Goal: Task Accomplishment & Management: Complete application form

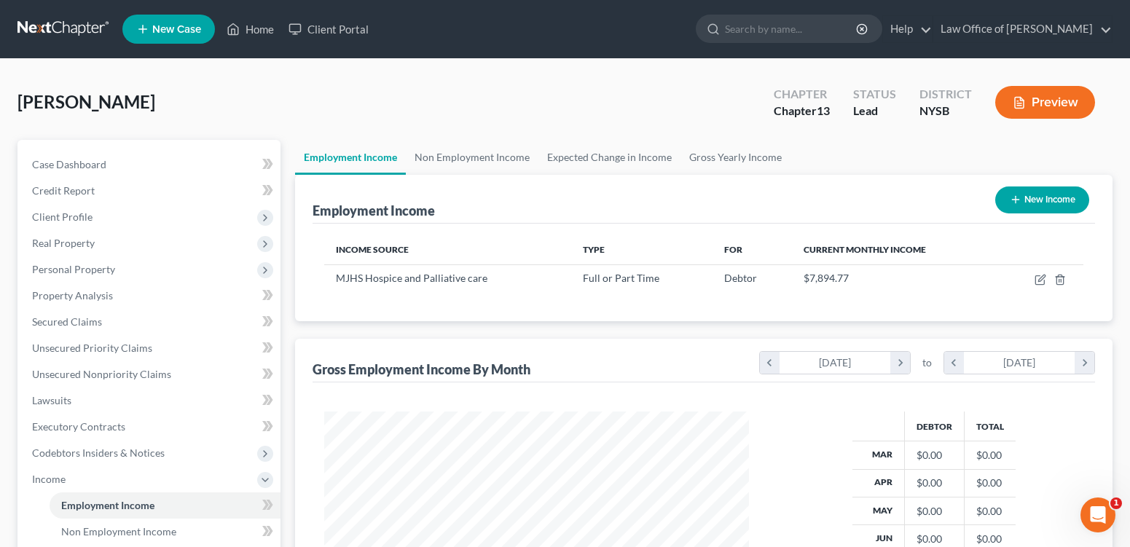
scroll to position [293, 453]
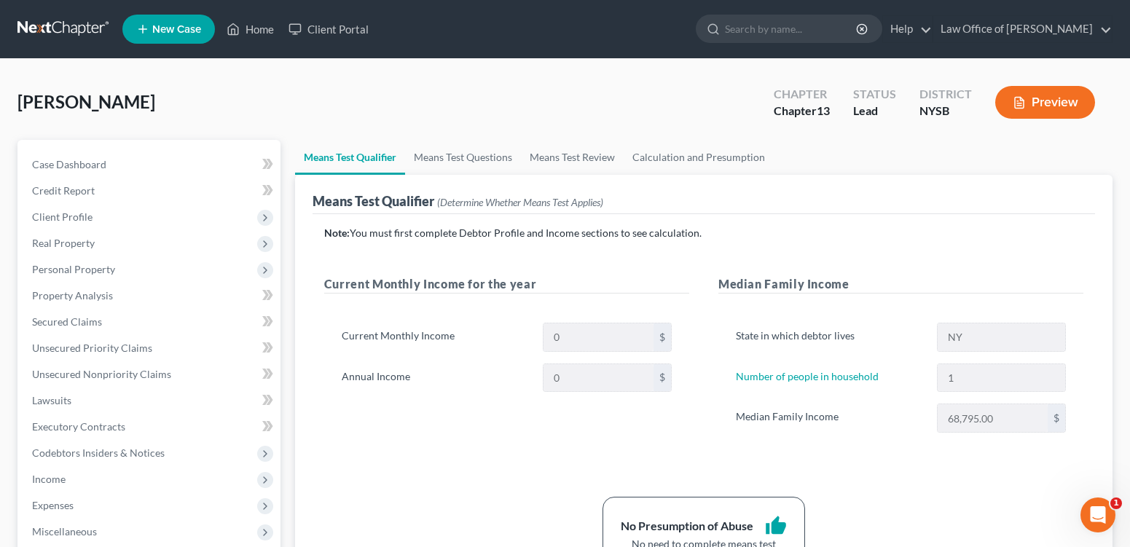
click at [68, 30] on link at bounding box center [63, 29] width 93 height 26
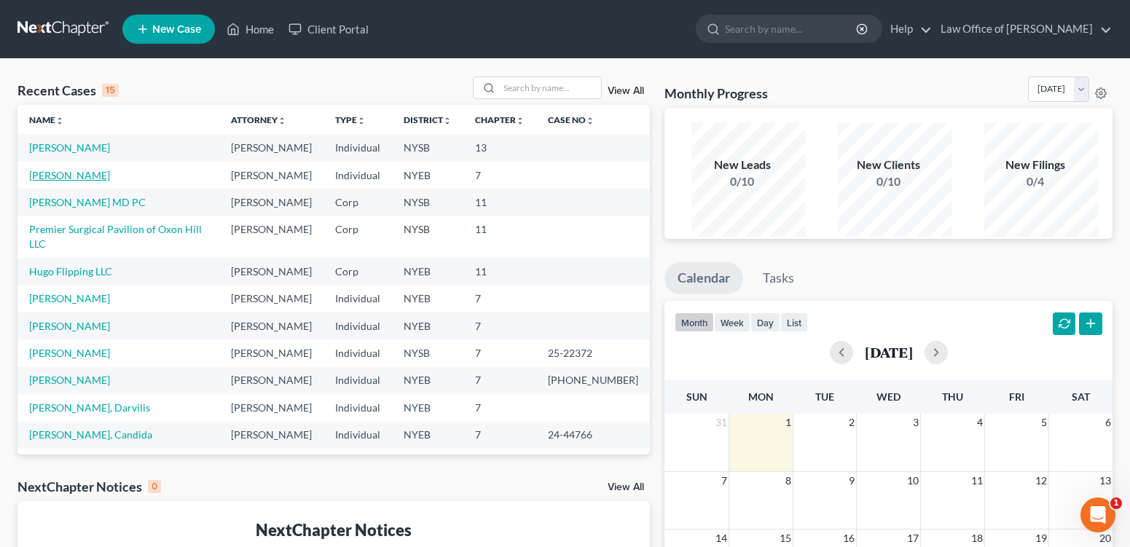
click at [85, 181] on link "[PERSON_NAME]" at bounding box center [69, 175] width 81 height 12
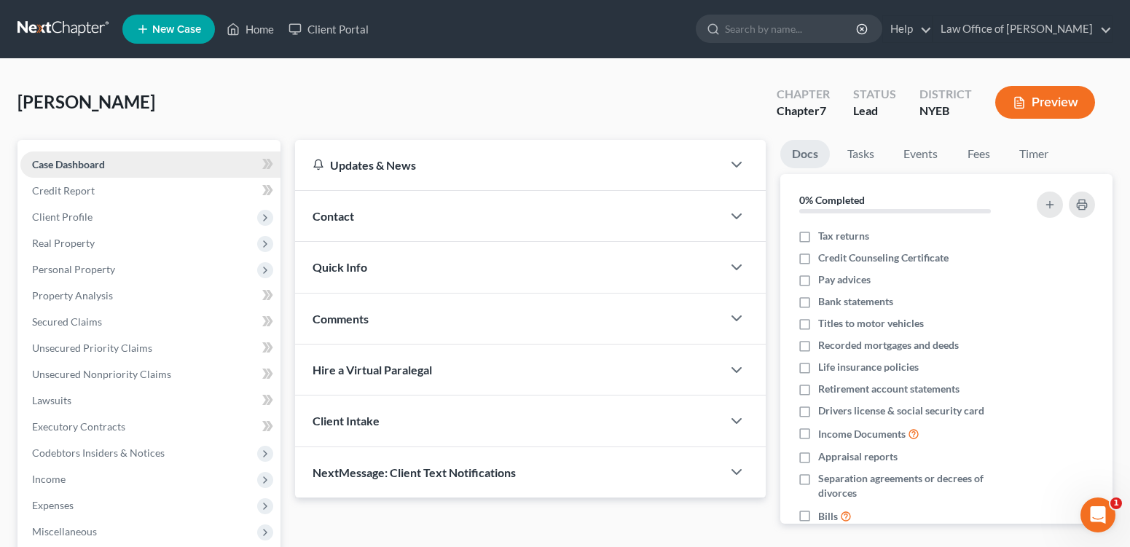
click at [83, 171] on span "Case Dashboard" at bounding box center [68, 164] width 73 height 12
click at [146, 380] on span "Unsecured Nonpriority Claims" at bounding box center [101, 374] width 139 height 12
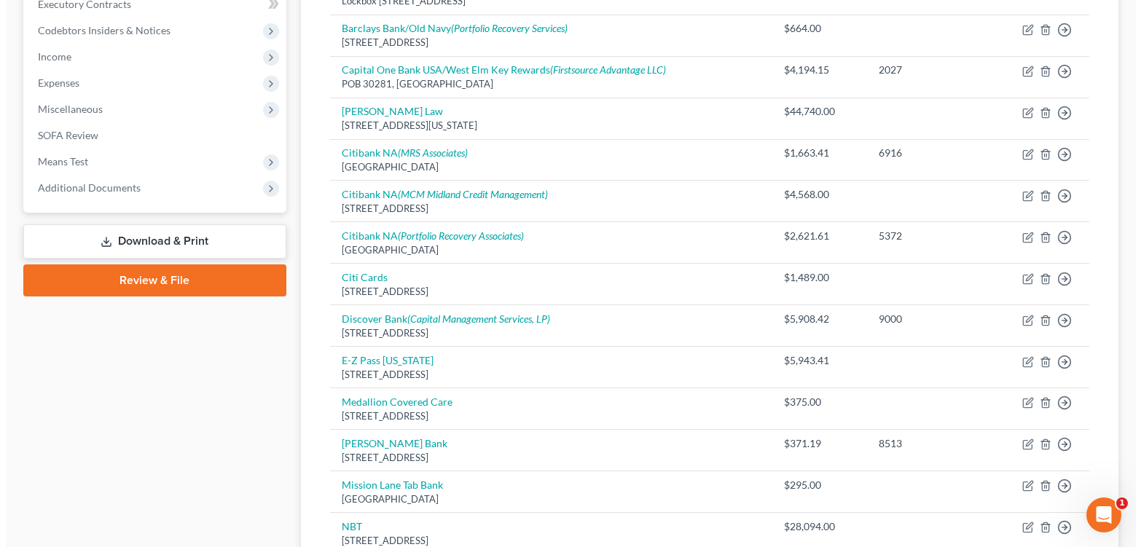
scroll to position [427, 0]
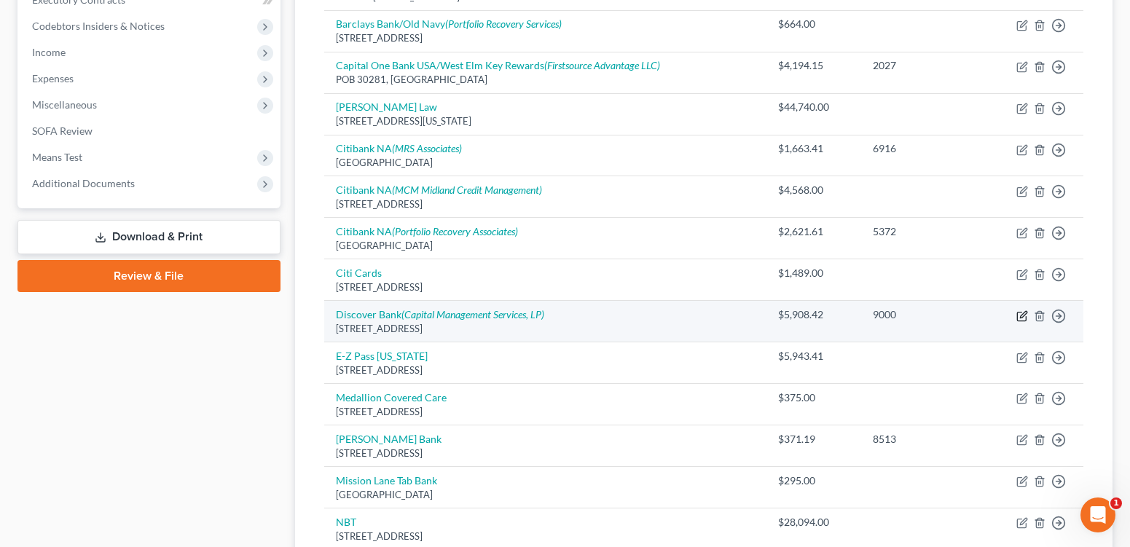
click at [1016, 322] on icon "button" at bounding box center [1022, 316] width 12 height 12
select select "46"
select select "0"
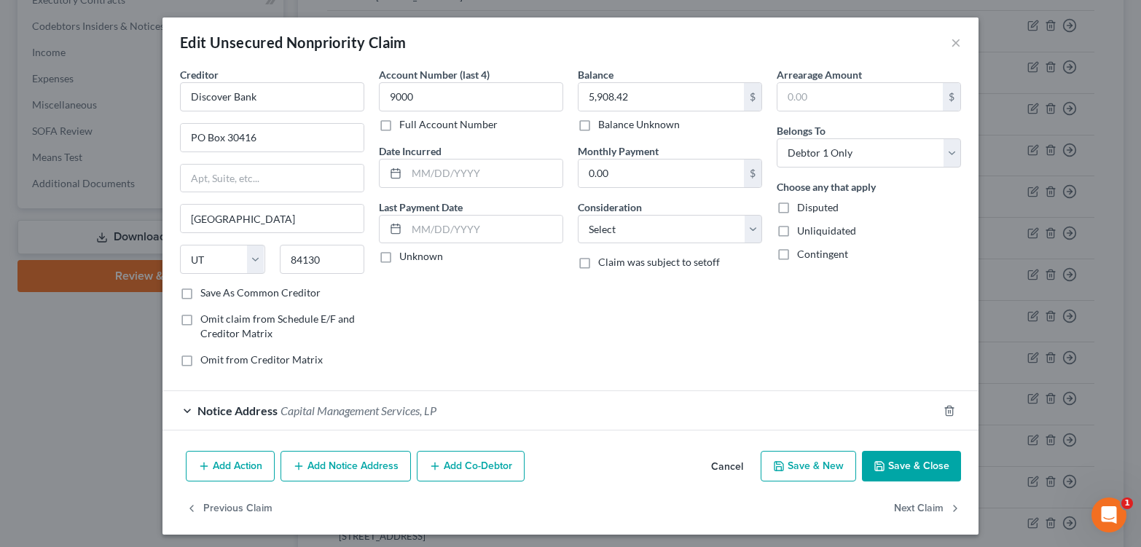
scroll to position [71, 0]
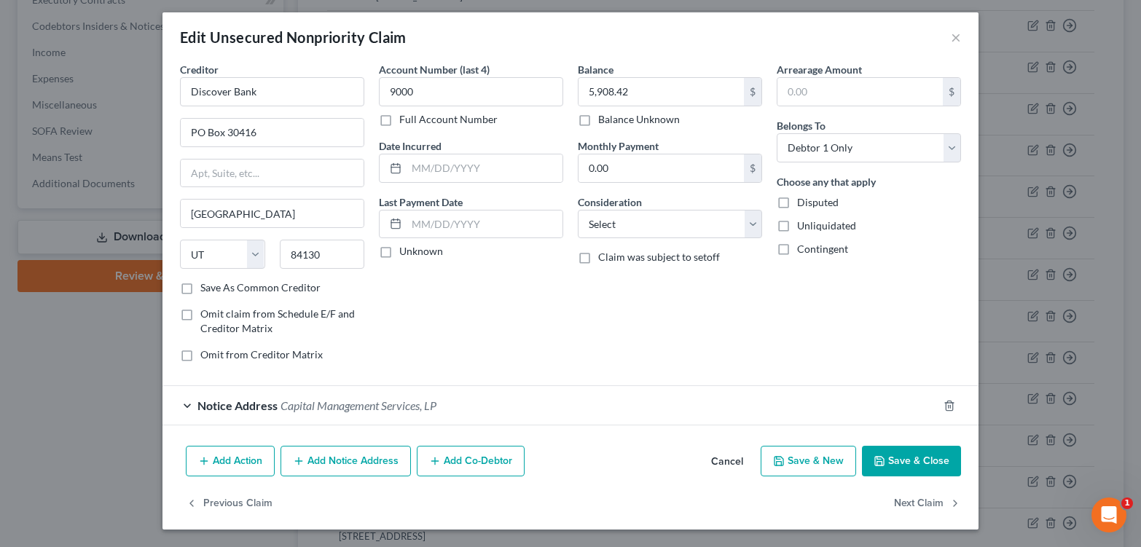
click at [323, 399] on span "Capital Management Services, LP" at bounding box center [359, 406] width 156 height 14
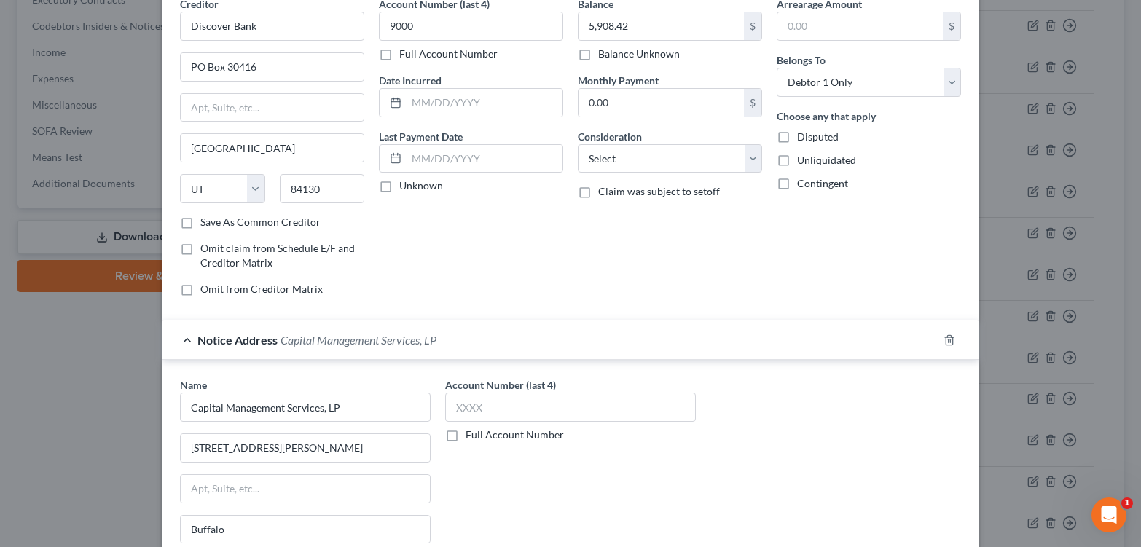
scroll to position [378, 0]
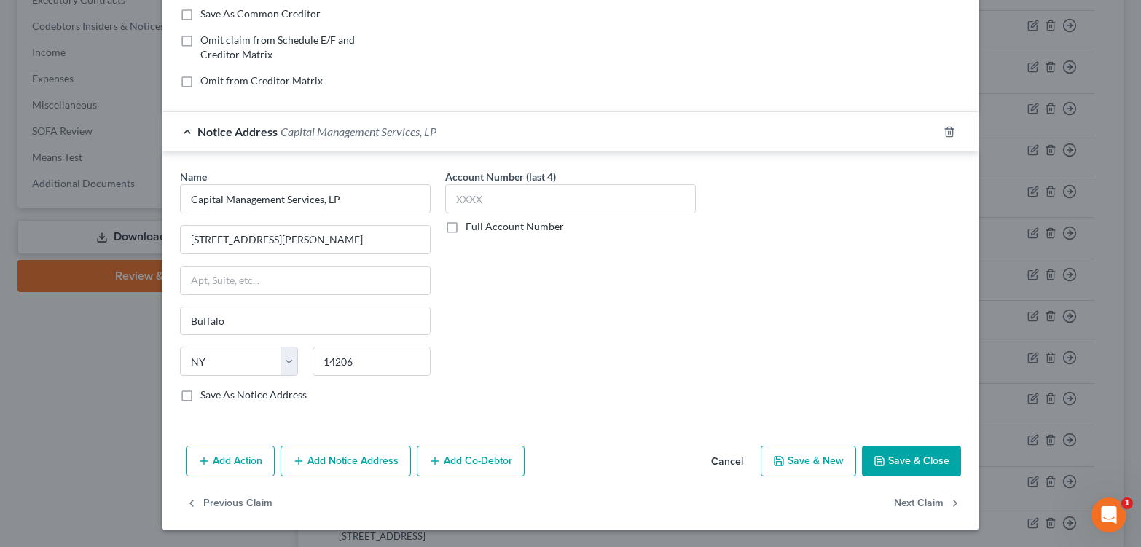
click at [306, 455] on button "Add Notice Address" at bounding box center [346, 461] width 130 height 31
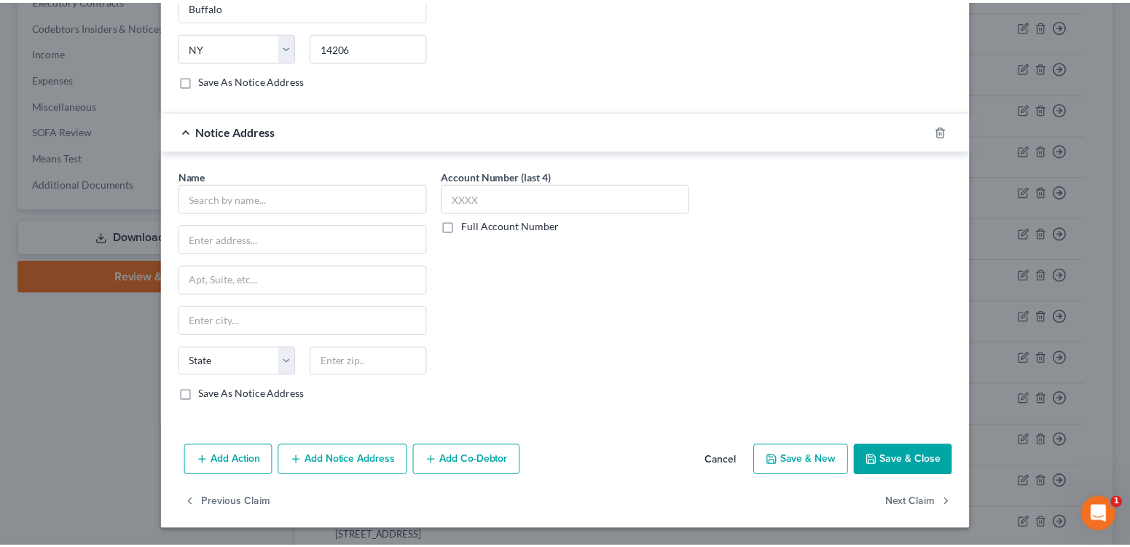
scroll to position [730, 0]
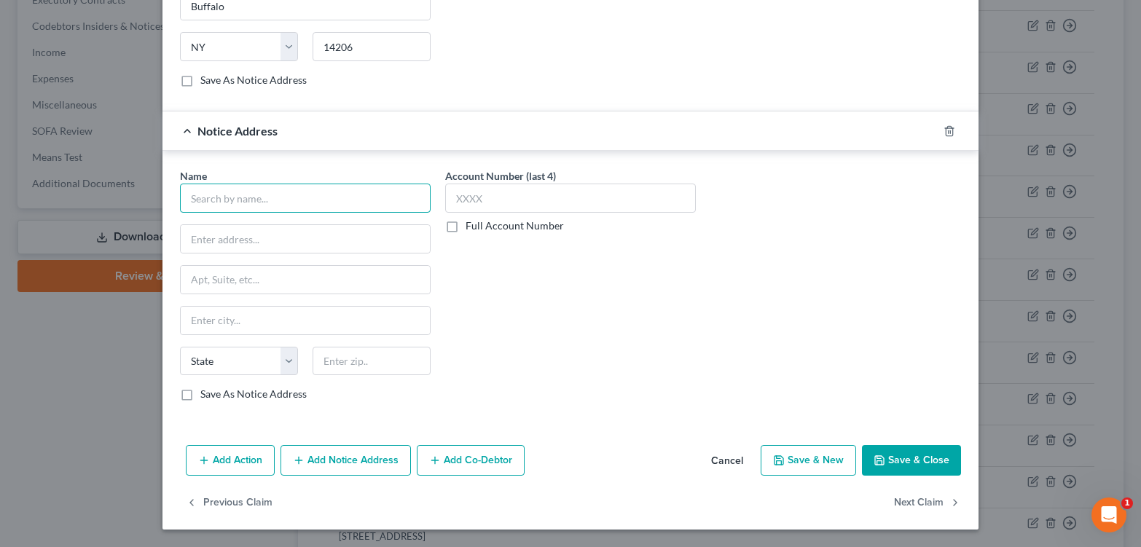
click at [257, 184] on input "text" at bounding box center [305, 198] width 251 height 29
click at [197, 184] on input "Financial Reocvery Services, Inc,." at bounding box center [305, 198] width 251 height 29
click at [328, 184] on input "Financial Recovery Services, Inc,." at bounding box center [305, 198] width 251 height 29
click at [302, 184] on input "Financial Recovery Services, Inc." at bounding box center [305, 198] width 251 height 29
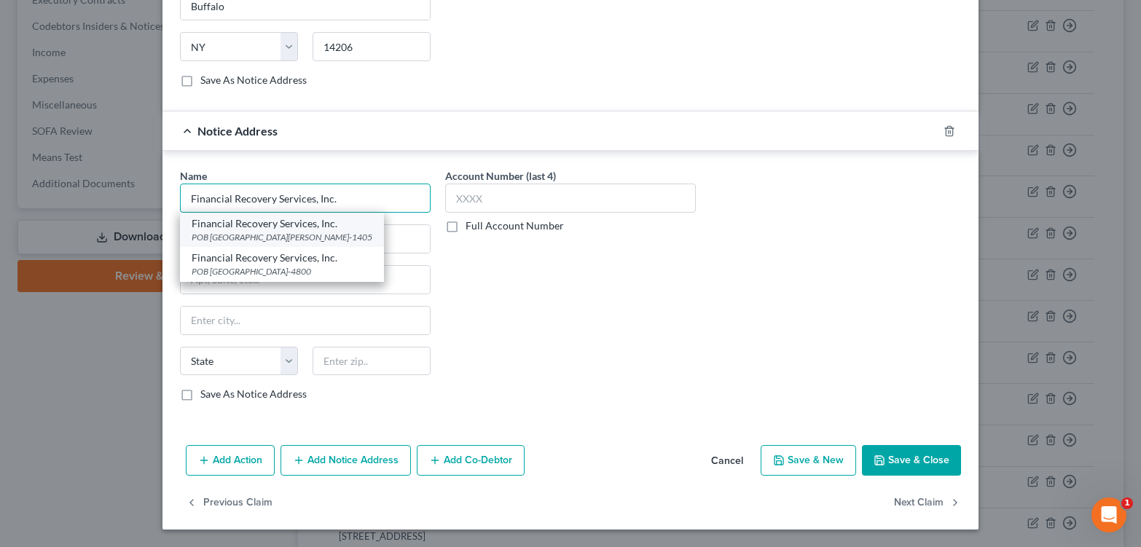
type input "Financial Recovery Services, Inc."
click at [265, 231] on div "POB 21405, Saint Paul, MN 55121-1405" at bounding box center [282, 237] width 181 height 12
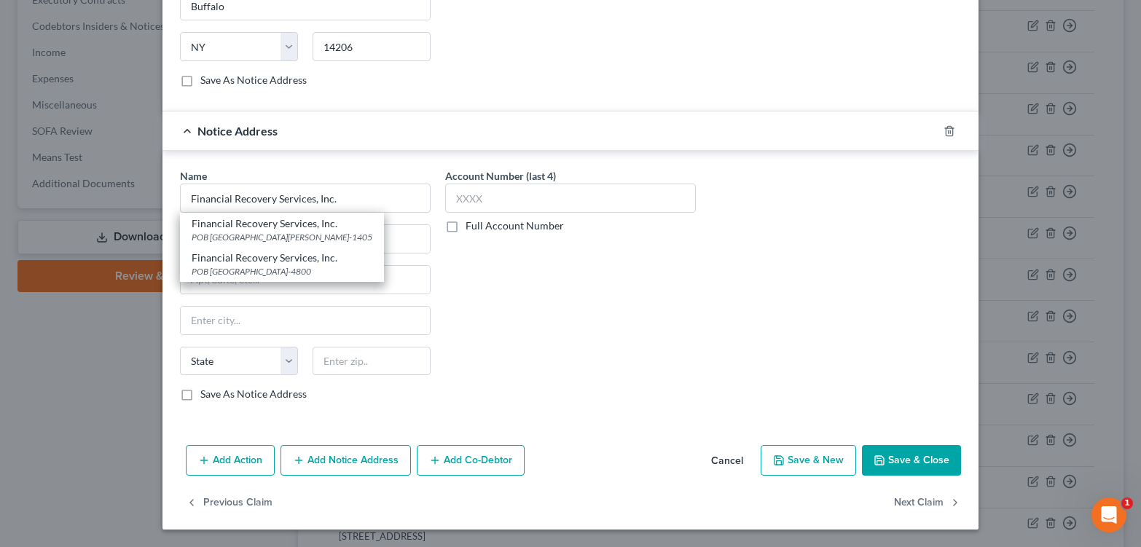
type input "POB 21405"
type input "Saint Paul"
select select "24"
type input "55121-1405"
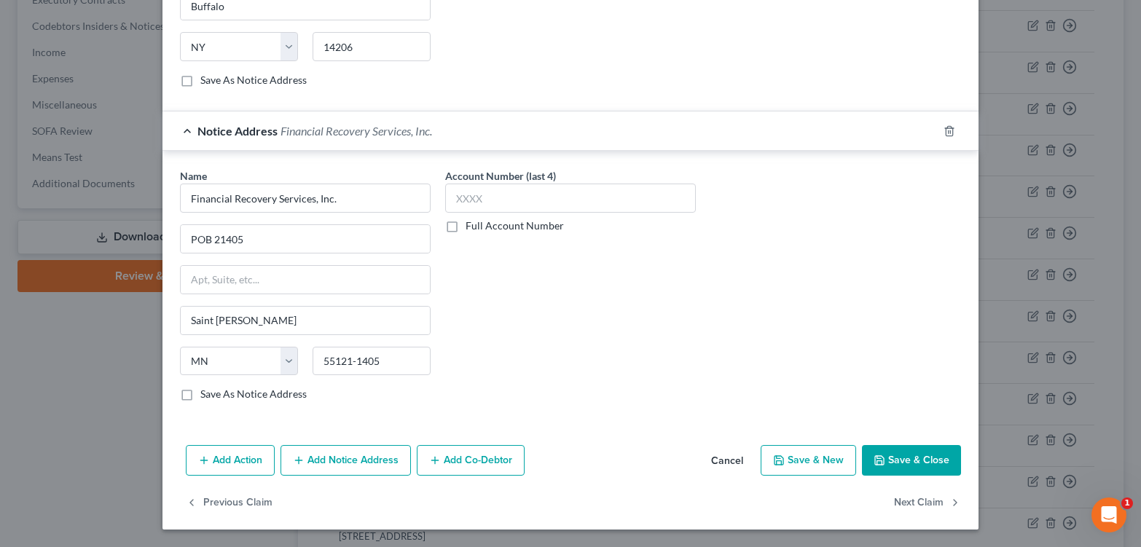
click at [942, 447] on button "Save & Close" at bounding box center [911, 460] width 99 height 31
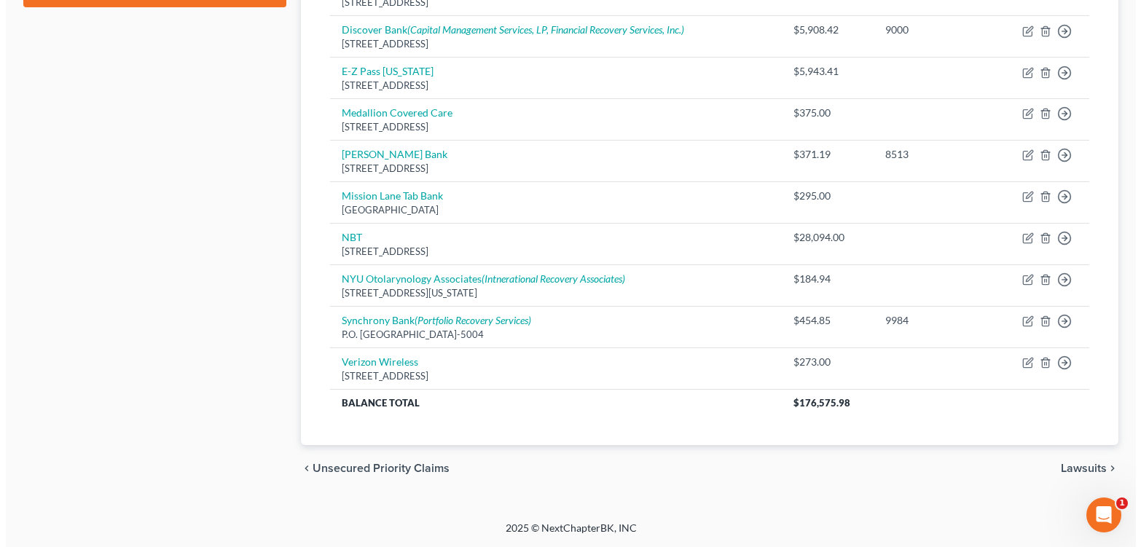
scroll to position [805, 0]
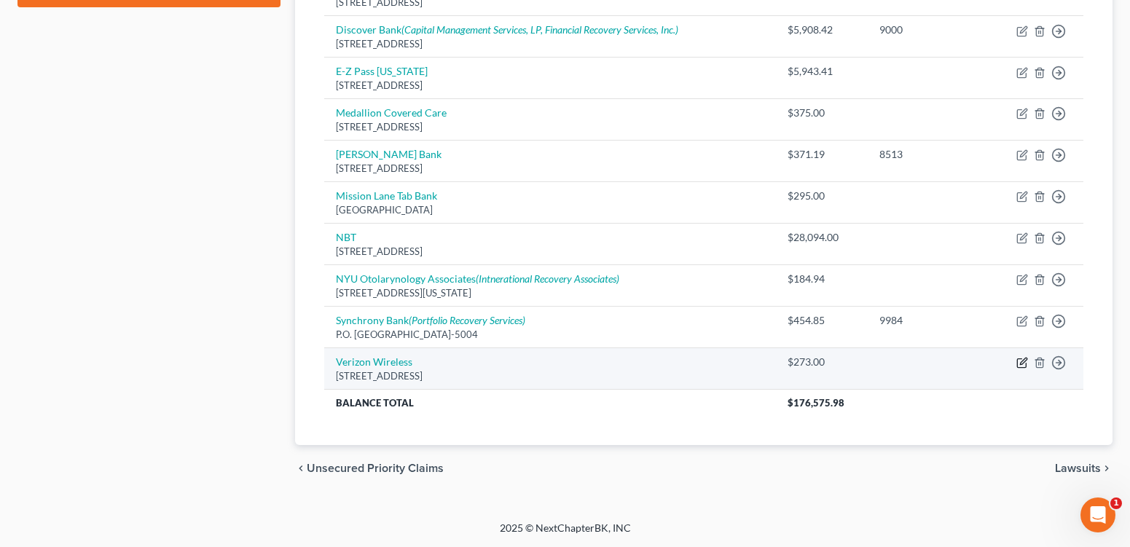
click at [1016, 369] on icon "button" at bounding box center [1022, 363] width 12 height 12
select select "24"
select select "19"
select select "0"
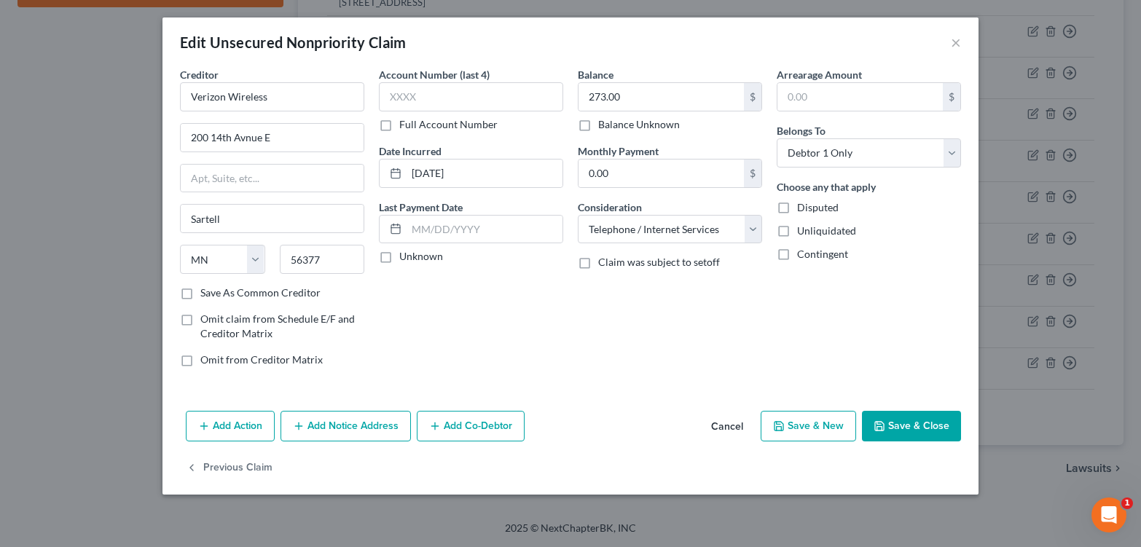
scroll to position [26, 0]
drag, startPoint x: 641, startPoint y: 82, endPoint x: 596, endPoint y: 72, distance: 46.2
click at [603, 83] on input "273.00" at bounding box center [661, 97] width 165 height 28
click at [622, 83] on input "273.00" at bounding box center [661, 97] width 165 height 28
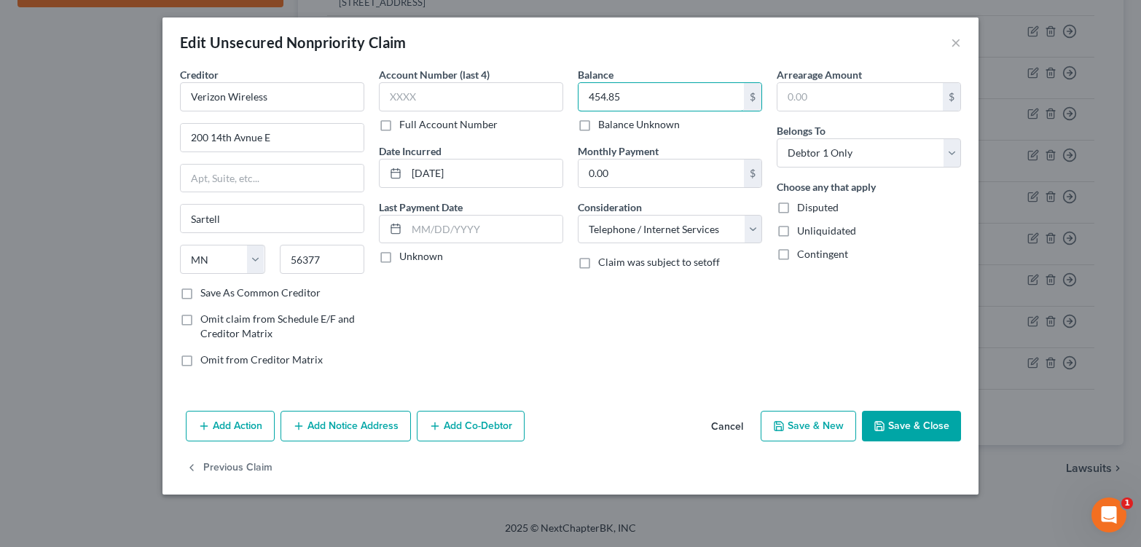
type input "454.85"
click at [295, 442] on button "Add Notice Address" at bounding box center [346, 426] width 130 height 31
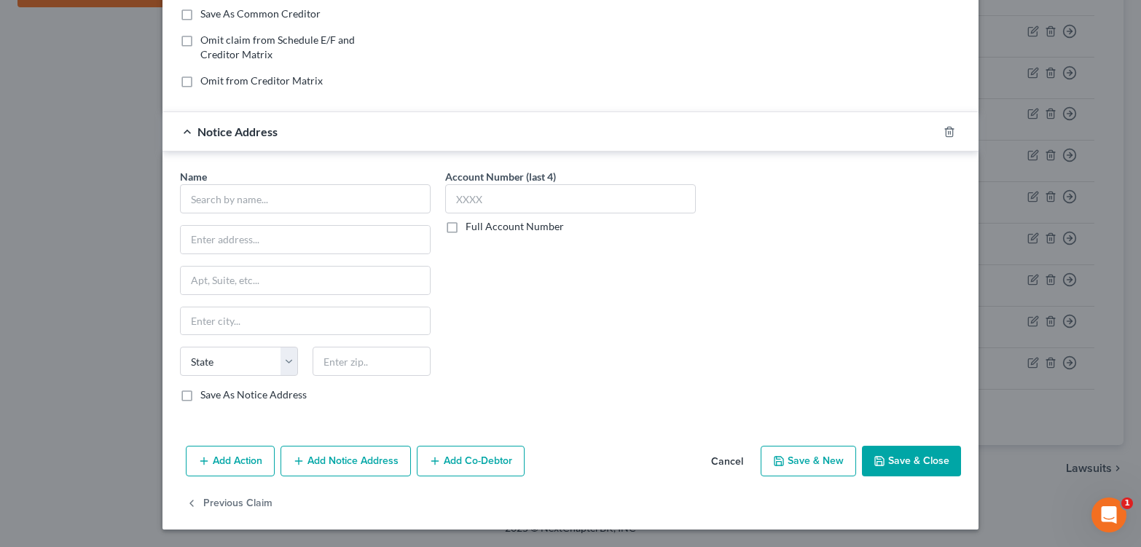
scroll to position [378, 0]
click at [363, 184] on input "text" at bounding box center [305, 198] width 251 height 29
click at [265, 184] on input "Portfolio Recovery" at bounding box center [305, 198] width 251 height 29
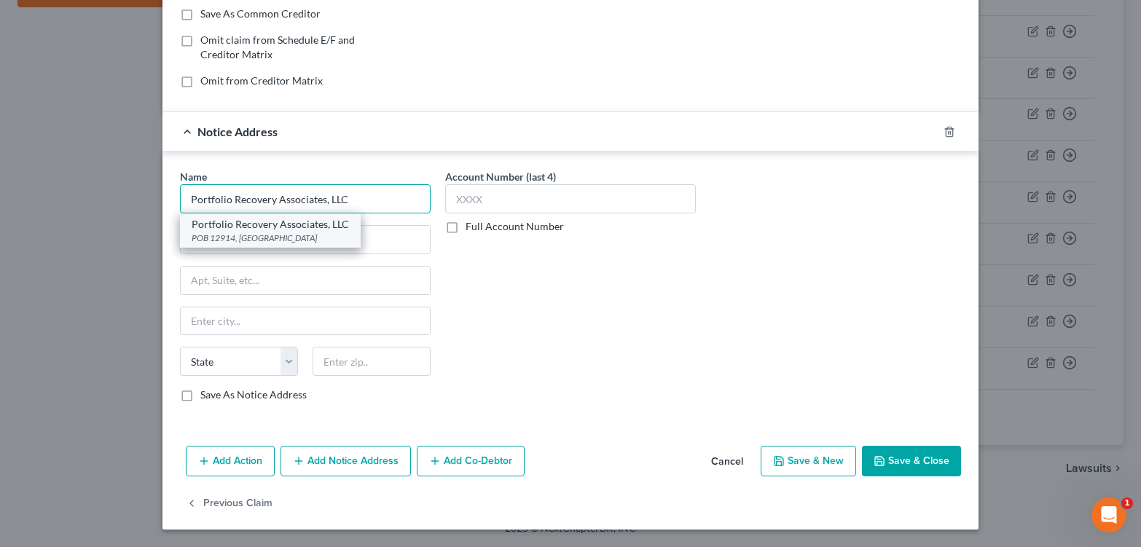
type input "Portfolio Recovery Associates, LLC"
click at [192, 217] on div "Portfolio Recovery Associates, LLC" at bounding box center [270, 224] width 157 height 15
type input "POB 12914"
type input "Norfolk"
select select "48"
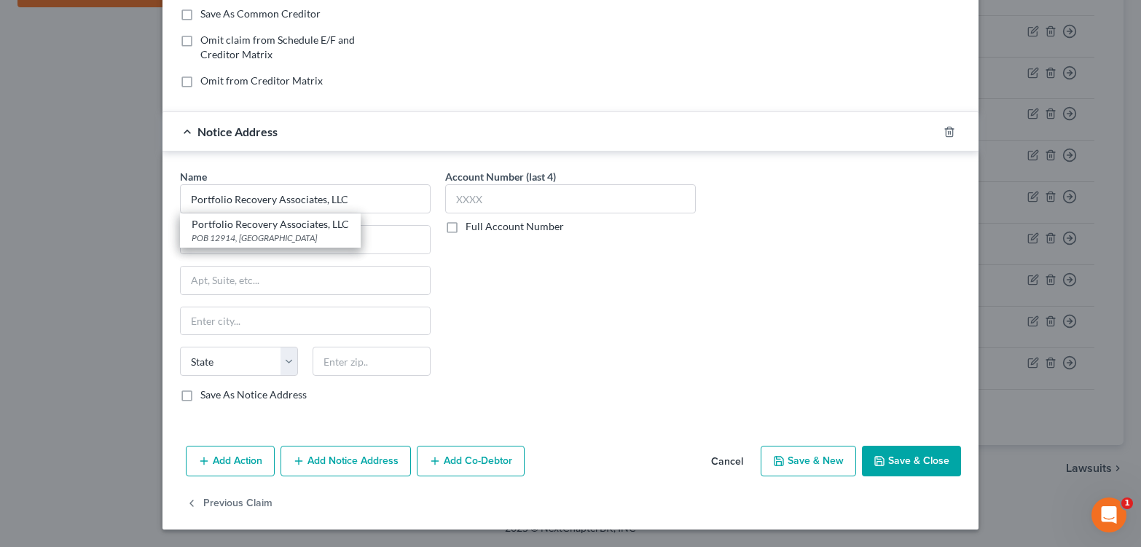
type input "23541"
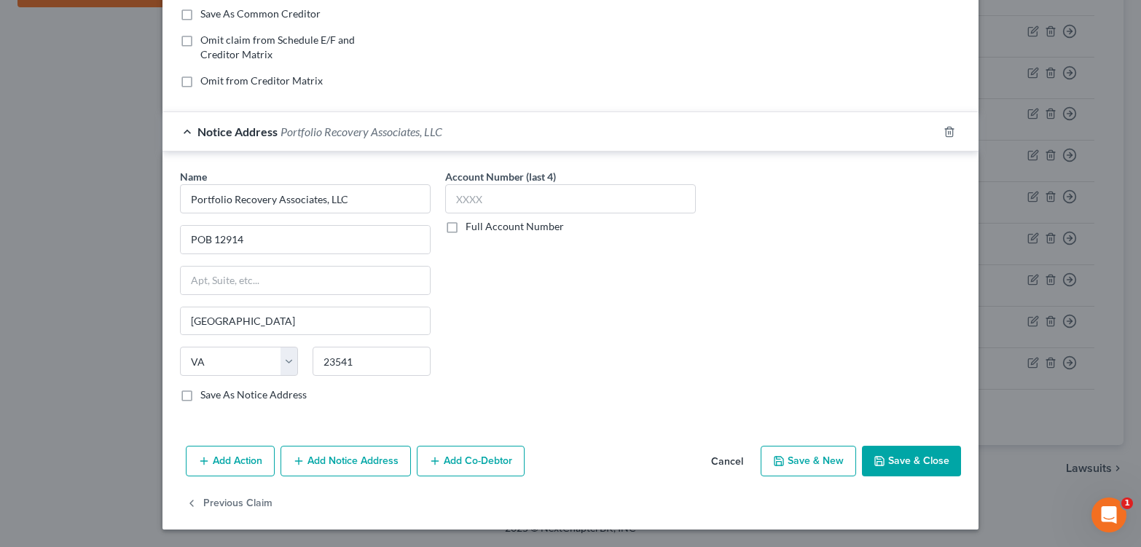
scroll to position [0, 0]
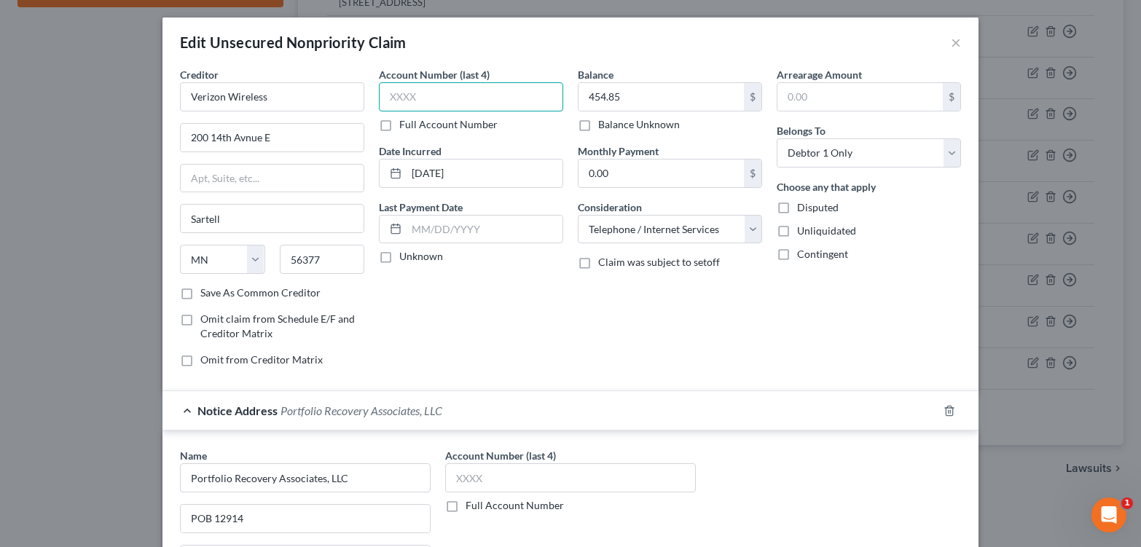
click at [504, 101] on input "text" at bounding box center [471, 96] width 184 height 29
type input "9984"
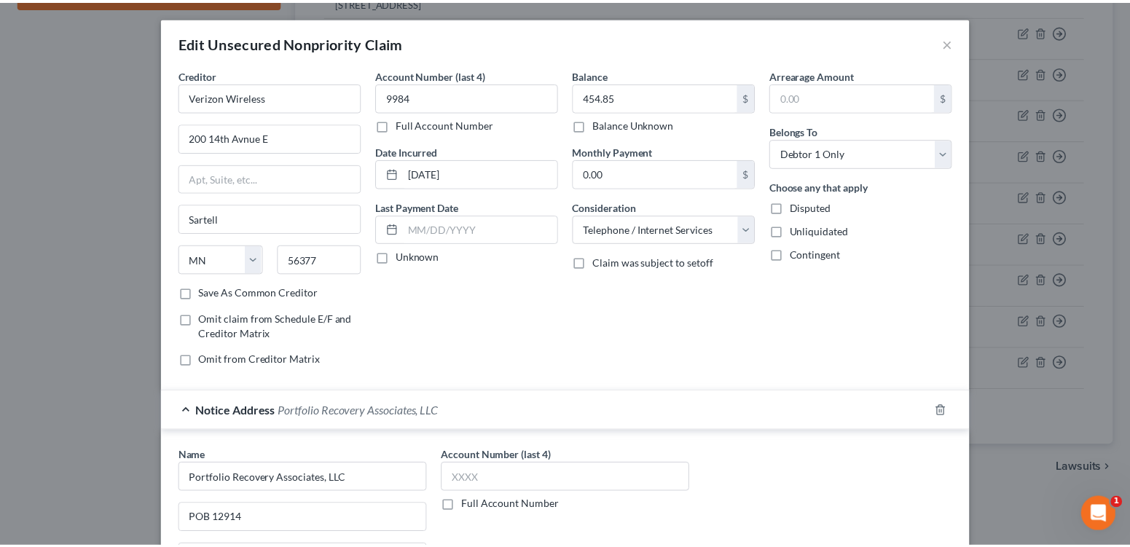
scroll to position [378, 0]
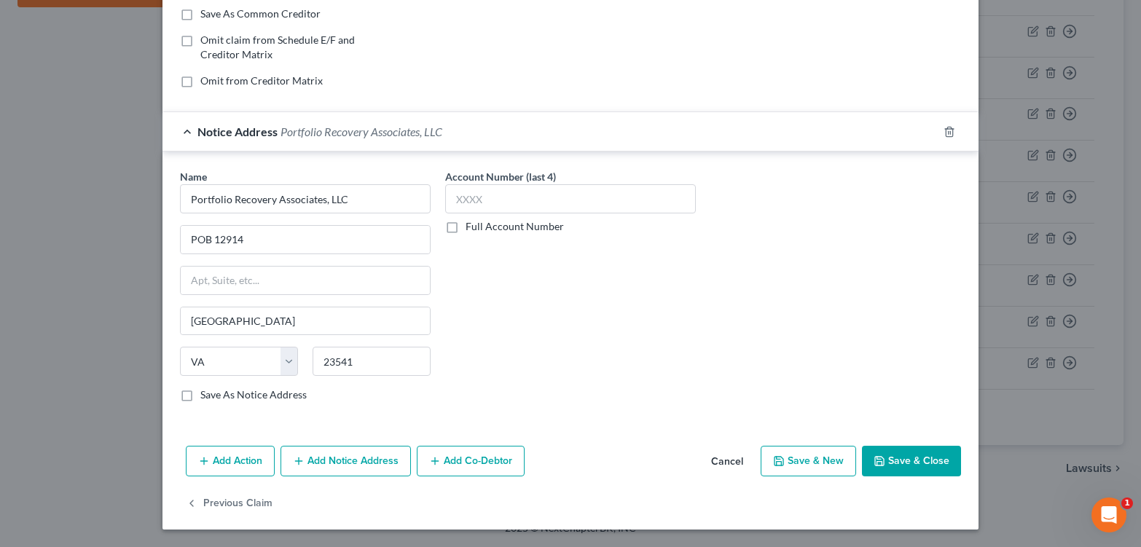
click at [948, 449] on button "Save & Close" at bounding box center [911, 461] width 99 height 31
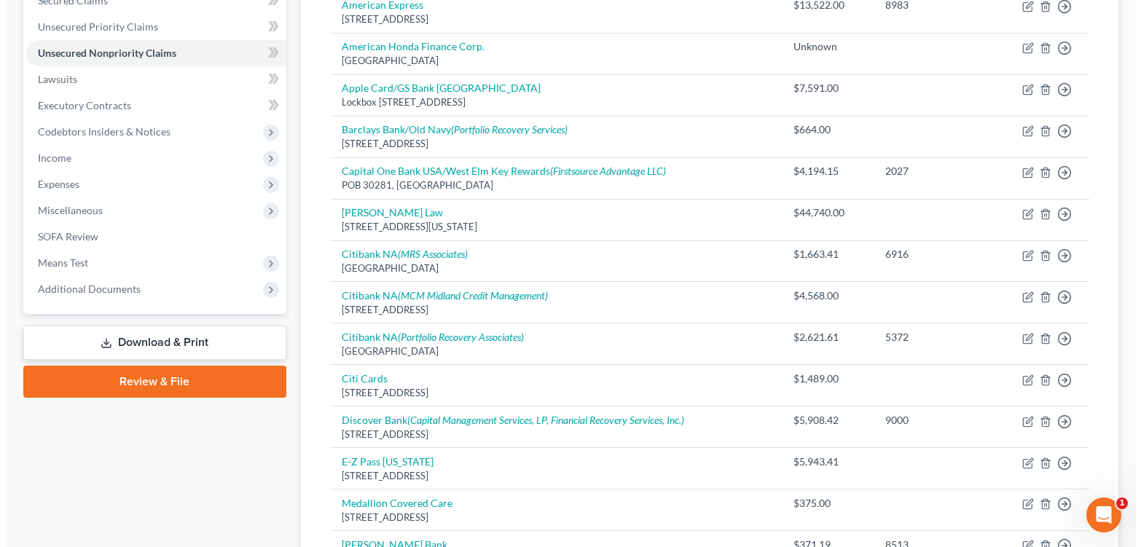
scroll to position [328, 0]
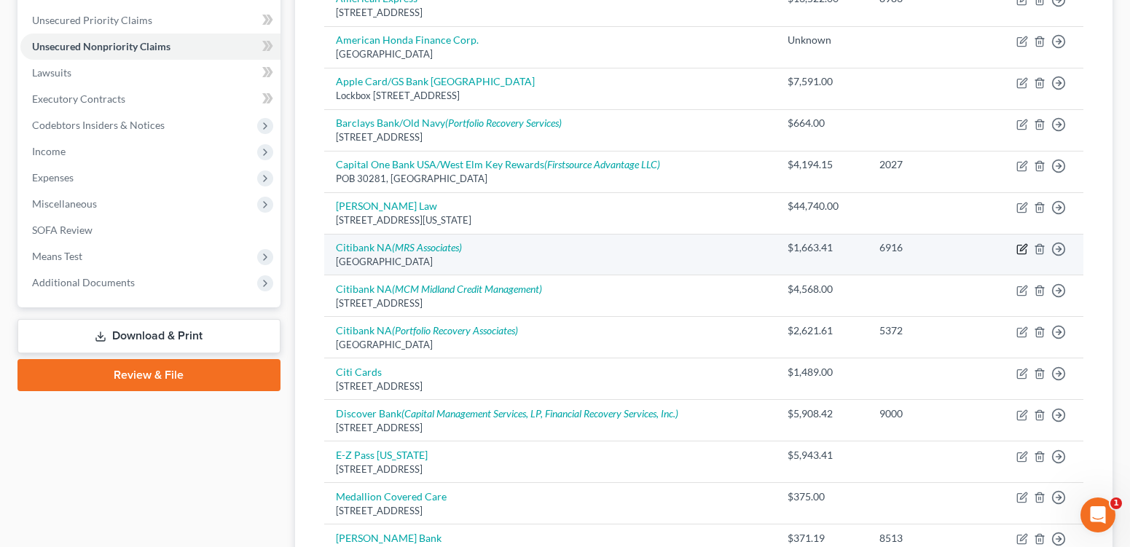
click at [1020, 251] on icon "button" at bounding box center [1023, 247] width 7 height 7
select select "3"
select select "2"
select select "0"
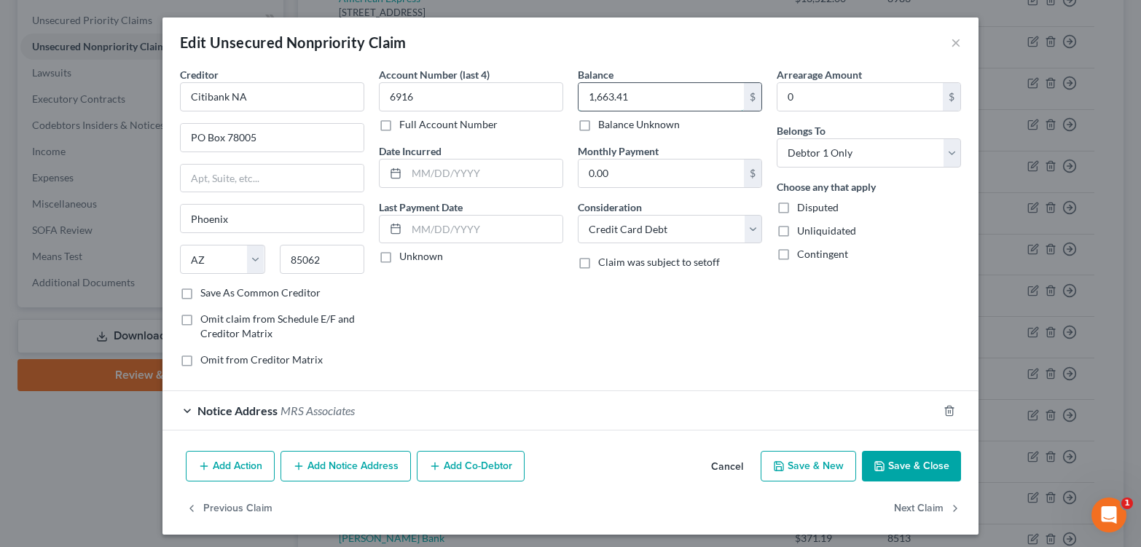
click at [634, 109] on input "1,663.41" at bounding box center [661, 97] width 165 height 28
type input "1,489.31"
click at [941, 482] on button "Save & Close" at bounding box center [911, 466] width 99 height 31
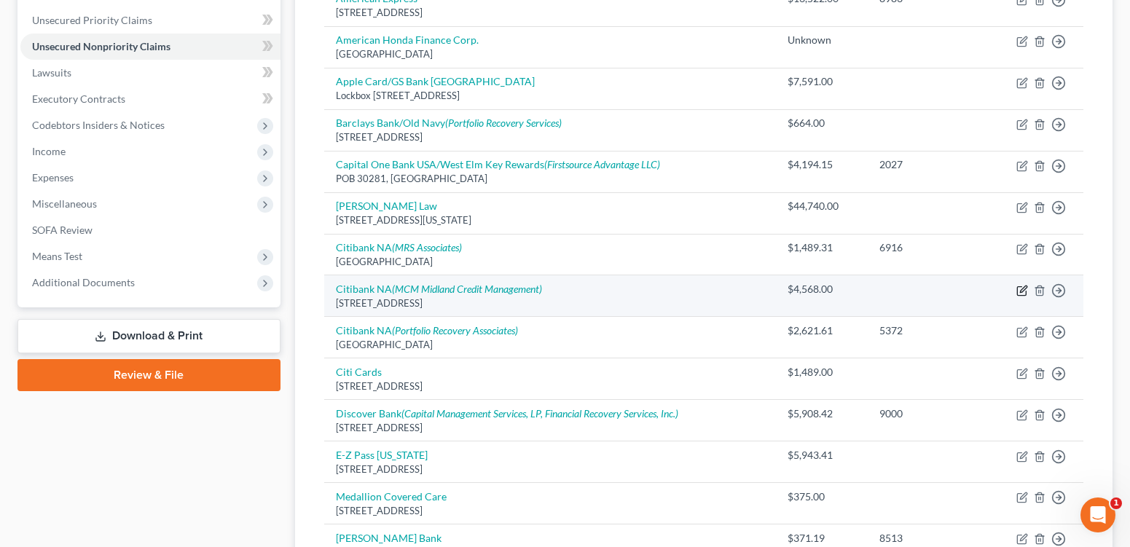
click at [1016, 297] on icon "button" at bounding box center [1022, 291] width 12 height 12
select select "43"
select select "2"
select select "0"
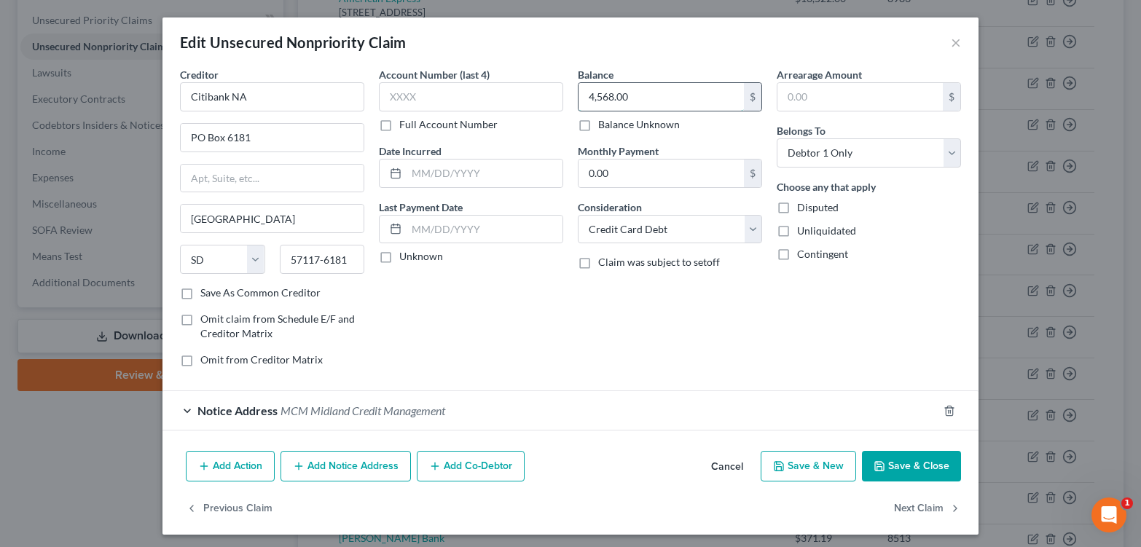
click at [639, 111] on input "4,568.00" at bounding box center [661, 97] width 165 height 28
type input "4,568.65"
click at [462, 109] on input "text" at bounding box center [471, 96] width 184 height 29
type input "7996"
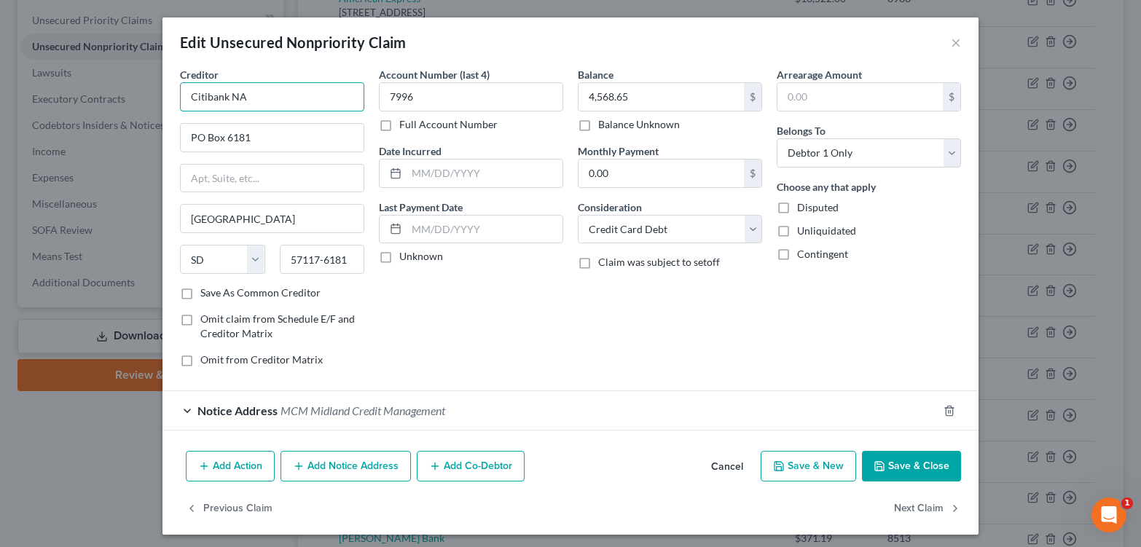
click at [206, 111] on input "Citibank NA" at bounding box center [272, 96] width 184 height 29
type input "Citibank NA AAAdvantage Platinum"
drag, startPoint x: 960, startPoint y: 524, endPoint x: 952, endPoint y: 369, distance: 155.4
click at [839, 447] on div "Edit Unsecured Nonpriority Claim × Creditor * Citibank NA AAAdvantage Platinum …" at bounding box center [570, 275] width 816 height 517
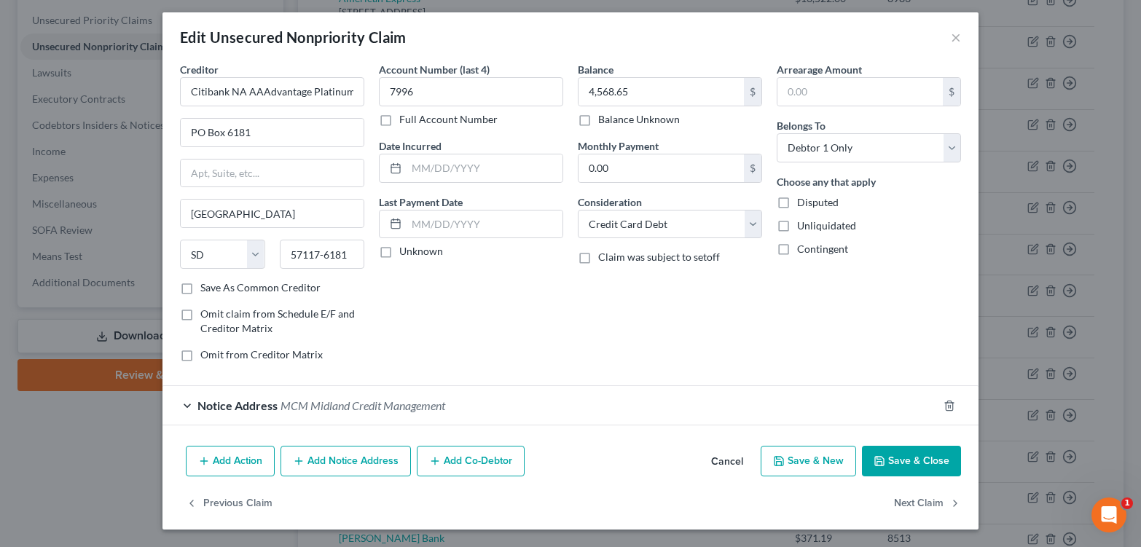
drag, startPoint x: 329, startPoint y: 451, endPoint x: 307, endPoint y: 458, distance: 23.7
click at [329, 451] on button "Add Notice Address" at bounding box center [346, 461] width 130 height 31
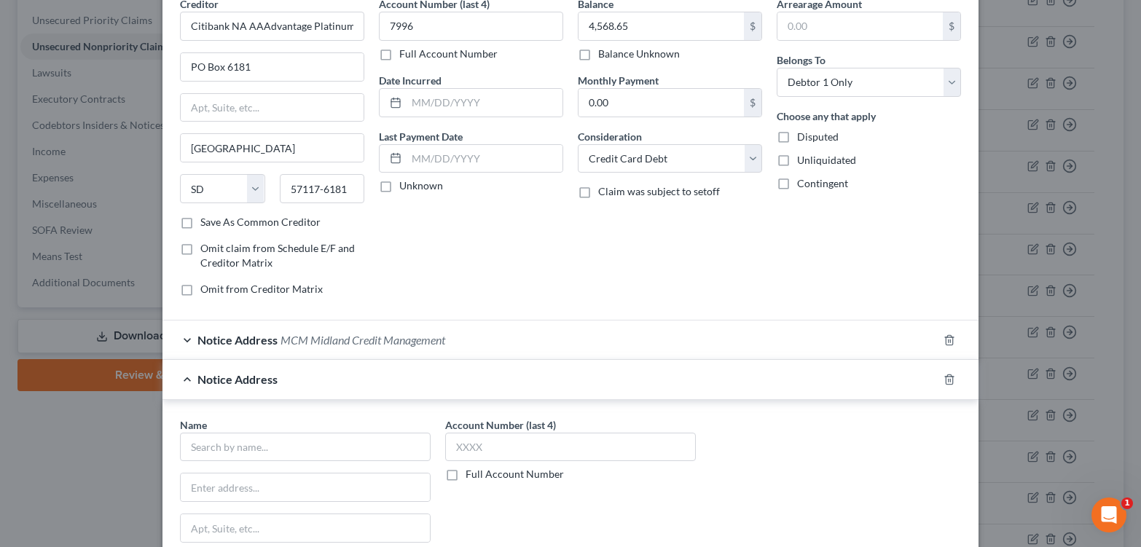
click at [87, 502] on div "Edit Unsecured Nonpriority Claim × Creditor * Citibank NA AAAdvantage Platinum …" at bounding box center [570, 273] width 1141 height 547
click at [71, 496] on div "Edit Unsecured Nonpriority Claim × Creditor * Citibank NA AAAdvantage Platinum …" at bounding box center [570, 273] width 1141 height 547
click at [276, 462] on input "text" at bounding box center [305, 447] width 251 height 29
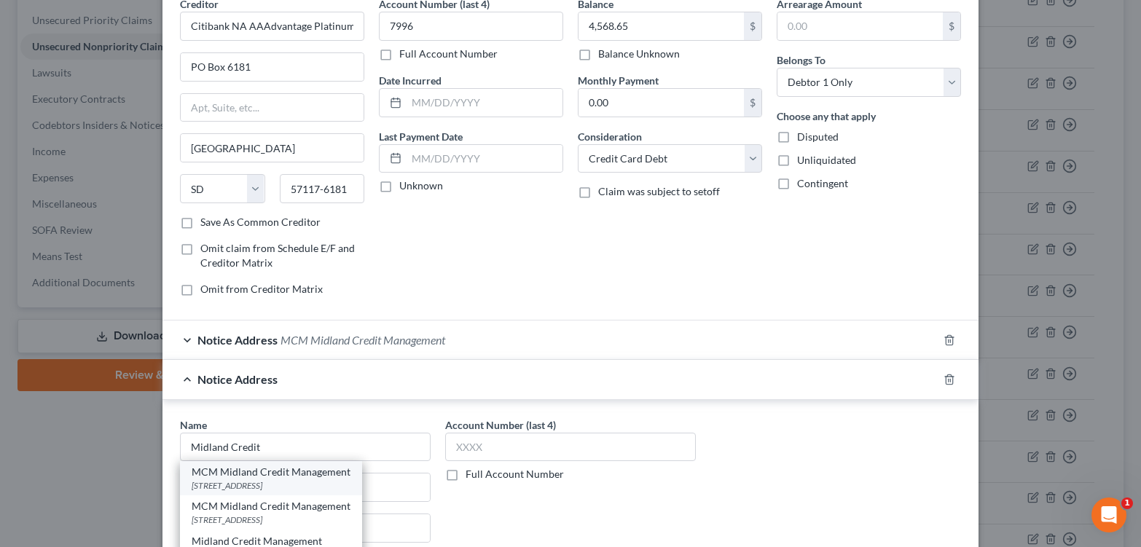
click at [283, 479] on div "MCM Midland Credit Management" at bounding box center [271, 472] width 159 height 15
type input "MCM Midland Credit Management"
type input "2365 Northside Drive"
type input "Suite 300"
type input "San Diego"
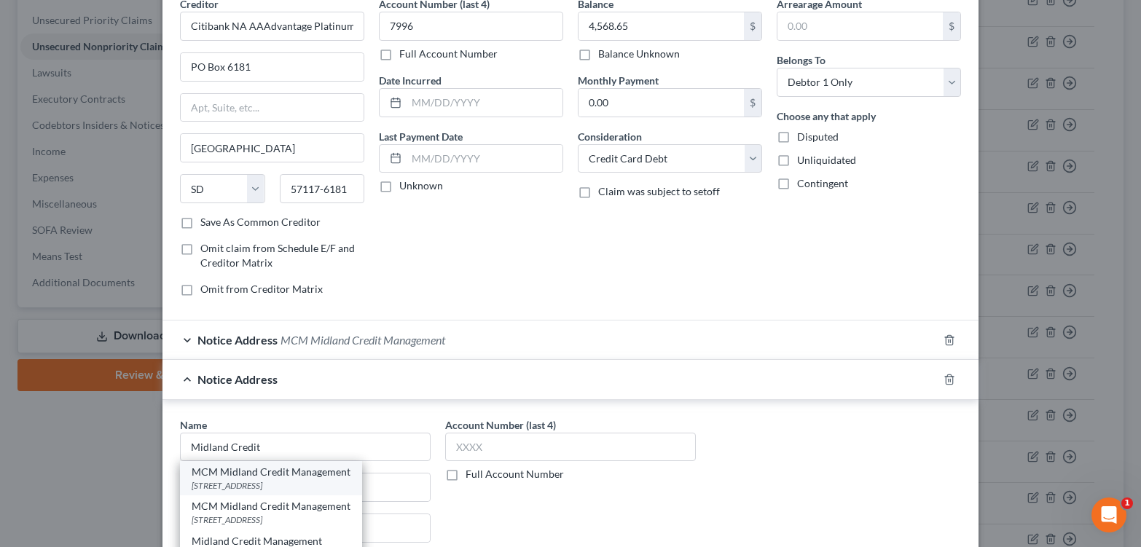
select select "4"
type input "92108"
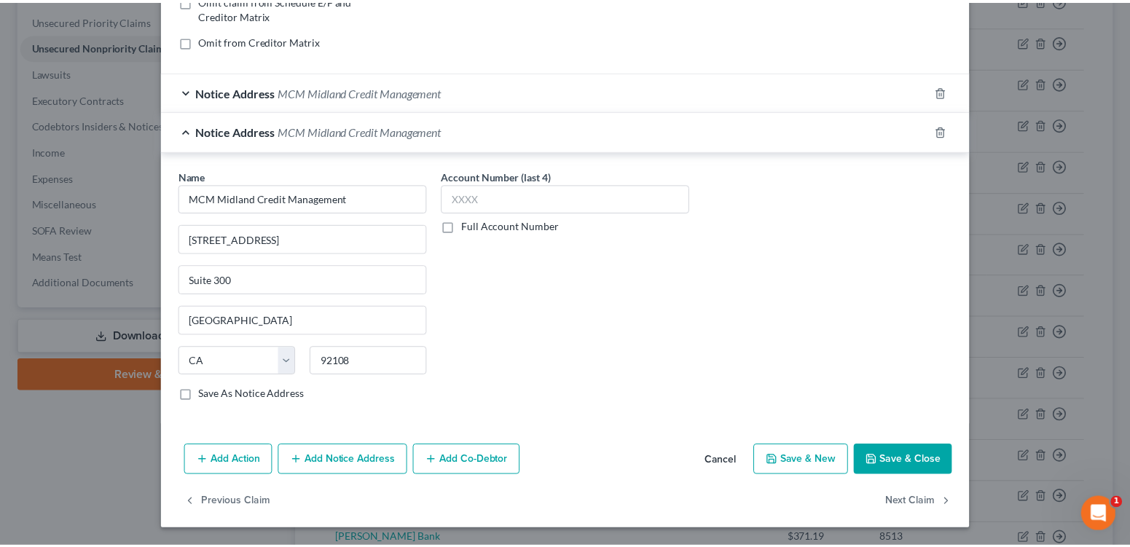
scroll to position [423, 0]
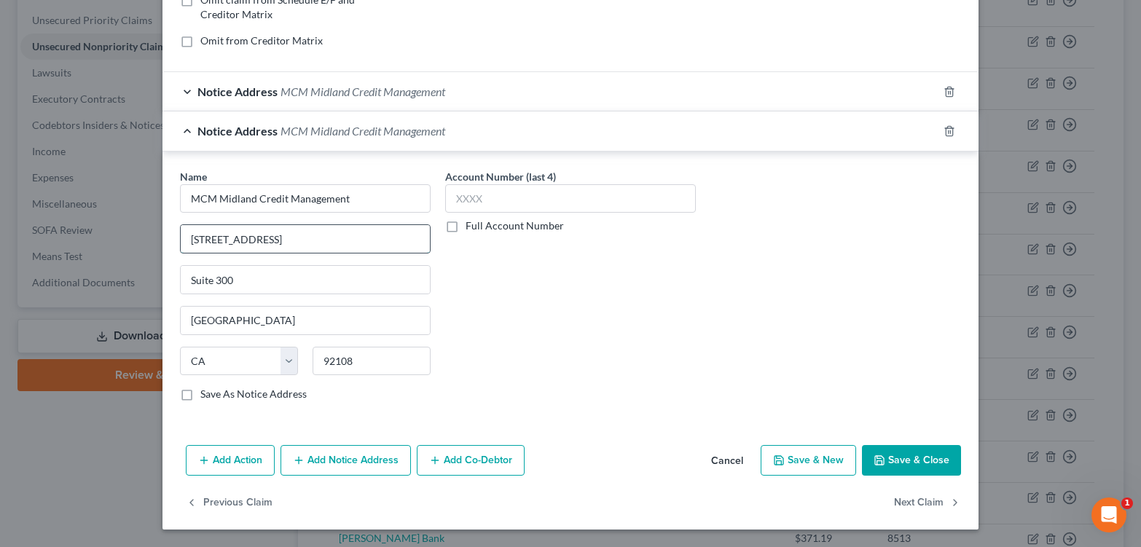
click at [262, 225] on input "2365 Northside Drive" at bounding box center [305, 239] width 249 height 28
type input "350 Camino De La Reina"
click at [181, 266] on input "Suite 300" at bounding box center [305, 280] width 249 height 28
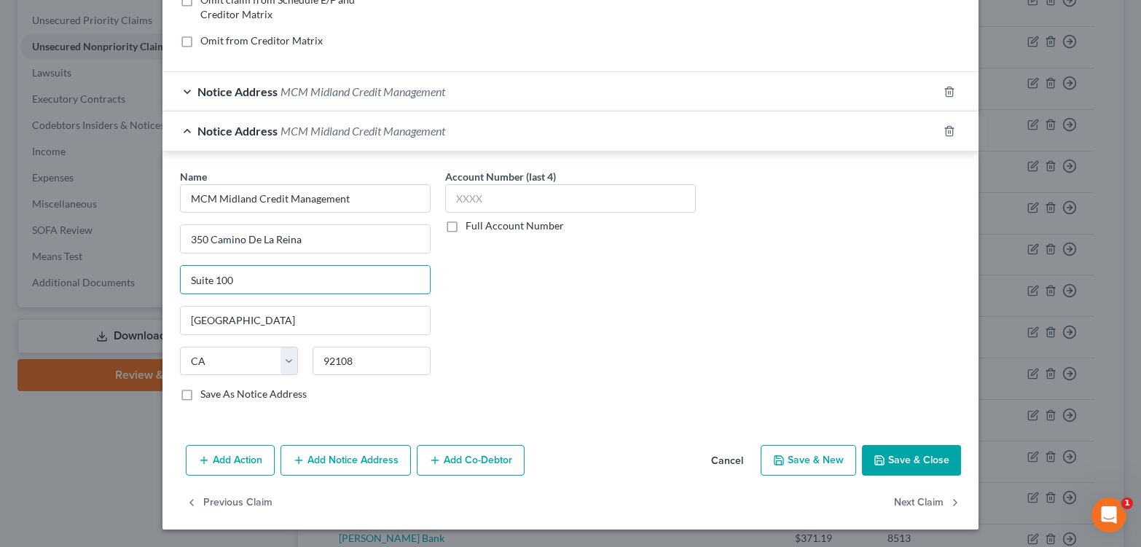
type input "Suite 100"
click at [906, 446] on button "Save & Close" at bounding box center [911, 460] width 99 height 31
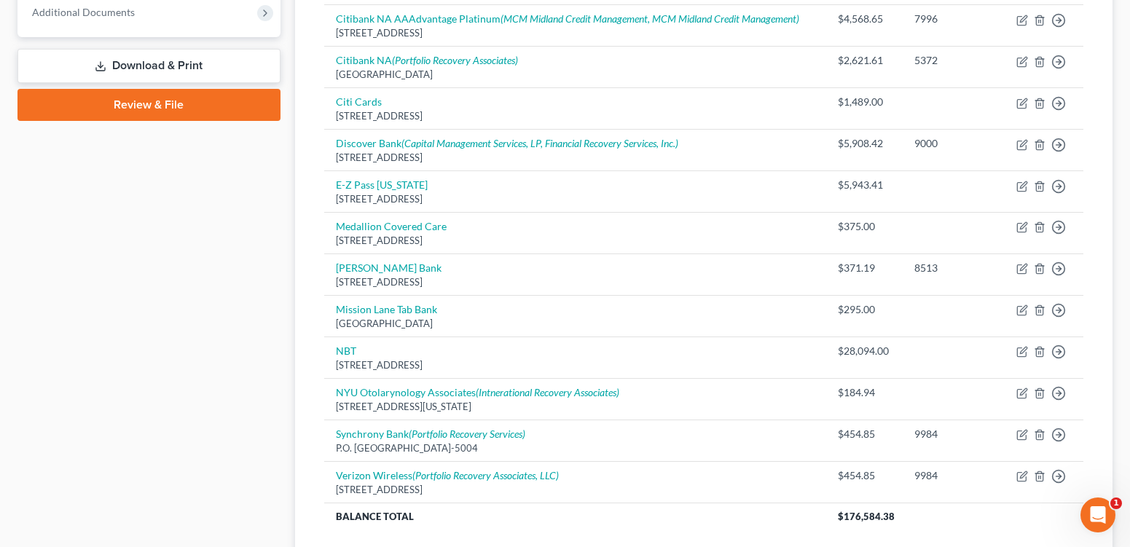
scroll to position [653, 0]
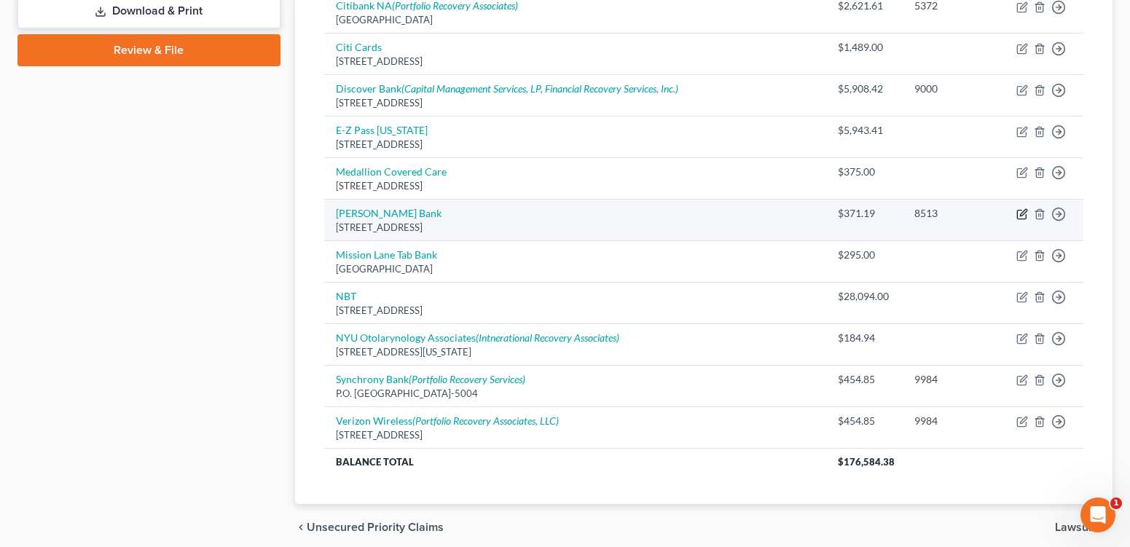
click at [1017, 219] on icon "button" at bounding box center [1021, 215] width 9 height 9
select select "35"
select select "2"
select select "0"
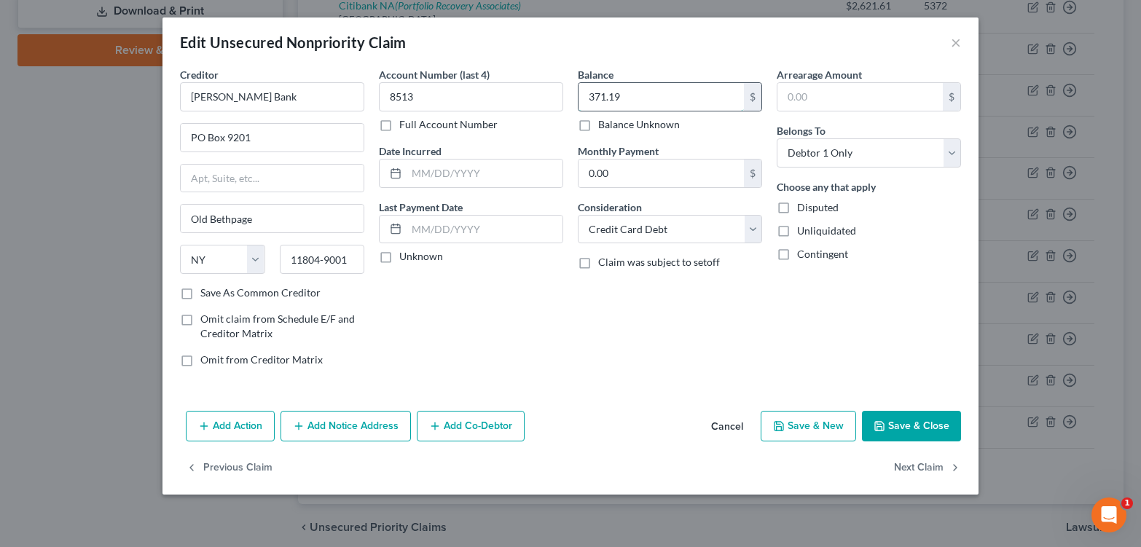
drag, startPoint x: 673, startPoint y: 115, endPoint x: 624, endPoint y: 109, distance: 49.9
click at [624, 109] on input "371.19" at bounding box center [661, 97] width 165 height 28
type input "825.14"
click at [961, 442] on button "Save & Close" at bounding box center [911, 426] width 99 height 31
type input "0"
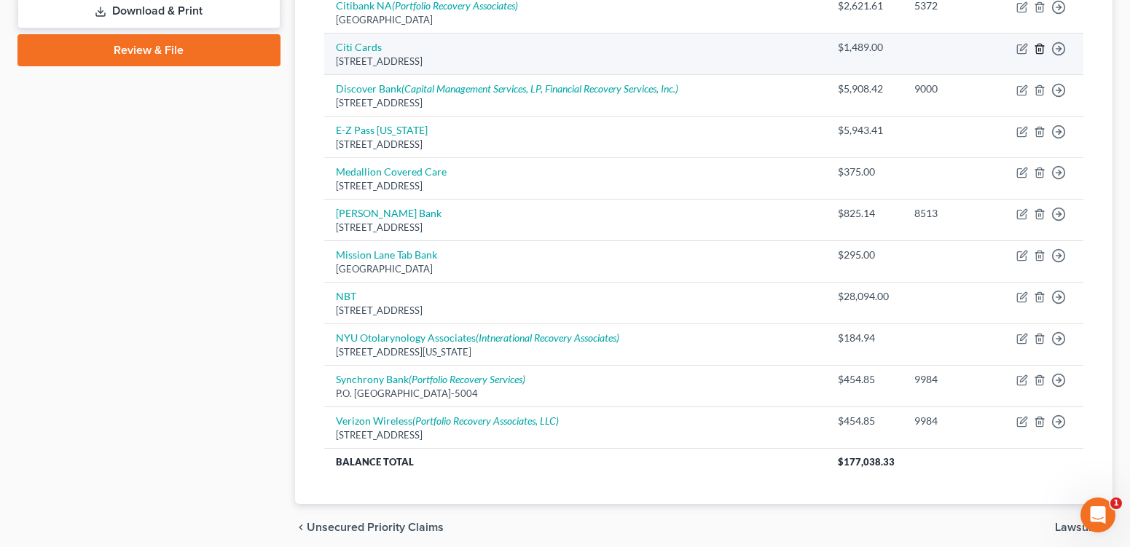
click at [1034, 55] on icon "button" at bounding box center [1040, 49] width 12 height 12
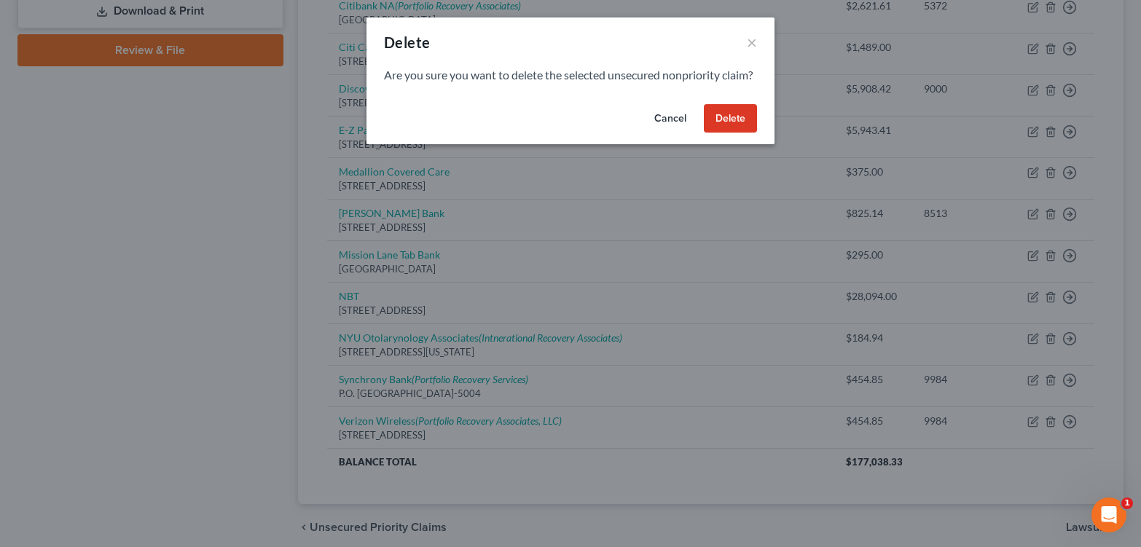
click at [745, 133] on button "Delete" at bounding box center [730, 118] width 53 height 29
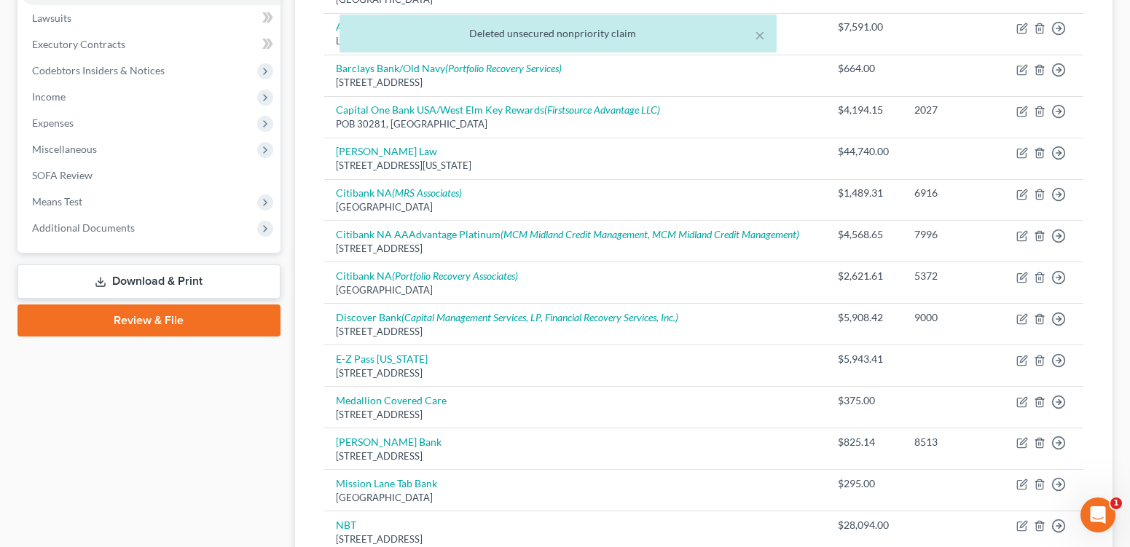
scroll to position [370, 0]
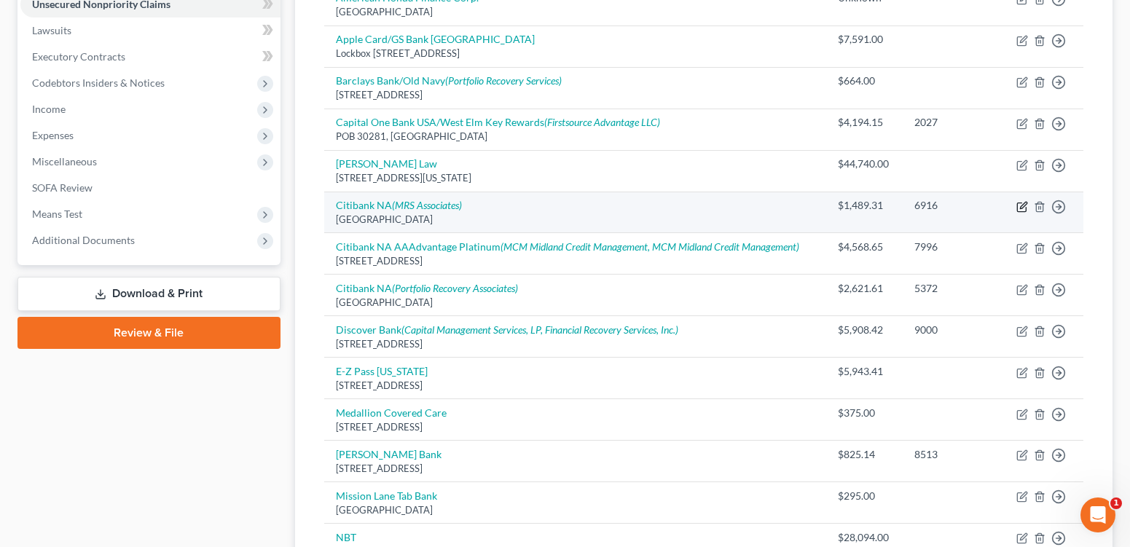
click at [1016, 213] on icon "button" at bounding box center [1022, 207] width 12 height 12
select select "3"
select select "2"
select select "0"
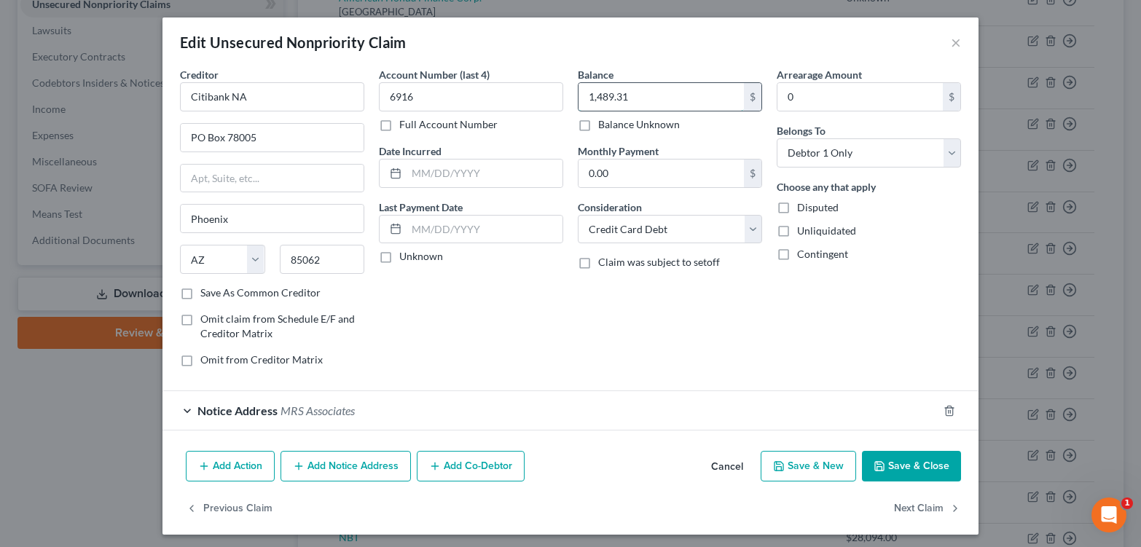
click at [659, 111] on input "1,489.31" at bounding box center [661, 97] width 165 height 28
type input "1,681.83"
click at [938, 482] on button "Save & Close" at bounding box center [911, 466] width 99 height 31
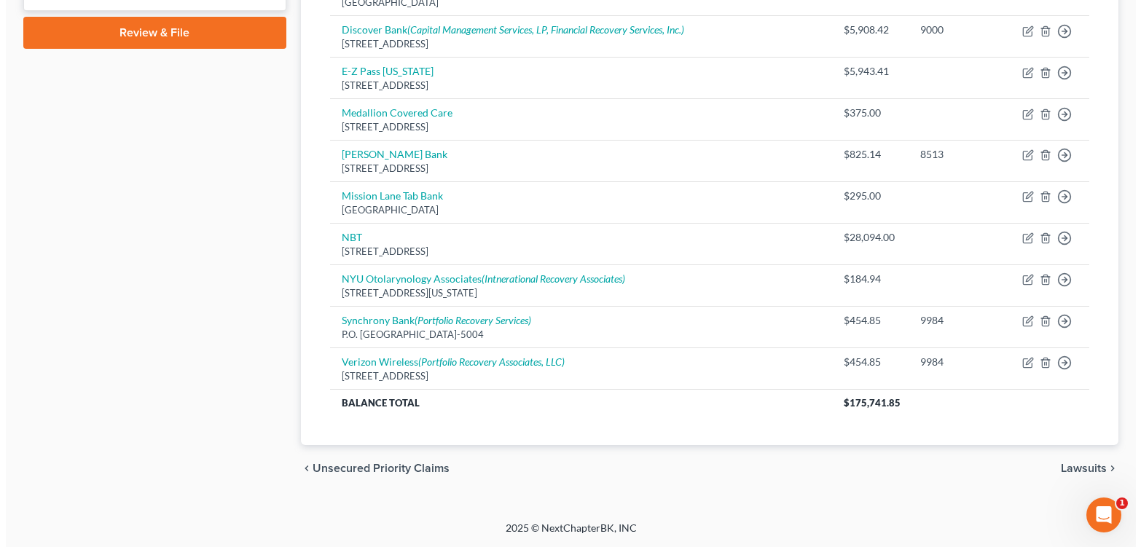
scroll to position [821, 0]
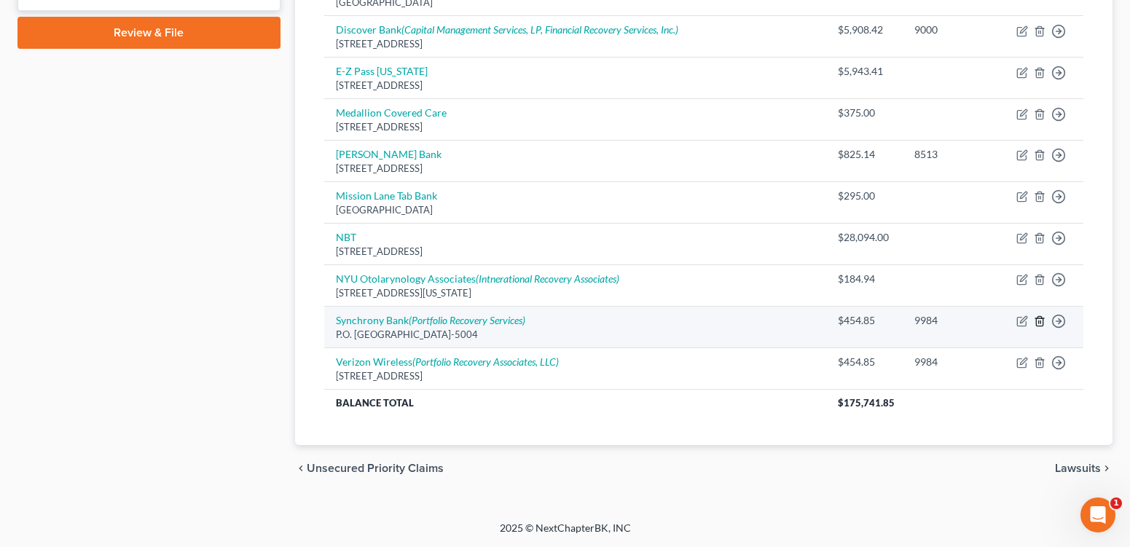
click at [1036, 318] on icon "button" at bounding box center [1039, 321] width 7 height 9
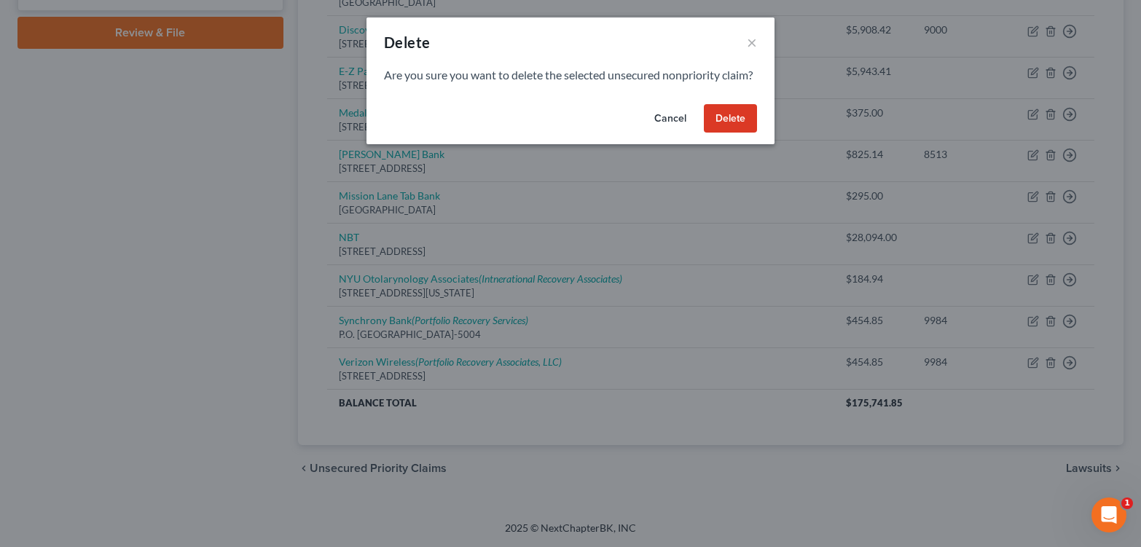
click at [757, 133] on button "Delete" at bounding box center [730, 118] width 53 height 29
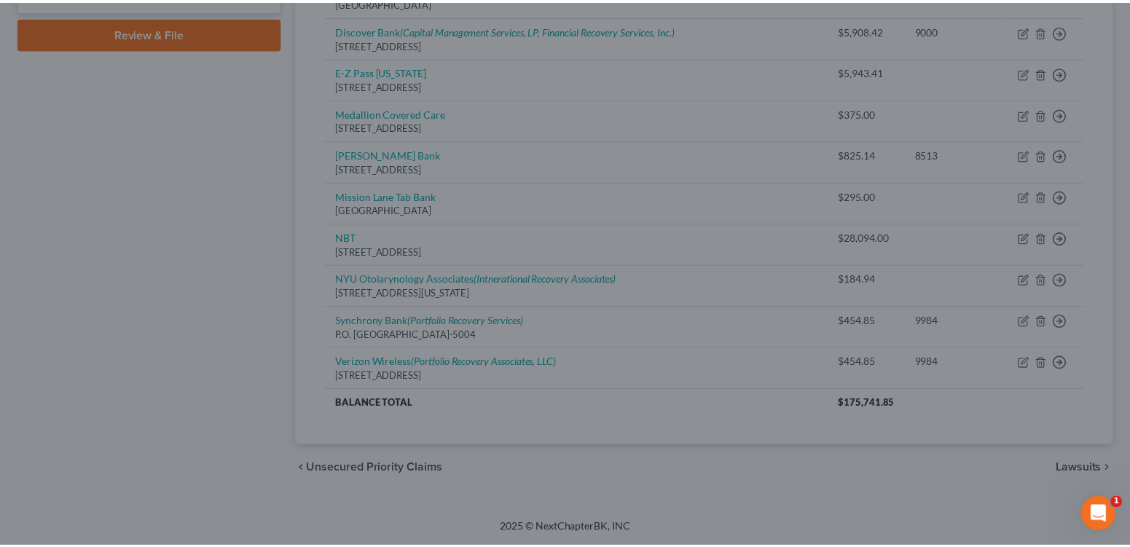
scroll to position [801, 0]
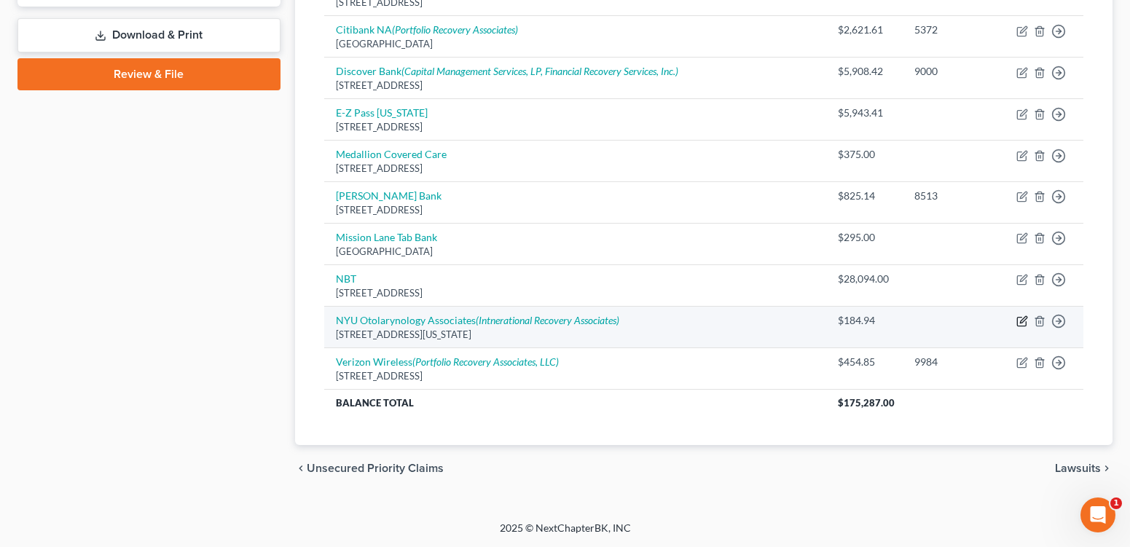
click at [1020, 317] on icon "button" at bounding box center [1023, 320] width 7 height 7
select select "35"
select select "9"
select select "0"
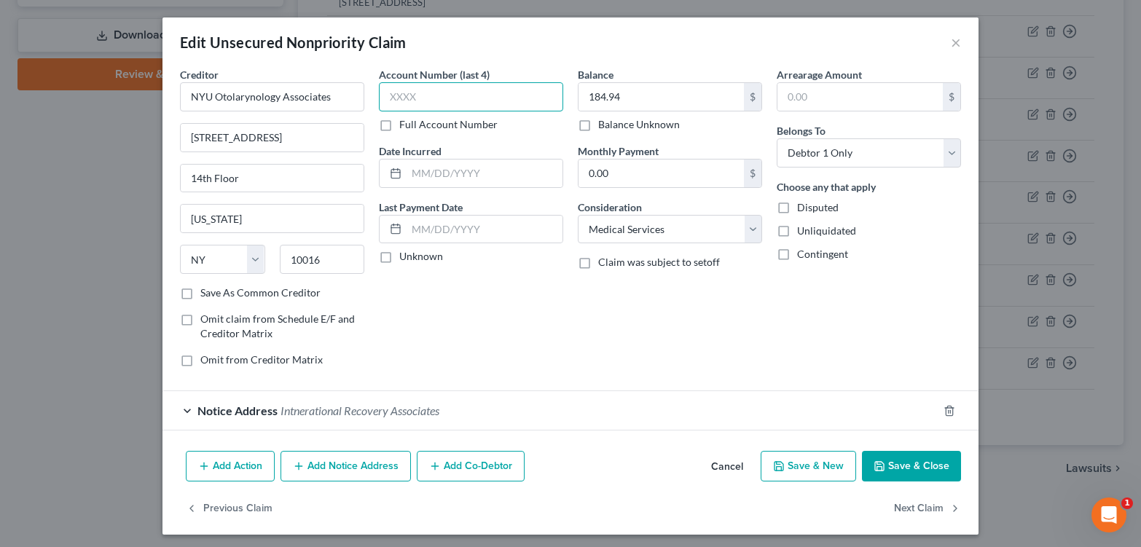
click at [393, 103] on input "text" at bounding box center [471, 96] width 184 height 29
type input "2050"
click at [961, 482] on button "Save & Close" at bounding box center [911, 466] width 99 height 31
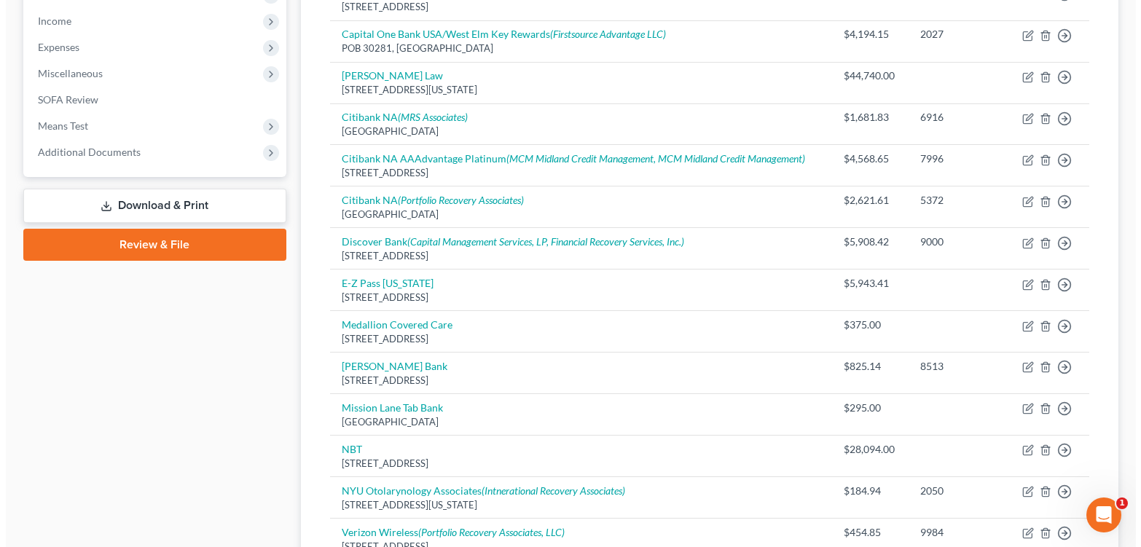
scroll to position [474, 0]
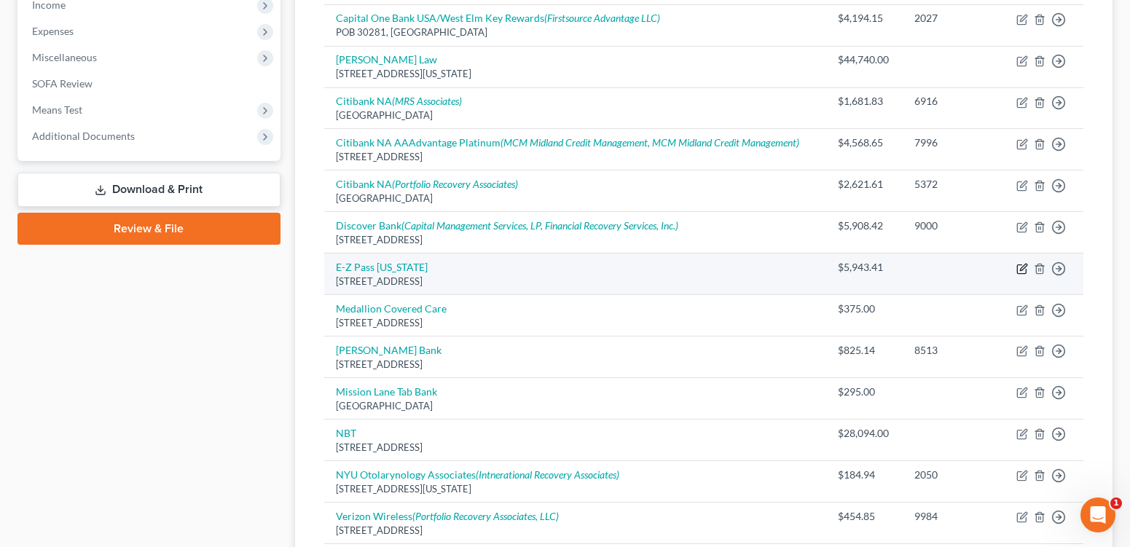
click at [1020, 270] on icon "button" at bounding box center [1023, 267] width 7 height 7
select select "35"
select select "14"
select select "0"
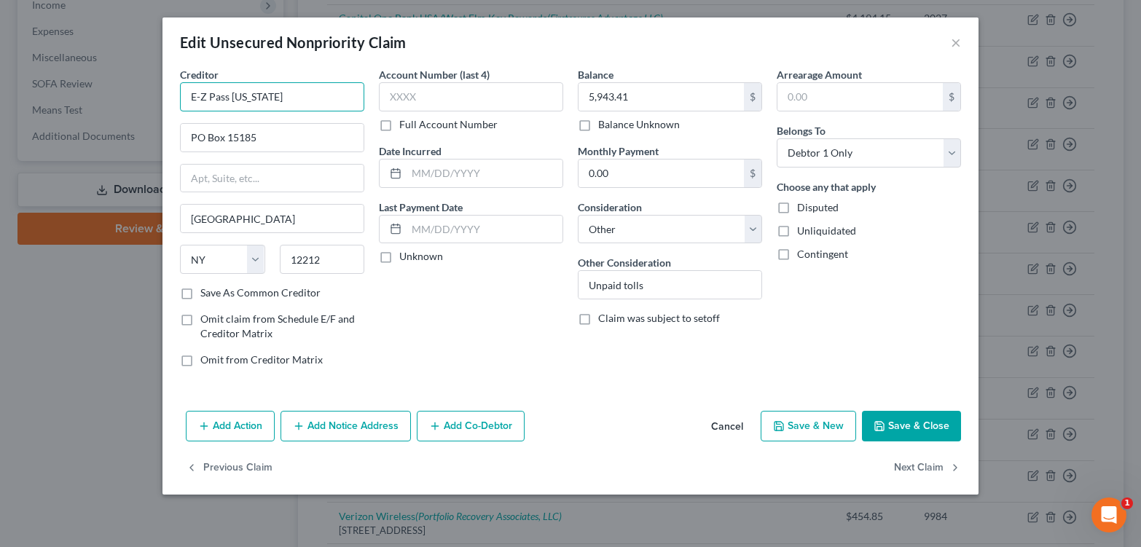
click at [266, 109] on input "E-Z Pass New York" at bounding box center [272, 96] width 184 height 29
click at [318, 274] on input "12212" at bounding box center [322, 259] width 85 height 29
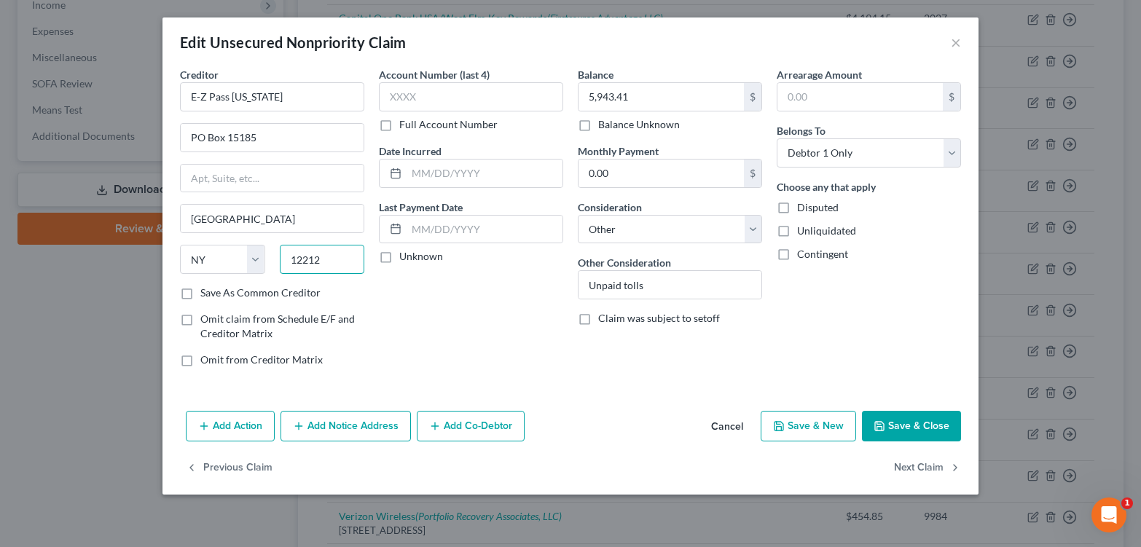
click at [318, 274] on input "12212" at bounding box center [322, 259] width 85 height 29
type input "10014"
type input "[US_STATE]"
click at [253, 111] on input "E-Z Pass New York" at bounding box center [272, 96] width 184 height 29
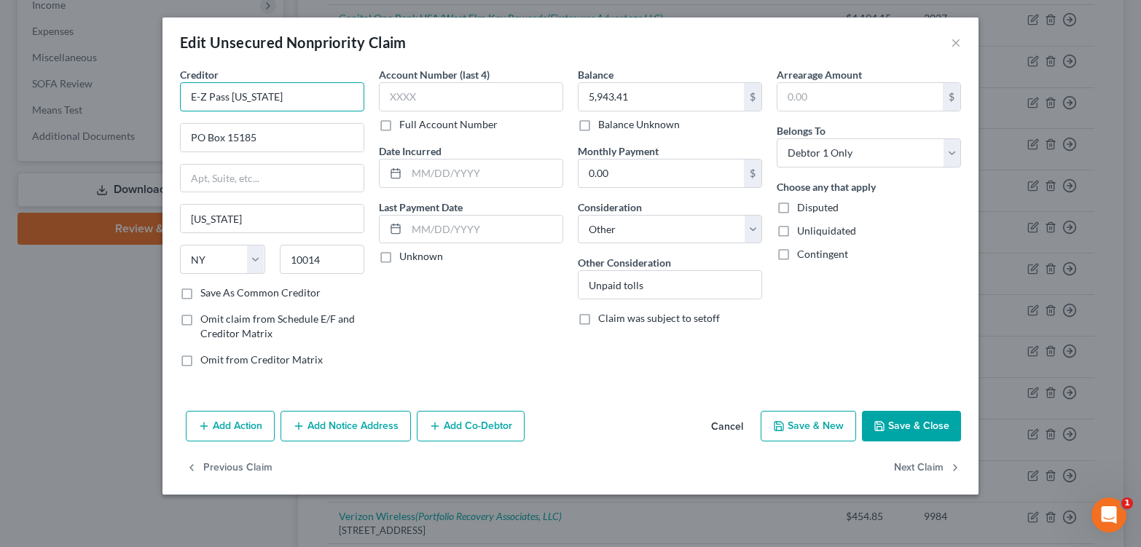
click at [253, 111] on input "E-Z Pass New York" at bounding box center [272, 96] width 184 height 29
paste input "MTA Bridges and Tunnels, 2 Broadway, 23rd Floor, New York, NY 10004"
type input "MTA Bridges and Tunnels, 2 Broadway, 23rd Floor, New York, NY 10004"
click at [203, 192] on input "text" at bounding box center [272, 179] width 183 height 28
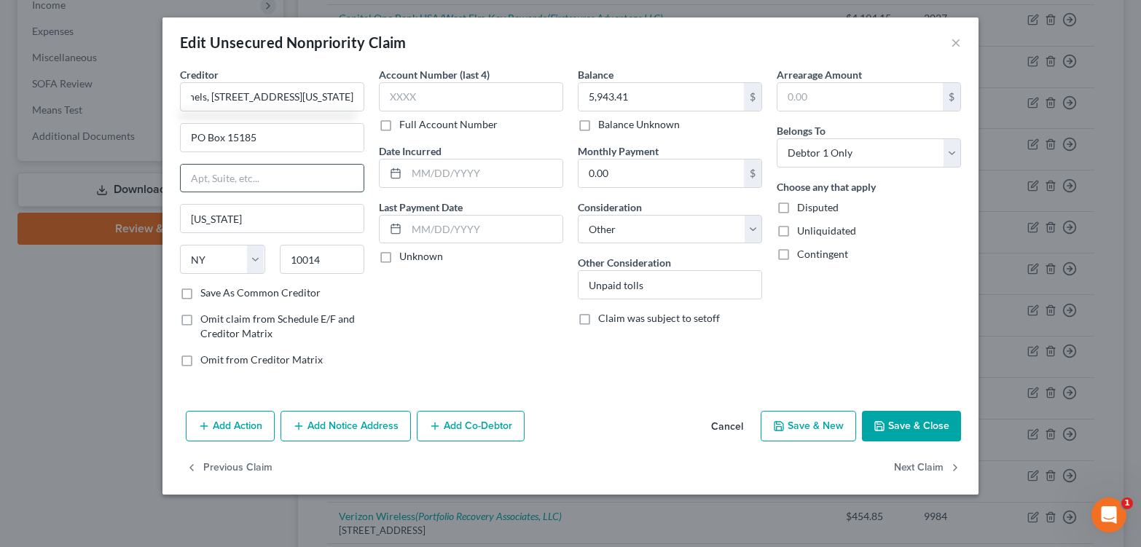
scroll to position [0, 0]
type input "23rd Floor"
click at [222, 152] on input "PO Box 15185" at bounding box center [272, 138] width 183 height 28
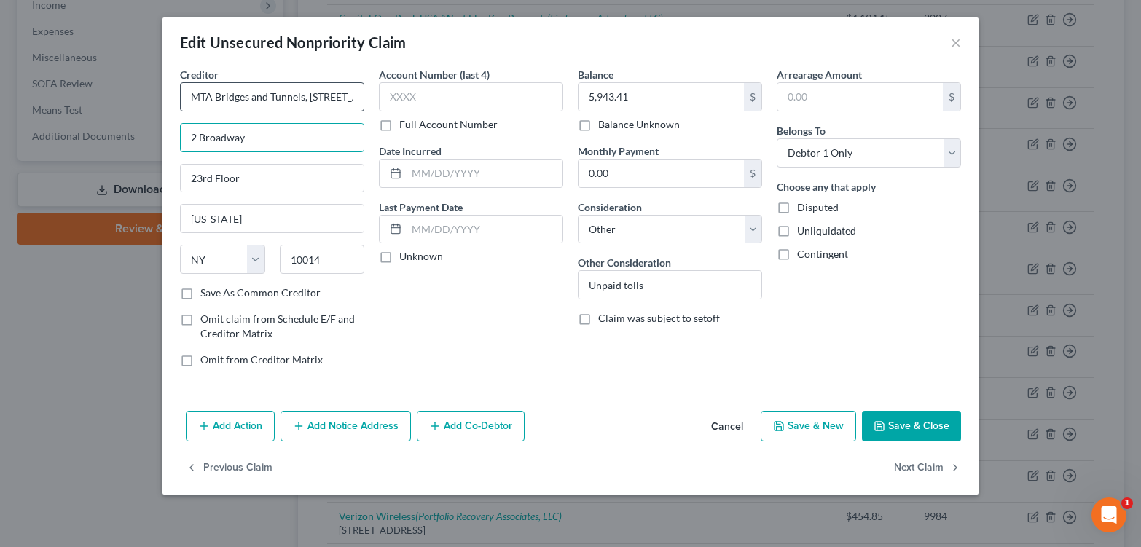
type input "2 Broadway"
drag, startPoint x: 262, startPoint y: 109, endPoint x: 275, endPoint y: 113, distance: 14.3
click at [276, 111] on input "MTA Bridges and Tunnels, 2 Broadway, 23rd Floor, New York, NY 10004" at bounding box center [272, 96] width 184 height 29
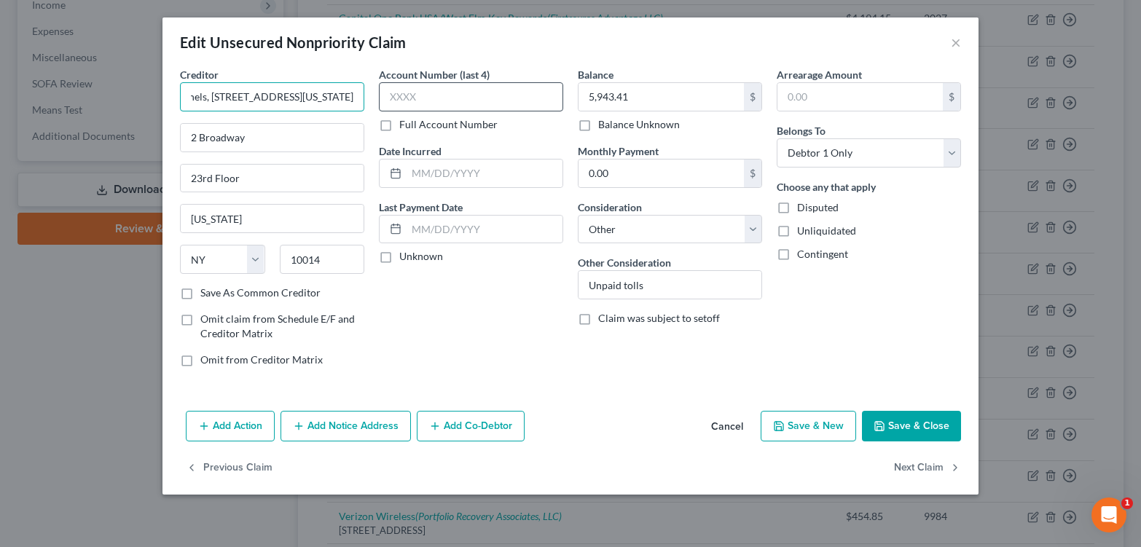
drag, startPoint x: 266, startPoint y: 109, endPoint x: 356, endPoint y: 119, distance: 90.2
click at [356, 119] on div "Creditor * MTA Bridges and Tunnels, 2 Broadway, 23rd Floor, New York, NY 10004 …" at bounding box center [571, 223] width 796 height 312
type input "MTA Bridges and Tunnels"
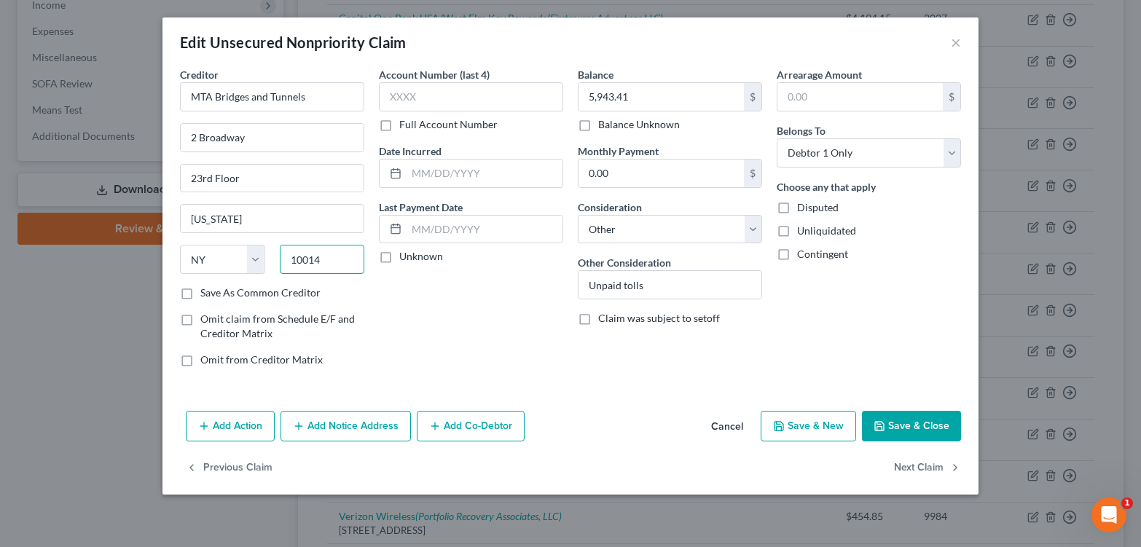
click at [280, 274] on input "10014" at bounding box center [322, 259] width 85 height 29
type input "10004"
select select "33"
click at [408, 362] on div "Account Number (last 4) Full Account Number Date Incurred Last Payment Date Unk…" at bounding box center [471, 223] width 199 height 312
click at [200, 300] on label "Save As Common Creditor" at bounding box center [260, 293] width 120 height 15
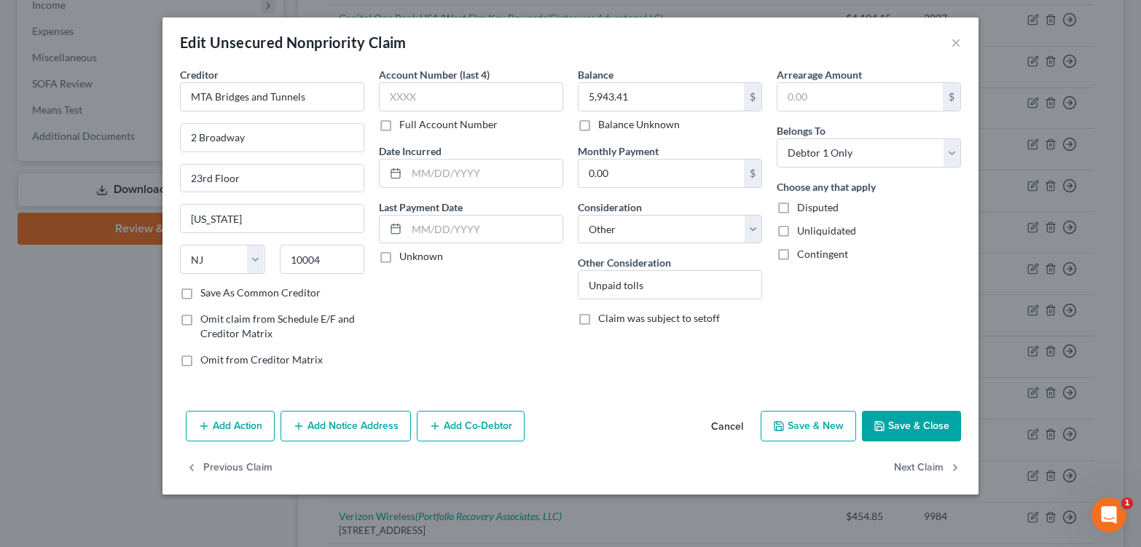
click at [206, 295] on input "Save As Common Creditor" at bounding box center [210, 290] width 9 height 9
checkbox input "true"
click at [631, 111] on input "5,943.41" at bounding box center [661, 97] width 165 height 28
type input "4,203.33"
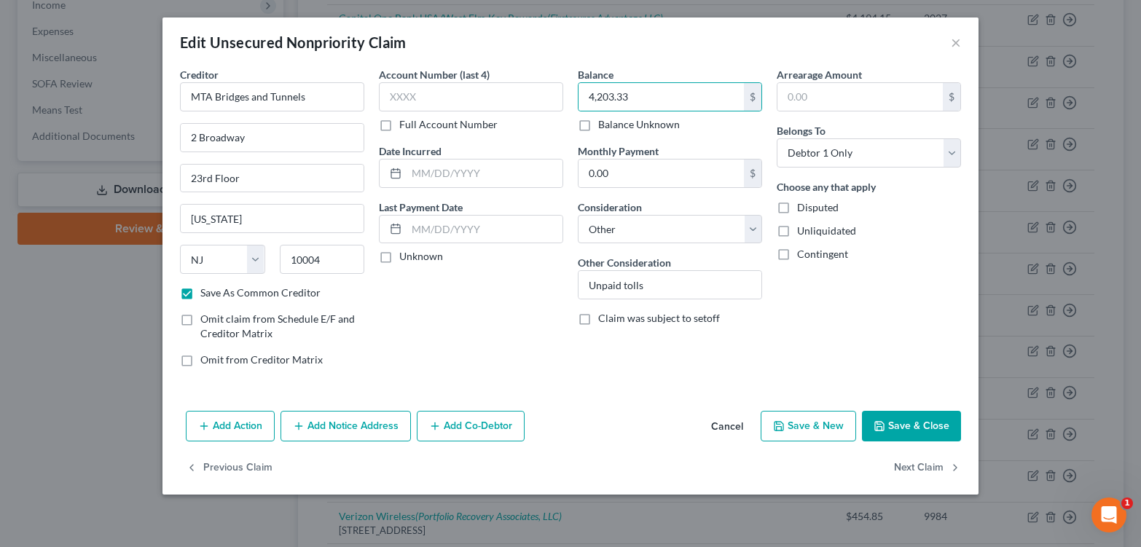
click at [328, 442] on button "Add Notice Address" at bounding box center [346, 426] width 130 height 31
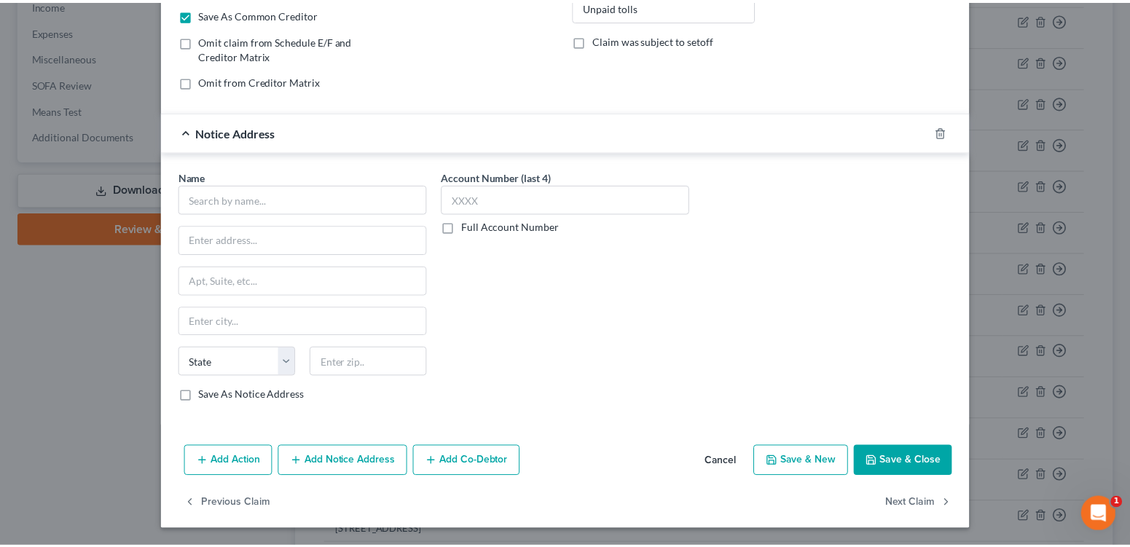
scroll to position [321, 0]
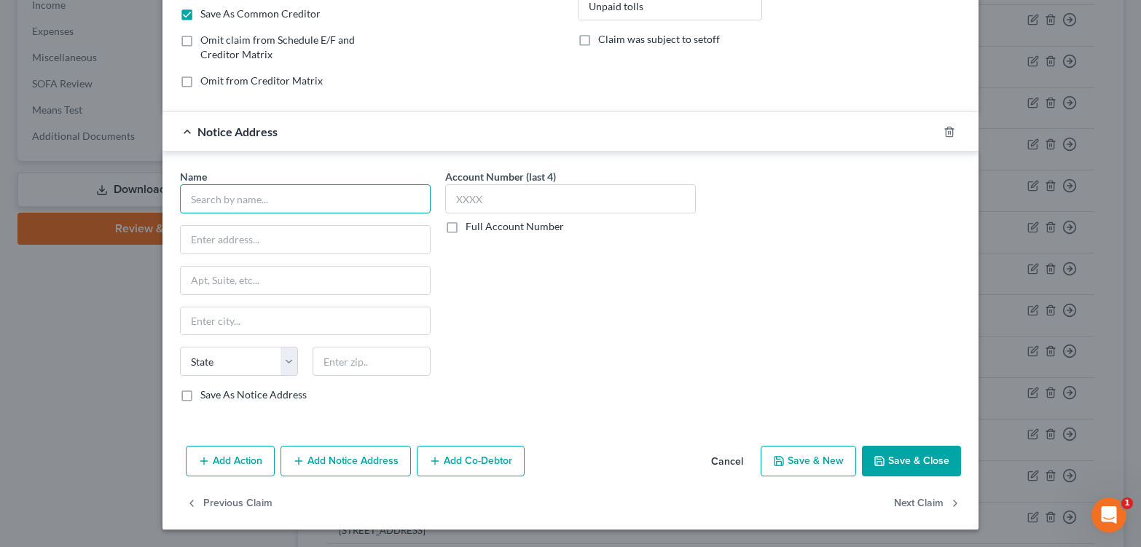
click at [235, 213] on input "text" at bounding box center [305, 198] width 251 height 29
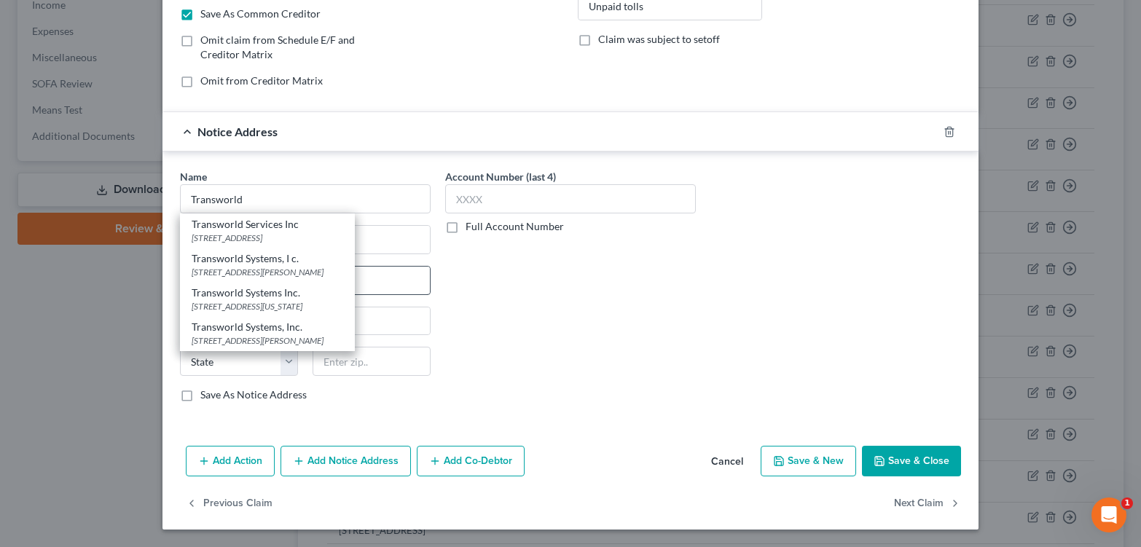
click at [251, 300] on div "Transworld Systems Inc." at bounding box center [268, 293] width 152 height 15
type input "Transworld Systems Inc."
type input "50 0Virginia Drive"
type input "Fort Washington"
select select "39"
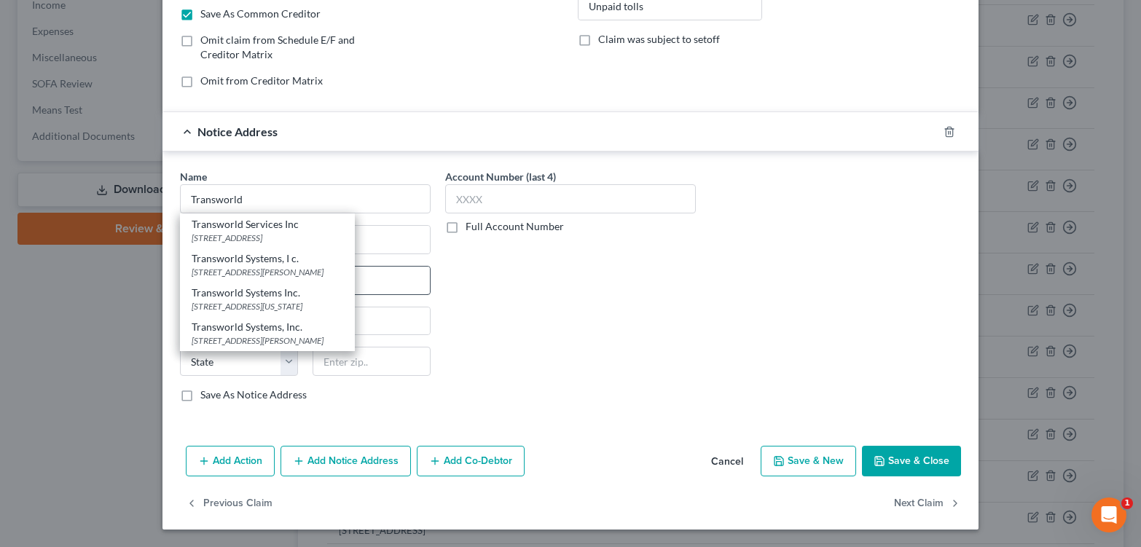
type input "19034"
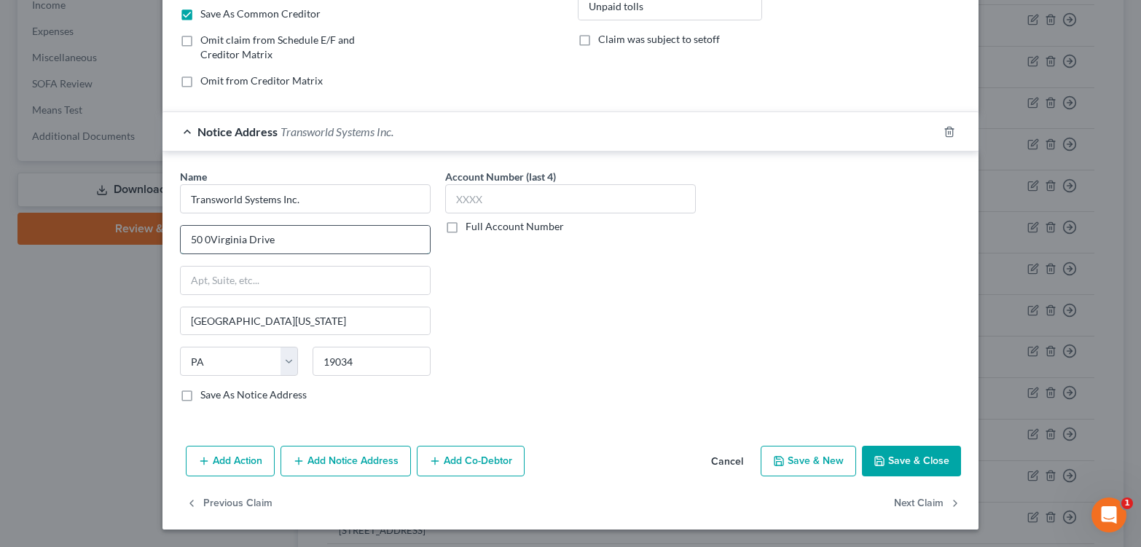
click at [181, 254] on input "50 0Virginia Drive" at bounding box center [305, 240] width 249 height 28
type input "500 Virginia Drive"
click at [200, 402] on label "Save As Notice Address" at bounding box center [253, 395] width 106 height 15
click at [206, 397] on input "Save As Notice Address" at bounding box center [210, 392] width 9 height 9
checkbox input "true"
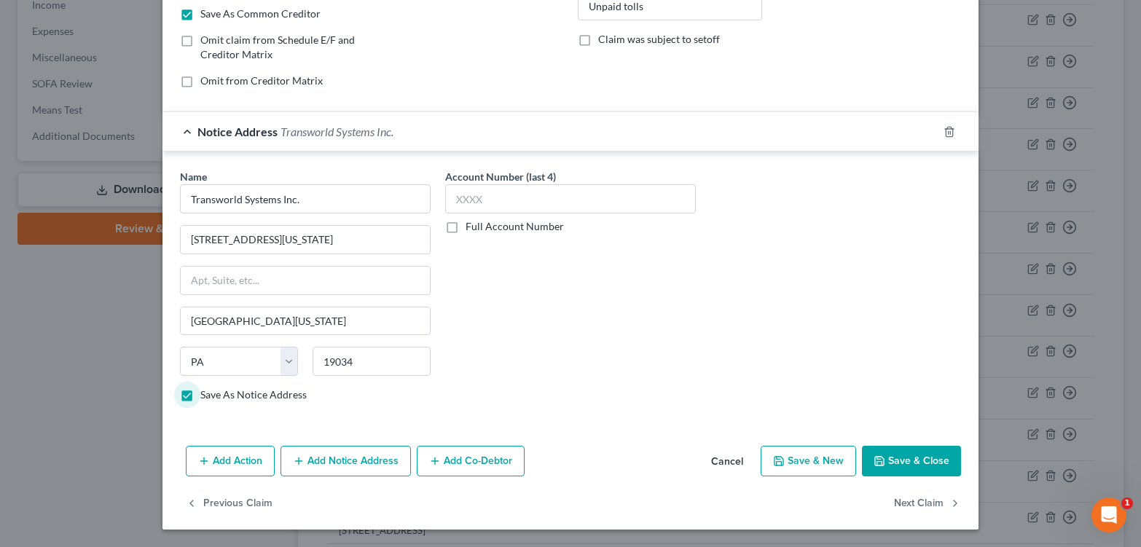
click at [466, 234] on label "Full Account Number" at bounding box center [515, 226] width 98 height 15
click at [471, 229] on input "Full Account Number" at bounding box center [475, 223] width 9 height 9
click at [452, 213] on input "text" at bounding box center [570, 198] width 251 height 29
click at [495, 211] on input "5210" at bounding box center [570, 198] width 251 height 29
type input "52104933"
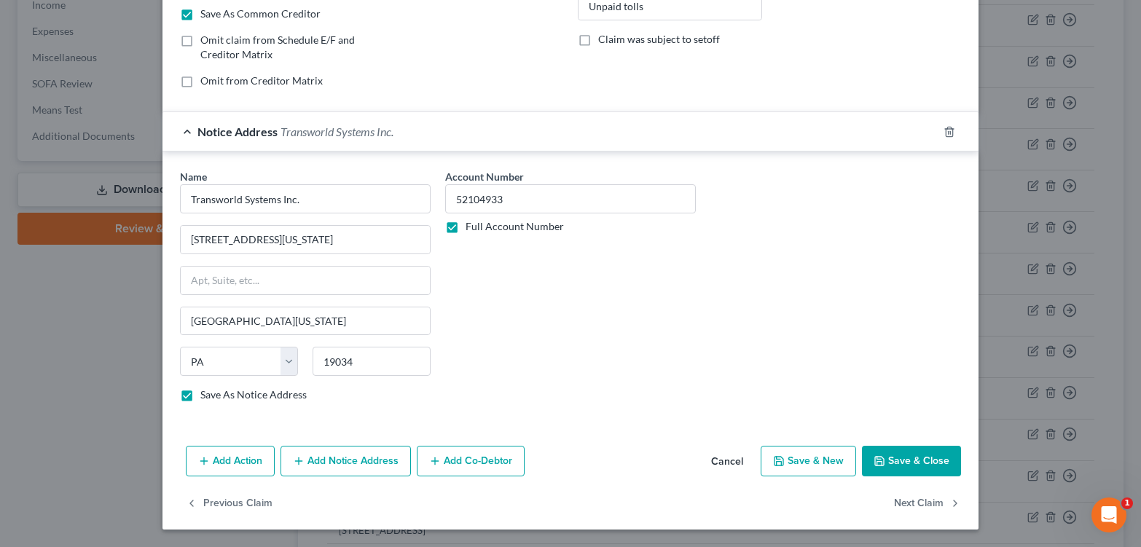
click at [947, 477] on button "Save & Close" at bounding box center [911, 461] width 99 height 31
checkbox input "false"
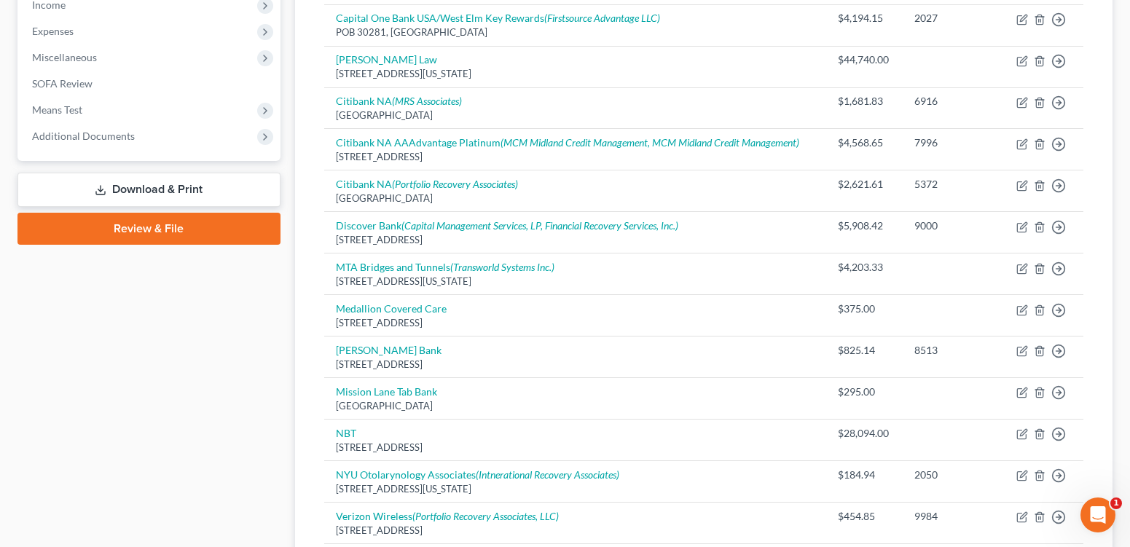
scroll to position [0, 0]
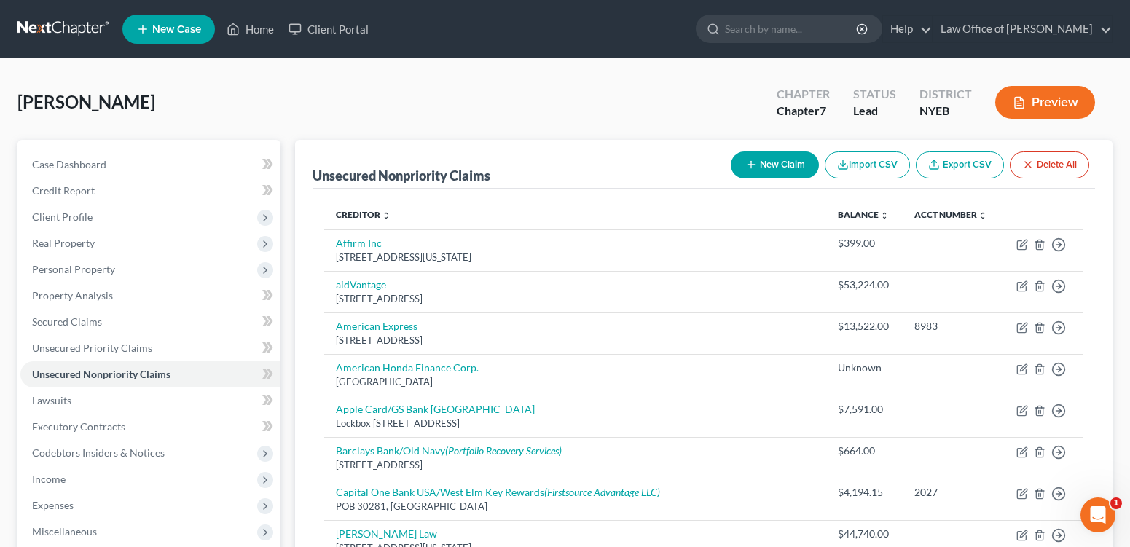
click at [748, 230] on th "Creditor expand_more expand_less unfold_more" at bounding box center [575, 214] width 502 height 29
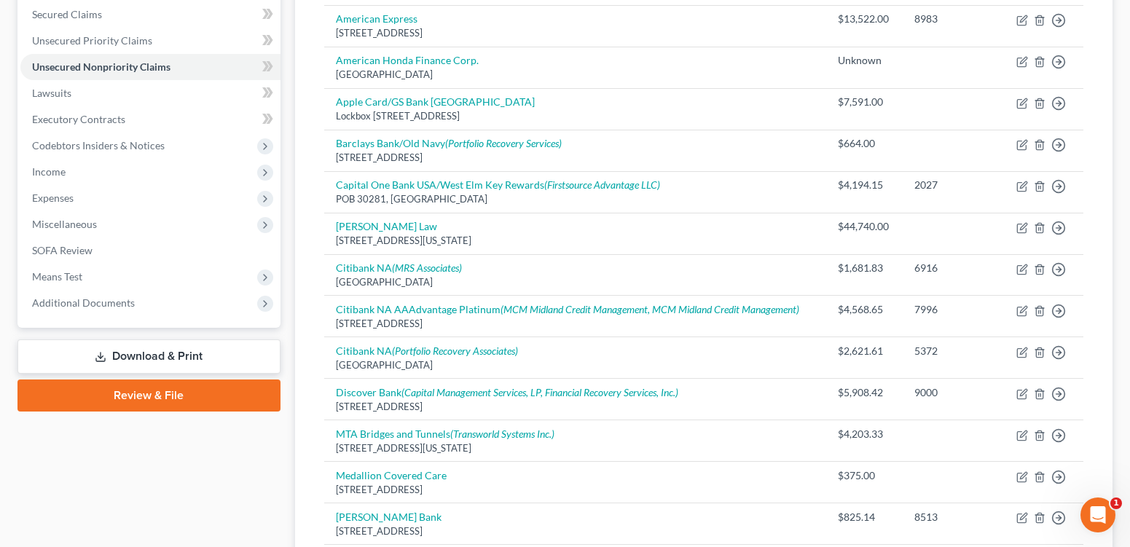
scroll to position [305, 0]
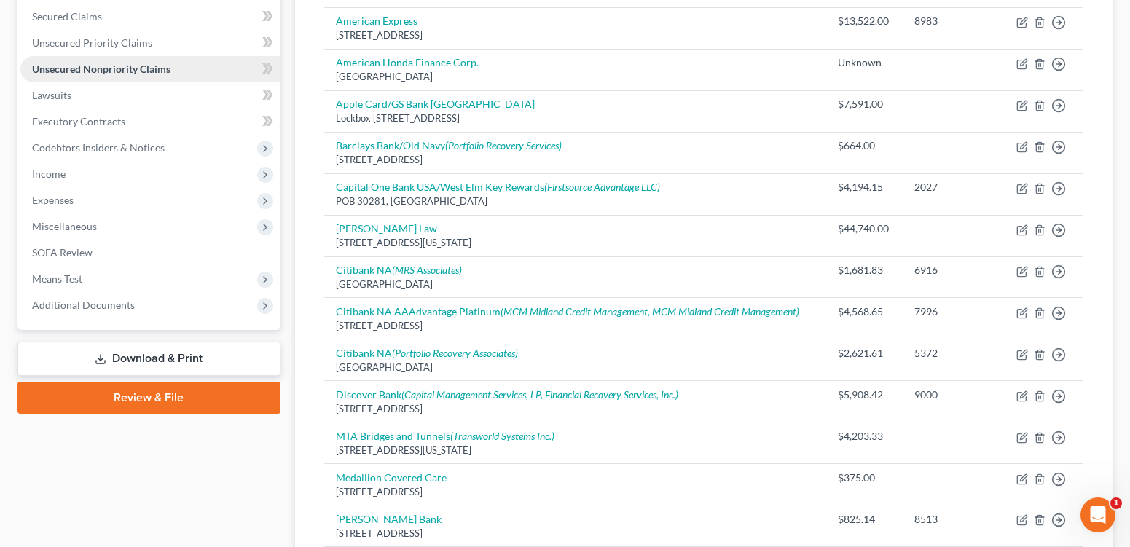
click at [128, 75] on span "Unsecured Nonpriority Claims" at bounding box center [101, 69] width 138 height 12
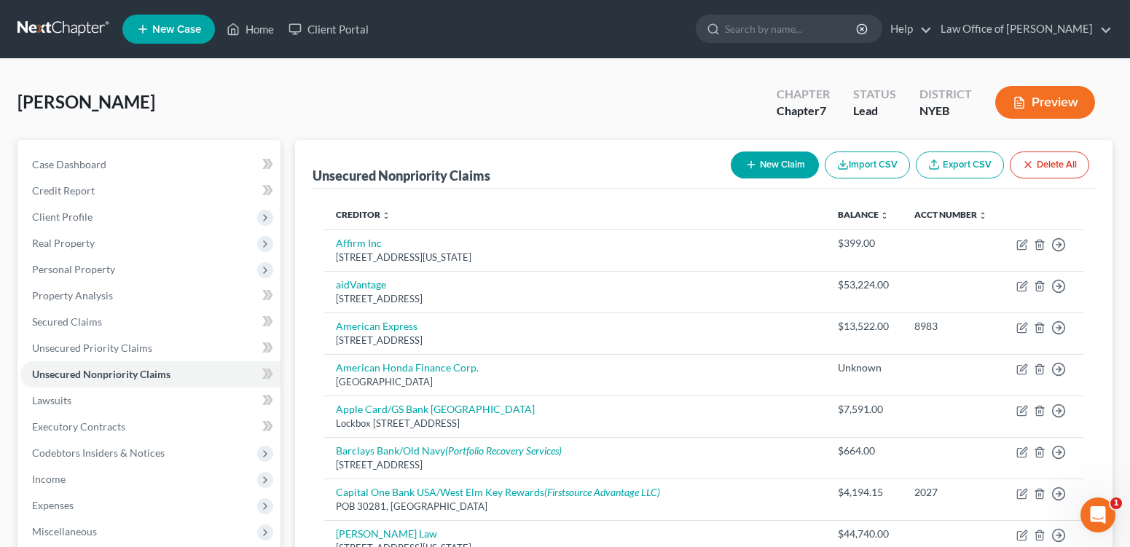
click at [731, 176] on button "New Claim" at bounding box center [775, 165] width 88 height 27
select select "0"
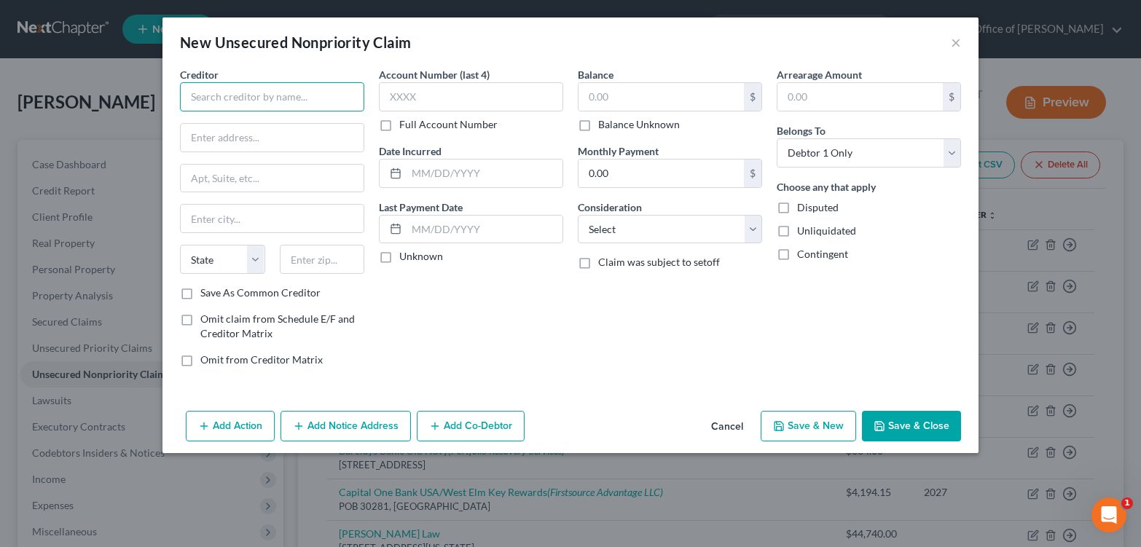
click at [299, 111] on input "text" at bounding box center [272, 96] width 184 height 29
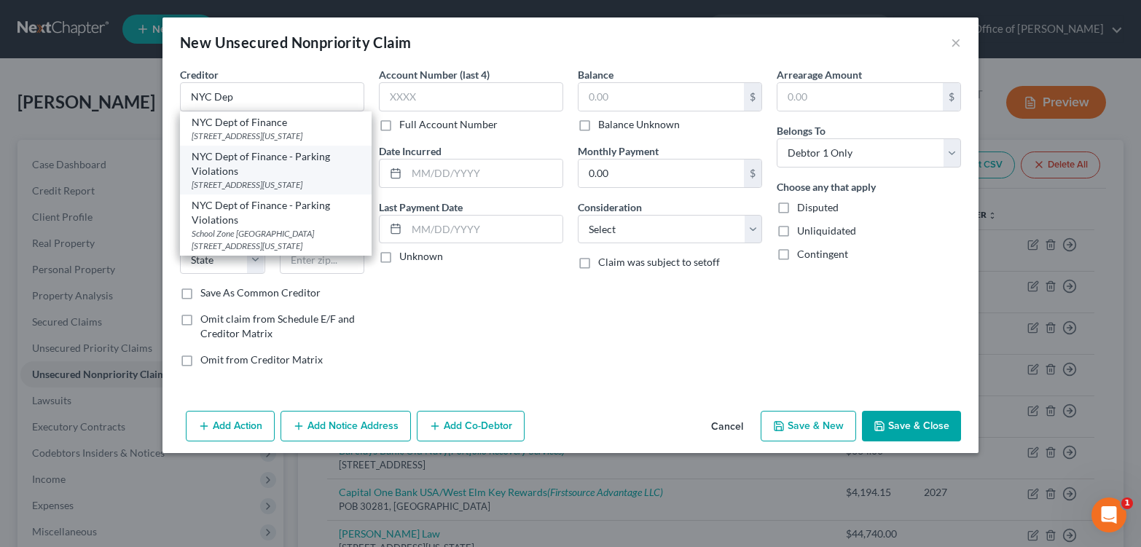
click at [301, 179] on div "NYC Dept of Finance - Parking Violations" at bounding box center [276, 163] width 168 height 29
type input "NYC Dept of Finance - Parking Violations"
type input "59 Maiden Lane"
type input "28th Floor"
type input "[US_STATE]"
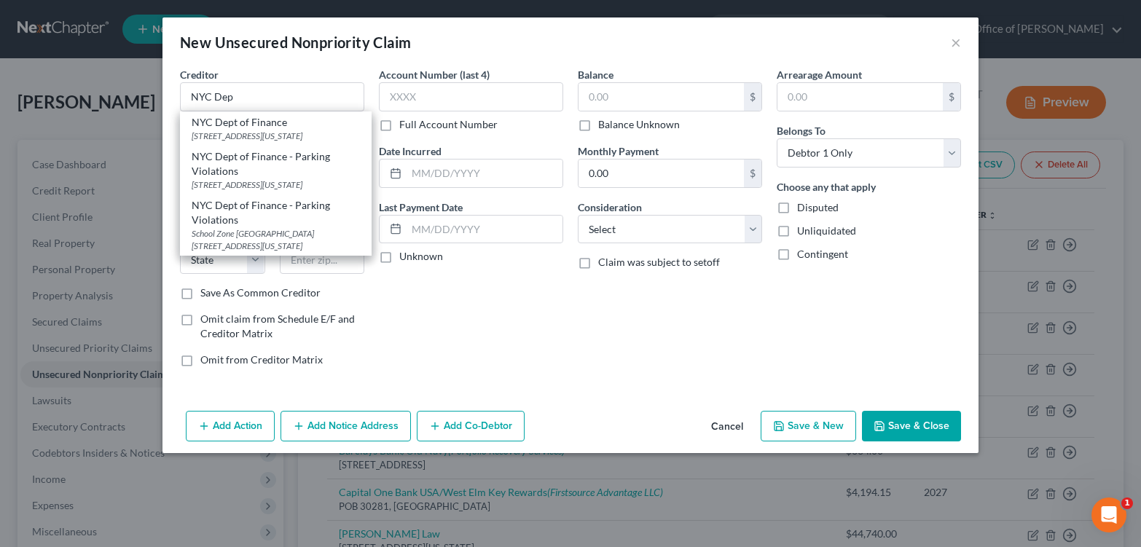
select select "35"
type input "10038"
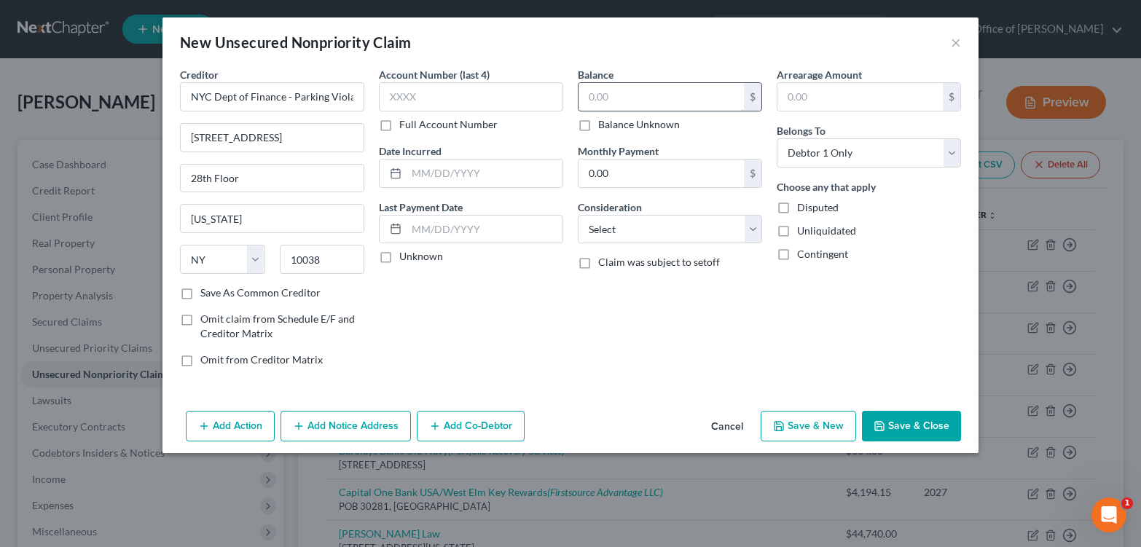
click at [629, 109] on input "text" at bounding box center [661, 97] width 165 height 28
type input "254.93"
click at [762, 244] on select "Select Cable / Satellite Services Collection Agency Credit Card Debt Debt Couns…" at bounding box center [670, 229] width 184 height 29
click at [578, 240] on select "Select Cable / Satellite Services Collection Agency Credit Card Debt Debt Couns…" at bounding box center [670, 229] width 184 height 29
click at [696, 244] on select "Select Cable / Satellite Services Collection Agency Credit Card Debt Debt Couns…" at bounding box center [670, 229] width 184 height 29
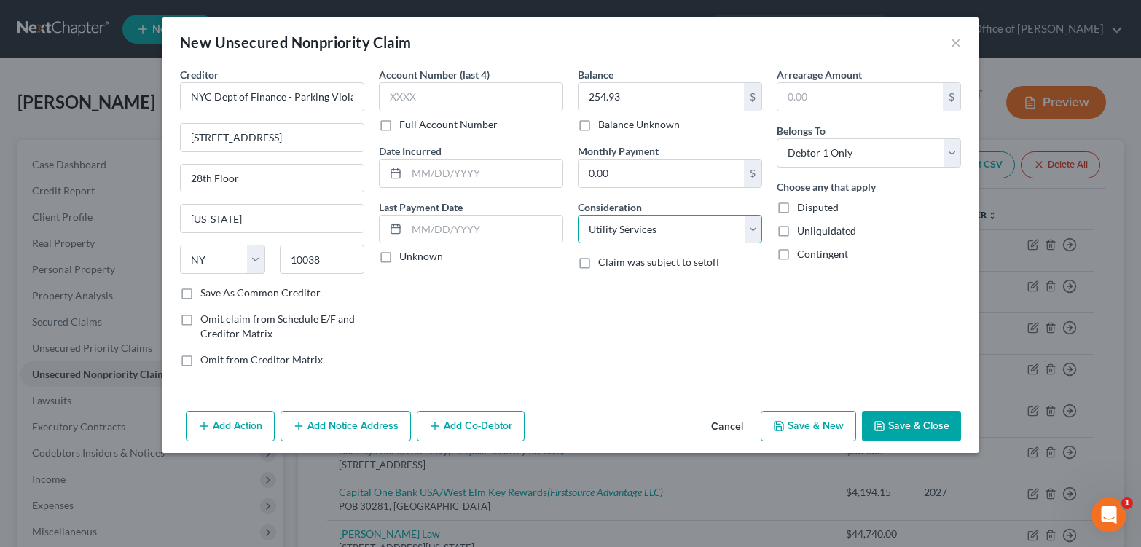
select select "14"
click at [578, 240] on select "Select Cable / Satellite Services Collection Agency Credit Card Debt Debt Couns…" at bounding box center [670, 229] width 184 height 29
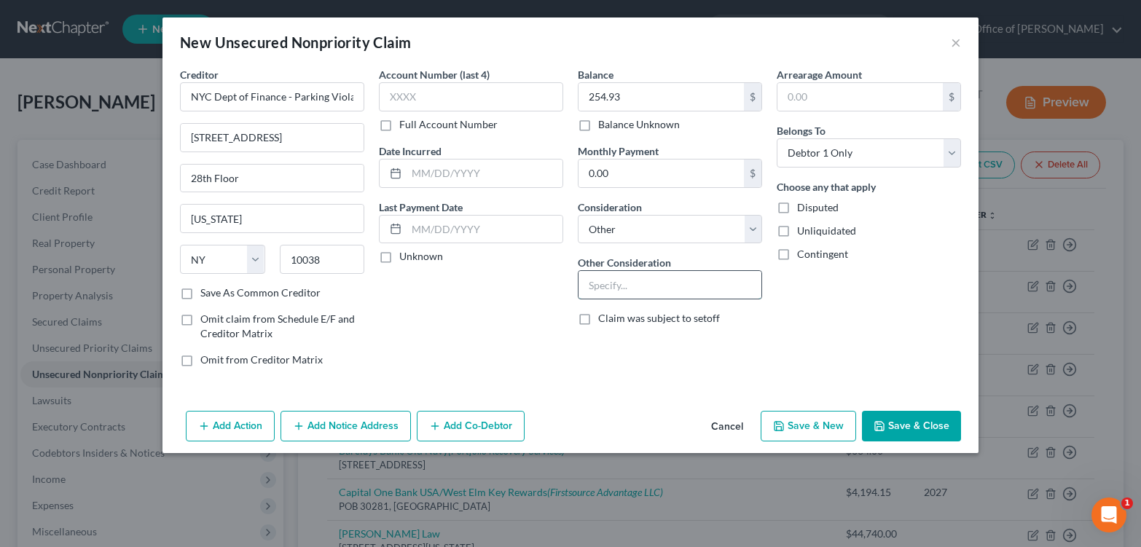
click at [645, 299] on input "text" at bounding box center [670, 285] width 183 height 28
type input "Unpaid Parking Ticket(s)"
click at [939, 442] on button "Save & Close" at bounding box center [911, 426] width 99 height 31
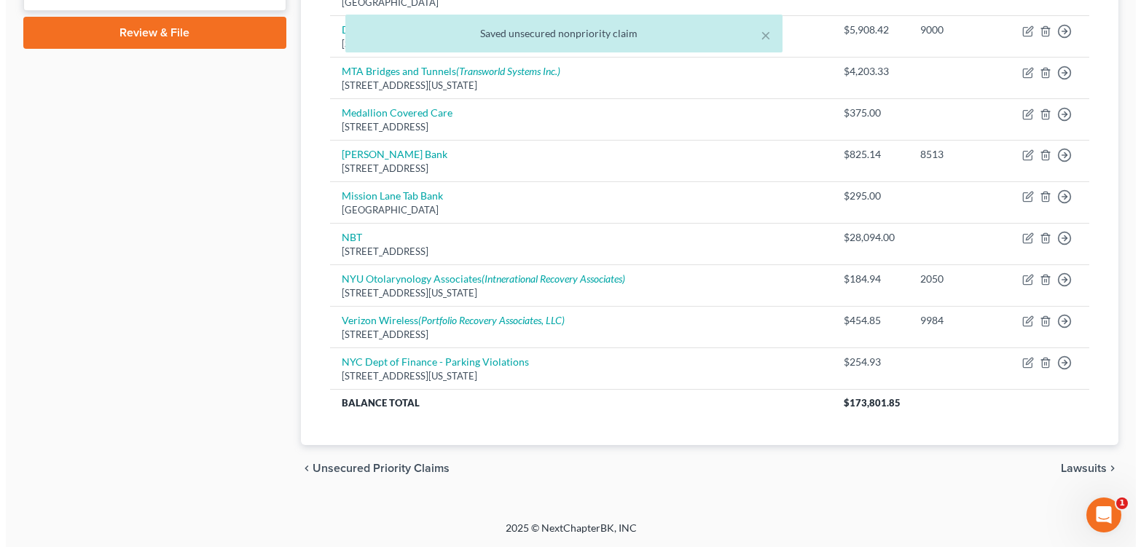
scroll to position [815, 0]
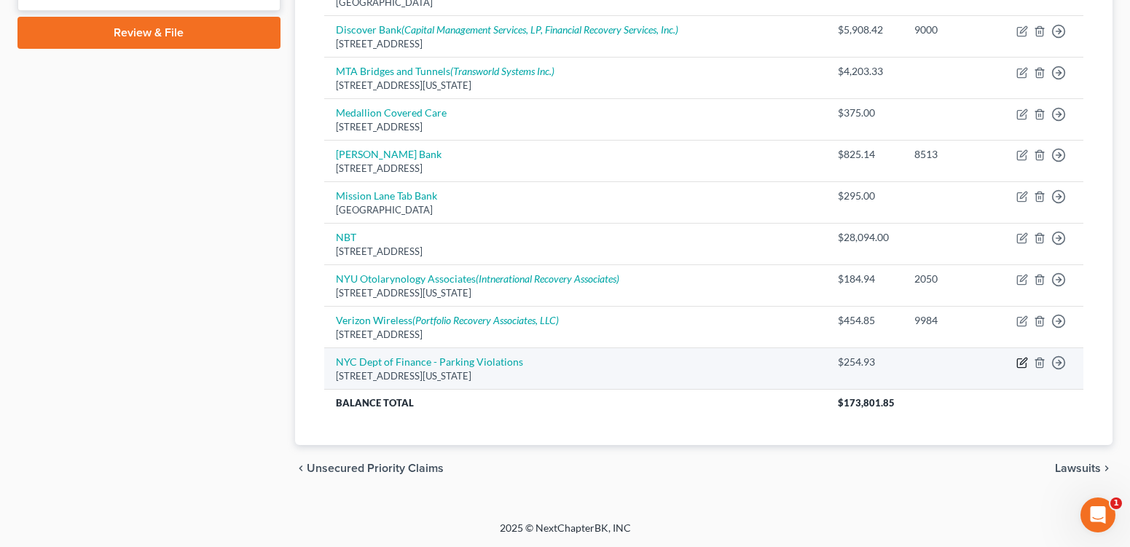
click at [1016, 369] on icon "button" at bounding box center [1022, 363] width 12 height 12
select select "35"
select select "14"
select select "0"
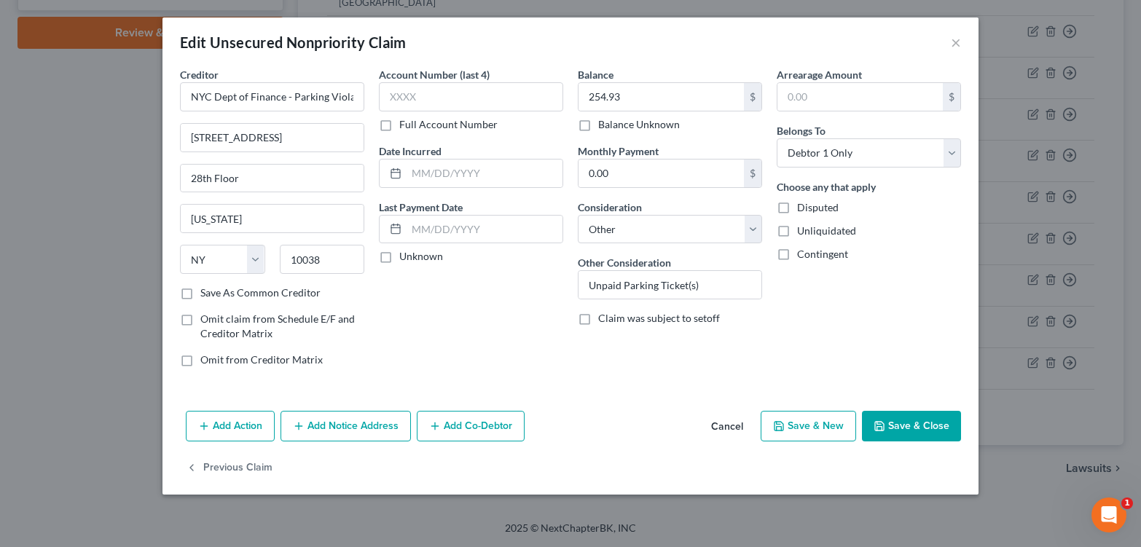
drag, startPoint x: 266, startPoint y: 474, endPoint x: 265, endPoint y: 514, distance: 40.8
click at [281, 442] on button "Add Notice Address" at bounding box center [346, 426] width 130 height 31
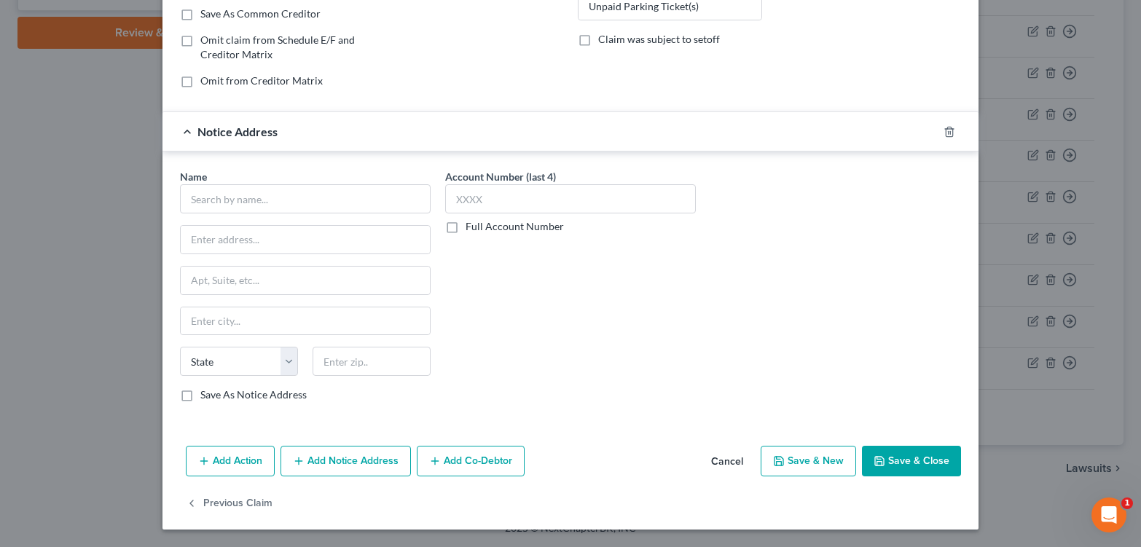
scroll to position [378, 0]
click at [273, 184] on input "text" at bounding box center [305, 198] width 251 height 29
type input "Penn Credit Corporation"
click at [222, 388] on label "Save As Notice Address" at bounding box center [253, 395] width 106 height 15
click at [216, 388] on input "Save As Notice Address" at bounding box center [210, 392] width 9 height 9
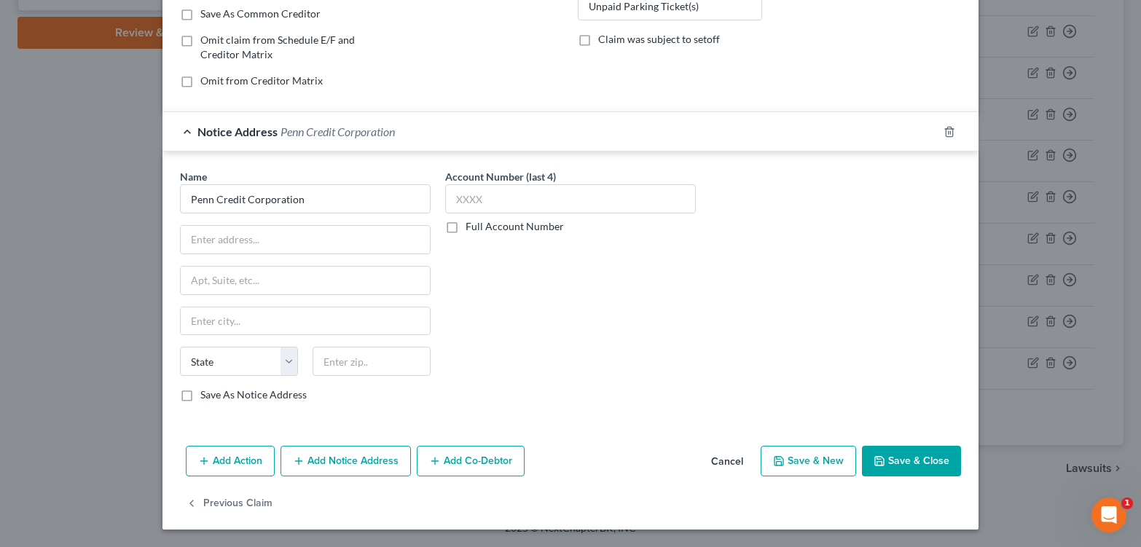
checkbox input "true"
type input "Penn Credit Corporation"
click at [357, 347] on input "text" at bounding box center [372, 361] width 118 height 29
type input "17710"
click at [491, 383] on div "Account Number (last 4) Full Account Number" at bounding box center [570, 291] width 265 height 245
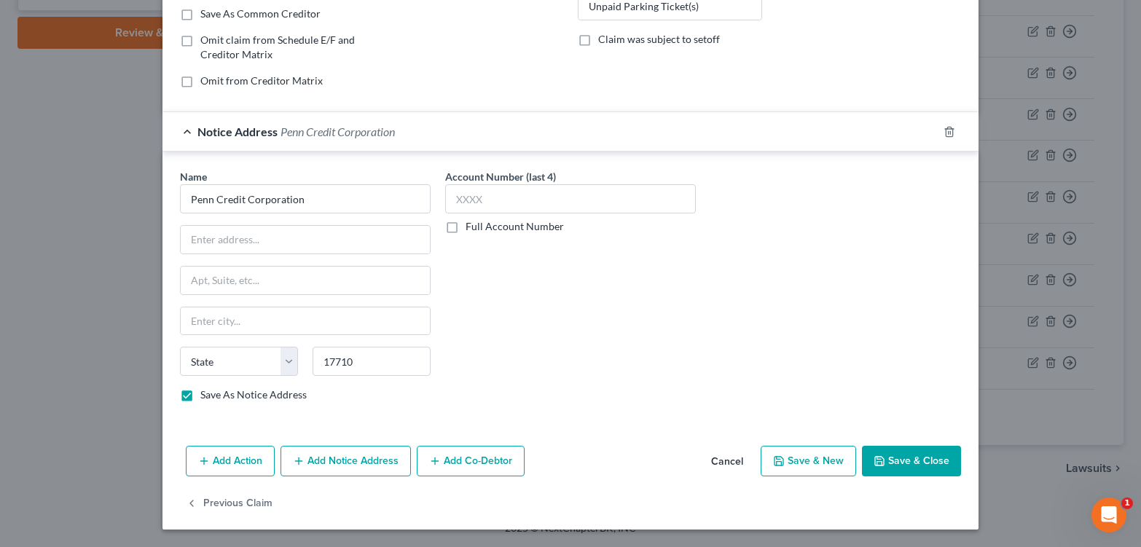
click at [360, 405] on div "Name * Penn Credit Corporation State AL AK AR AZ CA CO CT DE DC FL GA GU HI ID …" at bounding box center [570, 289] width 816 height 274
click at [240, 226] on input "text" at bounding box center [305, 240] width 249 height 28
click at [328, 226] on input "text" at bounding box center [305, 240] width 249 height 28
type input "2800 Commerce Drive"
click at [313, 347] on input "17710" at bounding box center [372, 361] width 118 height 29
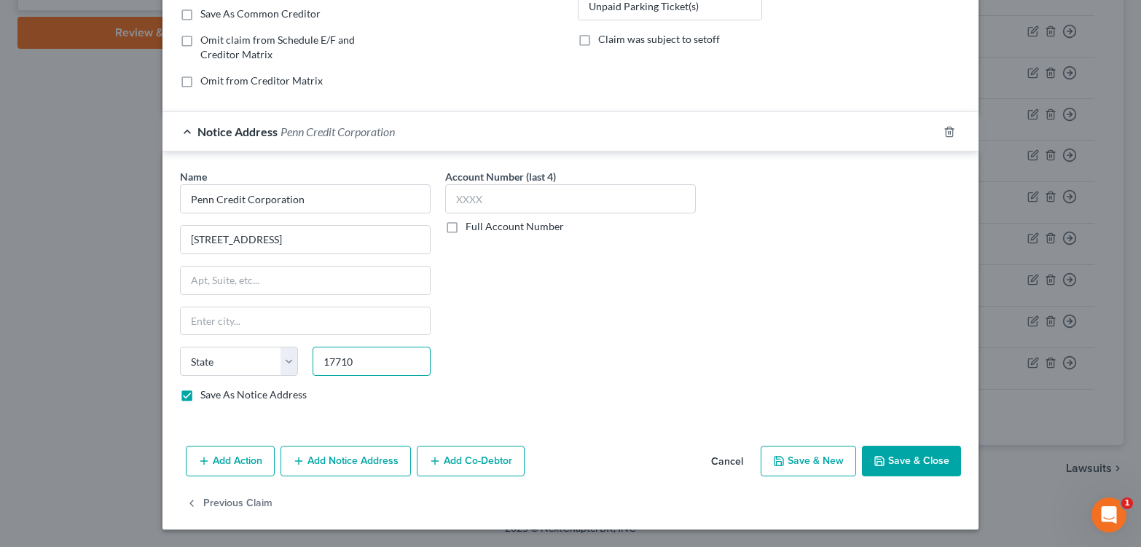
click at [313, 347] on input "17710" at bounding box center [372, 361] width 118 height 29
click at [346, 347] on input "text" at bounding box center [372, 361] width 118 height 29
type input "17110"
type input "Harrisburg"
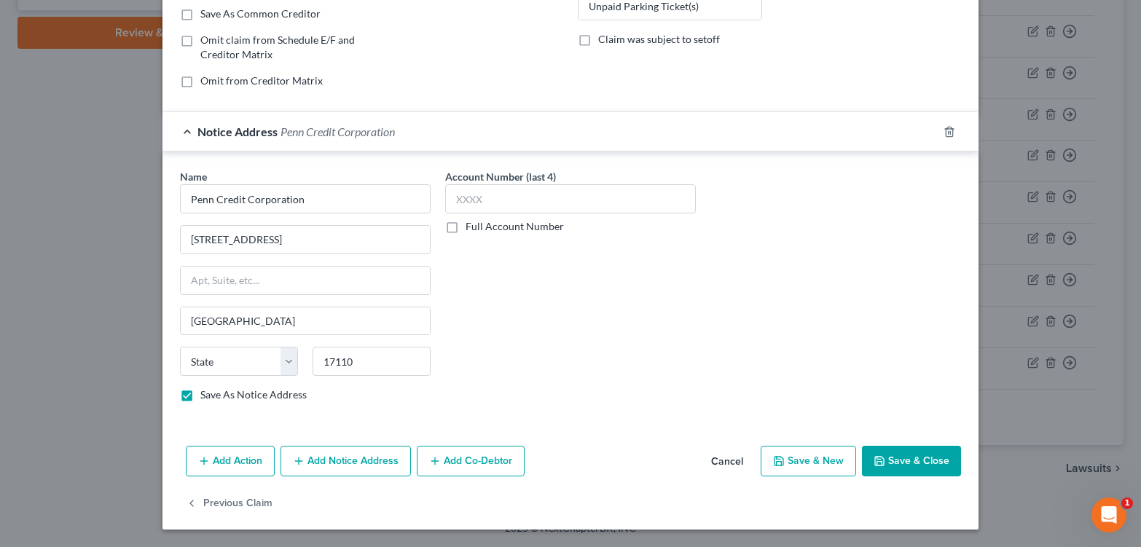
select select "39"
click at [532, 359] on div "Account Number (last 4) Full Account Number" at bounding box center [570, 291] width 265 height 245
click at [961, 457] on button "Save & Close" at bounding box center [911, 461] width 99 height 31
checkbox input "false"
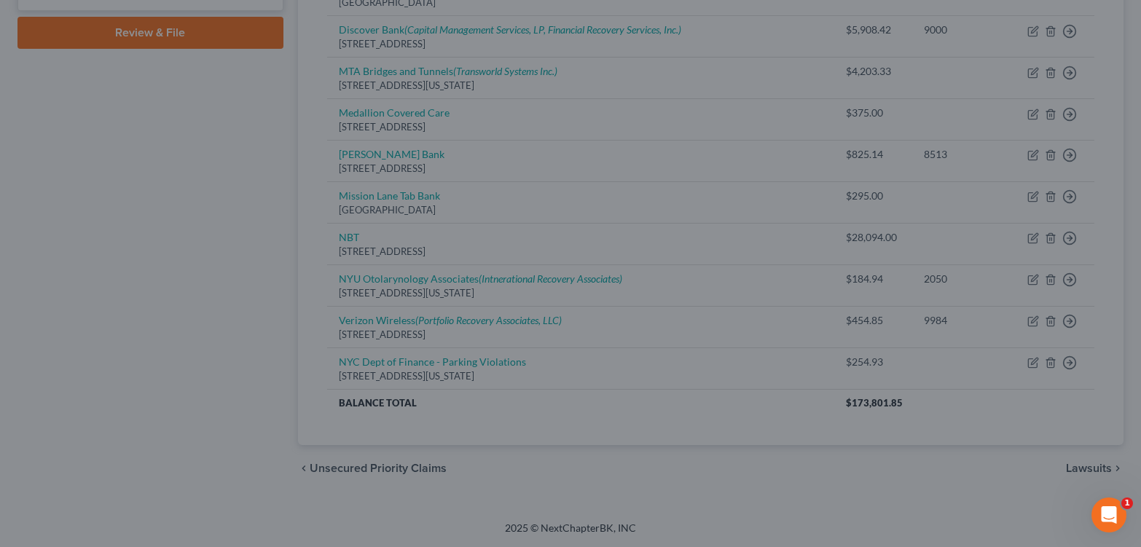
type input "0"
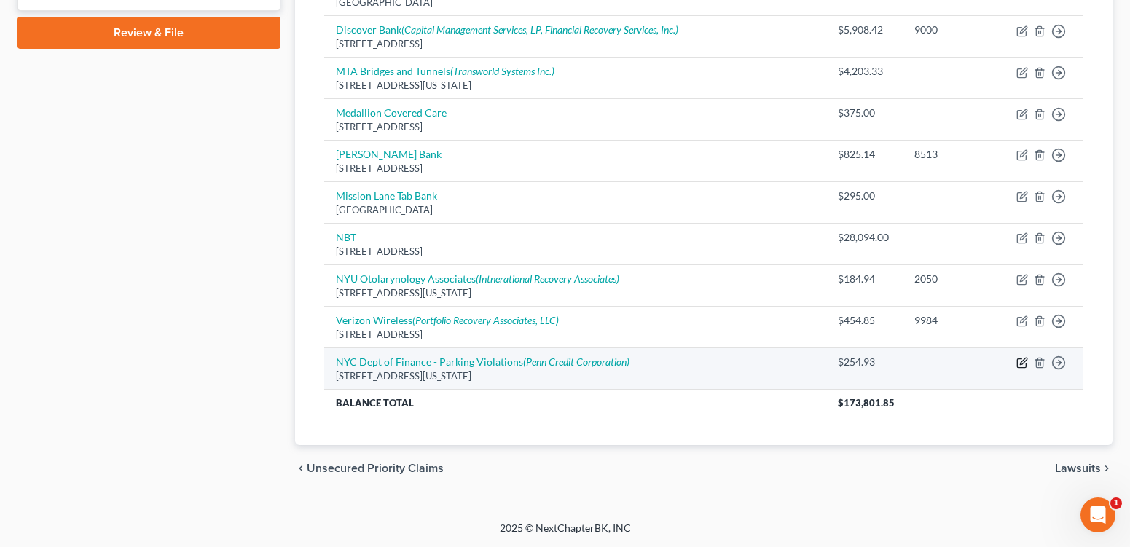
click at [1020, 365] on icon "button" at bounding box center [1023, 361] width 7 height 7
select select "35"
select select "14"
select select "0"
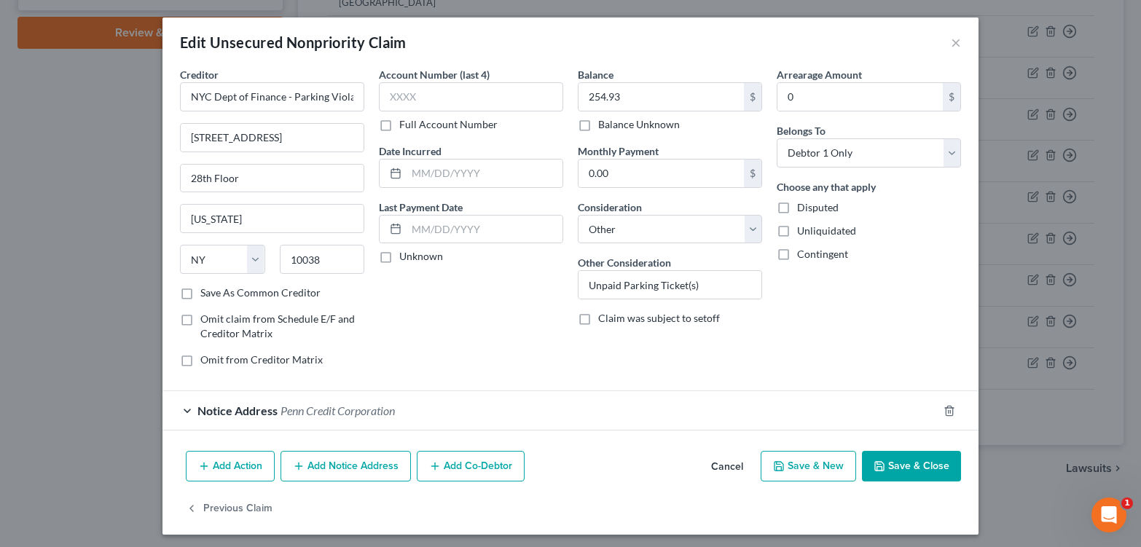
click at [282, 418] on span "Penn Credit Corporation" at bounding box center [338, 411] width 114 height 14
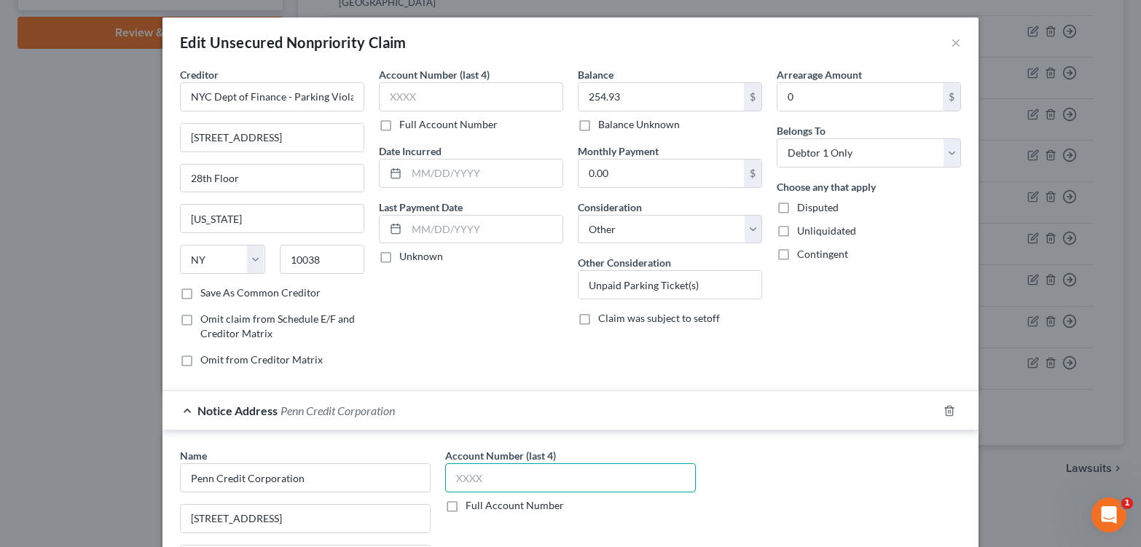
click at [477, 493] on input "text" at bounding box center [570, 477] width 251 height 29
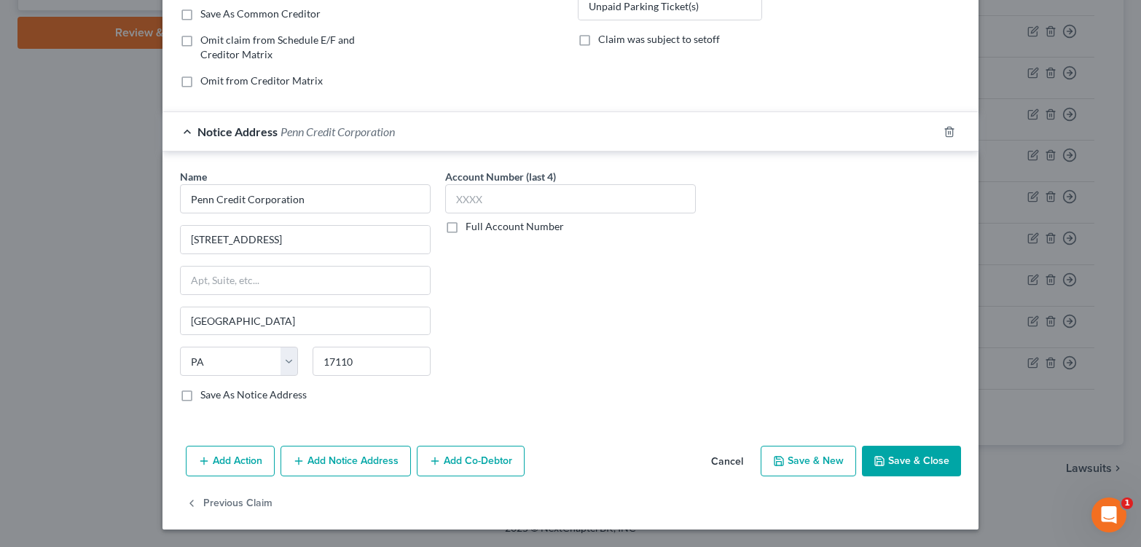
scroll to position [297, 0]
click at [466, 234] on label "Full Account Number" at bounding box center [515, 226] width 98 height 15
click at [471, 229] on input "Full Account Number" at bounding box center [475, 223] width 9 height 9
click at [458, 213] on input "text" at bounding box center [570, 198] width 251 height 29
paste input "E0989890"
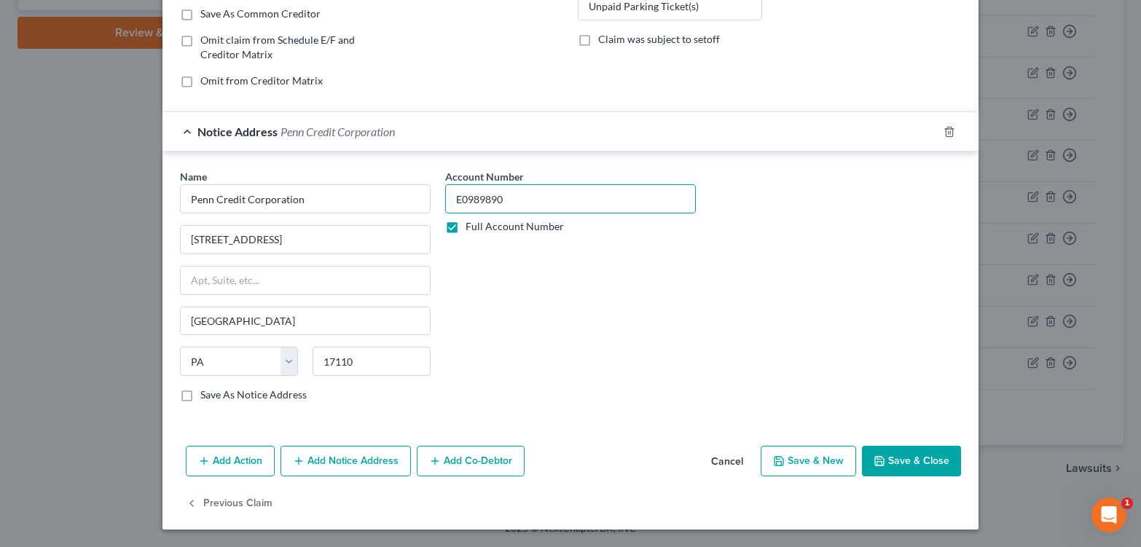
type input "E0989890"
drag, startPoint x: 987, startPoint y: 525, endPoint x: 1011, endPoint y: 506, distance: 29.6
click at [961, 477] on button "Save & Close" at bounding box center [911, 461] width 99 height 31
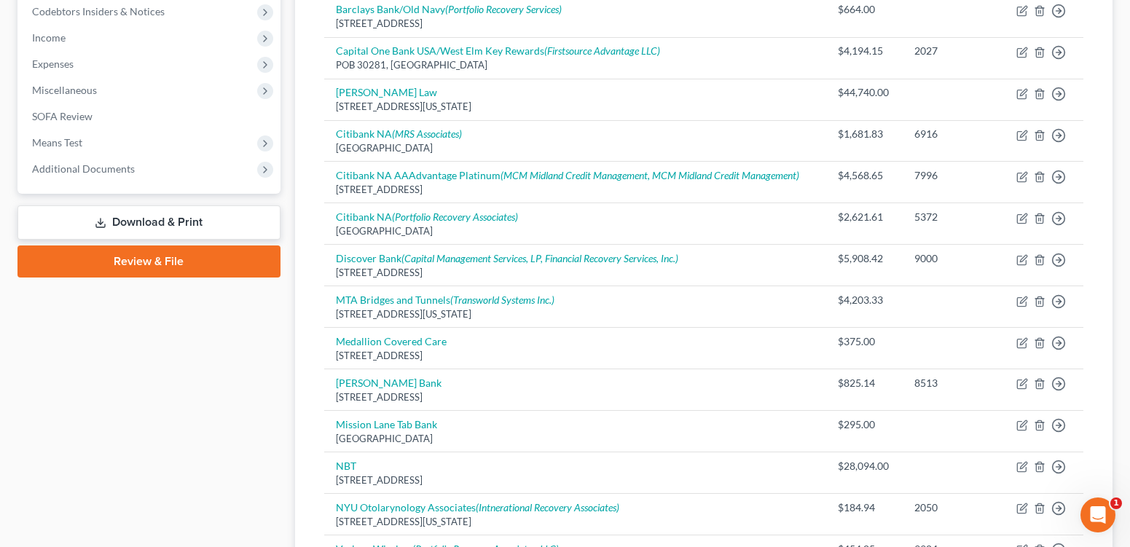
scroll to position [432, 0]
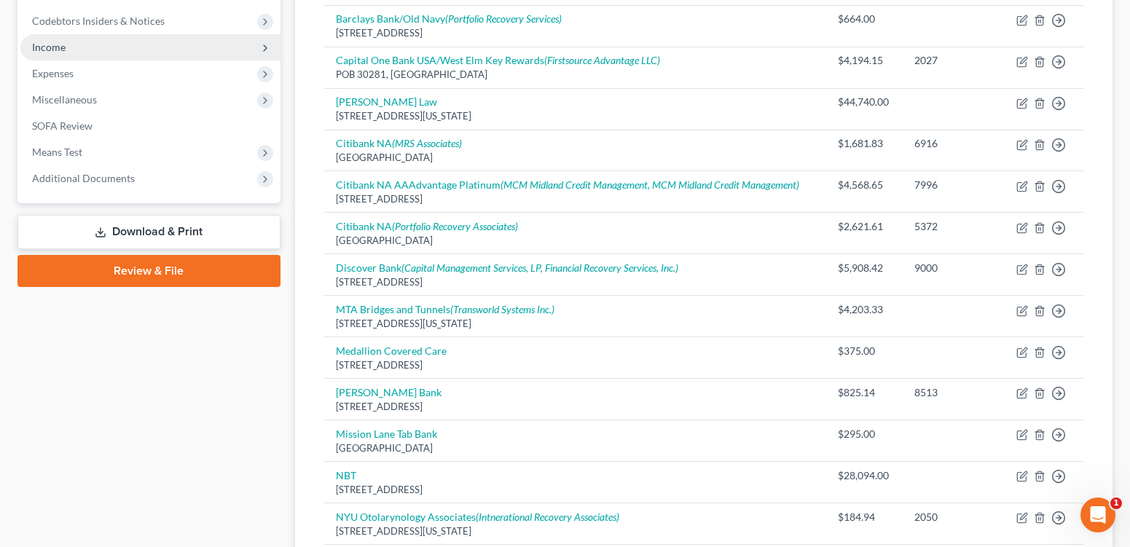
click at [60, 53] on span "Income" at bounding box center [49, 47] width 34 height 12
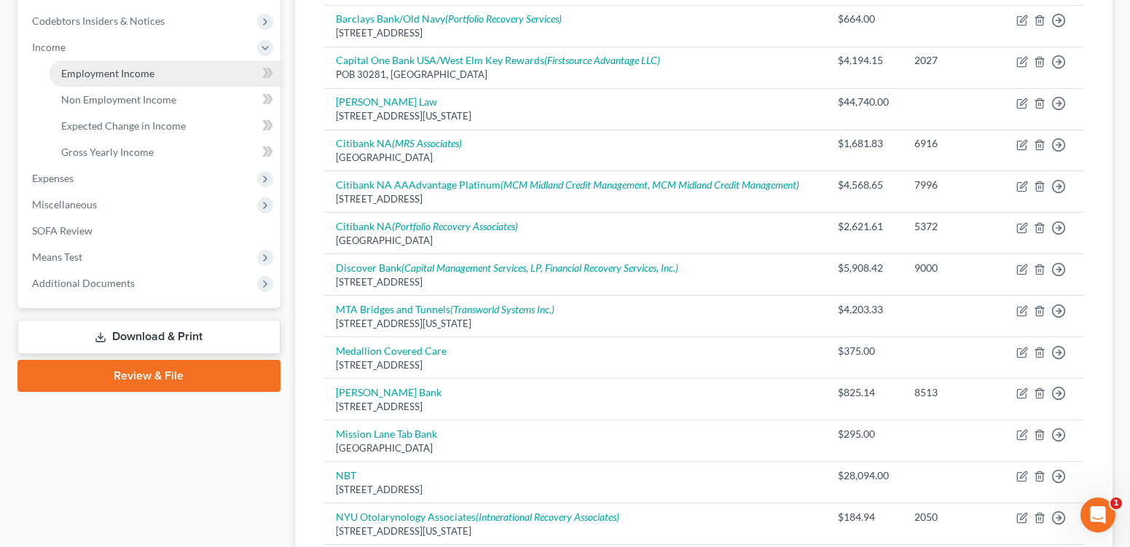
click at [140, 79] on span "Employment Income" at bounding box center [107, 73] width 93 height 12
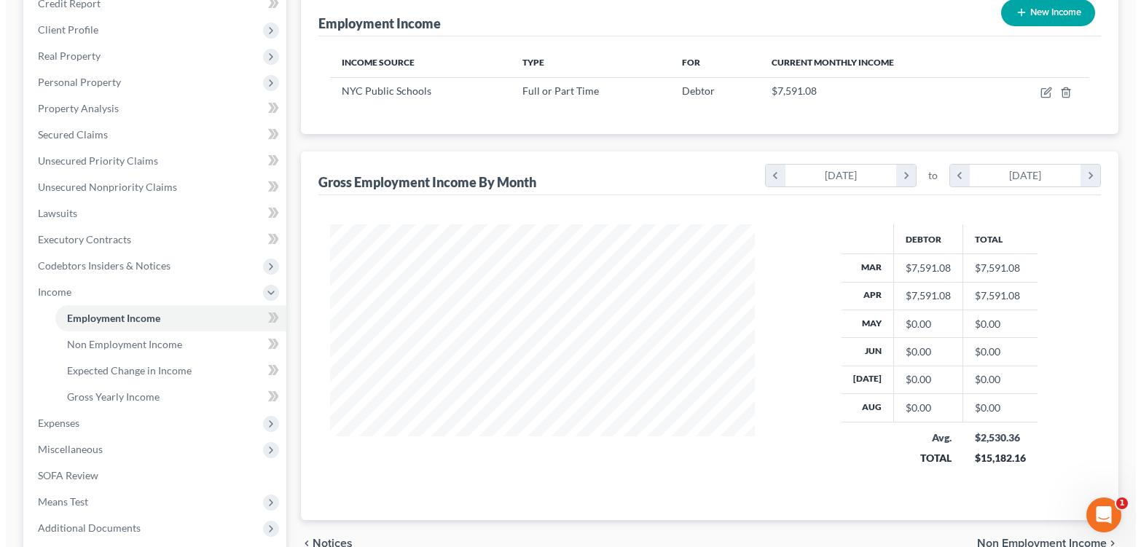
scroll to position [159, 0]
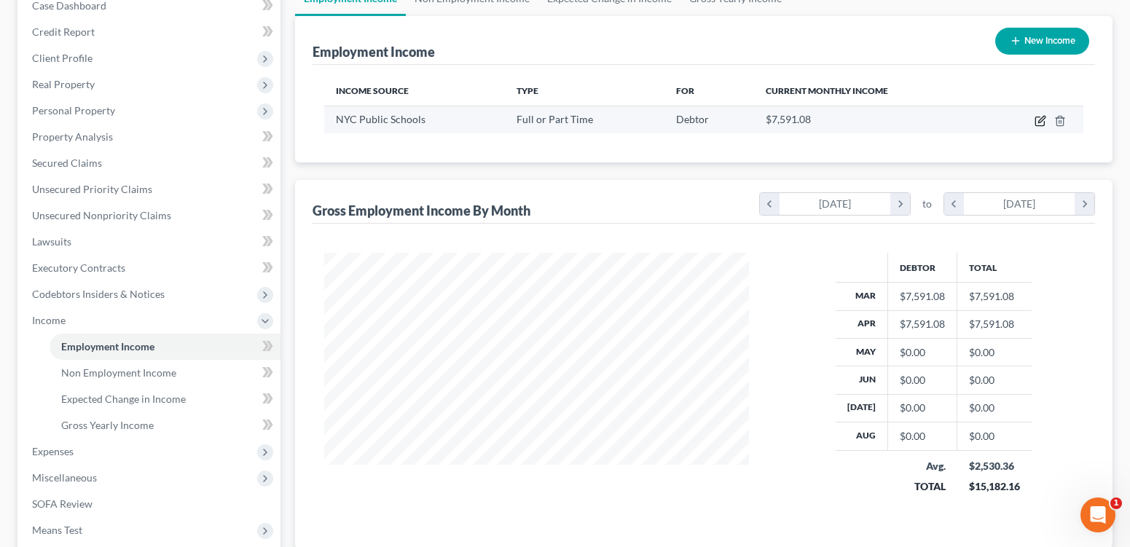
click at [1035, 126] on icon "button" at bounding box center [1039, 121] width 9 height 9
select select "0"
select select "35"
select select "1"
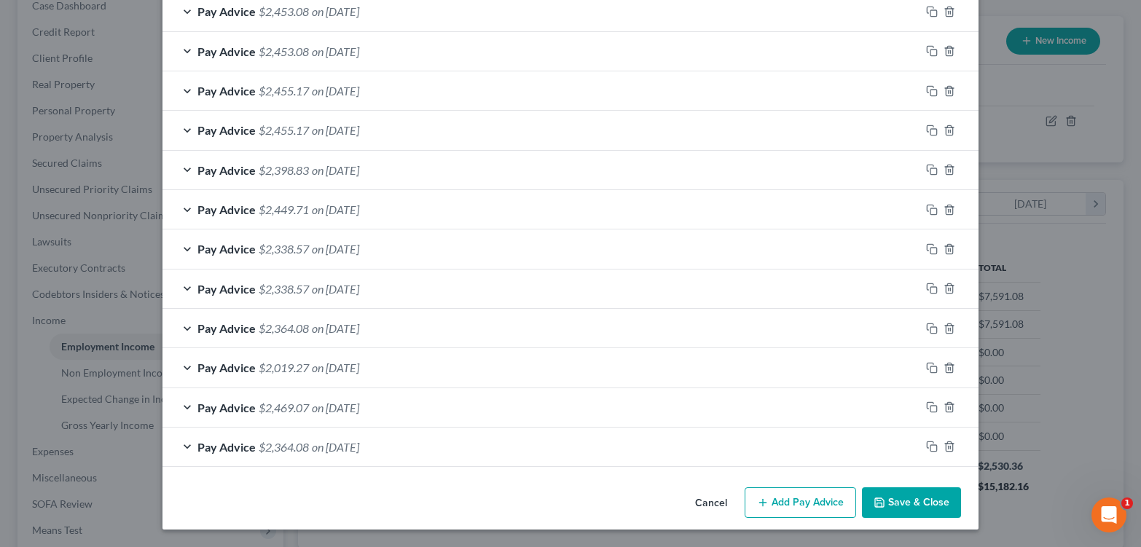
scroll to position [523, 0]
click at [938, 17] on icon "button" at bounding box center [932, 12] width 12 height 12
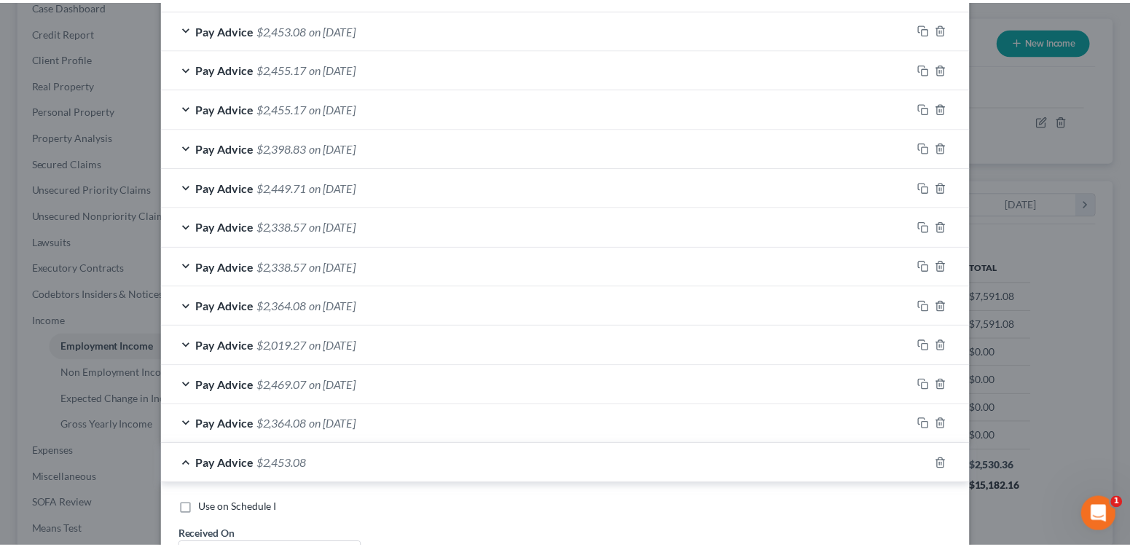
scroll to position [1123, 0]
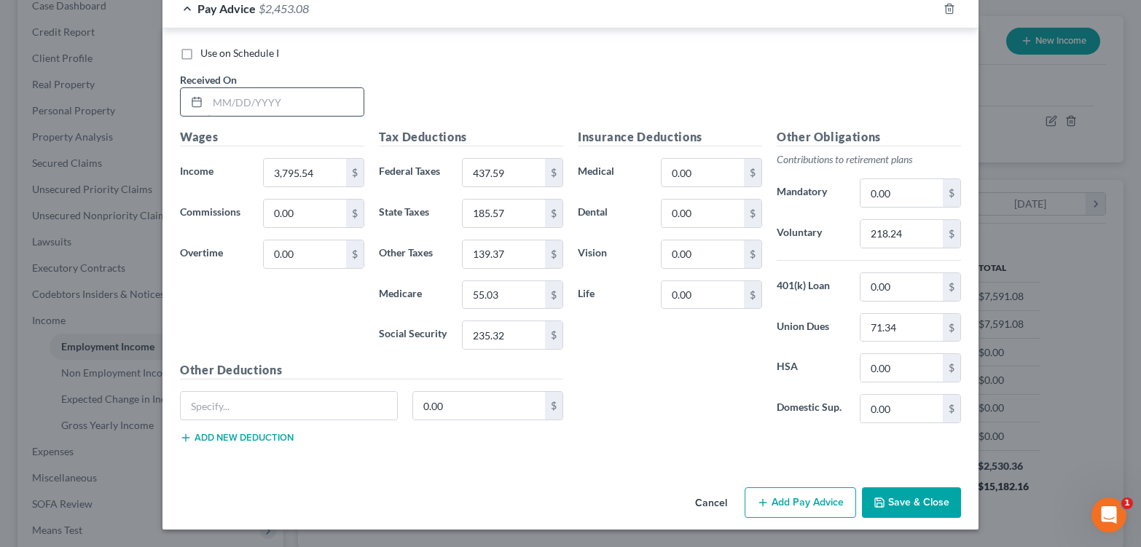
click at [222, 88] on input "text" at bounding box center [286, 102] width 156 height 28
type input "[DATE]"
click at [959, 518] on button "Save & Close" at bounding box center [911, 502] width 99 height 31
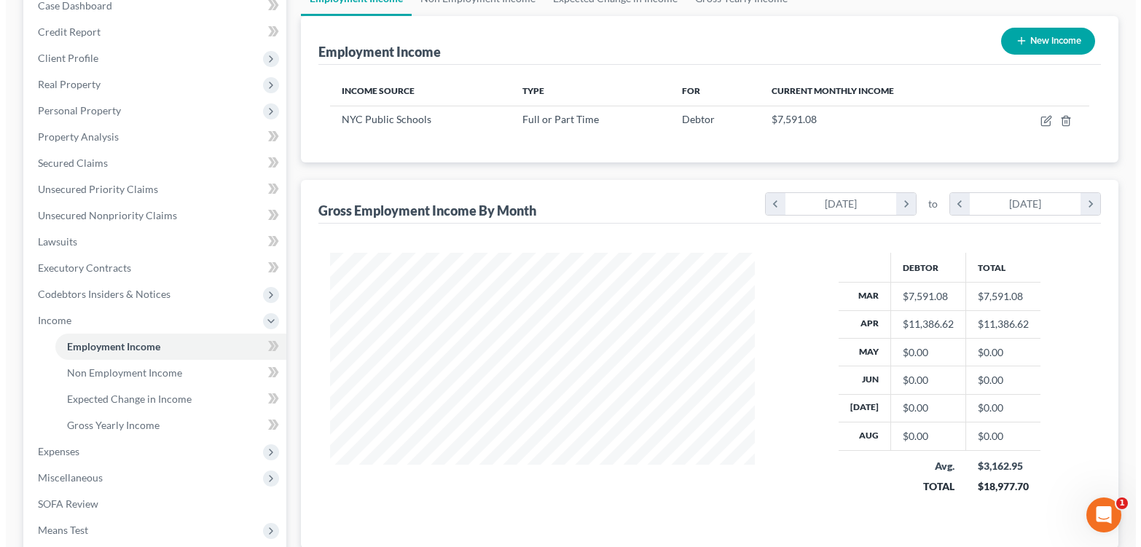
scroll to position [728362, 728202]
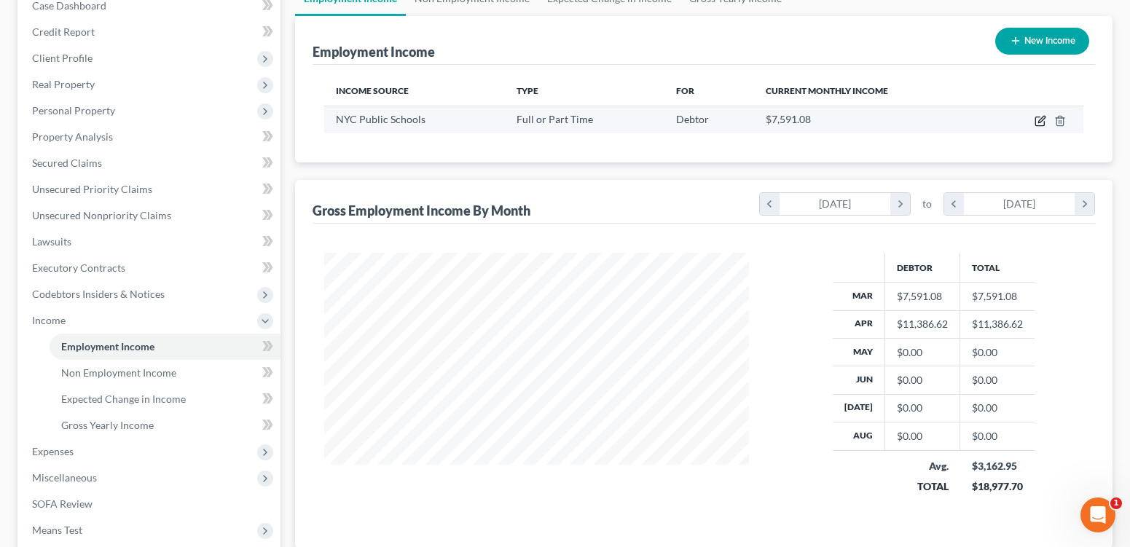
click at [1038, 122] on icon "button" at bounding box center [1041, 119] width 7 height 7
select select "0"
select select "35"
select select "1"
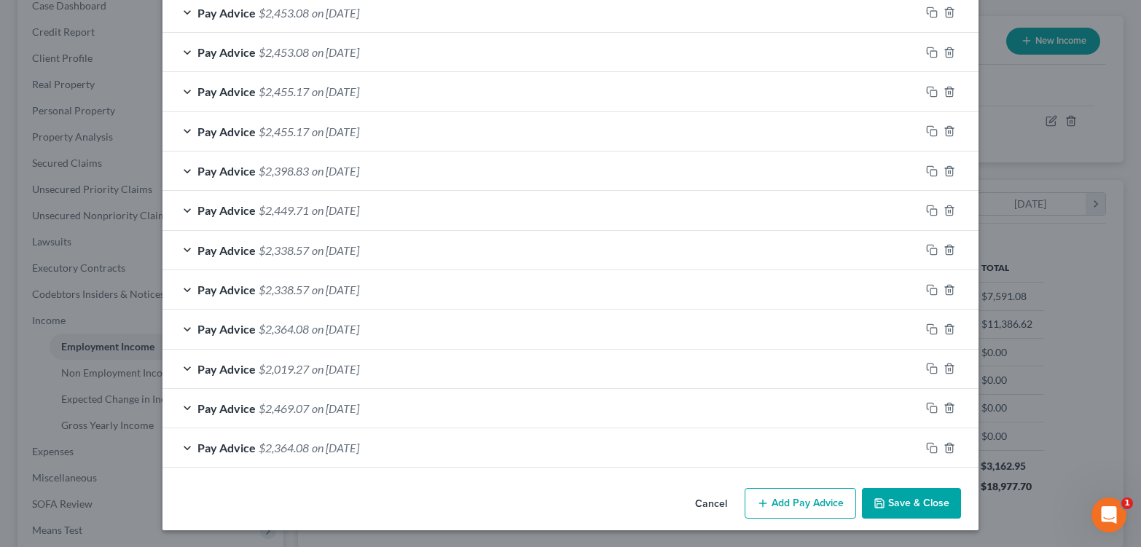
scroll to position [657, 0]
click at [820, 487] on button "Add Pay Advice" at bounding box center [800, 502] width 111 height 31
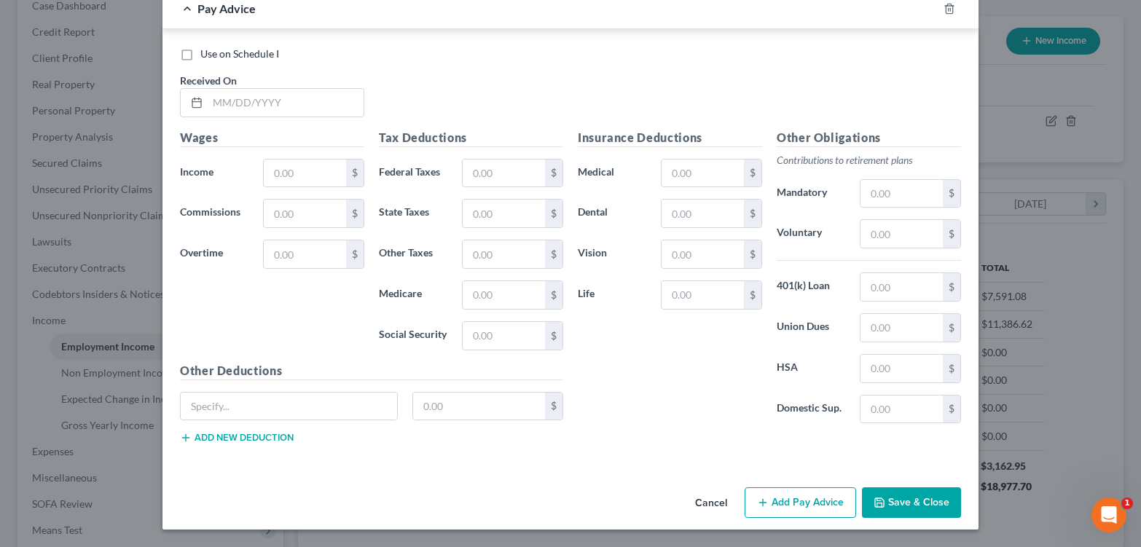
scroll to position [1191, 0]
click at [213, 89] on input "text" at bounding box center [286, 103] width 156 height 28
type input "5/1/2025"
click at [264, 160] on input "text" at bounding box center [305, 174] width 82 height 28
type input "700.00"
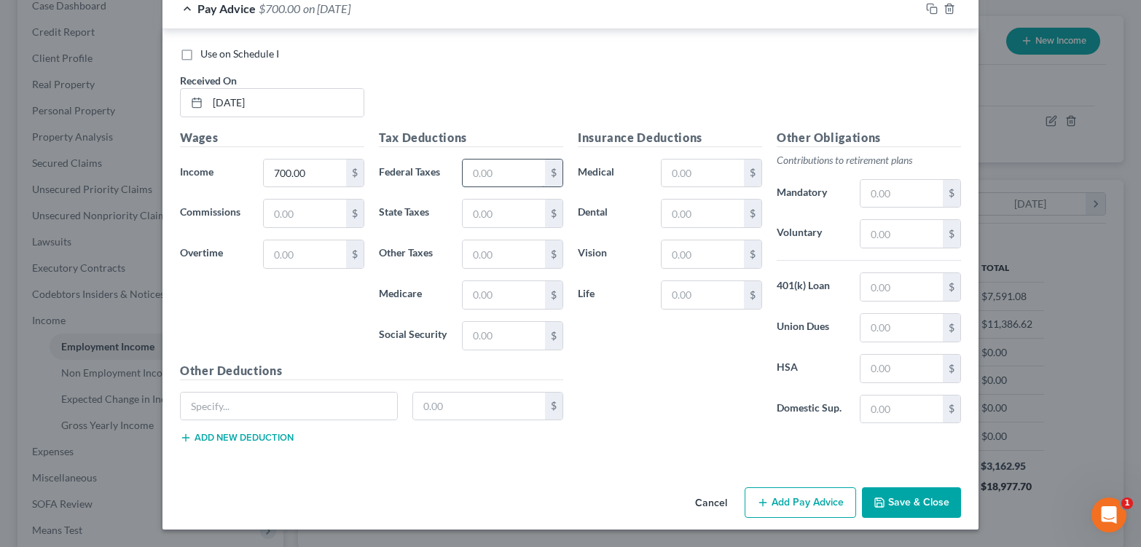
click at [484, 160] on input "text" at bounding box center [504, 174] width 82 height 28
type input "7.50"
click at [504, 322] on input "text" at bounding box center [504, 336] width 82 height 28
type input "43.40"
click at [515, 281] on input "text" at bounding box center [504, 295] width 82 height 28
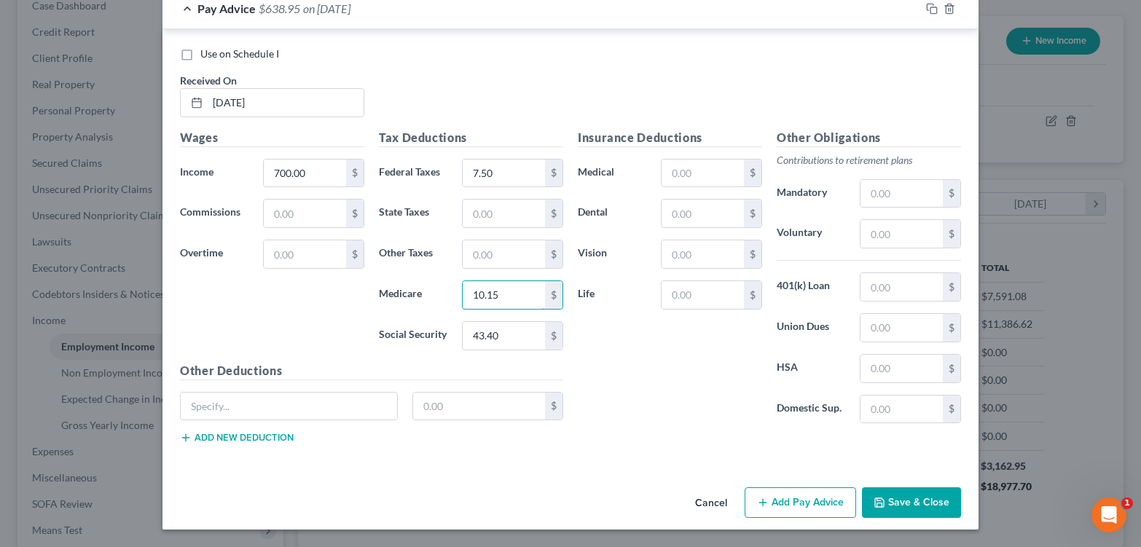
type input "10.15"
click at [474, 200] on input "text" at bounding box center [504, 214] width 82 height 28
type input "15.85"
click at [485, 240] on input "text" at bounding box center [504, 254] width 82 height 28
type input "11.86"
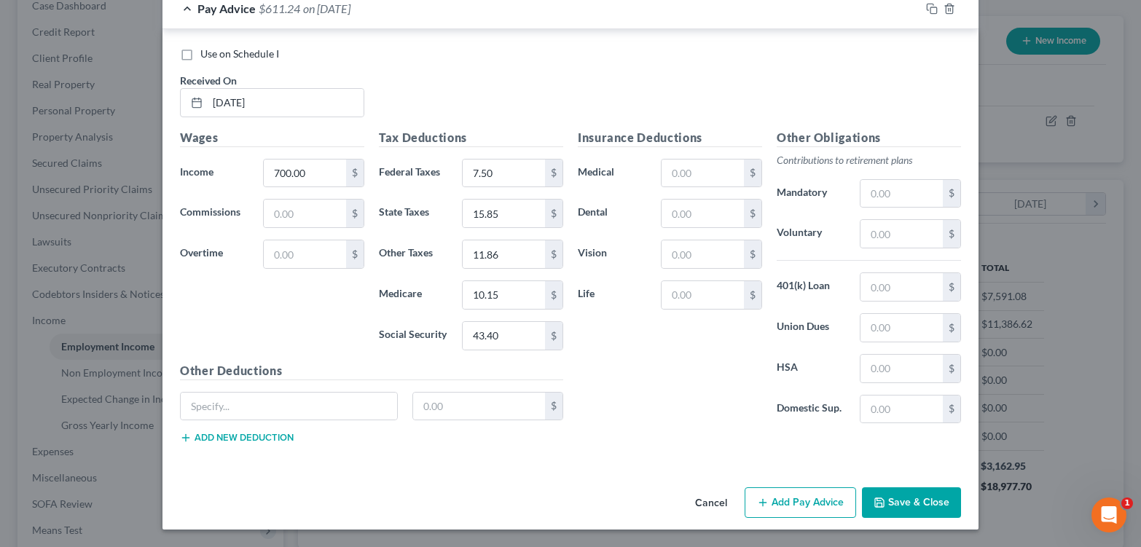
drag, startPoint x: 955, startPoint y: 500, endPoint x: 826, endPoint y: 525, distance: 131.5
click at [955, 500] on button "Save & Close" at bounding box center [911, 502] width 99 height 31
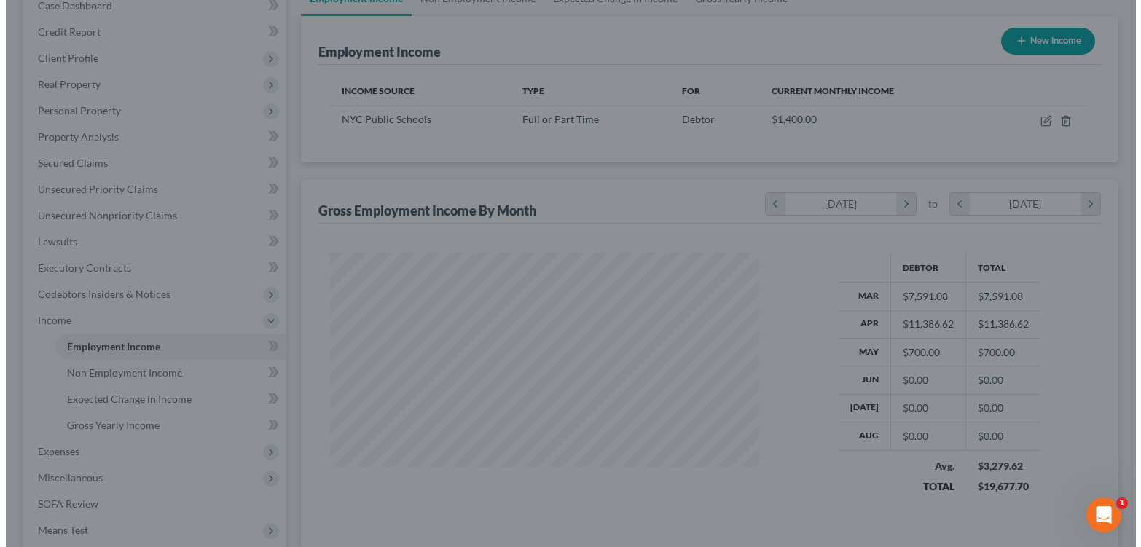
scroll to position [728362, 728202]
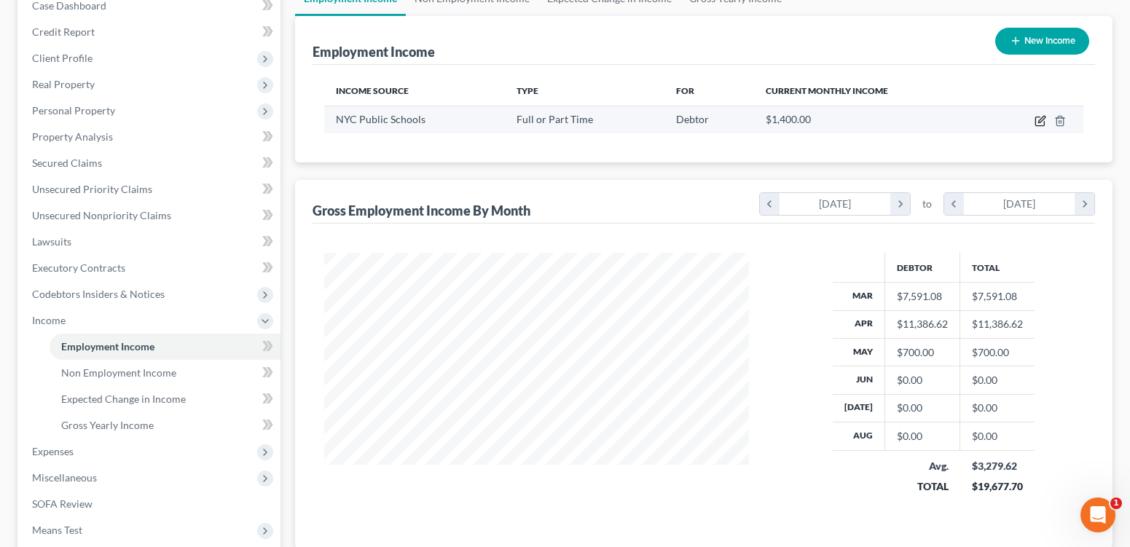
click at [1038, 122] on icon "button" at bounding box center [1041, 119] width 7 height 7
select select "0"
select select "35"
select select "1"
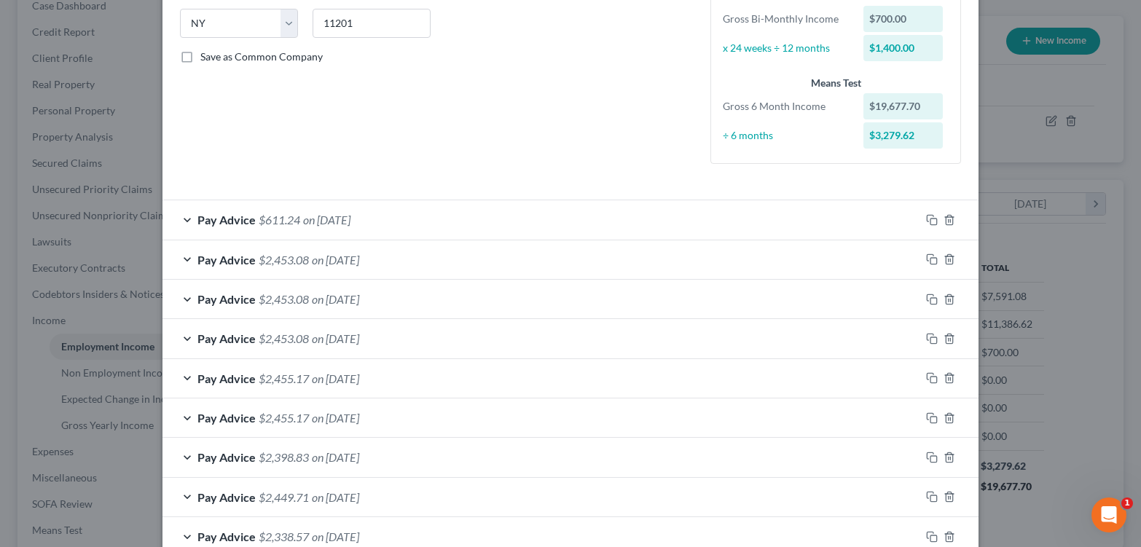
scroll to position [294, 0]
click at [938, 264] on icon "button" at bounding box center [932, 258] width 12 height 12
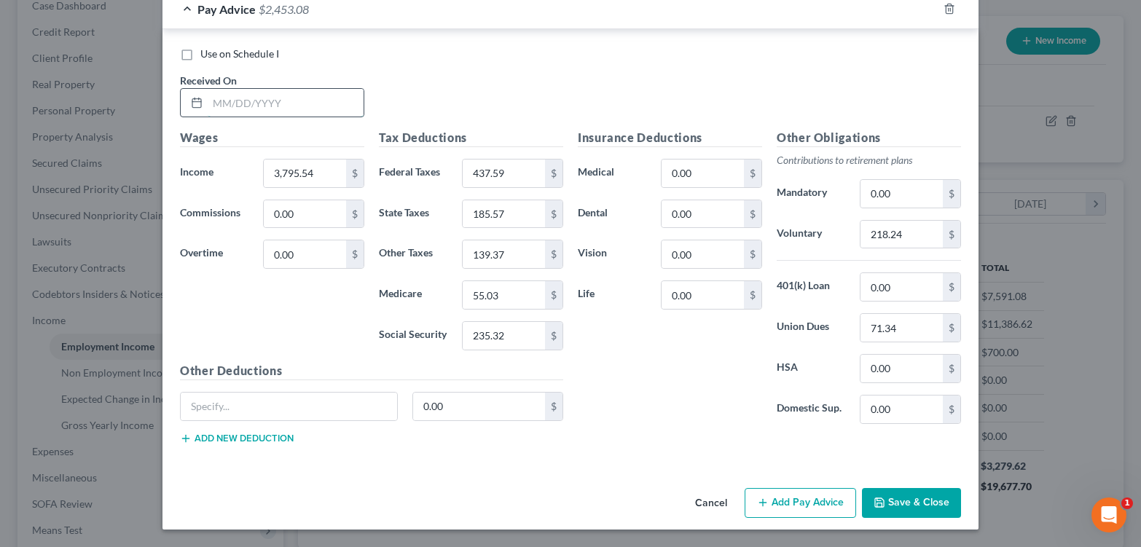
click at [213, 117] on input "text" at bounding box center [286, 103] width 156 height 28
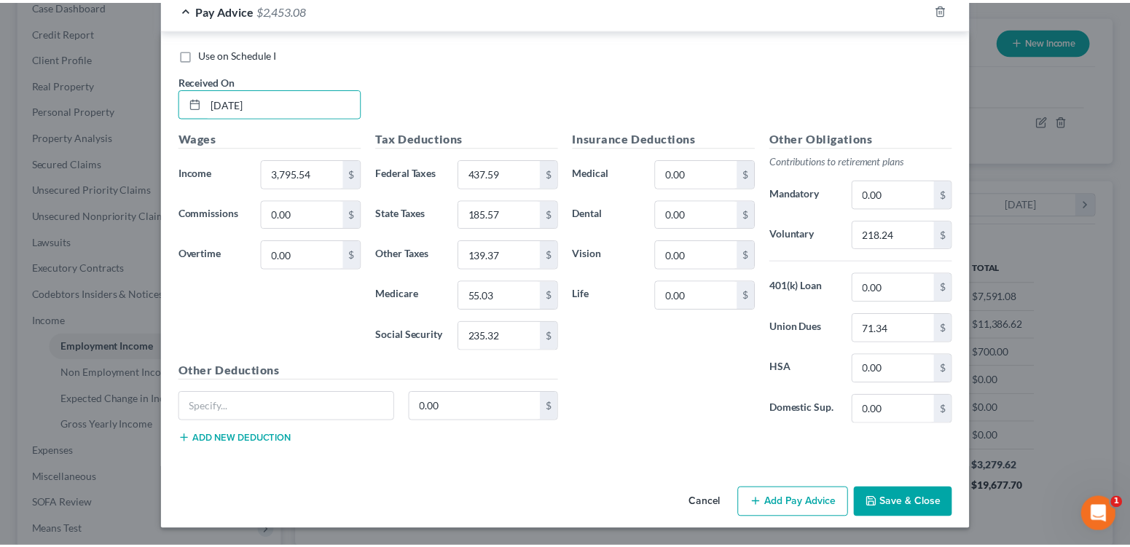
scroll to position [1236, 0]
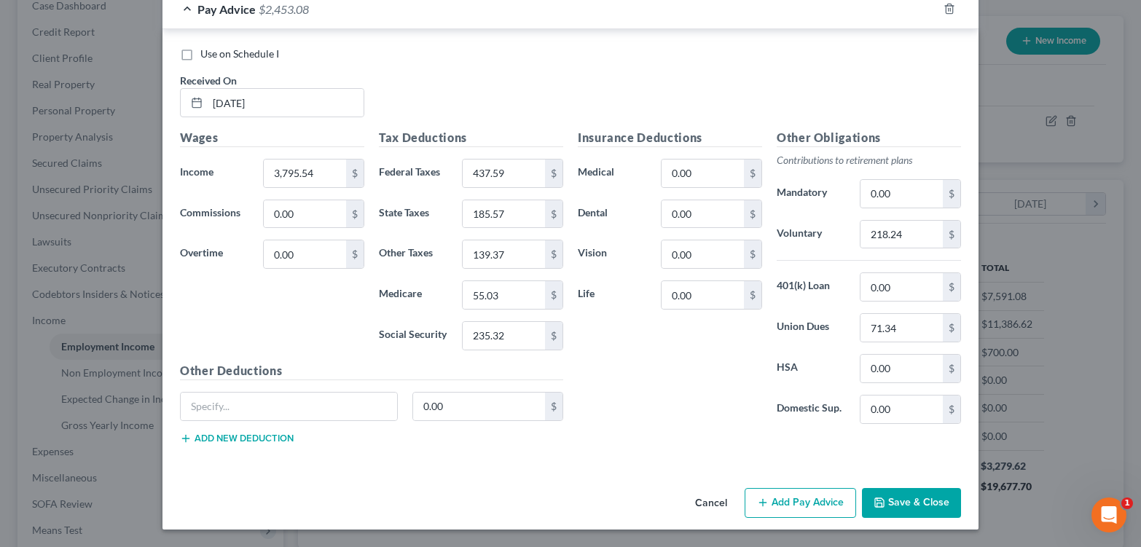
click at [956, 494] on button "Save & Close" at bounding box center [911, 503] width 99 height 31
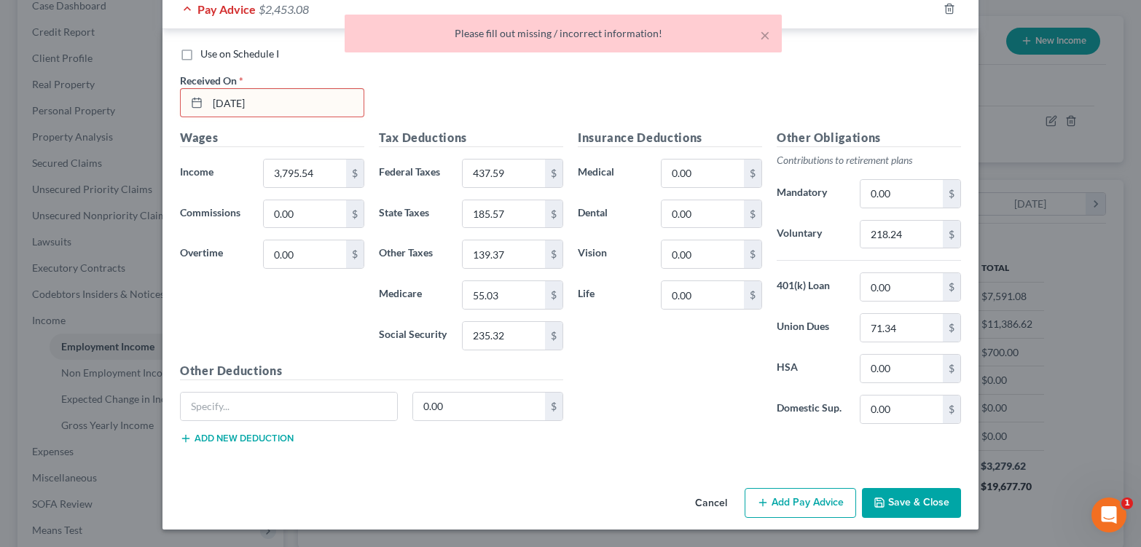
click at [224, 51] on div "× Please fill out missing / incorrect information!" at bounding box center [563, 37] width 1141 height 45
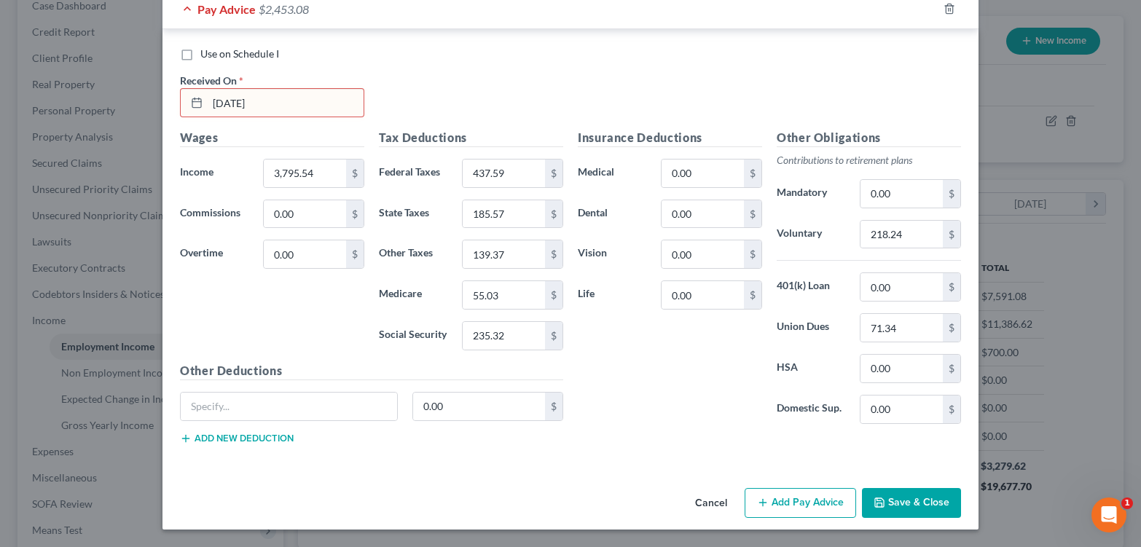
click at [217, 89] on input "05.15.2025" at bounding box center [286, 103] width 156 height 28
type input "5/25/2025"
click at [960, 503] on button "Save & Close" at bounding box center [911, 503] width 99 height 31
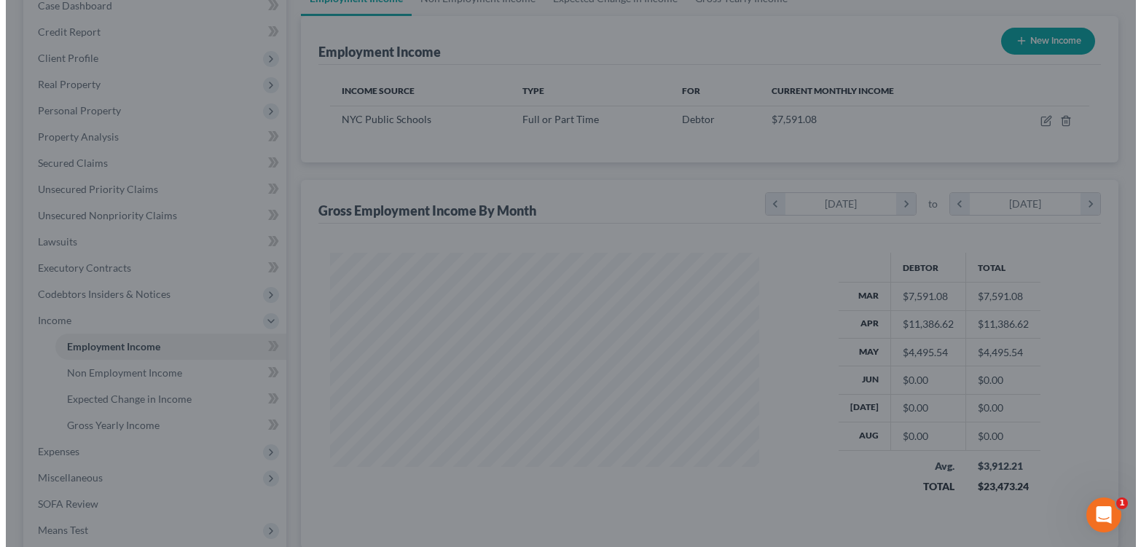
scroll to position [728362, 728202]
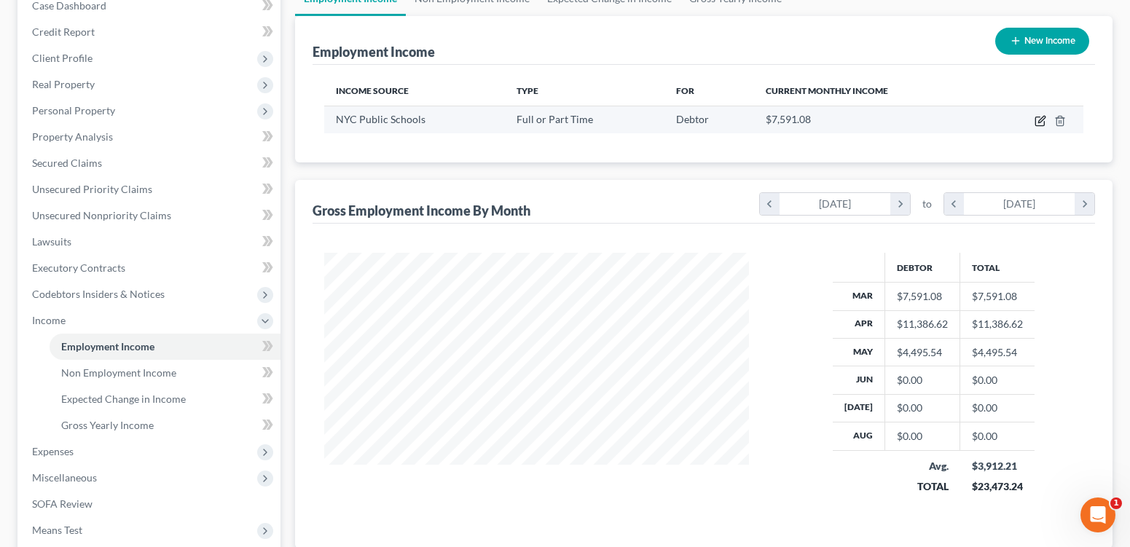
click at [1035, 127] on icon "button" at bounding box center [1041, 121] width 12 height 12
select select "0"
select select "35"
select select "1"
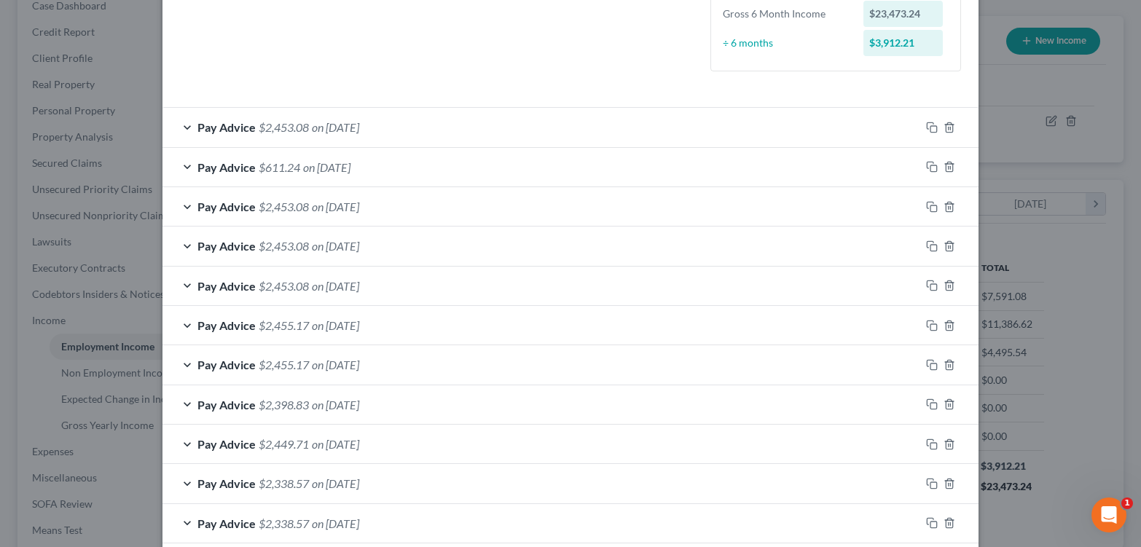
scroll to position [380, 0]
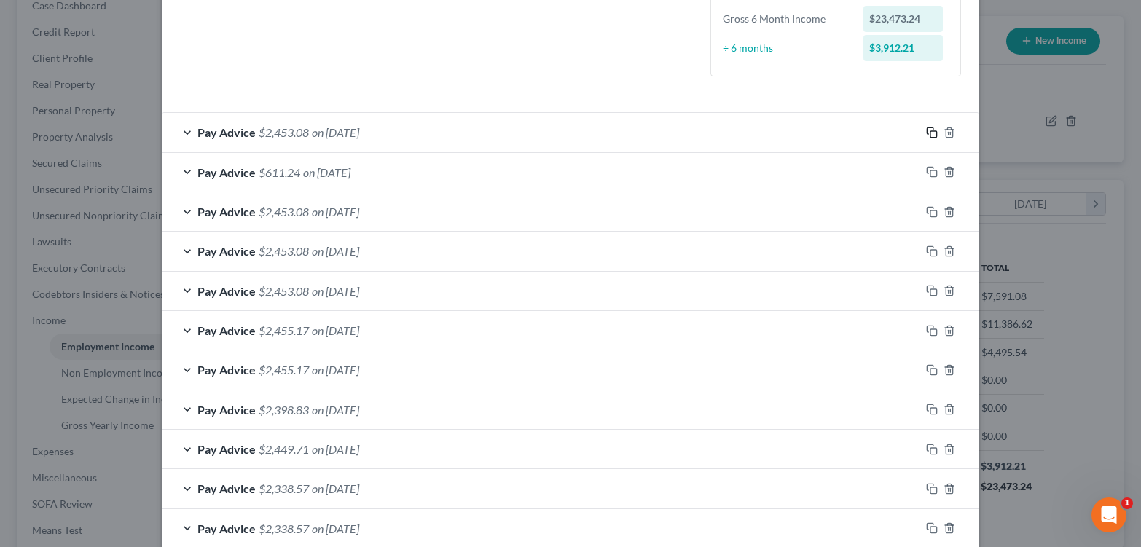
click at [938, 138] on icon "button" at bounding box center [932, 133] width 12 height 12
click at [259, 139] on span "$2,453.08" at bounding box center [284, 132] width 50 height 14
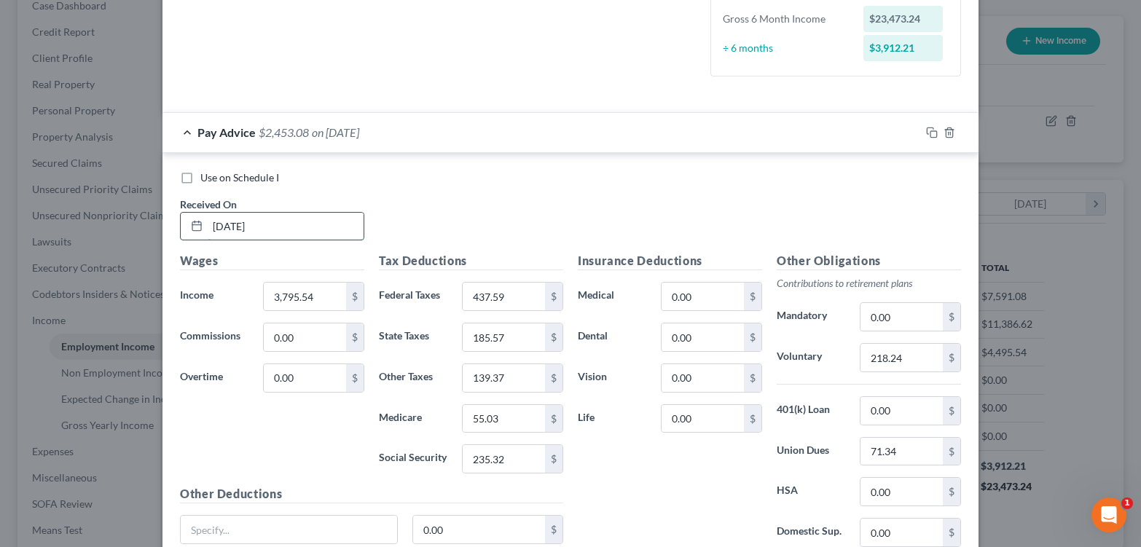
click at [208, 240] on input "05/25/2025" at bounding box center [286, 227] width 156 height 28
type input "[DATE]"
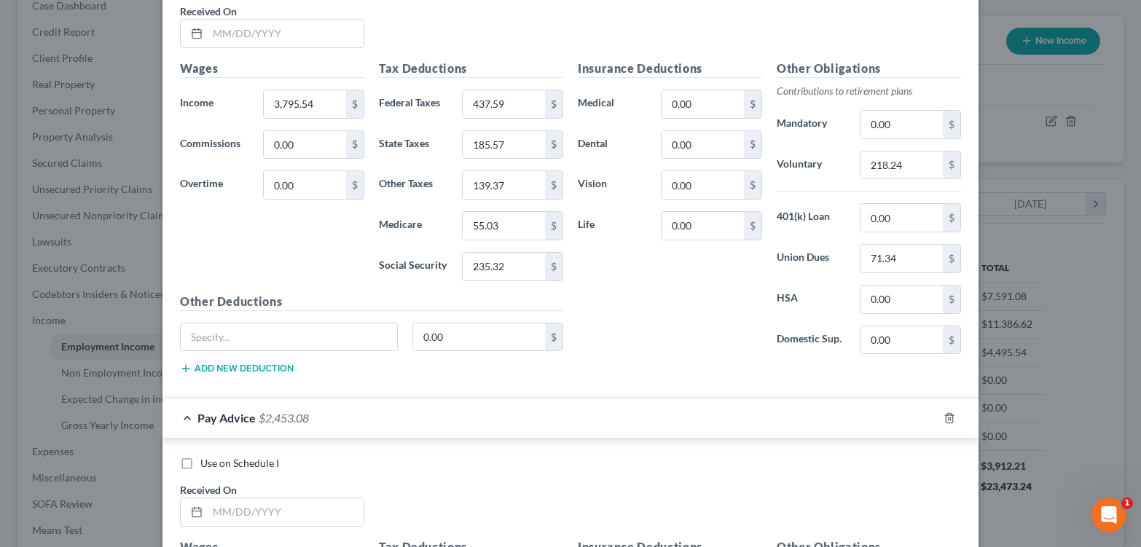
scroll to position [1607, 0]
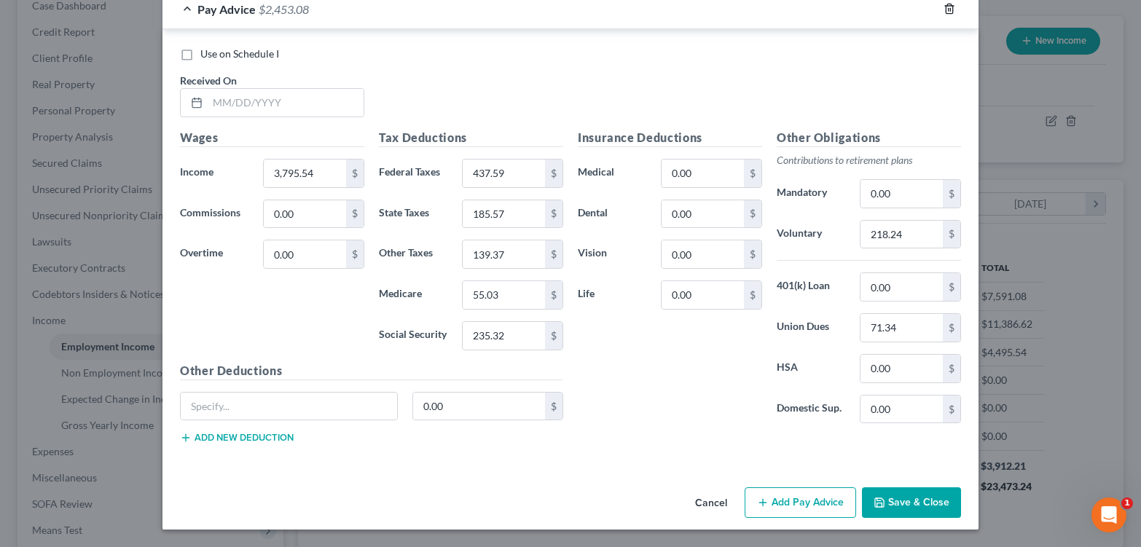
click at [955, 15] on icon "button" at bounding box center [950, 9] width 12 height 12
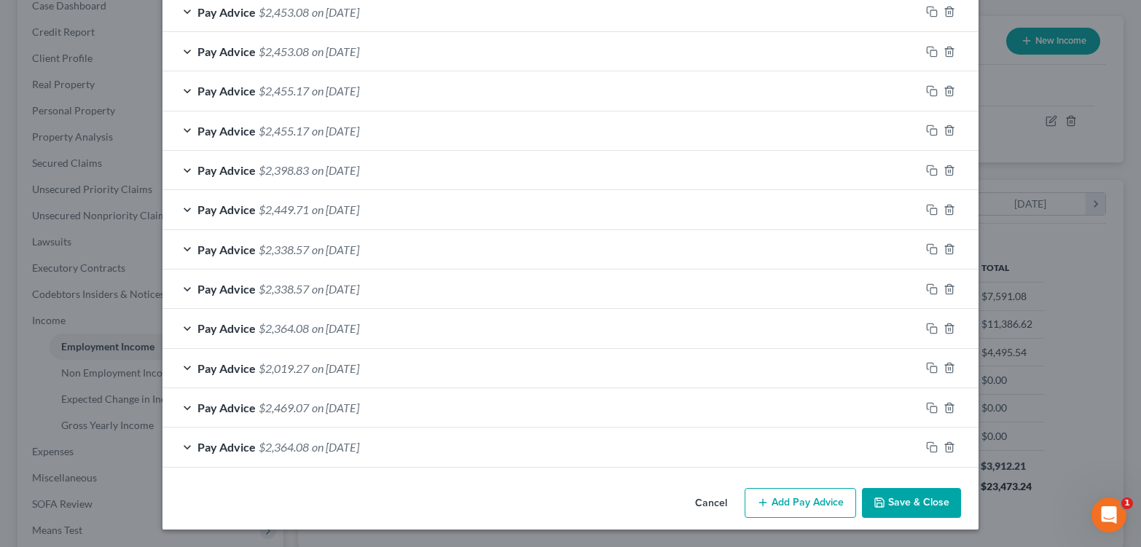
scroll to position [1237, 0]
click at [833, 496] on button "Add Pay Advice" at bounding box center [800, 503] width 111 height 31
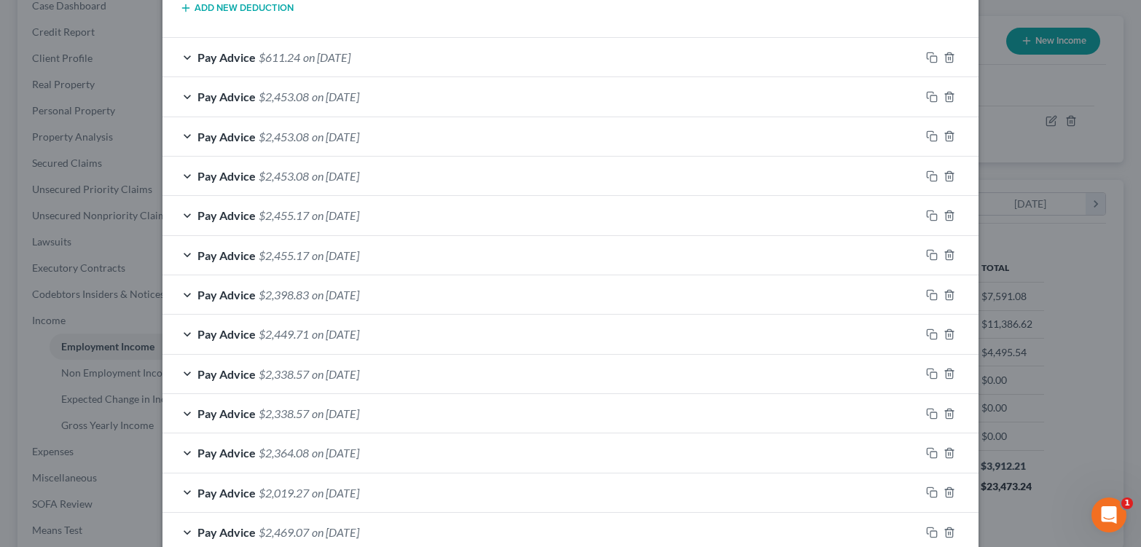
scroll to position [946, 0]
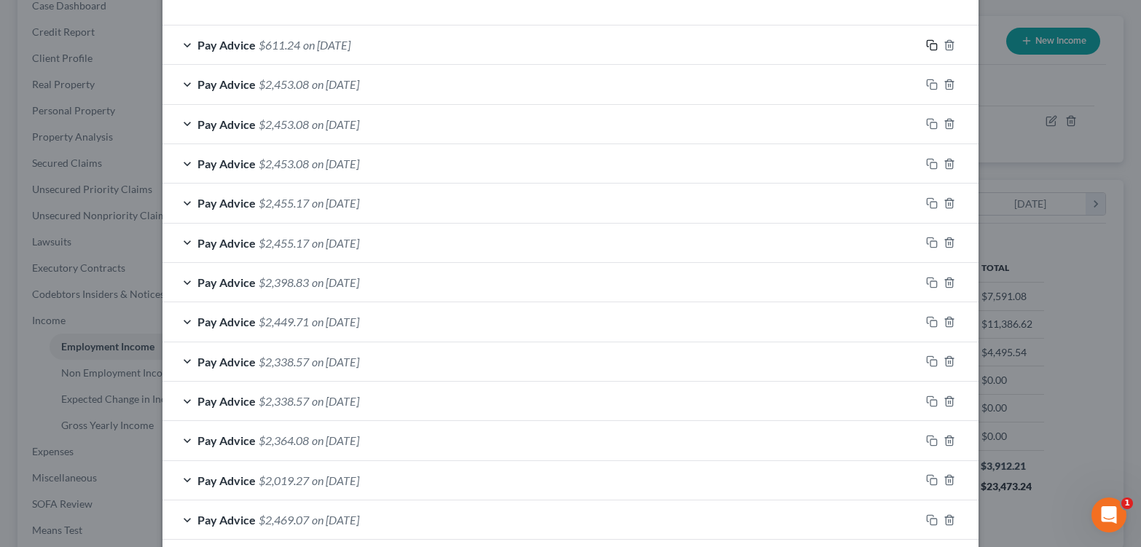
click at [938, 51] on icon "button" at bounding box center [932, 45] width 12 height 12
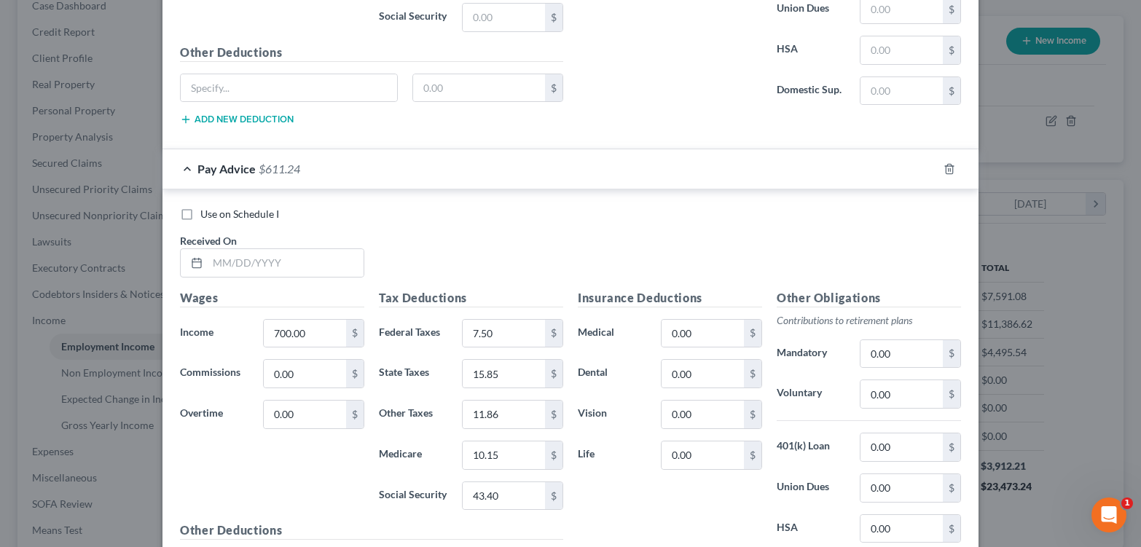
scroll to position [1870, 0]
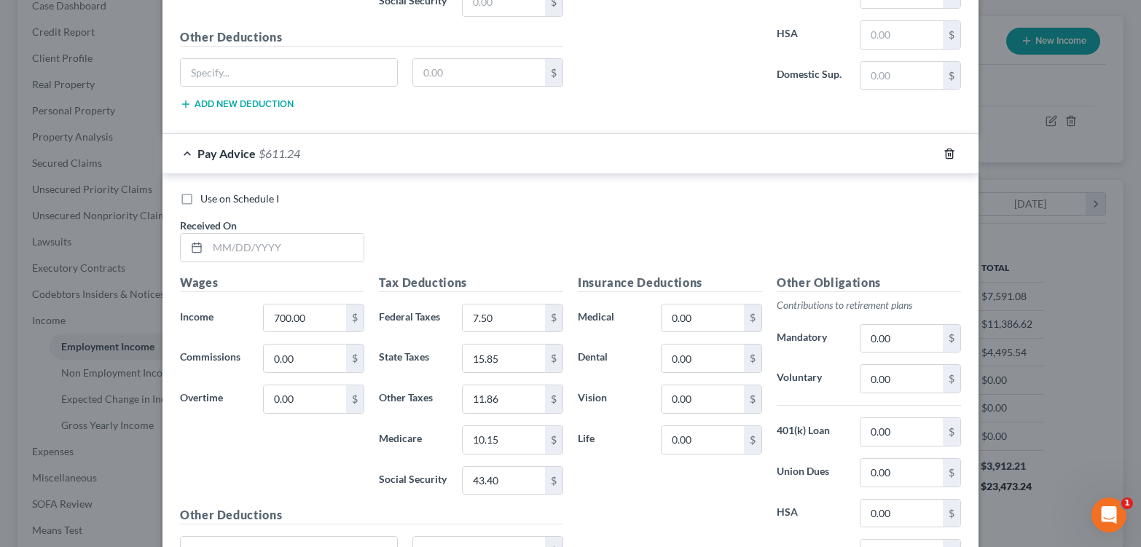
click at [950, 156] on line "button" at bounding box center [950, 154] width 0 height 3
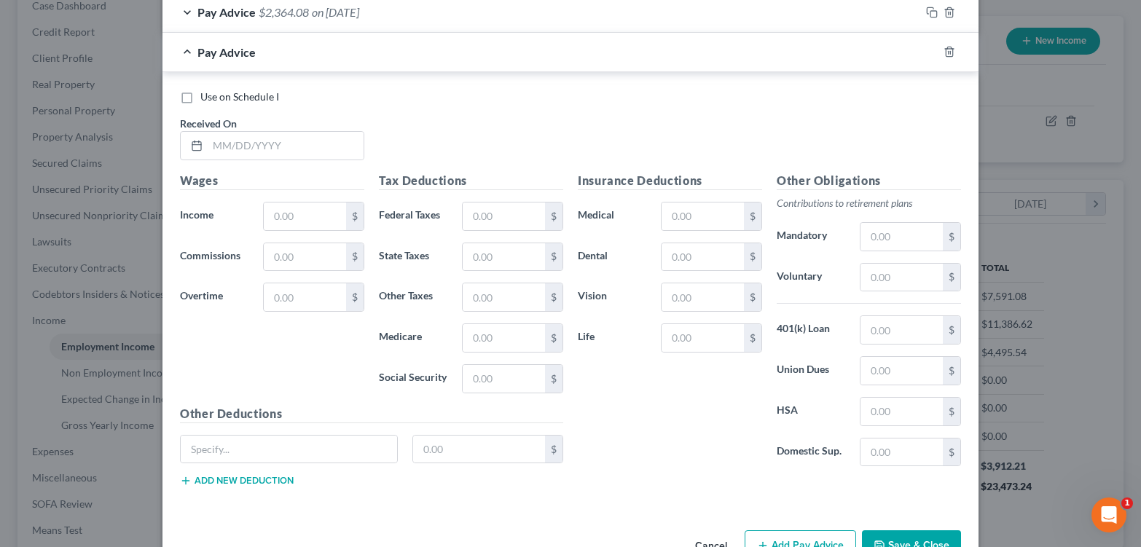
scroll to position [1576, 0]
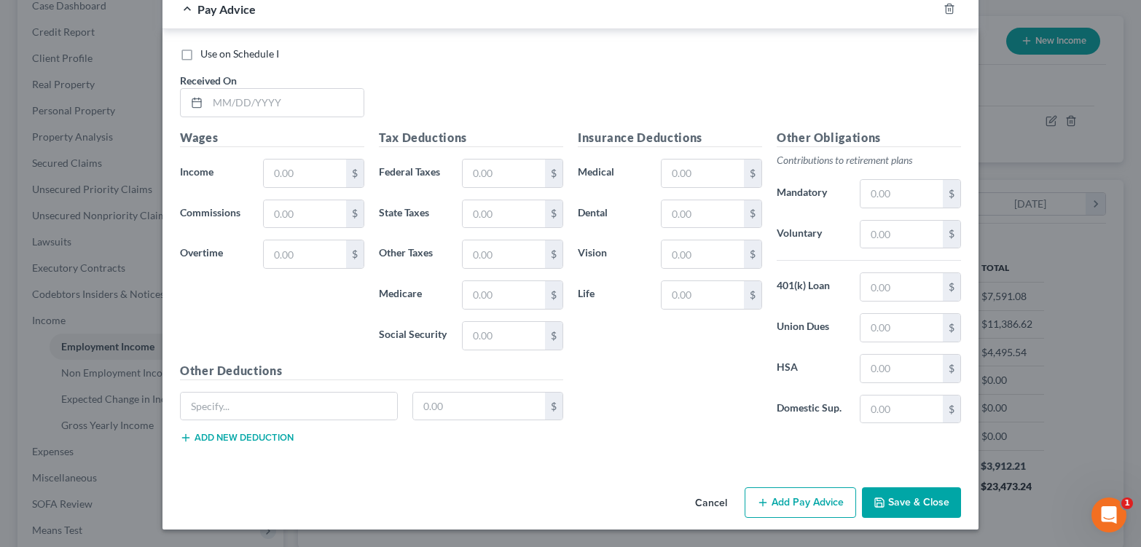
click at [162, 28] on div "Pay Advice" at bounding box center [549, 9] width 775 height 39
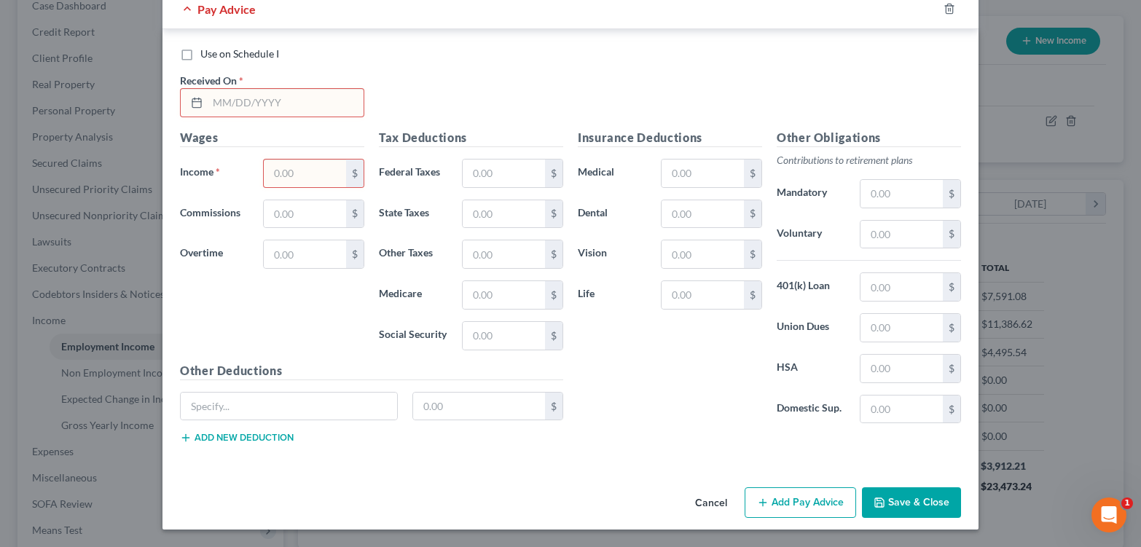
click at [816, 129] on div "Use on Schedule I Received On *" at bounding box center [571, 88] width 796 height 82
click at [955, 15] on icon "button" at bounding box center [950, 9] width 12 height 12
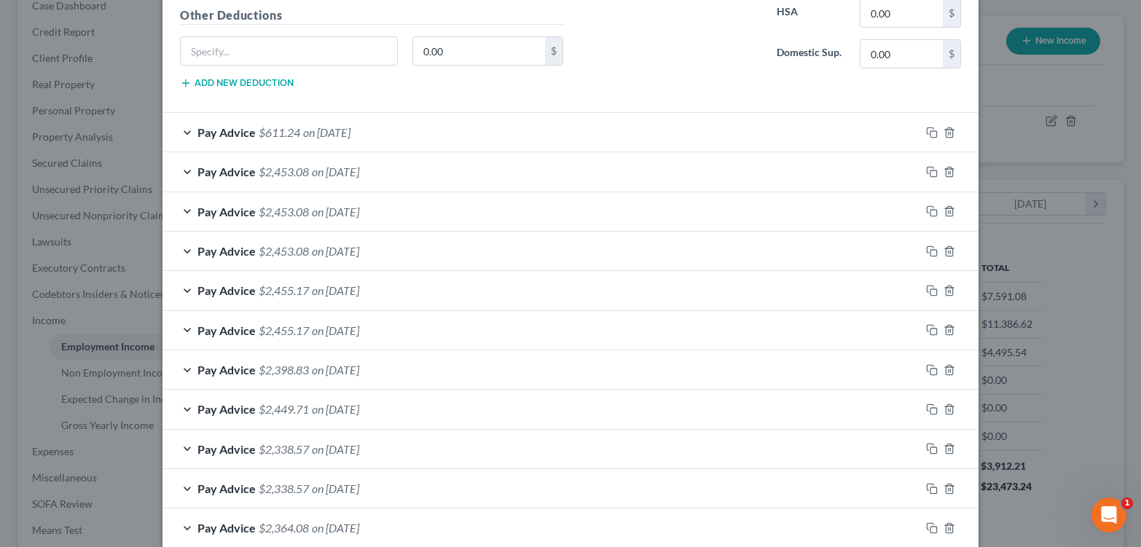
scroll to position [867, 0]
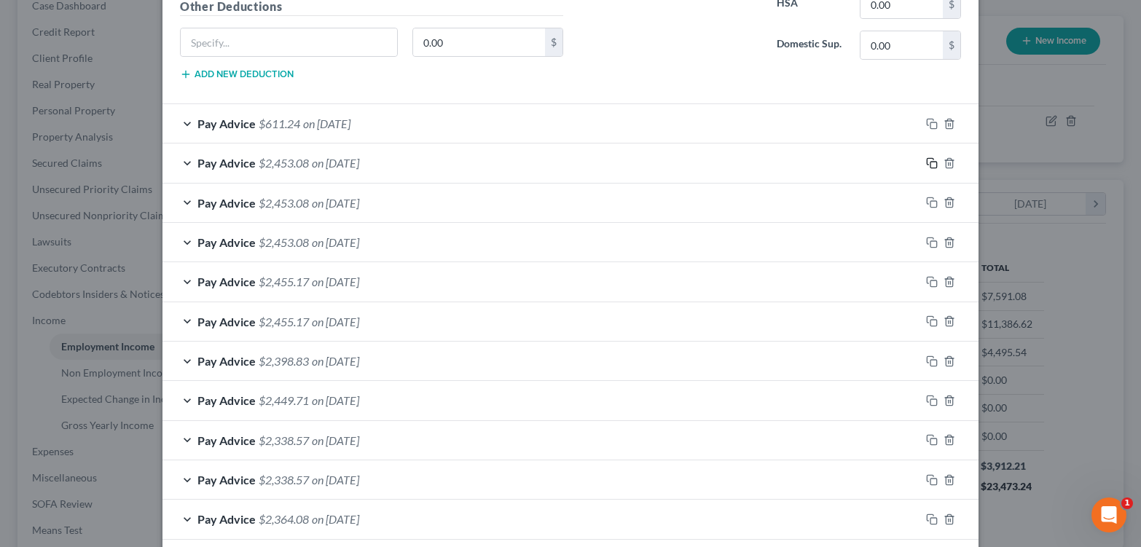
click at [937, 168] on rect "button" at bounding box center [933, 165] width 7 height 7
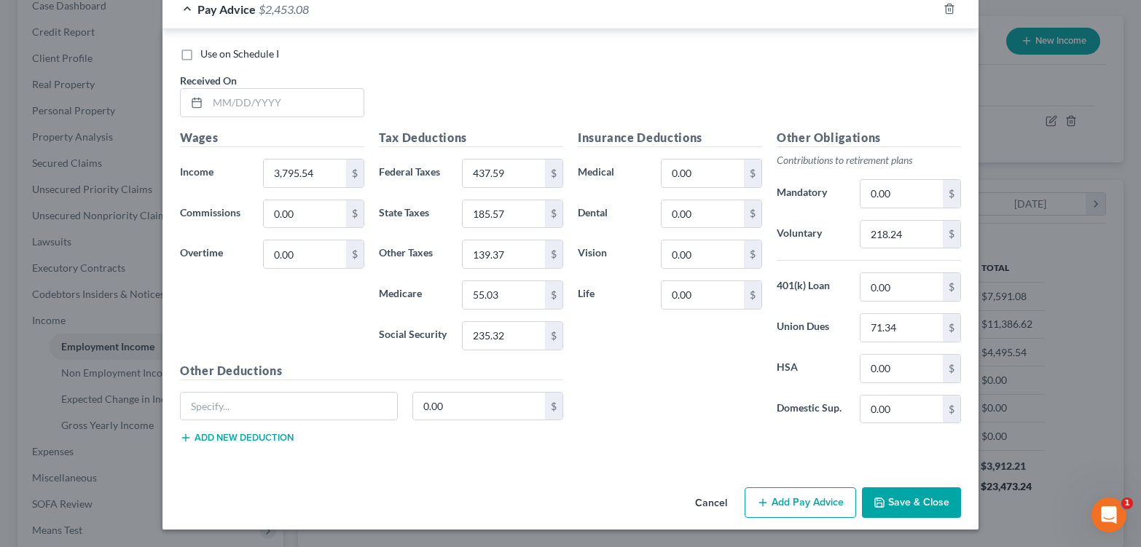
scroll to position [1654, 0]
click at [278, 117] on input "text" at bounding box center [286, 103] width 156 height 28
type input "[DATE]"
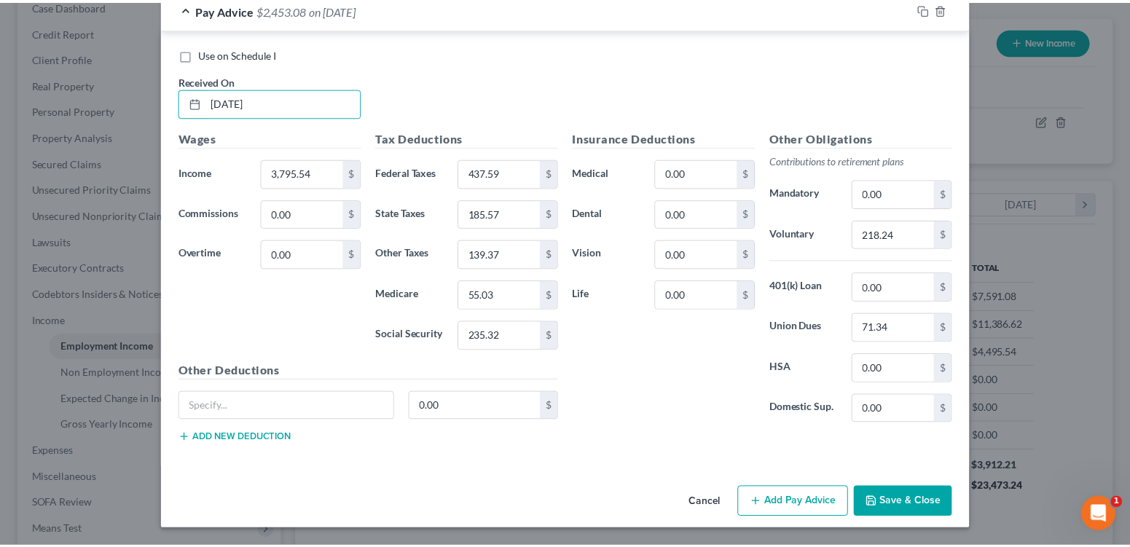
scroll to position [1771, 0]
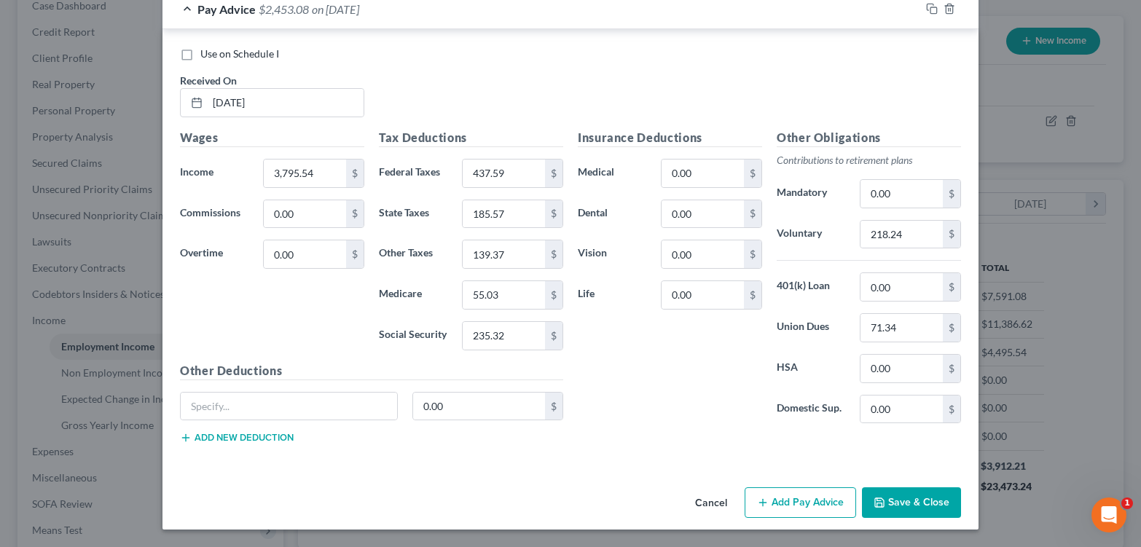
click at [945, 498] on button "Save & Close" at bounding box center [911, 502] width 99 height 31
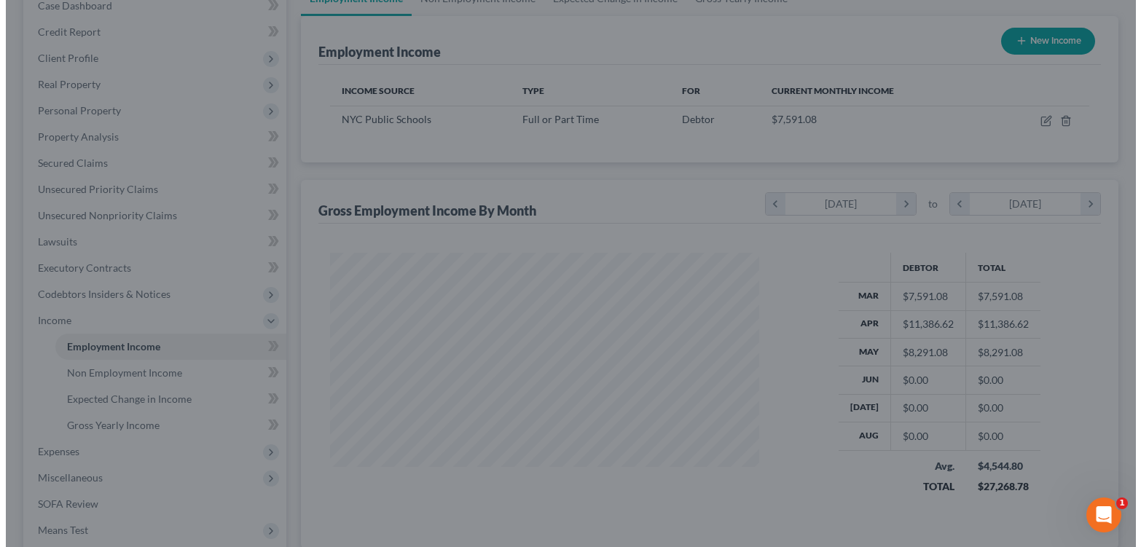
scroll to position [728362, 728202]
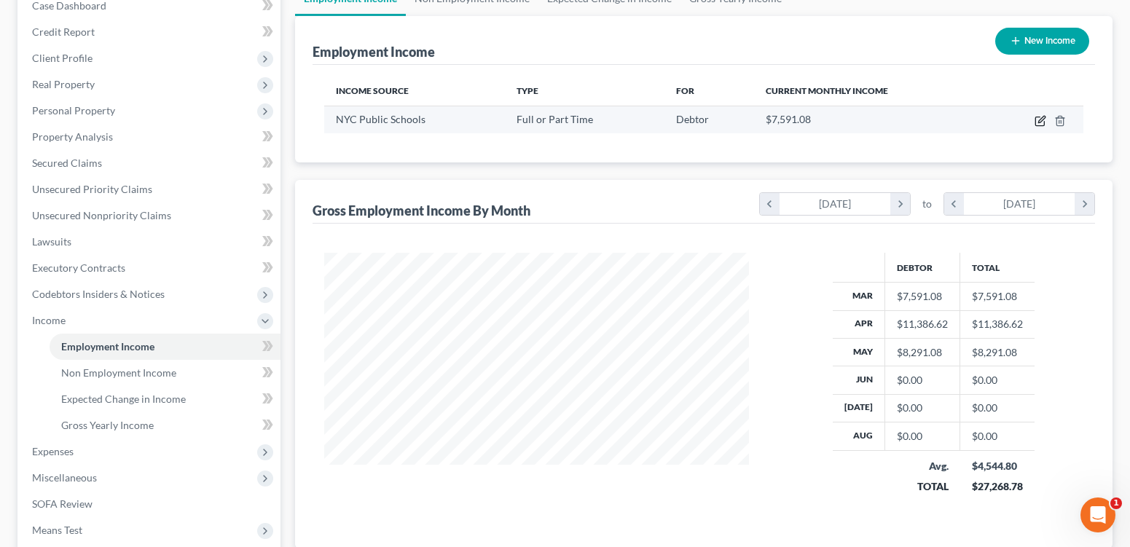
click at [1038, 122] on icon "button" at bounding box center [1041, 119] width 7 height 7
select select "0"
select select "35"
select select "1"
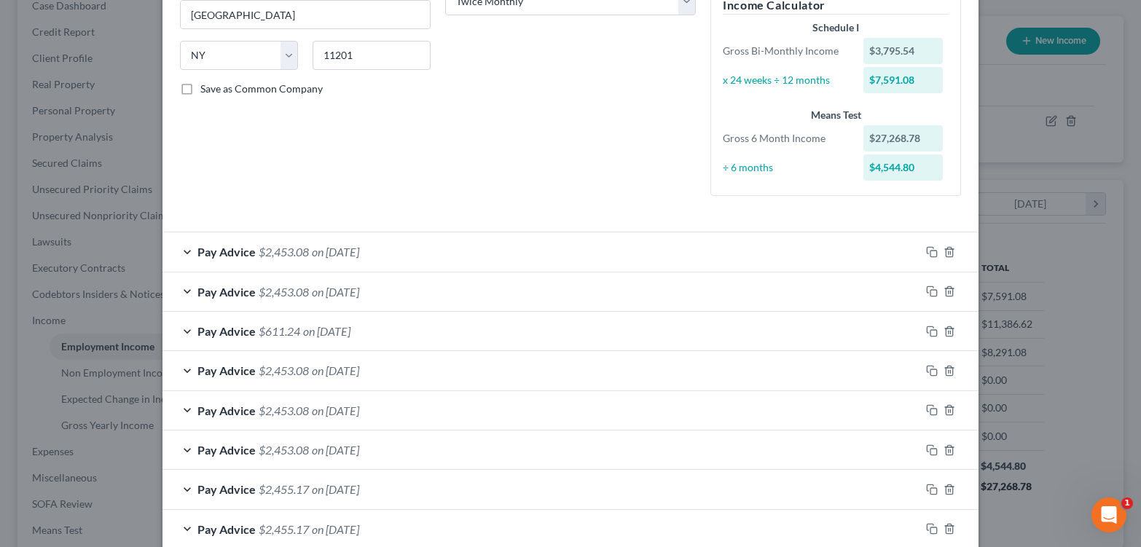
scroll to position [266, 0]
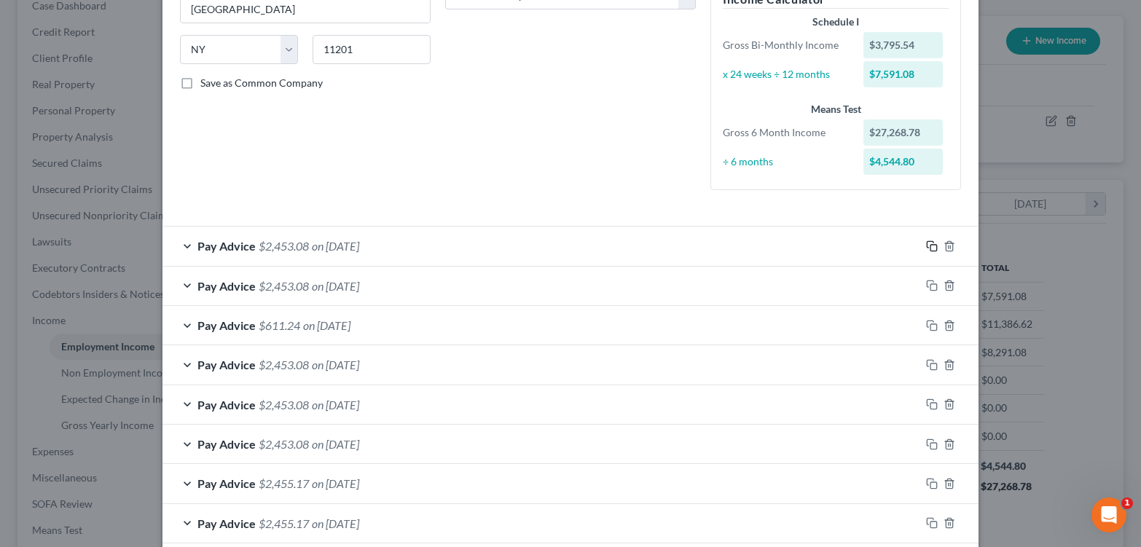
click at [937, 251] on rect "button" at bounding box center [933, 248] width 7 height 7
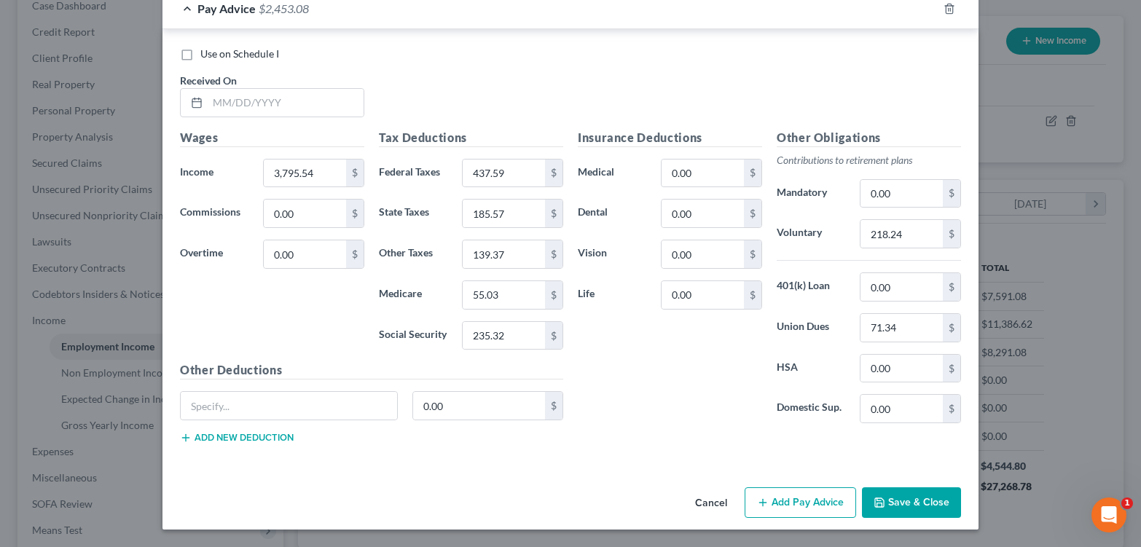
scroll to position [1199, 0]
click at [285, 117] on input "text" at bounding box center [286, 103] width 156 height 28
type input "[DATE]"
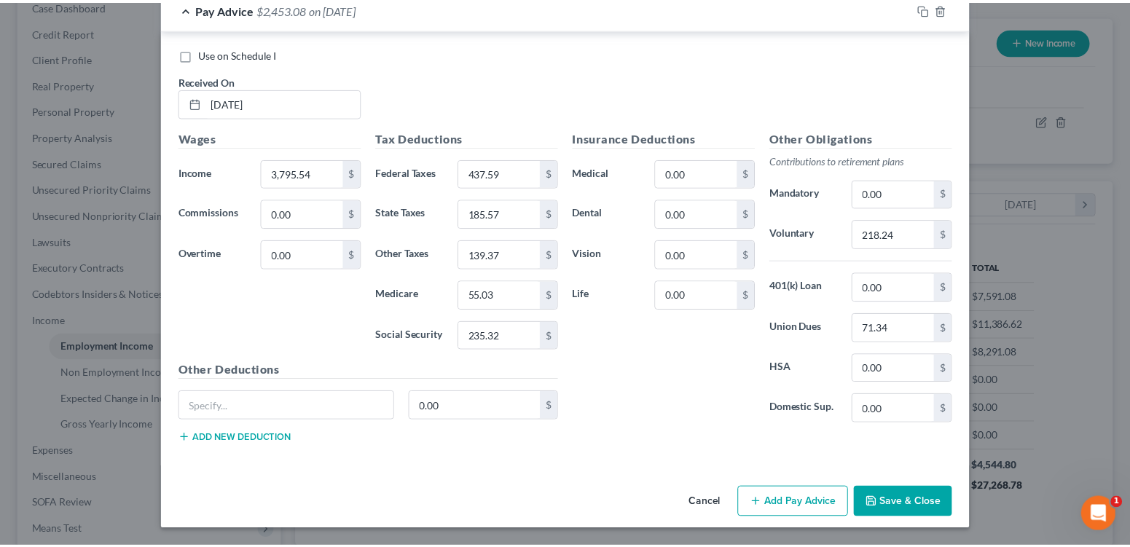
scroll to position [1325, 0]
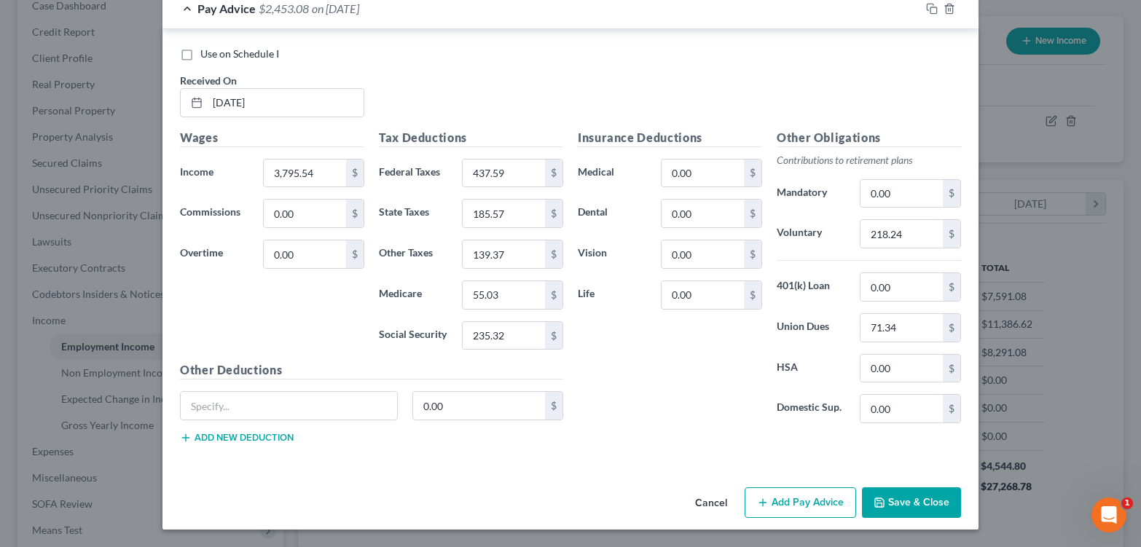
drag, startPoint x: 963, startPoint y: 495, endPoint x: 1136, endPoint y: 501, distance: 173.5
click at [961, 495] on button "Save & Close" at bounding box center [911, 502] width 99 height 31
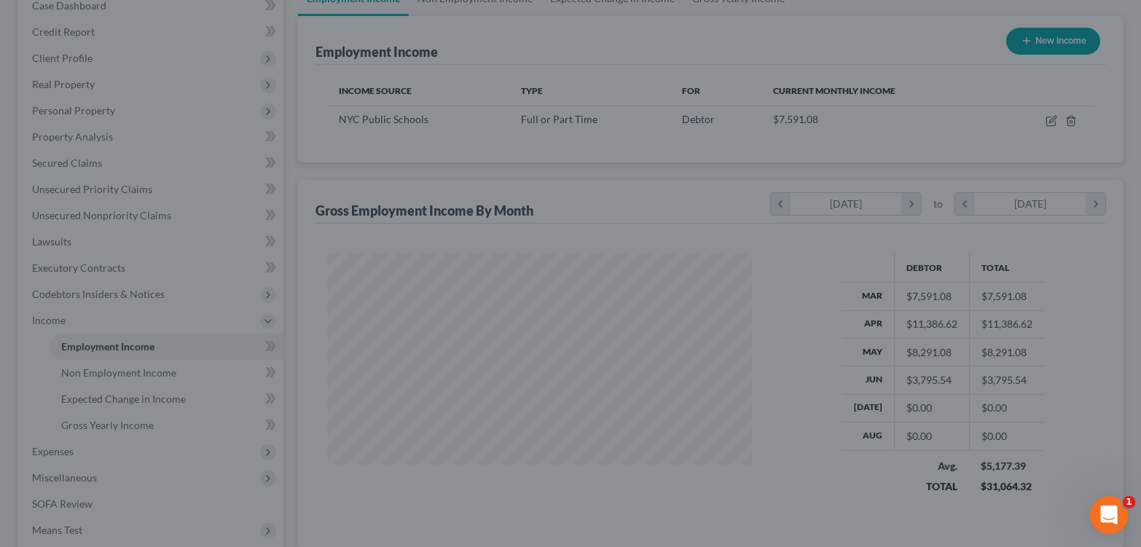
scroll to position [728362, 728202]
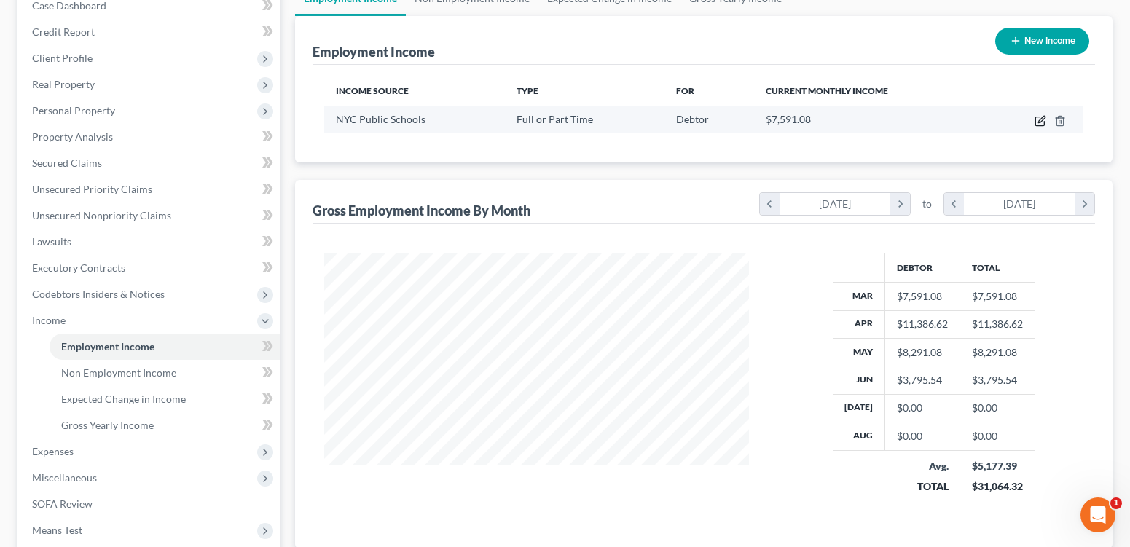
click at [1035, 127] on icon "button" at bounding box center [1041, 121] width 12 height 12
select select "0"
select select "35"
select select "1"
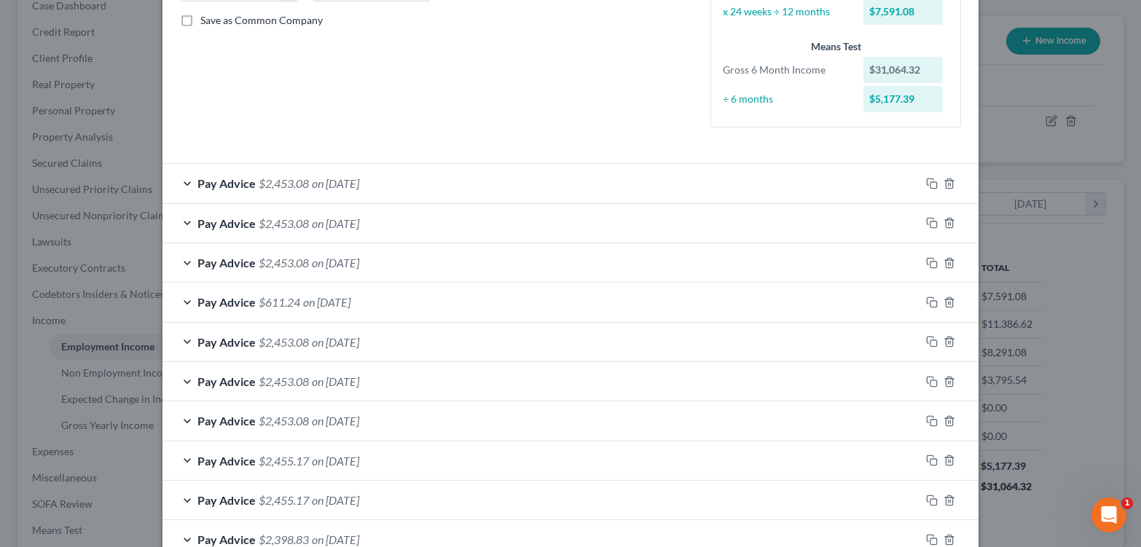
scroll to position [299, 0]
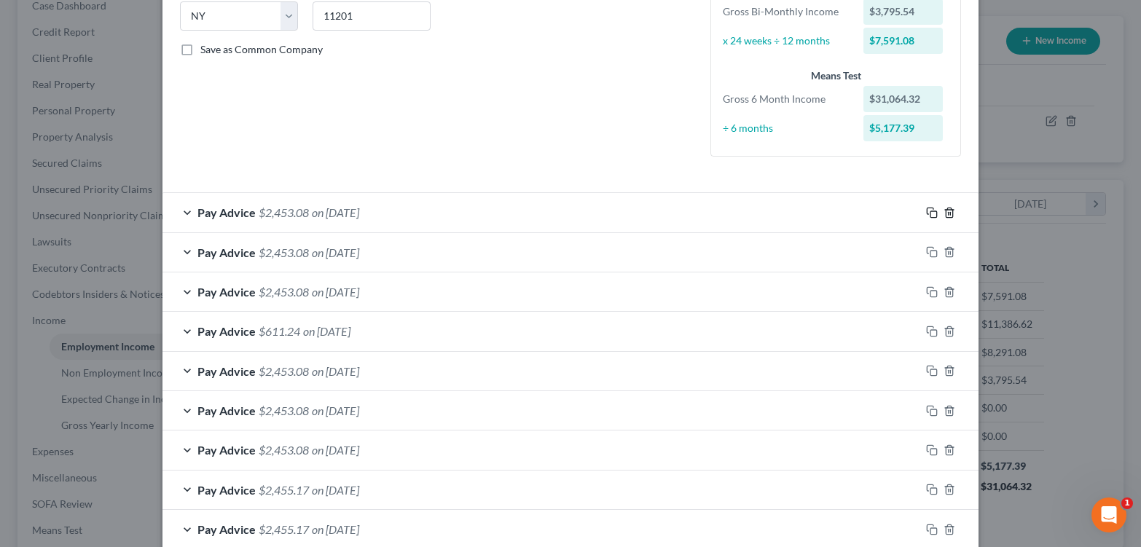
drag, startPoint x: 976, startPoint y: 258, endPoint x: 987, endPoint y: 260, distance: 11.9
click at [938, 219] on icon "button" at bounding box center [932, 213] width 12 height 12
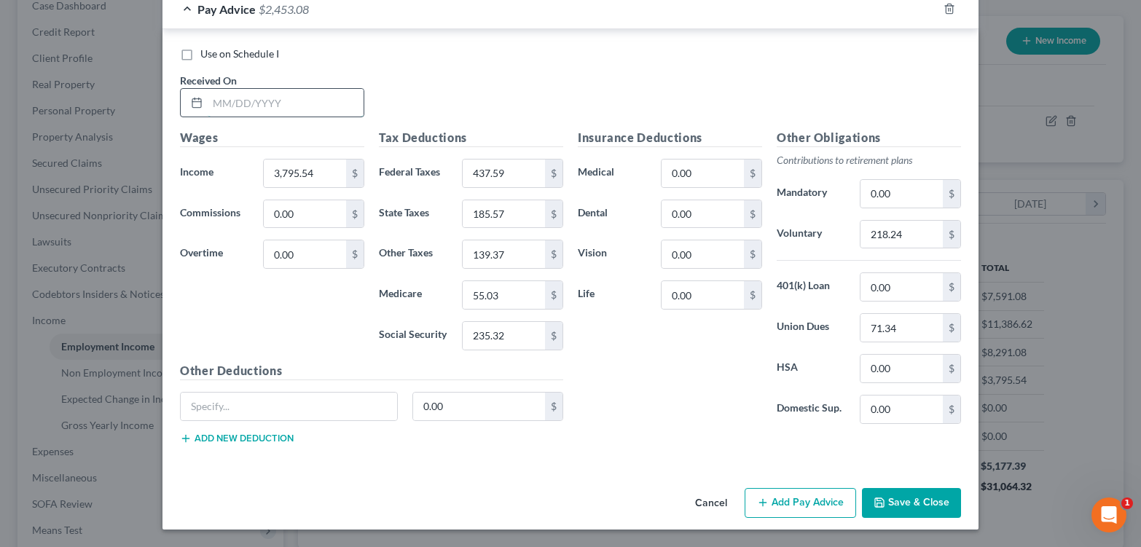
click at [305, 117] on input "text" at bounding box center [286, 103] width 156 height 28
type input "[DATE]"
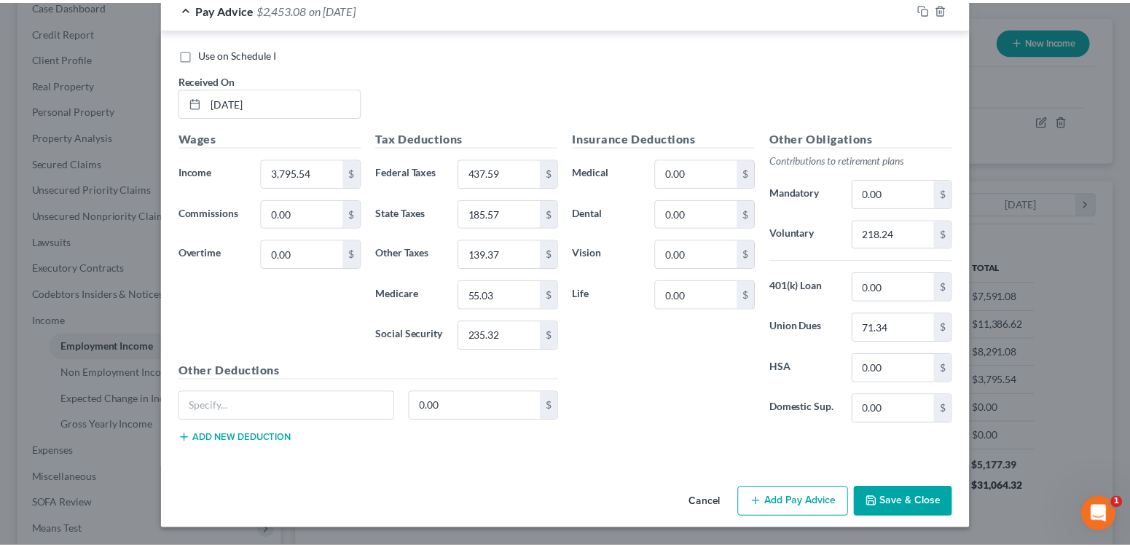
scroll to position [1369, 0]
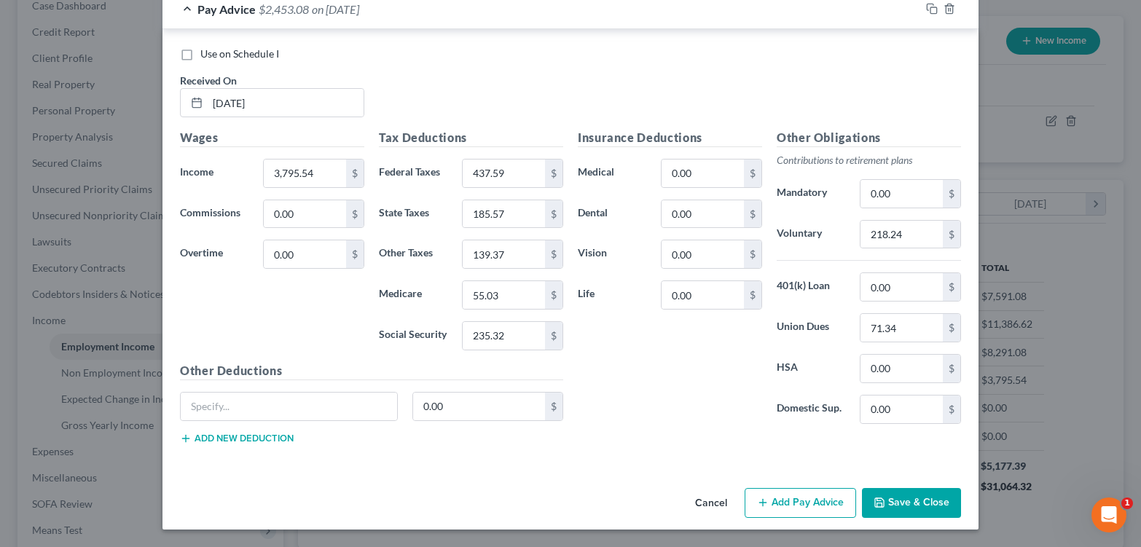
click at [961, 495] on button "Save & Close" at bounding box center [911, 503] width 99 height 31
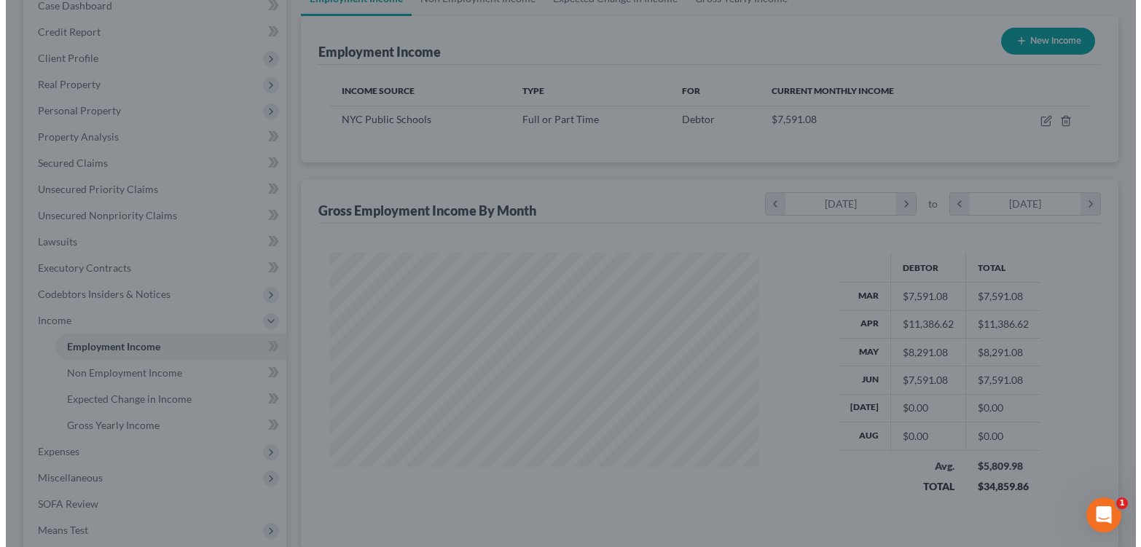
scroll to position [728362, 728202]
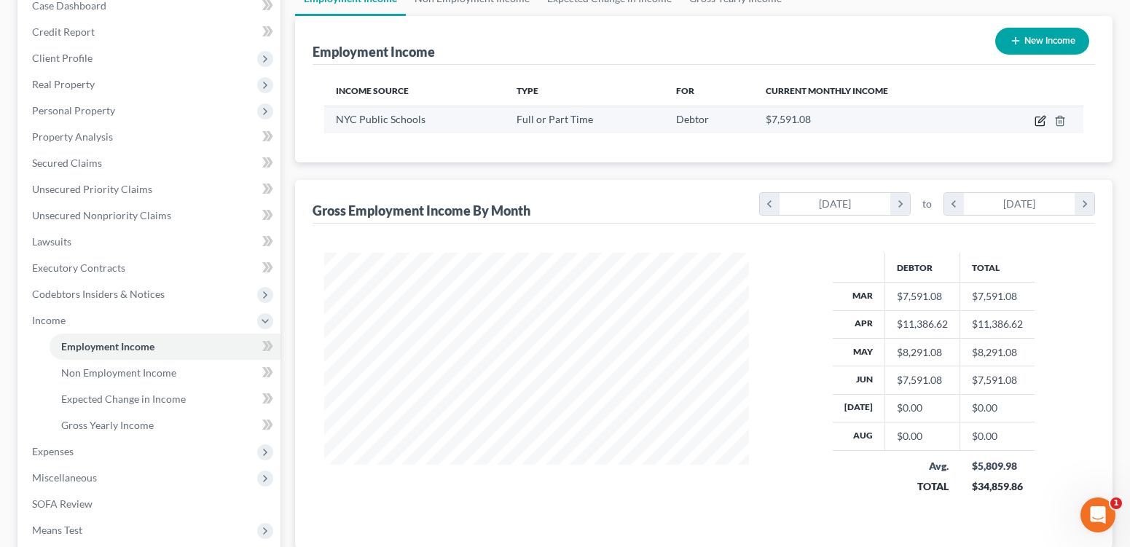
click at [1035, 127] on icon "button" at bounding box center [1041, 121] width 12 height 12
select select "0"
select select "35"
select select "1"
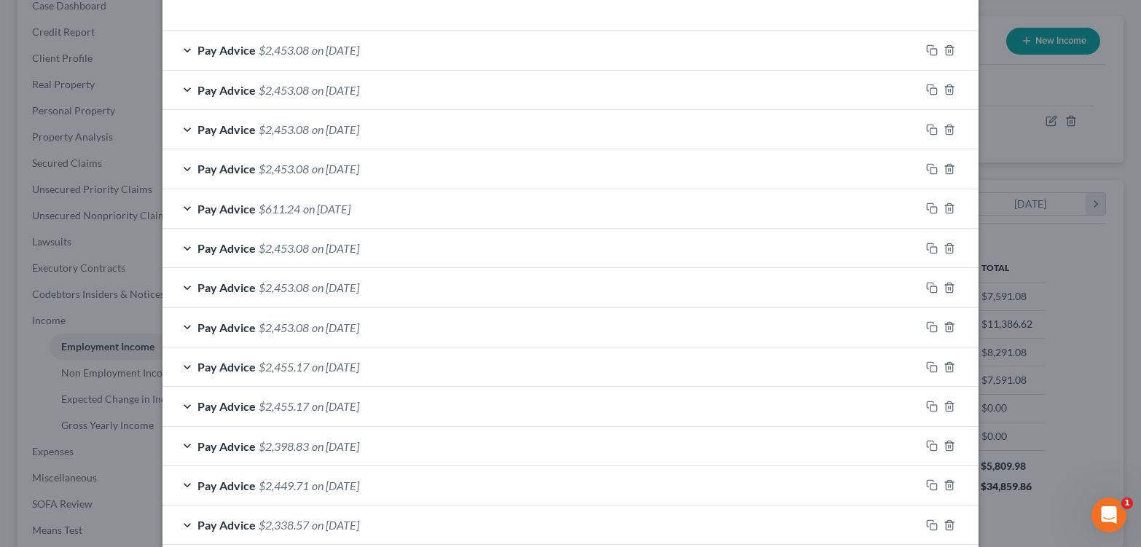
scroll to position [495, 0]
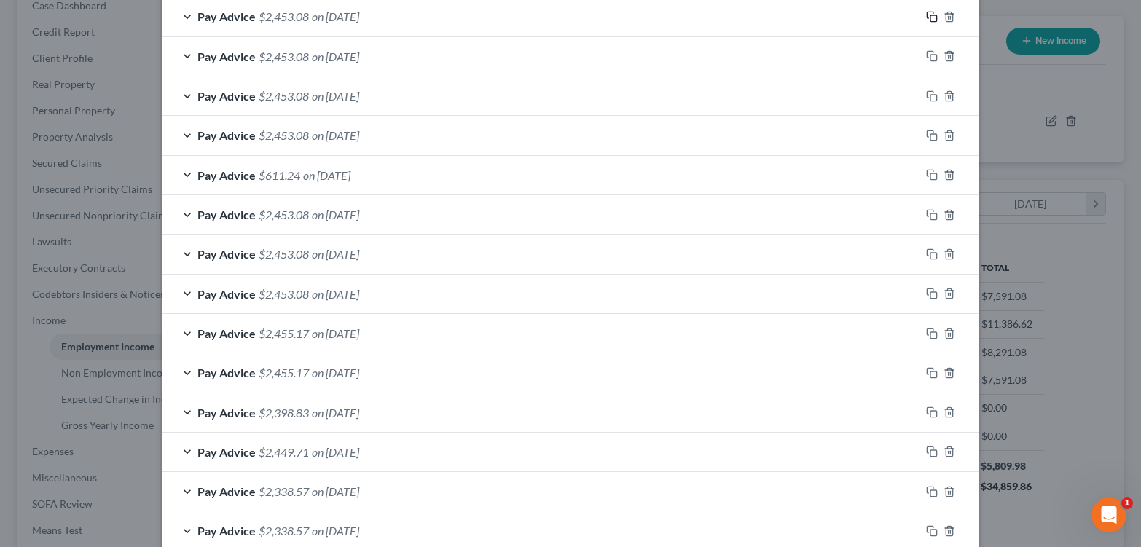
click at [938, 23] on icon "button" at bounding box center [932, 17] width 12 height 12
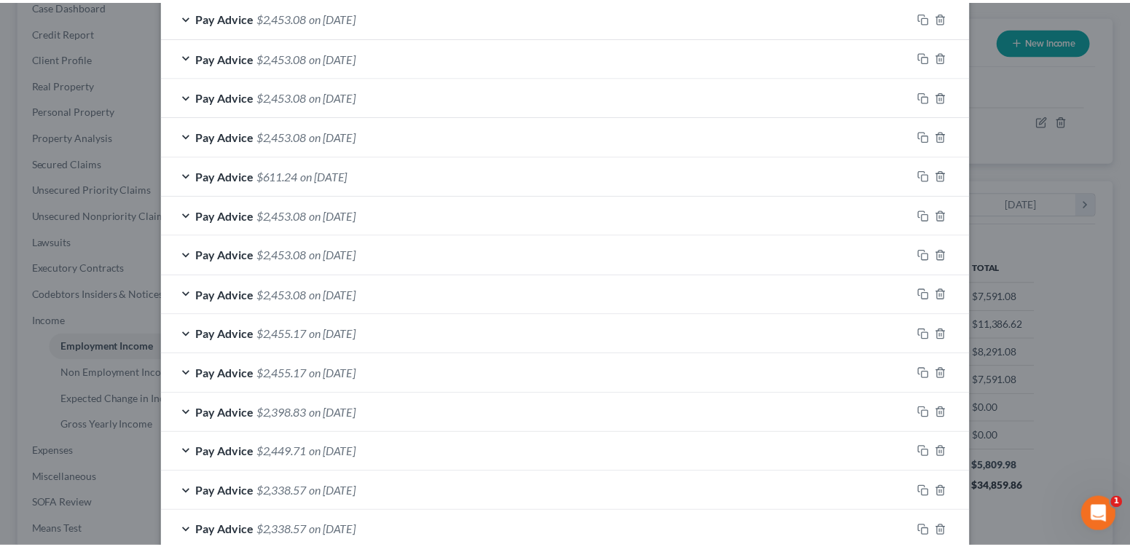
scroll to position [1408, 0]
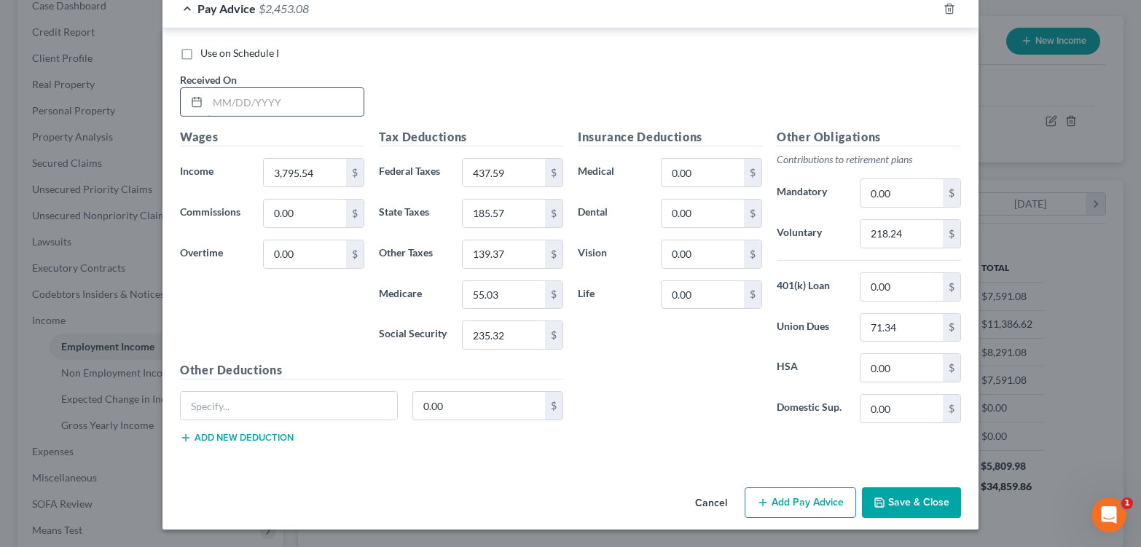
click at [250, 88] on input "text" at bounding box center [286, 102] width 156 height 28
type input "[DATE]"
click at [885, 504] on icon "button" at bounding box center [880, 503] width 12 height 12
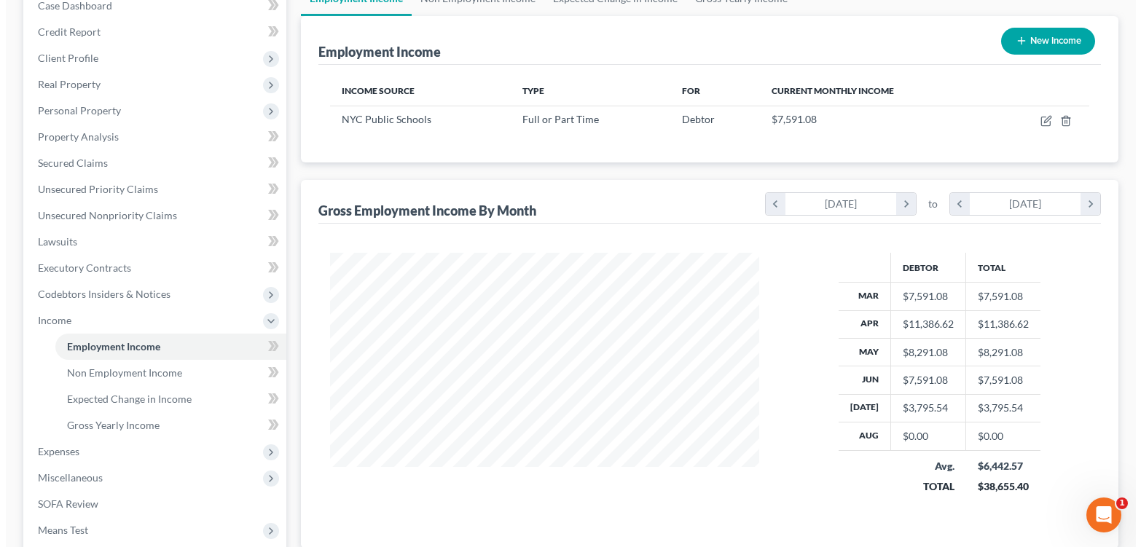
scroll to position [728362, 728202]
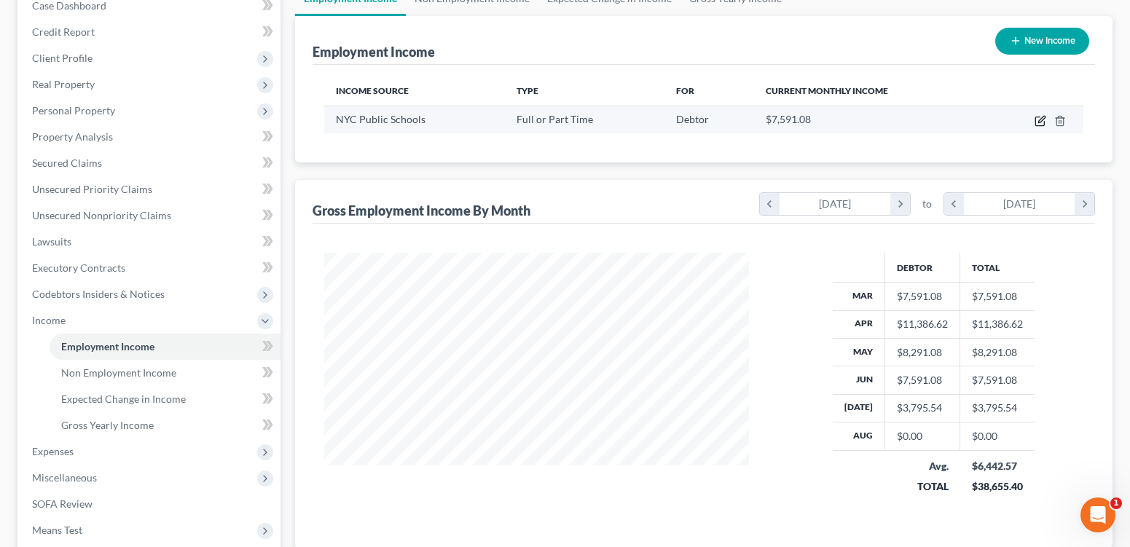
click at [1035, 127] on icon "button" at bounding box center [1041, 121] width 12 height 12
select select "0"
select select "35"
select select "1"
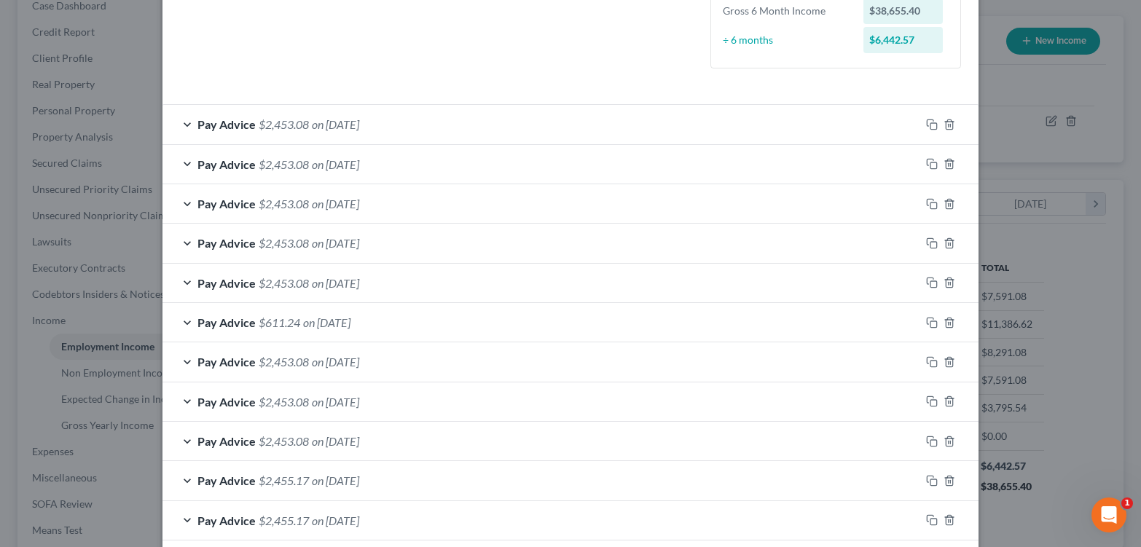
scroll to position [386, 0]
click at [938, 132] on icon "button" at bounding box center [932, 126] width 12 height 12
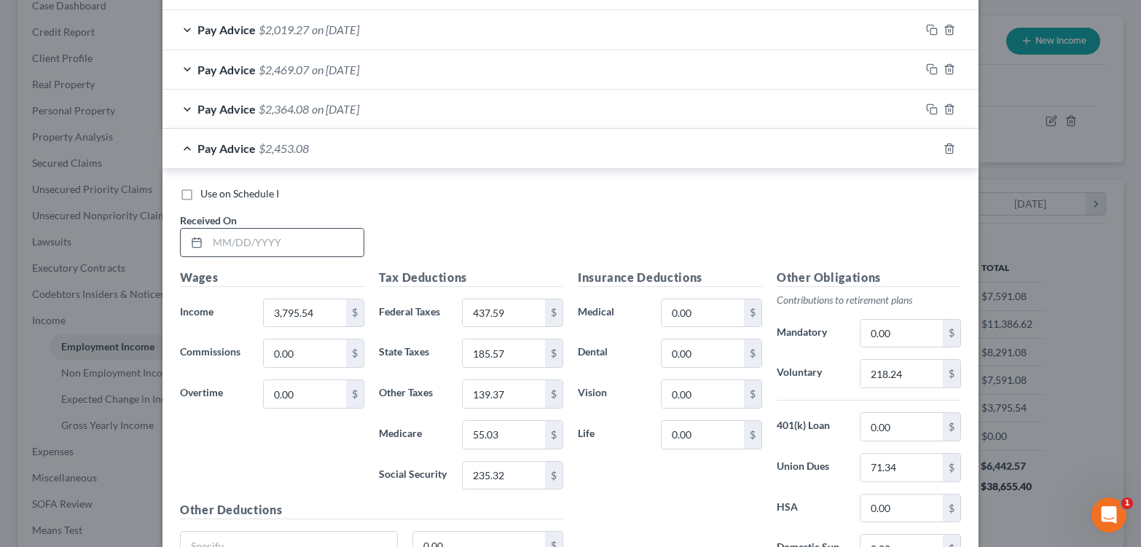
click at [271, 256] on input "text" at bounding box center [286, 243] width 156 height 28
type input "[DATE]"
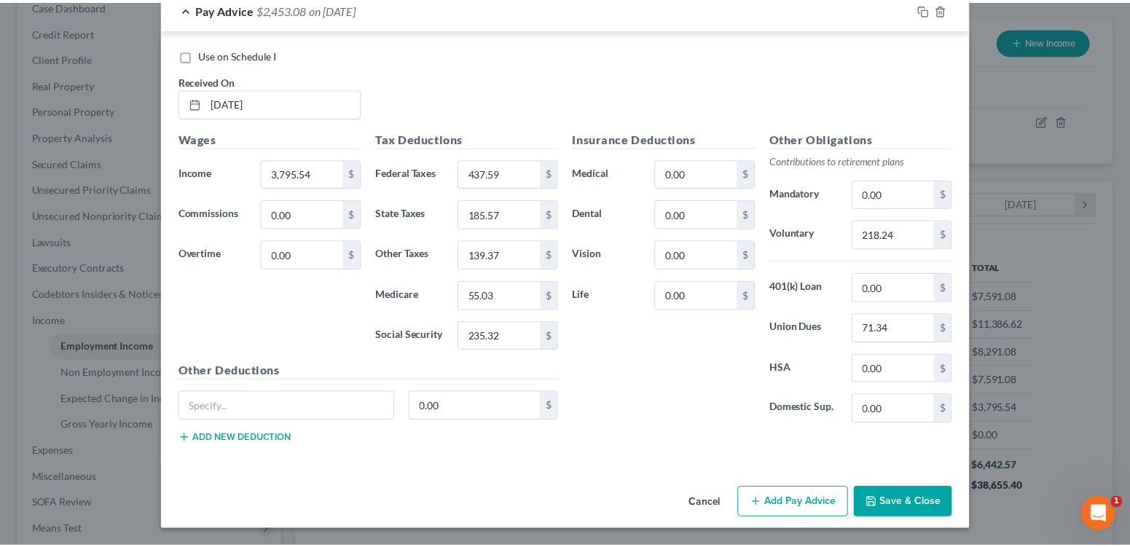
scroll to position [1458, 0]
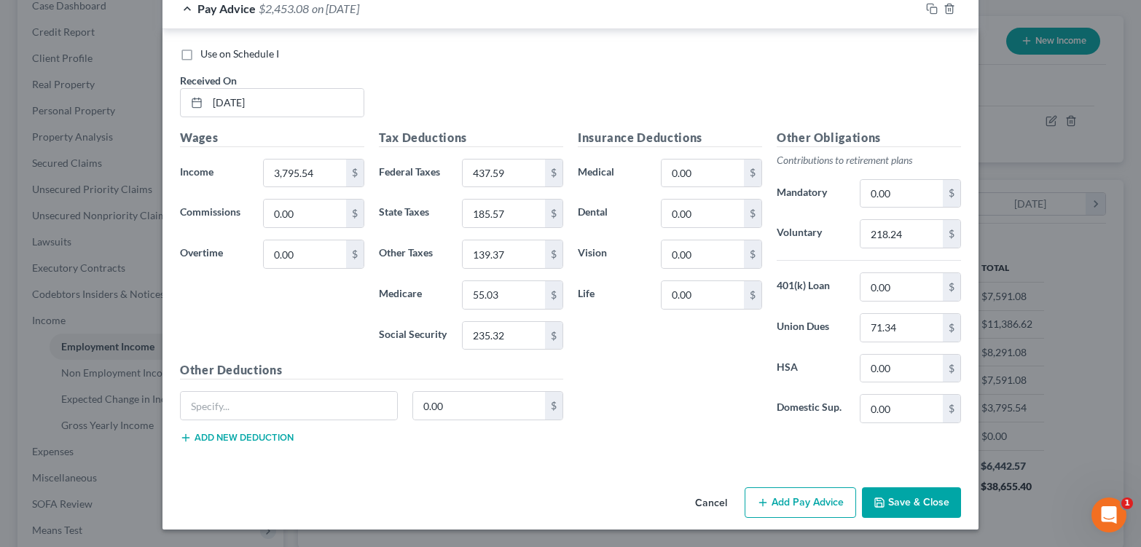
click at [947, 493] on button "Save & Close" at bounding box center [911, 502] width 99 height 31
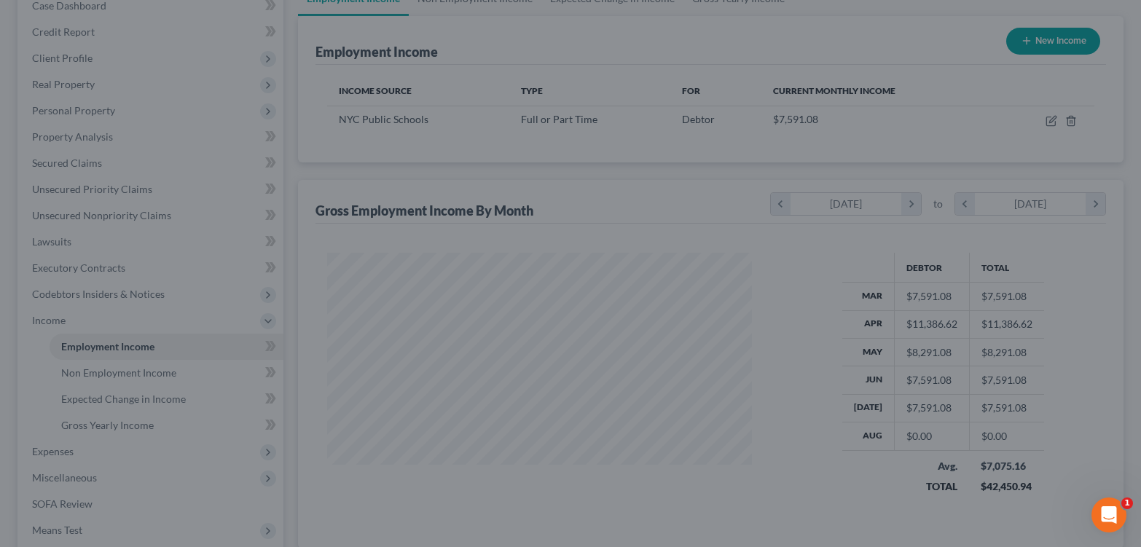
scroll to position [728362, 728202]
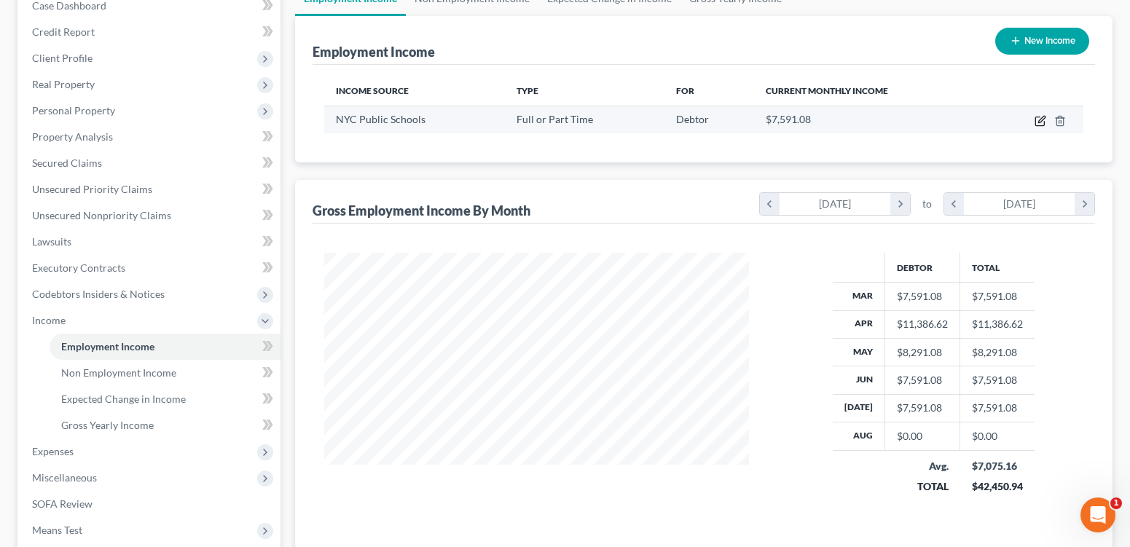
click at [1038, 122] on icon "button" at bounding box center [1041, 119] width 7 height 7
select select "0"
select select "35"
select select "1"
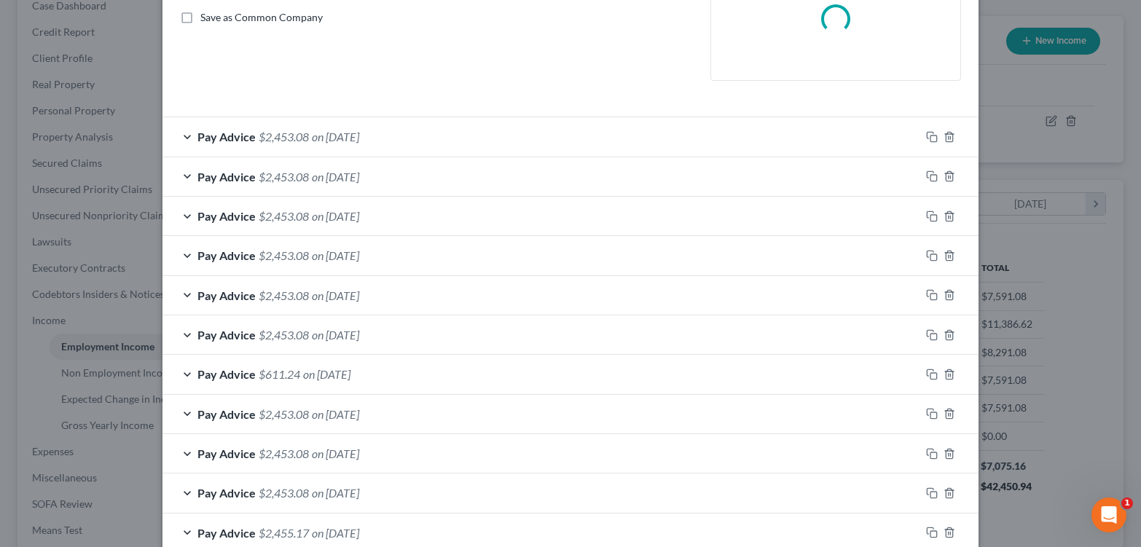
scroll to position [337, 0]
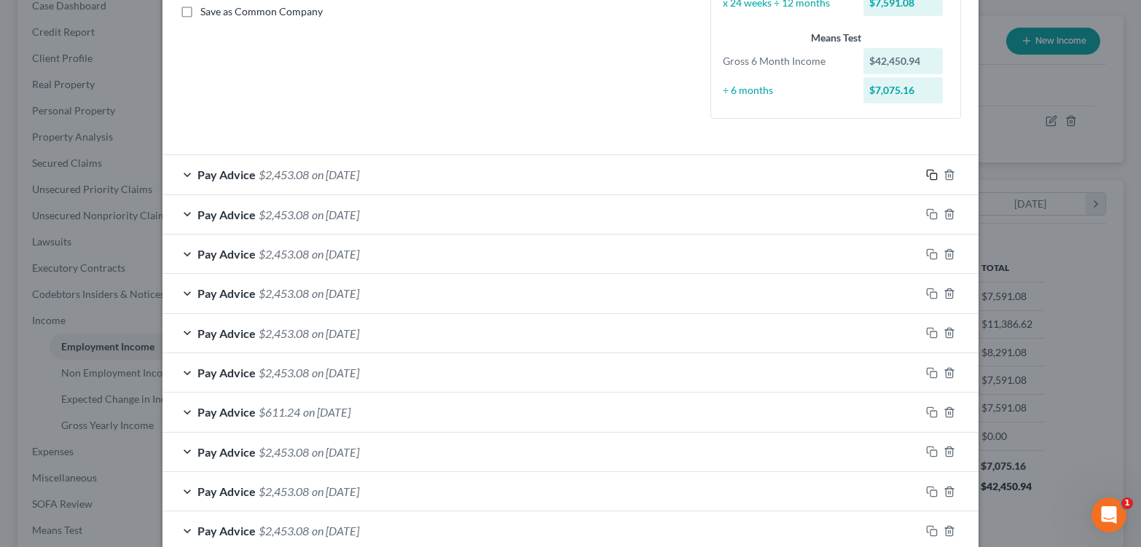
click at [933, 176] on icon "button" at bounding box center [930, 173] width 7 height 7
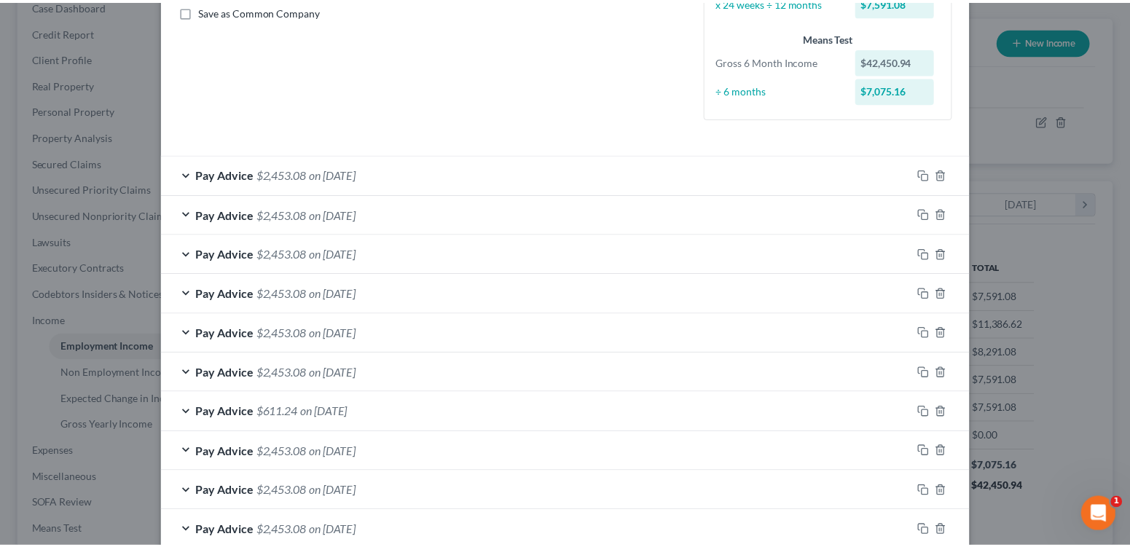
scroll to position [1502, 0]
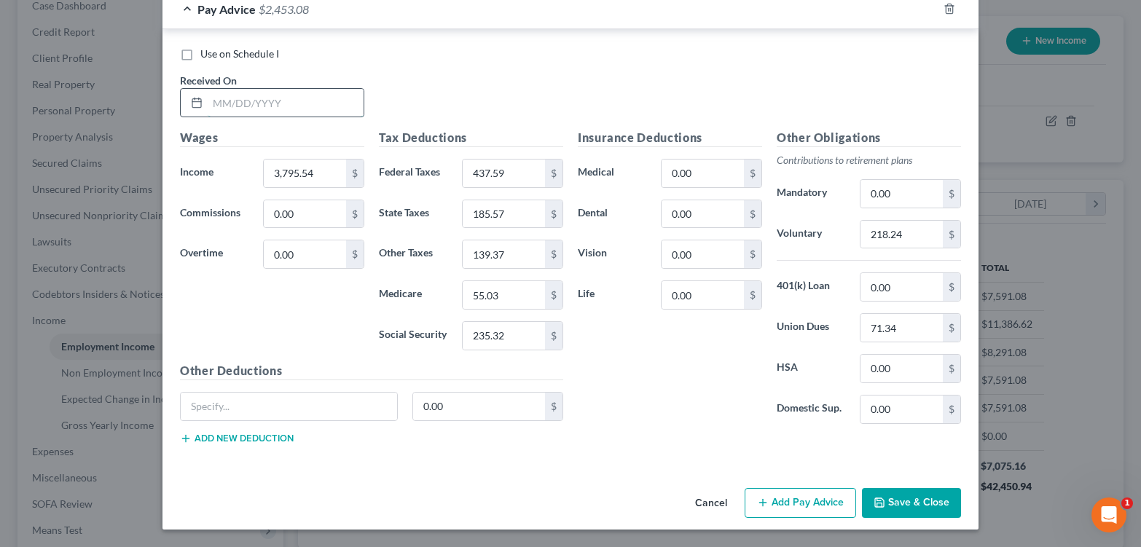
click at [269, 89] on input "text" at bounding box center [286, 103] width 156 height 28
type input "[DATE]"
click at [947, 495] on button "Save & Close" at bounding box center [911, 503] width 99 height 31
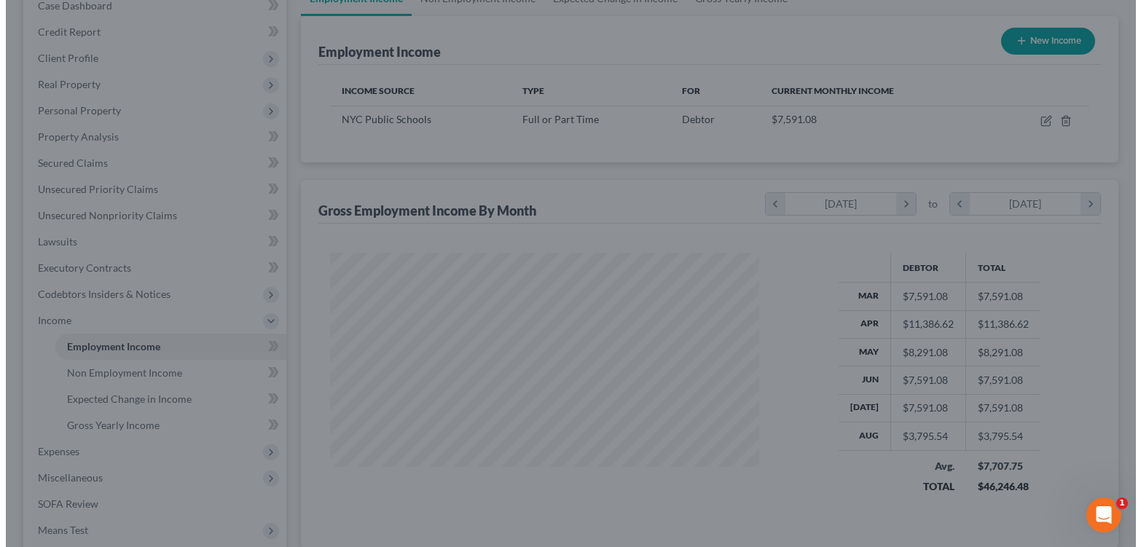
scroll to position [728362, 728202]
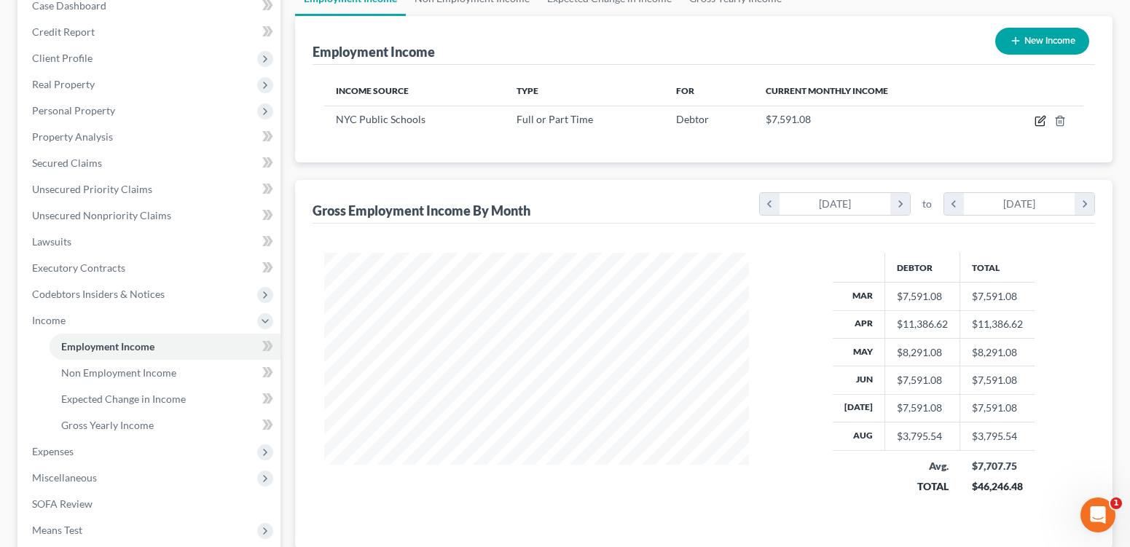
click at [1038, 122] on icon "button" at bounding box center [1041, 119] width 7 height 7
select select "0"
select select "35"
select select "1"
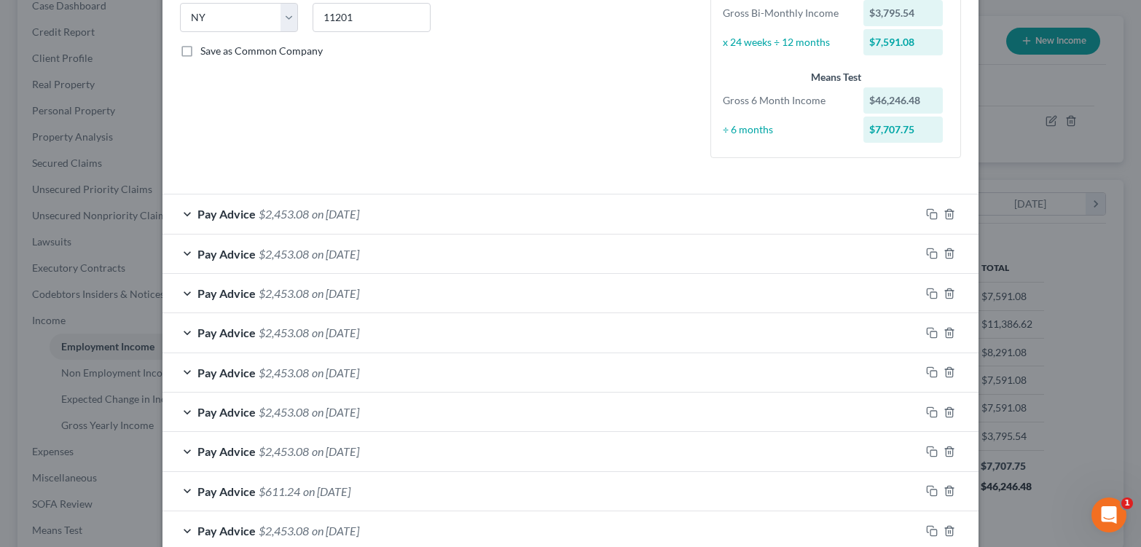
scroll to position [393, 0]
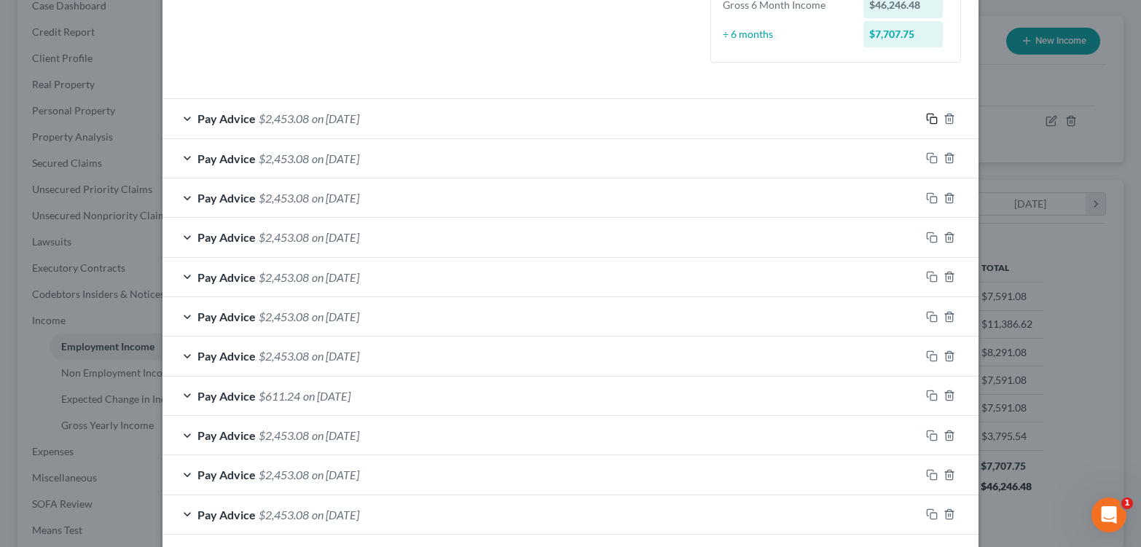
click at [938, 125] on icon "button" at bounding box center [932, 119] width 12 height 12
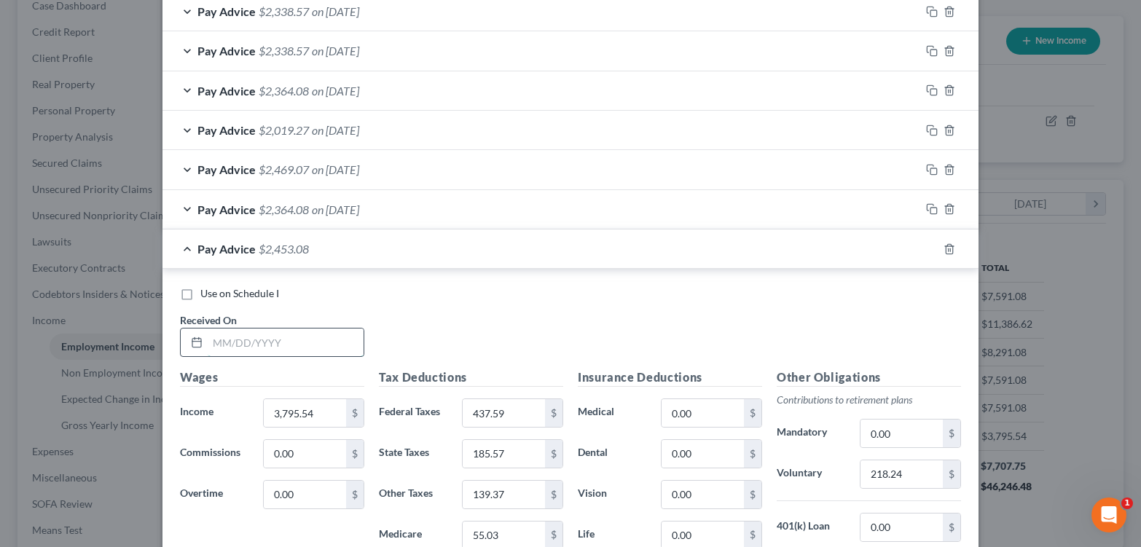
click at [264, 356] on input "text" at bounding box center [286, 343] width 156 height 28
click at [208, 356] on input "08/259/2025" at bounding box center [286, 343] width 156 height 28
type input "[DATE]"
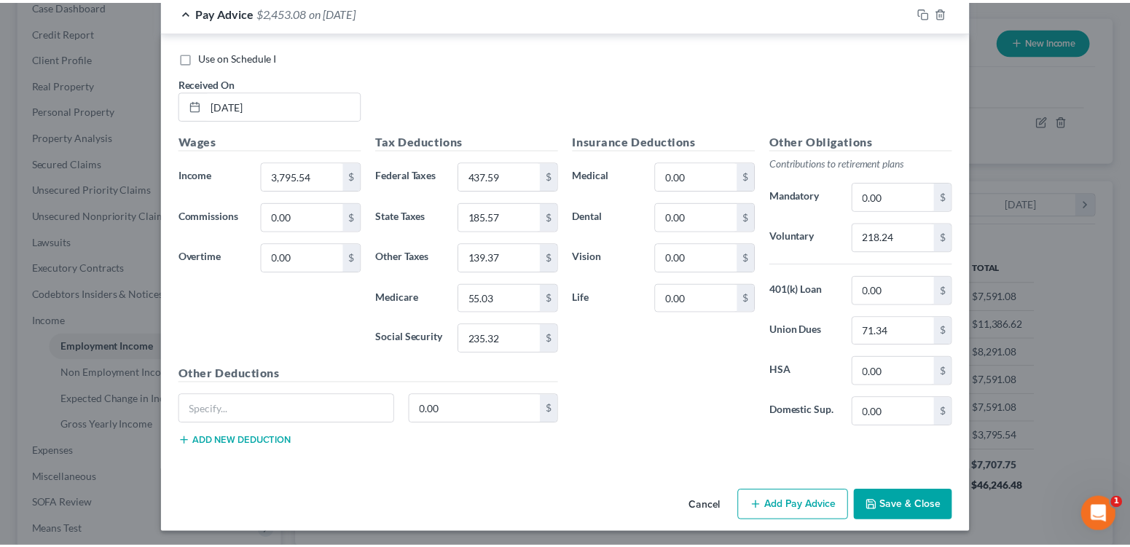
scroll to position [1547, 0]
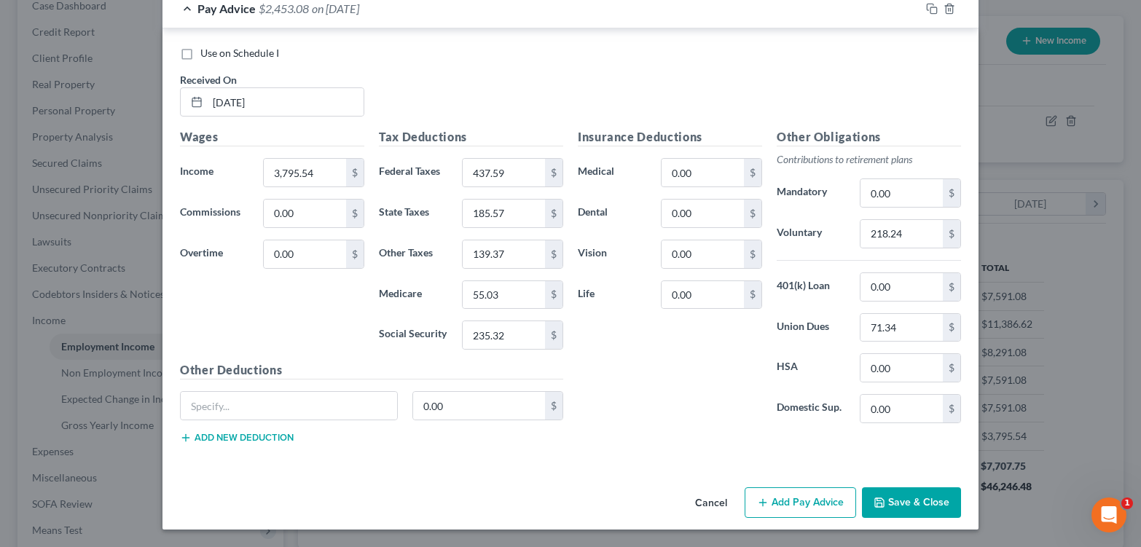
click at [954, 498] on button "Save & Close" at bounding box center [911, 502] width 99 height 31
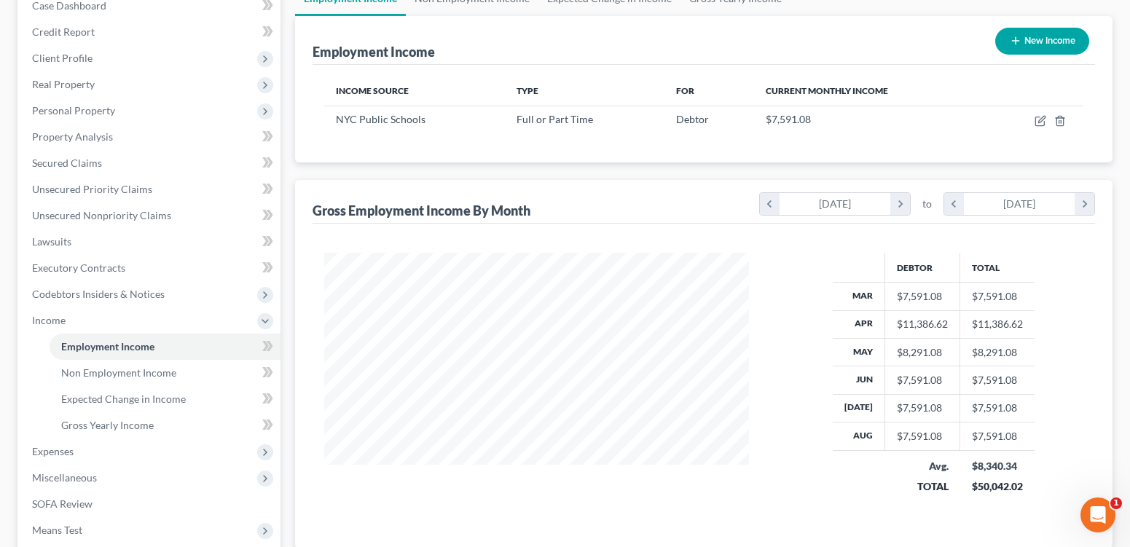
scroll to position [0, 0]
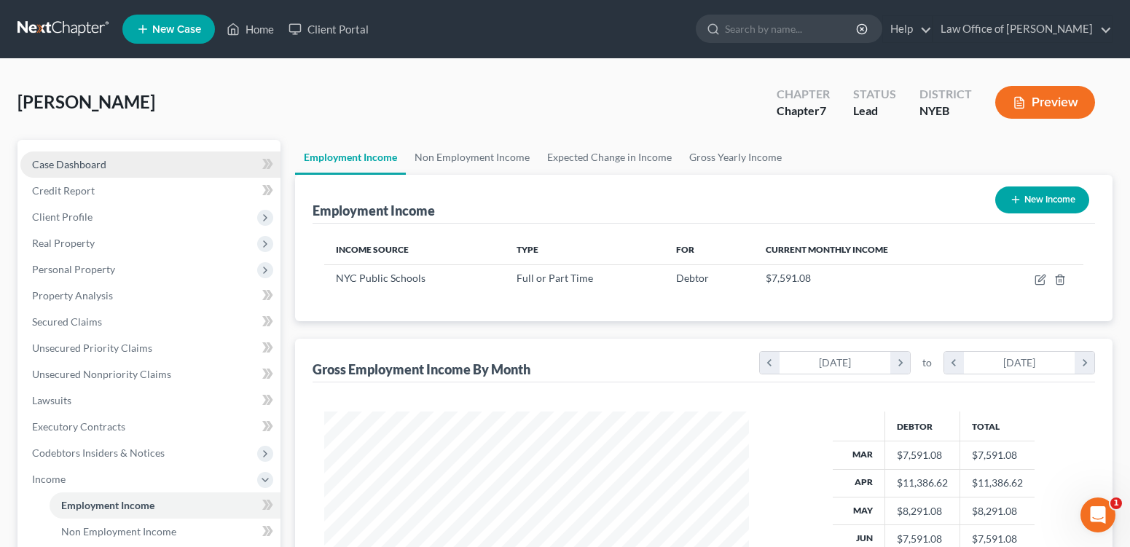
click at [91, 171] on span "Case Dashboard" at bounding box center [69, 164] width 74 height 12
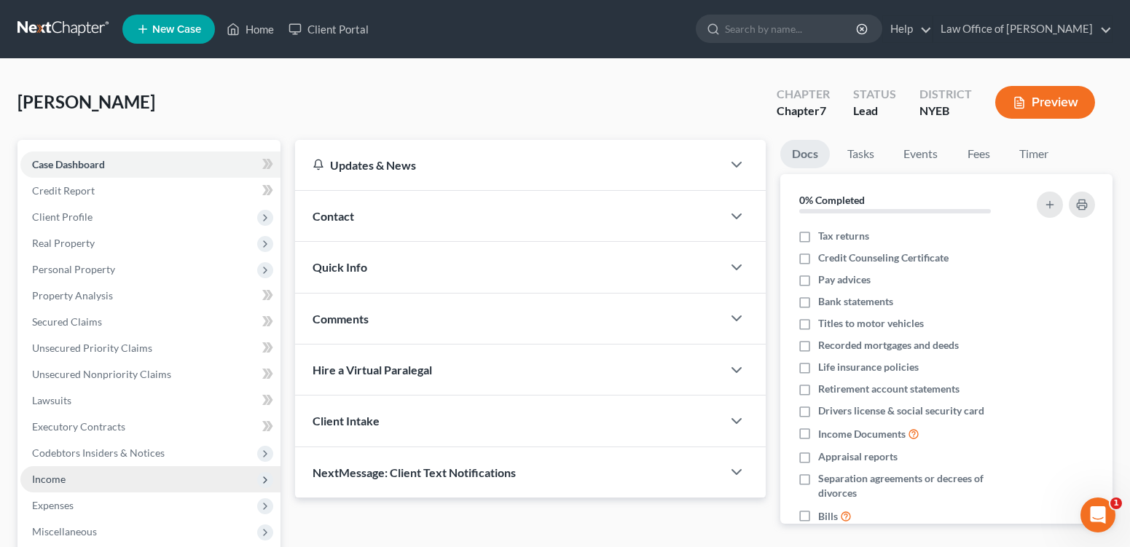
click at [74, 493] on span "Income" at bounding box center [150, 479] width 260 height 26
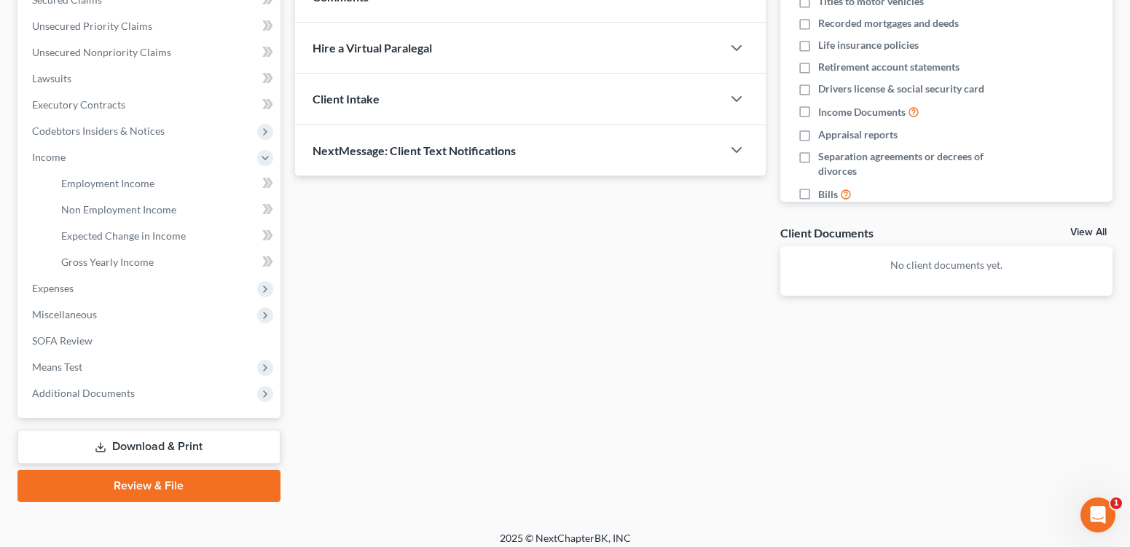
scroll to position [352, 0]
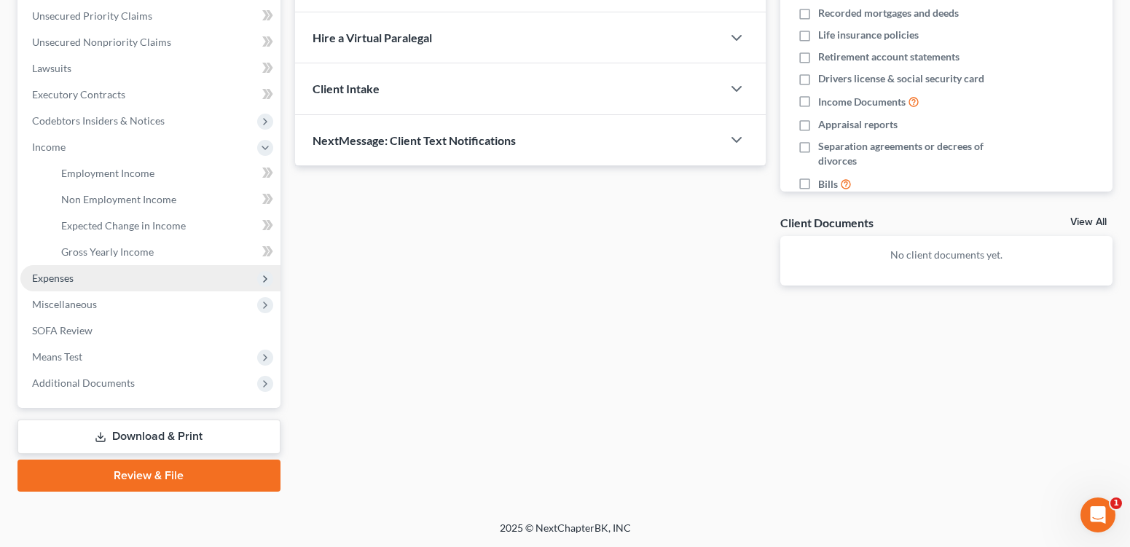
click at [63, 284] on span "Expenses" at bounding box center [53, 278] width 42 height 12
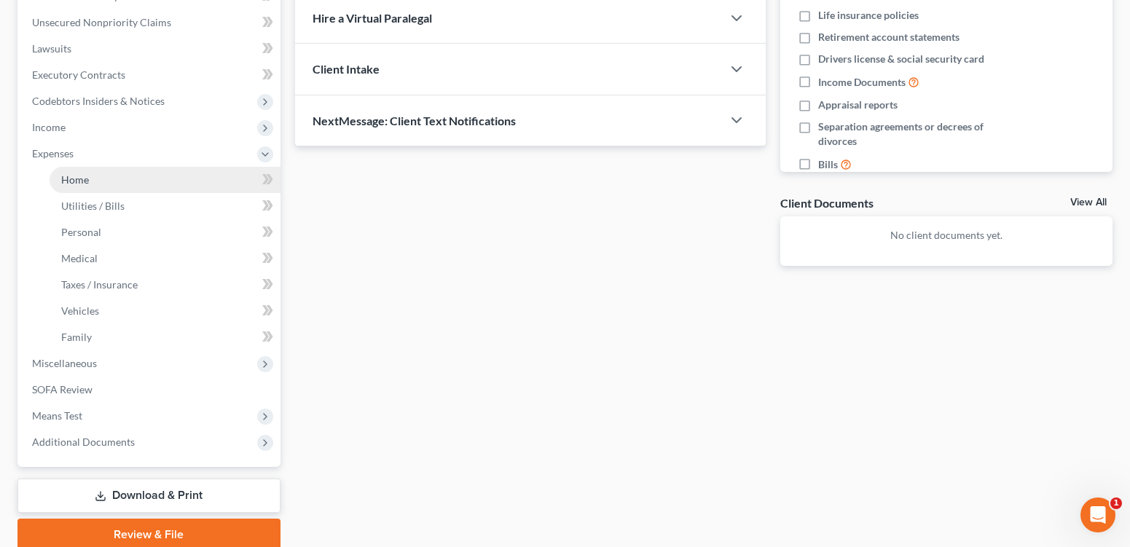
click at [134, 193] on link "Home" at bounding box center [165, 180] width 231 height 26
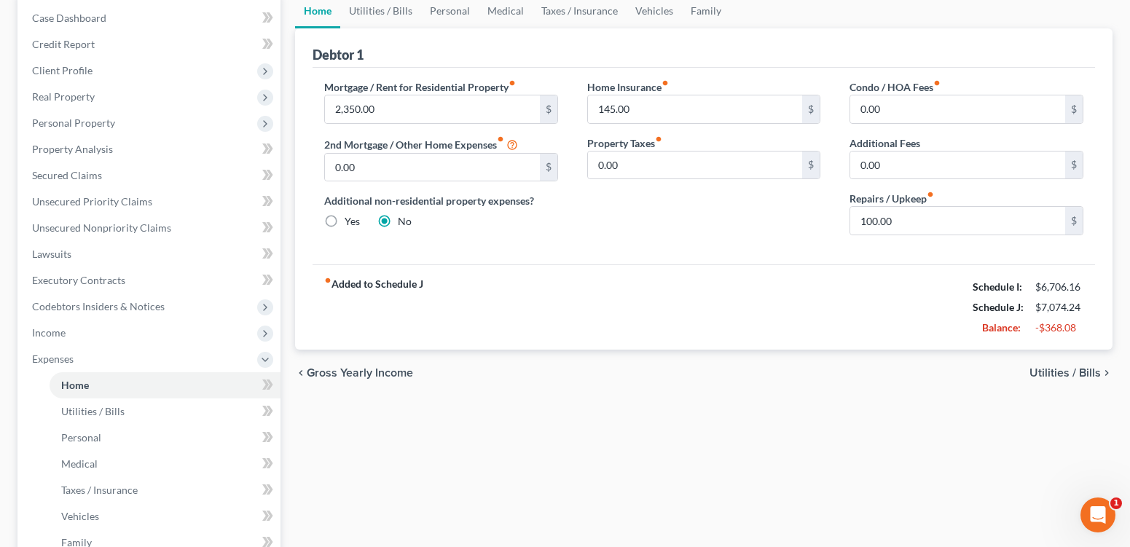
scroll to position [146, 0]
click at [682, 28] on link "Vehicles" at bounding box center [654, 11] width 55 height 35
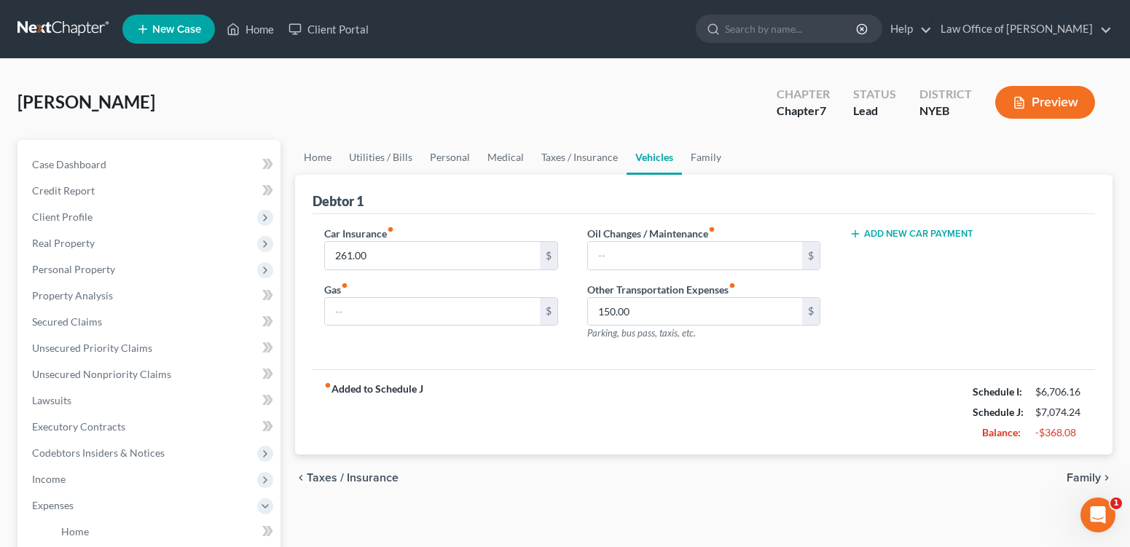
scroll to position [528, 0]
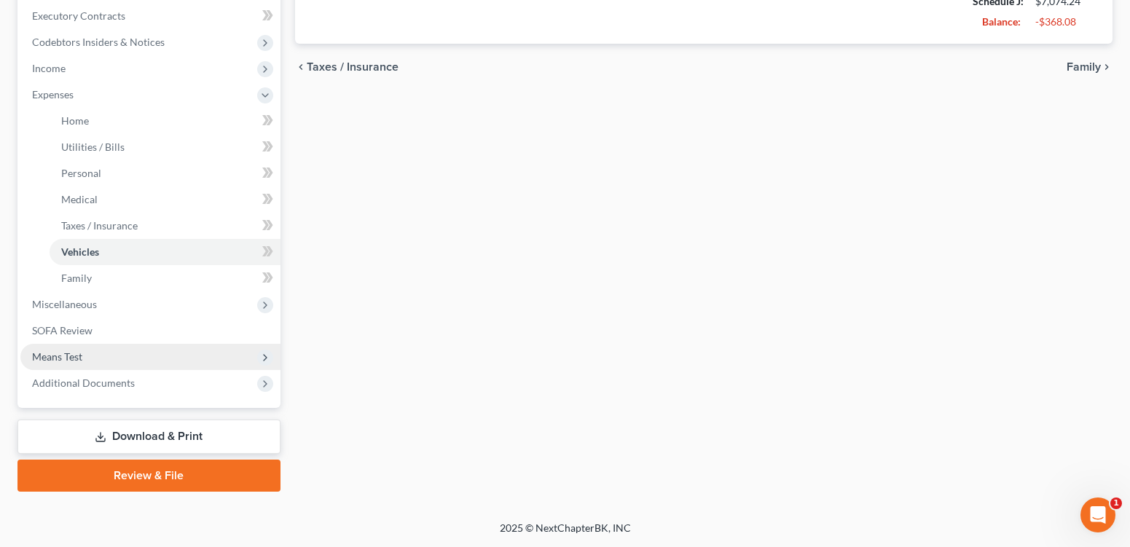
click at [71, 350] on span "Means Test" at bounding box center [57, 356] width 50 height 12
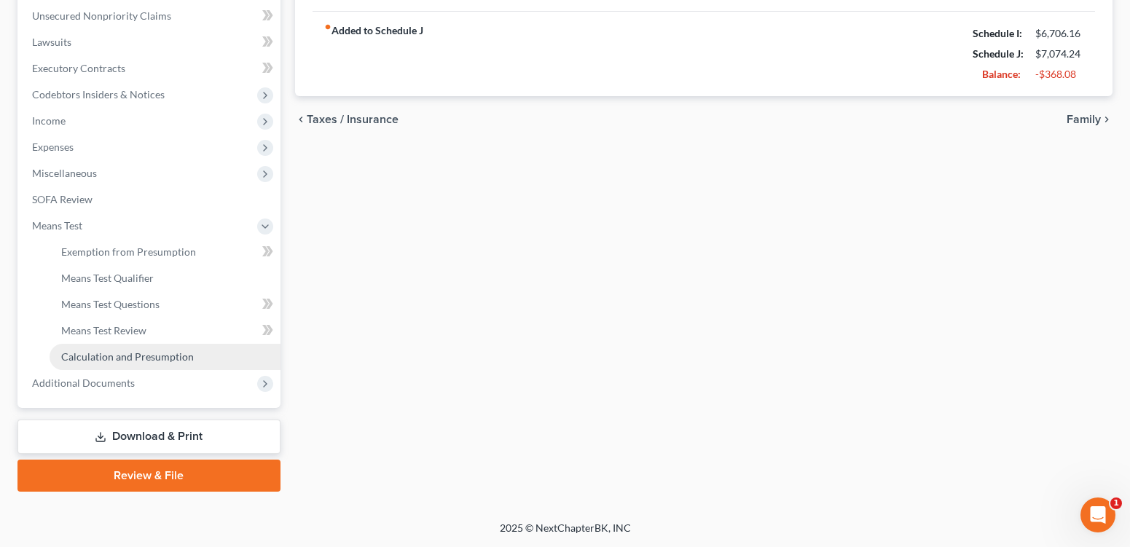
scroll to position [469, 0]
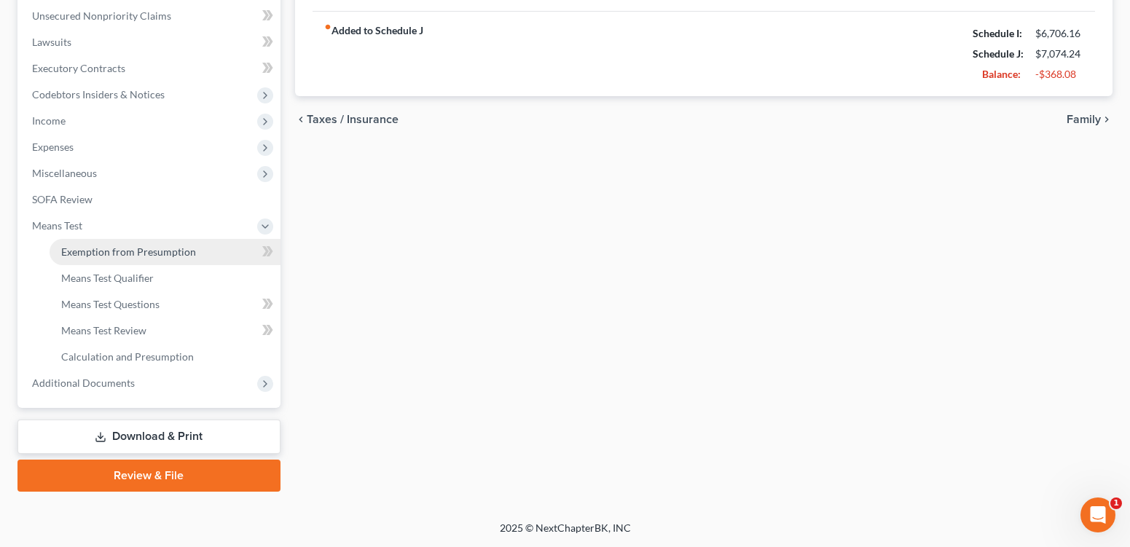
click at [138, 246] on span "Exemption from Presumption" at bounding box center [128, 252] width 135 height 12
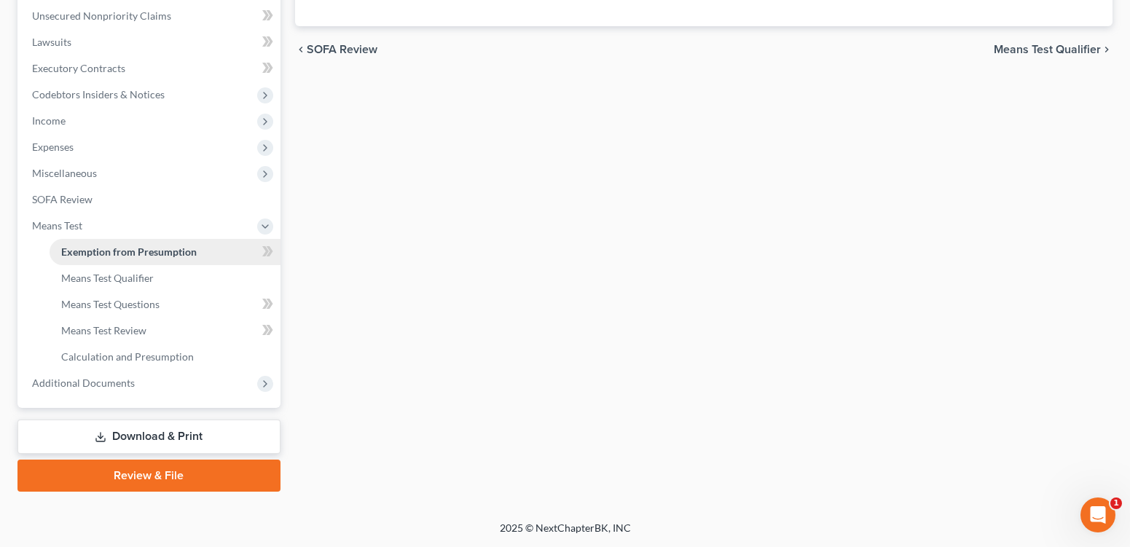
radio input "true"
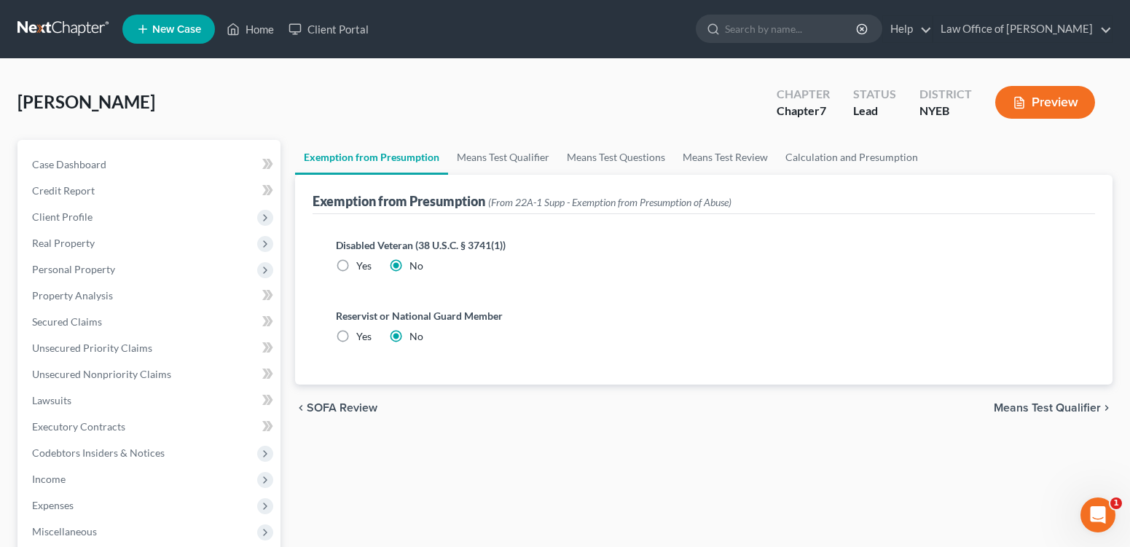
click at [1029, 414] on span "Means Test Qualifier" at bounding box center [1047, 408] width 107 height 12
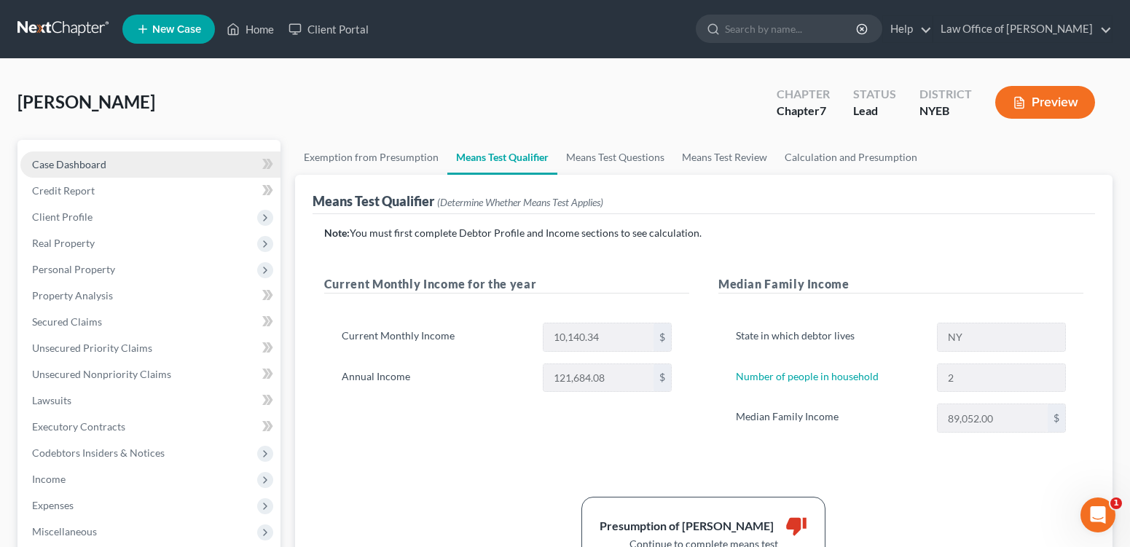
click at [76, 171] on span "Case Dashboard" at bounding box center [69, 164] width 74 height 12
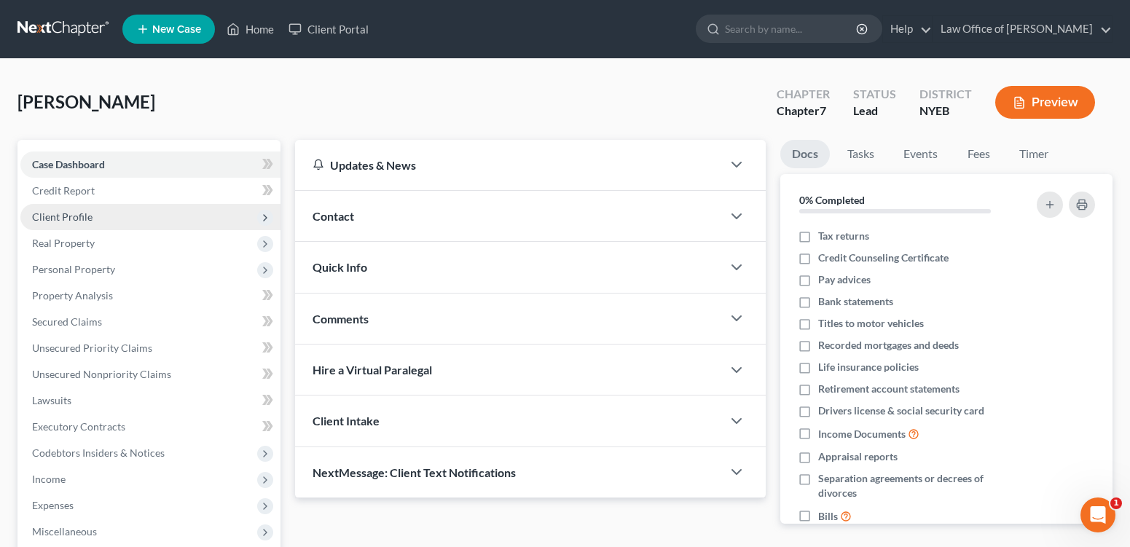
click at [87, 223] on span "Client Profile" at bounding box center [62, 217] width 60 height 12
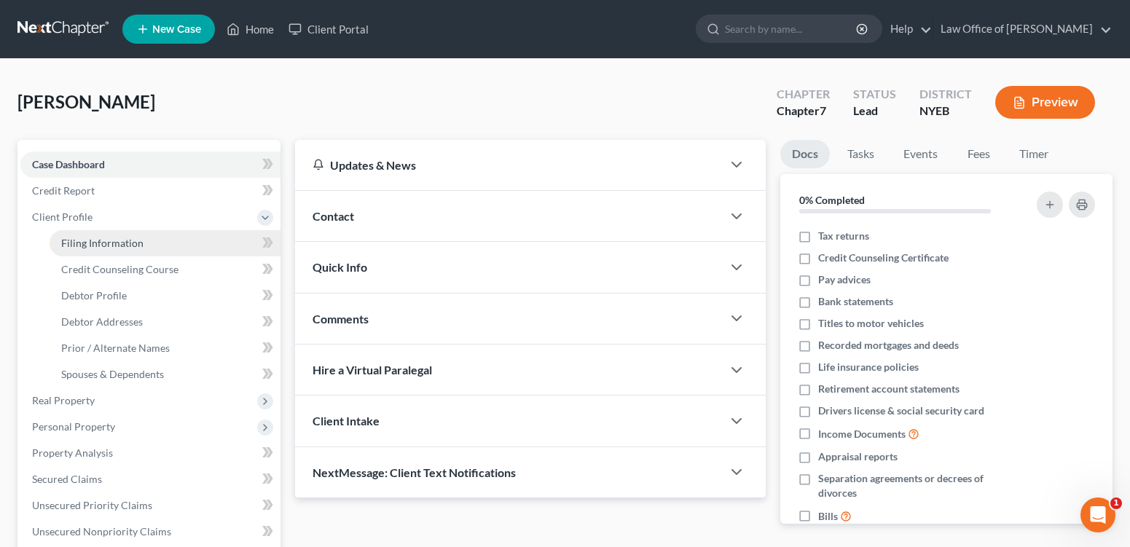
click at [136, 249] on span "Filing Information" at bounding box center [102, 243] width 82 height 12
select select "1"
select select "0"
select select "35"
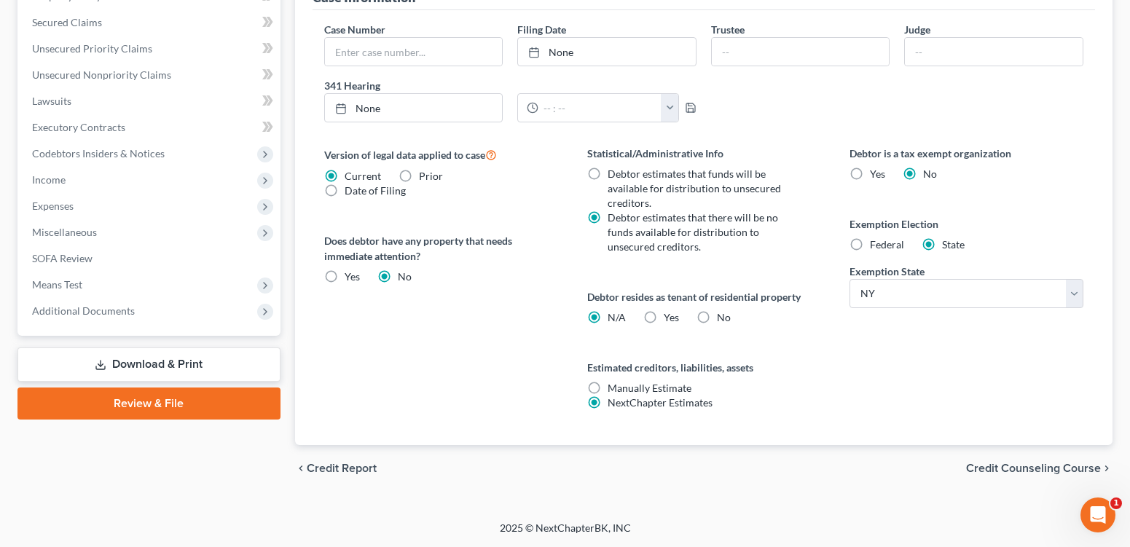
scroll to position [595, 0]
click at [1061, 463] on span "Credit Counseling Course" at bounding box center [1033, 469] width 135 height 12
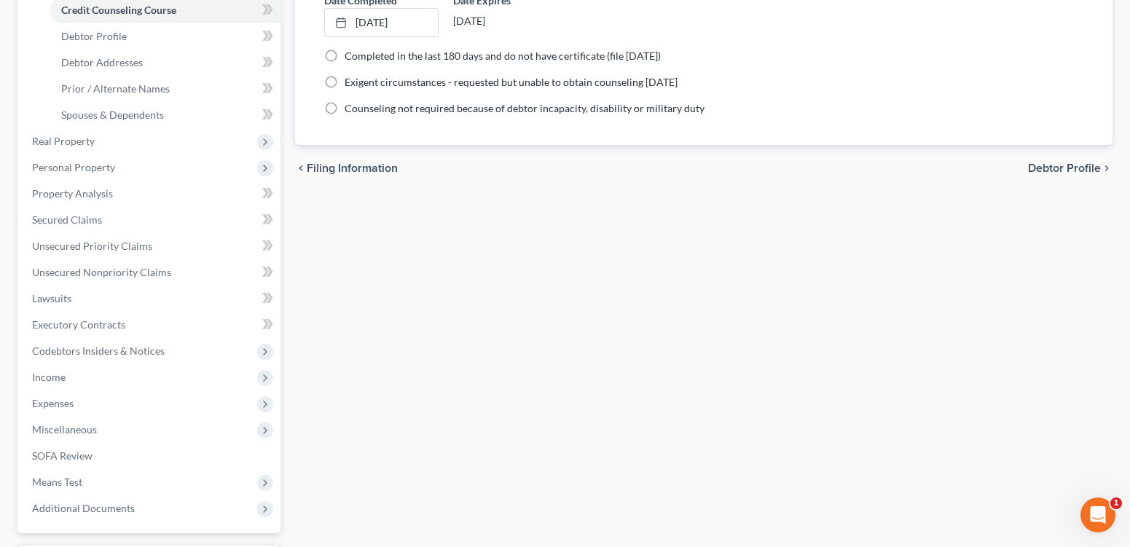
scroll to position [266, 0]
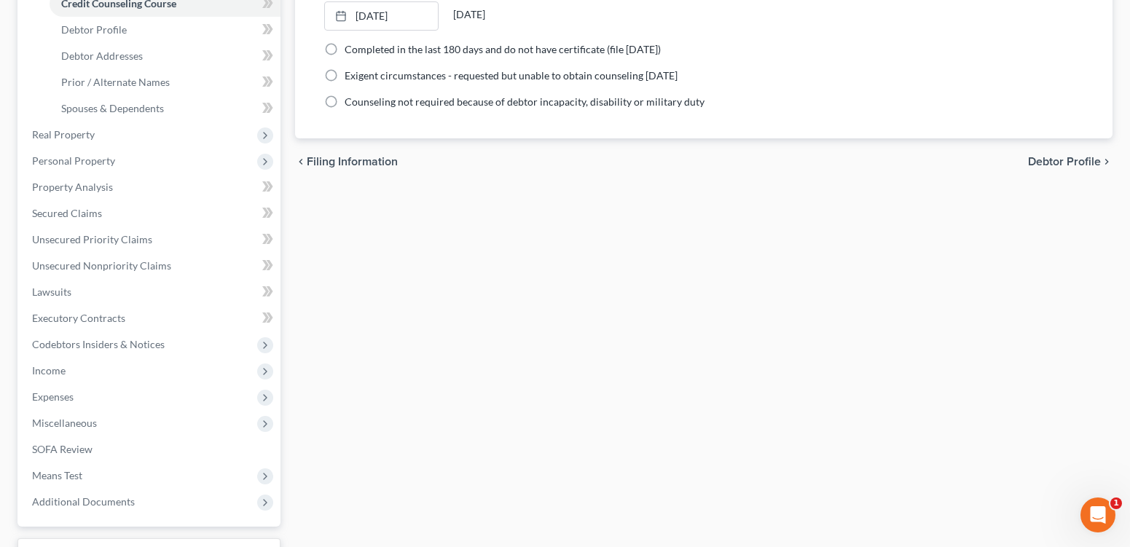
click at [1048, 168] on span "Debtor Profile" at bounding box center [1064, 162] width 73 height 12
select select "0"
select select "1"
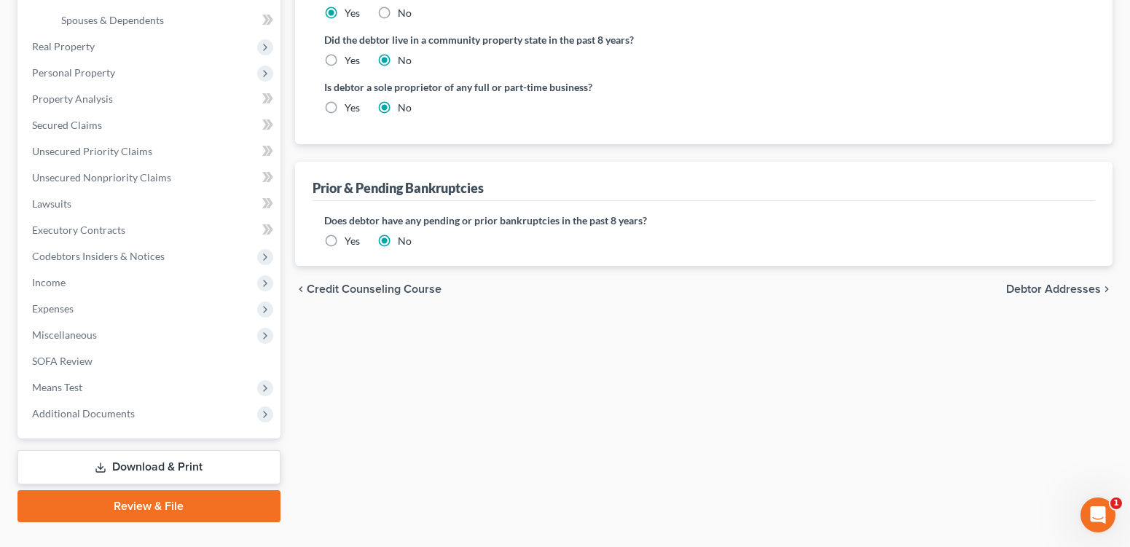
scroll to position [358, 0]
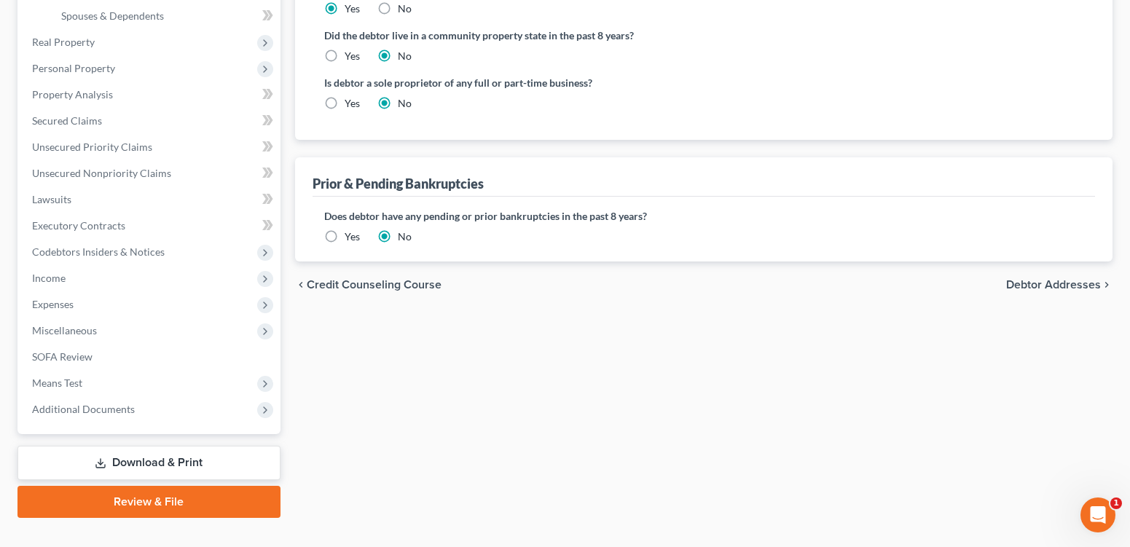
click at [1037, 291] on span "Debtor Addresses" at bounding box center [1053, 285] width 95 height 12
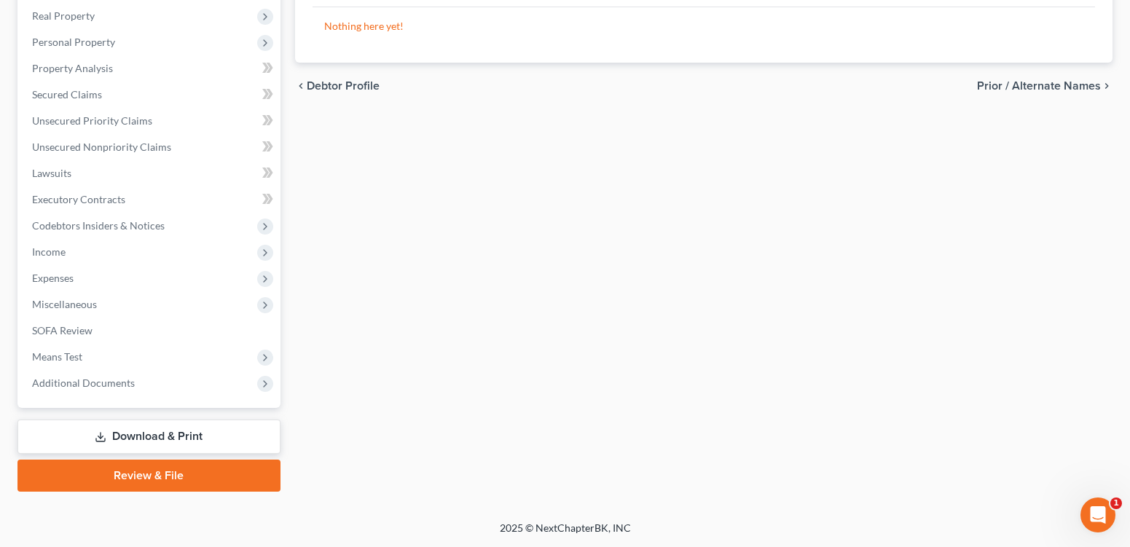
scroll to position [490, 0]
click at [82, 350] on span "Means Test" at bounding box center [57, 356] width 50 height 12
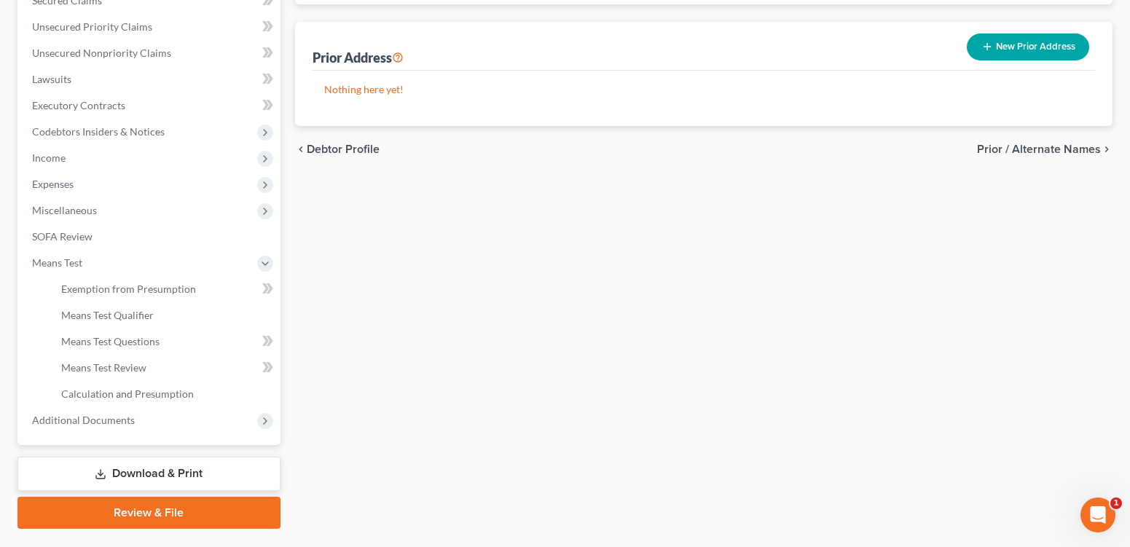
scroll to position [313, 0]
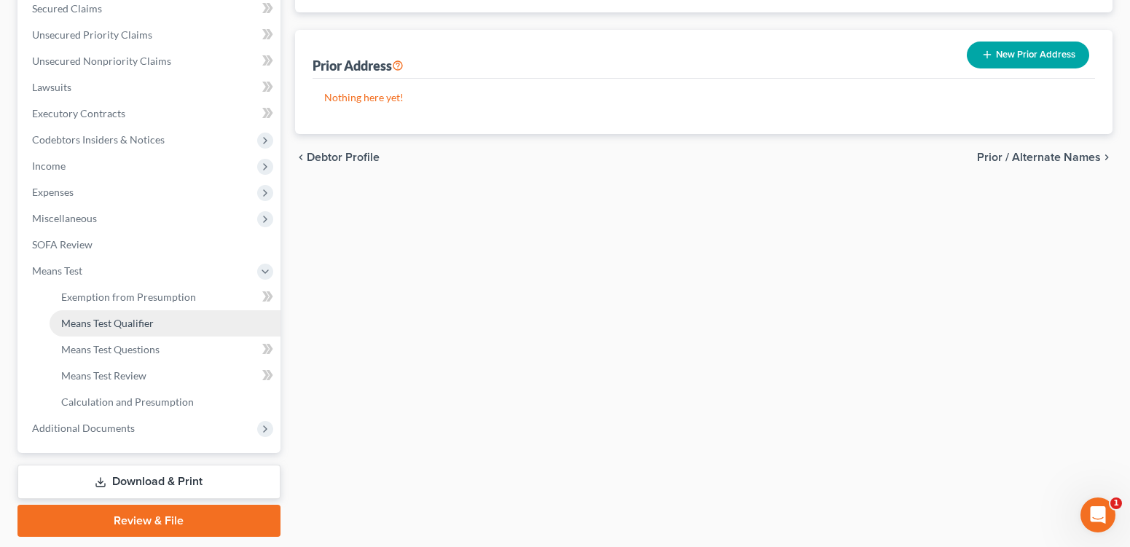
click at [122, 329] on span "Means Test Qualifier" at bounding box center [107, 323] width 93 height 12
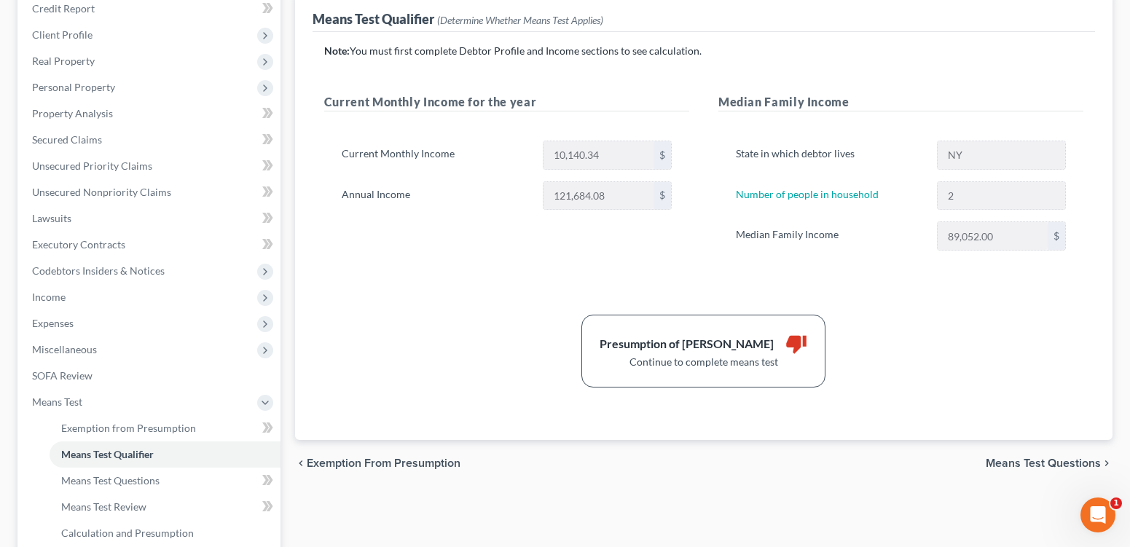
scroll to position [200, 0]
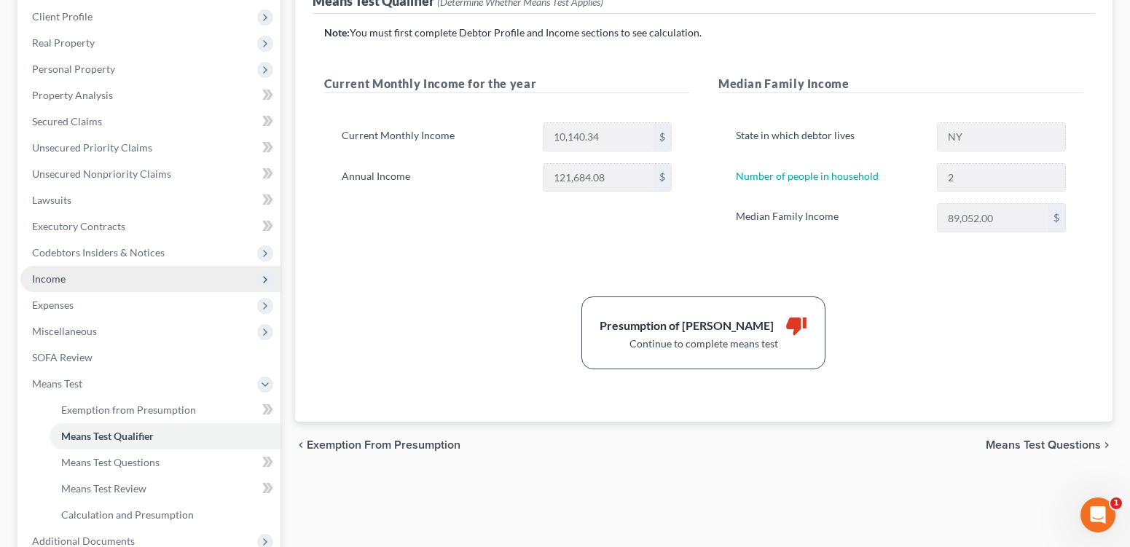
click at [61, 285] on span "Income" at bounding box center [49, 279] width 34 height 12
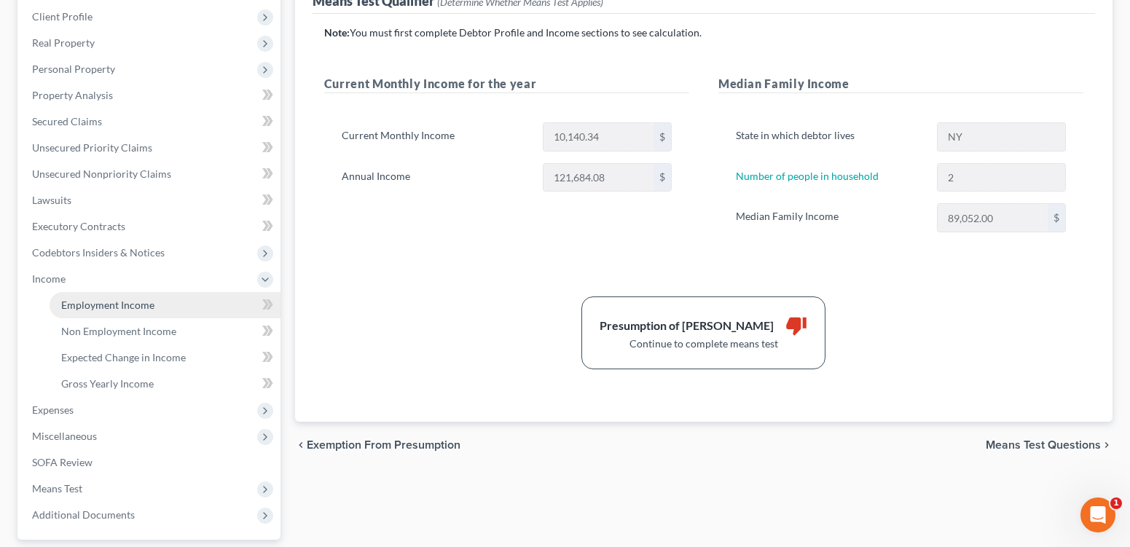
click at [131, 311] on span "Employment Income" at bounding box center [107, 305] width 93 height 12
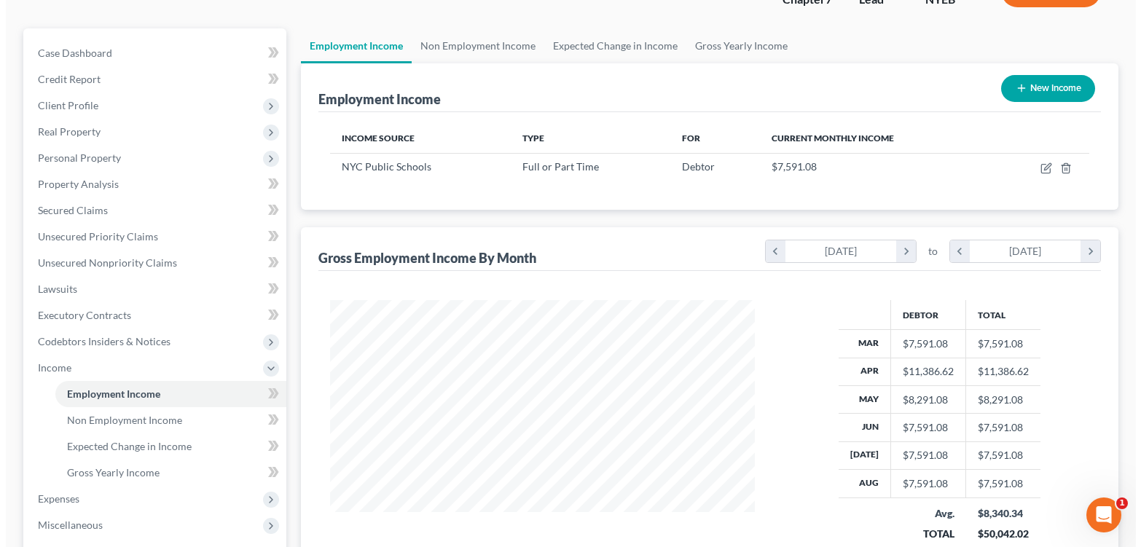
scroll to position [109, 0]
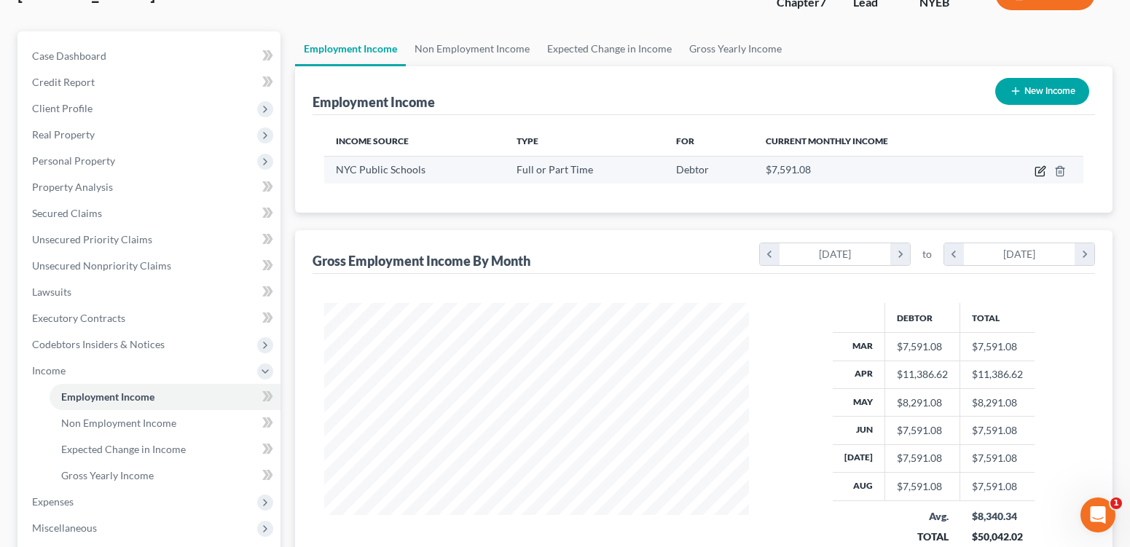
click at [1038, 173] on icon "button" at bounding box center [1041, 169] width 7 height 7
select select "0"
select select "35"
select select "1"
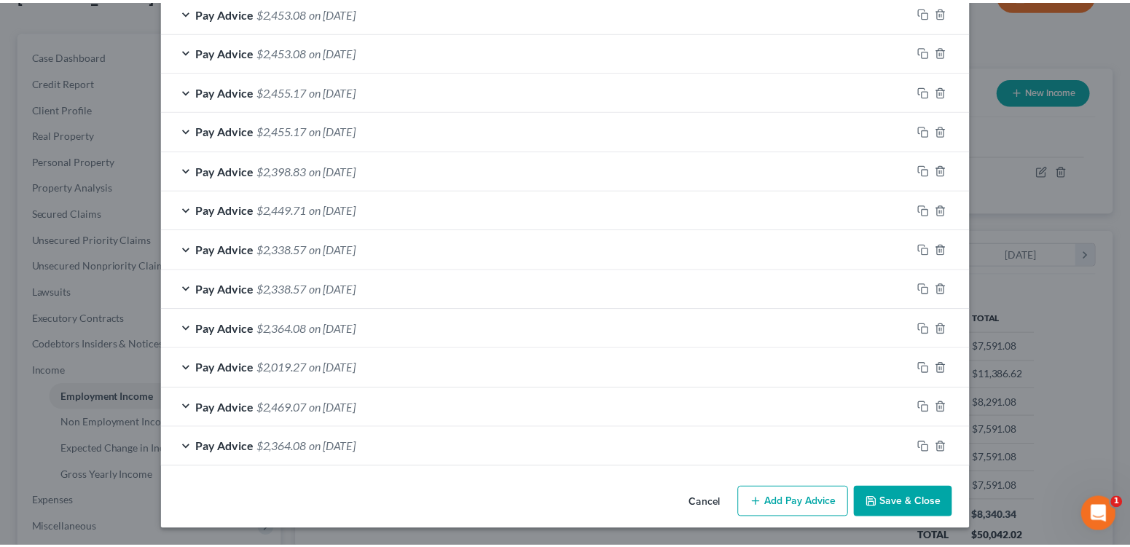
scroll to position [1055, 0]
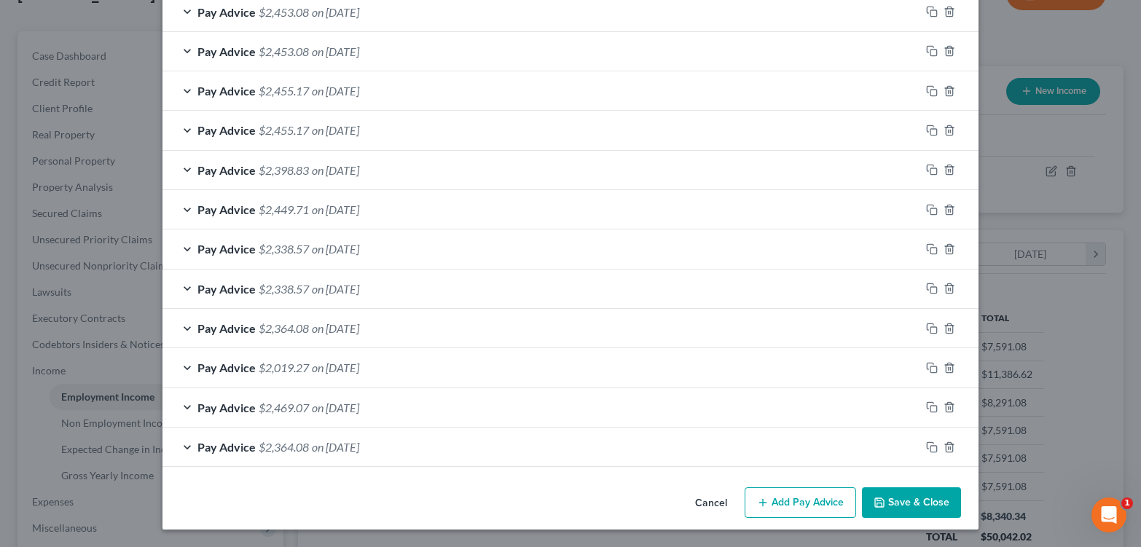
click at [943, 504] on button "Save & Close" at bounding box center [911, 502] width 99 height 31
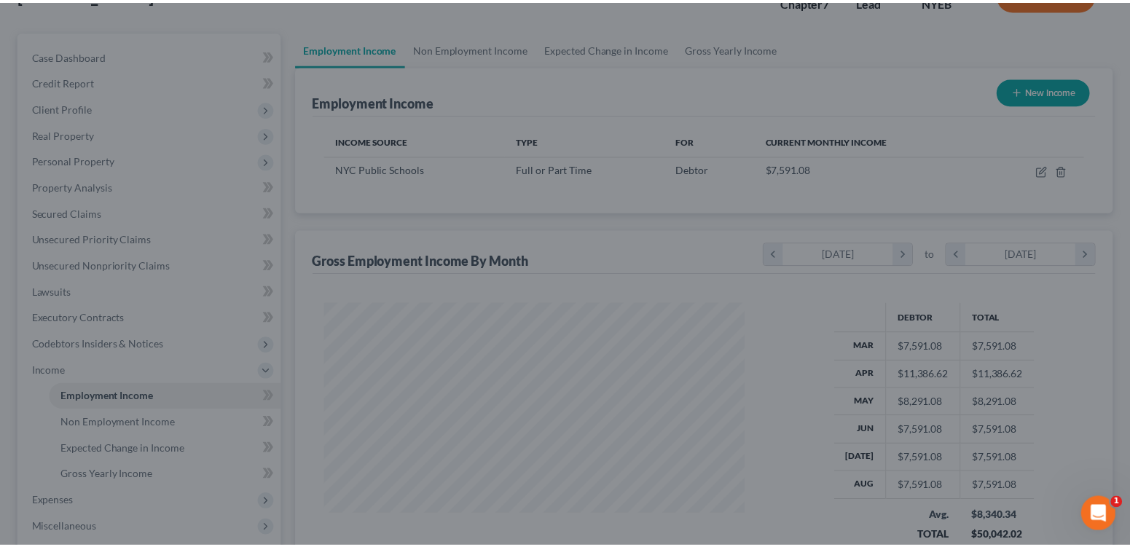
scroll to position [728362, 728202]
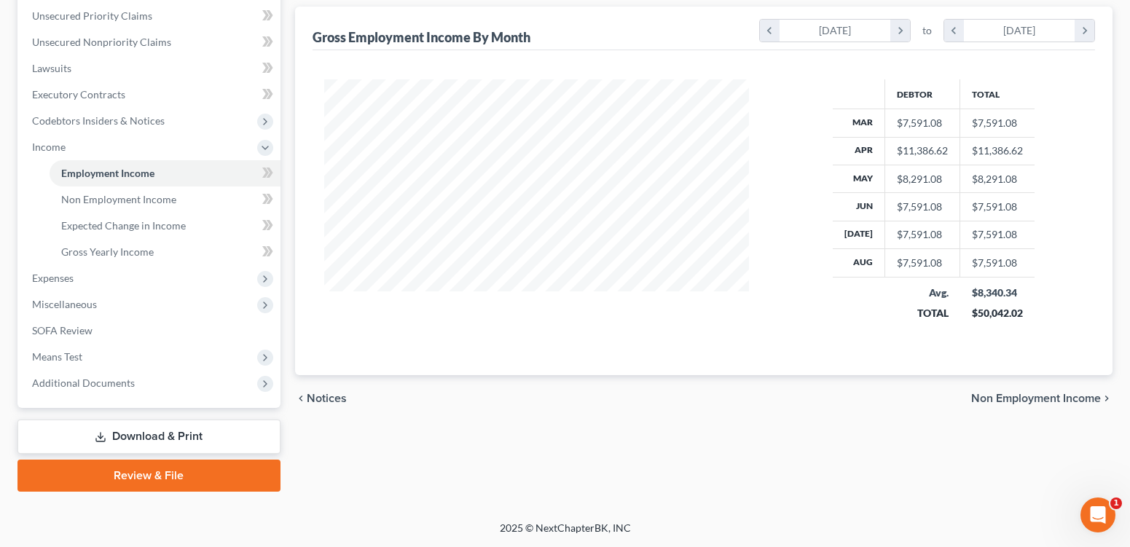
scroll to position [367, 0]
click at [82, 363] on span "Means Test" at bounding box center [57, 356] width 50 height 12
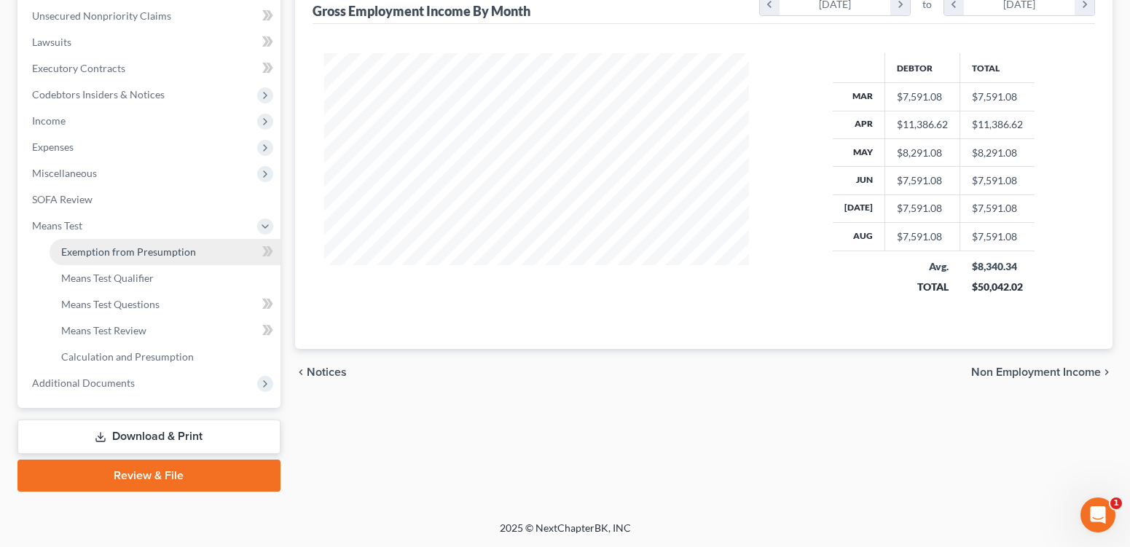
click at [114, 258] on span "Exemption from Presumption" at bounding box center [128, 252] width 135 height 12
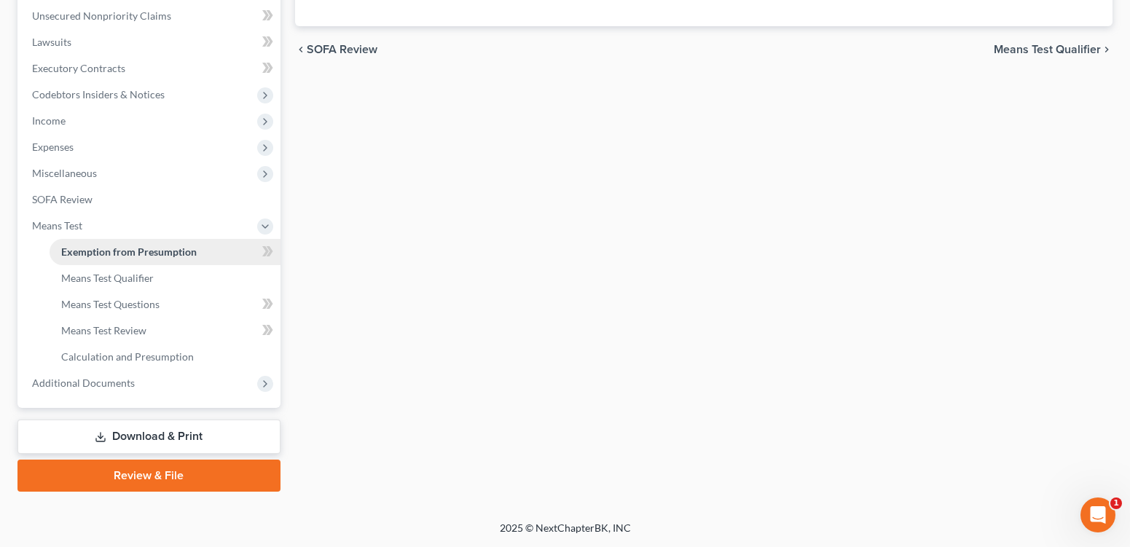
radio input "true"
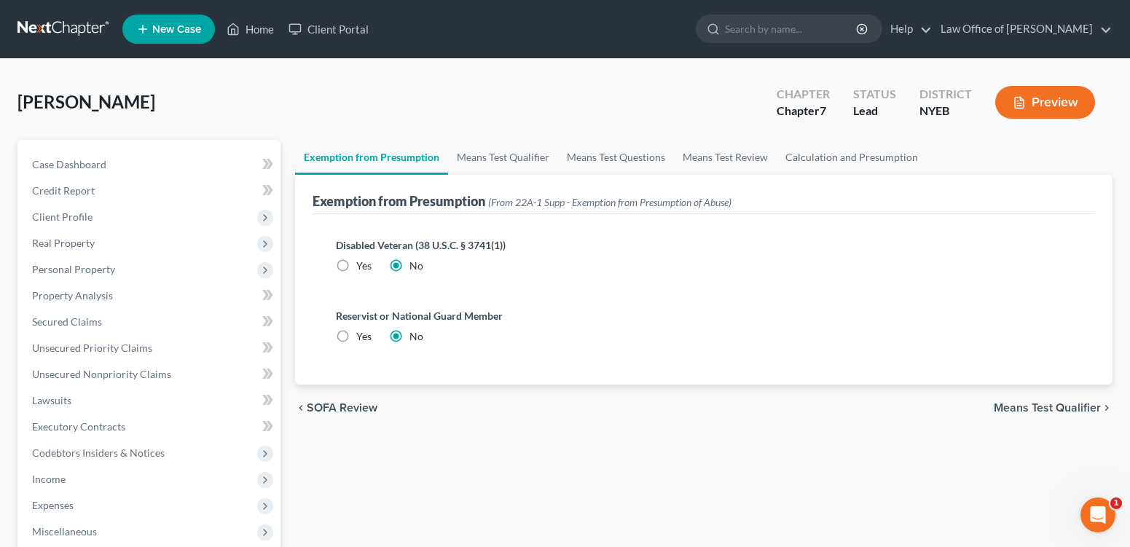
click at [1070, 414] on span "Means Test Qualifier" at bounding box center [1047, 408] width 107 height 12
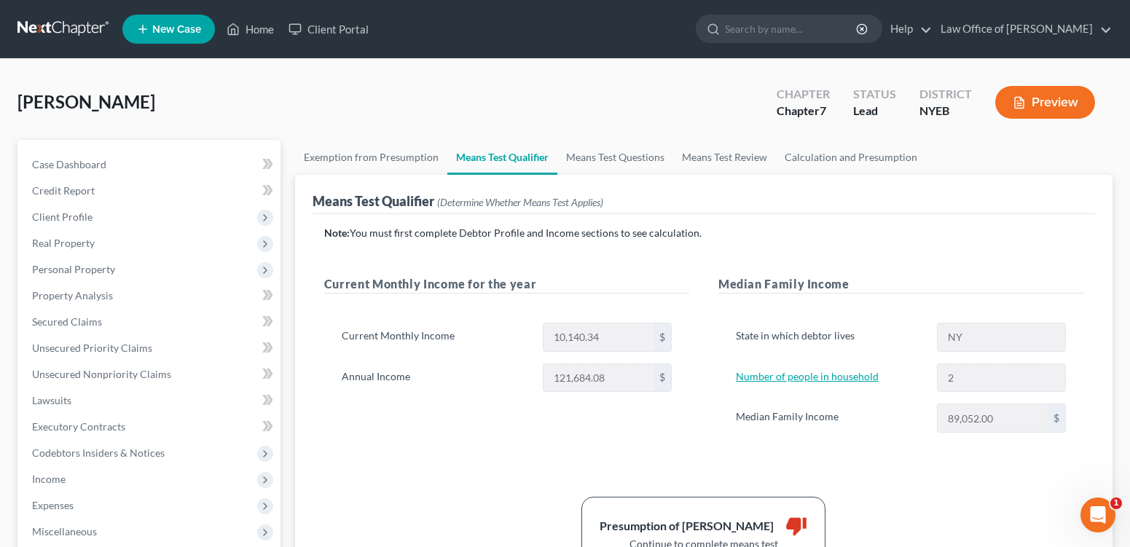
click at [870, 383] on link "Number of people in household" at bounding box center [807, 376] width 143 height 12
select select "0"
select select "1"
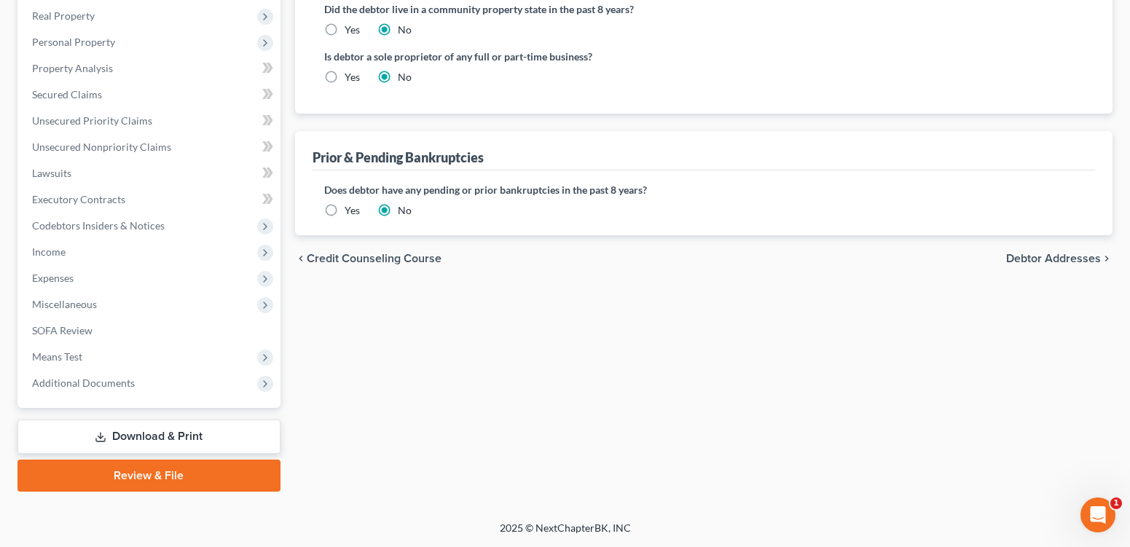
scroll to position [442, 0]
click at [1028, 265] on span "Debtor Addresses" at bounding box center [1053, 259] width 95 height 12
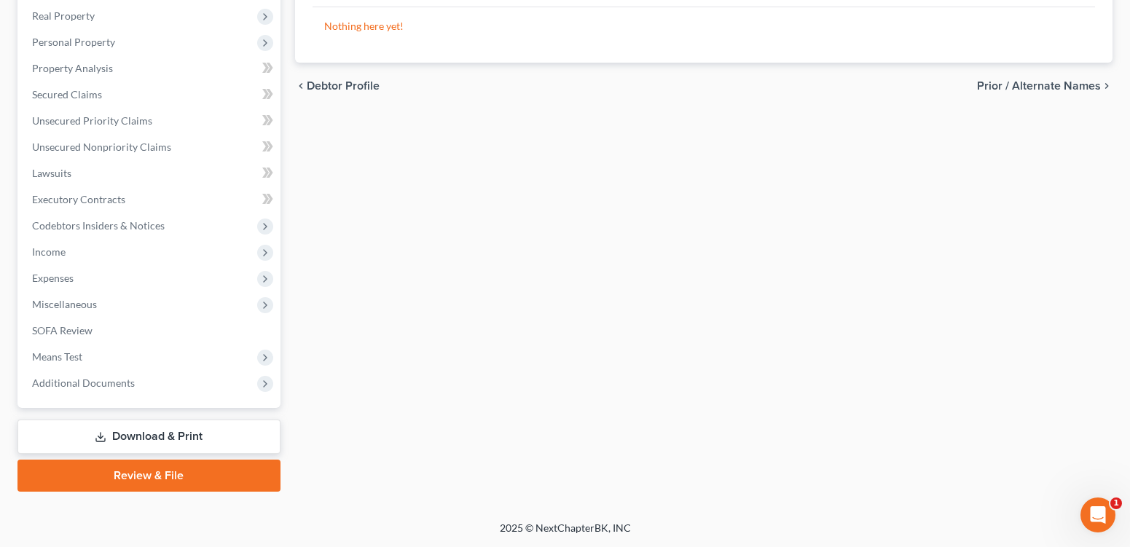
scroll to position [498, 0]
click at [82, 350] on span "Means Test" at bounding box center [57, 356] width 50 height 12
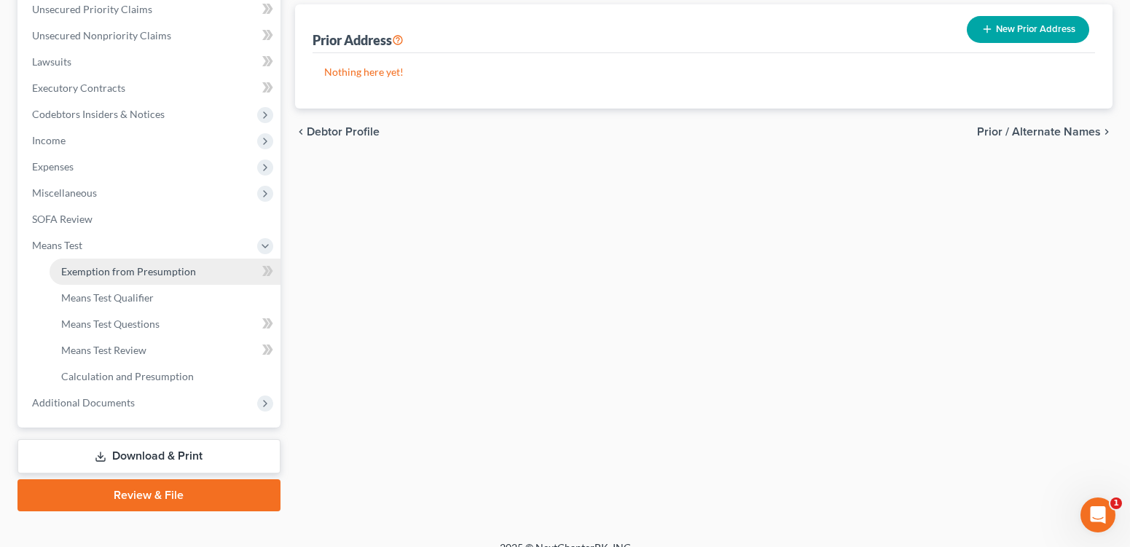
scroll to position [321, 0]
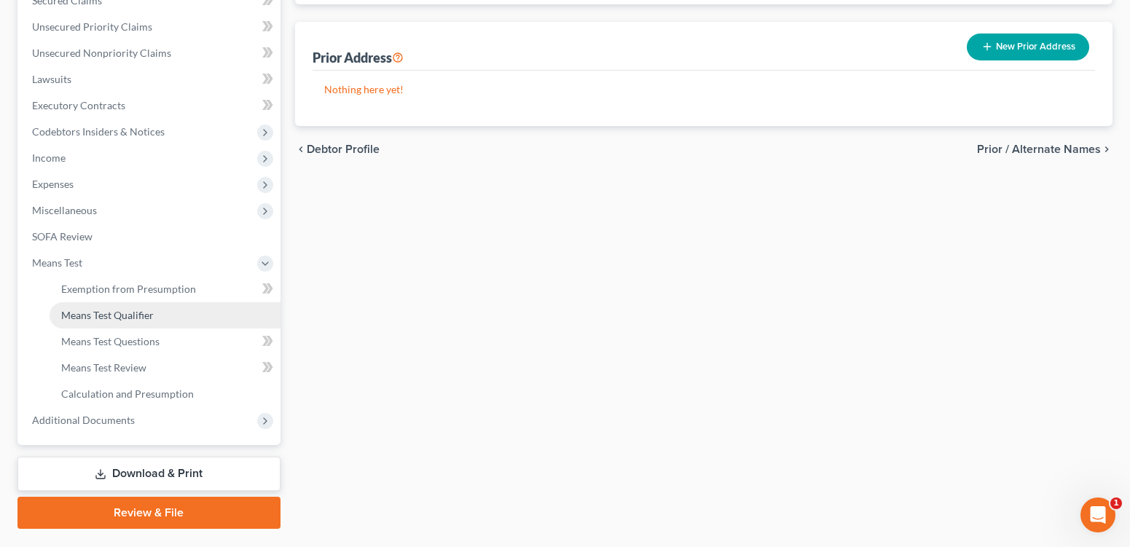
click at [154, 321] on span "Means Test Qualifier" at bounding box center [107, 315] width 93 height 12
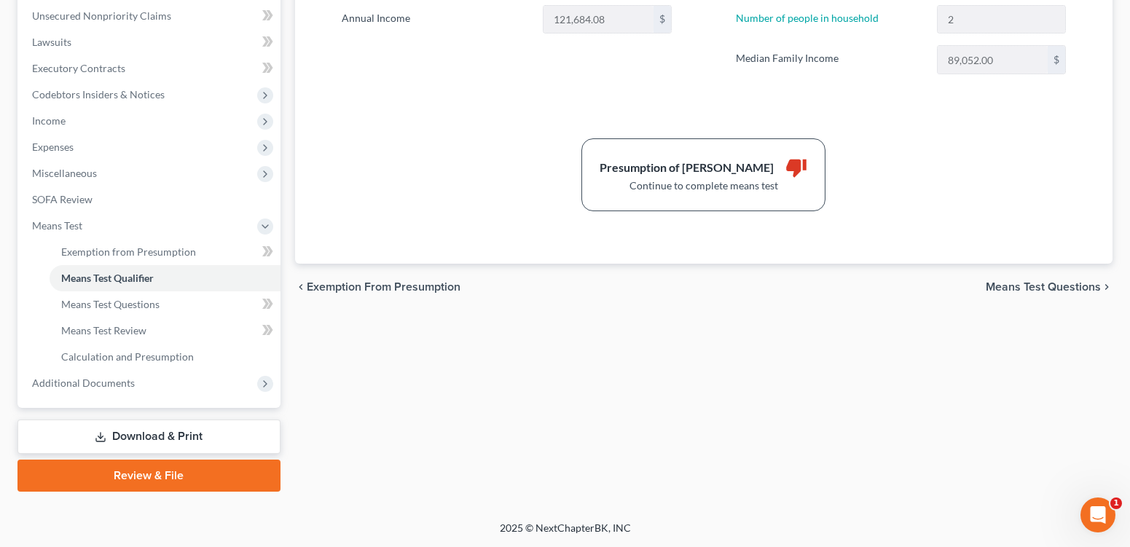
scroll to position [415, 0]
click at [211, 318] on link "Means Test Questions" at bounding box center [165, 304] width 231 height 26
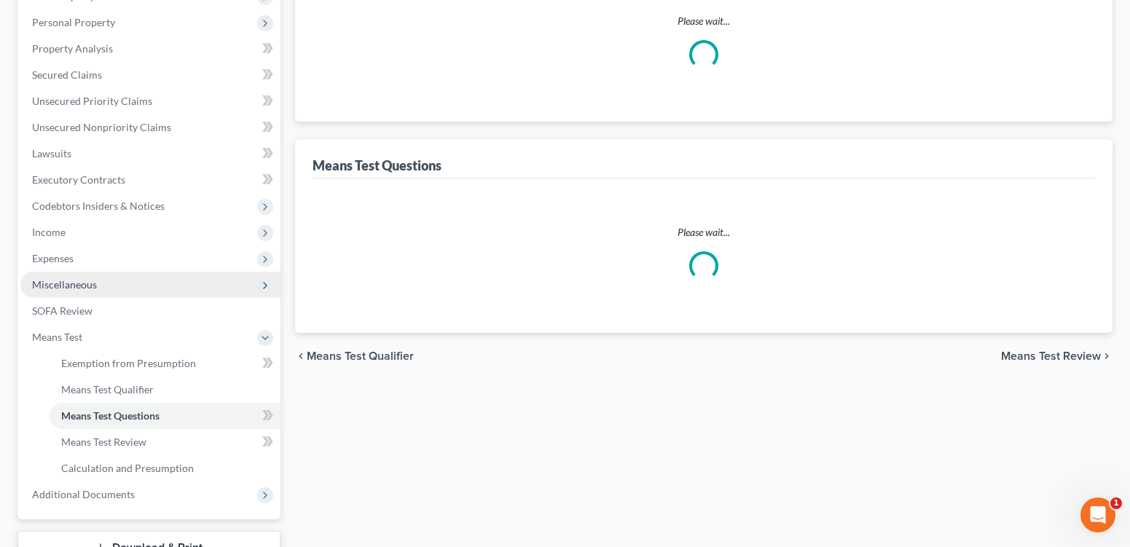
select select "0"
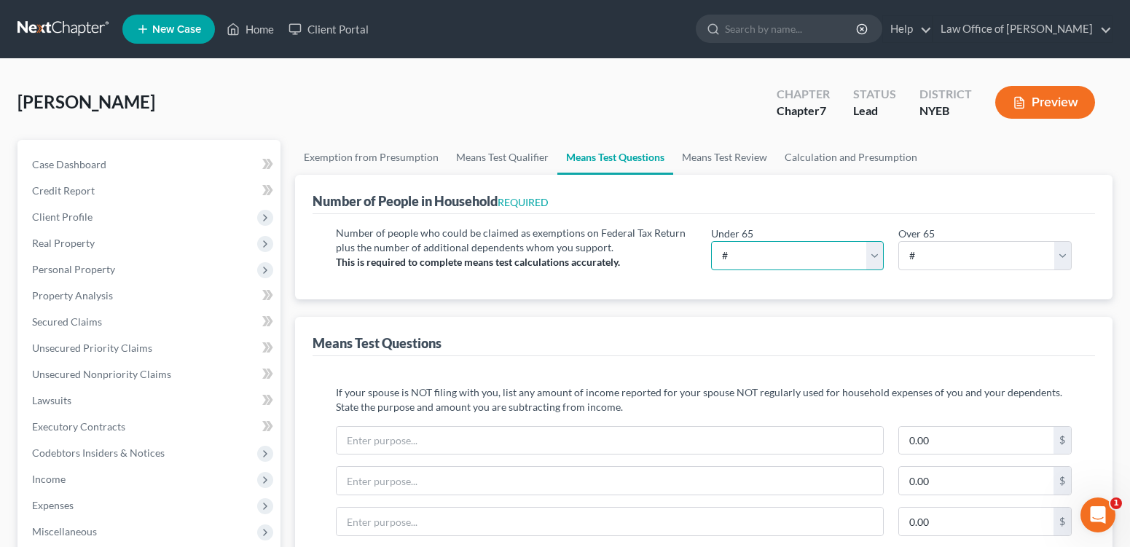
click at [875, 270] on select "# 0 1 2 3 4 5 6 7 8 9 10" at bounding box center [797, 255] width 173 height 29
select select "2"
click at [711, 268] on select "# 0 1 2 3 4 5 6 7 8 9 10" at bounding box center [797, 255] width 173 height 29
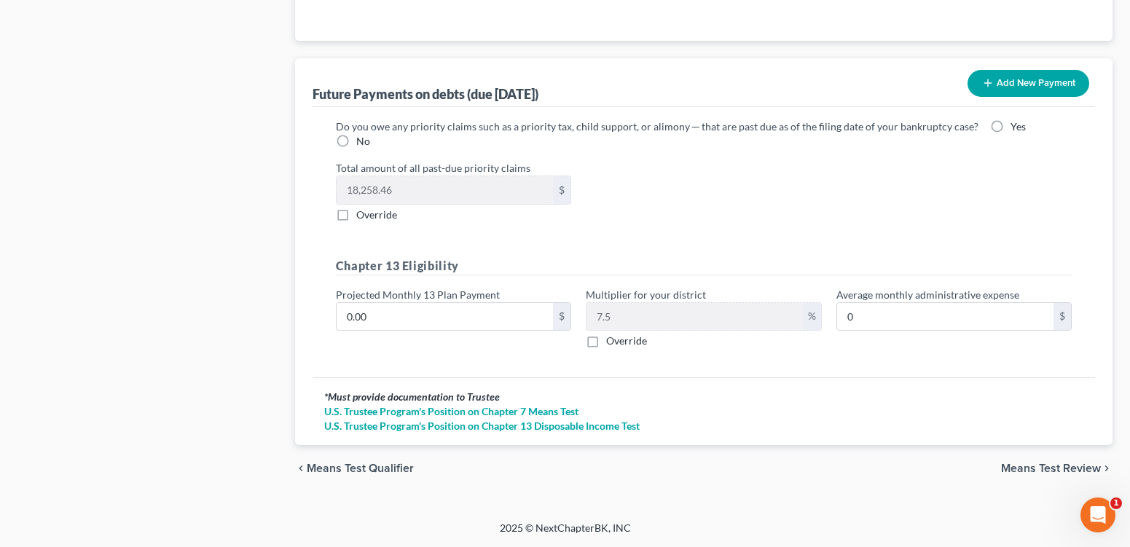
scroll to position [1678, 0]
click at [1070, 463] on span "Means Test Review" at bounding box center [1051, 469] width 100 height 12
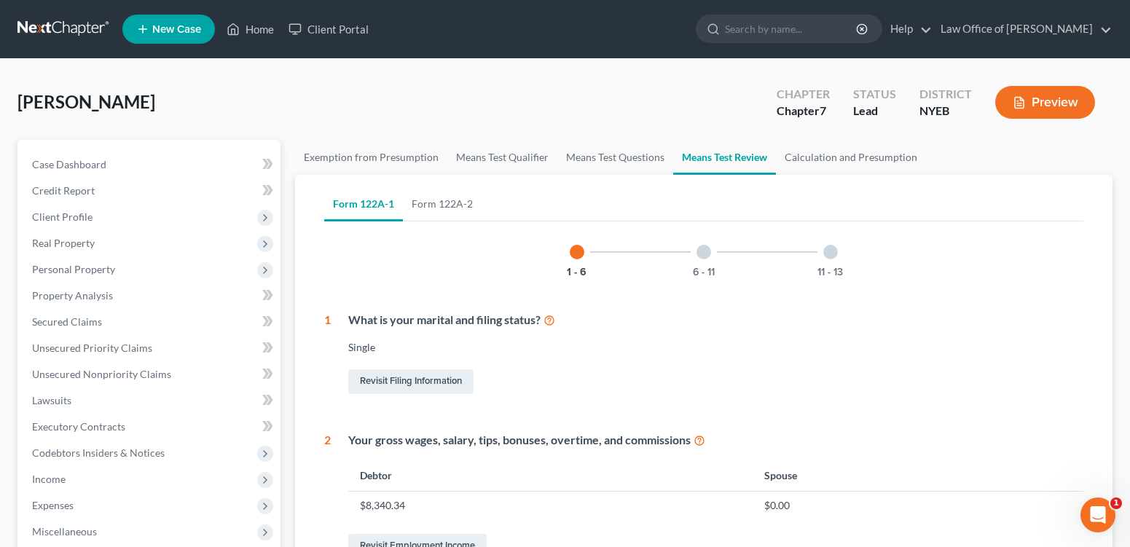
click at [707, 259] on div at bounding box center [704, 252] width 15 height 15
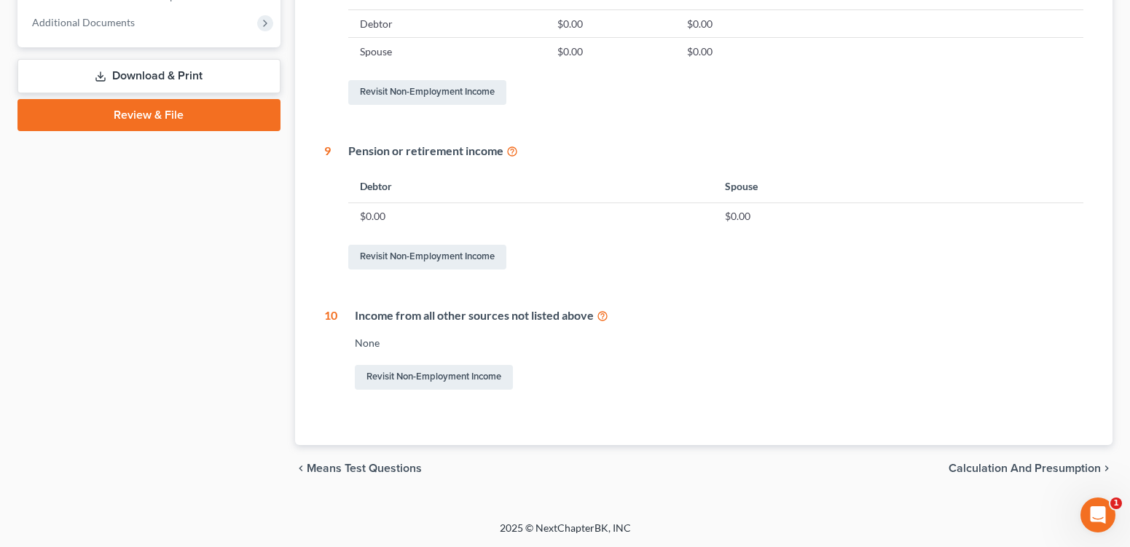
scroll to position [889, 0]
click at [1073, 463] on span "Calculation and Presumption" at bounding box center [1025, 469] width 152 height 12
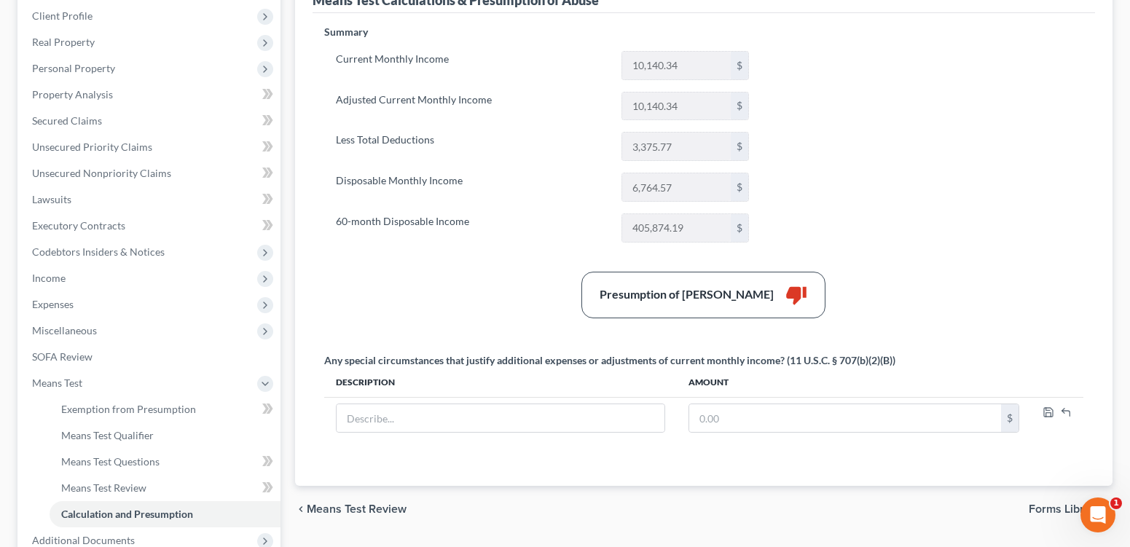
scroll to position [203, 0]
click at [53, 283] on span "Income" at bounding box center [49, 276] width 34 height 12
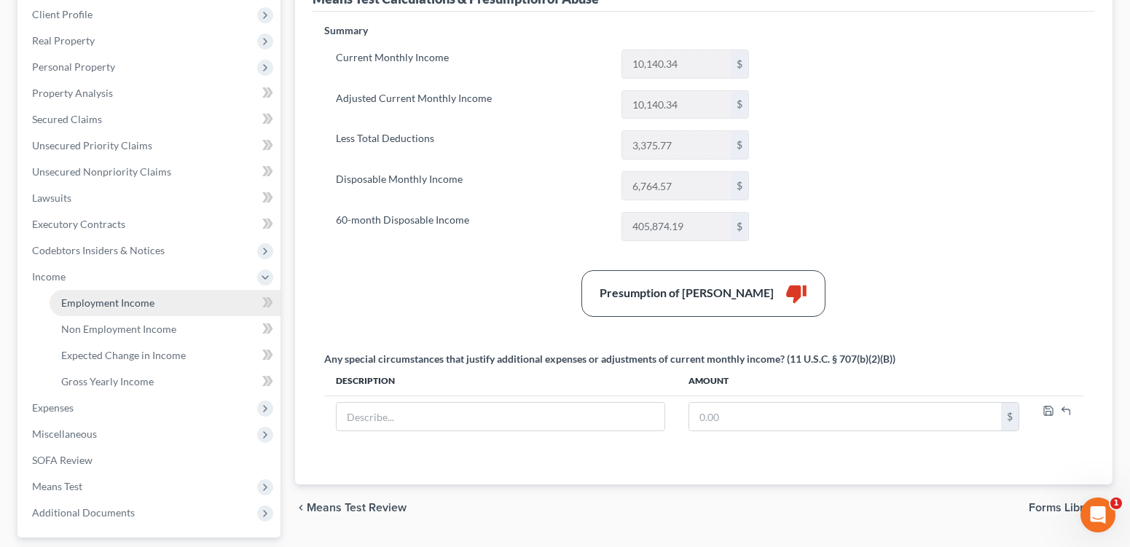
click at [90, 309] on span "Employment Income" at bounding box center [107, 303] width 93 height 12
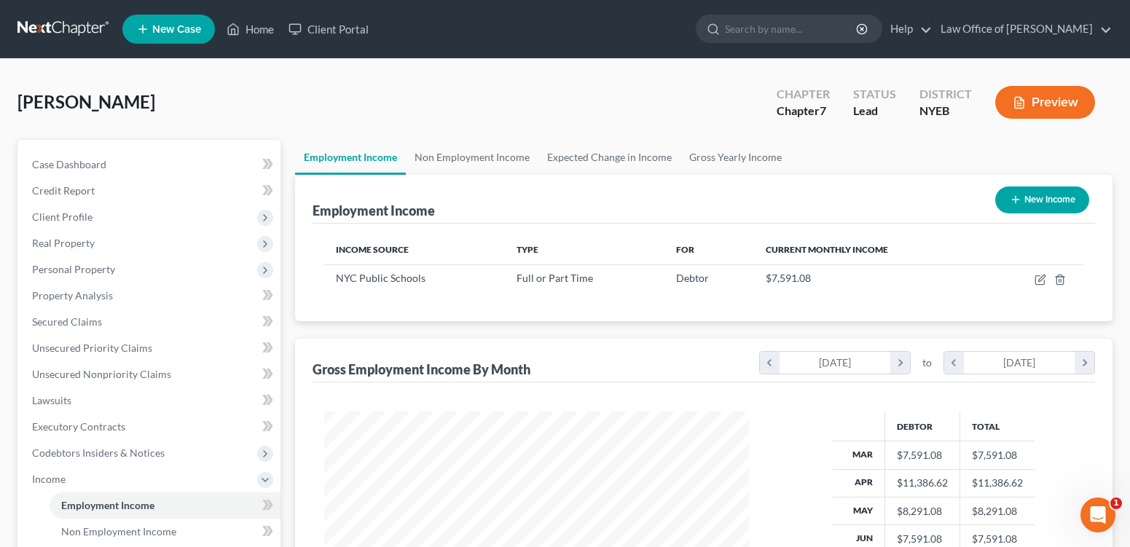
drag, startPoint x: 529, startPoint y: 226, endPoint x: 426, endPoint y: 233, distance: 103.7
click at [527, 224] on div "Employment Income New Income" at bounding box center [704, 199] width 783 height 49
click at [1035, 286] on icon "button" at bounding box center [1041, 280] width 12 height 12
select select "0"
select select "35"
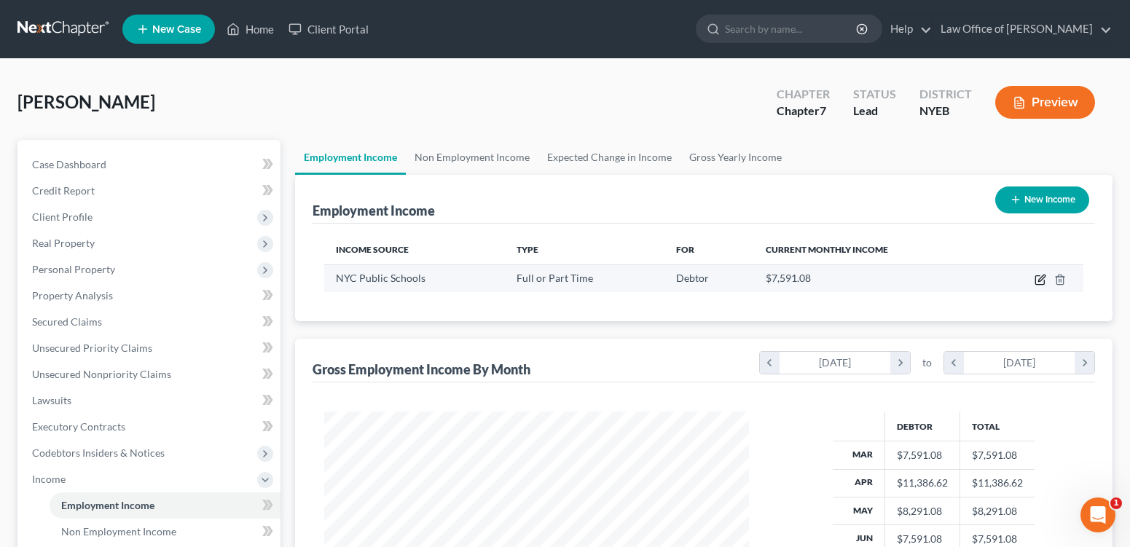
select select "1"
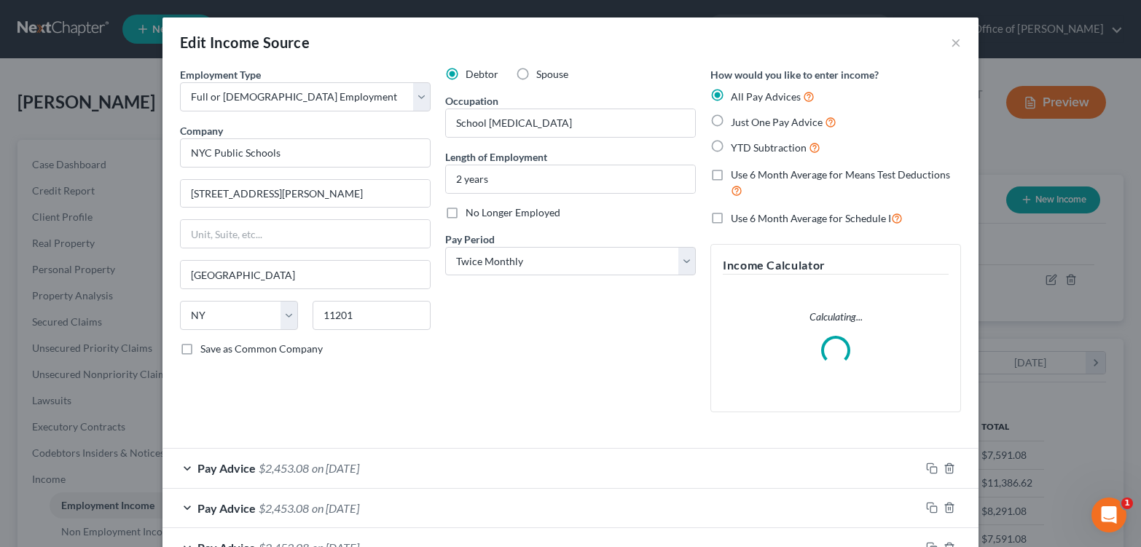
scroll to position [293, 458]
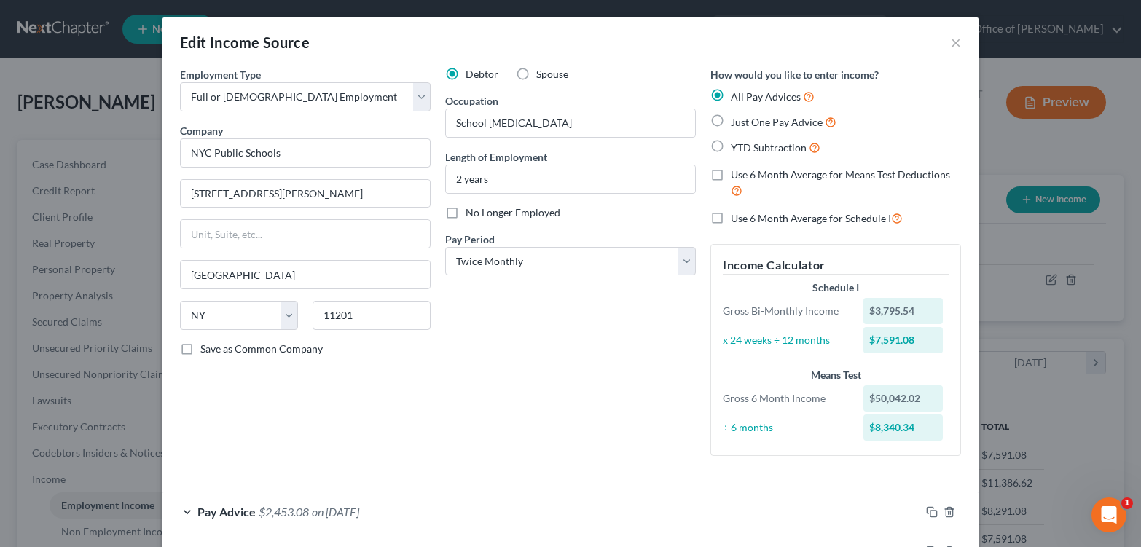
click at [731, 197] on label "Use 6 Month Average for Means Test Deductions" at bounding box center [846, 183] width 230 height 31
click at [737, 177] on input "Use 6 Month Average for Means Test Deductions" at bounding box center [741, 172] width 9 height 9
checkbox input "true"
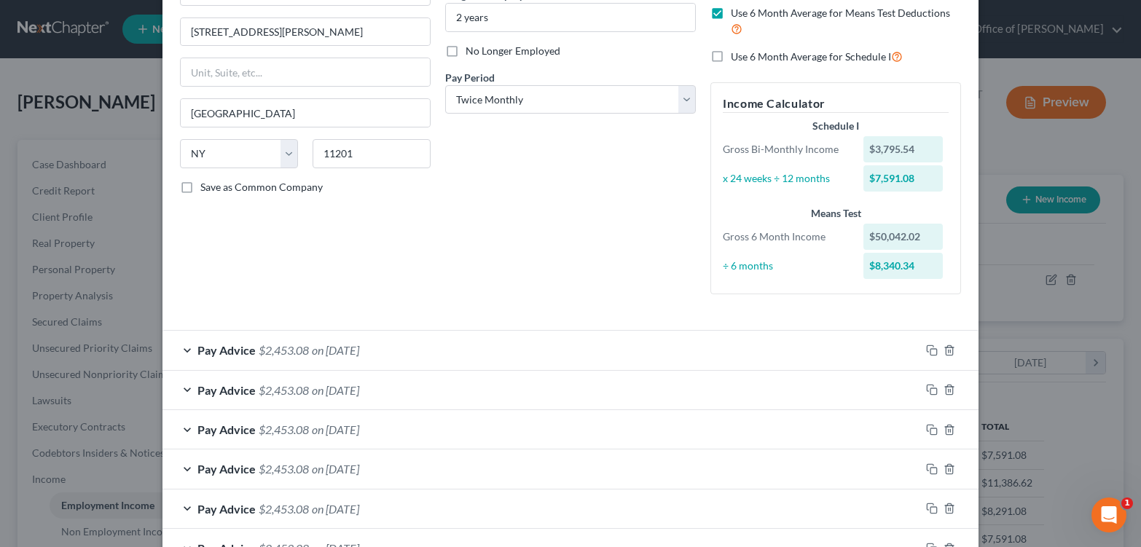
scroll to position [163, 0]
click at [200, 193] on label "Save as Common Company" at bounding box center [261, 186] width 122 height 15
click at [206, 188] on input "Save as Common Company" at bounding box center [210, 183] width 9 height 9
checkbox input "true"
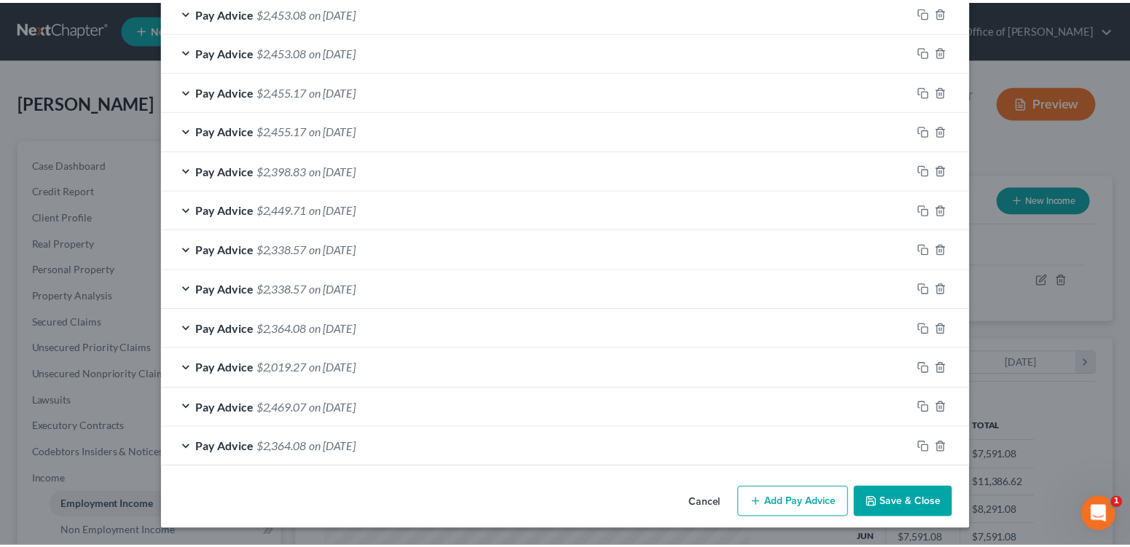
scroll to position [1057, 0]
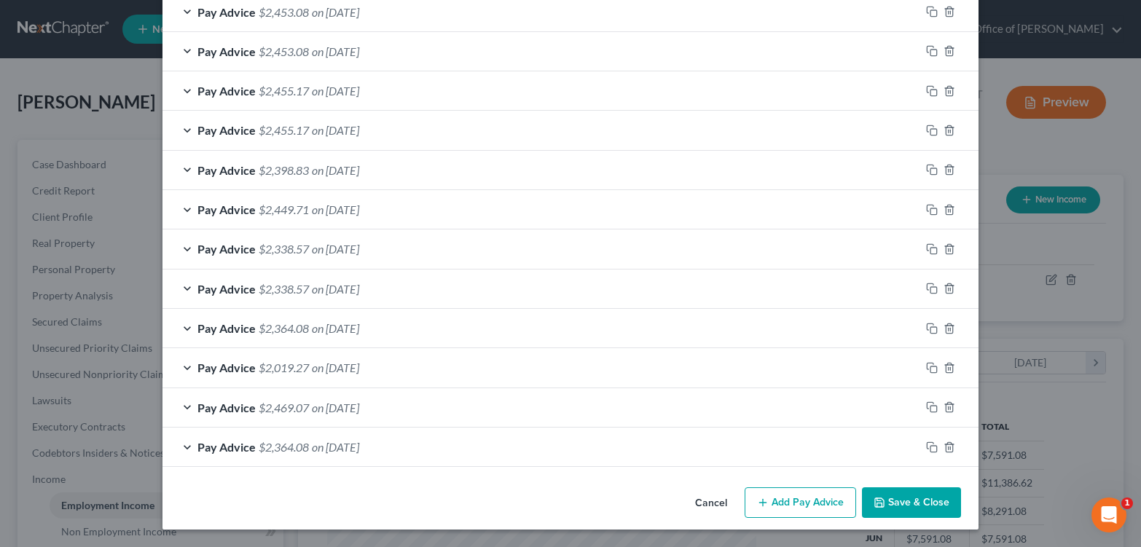
click at [944, 496] on button "Save & Close" at bounding box center [911, 502] width 99 height 31
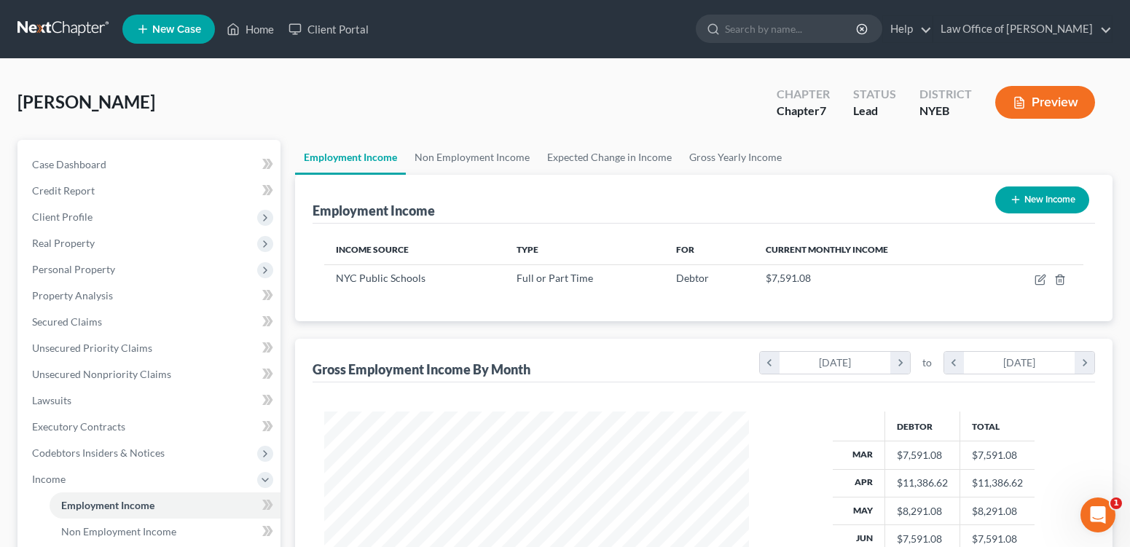
scroll to position [439, 0]
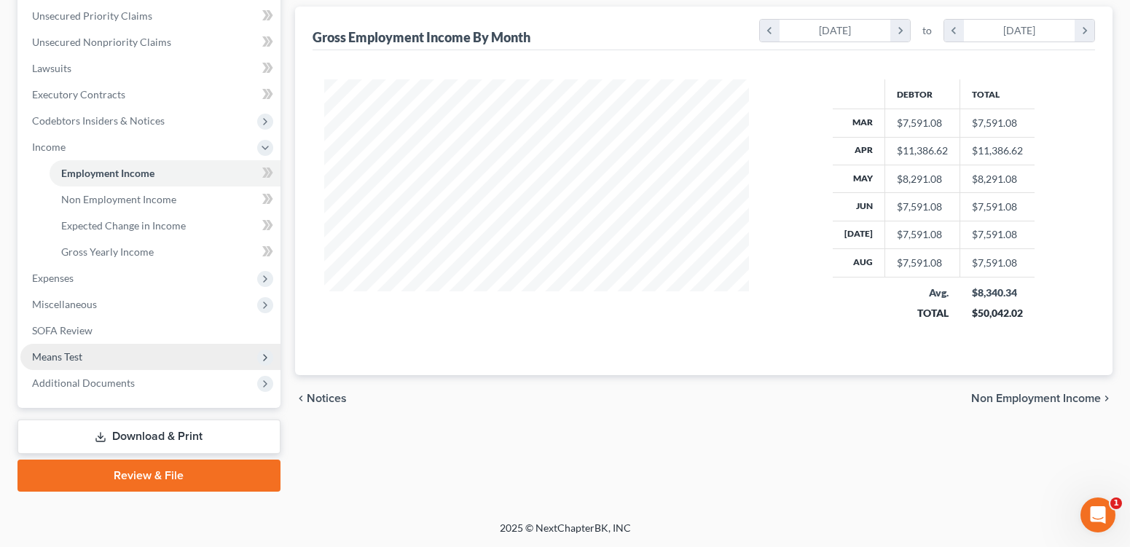
click at [78, 350] on span "Means Test" at bounding box center [57, 356] width 50 height 12
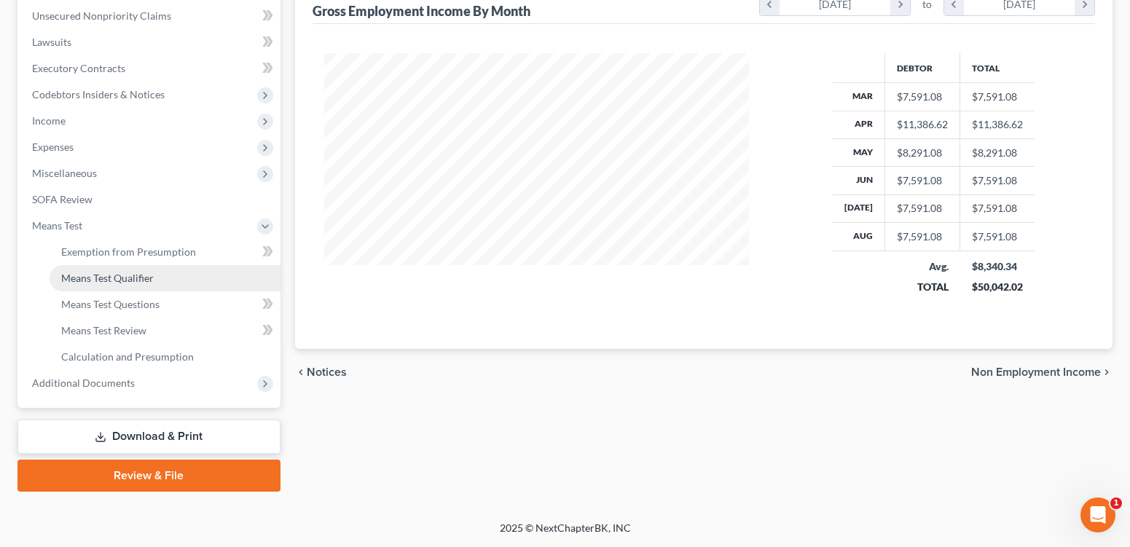
click at [152, 272] on span "Means Test Qualifier" at bounding box center [107, 278] width 93 height 12
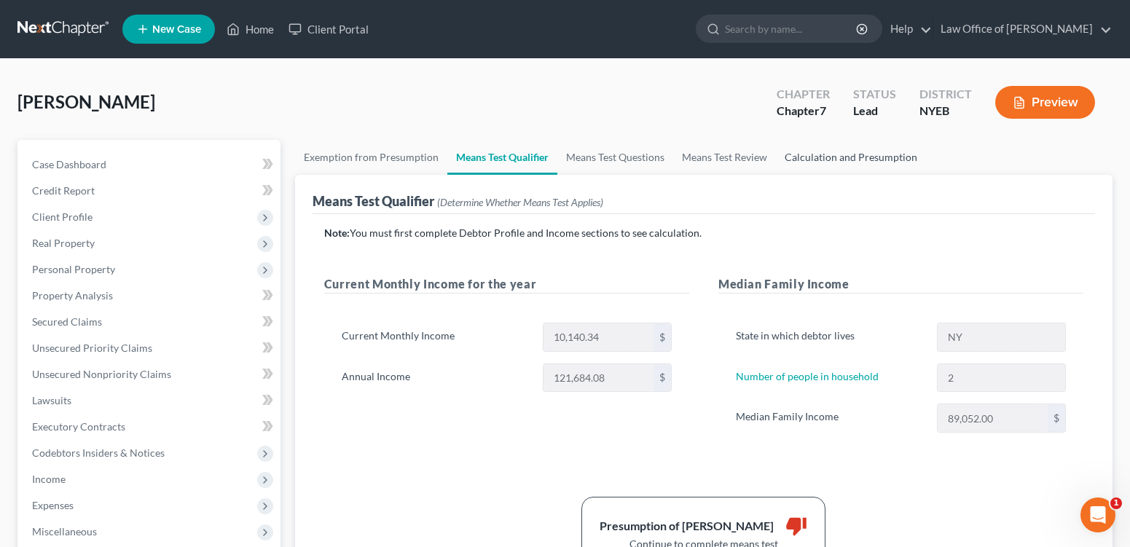
click at [926, 175] on link "Calculation and Presumption" at bounding box center [851, 157] width 150 height 35
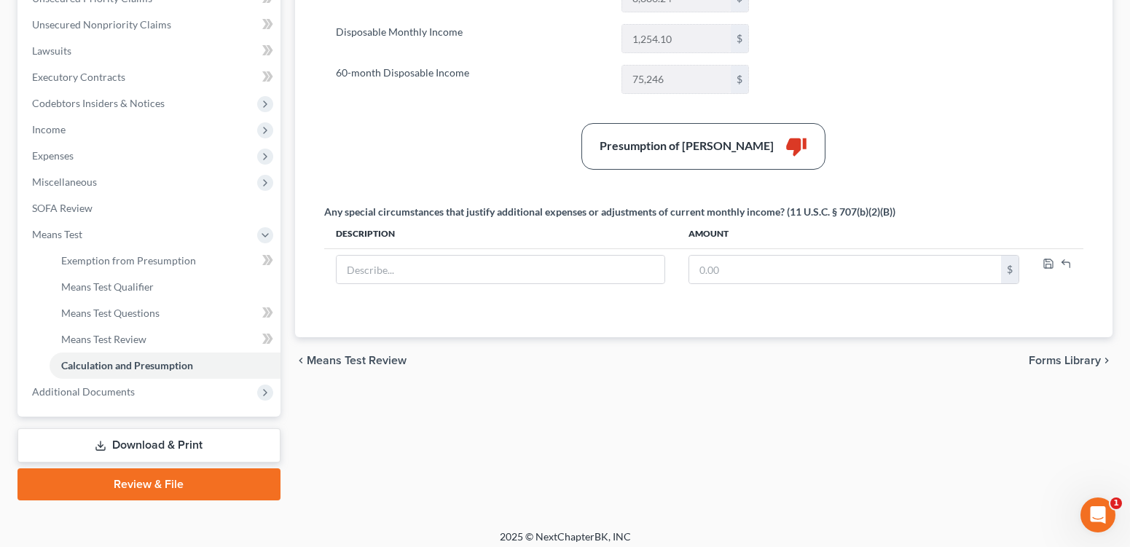
scroll to position [362, 0]
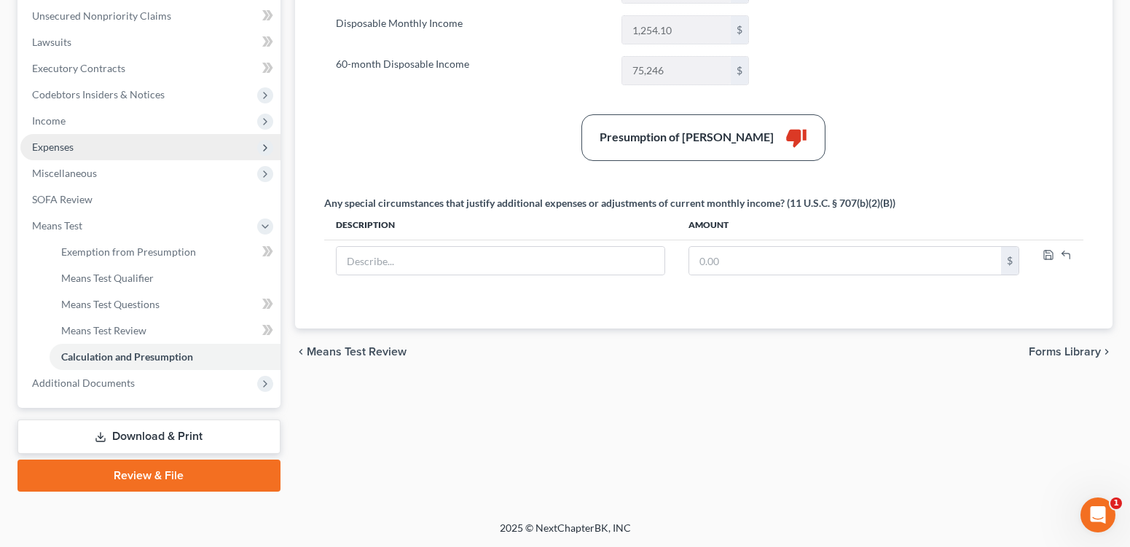
click at [65, 153] on span "Expenses" at bounding box center [53, 147] width 42 height 12
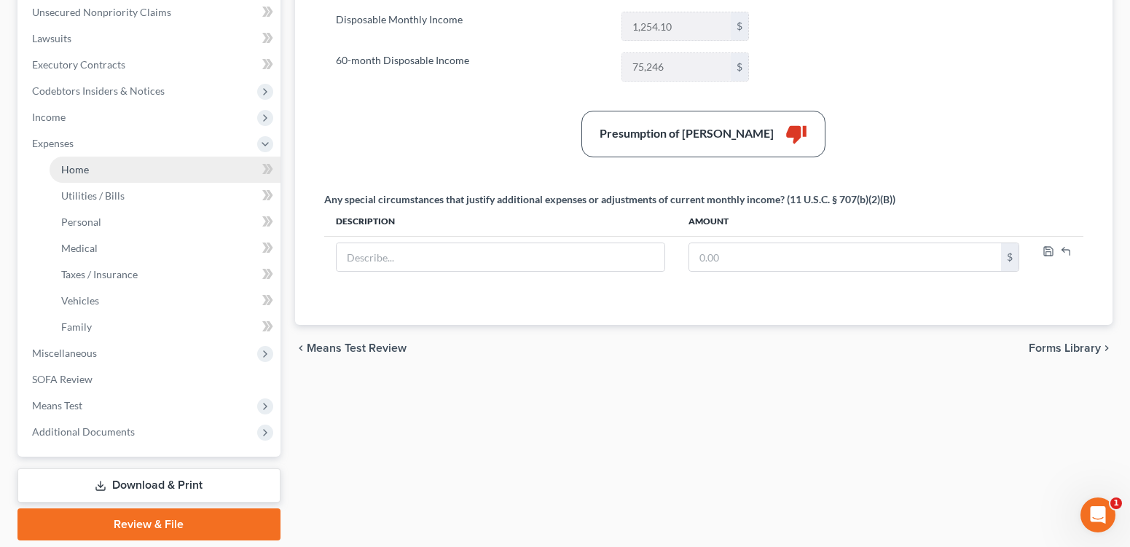
click at [118, 183] on link "Home" at bounding box center [165, 170] width 231 height 26
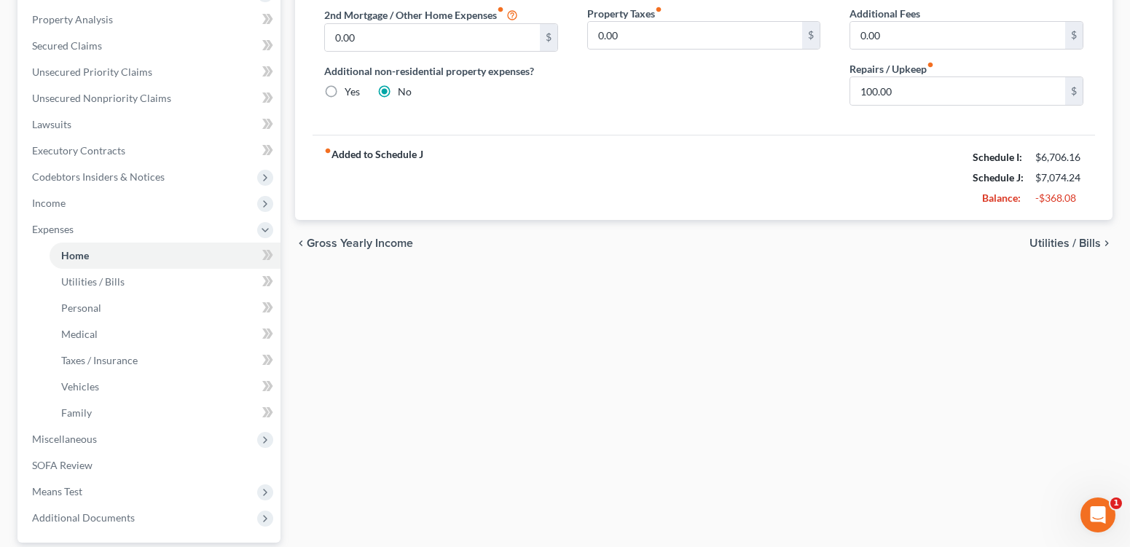
scroll to position [280, 0]
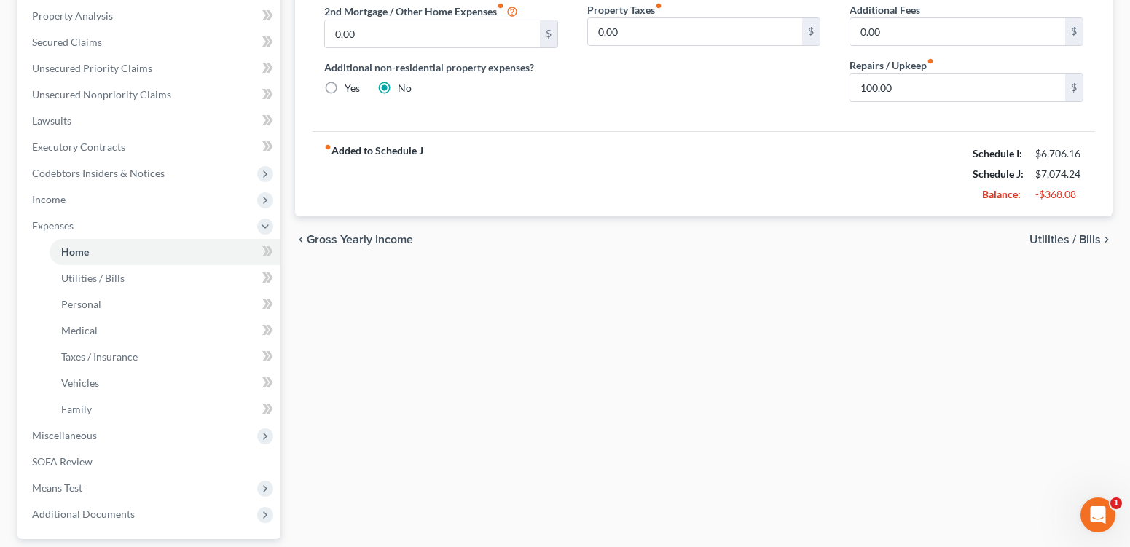
click at [1048, 246] on span "Utilities / Bills" at bounding box center [1065, 240] width 71 height 12
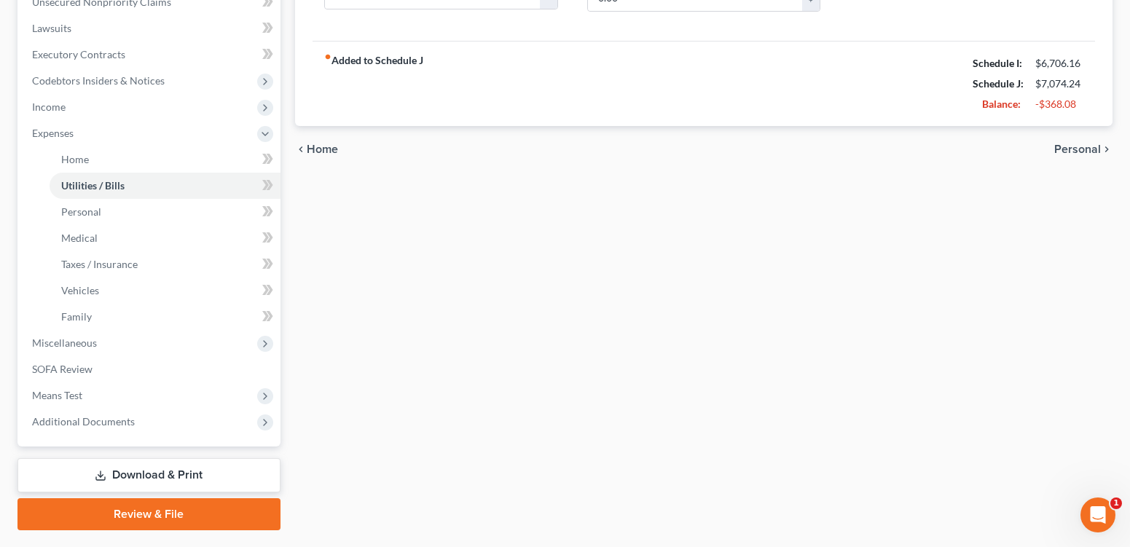
scroll to position [385, 0]
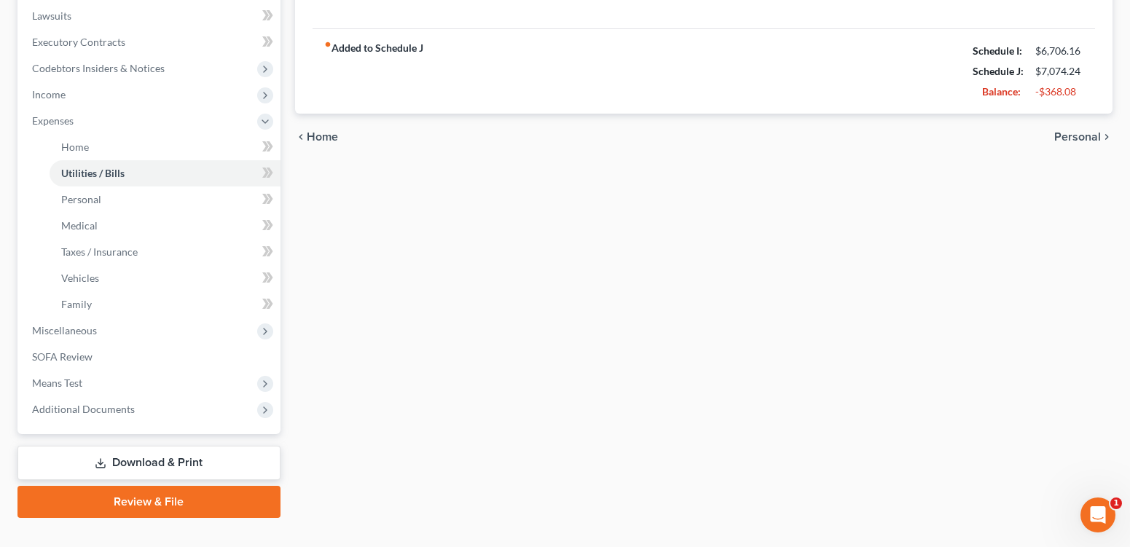
click at [1071, 143] on span "Personal" at bounding box center [1077, 137] width 47 height 12
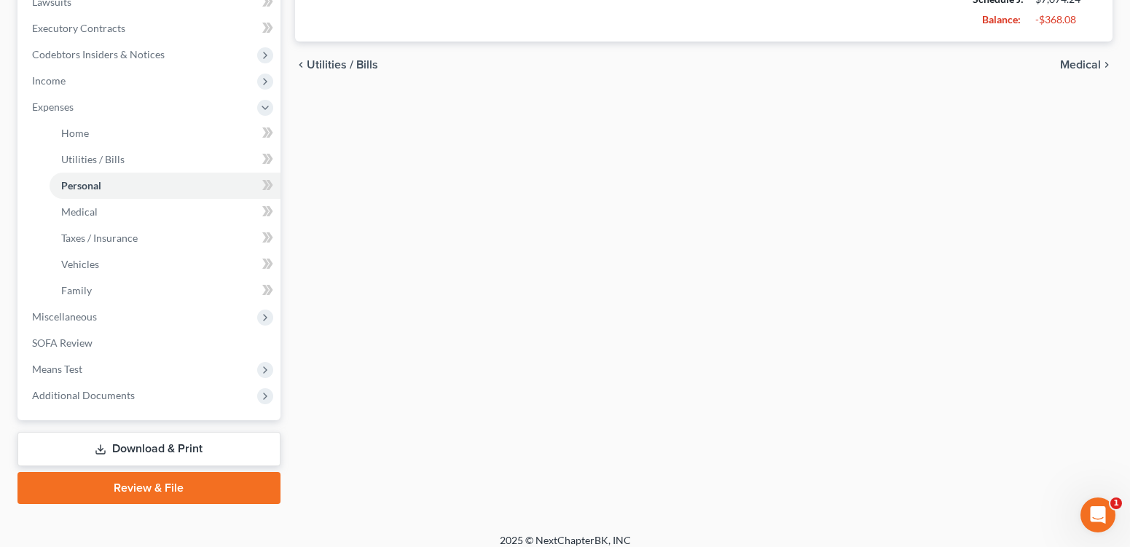
scroll to position [410, 0]
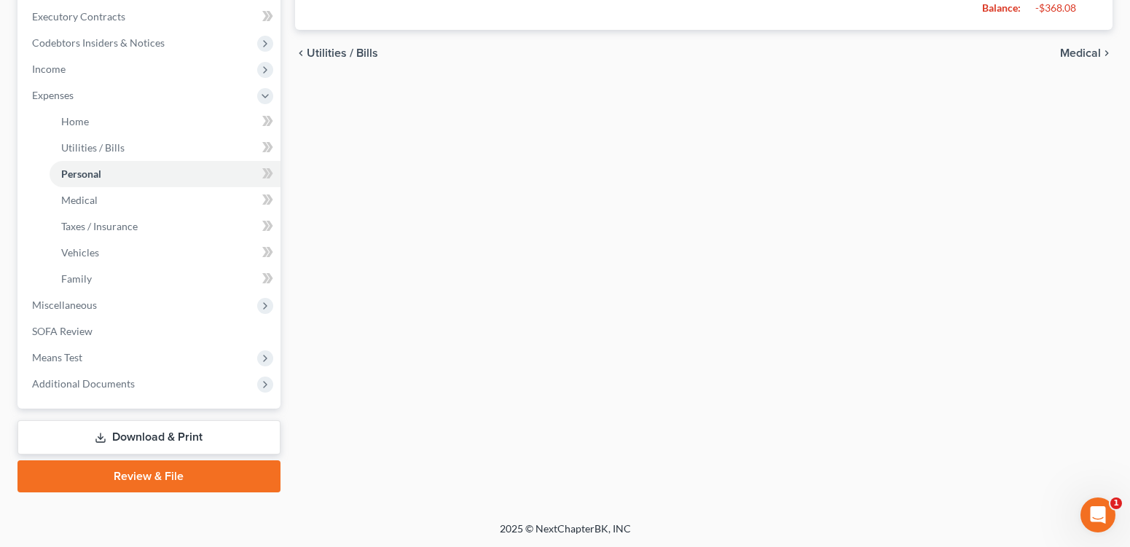
click at [1071, 59] on span "Medical" at bounding box center [1080, 53] width 41 height 12
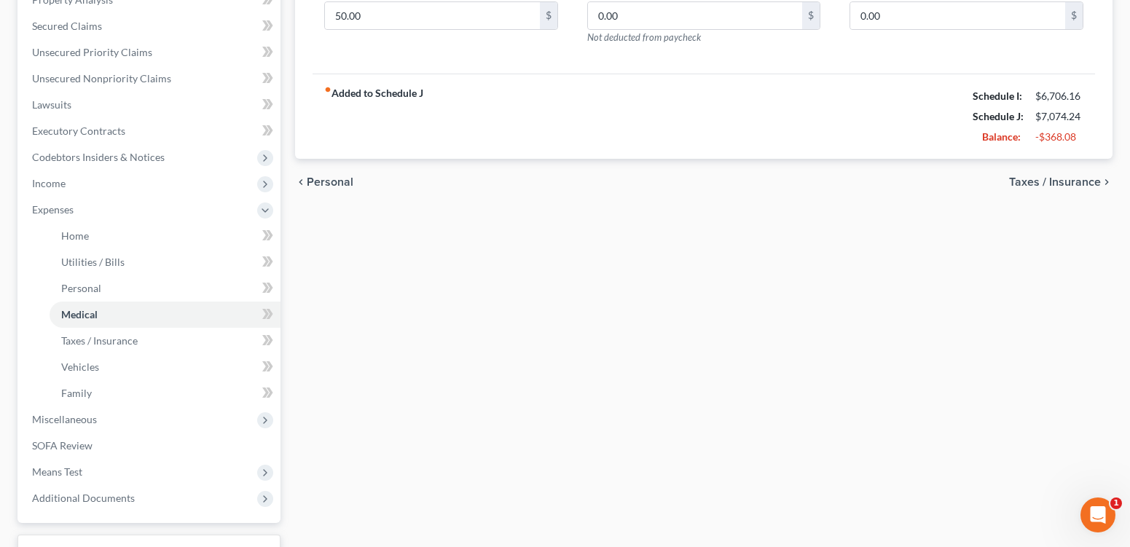
scroll to position [428, 0]
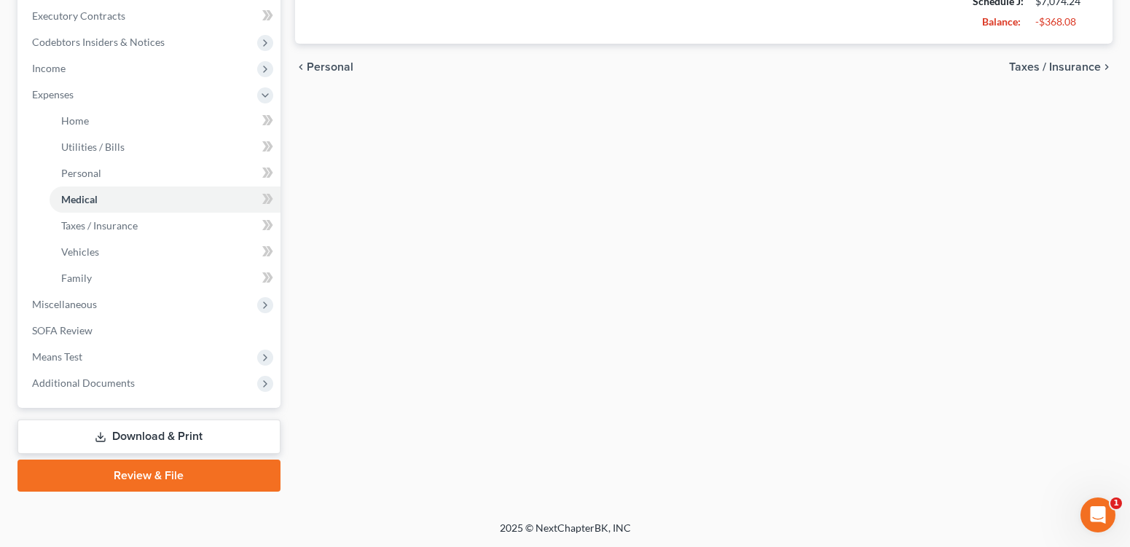
click at [1057, 73] on span "Taxes / Insurance" at bounding box center [1055, 67] width 92 height 12
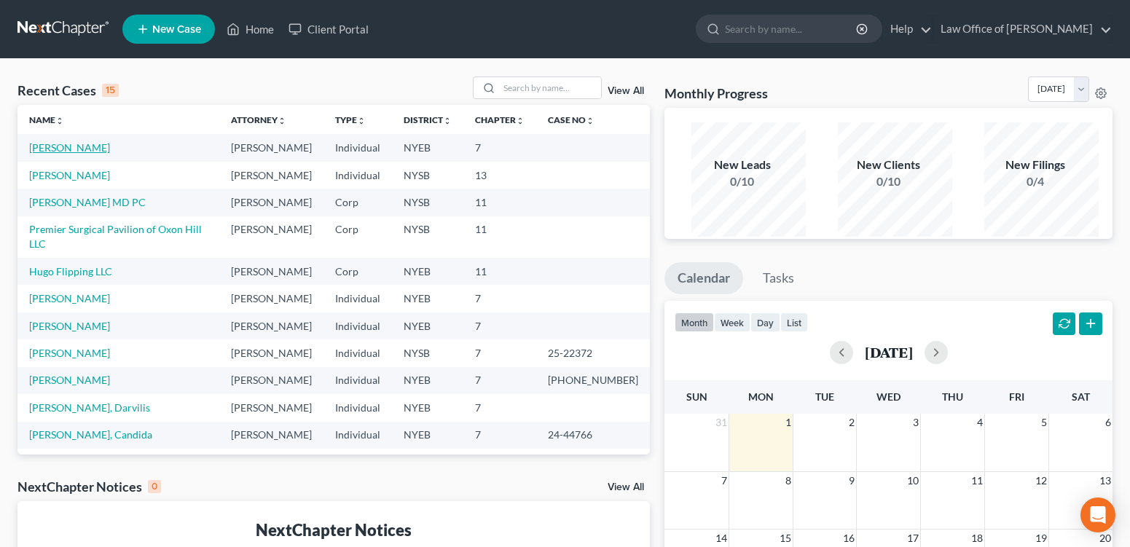
click at [84, 154] on link "[PERSON_NAME]" at bounding box center [69, 147] width 81 height 12
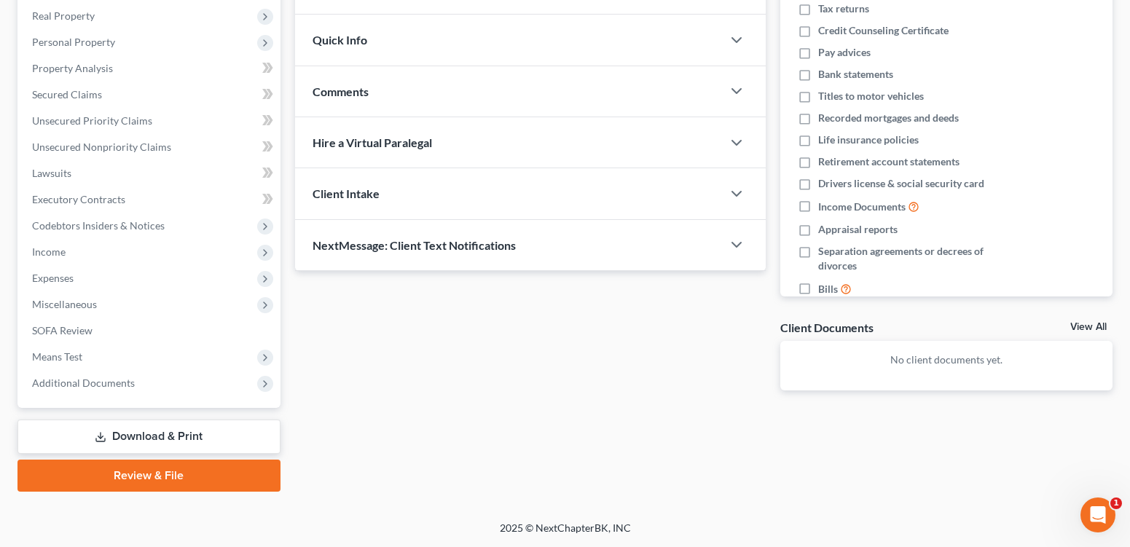
scroll to position [321, 0]
click at [61, 246] on span "Income" at bounding box center [49, 252] width 34 height 12
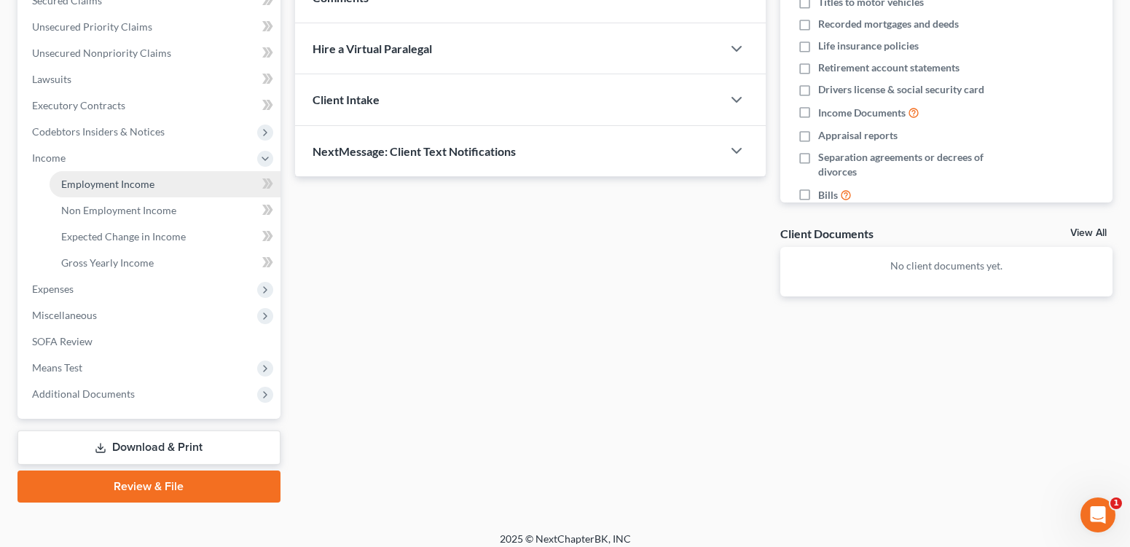
click at [128, 190] on span "Employment Income" at bounding box center [107, 184] width 93 height 12
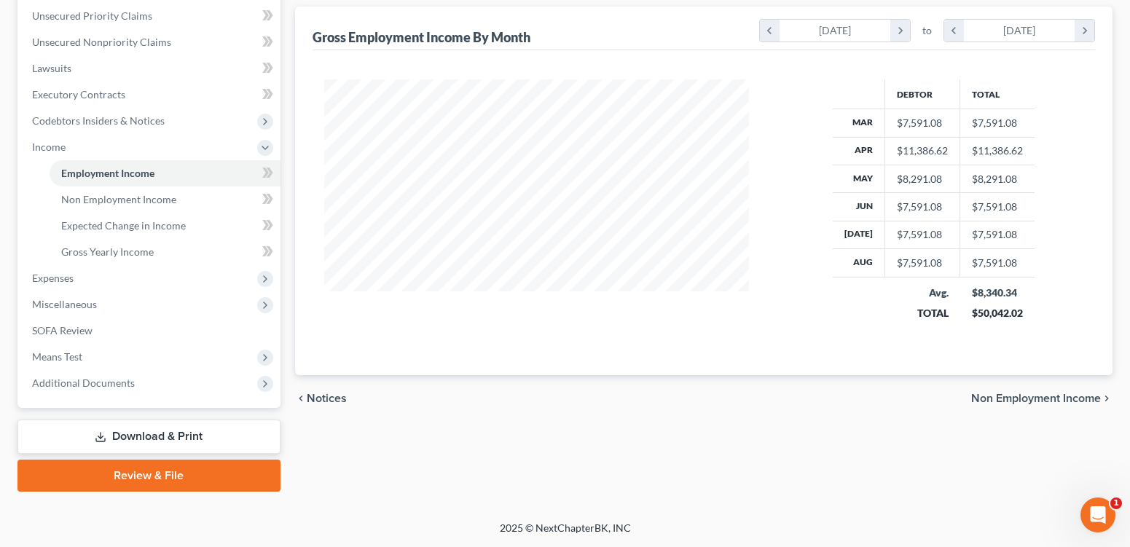
scroll to position [422, 0]
click at [77, 350] on span "Means Test" at bounding box center [57, 356] width 50 height 12
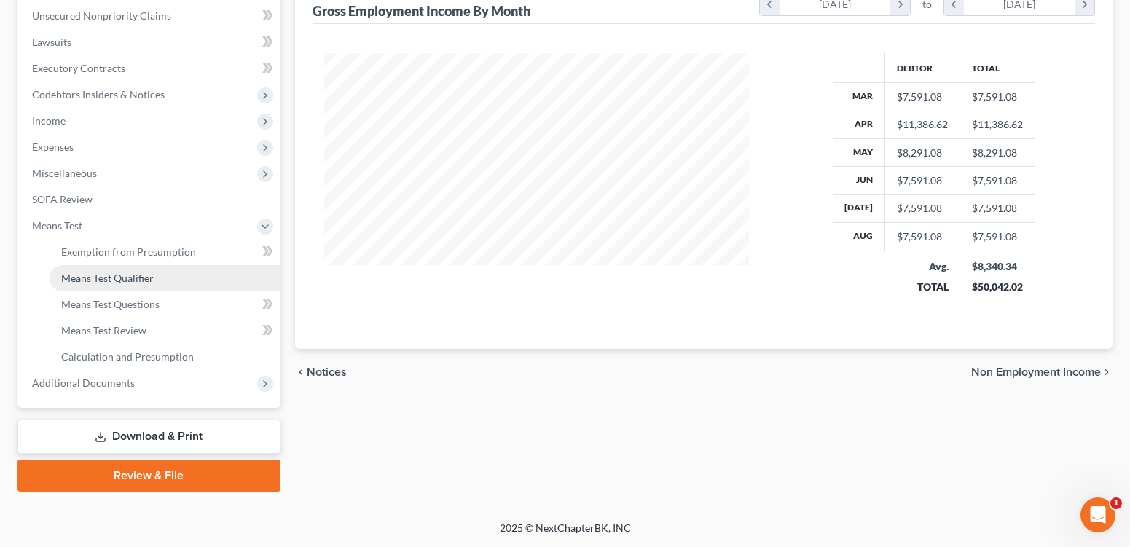
click at [126, 284] on span "Means Test Qualifier" at bounding box center [107, 278] width 93 height 12
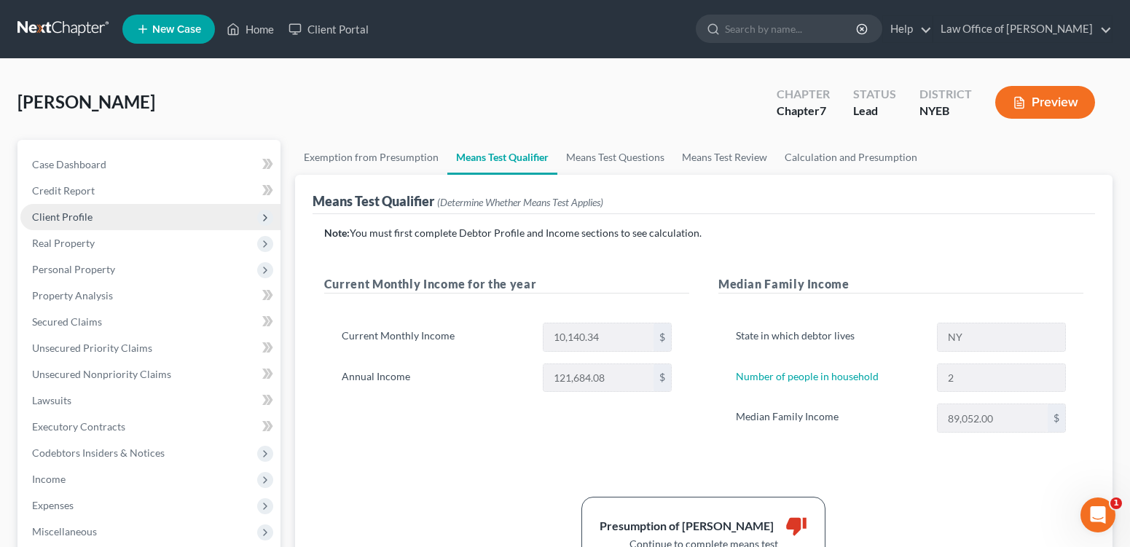
click at [60, 223] on span "Client Profile" at bounding box center [62, 217] width 60 height 12
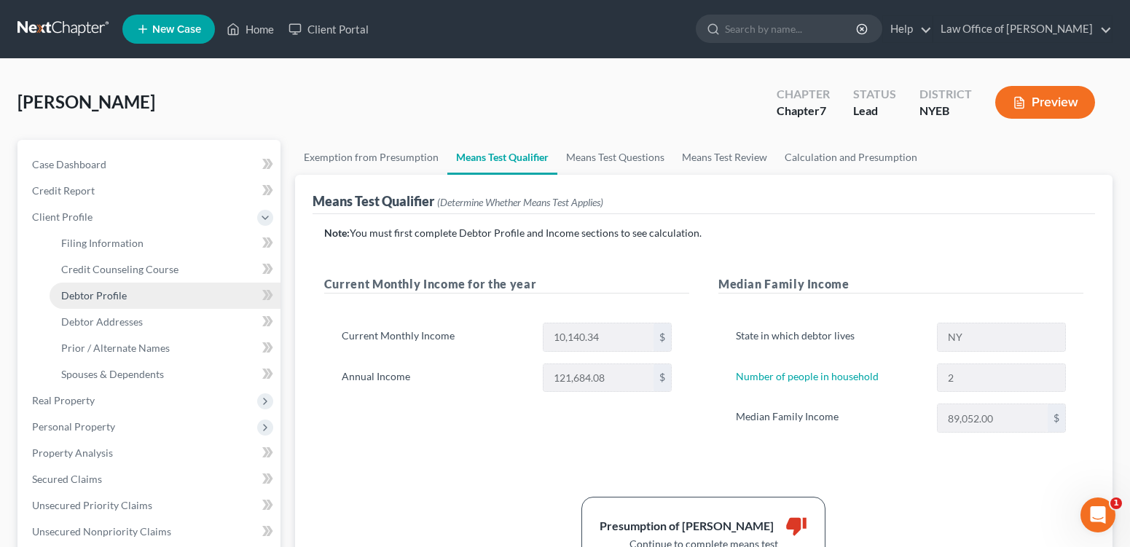
click at [127, 302] on span "Debtor Profile" at bounding box center [94, 295] width 66 height 12
select select "0"
select select "1"
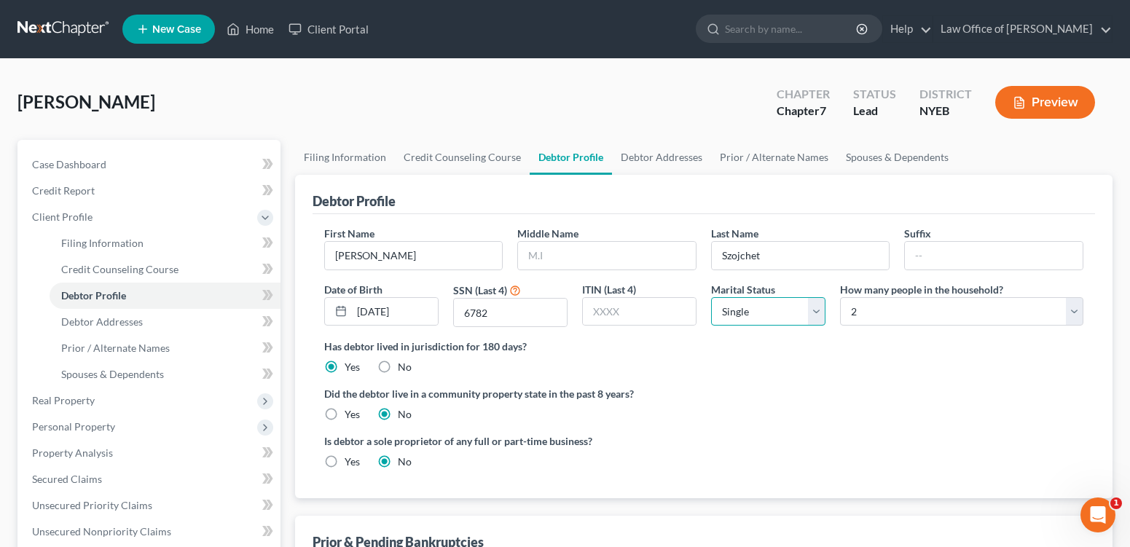
click at [814, 326] on select "Select Single Married Separated Divorced Widowed" at bounding box center [768, 311] width 114 height 29
select select "3"
click at [711, 326] on select "Select Single Married Separated Divorced Widowed" at bounding box center [768, 311] width 114 height 29
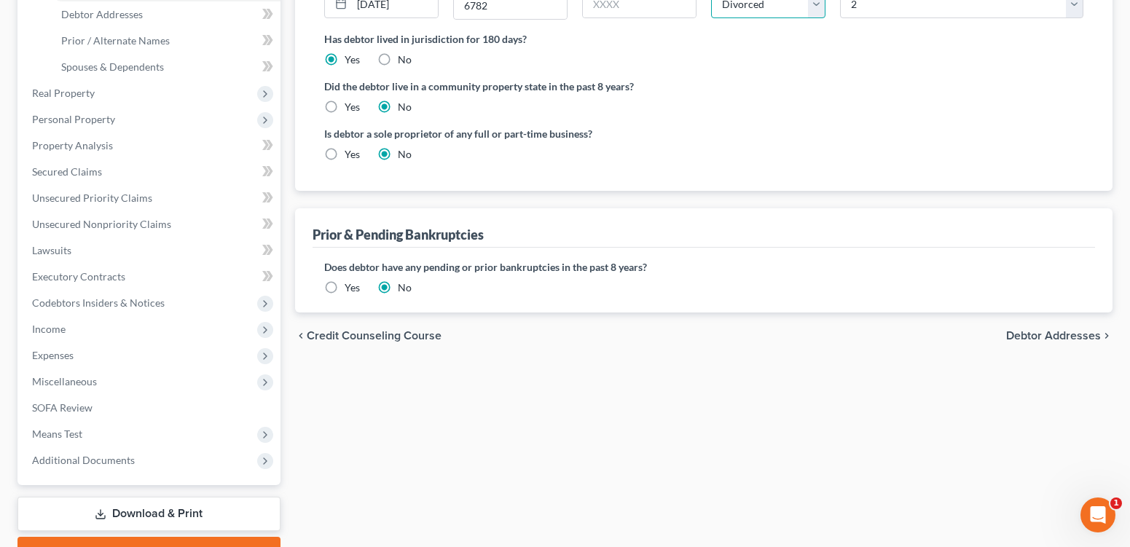
scroll to position [307, 0]
click at [1054, 342] on span "Debtor Addresses" at bounding box center [1053, 337] width 95 height 12
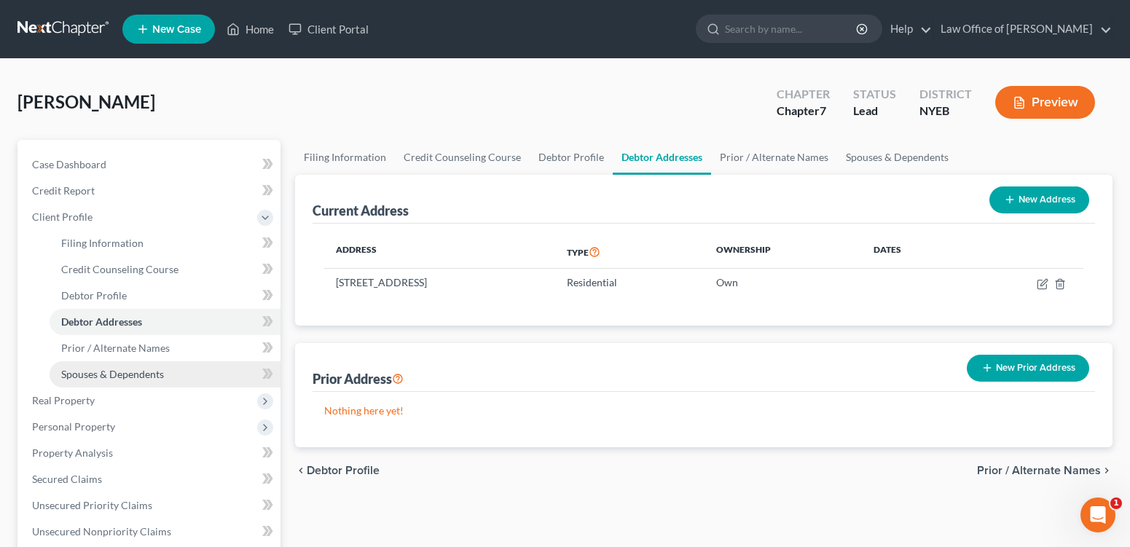
click at [119, 380] on span "Spouses & Dependents" at bounding box center [112, 374] width 103 height 12
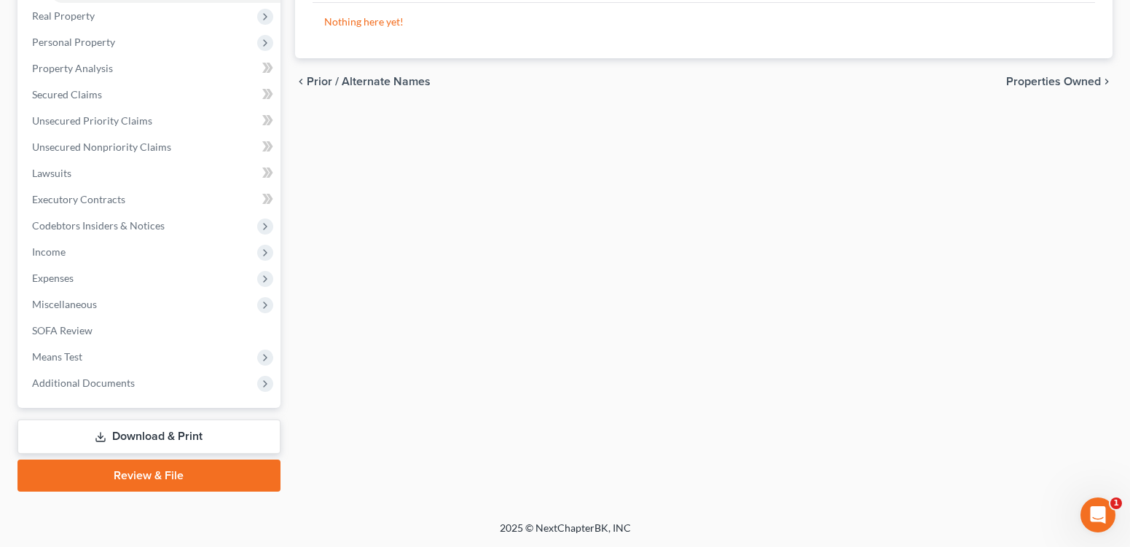
scroll to position [423, 0]
click at [63, 258] on span "Income" at bounding box center [49, 252] width 34 height 12
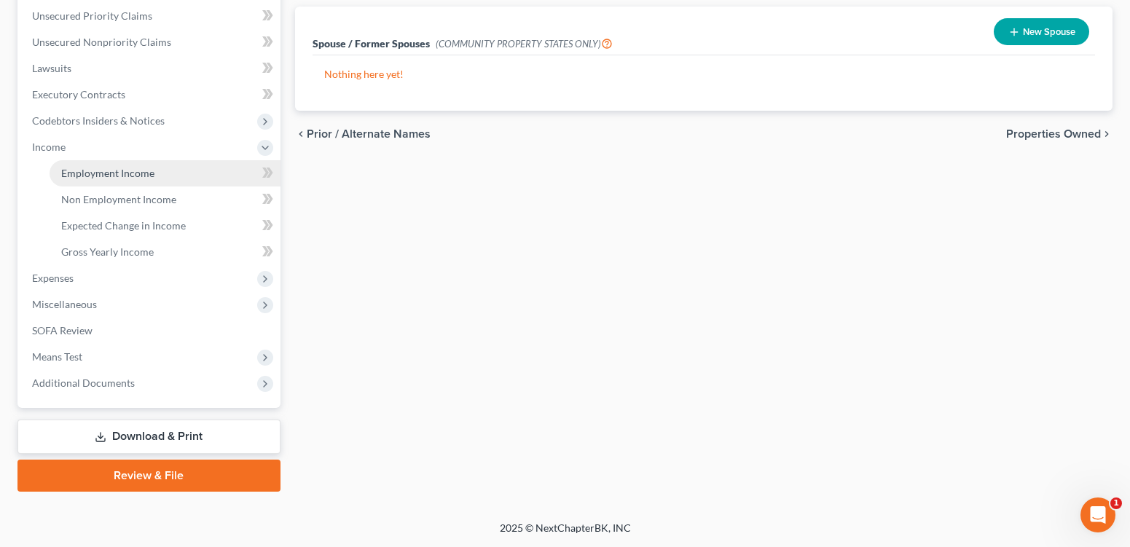
click at [140, 167] on span "Employment Income" at bounding box center [107, 173] width 93 height 12
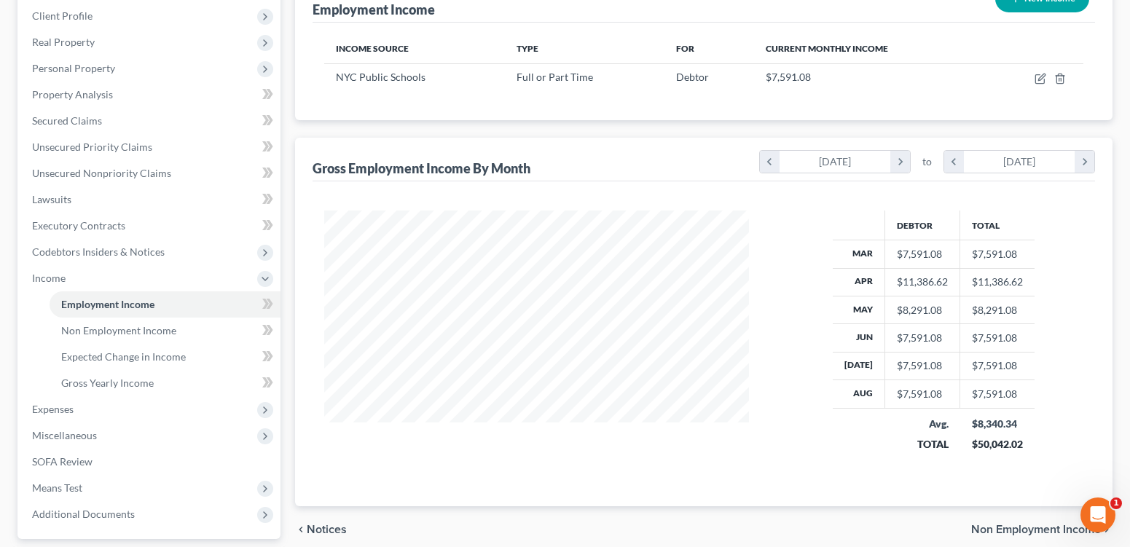
scroll to position [203, 0]
click at [154, 388] on span "Gross Yearly Income" at bounding box center [107, 381] width 93 height 12
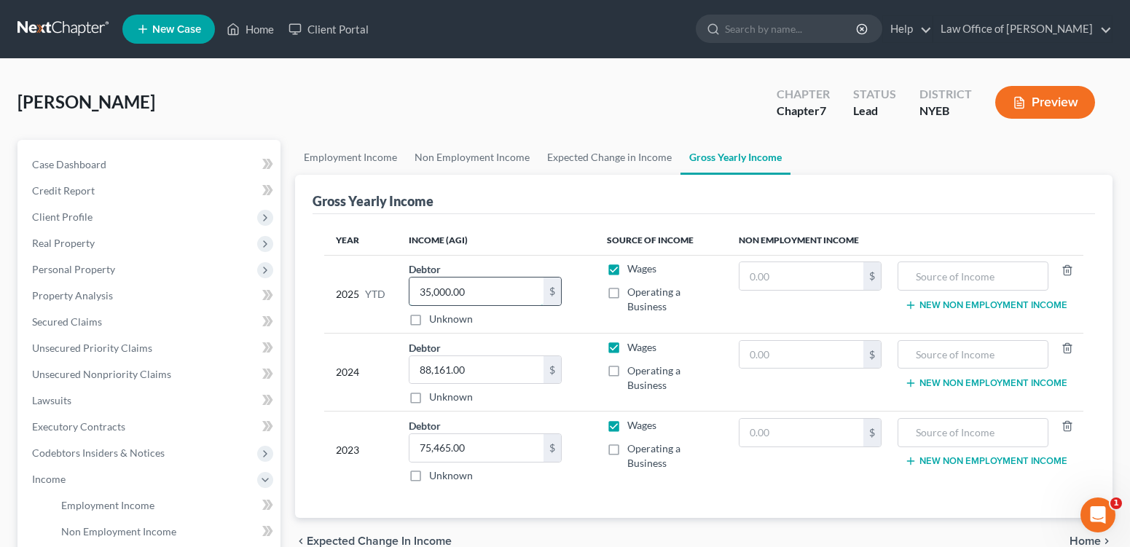
click at [446, 305] on input "35,000.00" at bounding box center [477, 292] width 134 height 28
click at [450, 305] on input "35,000.00" at bounding box center [477, 292] width 134 height 28
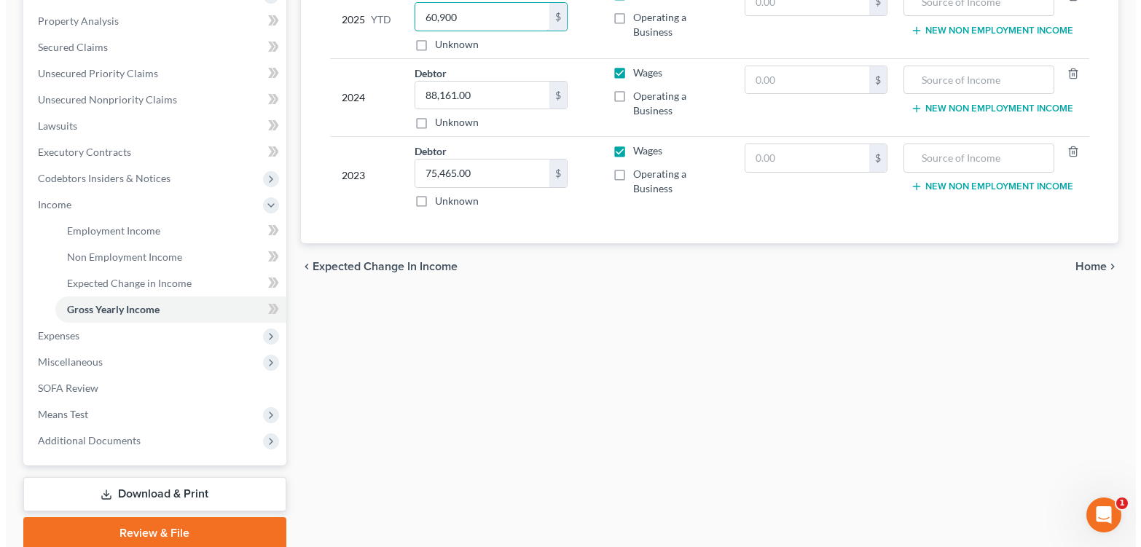
scroll to position [275, 0]
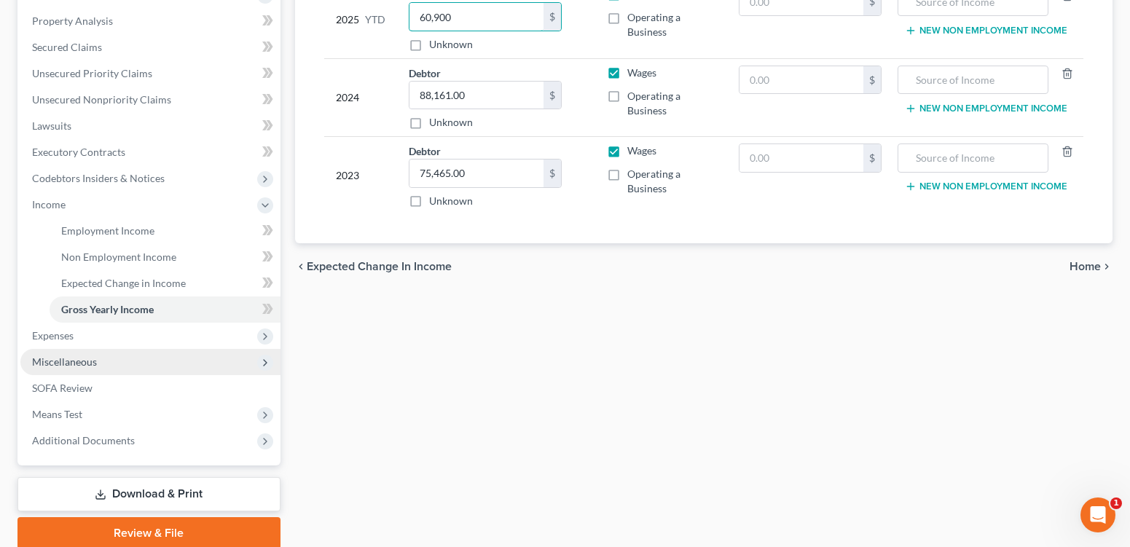
type input "60,900"
click at [114, 375] on span "Miscellaneous" at bounding box center [150, 362] width 260 height 26
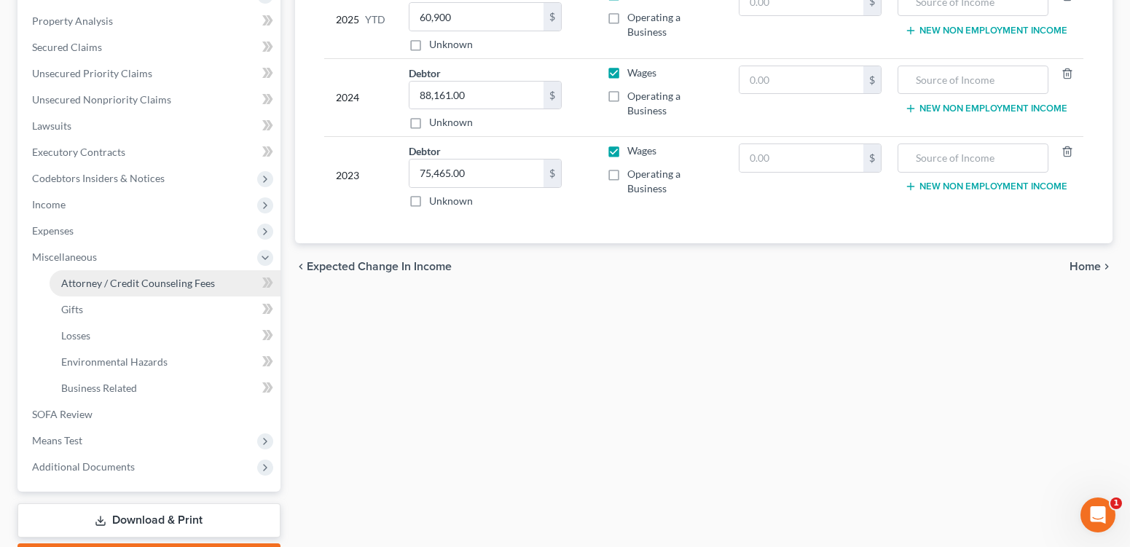
click at [138, 289] on span "Attorney / Credit Counseling Fees" at bounding box center [138, 283] width 154 height 12
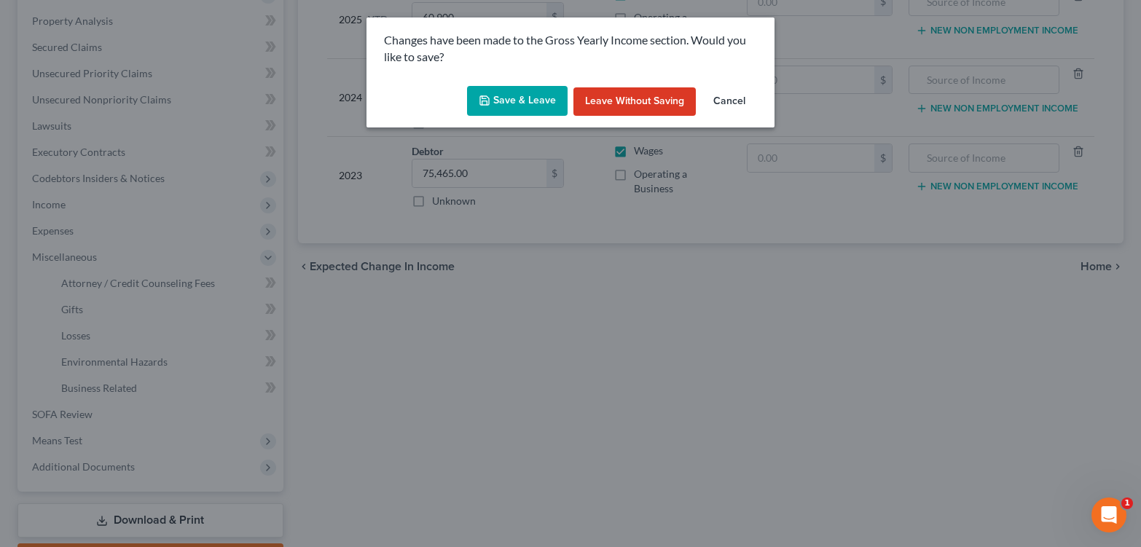
click at [523, 109] on button "Save & Leave" at bounding box center [517, 101] width 101 height 31
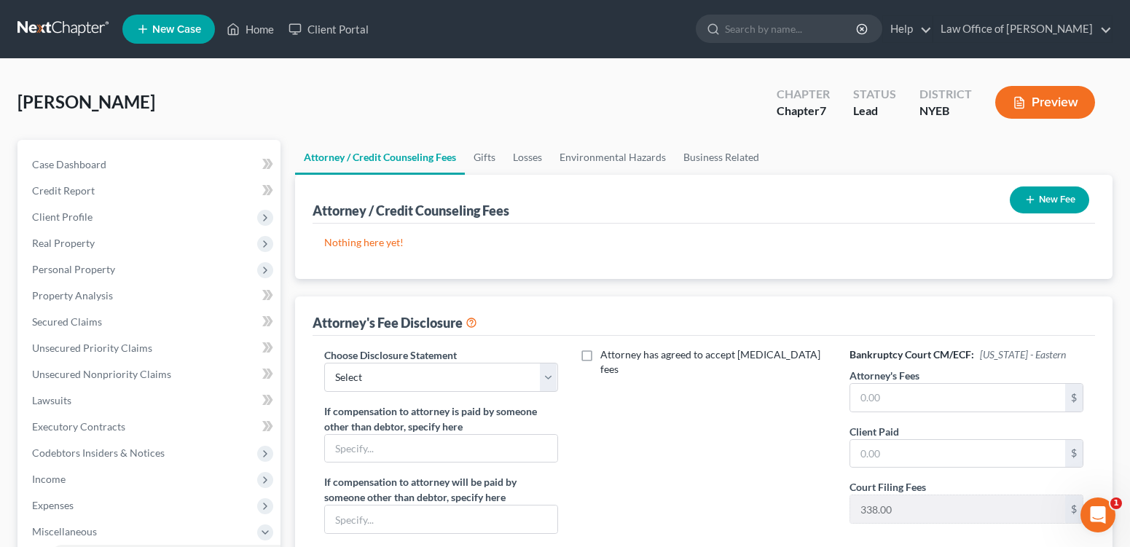
click at [1051, 213] on button "New Fee" at bounding box center [1049, 200] width 79 height 27
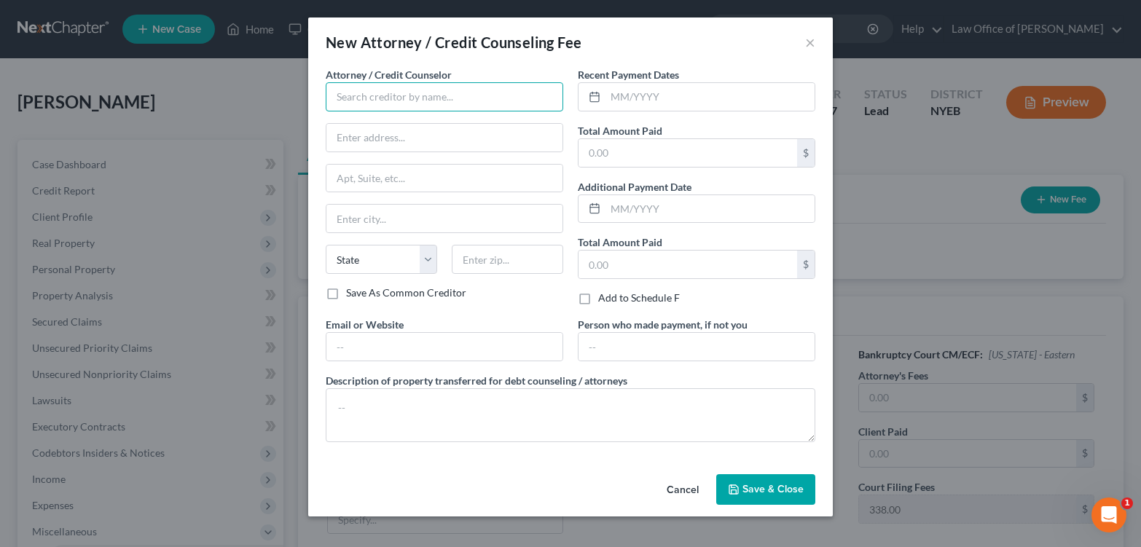
click at [511, 103] on input "text" at bounding box center [445, 96] width 238 height 29
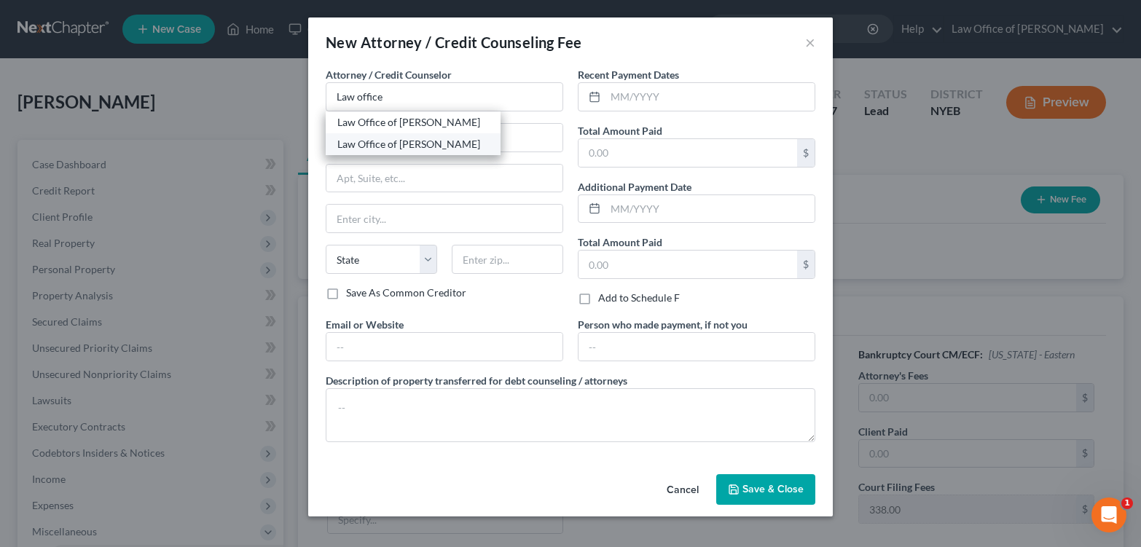
click at [435, 152] on div "Law Office of [PERSON_NAME]" at bounding box center [413, 144] width 152 height 15
type input "Law Office of [PERSON_NAME]"
type input "[STREET_ADDRESS]"
type input "[GEOGRAPHIC_DATA]"
select select "35"
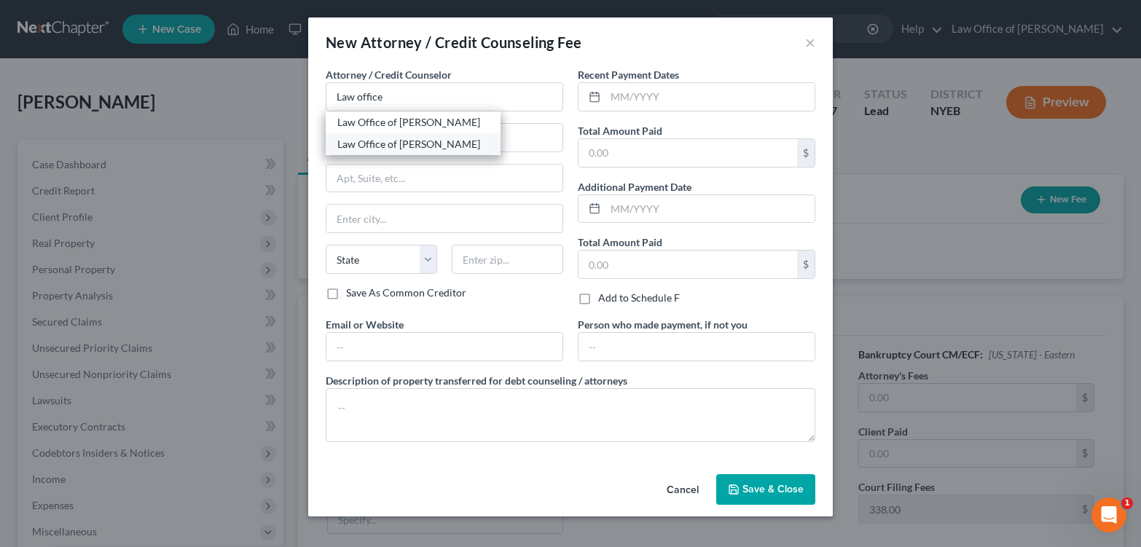
type input "11215"
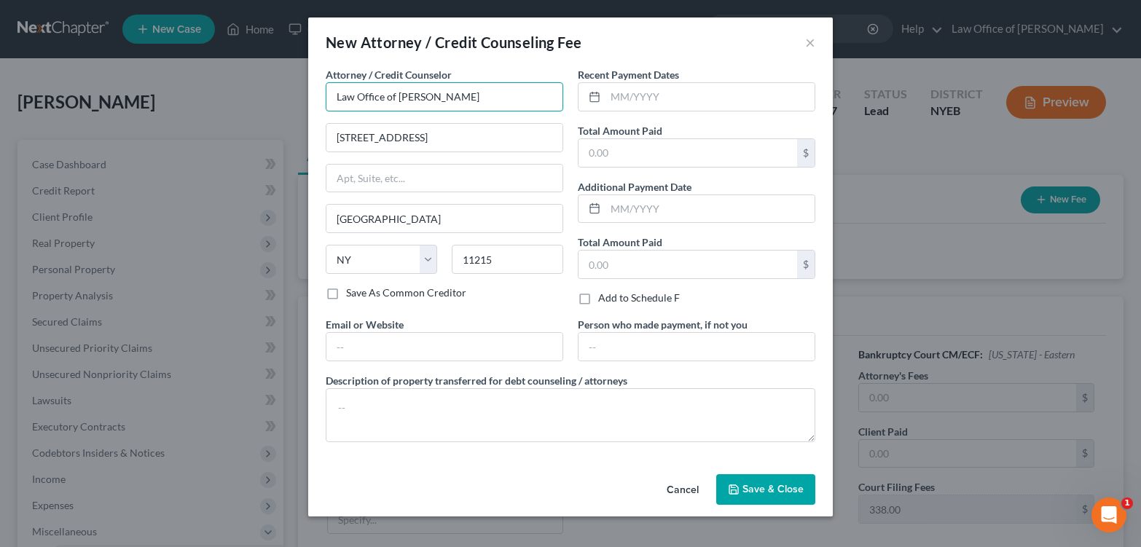
click at [477, 104] on input "Law Office of [PERSON_NAME]" at bounding box center [445, 96] width 238 height 29
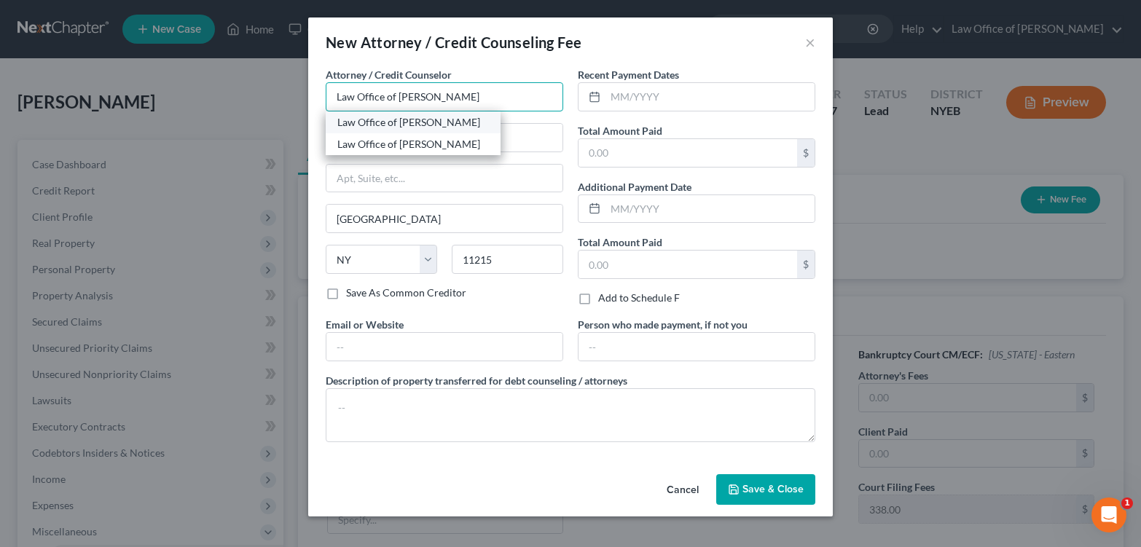
type input "Law Office of [PERSON_NAME]"
click at [467, 130] on div "Law Office of [PERSON_NAME]" at bounding box center [413, 122] width 152 height 15
type input "[STREET_ADDRESS]"
type input "Suite 704"
type input "[US_STATE]"
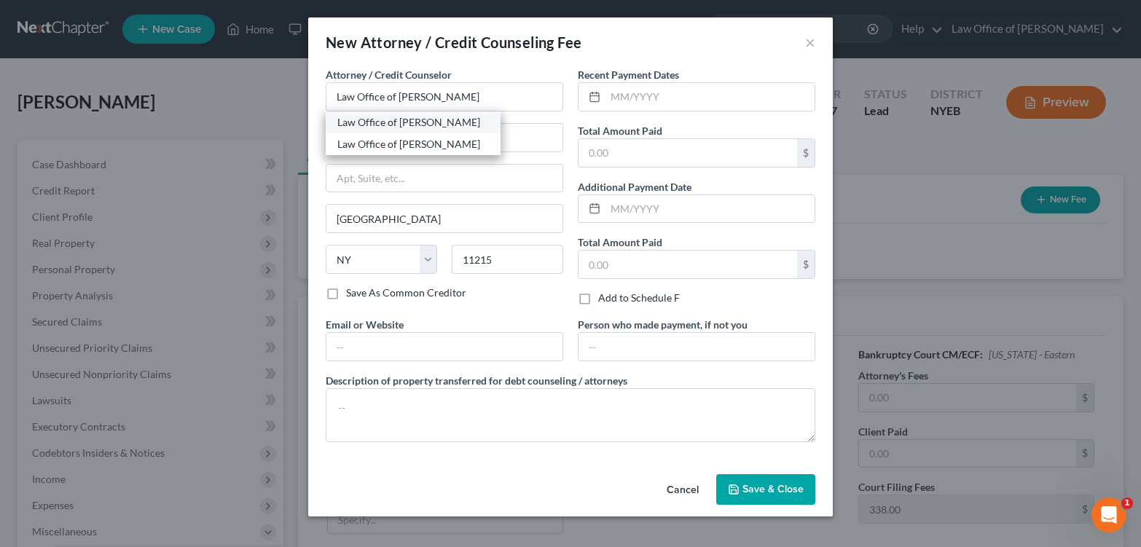
type input "10010"
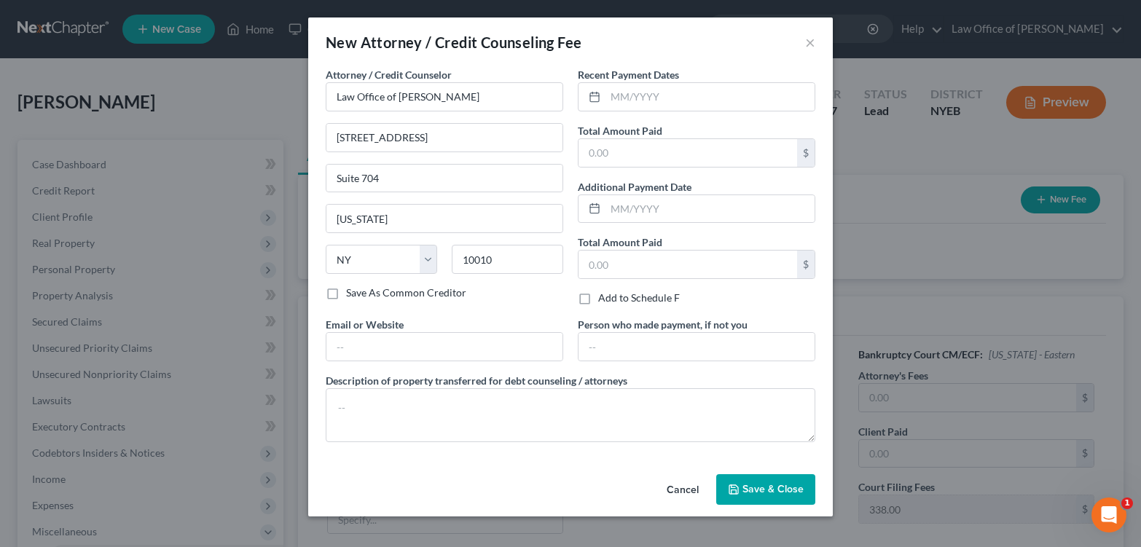
type input "Law Office of [PERSON_NAME]"
click at [676, 111] on input "text" at bounding box center [710, 97] width 209 height 28
type input "04/2025"
click at [655, 167] on input "text" at bounding box center [688, 153] width 219 height 28
type input "2,000"
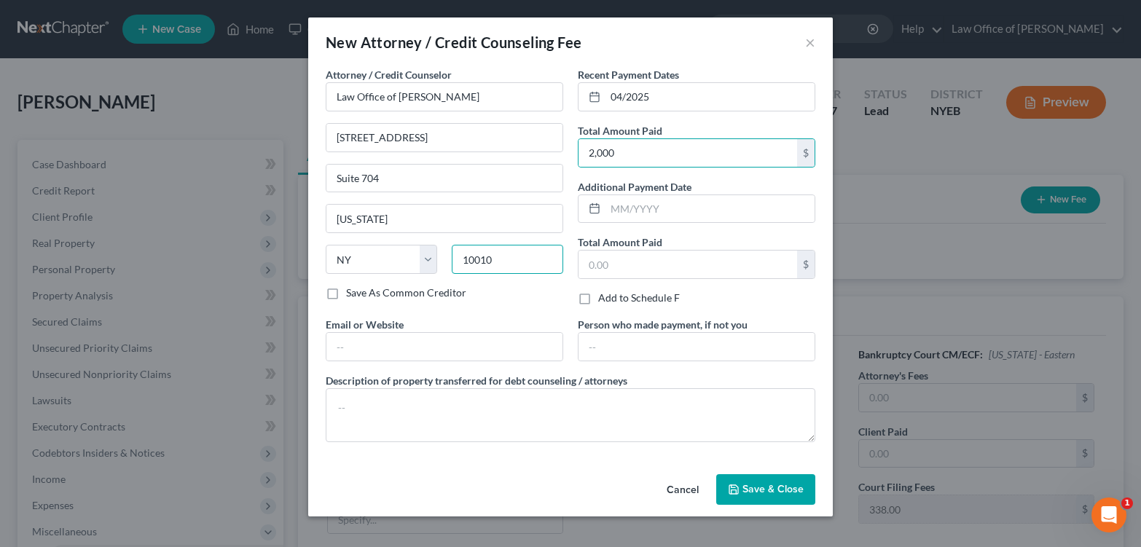
click at [493, 274] on input "10010" at bounding box center [507, 259] width 111 height 29
type input "10001"
click at [407, 300] on label "Save As Common Creditor" at bounding box center [406, 293] width 120 height 15
click at [361, 295] on input "Save As Common Creditor" at bounding box center [356, 290] width 9 height 9
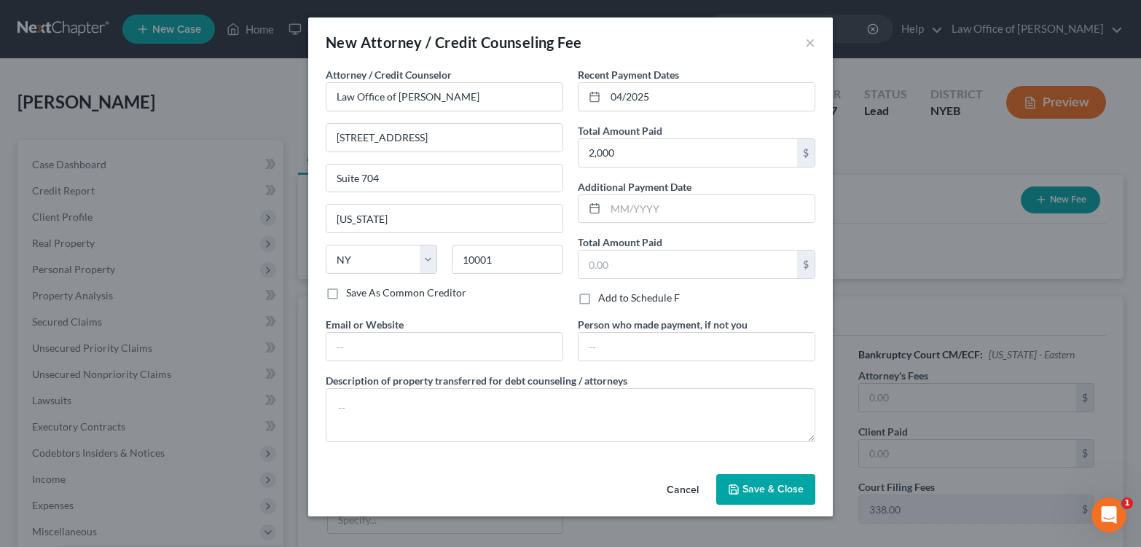
checkbox input "true"
click at [392, 442] on textarea at bounding box center [571, 415] width 490 height 54
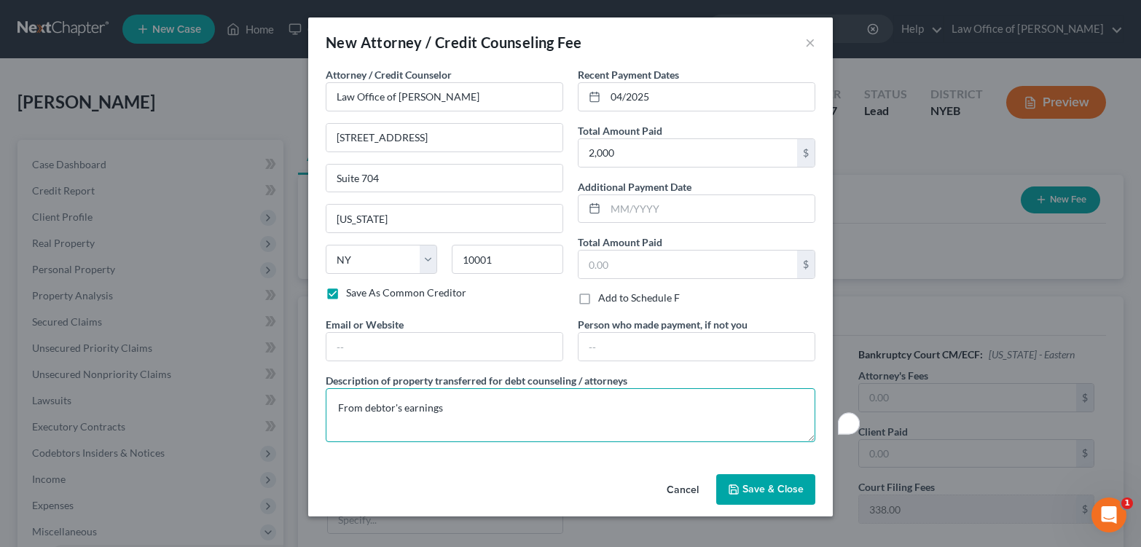
type textarea "From debtor's earnings"
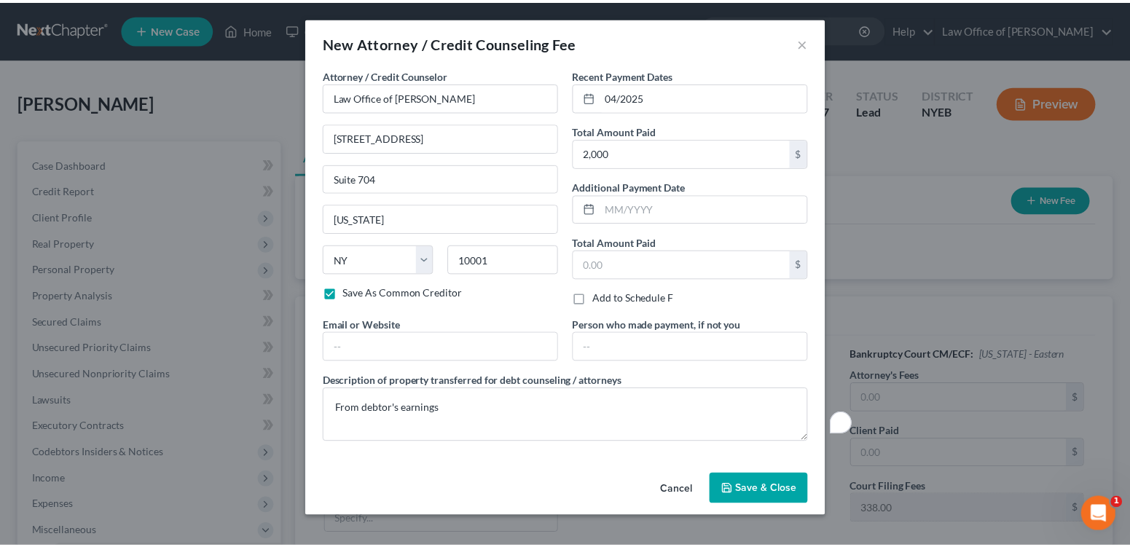
scroll to position [51, 0]
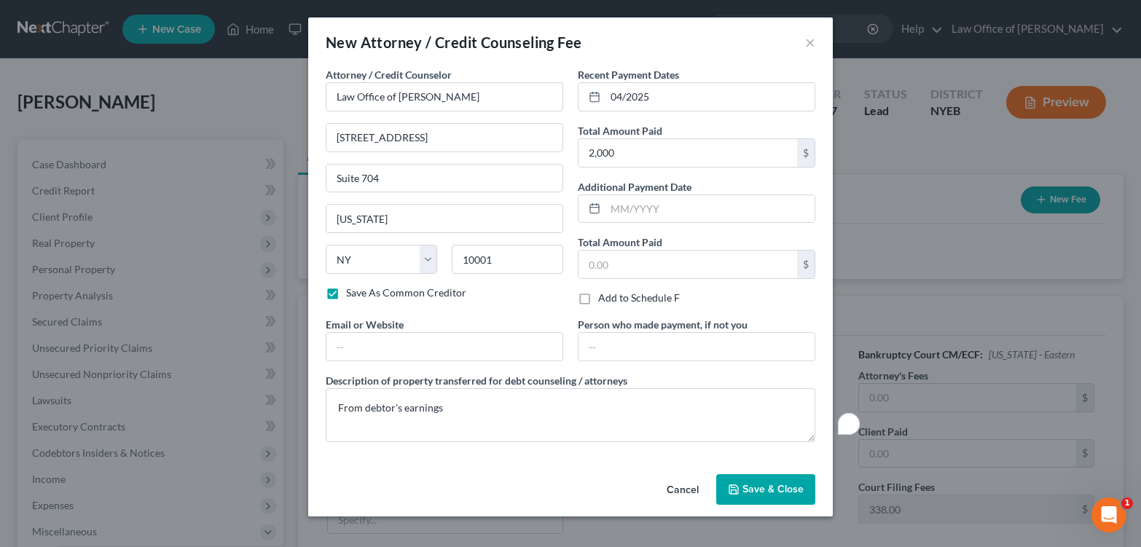
click at [804, 495] on span "Save & Close" at bounding box center [773, 489] width 61 height 12
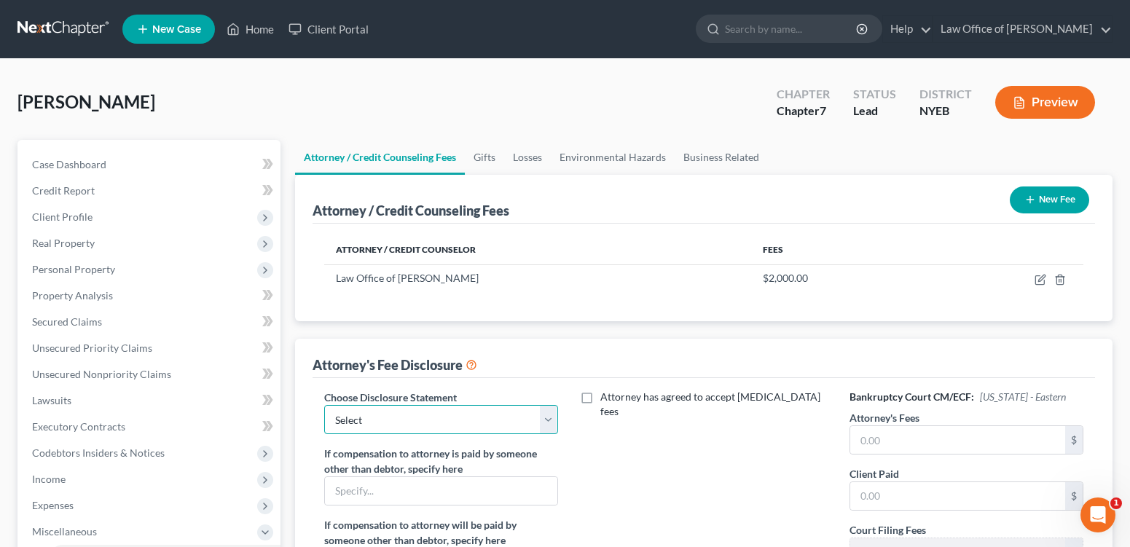
click at [552, 434] on select "Select Disclosure" at bounding box center [441, 419] width 234 height 29
select select "0"
click at [329, 434] on select "Select Disclosure" at bounding box center [441, 419] width 234 height 29
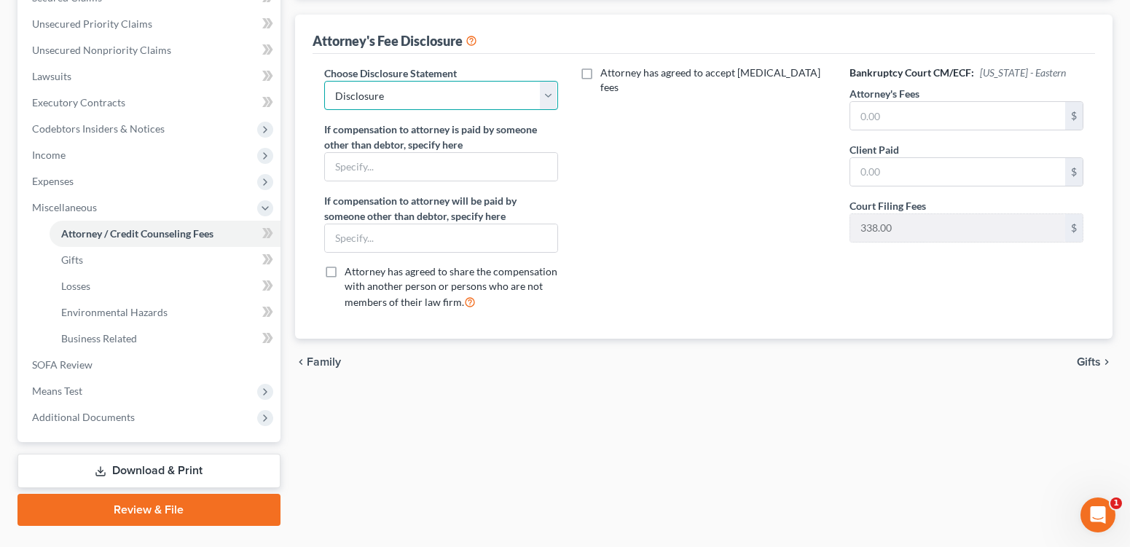
scroll to position [326, 0]
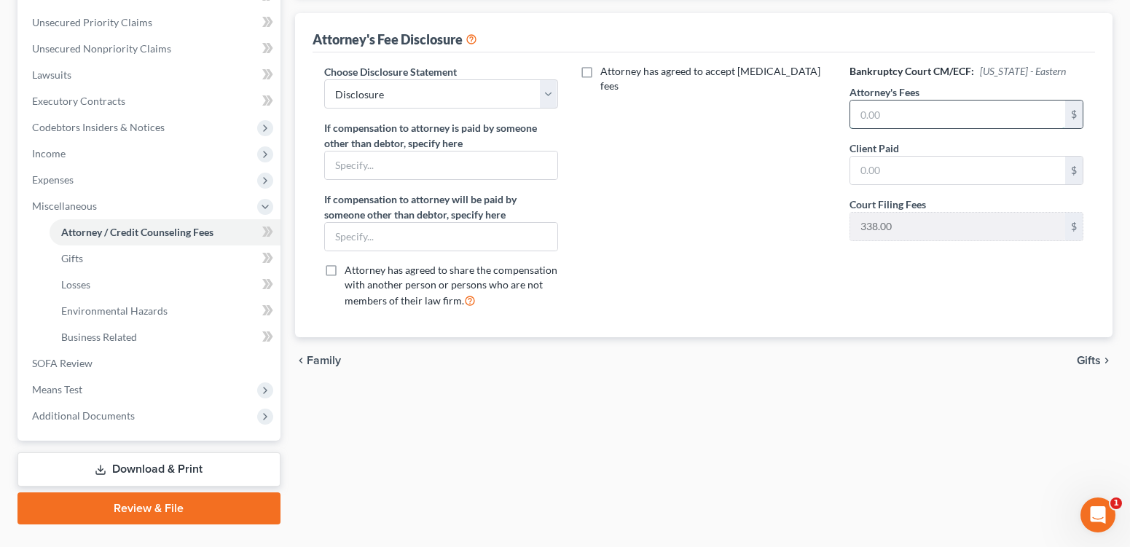
click at [945, 128] on input "text" at bounding box center [957, 115] width 215 height 28
type input "2,000"
click at [941, 320] on div "Bankruptcy Court CM/ECF: [US_STATE] - Eastern Attorney's Fees 2,000 $ Client Pa…" at bounding box center [966, 192] width 263 height 256
click at [1089, 367] on span "Gifts" at bounding box center [1089, 361] width 24 height 12
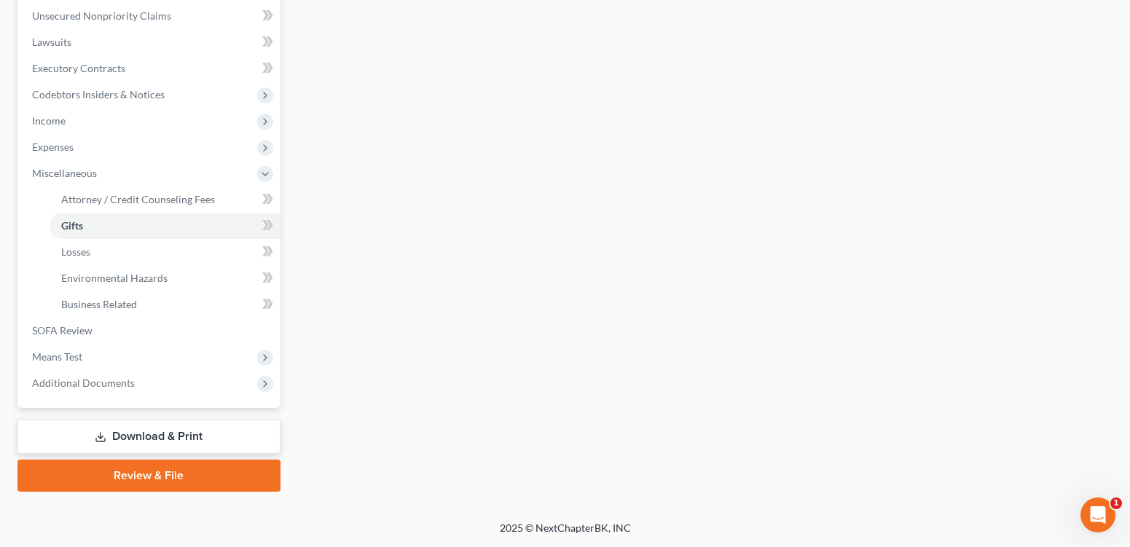
scroll to position [360, 0]
click at [115, 370] on span "Means Test" at bounding box center [150, 357] width 260 height 26
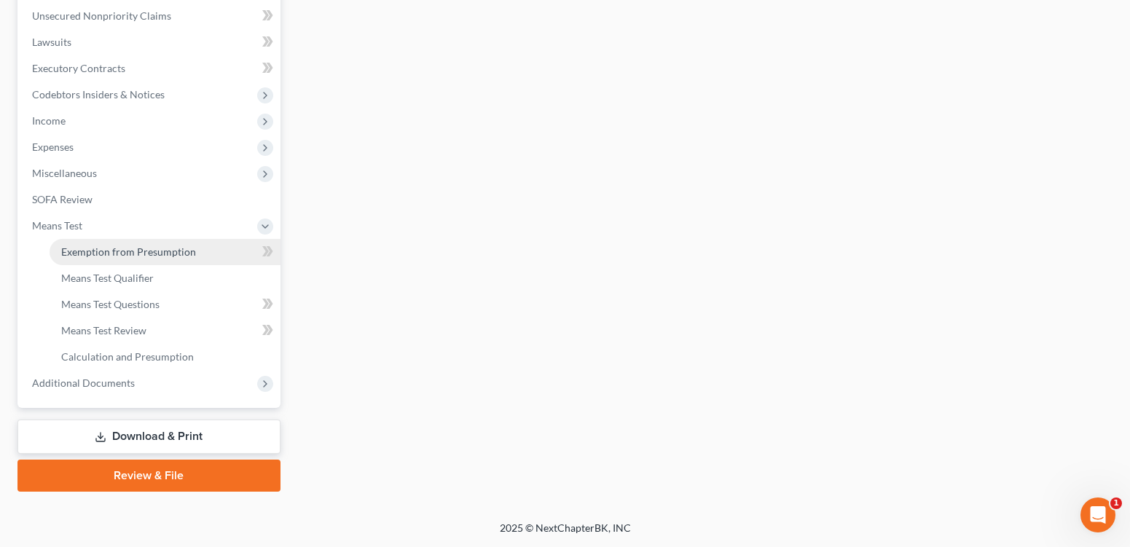
click at [135, 258] on span "Exemption from Presumption" at bounding box center [128, 252] width 135 height 12
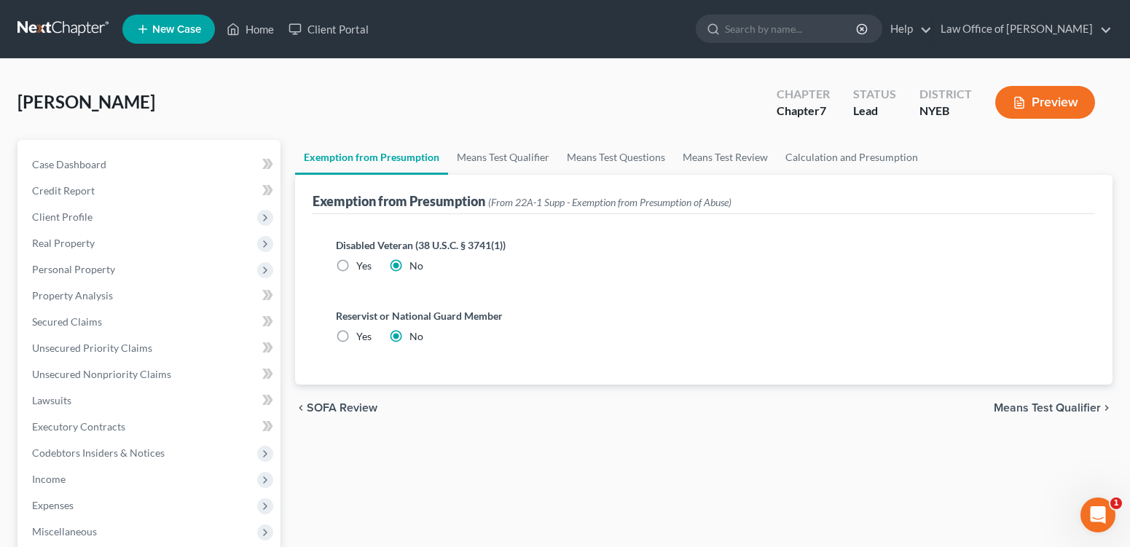
click at [1030, 414] on span "Means Test Qualifier" at bounding box center [1047, 408] width 107 height 12
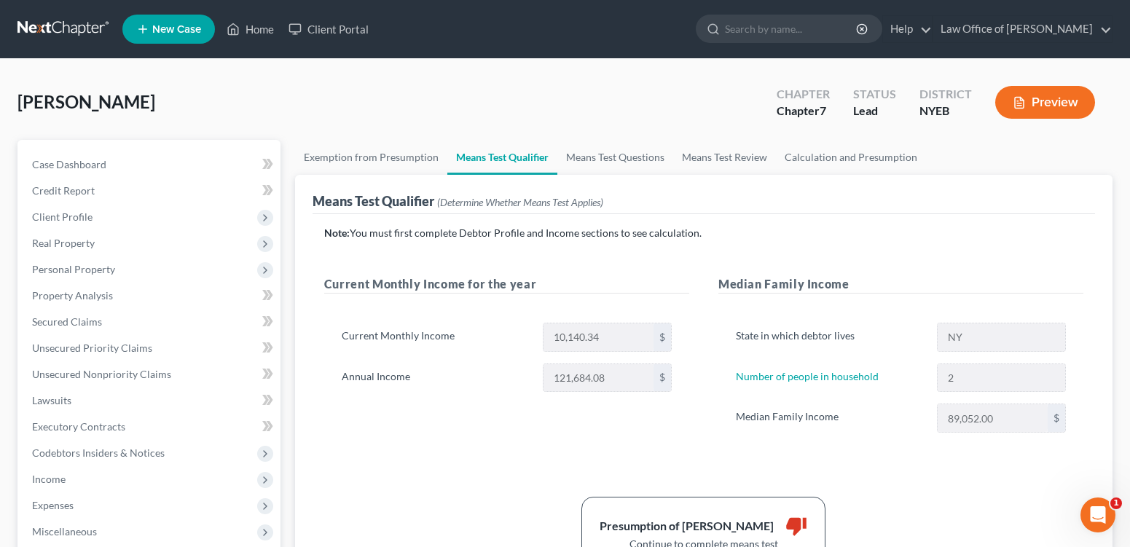
click at [381, 422] on div "Current Monthly Income 10,140.34 $ Annual Income 121,684.08 $" at bounding box center [506, 363] width 365 height 117
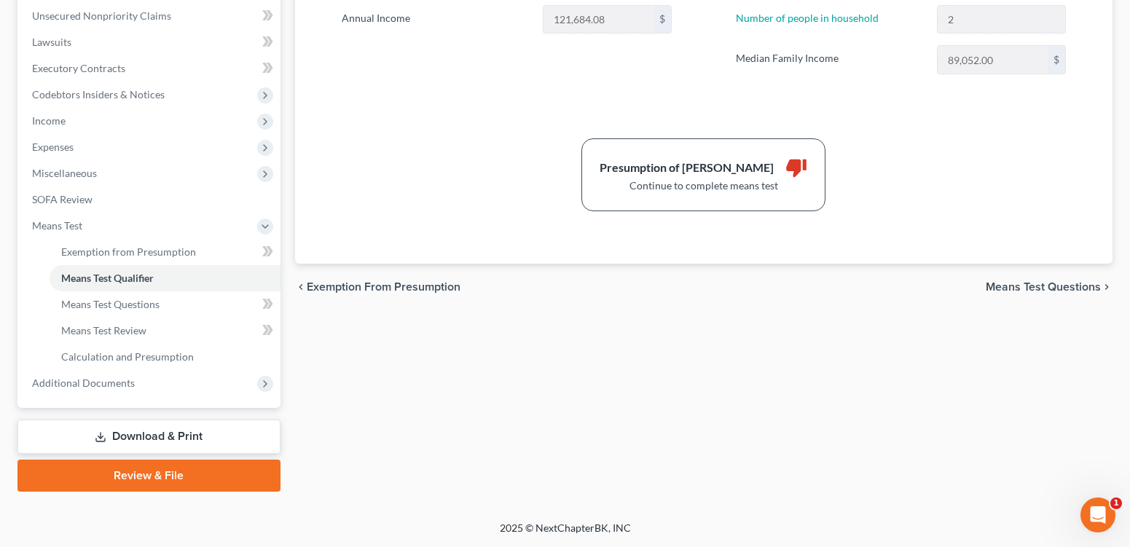
scroll to position [427, 0]
click at [1025, 292] on span "Means Test Questions" at bounding box center [1043, 287] width 115 height 12
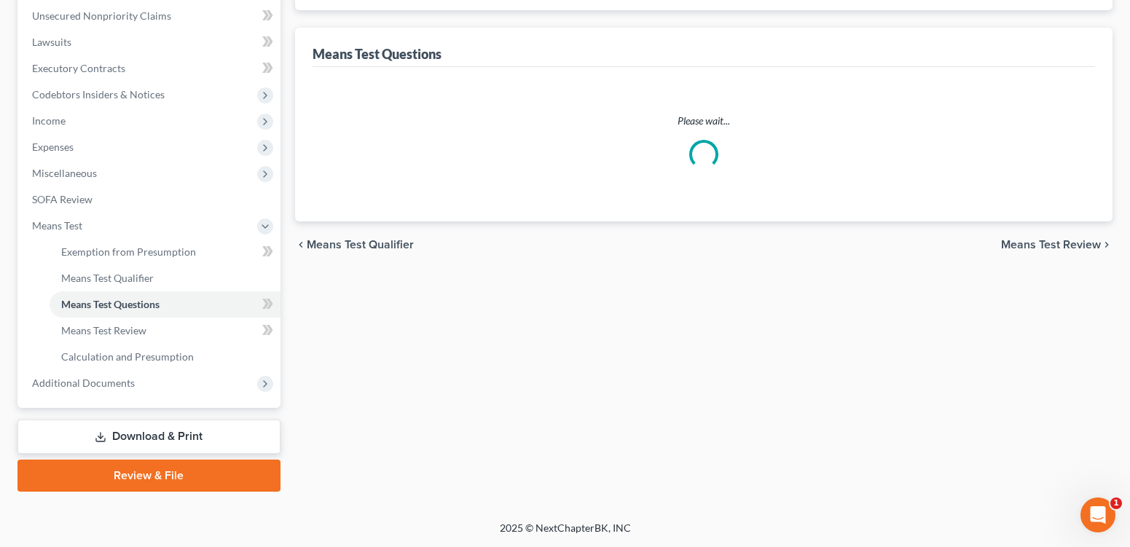
select select "2"
select select "0"
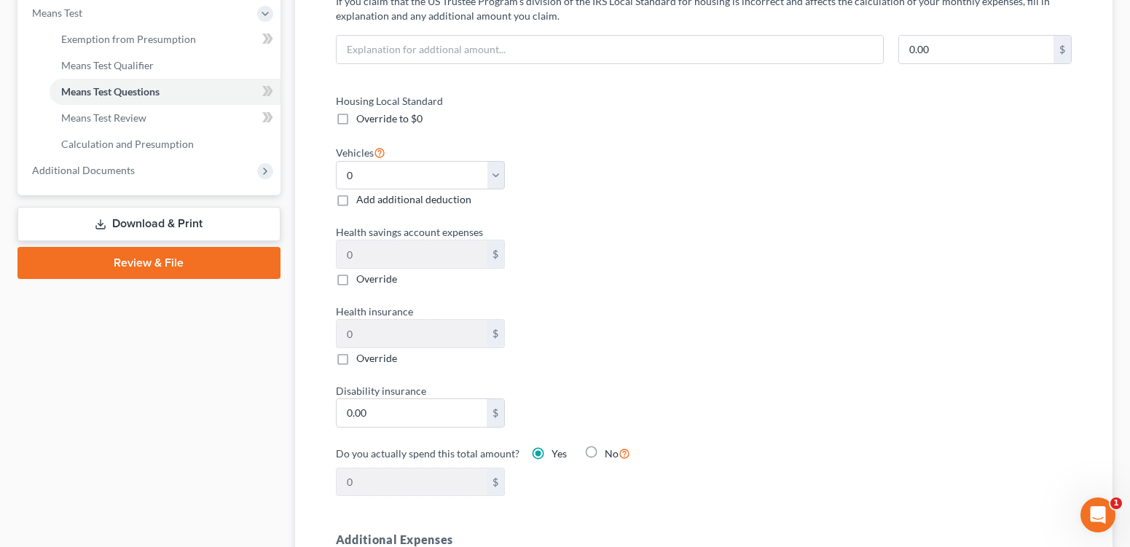
scroll to position [585, 0]
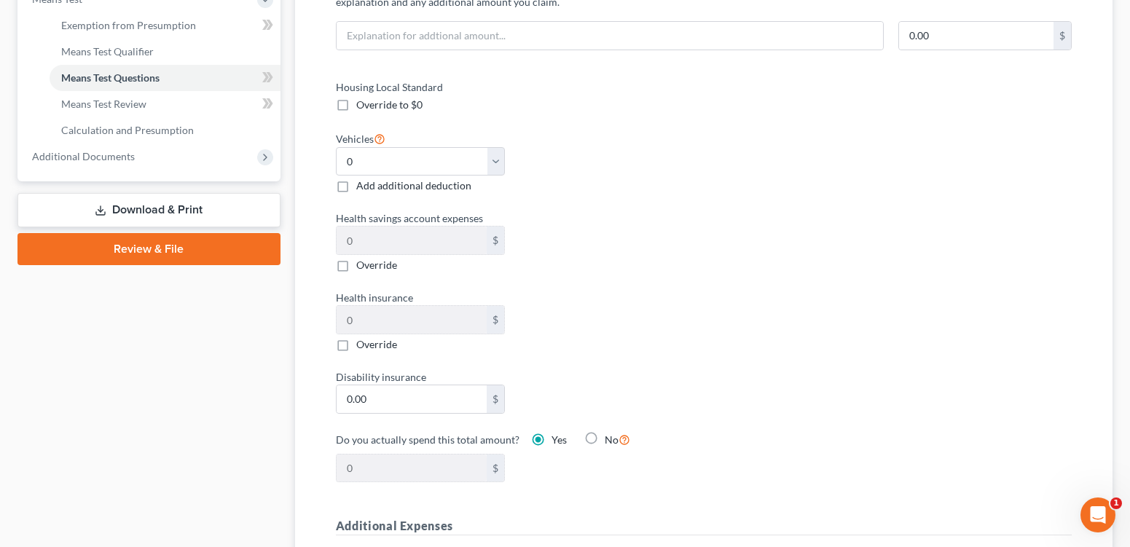
click at [356, 112] on label "Override to $0" at bounding box center [389, 105] width 66 height 15
click at [362, 107] on input "Override to $0" at bounding box center [366, 102] width 9 height 9
checkbox input "true"
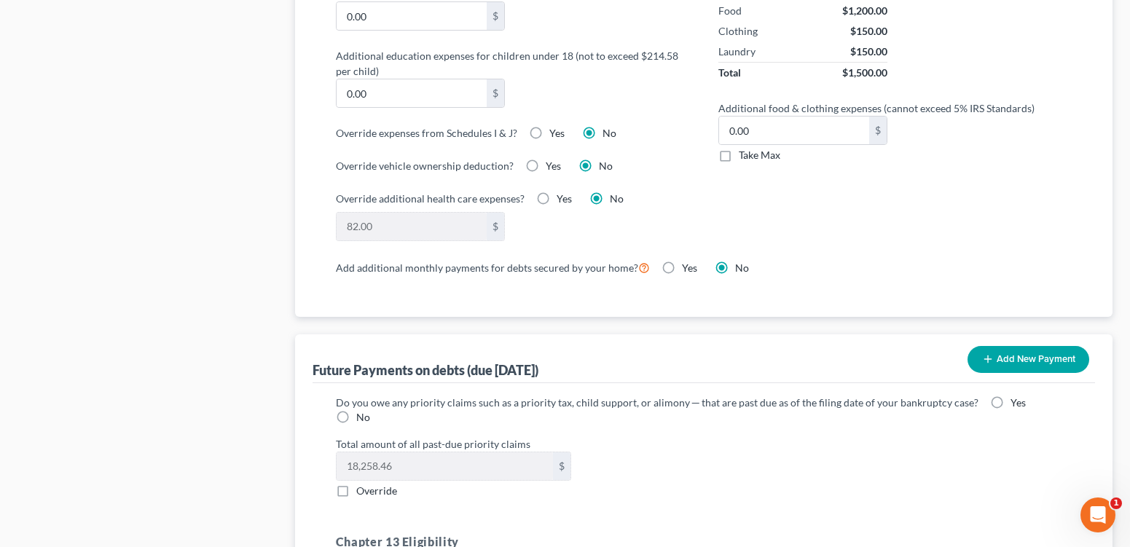
scroll to position [1155, 0]
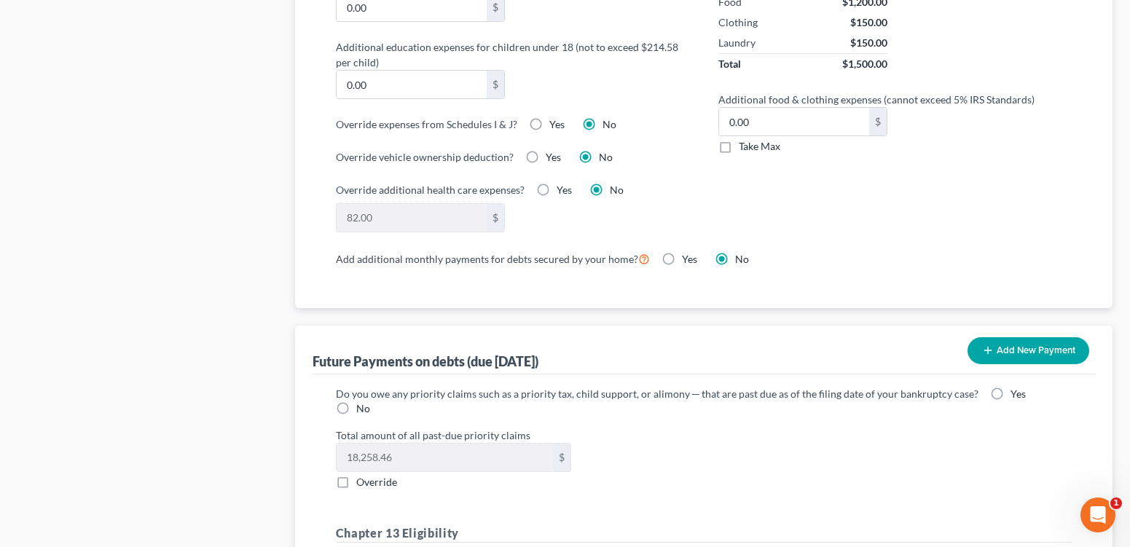
click at [739, 154] on label "Take Max" at bounding box center [760, 146] width 42 height 15
click at [745, 149] on input "Take Max" at bounding box center [749, 143] width 9 height 9
checkbox input "true"
type input "52.00"
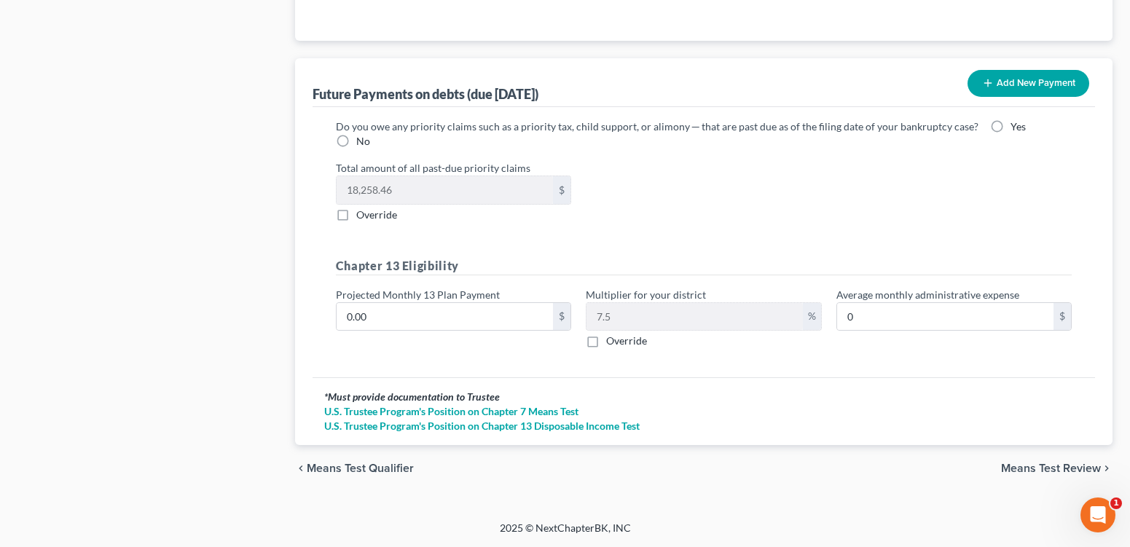
scroll to position [1678, 0]
click at [1048, 463] on span "Means Test Review" at bounding box center [1051, 469] width 100 height 12
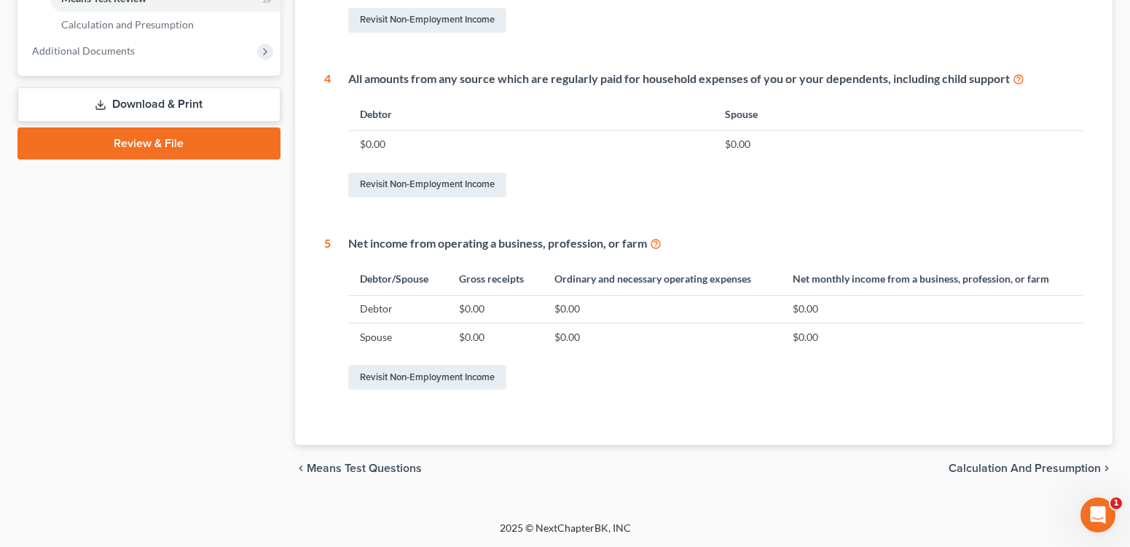
scroll to position [877, 0]
click at [1009, 463] on span "Calculation and Presumption" at bounding box center [1025, 469] width 152 height 12
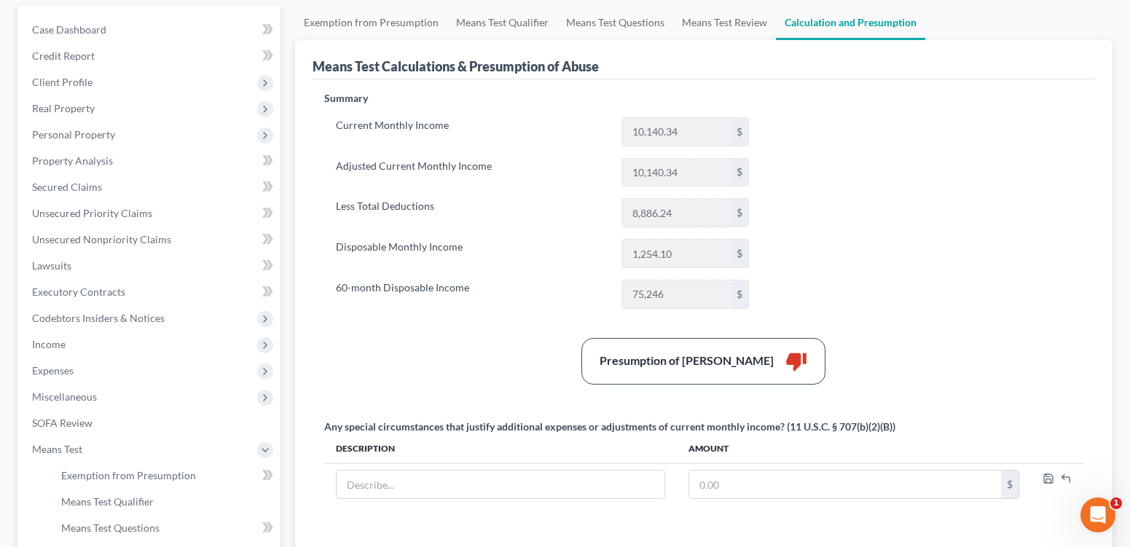
scroll to position [111, 0]
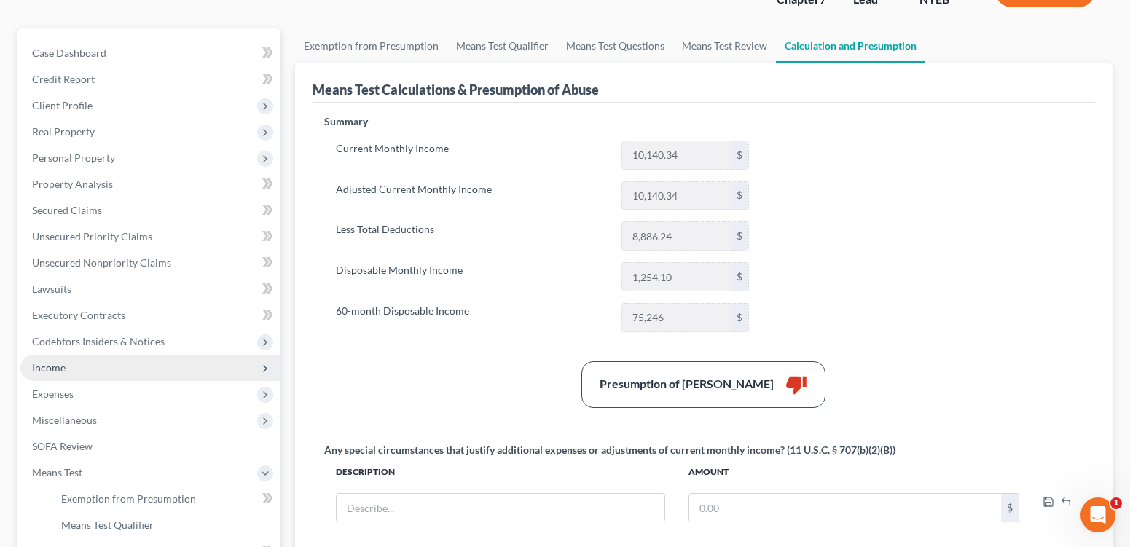
click at [66, 374] on span "Income" at bounding box center [49, 367] width 34 height 12
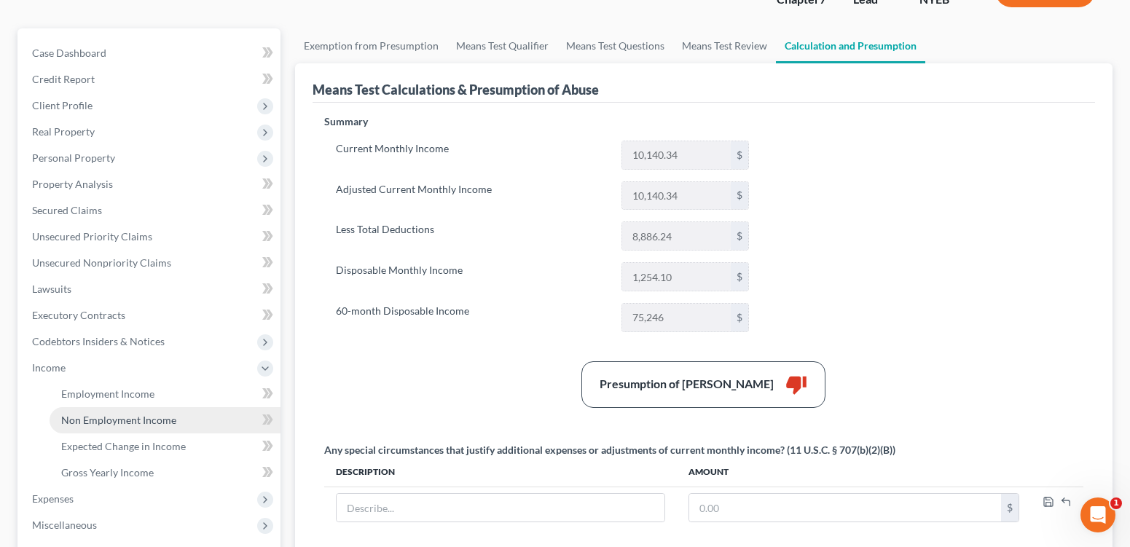
click at [125, 426] on span "Non Employment Income" at bounding box center [118, 420] width 115 height 12
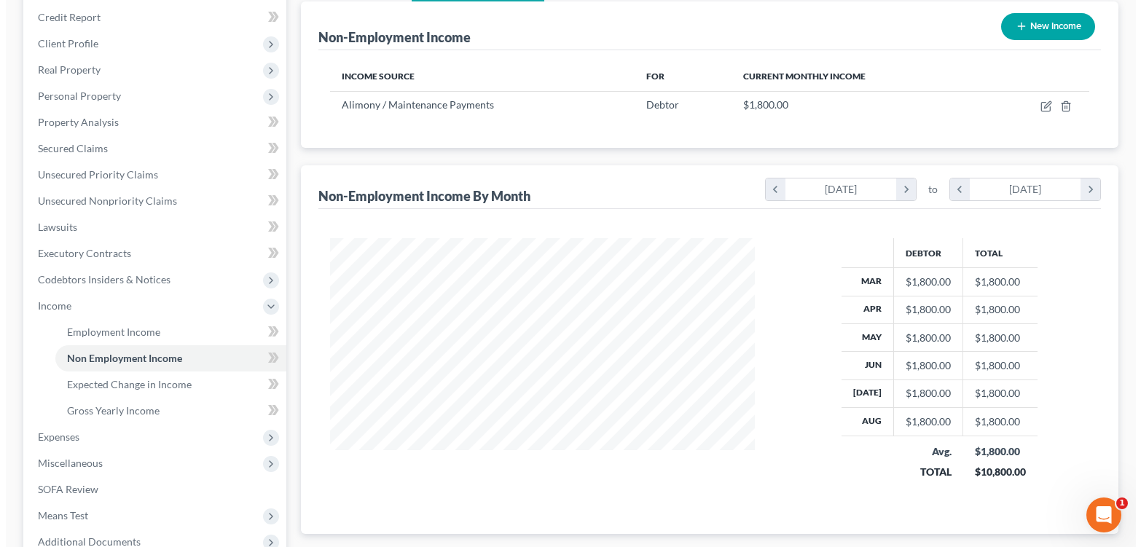
scroll to position [173, 0]
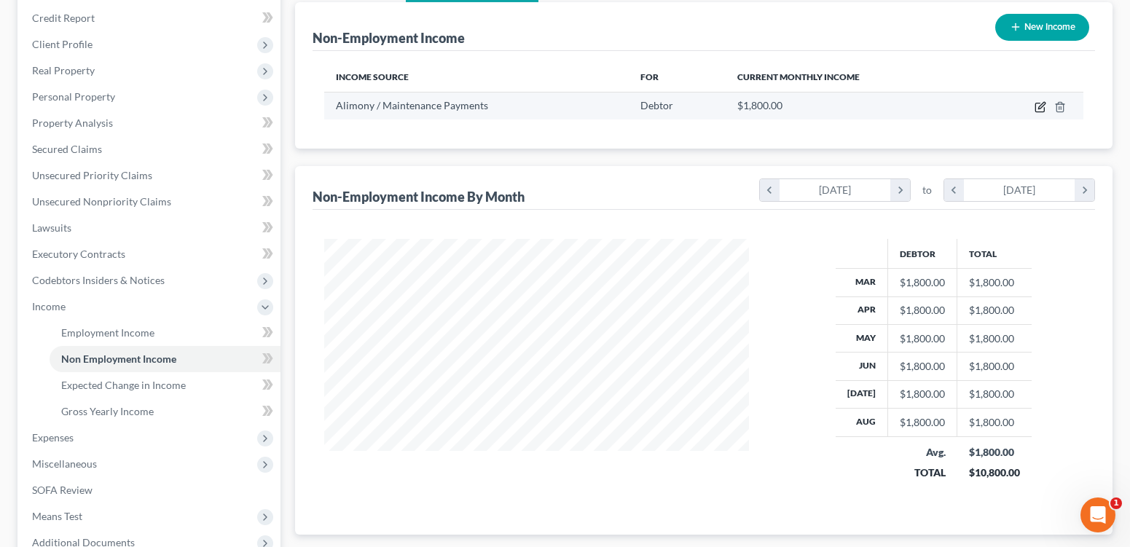
click at [1035, 113] on icon "button" at bounding box center [1041, 107] width 12 height 12
select select "11"
select select "0"
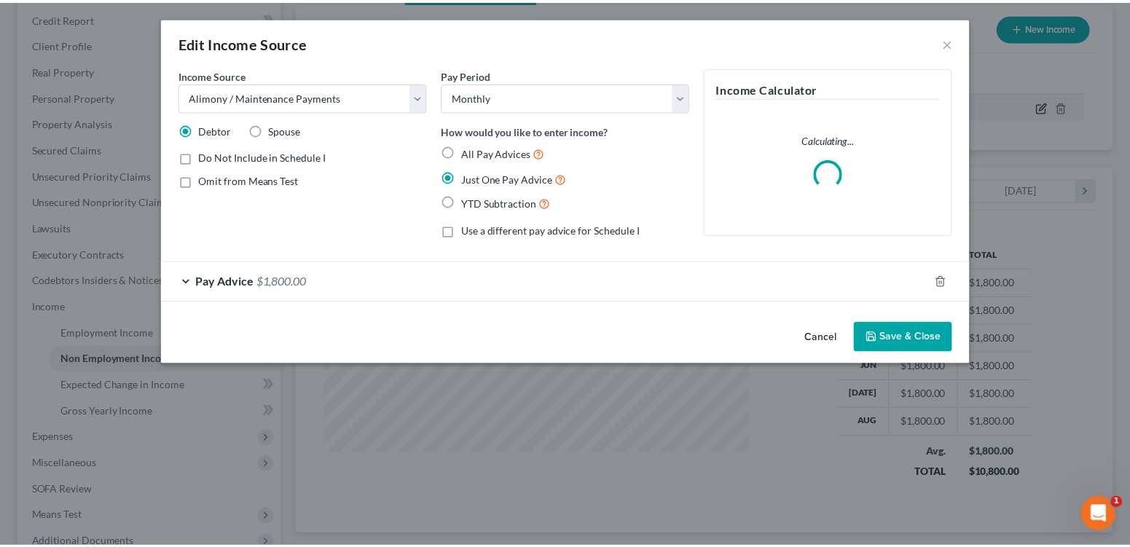
scroll to position [293, 458]
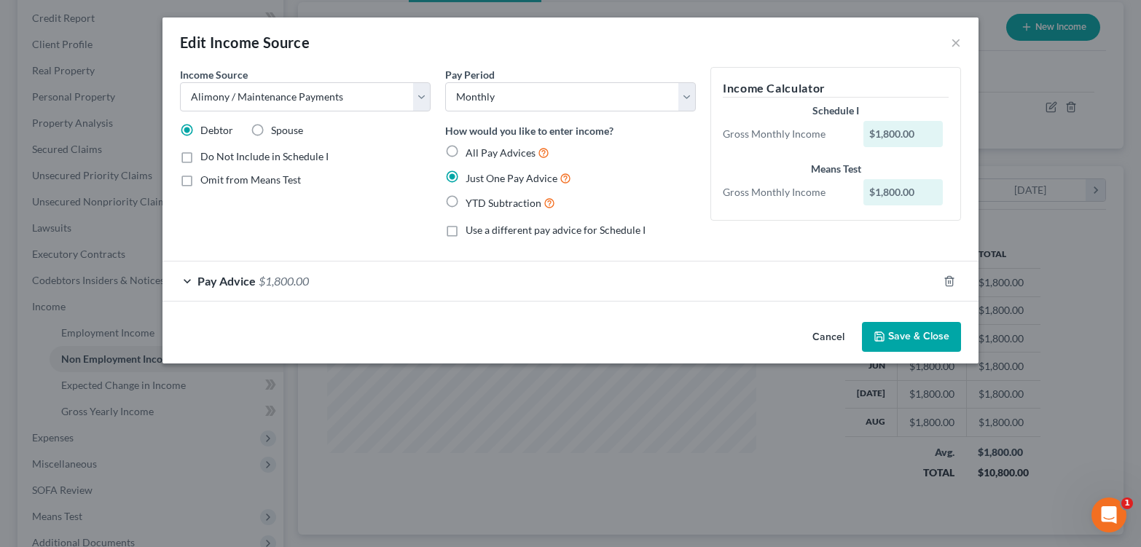
click at [200, 187] on label "Omit from Means Test" at bounding box center [250, 180] width 101 height 15
click at [206, 182] on input "Omit from Means Test" at bounding box center [210, 177] width 9 height 9
checkbox input "true"
click at [200, 164] on label "Do Not Include in Schedule I" at bounding box center [264, 156] width 128 height 15
click at [206, 159] on input "Do Not Include in Schedule I" at bounding box center [210, 153] width 9 height 9
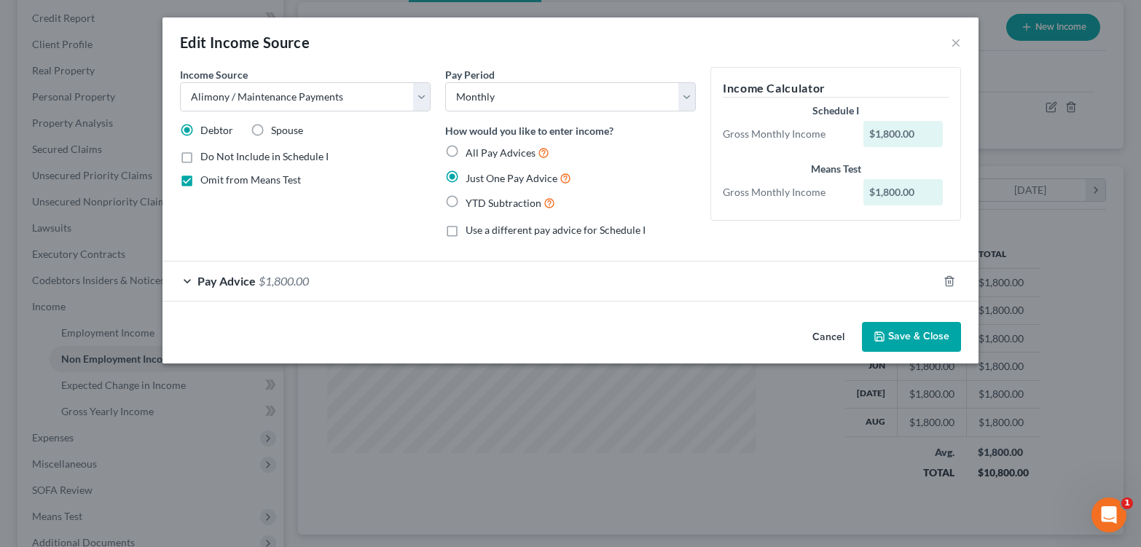
checkbox input "true"
click at [947, 353] on button "Save & Close" at bounding box center [911, 337] width 99 height 31
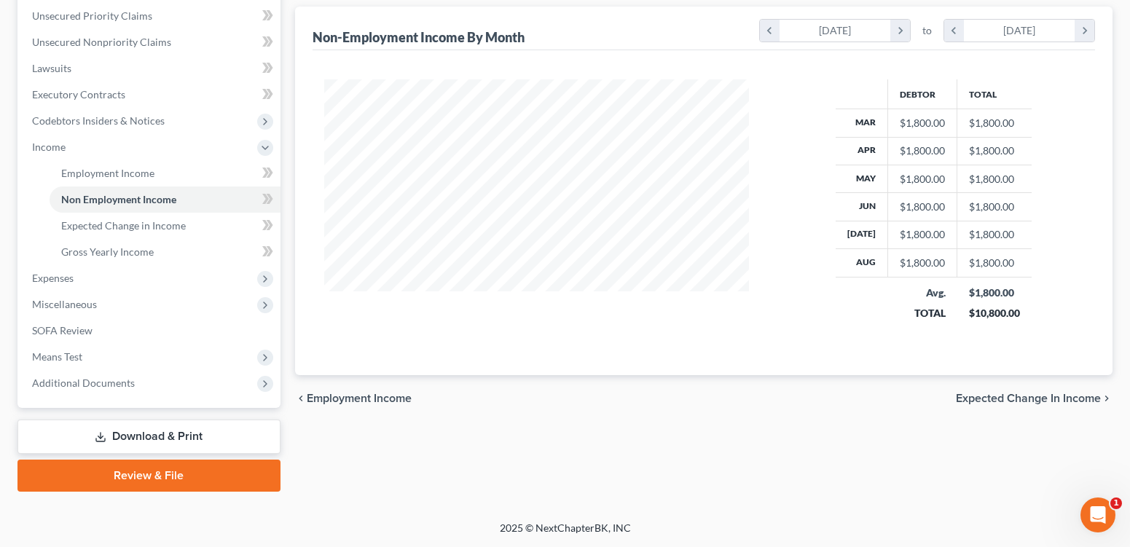
scroll to position [354, 0]
click at [80, 363] on span "Means Test" at bounding box center [57, 356] width 50 height 12
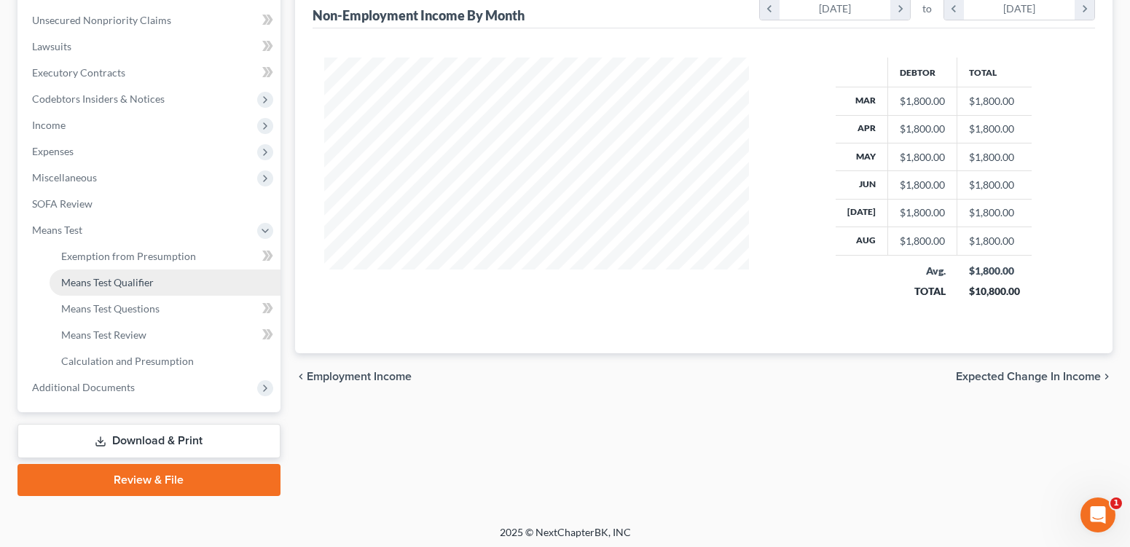
click at [125, 289] on span "Means Test Qualifier" at bounding box center [107, 282] width 93 height 12
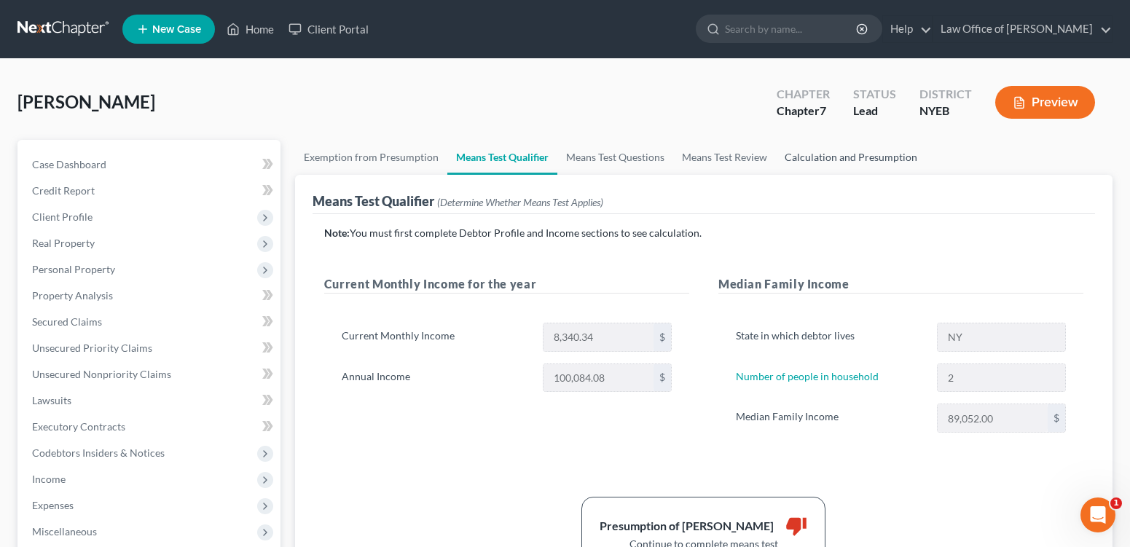
click at [868, 171] on link "Calculation and Presumption" at bounding box center [851, 157] width 150 height 35
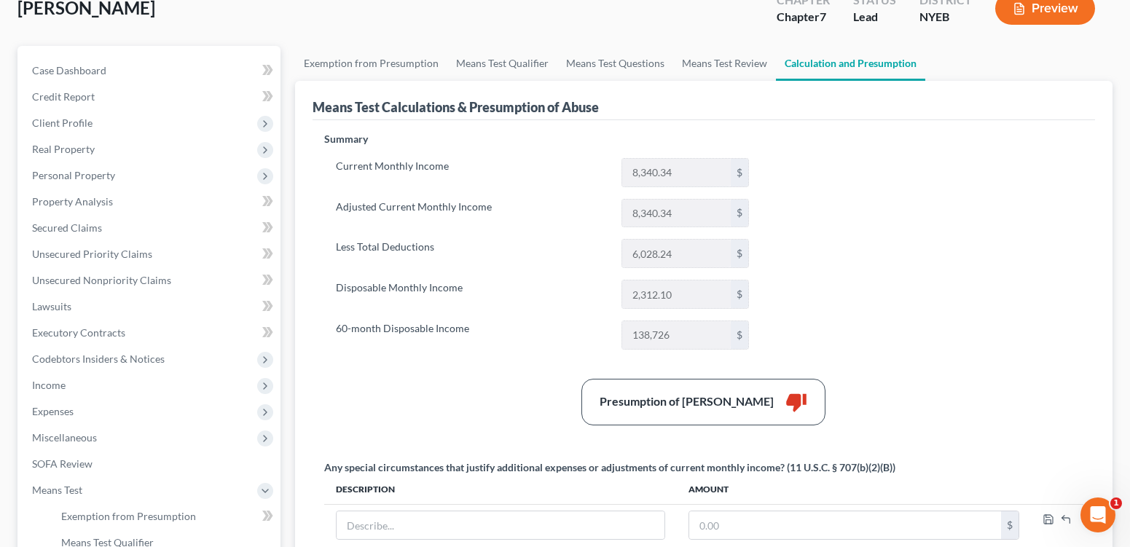
scroll to position [87, 0]
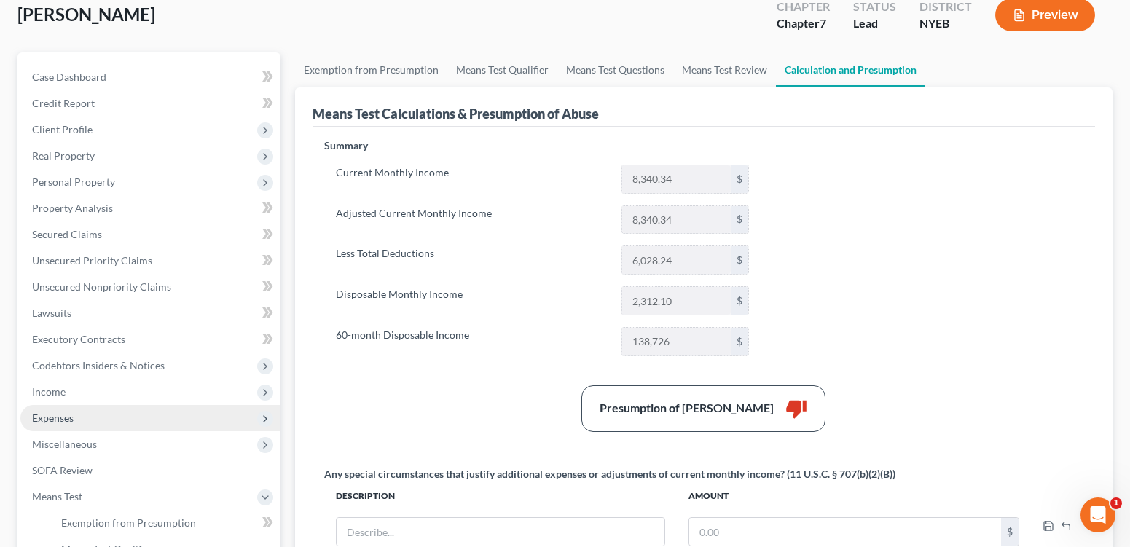
click at [74, 424] on span "Expenses" at bounding box center [53, 418] width 42 height 12
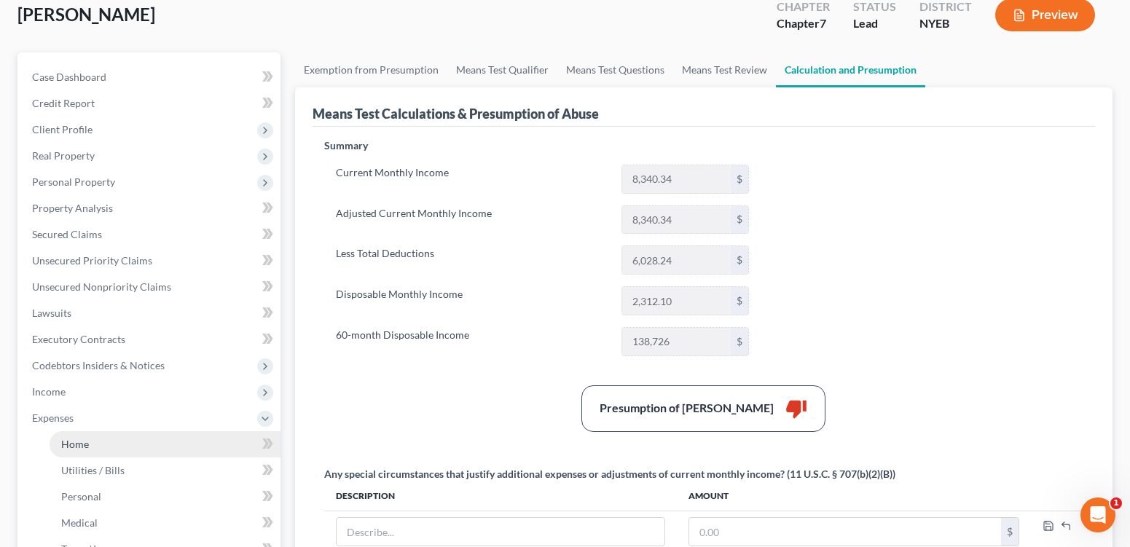
click at [86, 450] on span "Home" at bounding box center [75, 444] width 28 height 12
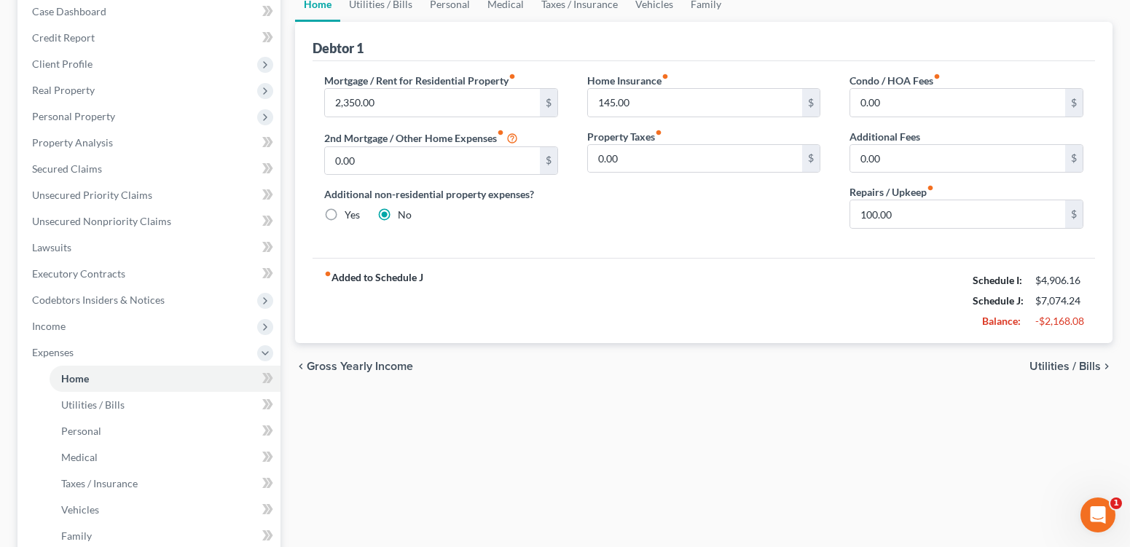
scroll to position [152, 0]
click at [682, 22] on link "Vehicles" at bounding box center [654, 5] width 55 height 35
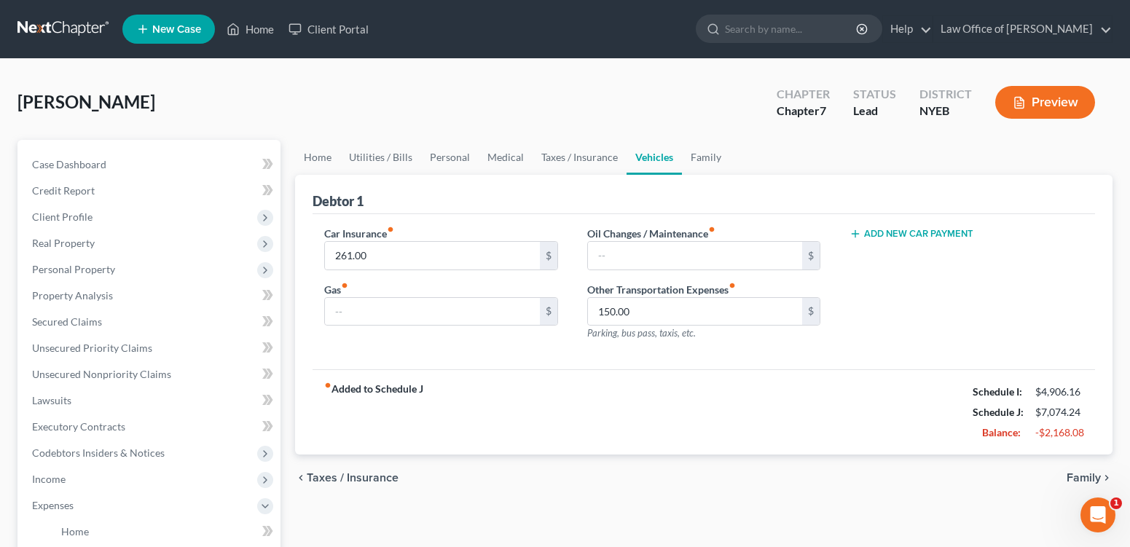
click at [889, 240] on button "Add New Car Payment" at bounding box center [912, 234] width 124 height 12
click at [882, 270] on input "text" at bounding box center [947, 256] width 194 height 28
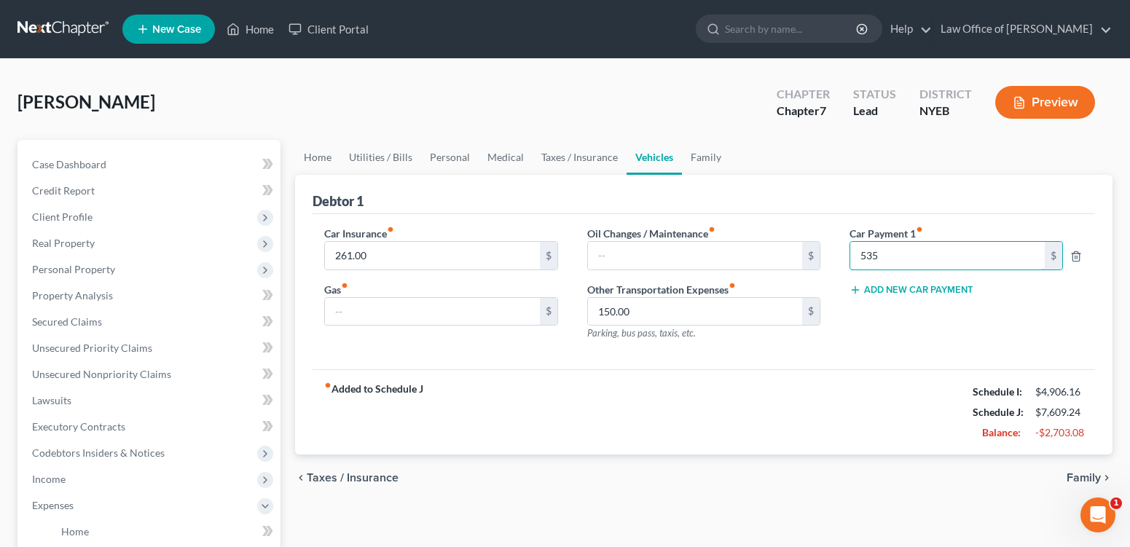
type input "535"
click at [918, 370] on div "Car Insurance fiber_manual_record 261.00 $ Gas fiber_manual_record $ Oil Change…" at bounding box center [704, 292] width 783 height 156
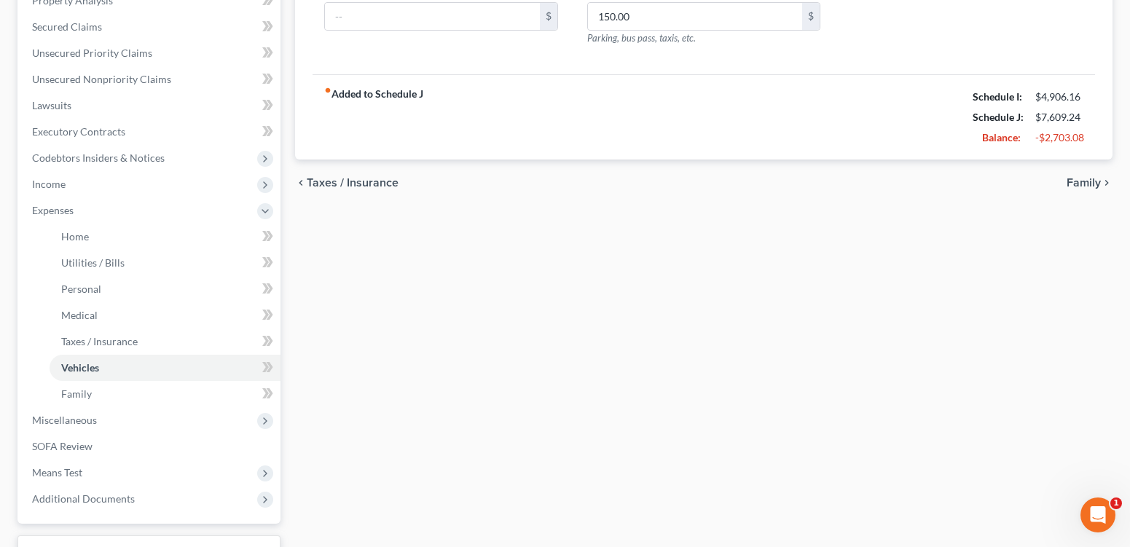
scroll to position [304, 0]
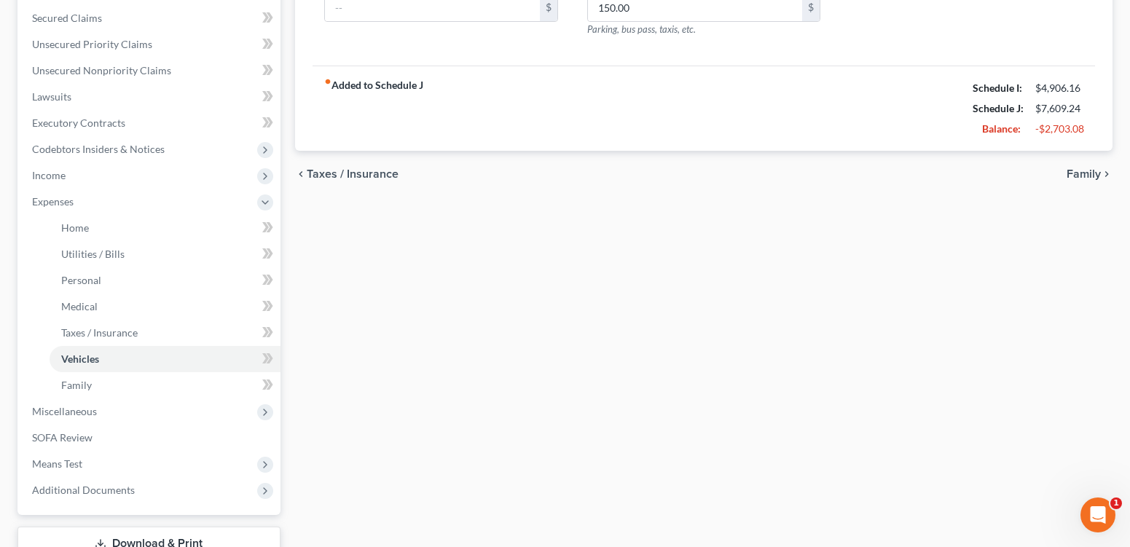
click at [1071, 180] on span "Family" at bounding box center [1084, 174] width 34 height 12
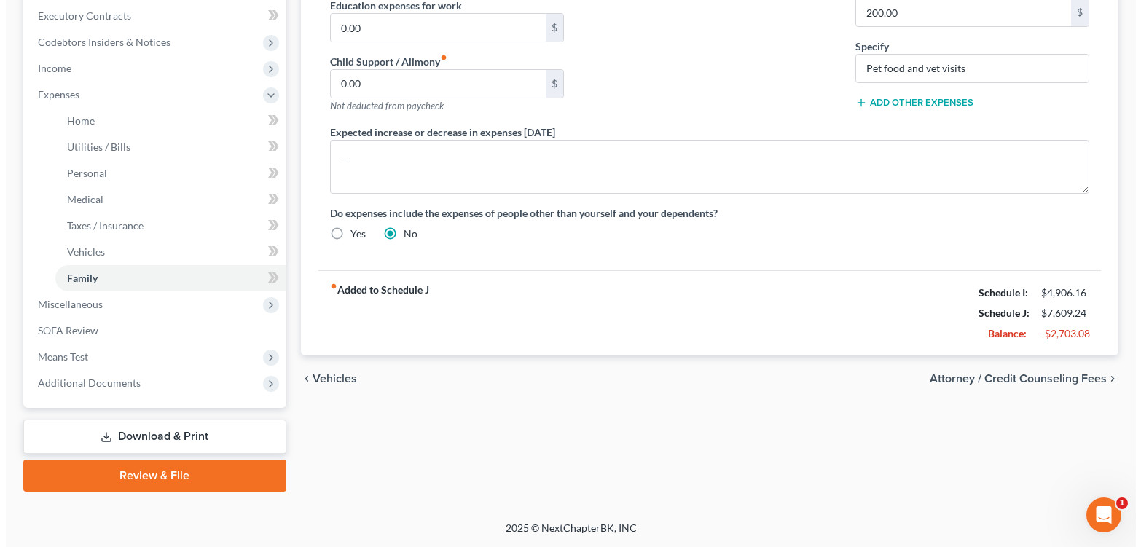
scroll to position [444, 0]
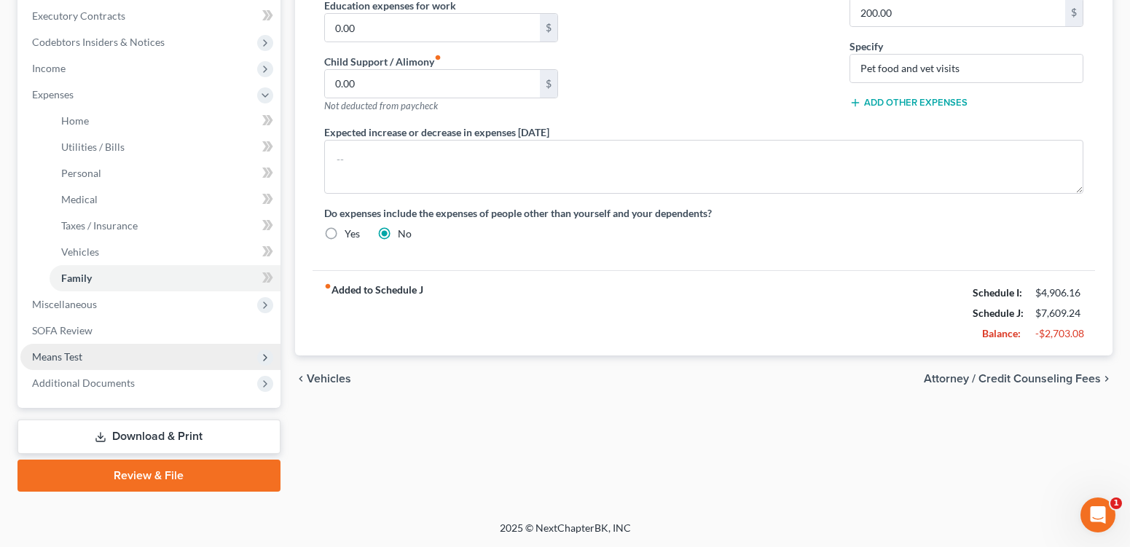
click at [131, 370] on span "Means Test" at bounding box center [150, 357] width 260 height 26
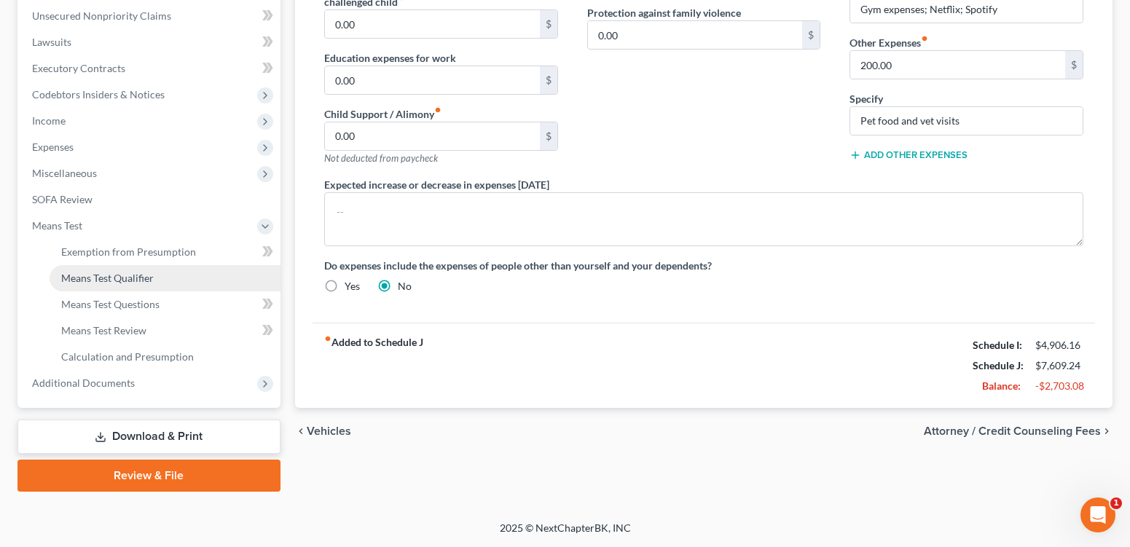
click at [106, 272] on span "Means Test Qualifier" at bounding box center [107, 278] width 93 height 12
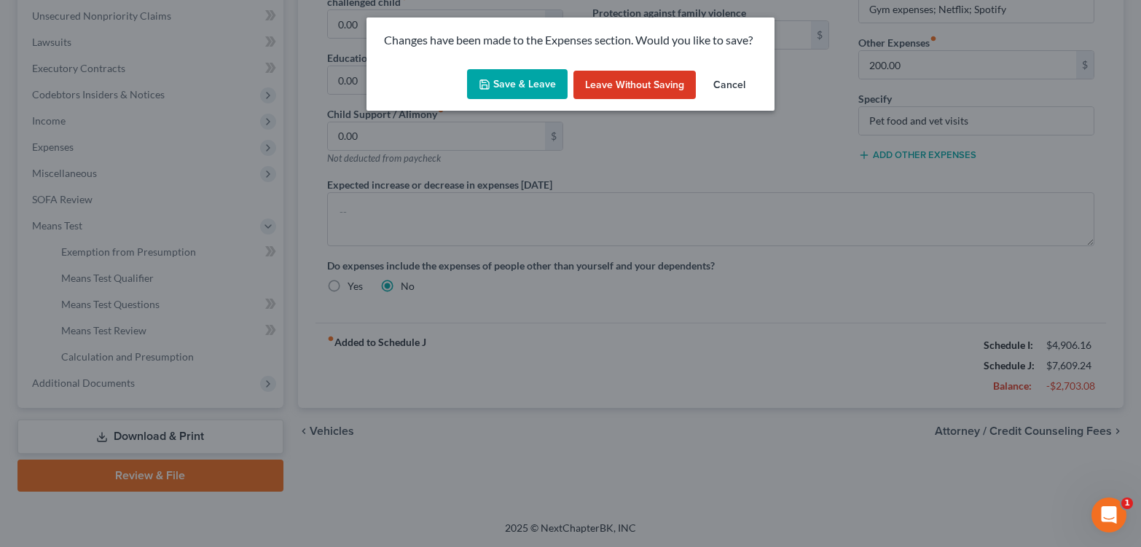
click at [498, 94] on button "Save & Leave" at bounding box center [517, 84] width 101 height 31
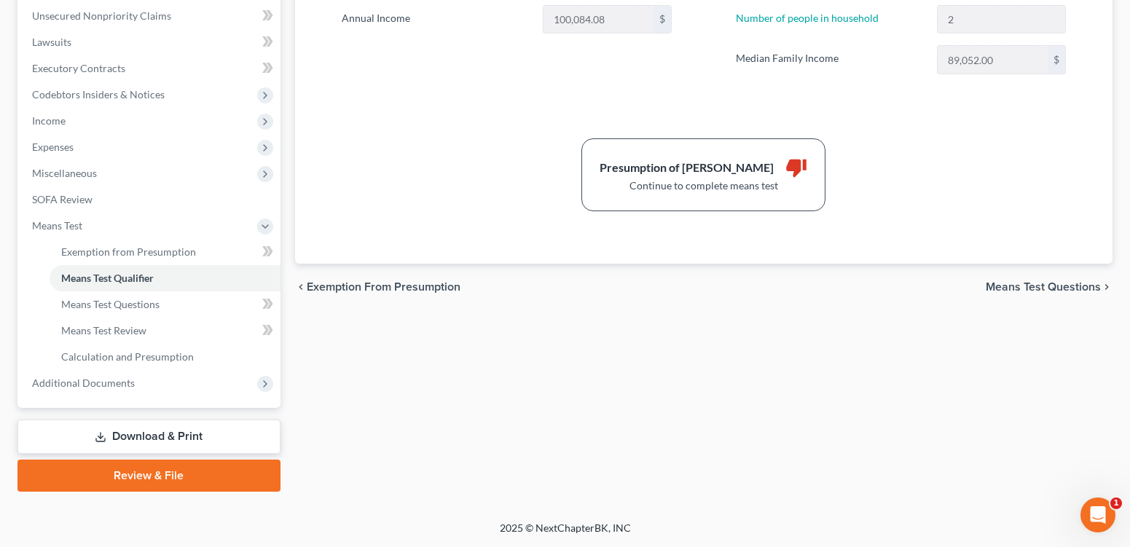
scroll to position [418, 0]
click at [1035, 293] on span "Means Test Questions" at bounding box center [1043, 287] width 115 height 12
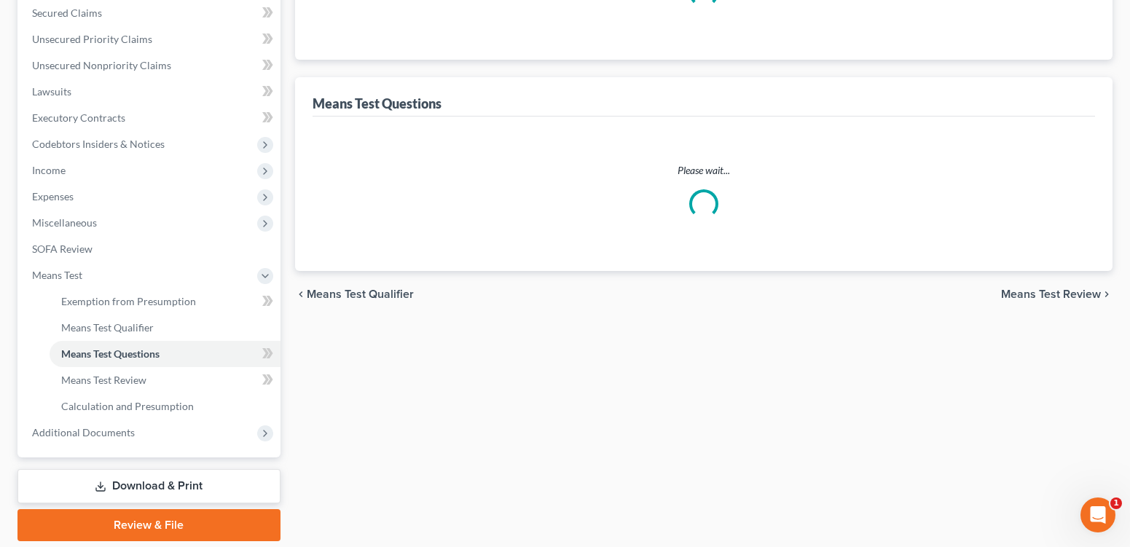
select select "2"
select select "0"
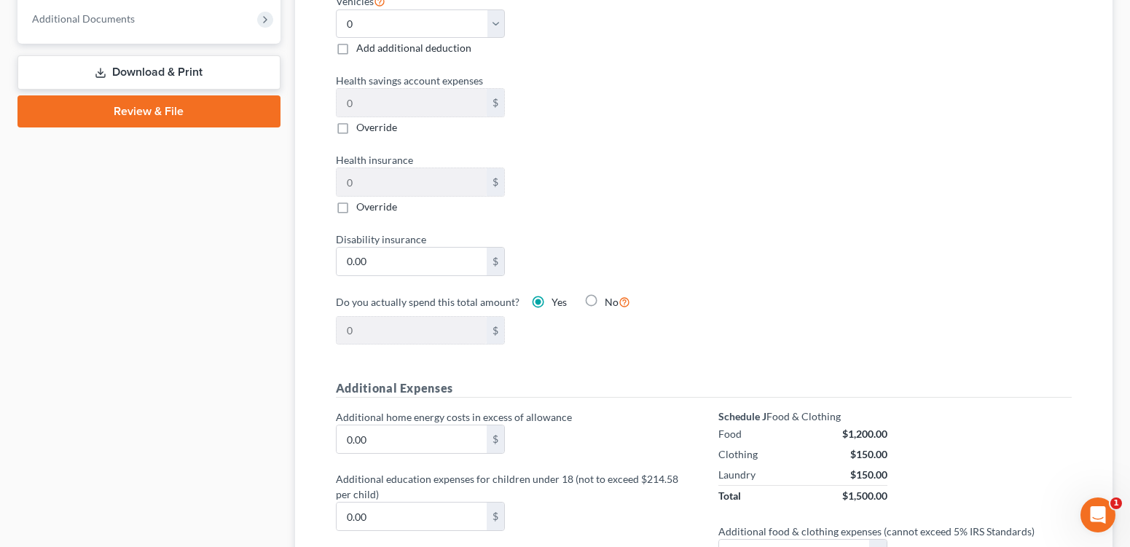
scroll to position [726, 0]
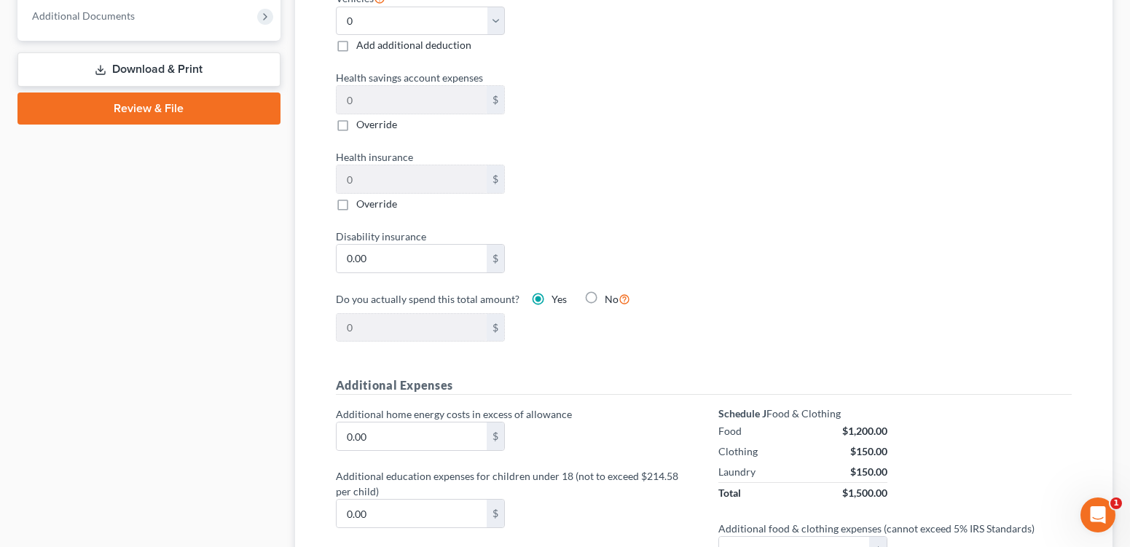
click at [356, 52] on label "Add additional deduction" at bounding box center [413, 45] width 115 height 15
click at [362, 47] on input "Add additional deduction" at bounding box center [366, 42] width 9 height 9
checkbox input "true"
click at [495, 36] on select "Select 0 1 2 3 4 5" at bounding box center [421, 21] width 170 height 29
select select "1"
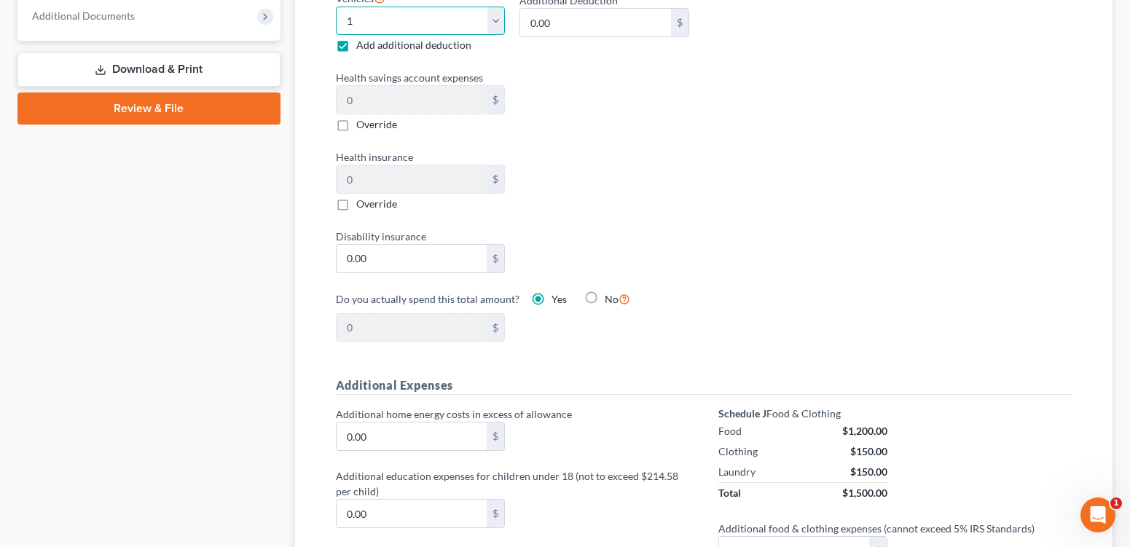
click at [342, 36] on select "Select 0 1 2 3 4 5" at bounding box center [421, 21] width 170 height 29
click at [571, 36] on input "0.00" at bounding box center [595, 23] width 151 height 28
type input "525"
click at [713, 246] on div "Housing Local Standard Override to $0 Vehicles Select 0 1 2 3 4 5 Add additiona…" at bounding box center [703, 149] width 765 height 421
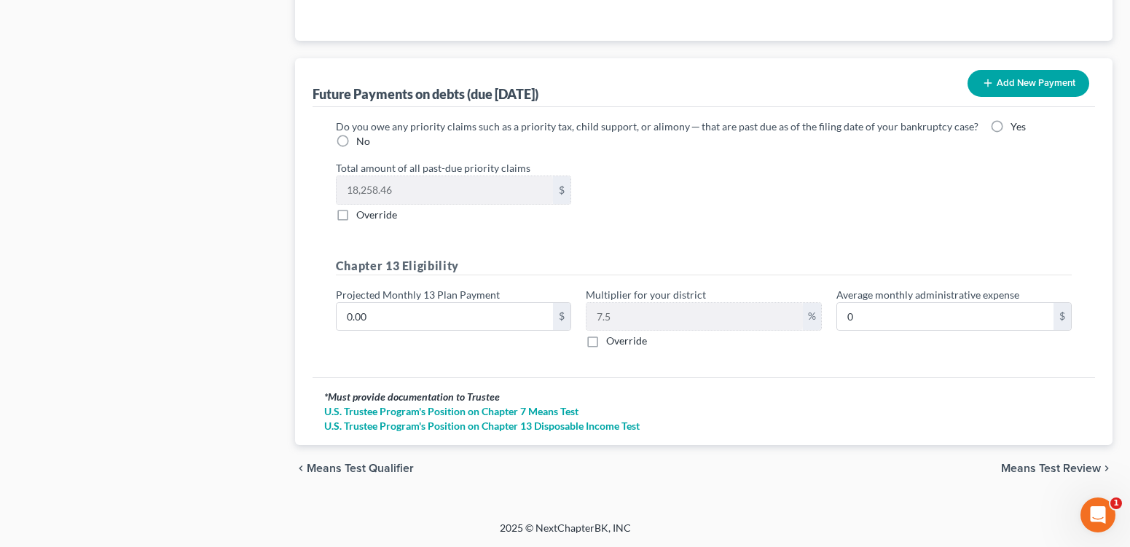
scroll to position [1678, 0]
click at [1047, 463] on span "Means Test Review" at bounding box center [1051, 469] width 100 height 12
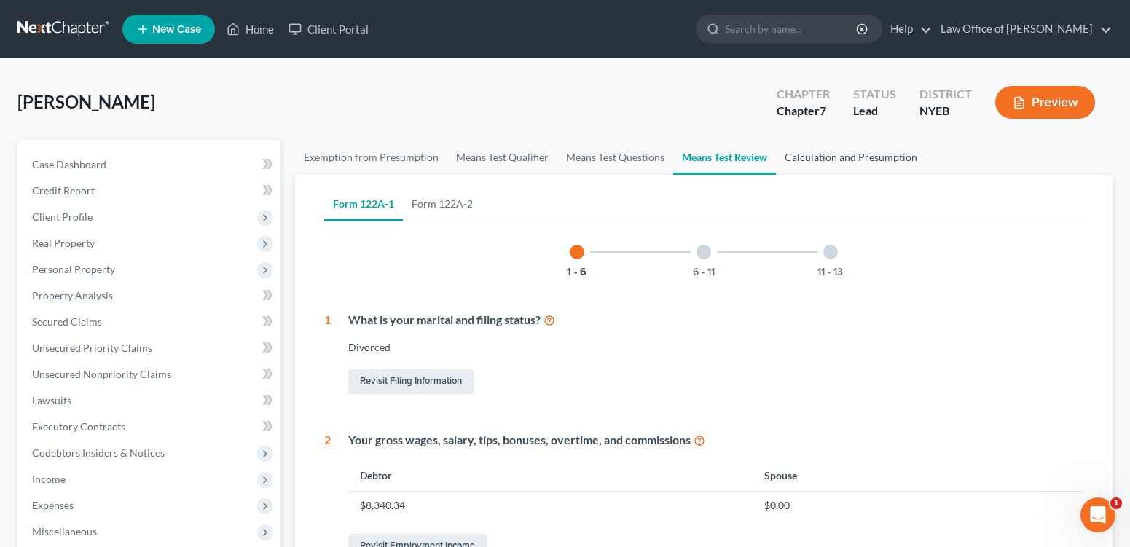
click at [906, 173] on link "Calculation and Presumption" at bounding box center [851, 157] width 150 height 35
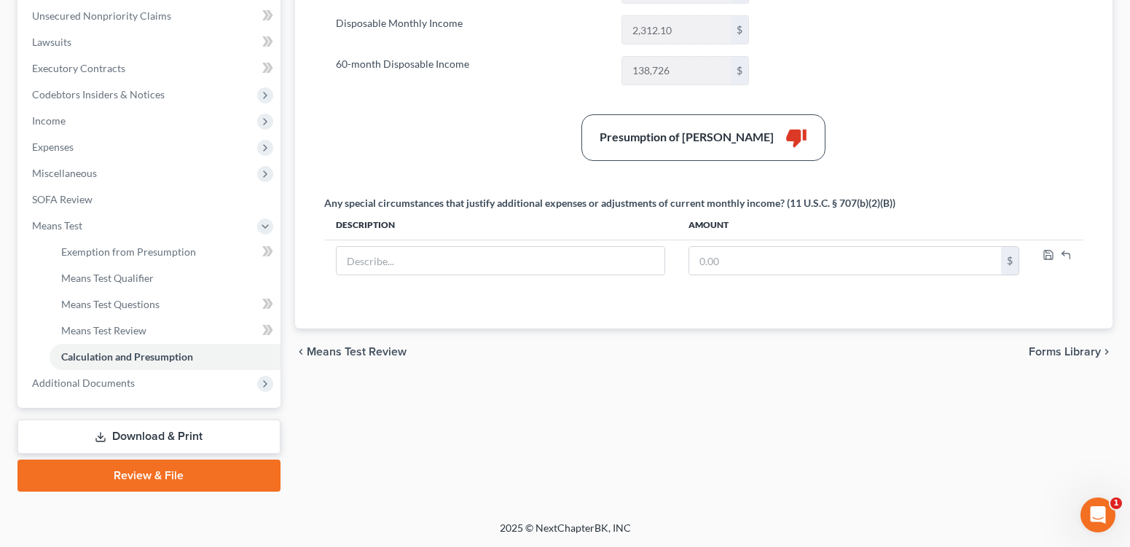
scroll to position [469, 0]
click at [351, 346] on span "Means Test Review" at bounding box center [357, 352] width 100 height 12
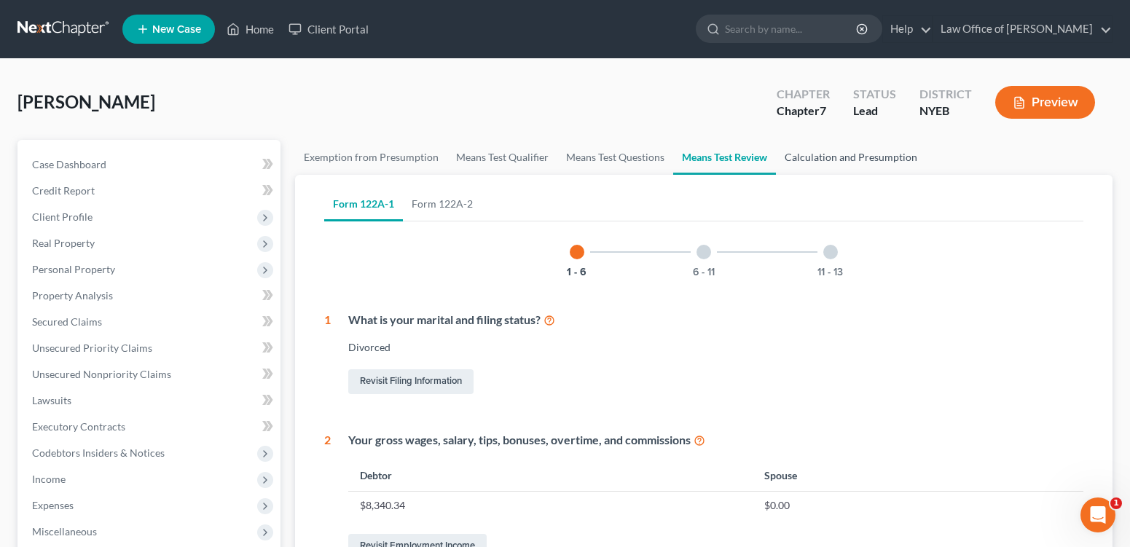
click at [875, 174] on link "Calculation and Presumption" at bounding box center [851, 157] width 150 height 35
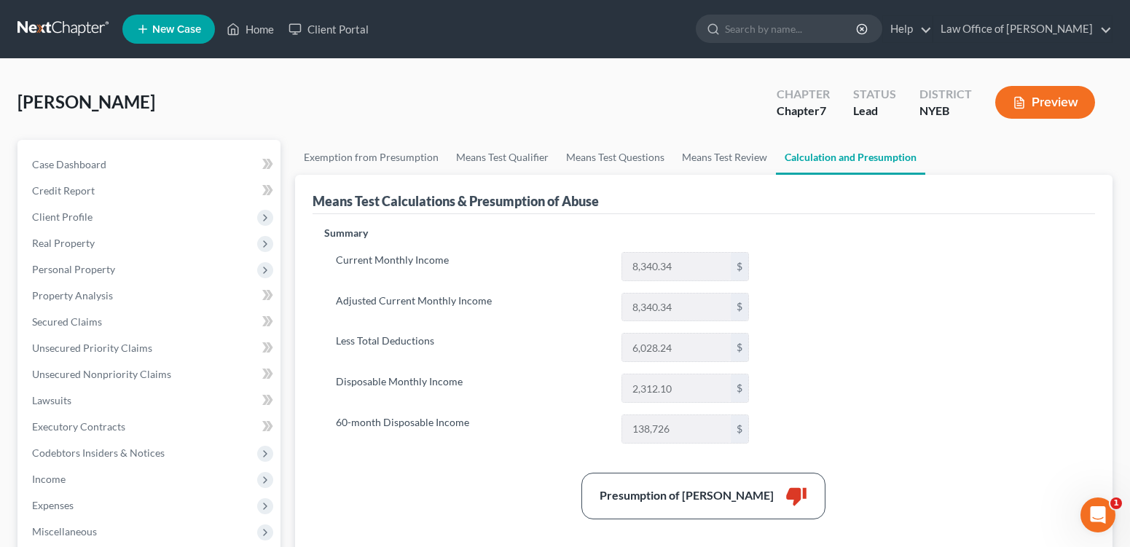
click at [826, 299] on div "Summary Current Monthly Income 8,340.34 $ Adjusted Current Monthly Income 8,340…" at bounding box center [704, 448] width 774 height 444
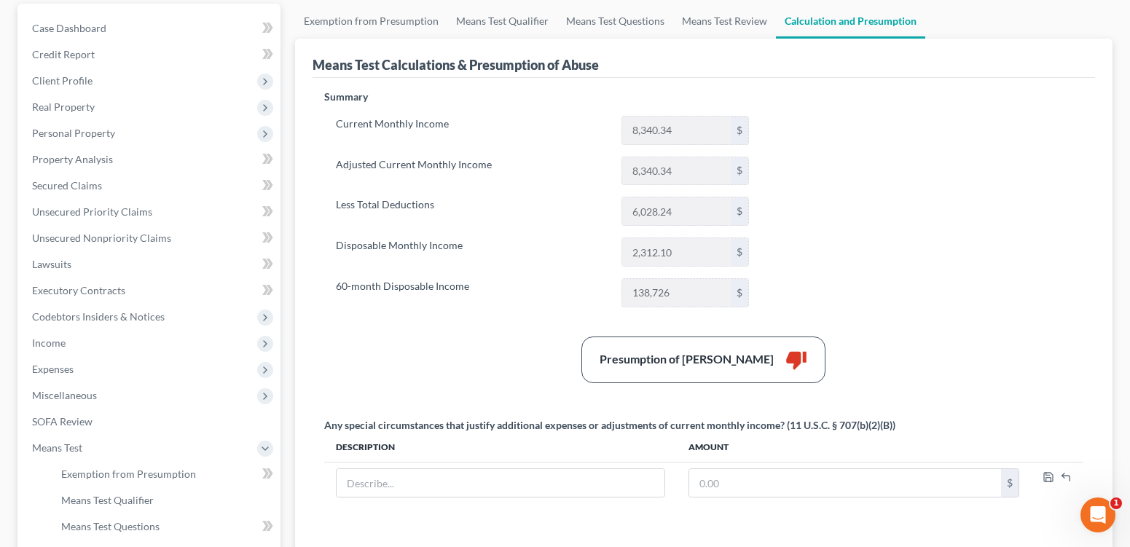
scroll to position [140, 0]
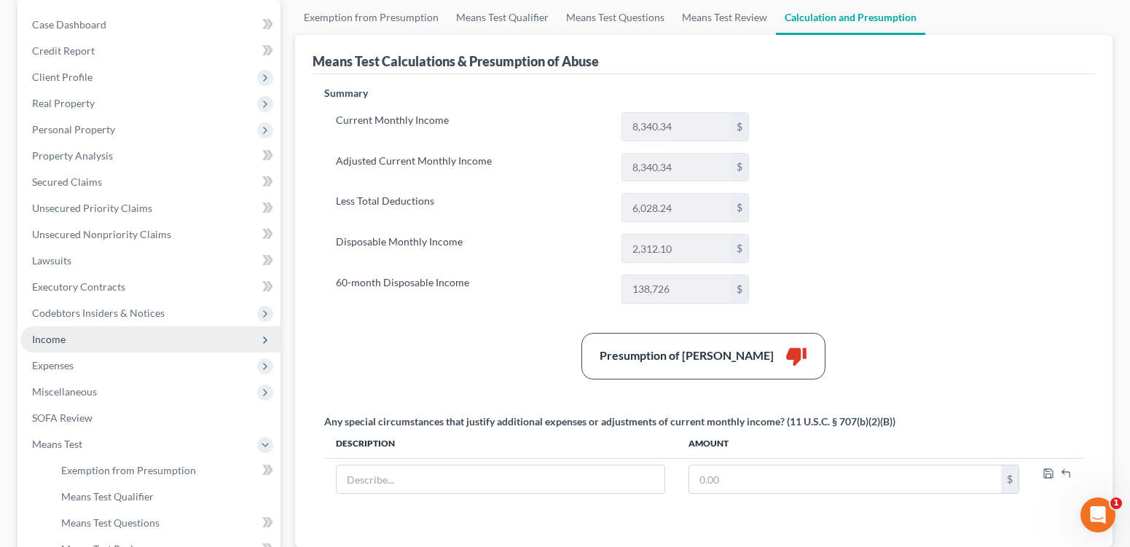
click at [65, 345] on span "Income" at bounding box center [49, 339] width 34 height 12
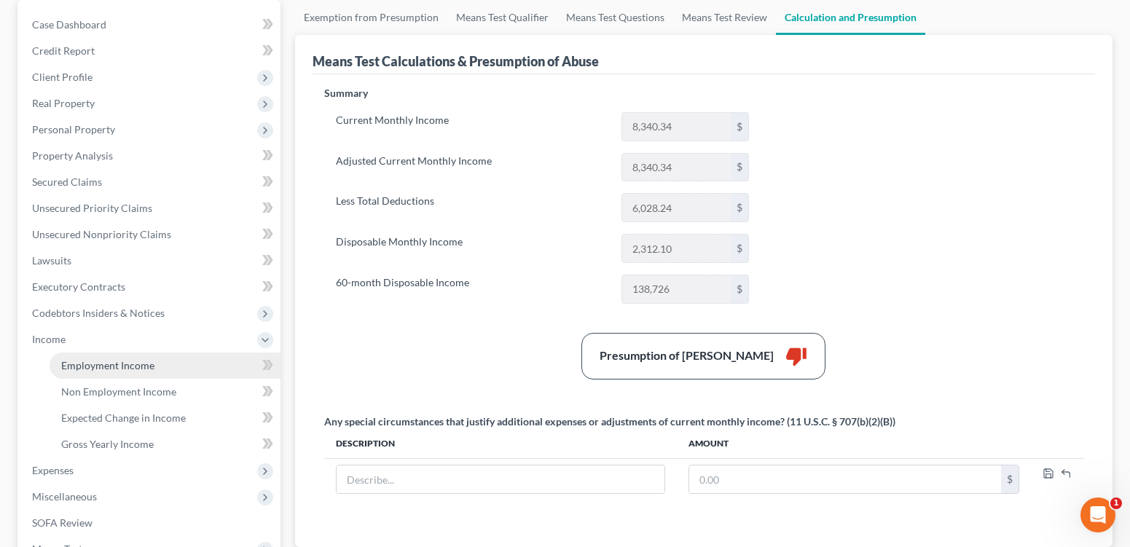
click at [129, 372] on span "Employment Income" at bounding box center [107, 365] width 93 height 12
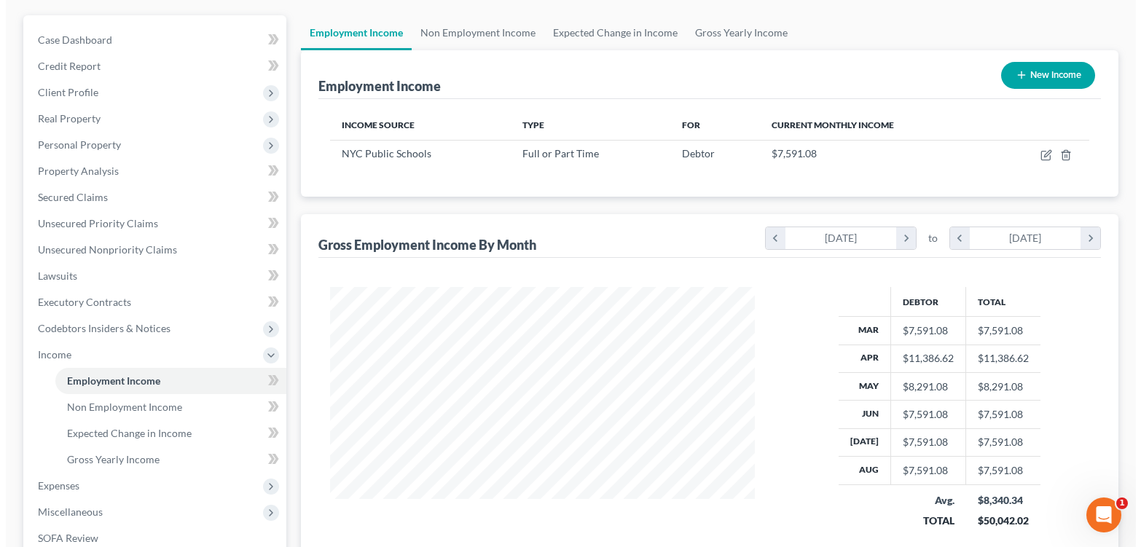
scroll to position [116, 0]
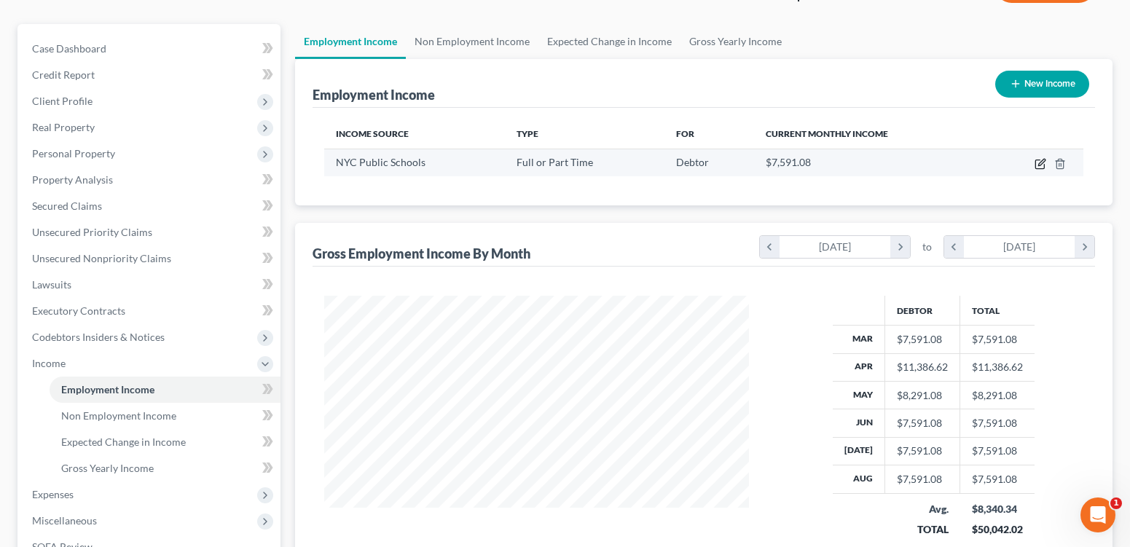
click at [1035, 170] on icon "button" at bounding box center [1041, 164] width 12 height 12
select select "0"
select select "35"
select select "1"
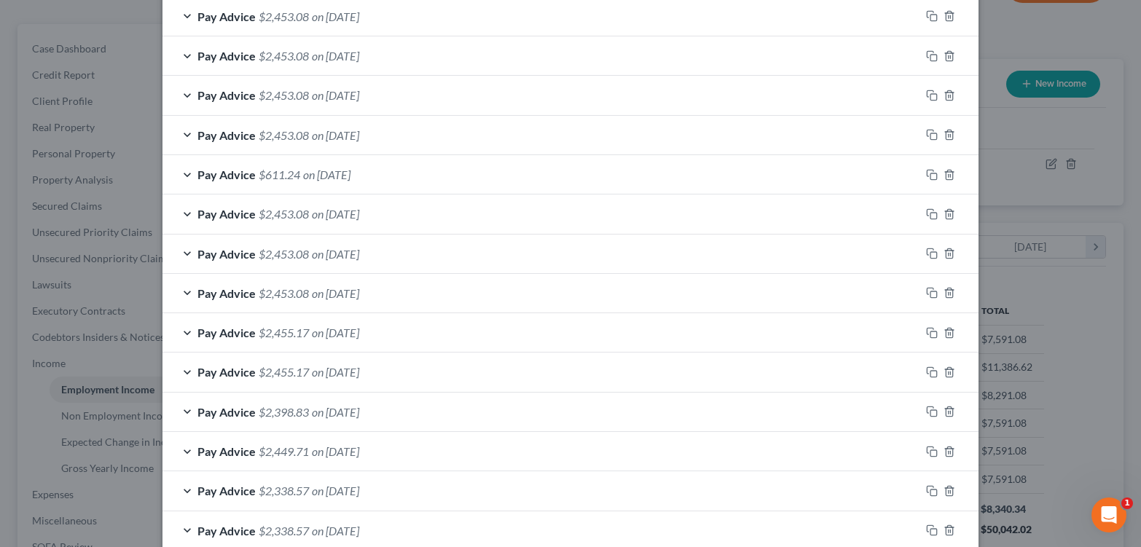
scroll to position [682, 0]
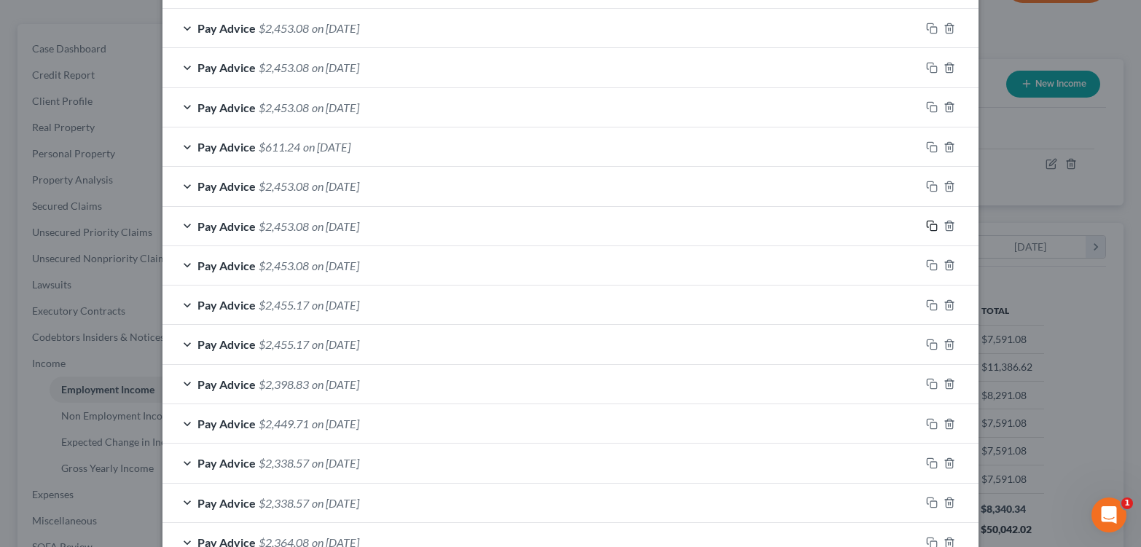
click at [937, 231] on rect "button" at bounding box center [933, 227] width 7 height 7
click at [955, 232] on icon "button" at bounding box center [950, 226] width 12 height 12
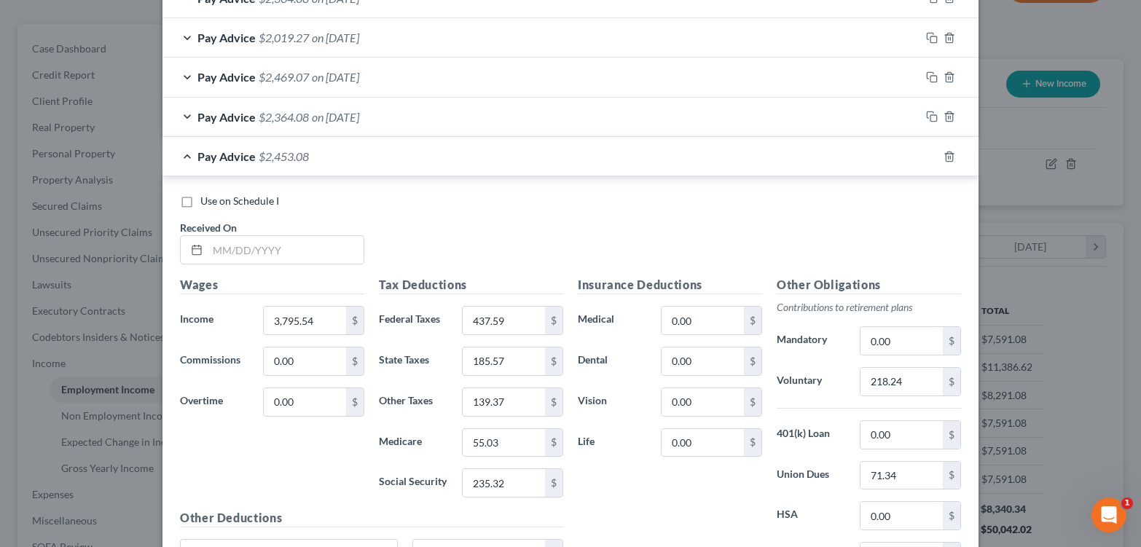
scroll to position [1328, 0]
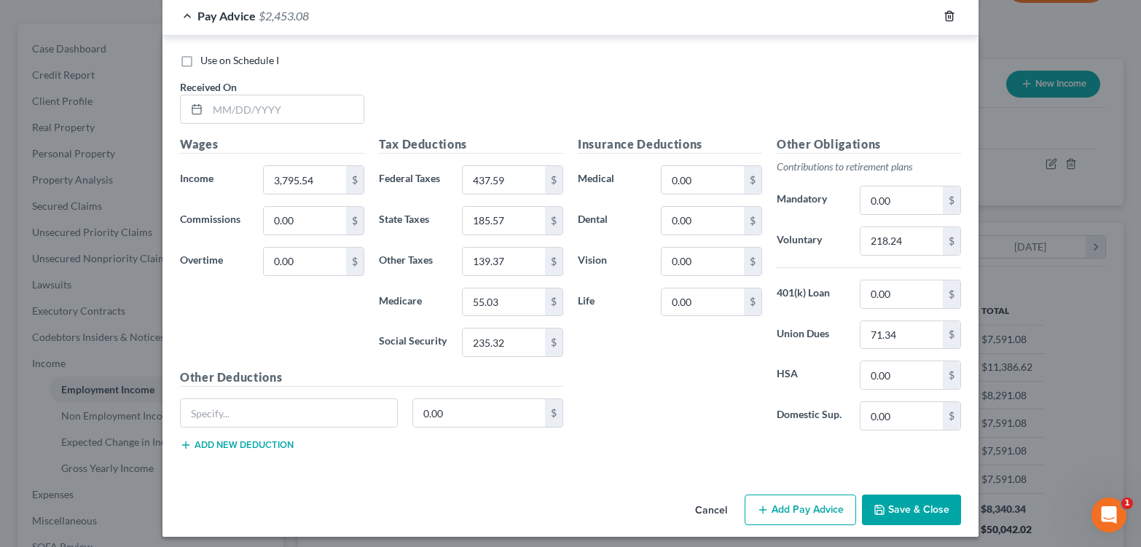
click at [955, 22] on icon "button" at bounding box center [950, 16] width 12 height 12
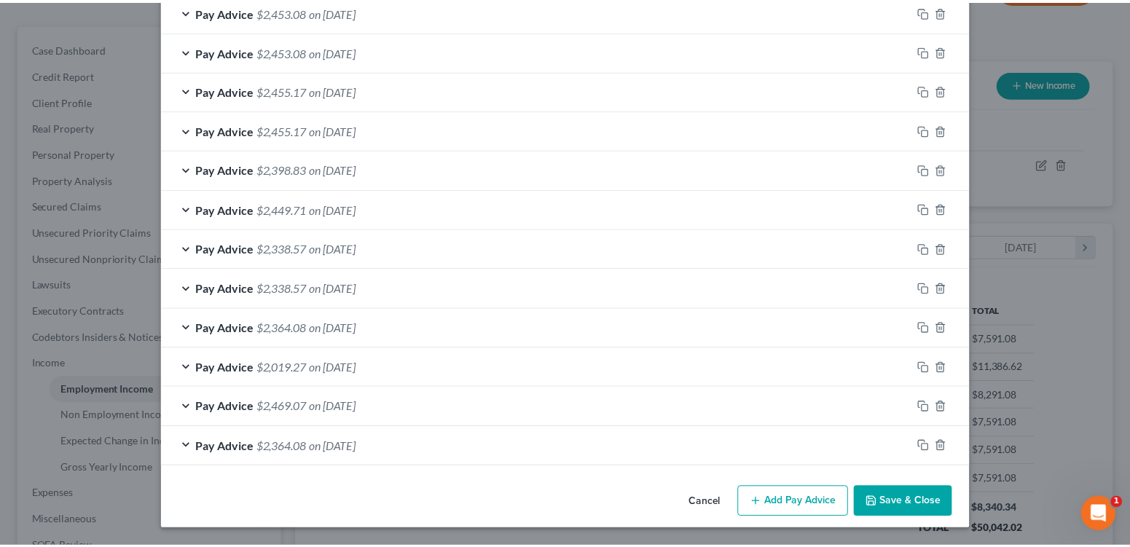
scroll to position [1012, 0]
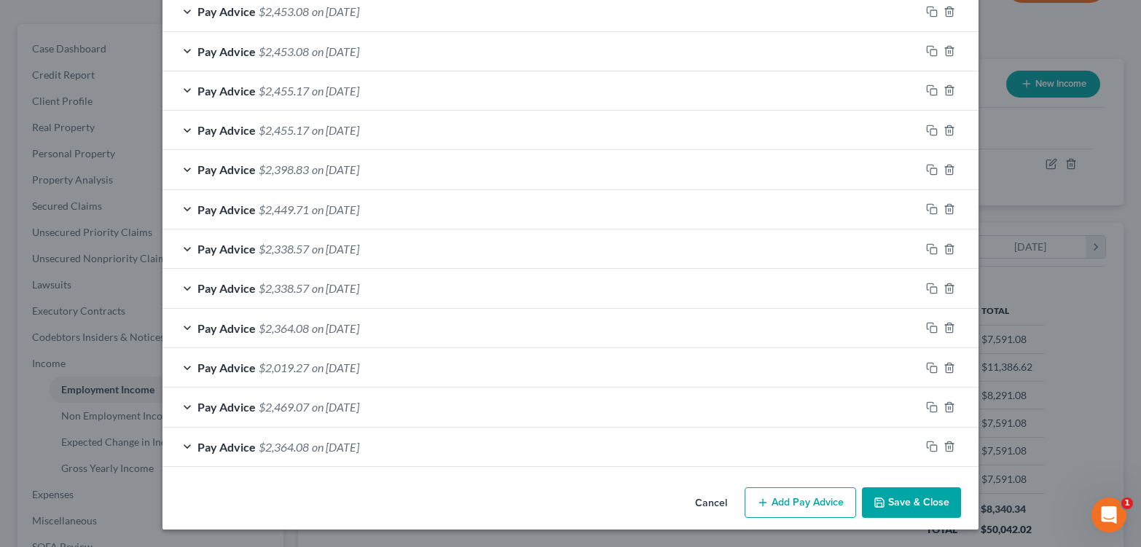
click at [947, 496] on button "Save & Close" at bounding box center [911, 502] width 99 height 31
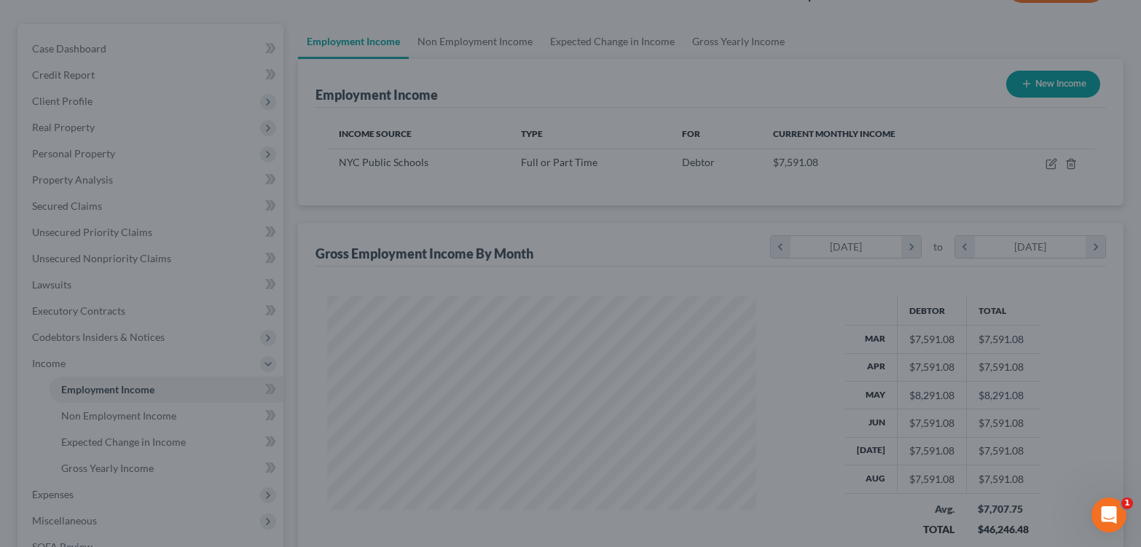
scroll to position [728362, 728202]
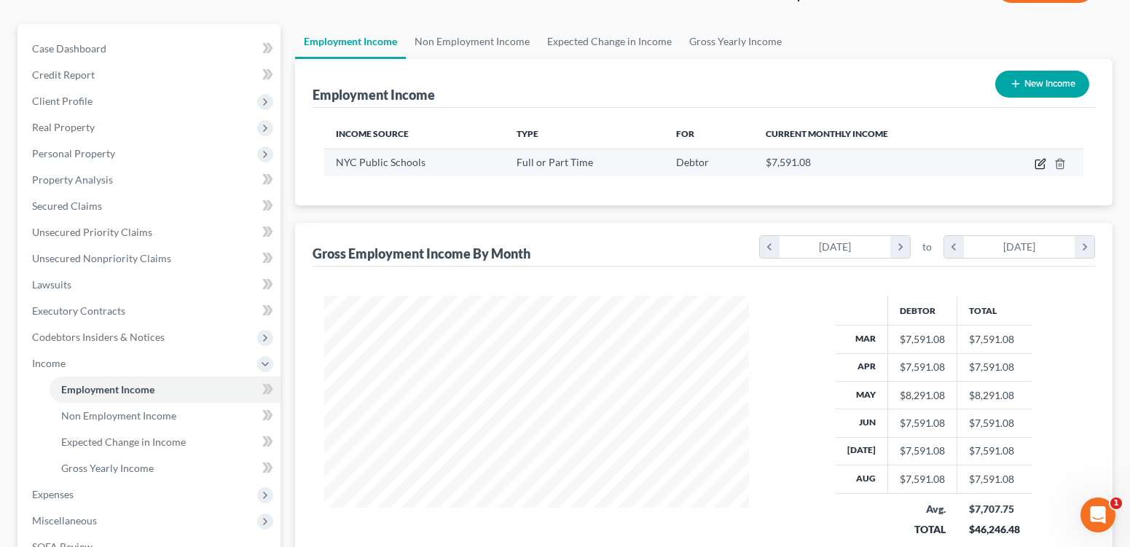
click at [1035, 170] on icon "button" at bounding box center [1041, 164] width 12 height 12
select select "0"
select select "35"
select select "1"
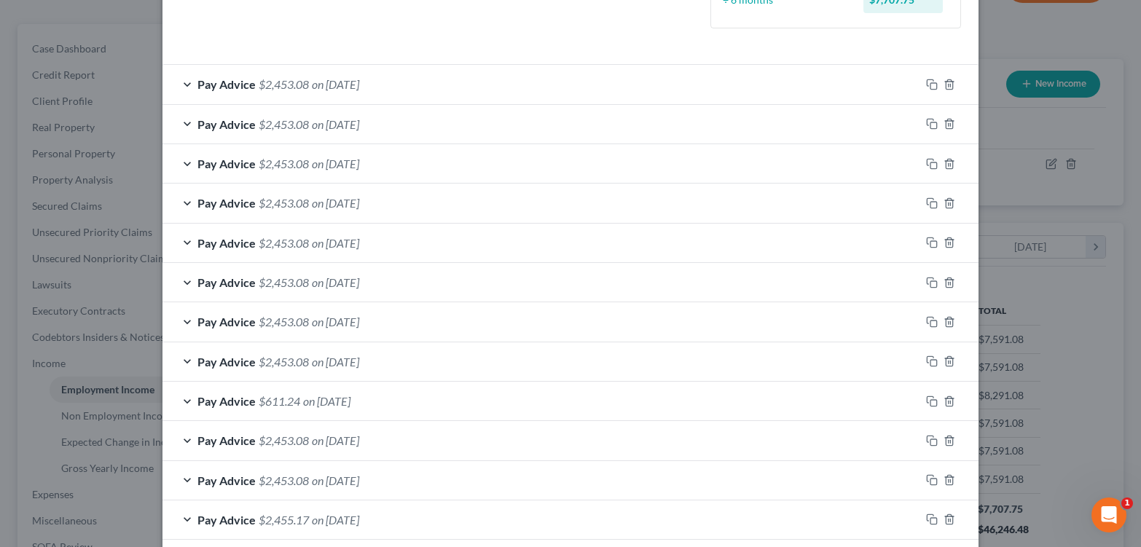
scroll to position [488, 0]
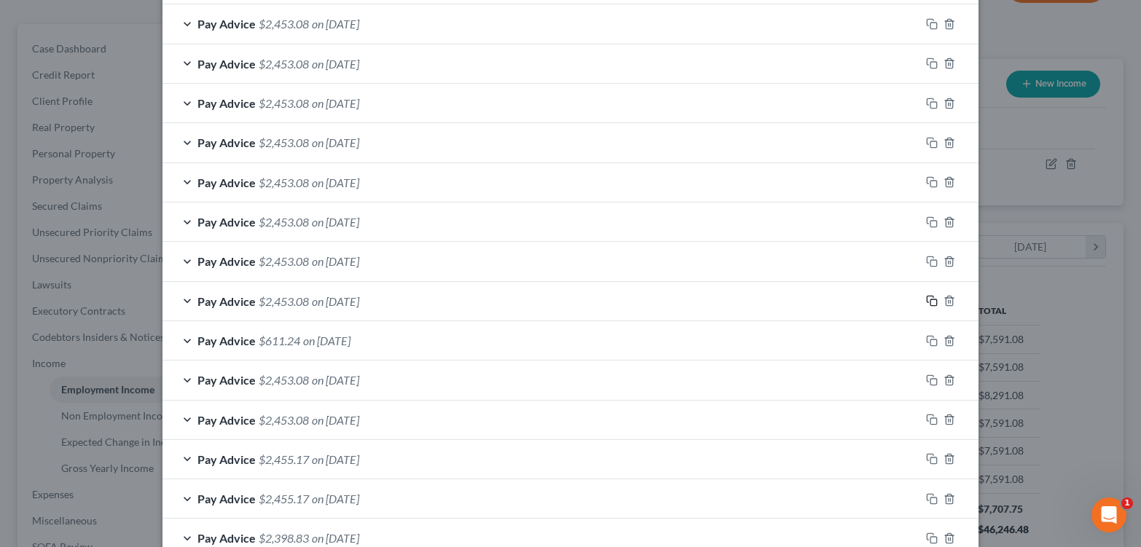
click at [938, 307] on icon "button" at bounding box center [932, 301] width 12 height 12
click at [955, 307] on icon "button" at bounding box center [950, 301] width 12 height 12
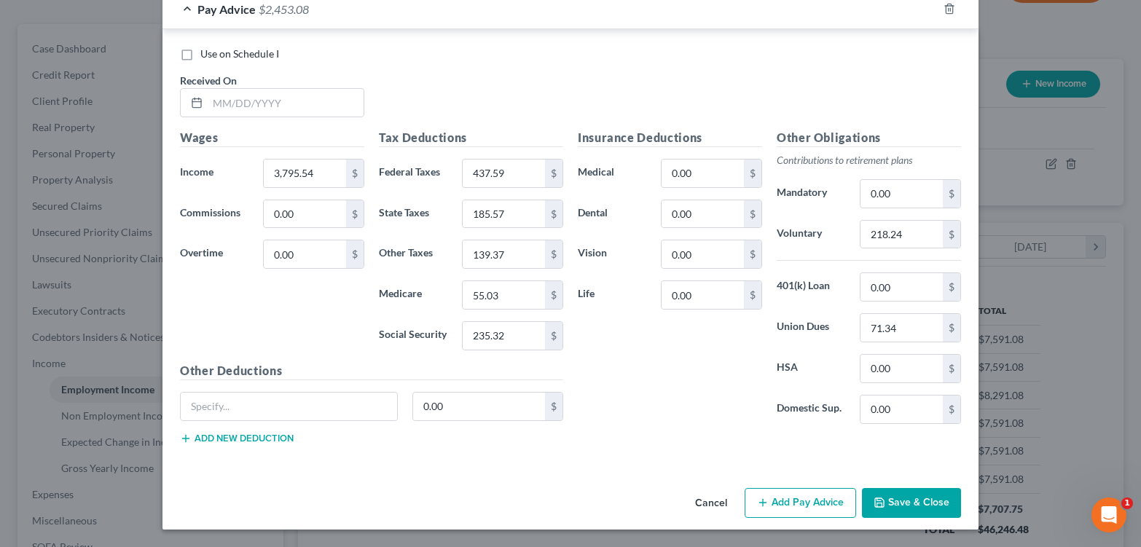
scroll to position [1243, 0]
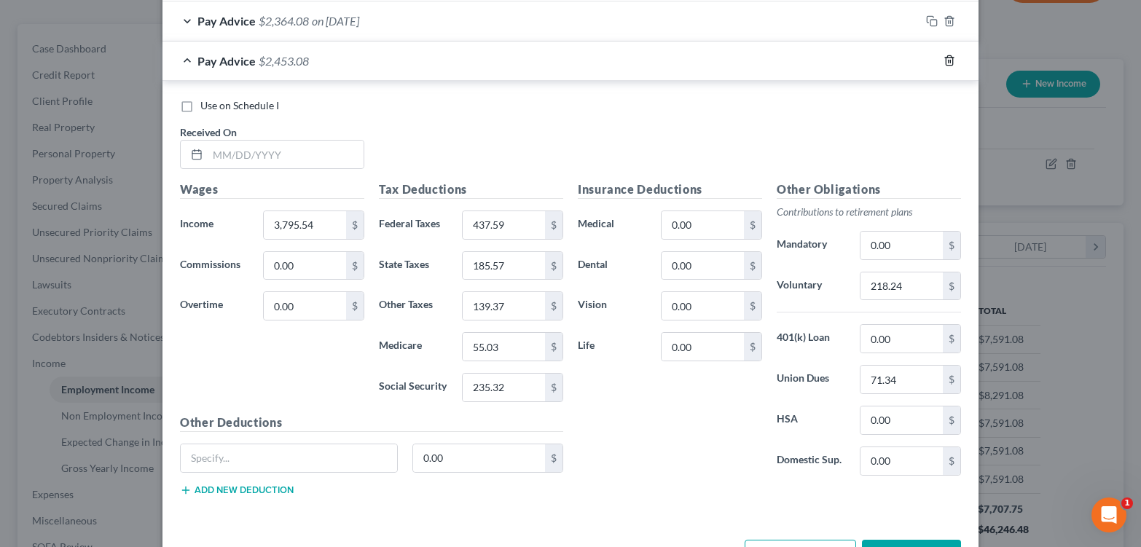
drag, startPoint x: 992, startPoint y: 201, endPoint x: 1000, endPoint y: 203, distance: 9.0
click at [955, 66] on icon "button" at bounding box center [950, 61] width 12 height 12
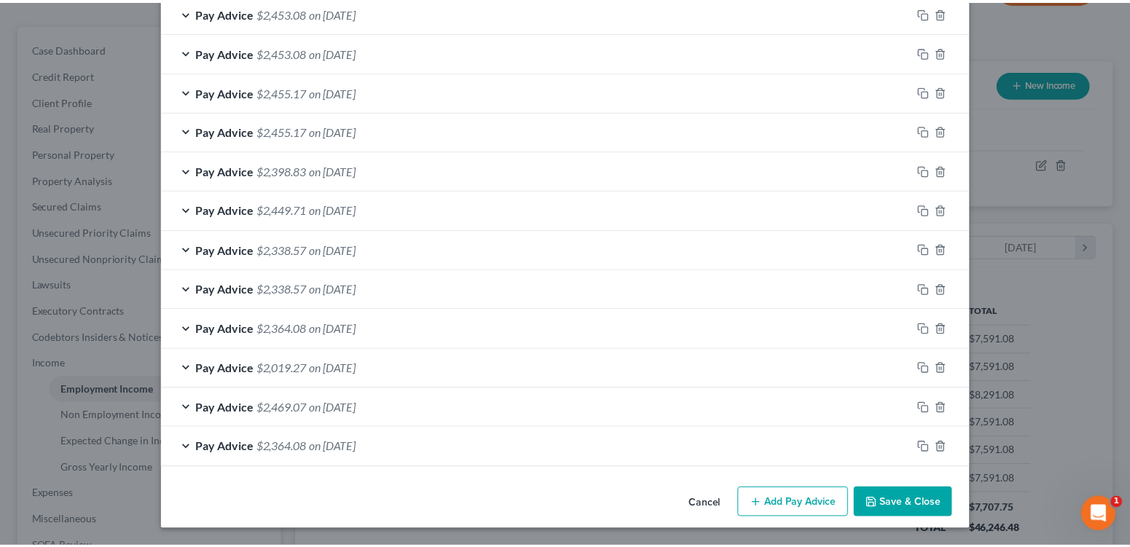
scroll to position [968, 0]
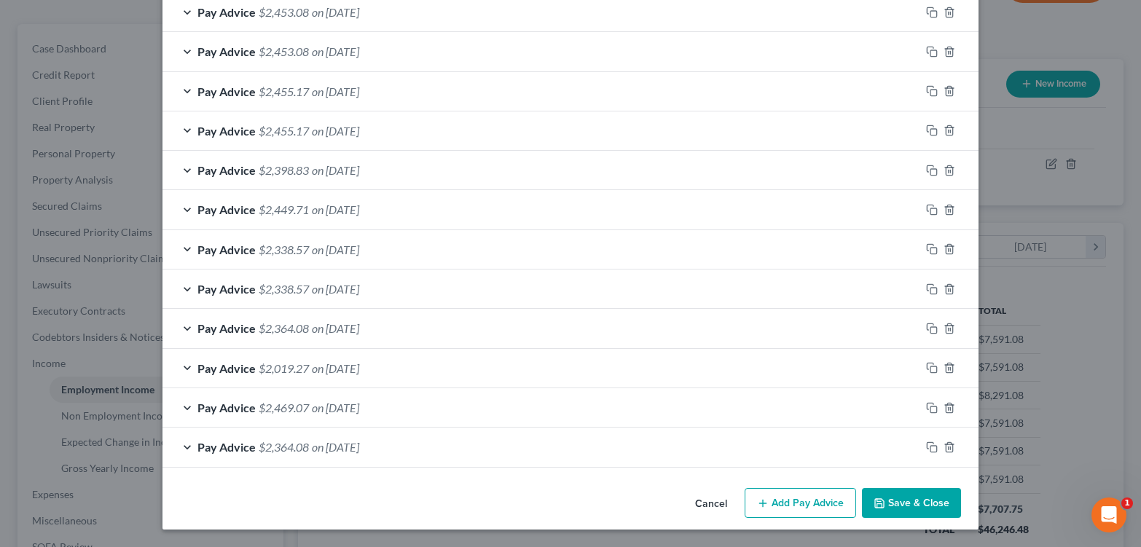
click at [951, 498] on button "Save & Close" at bounding box center [911, 503] width 99 height 31
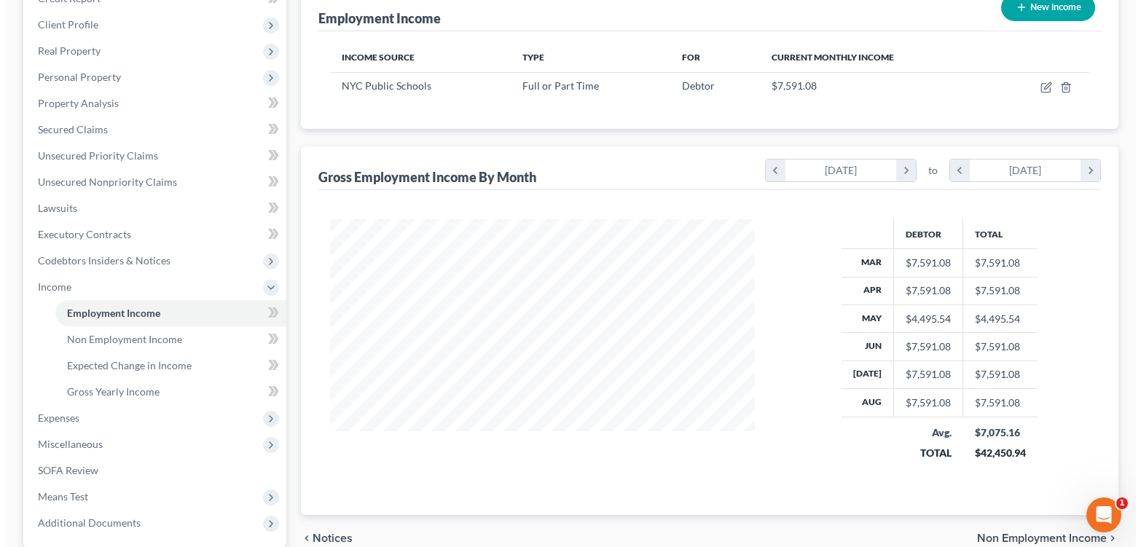
scroll to position [193, 0]
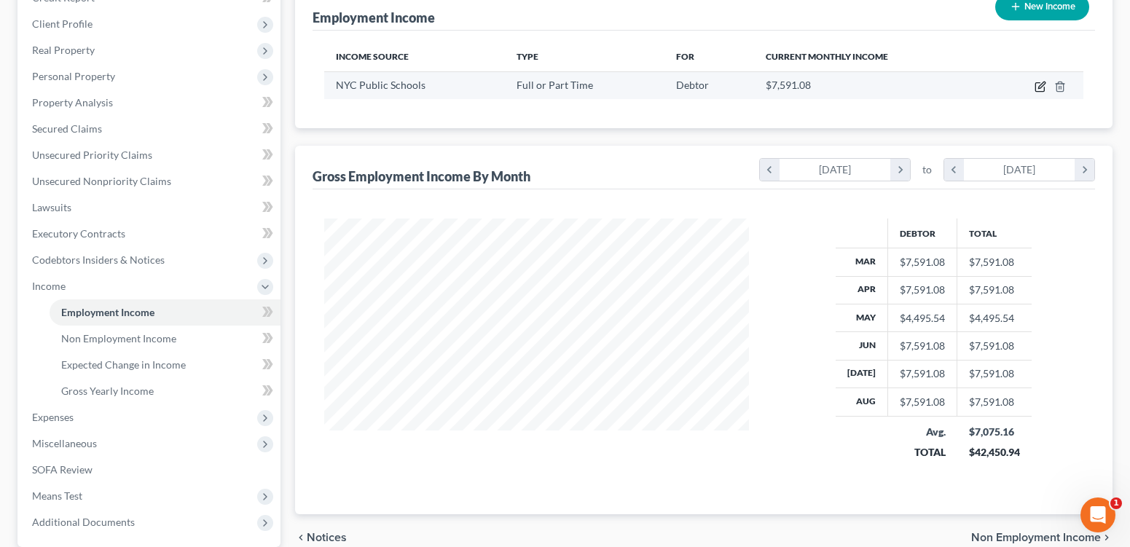
click at [1038, 88] on icon "button" at bounding box center [1041, 85] width 7 height 7
select select "0"
select select "35"
select select "1"
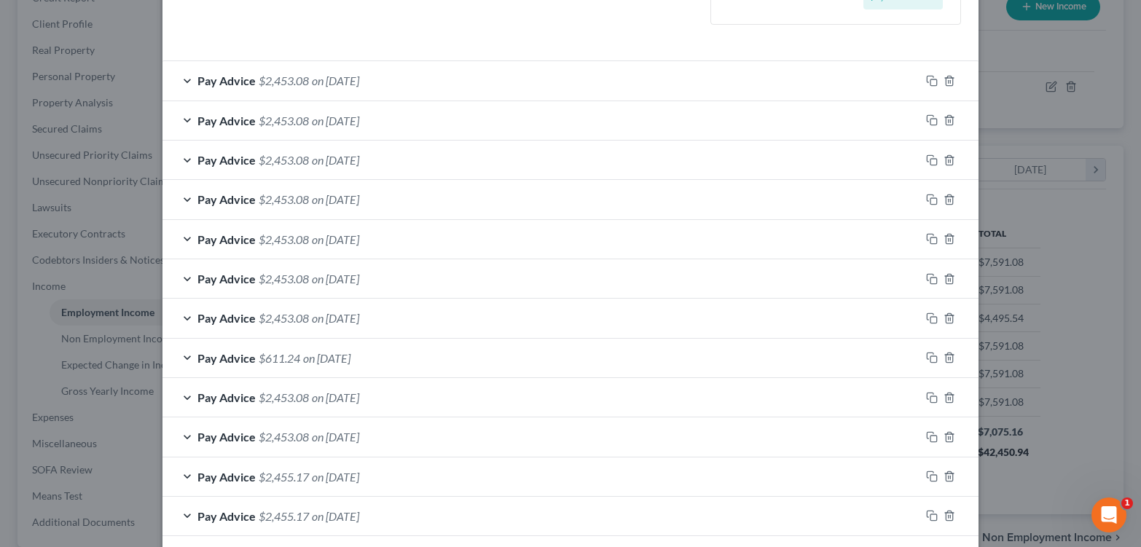
scroll to position [436, 0]
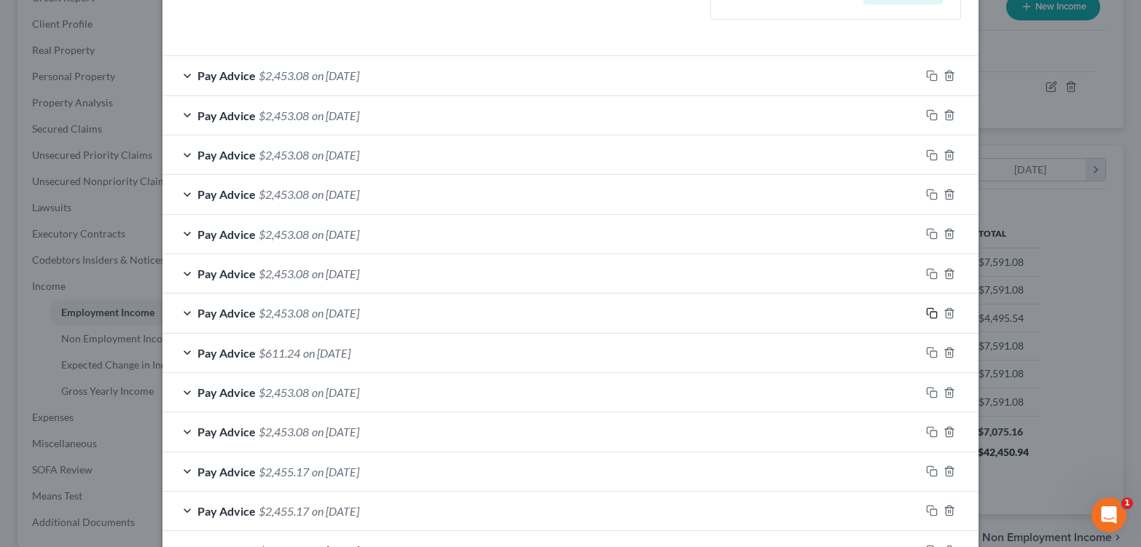
click at [938, 319] on icon "button" at bounding box center [932, 313] width 12 height 12
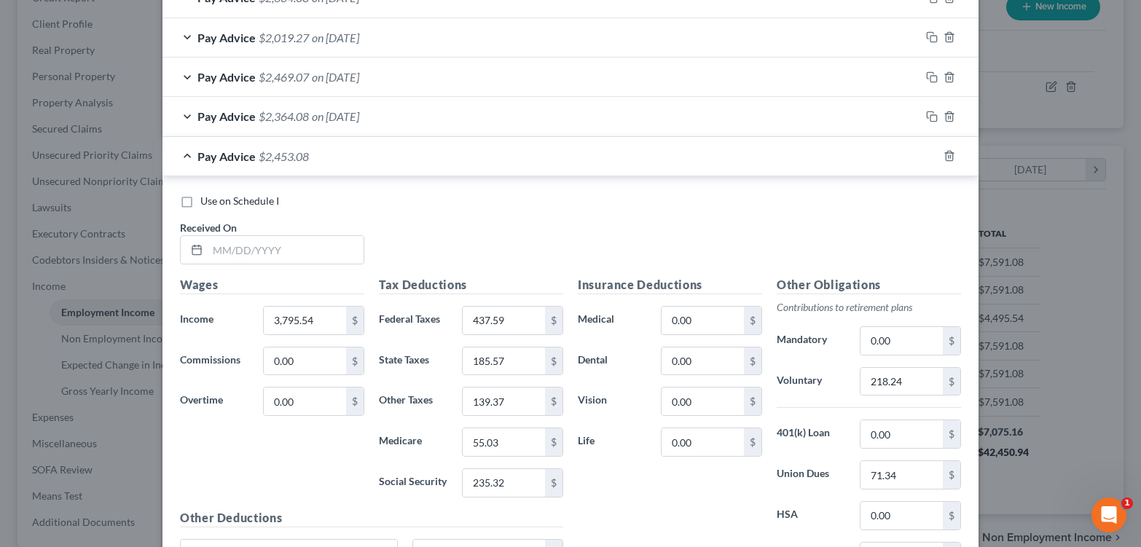
scroll to position [1146, 0]
click at [269, 265] on input "text" at bounding box center [286, 252] width 156 height 28
type input "[DATE]"
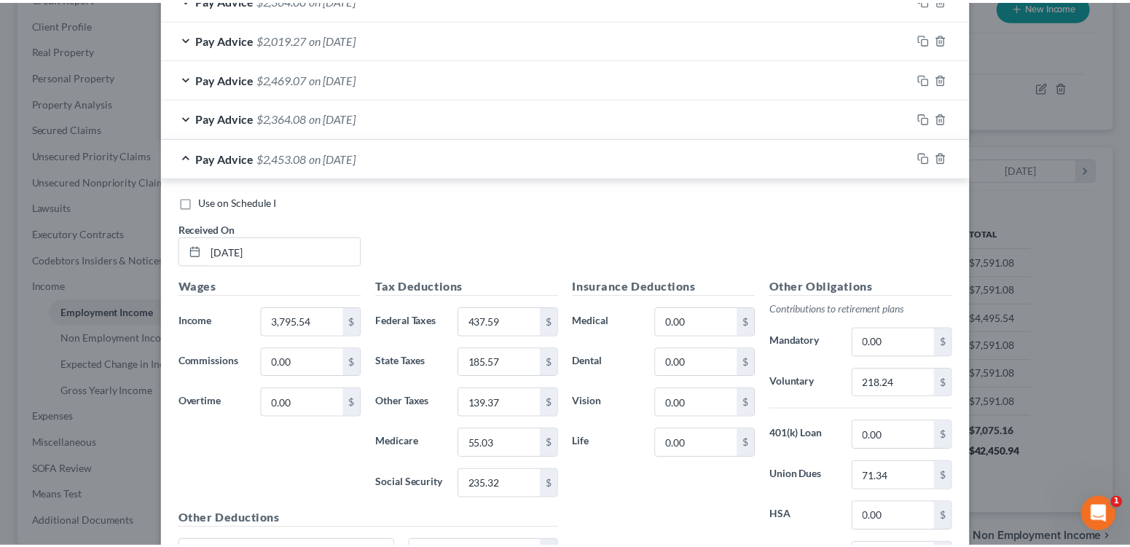
scroll to position [1502, 0]
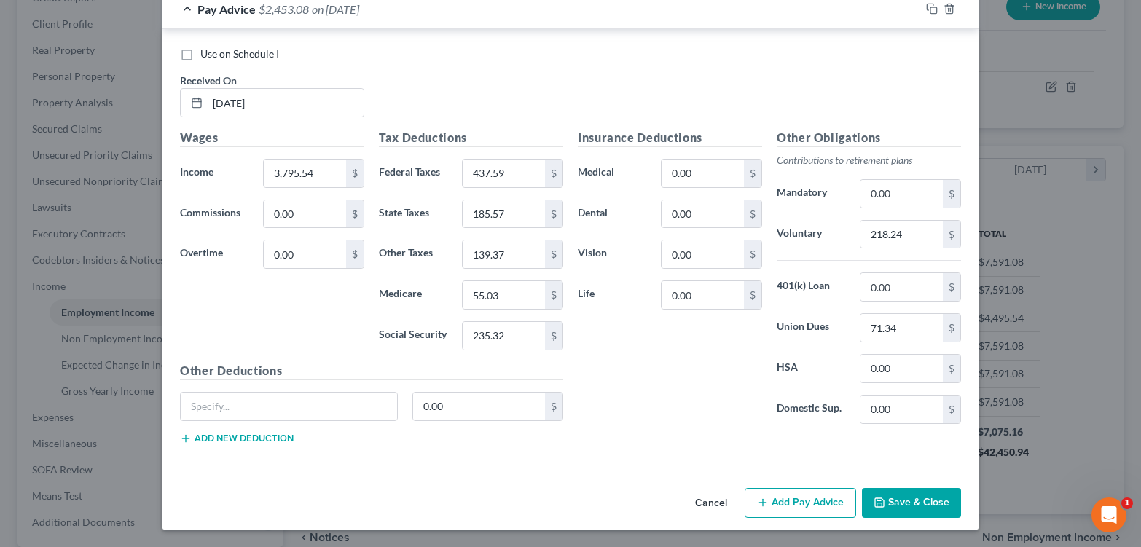
drag, startPoint x: 1135, startPoint y: 432, endPoint x: 12, endPoint y: 34, distance: 1191.5
click at [939, 498] on button "Save & Close" at bounding box center [911, 503] width 99 height 31
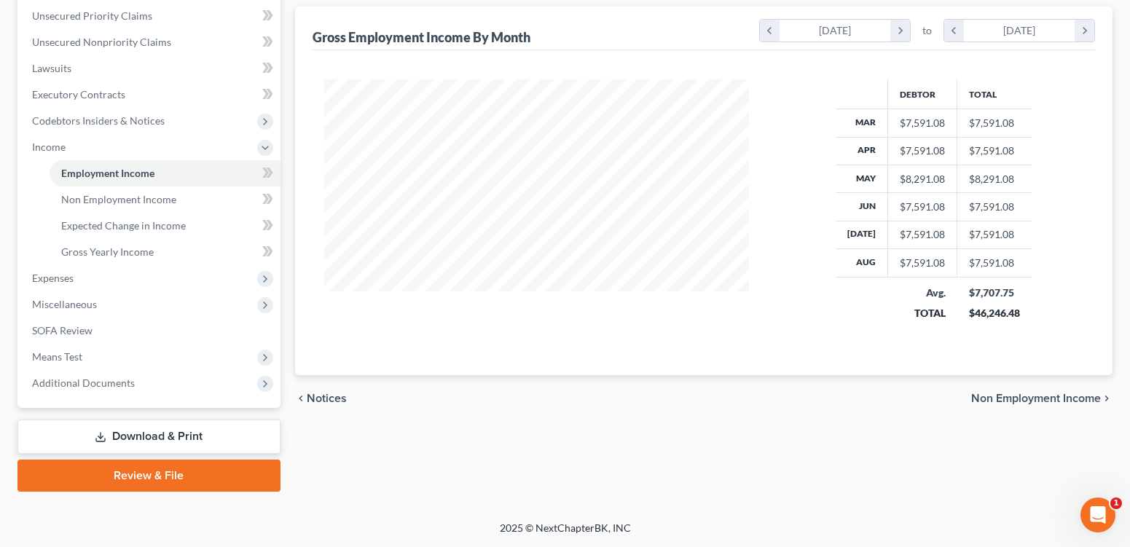
scroll to position [421, 0]
drag, startPoint x: 52, startPoint y: 356, endPoint x: 63, endPoint y: 353, distance: 11.1
click at [52, 356] on span "Means Test" at bounding box center [57, 356] width 50 height 12
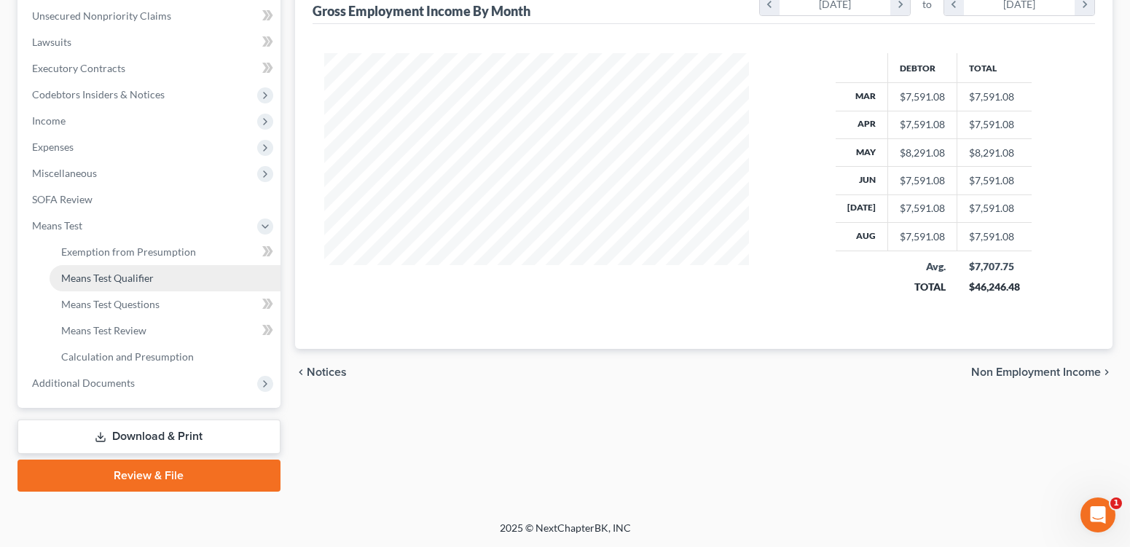
click at [145, 284] on span "Means Test Qualifier" at bounding box center [107, 278] width 93 height 12
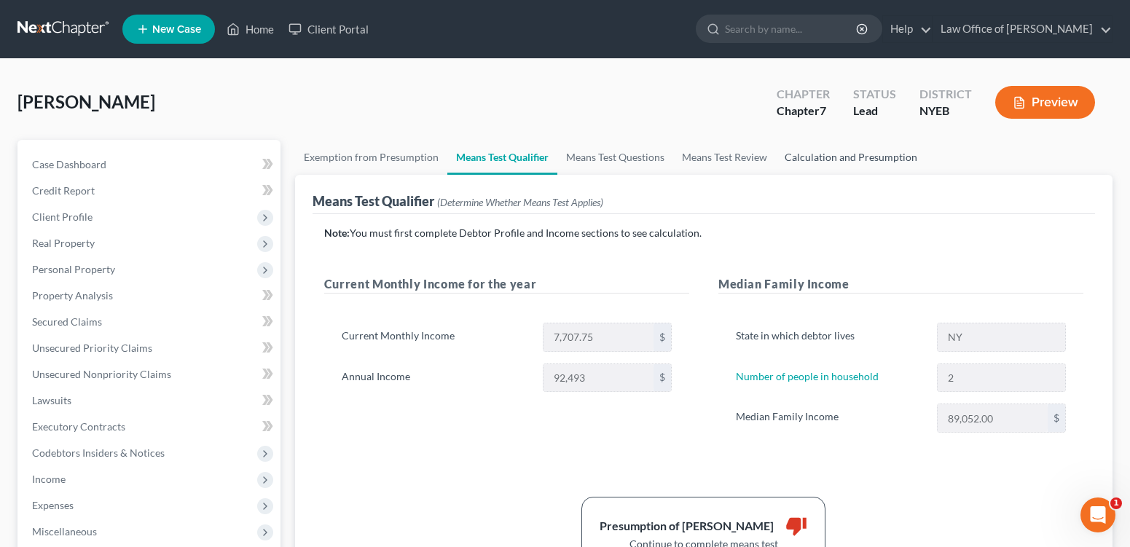
click at [926, 175] on link "Calculation and Presumption" at bounding box center [851, 157] width 150 height 35
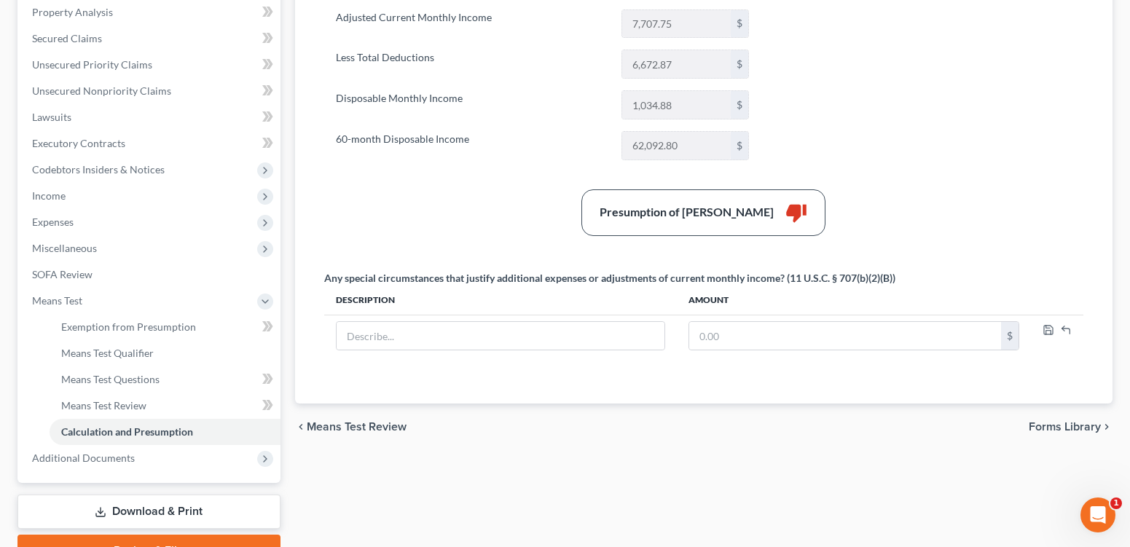
scroll to position [284, 0]
click at [58, 227] on span "Expenses" at bounding box center [53, 221] width 42 height 12
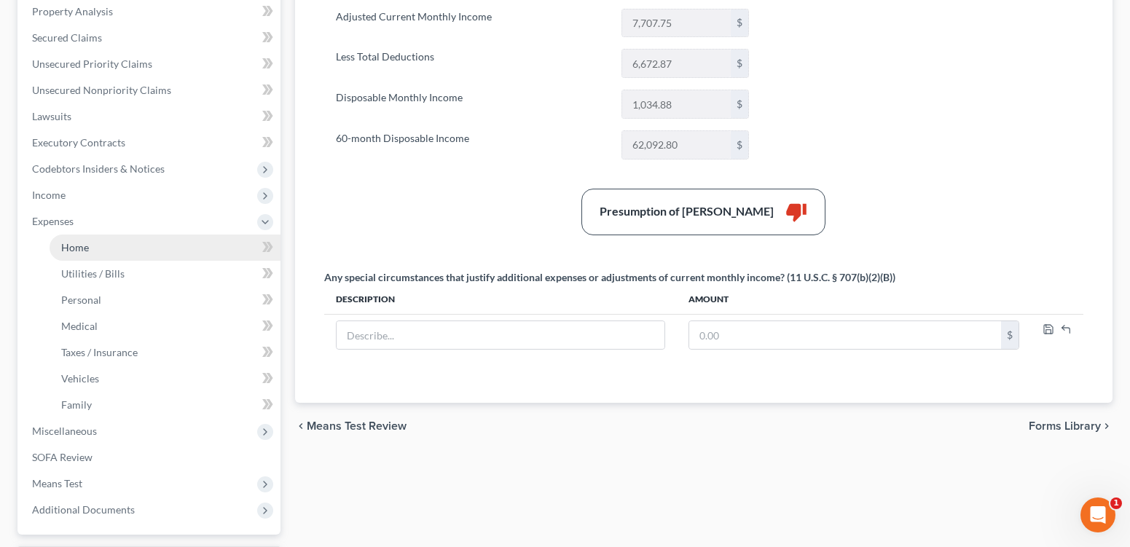
click at [79, 254] on span "Home" at bounding box center [75, 247] width 28 height 12
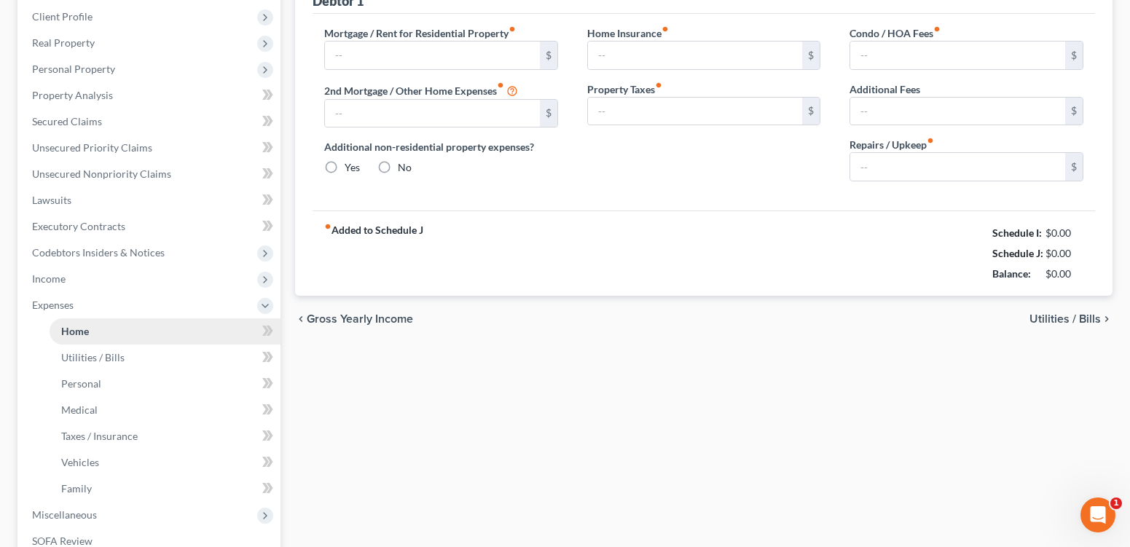
type input "2,350.00"
type input "0.00"
radio input "true"
type input "145.00"
type input "0.00"
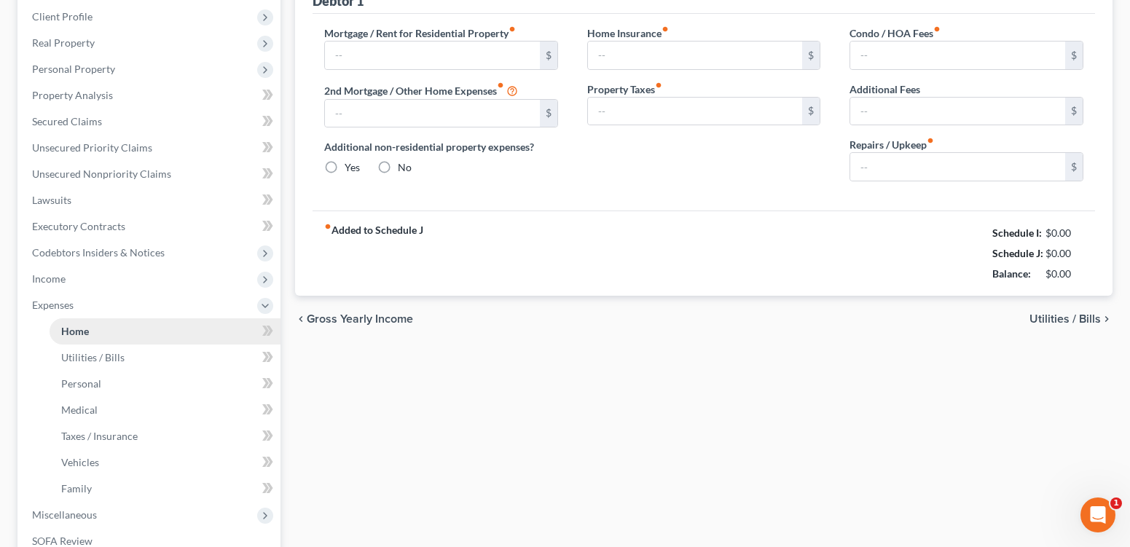
type input "0.00"
type input "100.00"
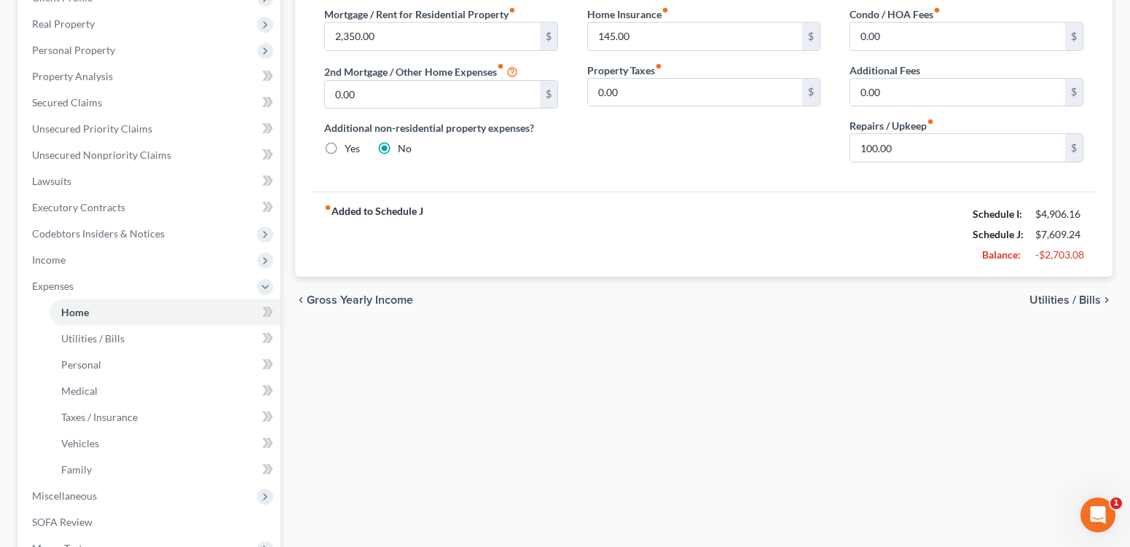
scroll to position [234, 0]
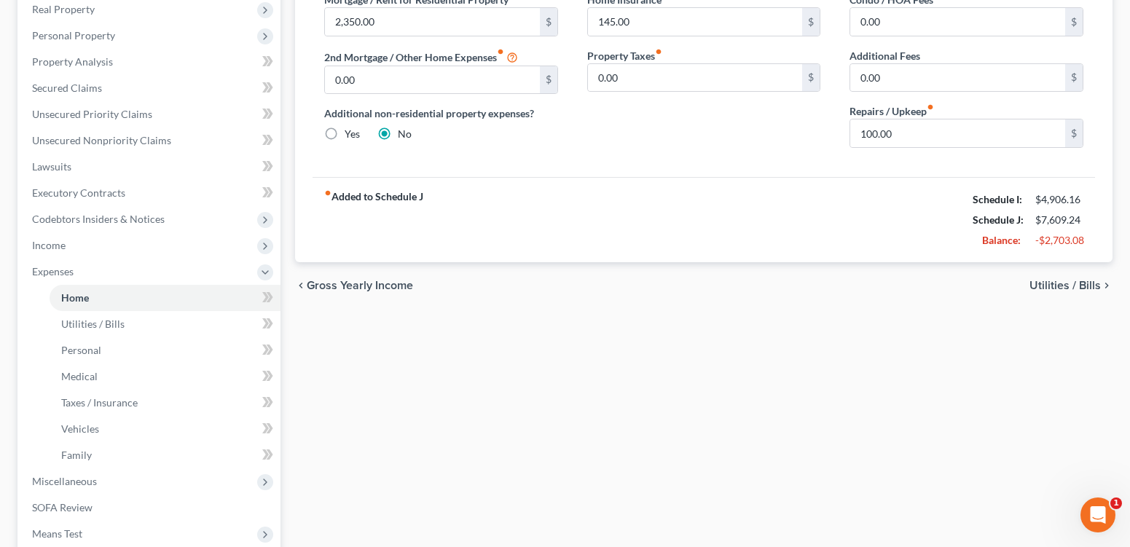
click at [1048, 291] on span "Utilities / Bills" at bounding box center [1065, 286] width 71 height 12
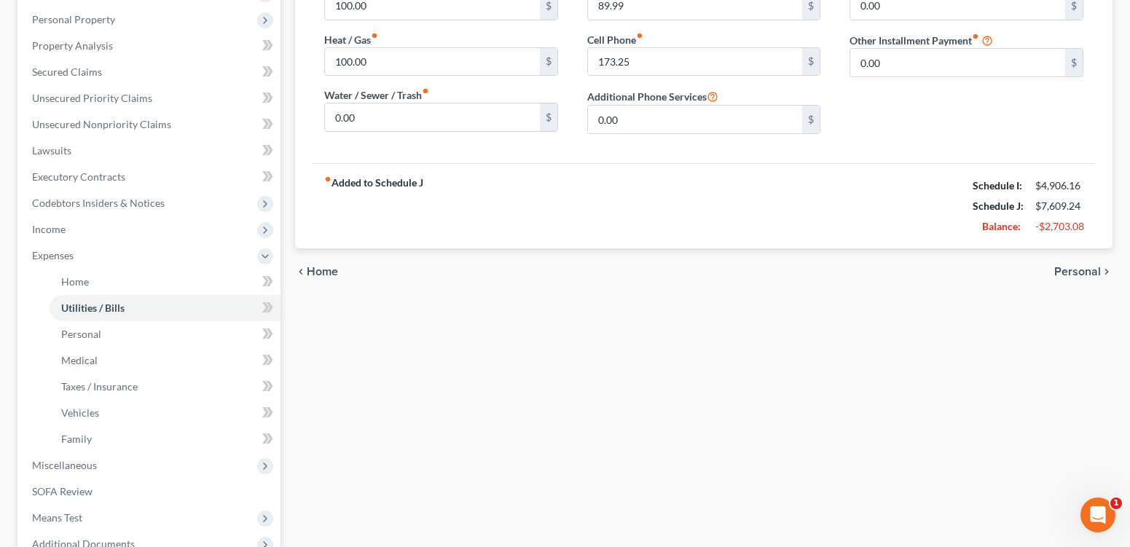
scroll to position [259, 0]
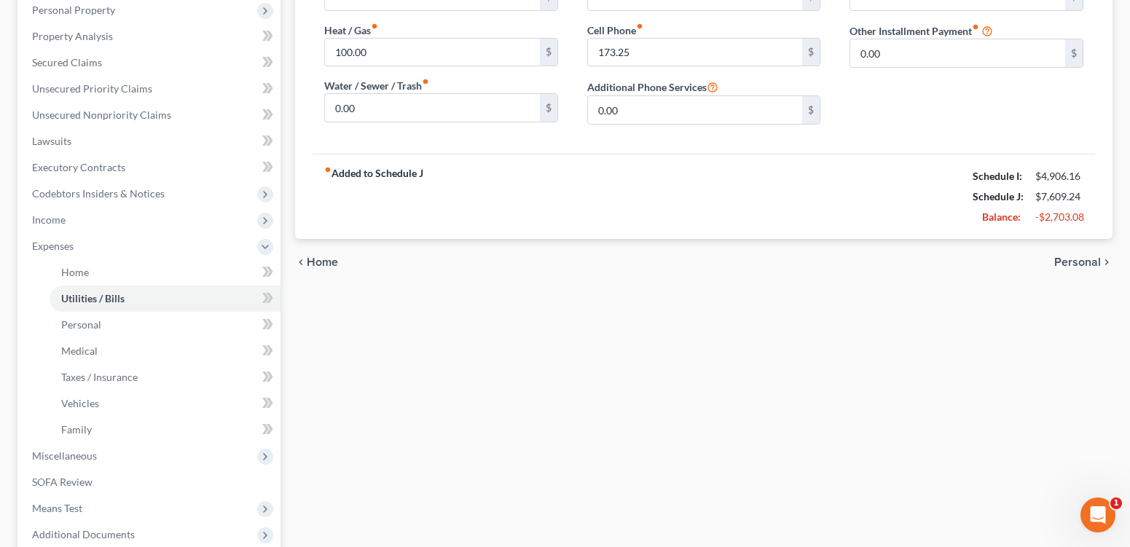
click at [1069, 268] on span "Personal" at bounding box center [1077, 262] width 47 height 12
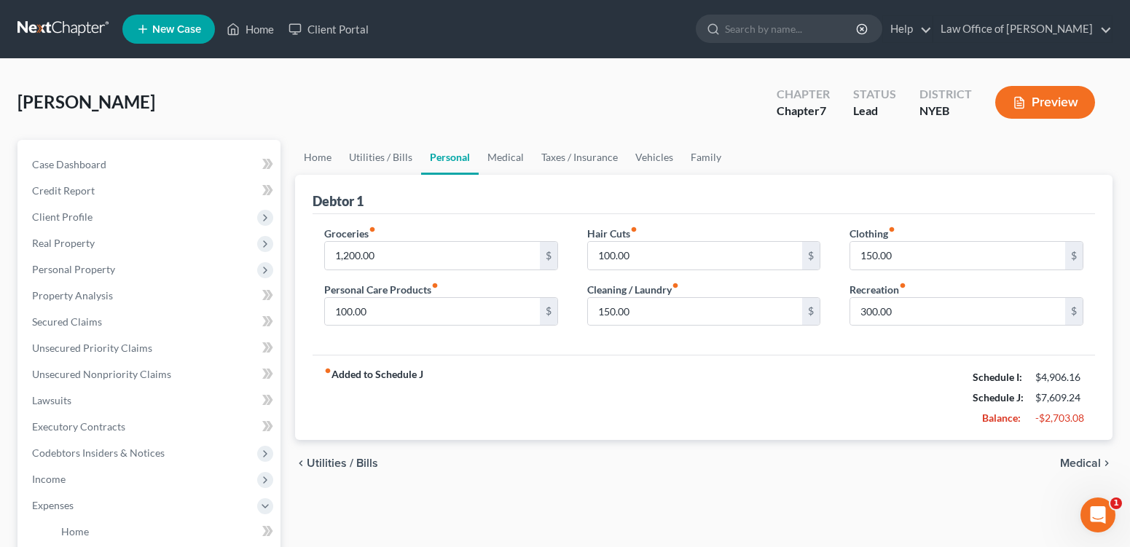
click at [1064, 469] on span "Medical" at bounding box center [1080, 464] width 41 height 12
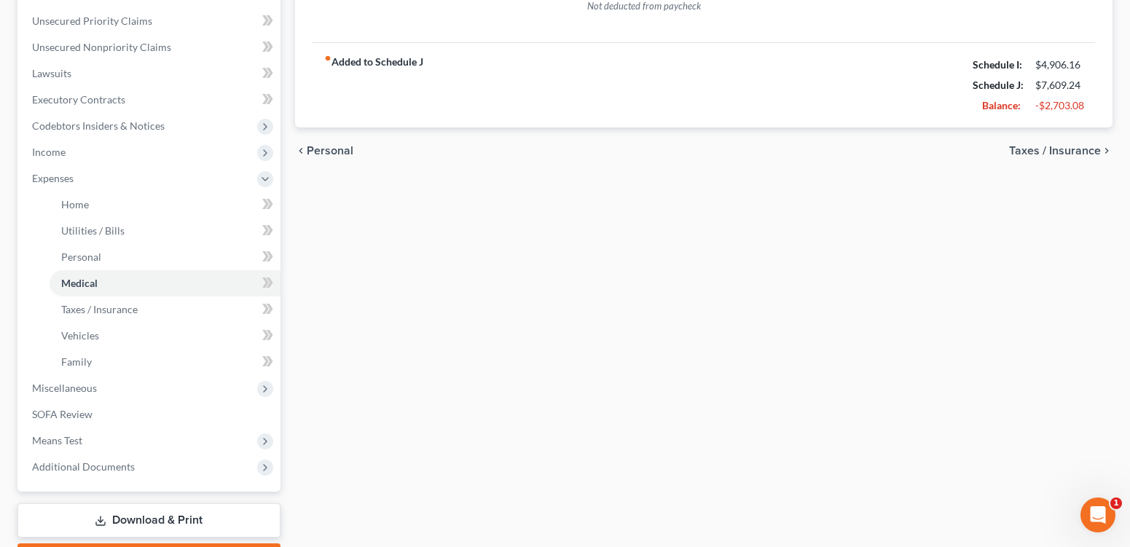
scroll to position [334, 0]
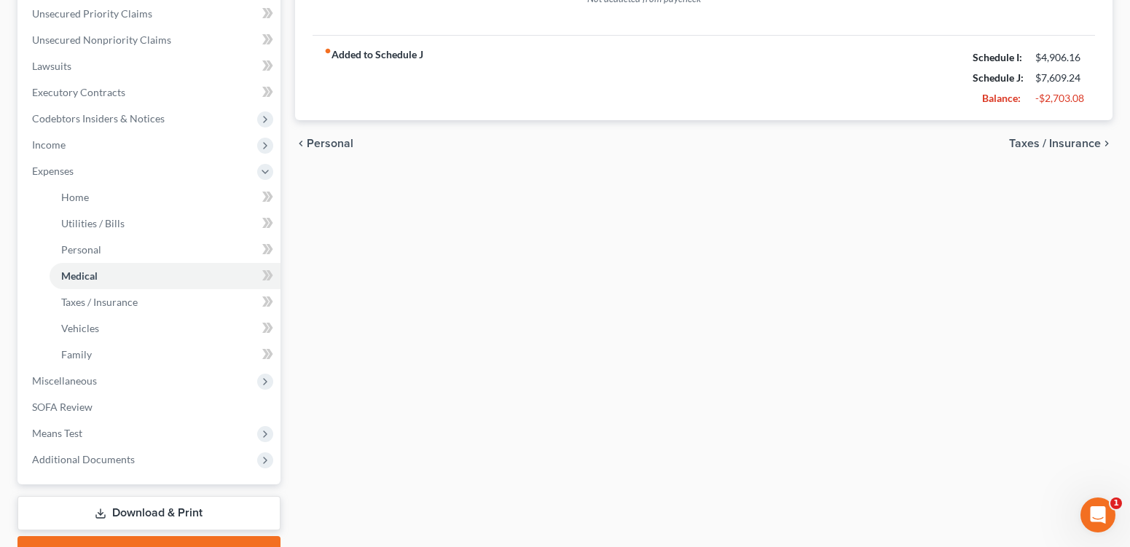
click at [1048, 149] on span "Taxes / Insurance" at bounding box center [1055, 144] width 92 height 12
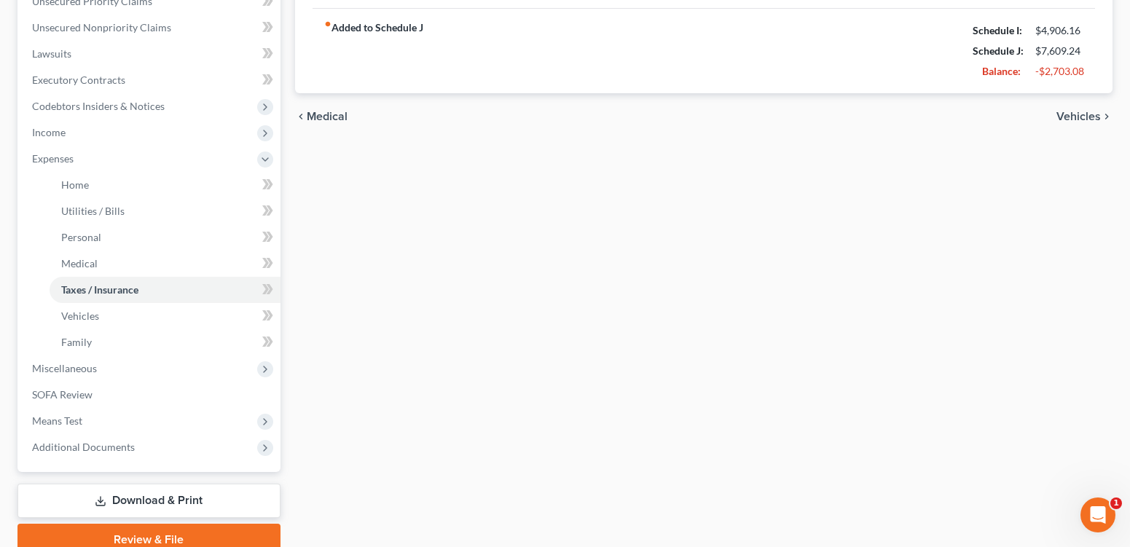
scroll to position [348, 0]
click at [1062, 122] on span "Vehicles" at bounding box center [1079, 116] width 44 height 12
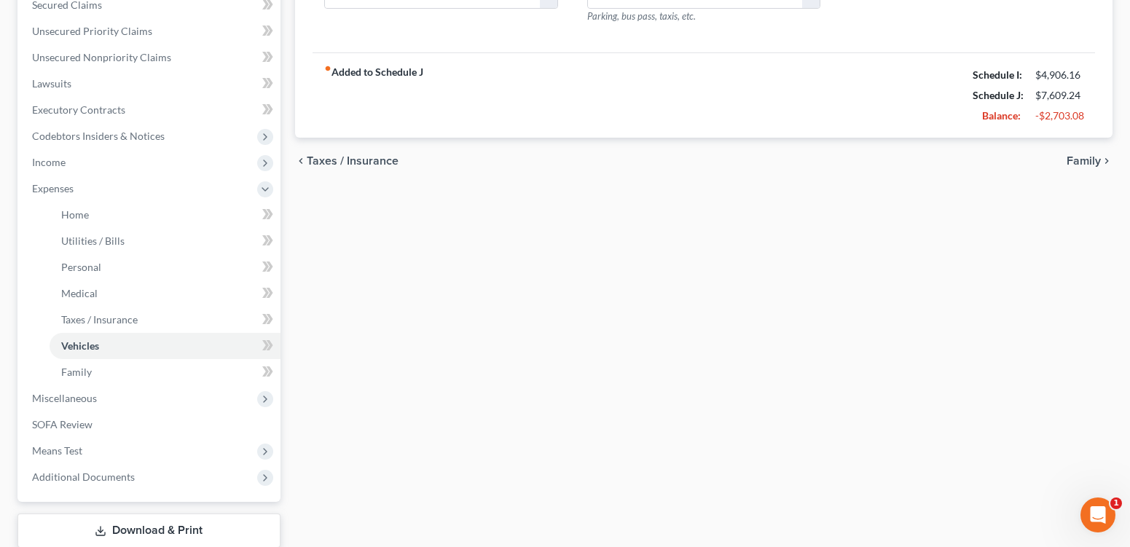
scroll to position [349, 0]
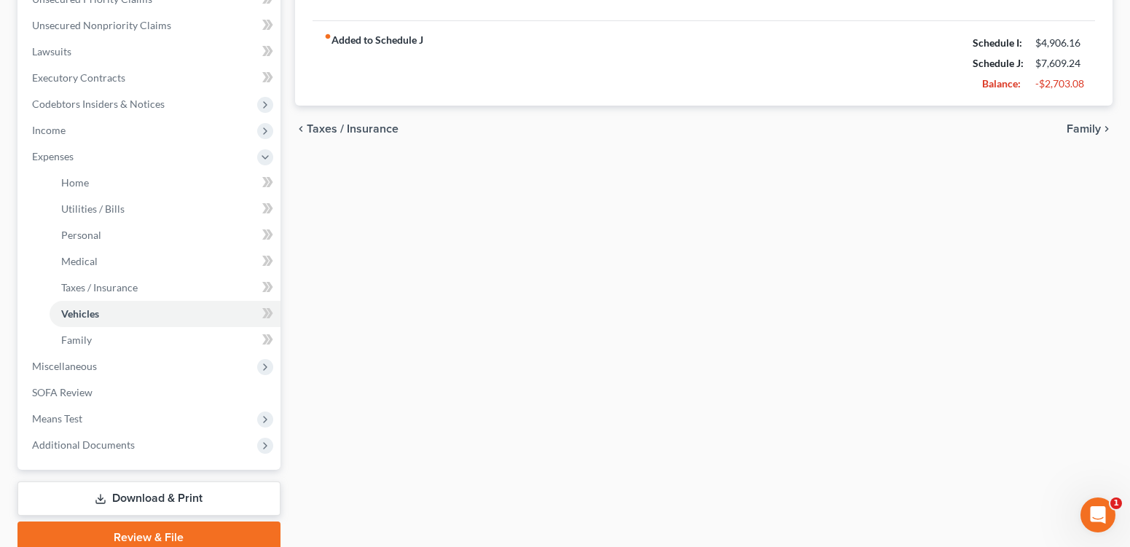
click at [1081, 135] on span "Family" at bounding box center [1084, 129] width 34 height 12
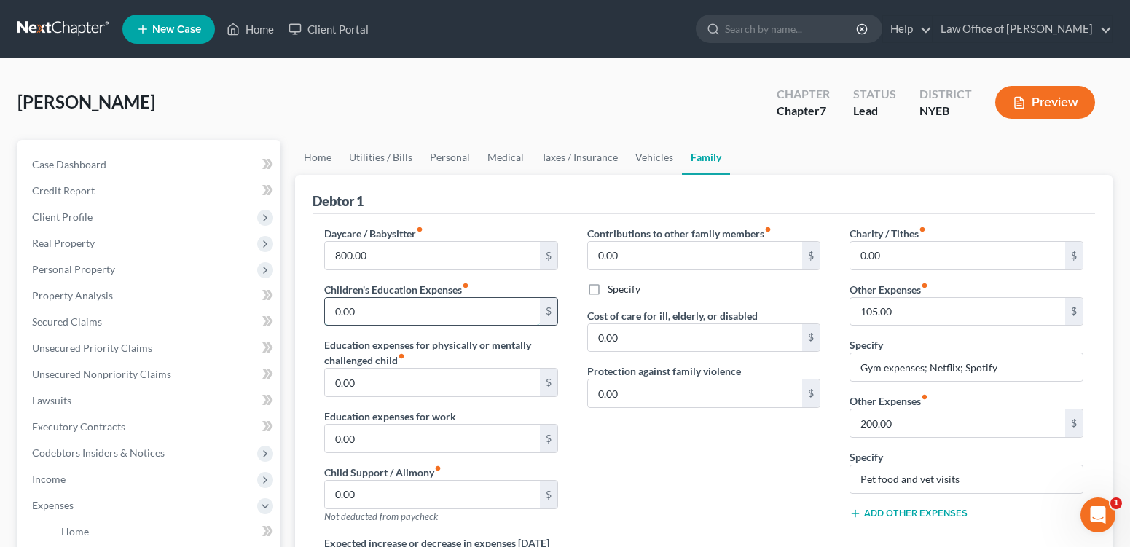
click at [342, 326] on input "0.00" at bounding box center [432, 312] width 215 height 28
click at [608, 482] on div "Contributions to other family members fiber_manual_record 0.00 $ Specify Cost o…" at bounding box center [704, 381] width 263 height 310
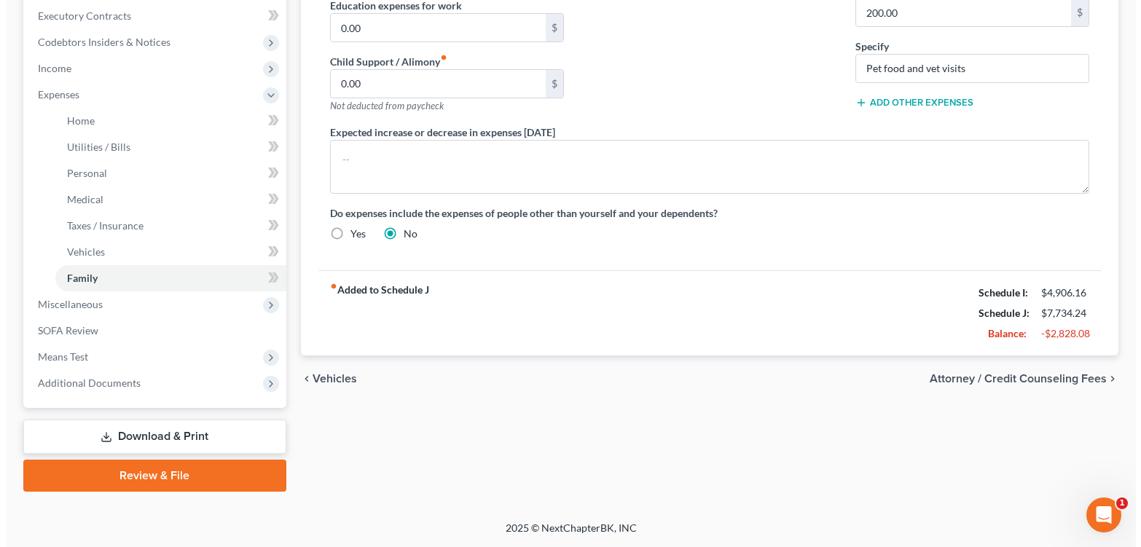
scroll to position [417, 0]
click at [1044, 385] on span "Attorney / Credit Counseling Fees" at bounding box center [1012, 379] width 177 height 12
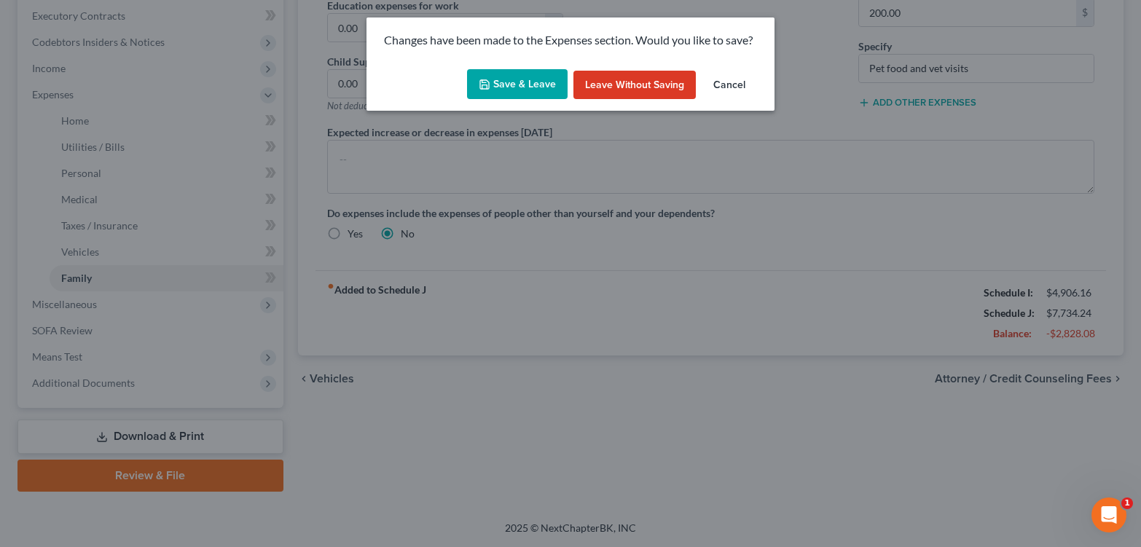
drag, startPoint x: 504, startPoint y: 93, endPoint x: 616, endPoint y: 110, distance: 113.5
click at [503, 93] on button "Save & Leave" at bounding box center [517, 84] width 101 height 31
type input "125.00"
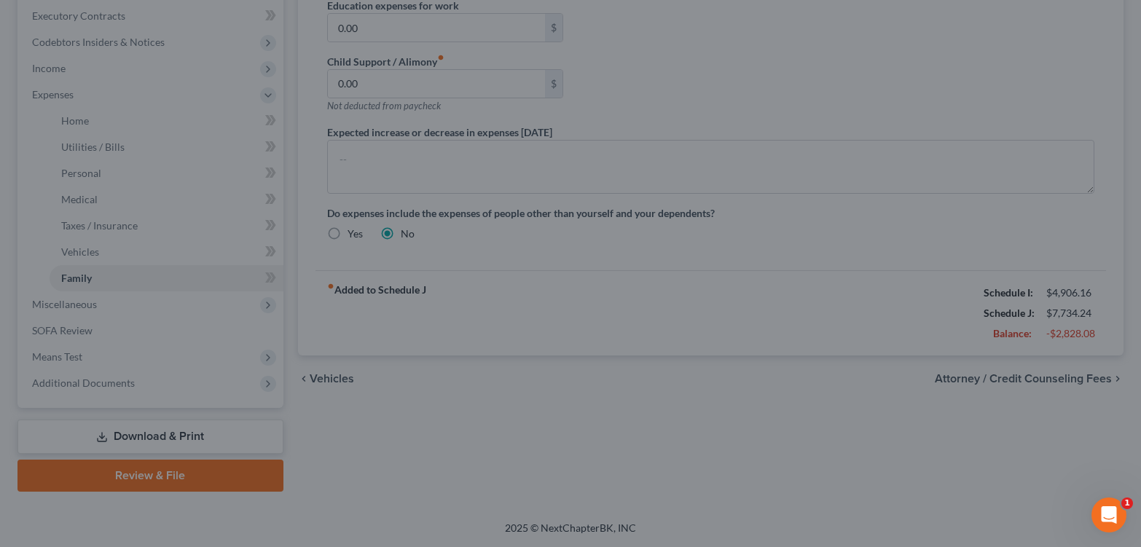
select select "0"
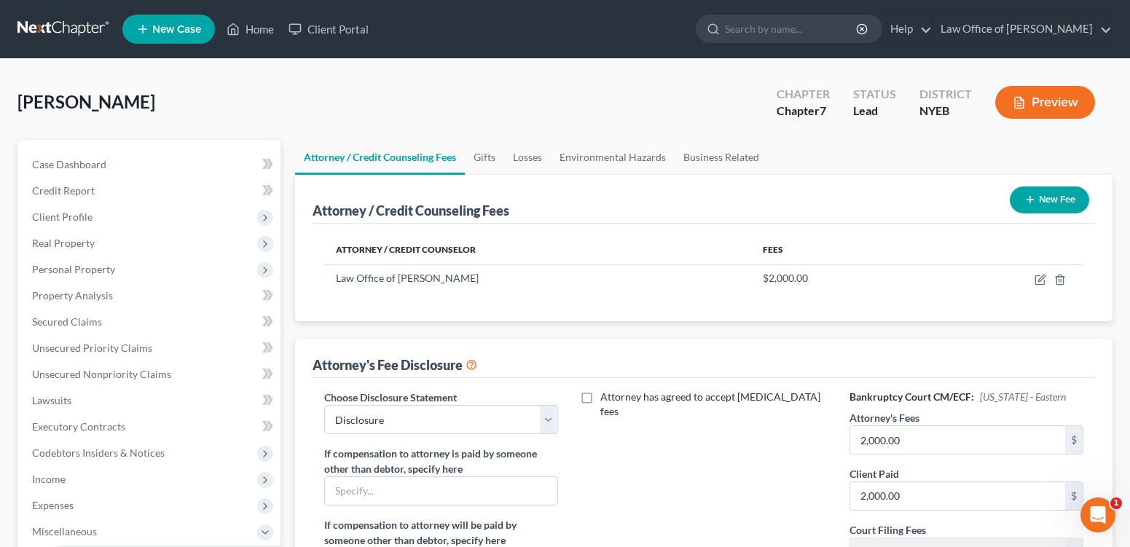
click at [1043, 213] on button "New Fee" at bounding box center [1049, 200] width 79 height 27
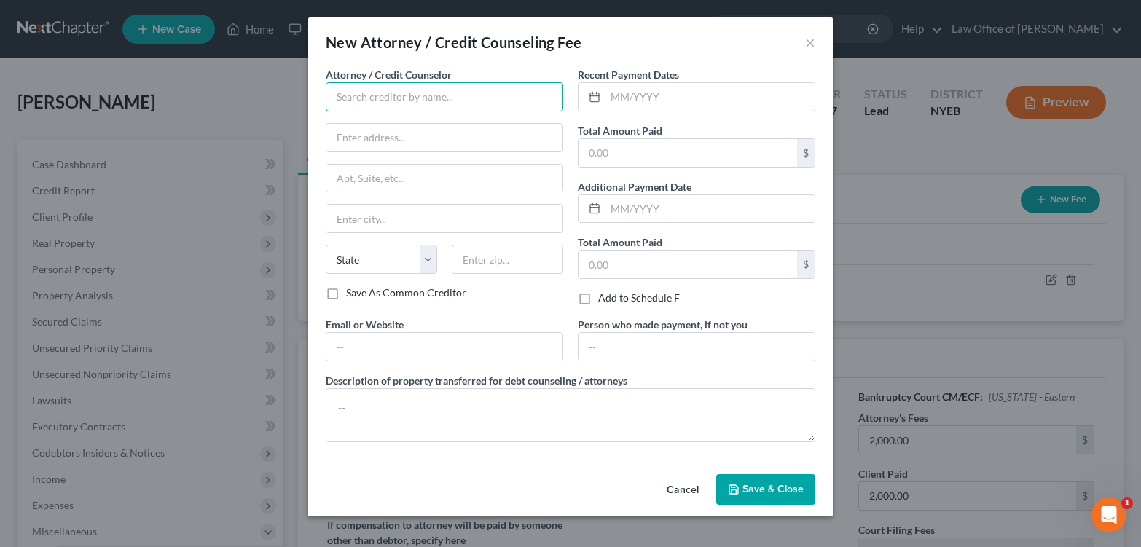
click at [424, 108] on input "text" at bounding box center [445, 96] width 238 height 29
click at [418, 130] on div "DebtorCC" at bounding box center [413, 122] width 152 height 15
type input "DebtorCC"
type input "[STREET_ADDRESS]"
type input "[GEOGRAPHIC_DATA]"
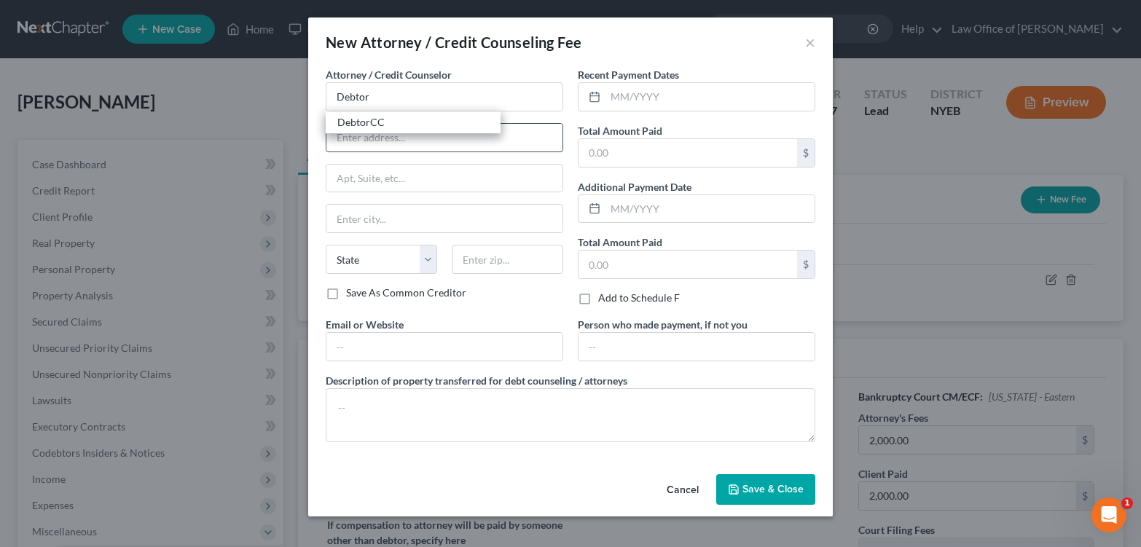
select select "33"
type input "07306"
click at [621, 167] on input "text" at bounding box center [688, 153] width 219 height 28
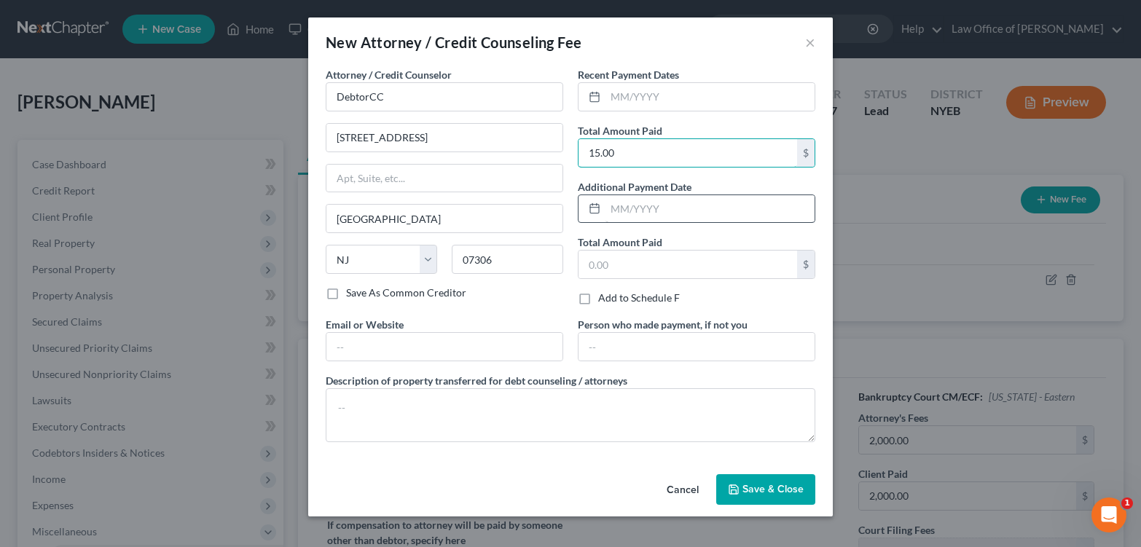
type input "15.00"
click at [606, 223] on input "text" at bounding box center [710, 209] width 209 height 28
type input "06/2025"
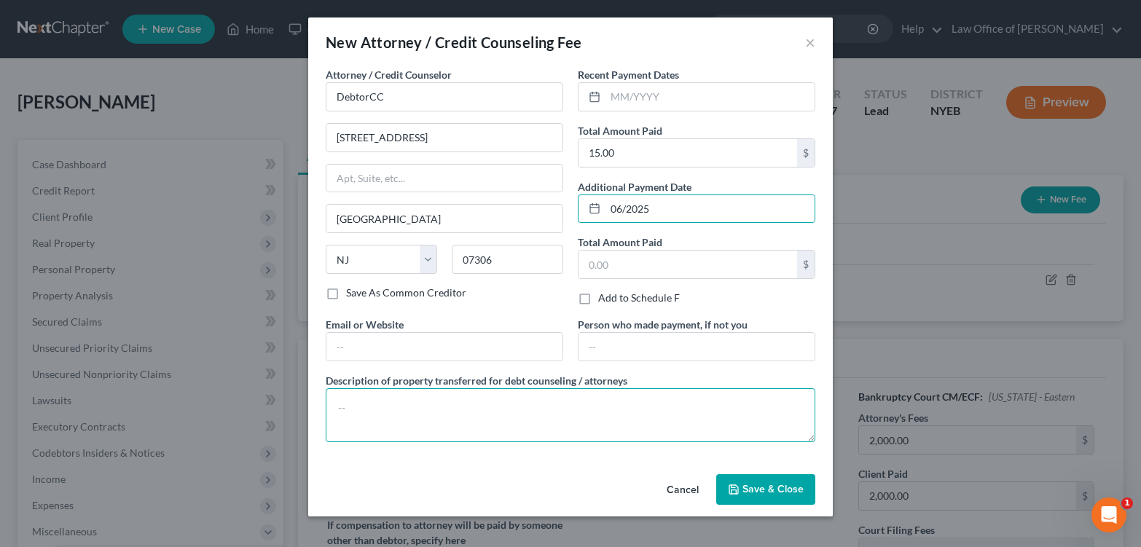
click at [368, 442] on textarea at bounding box center [571, 415] width 490 height 54
type textarea "Debtor's earnings"
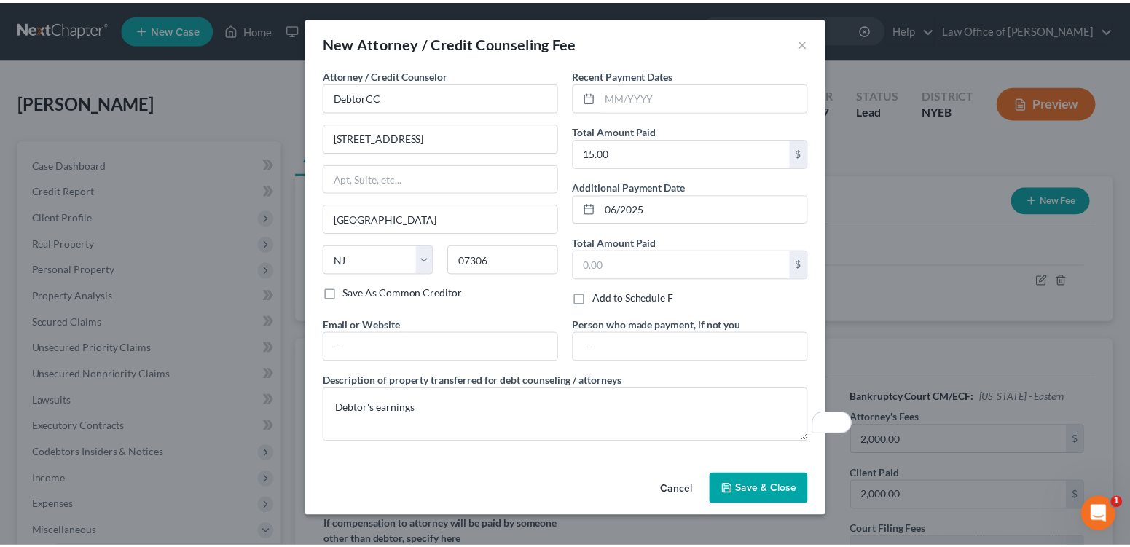
scroll to position [51, 0]
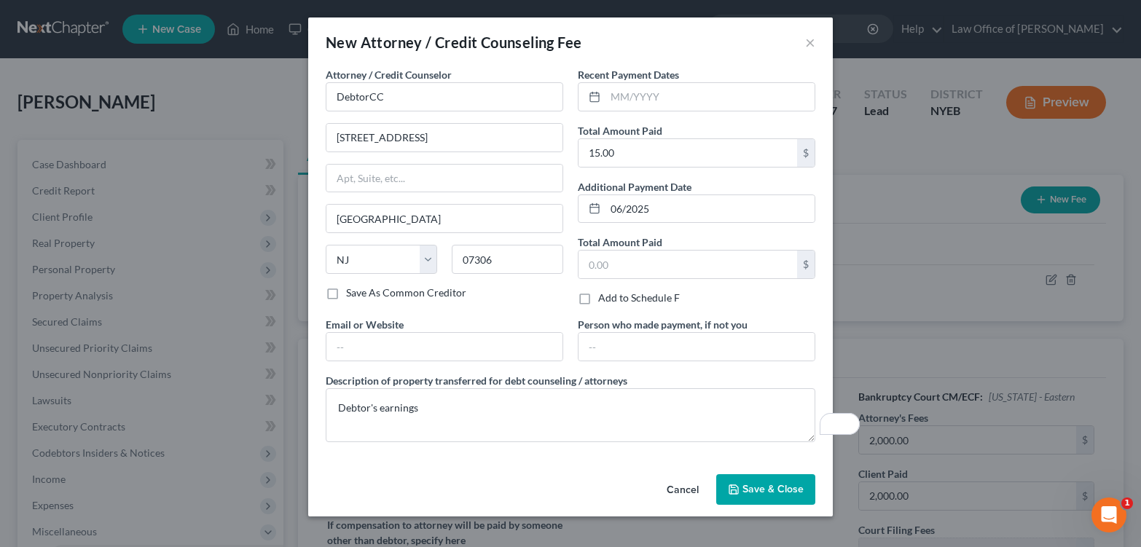
click at [786, 495] on span "Save & Close" at bounding box center [773, 489] width 61 height 12
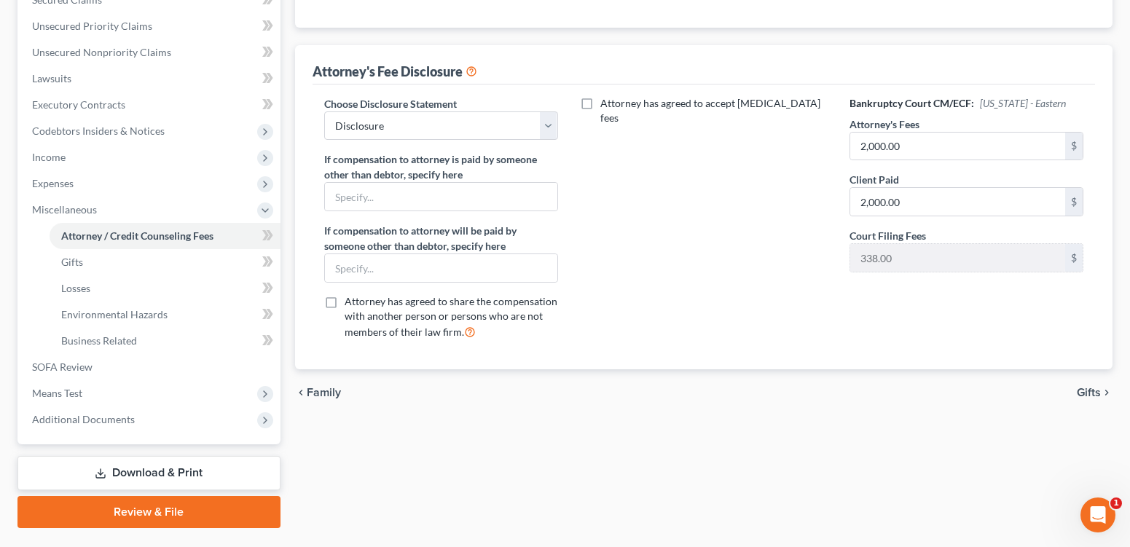
scroll to position [321, 0]
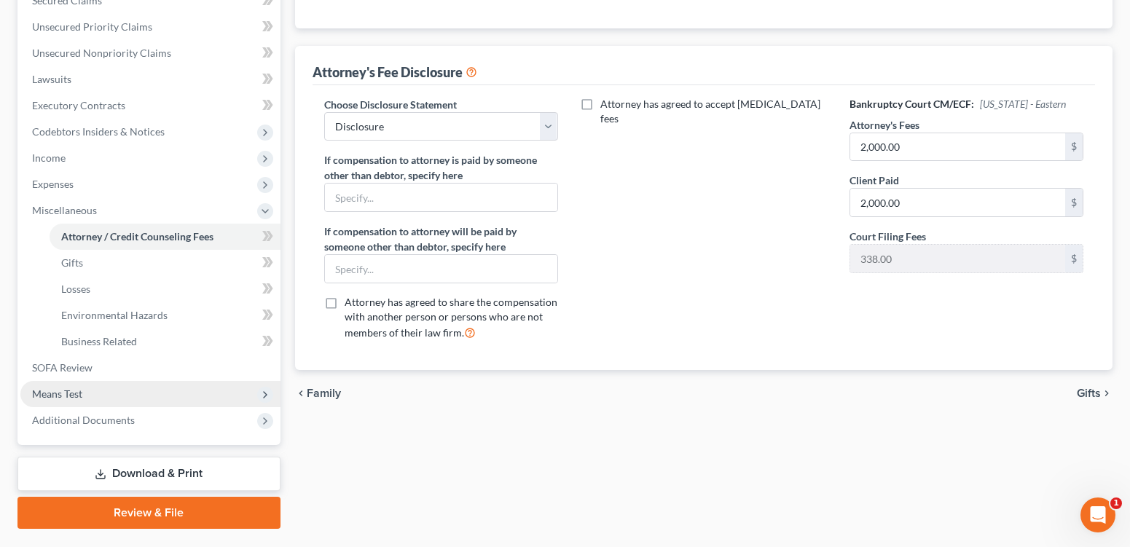
click at [135, 407] on span "Means Test" at bounding box center [150, 394] width 260 height 26
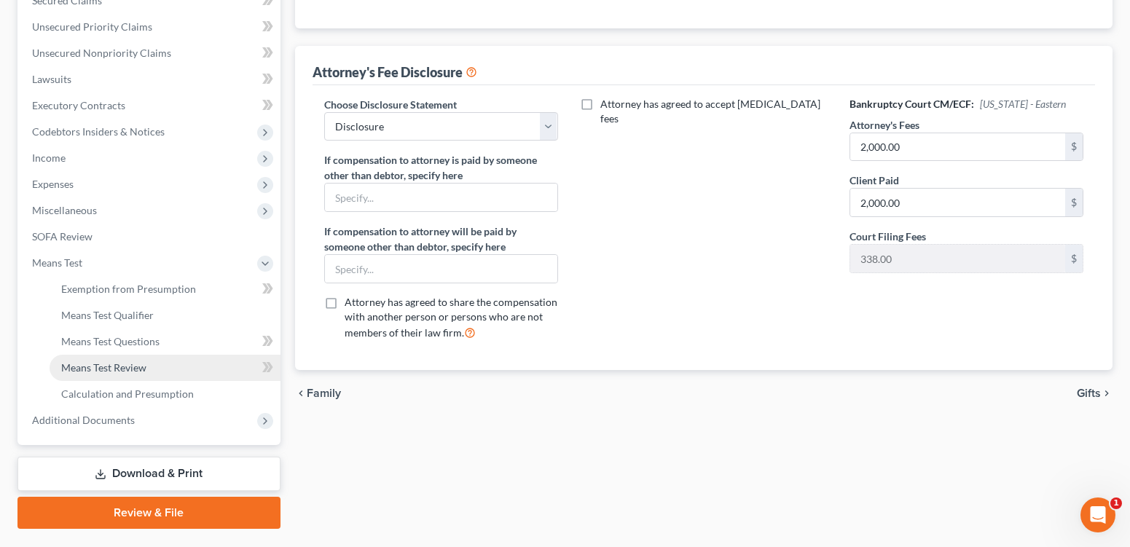
click at [107, 374] on span "Means Test Review" at bounding box center [103, 367] width 85 height 12
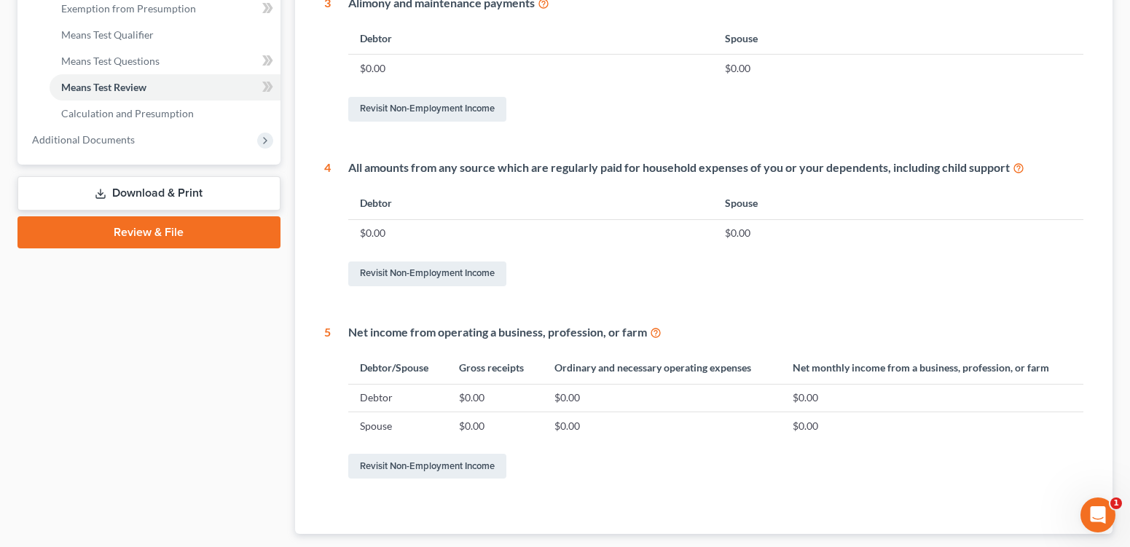
scroll to position [877, 0]
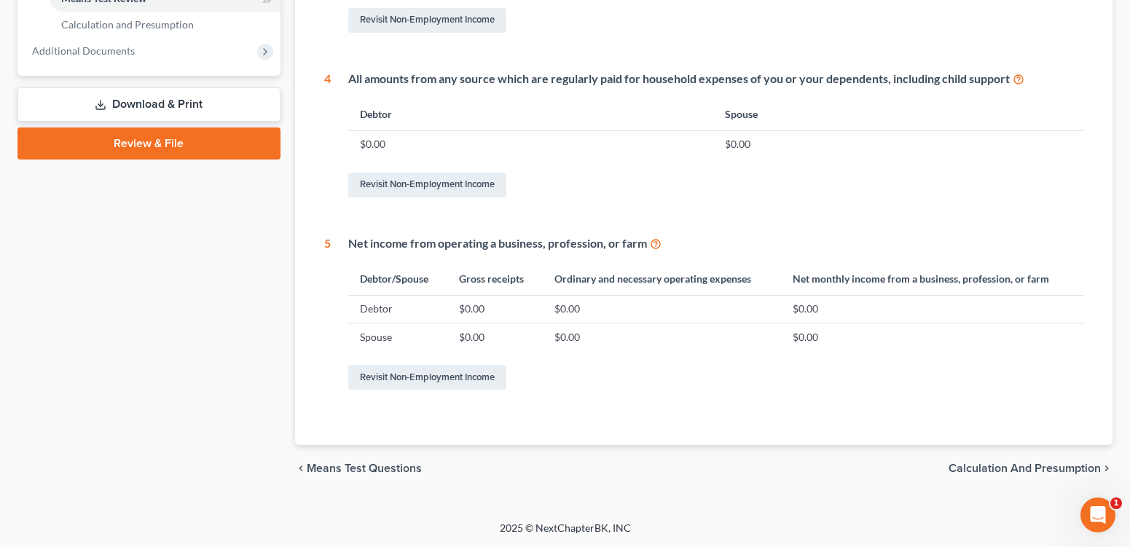
click at [1008, 463] on span "Calculation and Presumption" at bounding box center [1025, 469] width 152 height 12
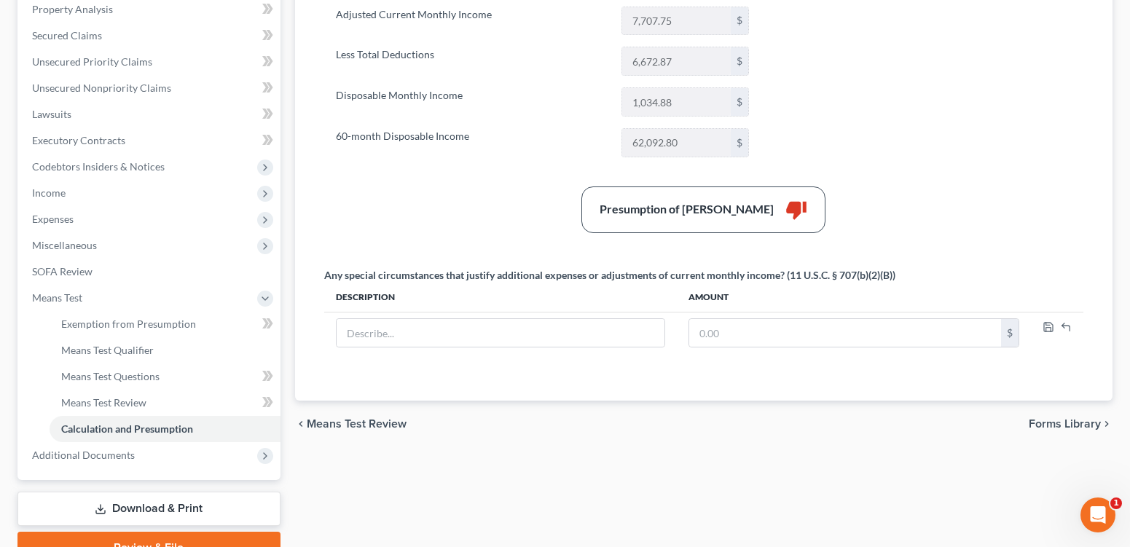
scroll to position [288, 0]
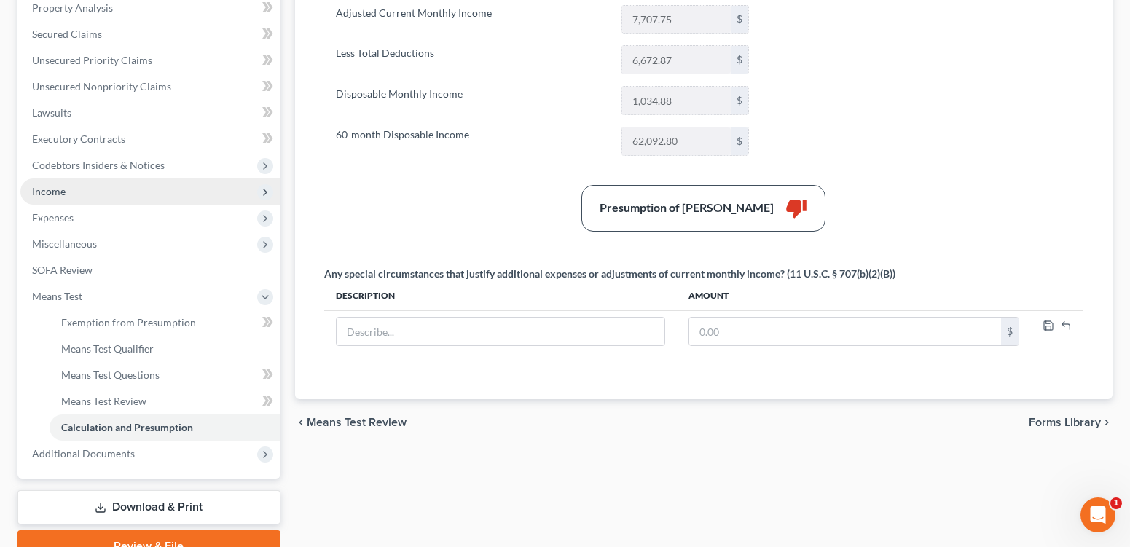
click at [60, 197] on span "Income" at bounding box center [49, 191] width 34 height 12
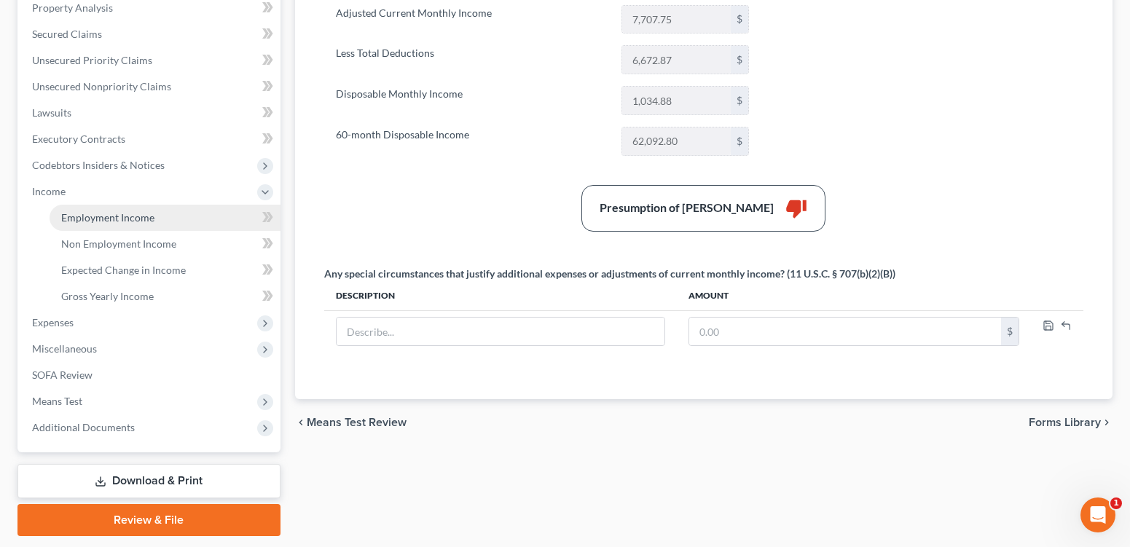
click at [101, 224] on span "Employment Income" at bounding box center [107, 217] width 93 height 12
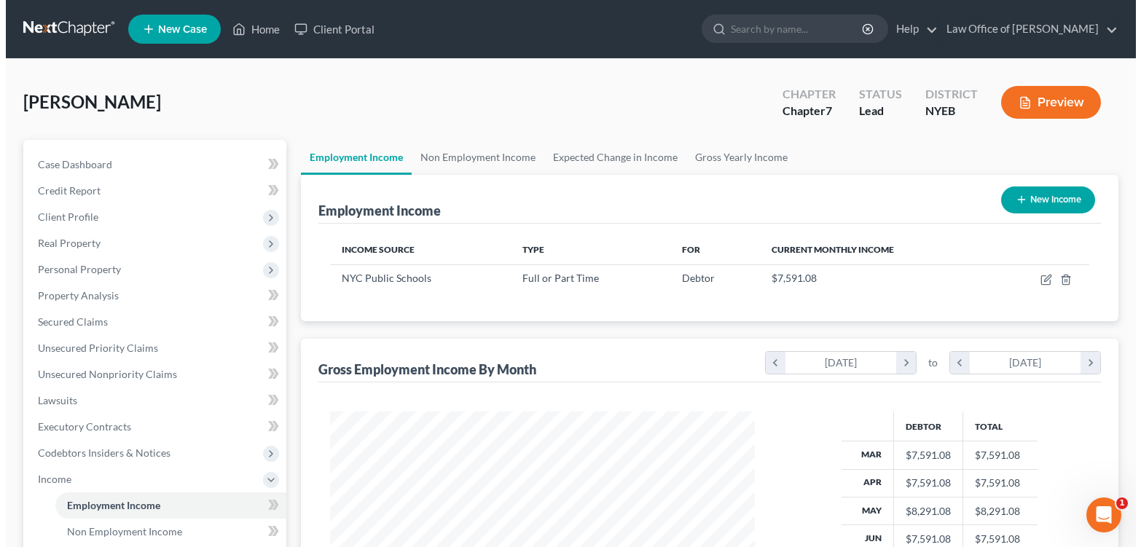
scroll to position [293, 453]
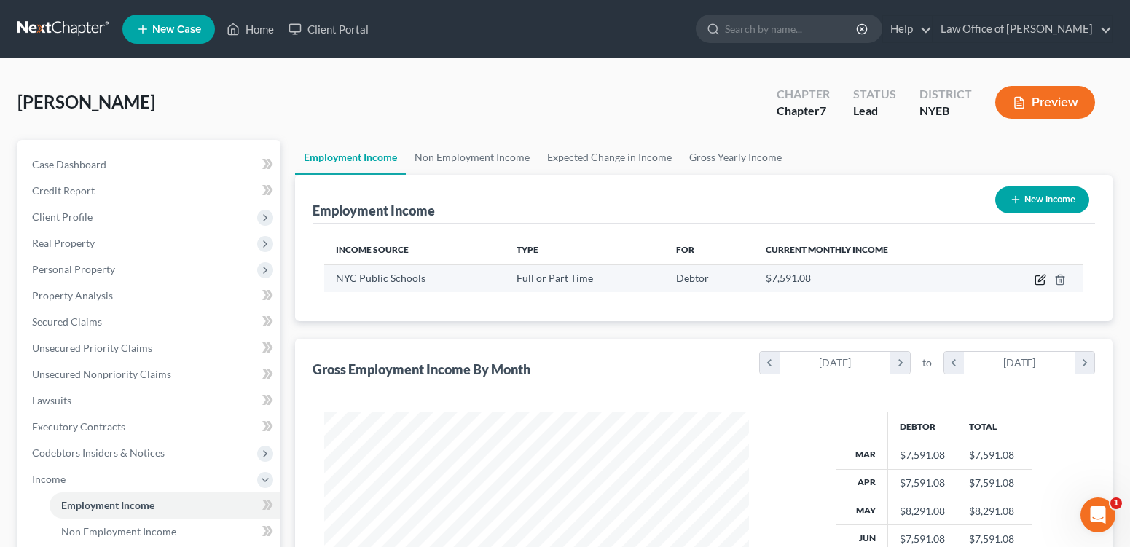
click at [1038, 281] on icon "button" at bounding box center [1041, 278] width 7 height 7
select select "0"
select select "35"
select select "1"
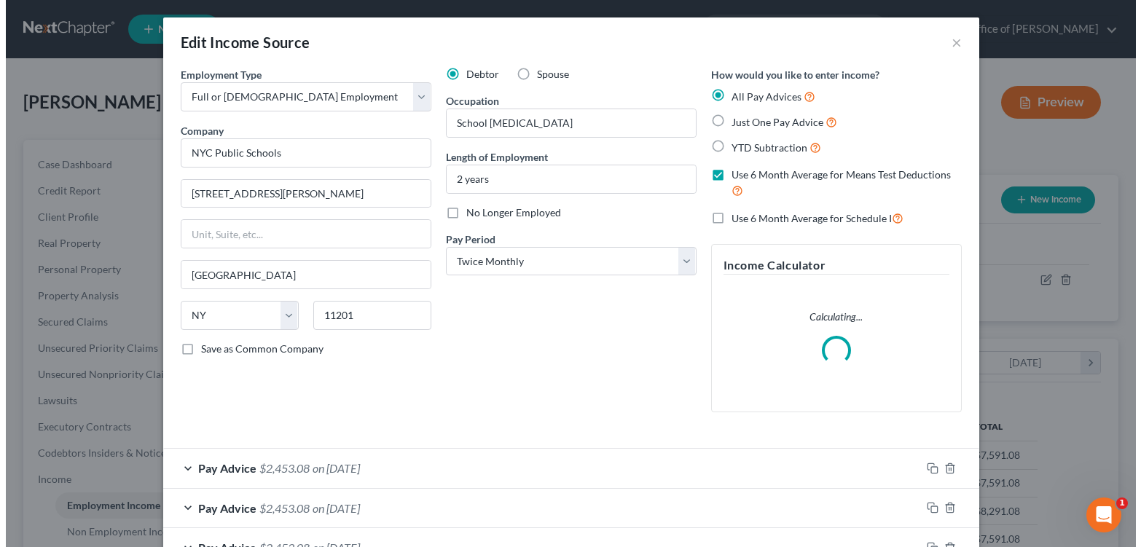
scroll to position [293, 458]
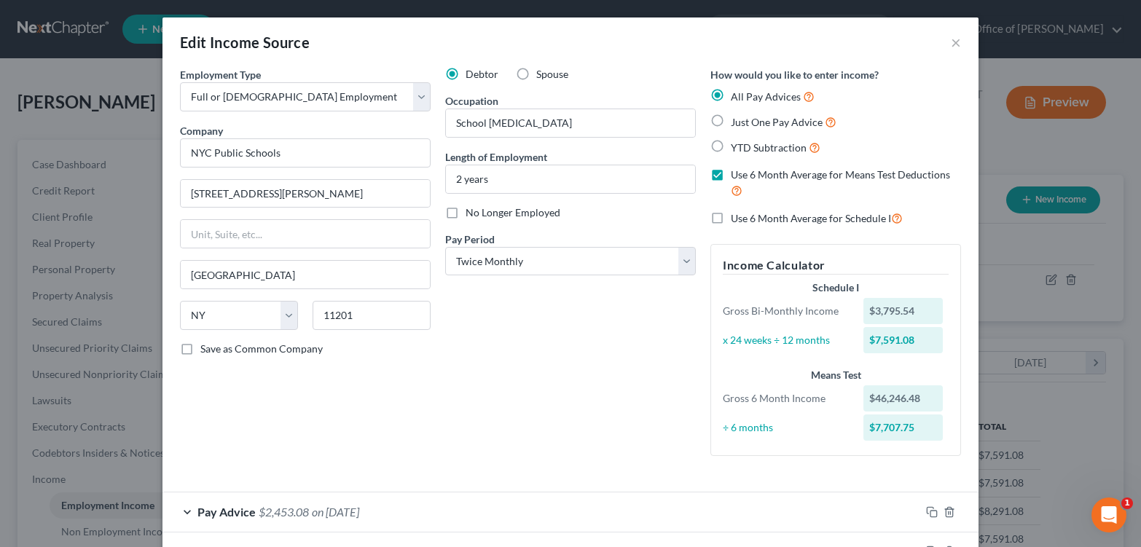
click at [731, 226] on label "Use 6 Month Average for Schedule I" at bounding box center [817, 218] width 172 height 17
click at [737, 219] on input "Use 6 Month Average for Schedule I" at bounding box center [741, 214] width 9 height 9
checkbox input "true"
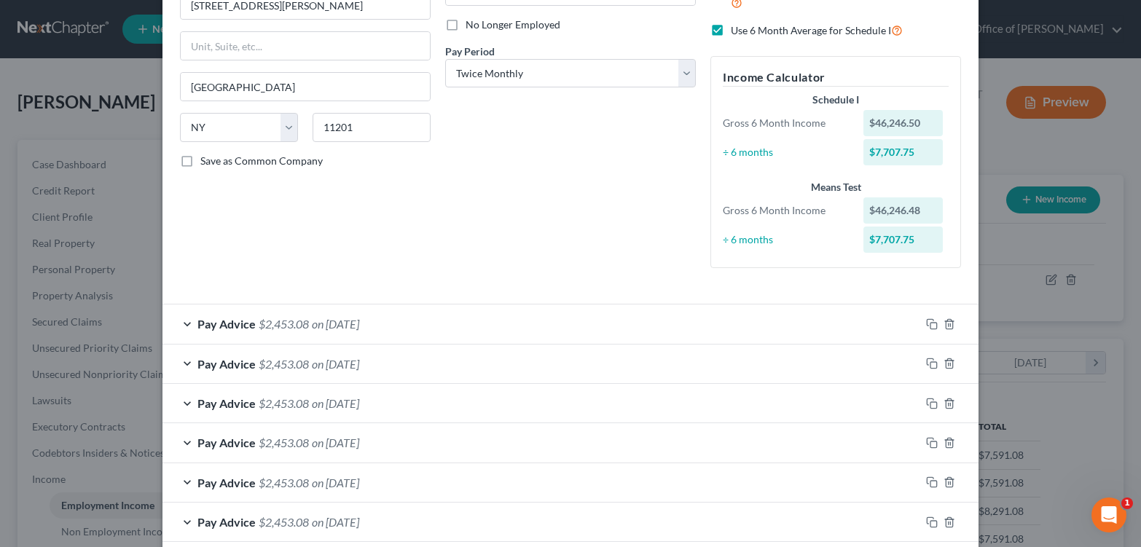
scroll to position [174, 0]
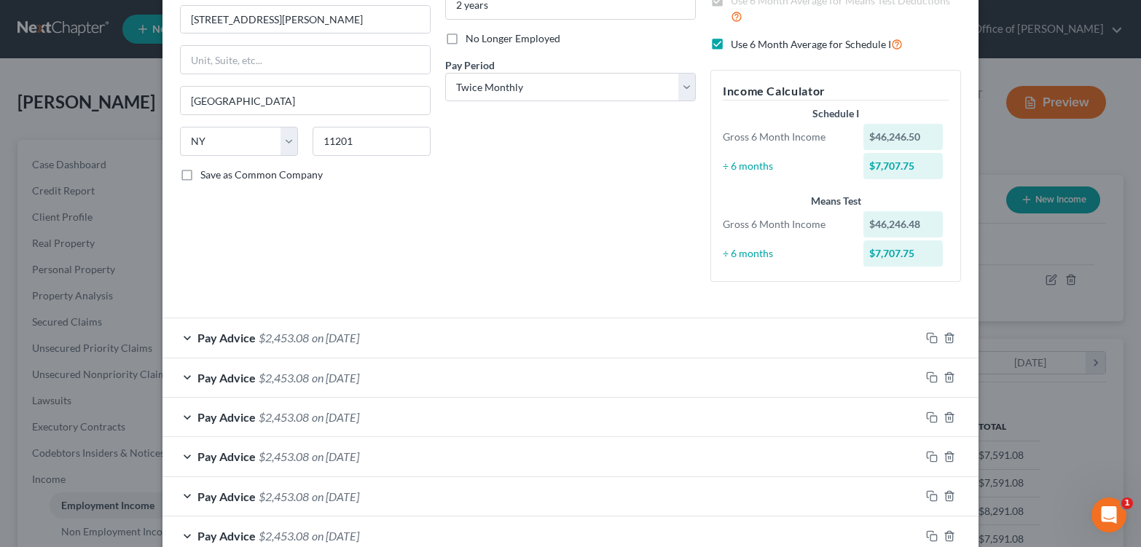
click at [930, 267] on div "$7,707.75" at bounding box center [903, 253] width 80 height 26
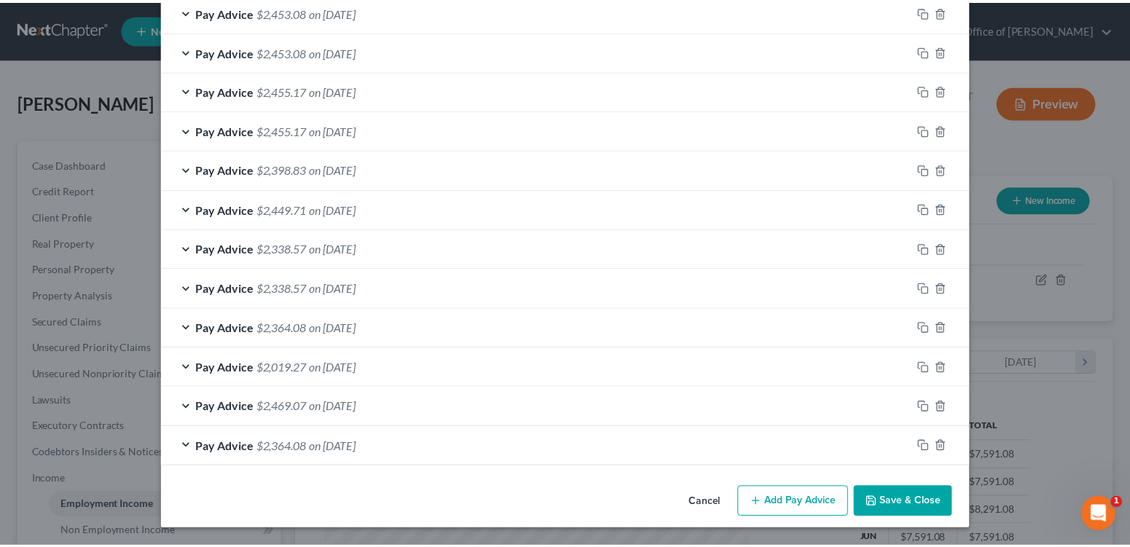
scroll to position [1012, 0]
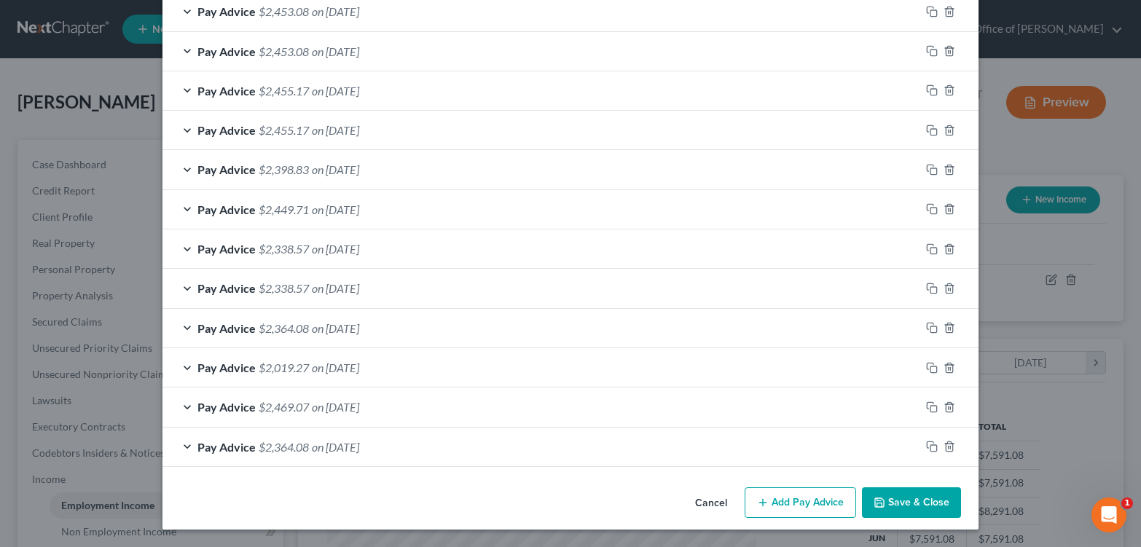
click at [935, 498] on button "Save & Close" at bounding box center [911, 502] width 99 height 31
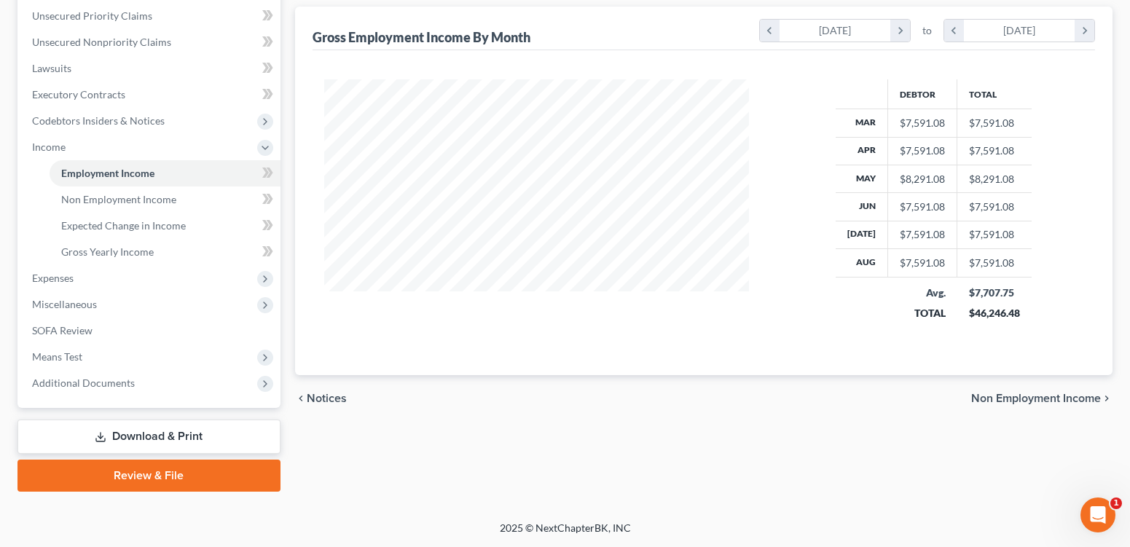
scroll to position [398, 0]
click at [82, 363] on span "Means Test" at bounding box center [57, 356] width 50 height 12
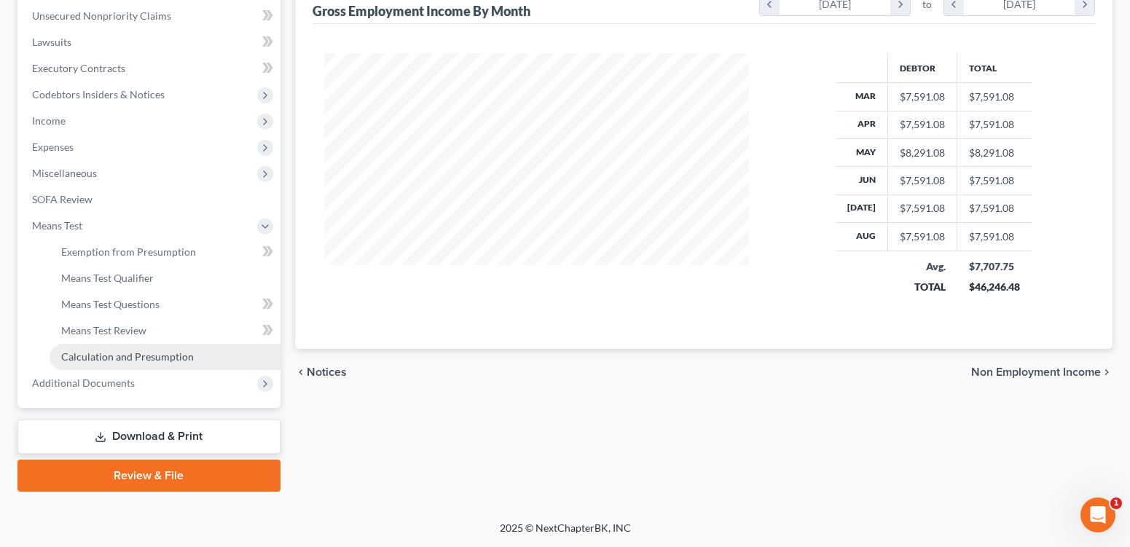
click at [144, 363] on span "Calculation and Presumption" at bounding box center [127, 356] width 133 height 12
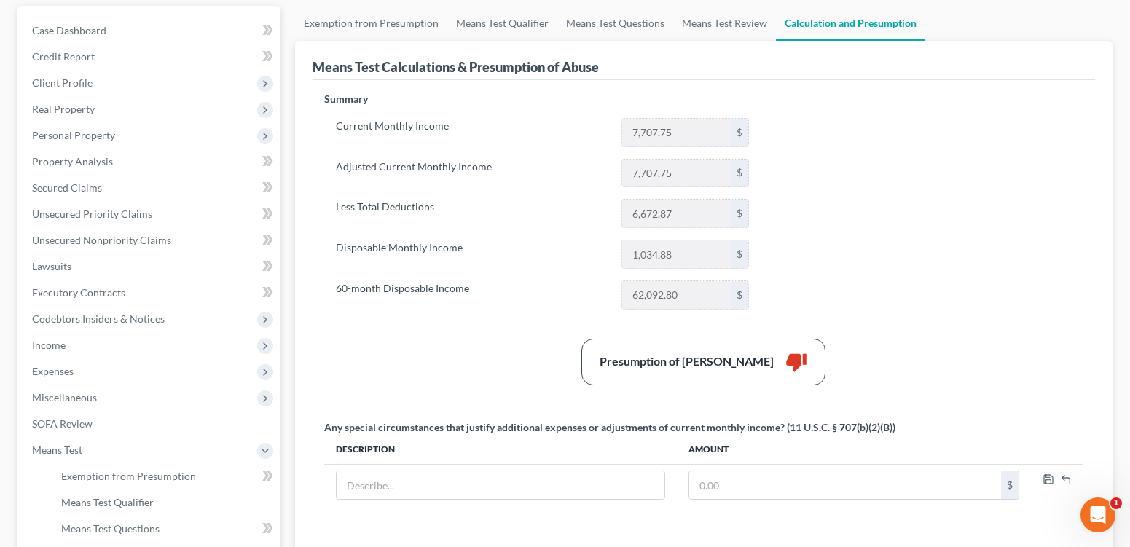
scroll to position [130, 0]
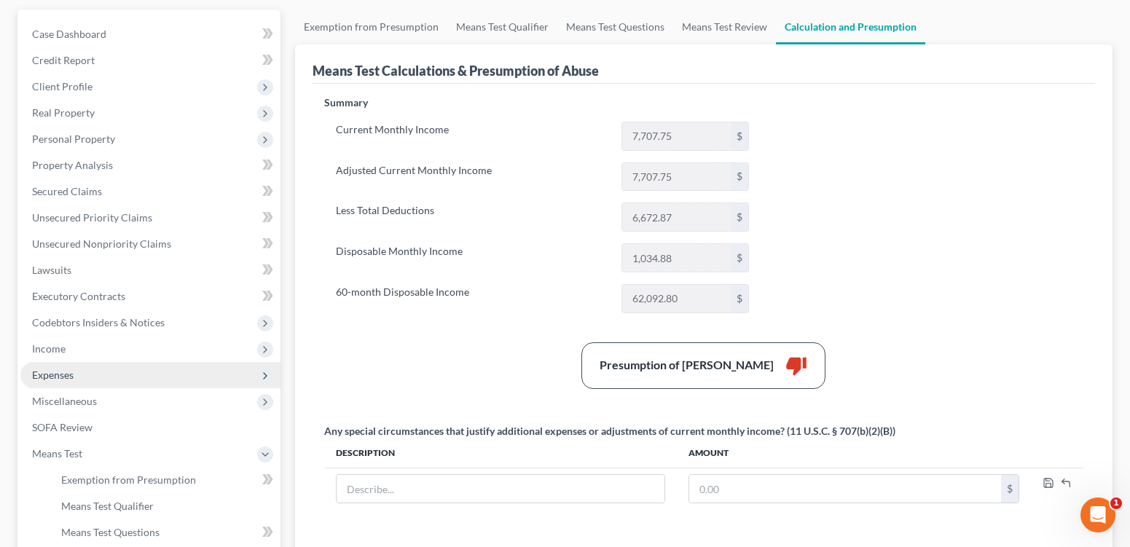
click at [74, 381] on span "Expenses" at bounding box center [53, 375] width 42 height 12
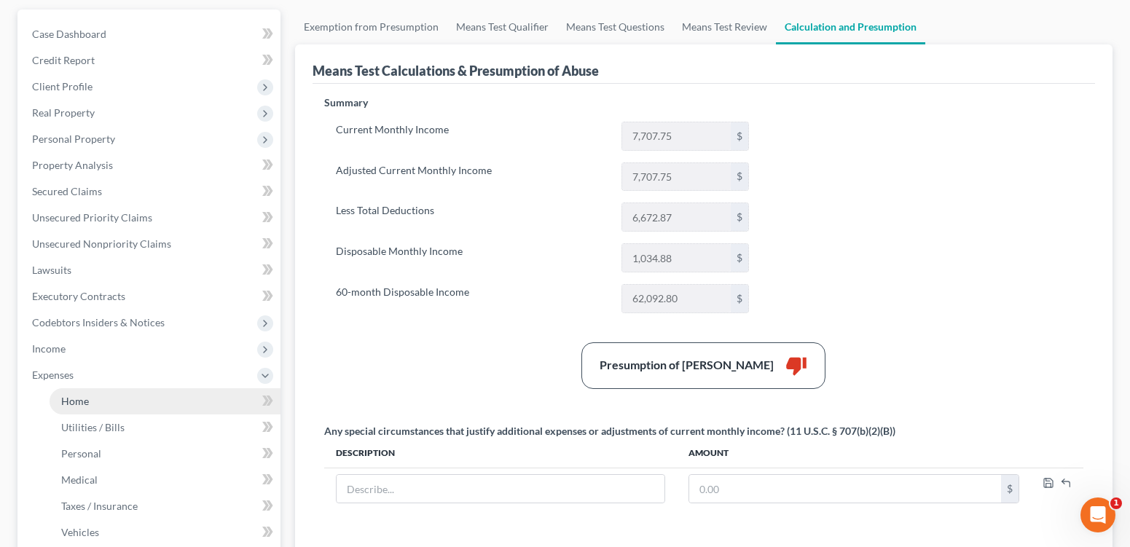
click at [89, 407] on span "Home" at bounding box center [75, 401] width 28 height 12
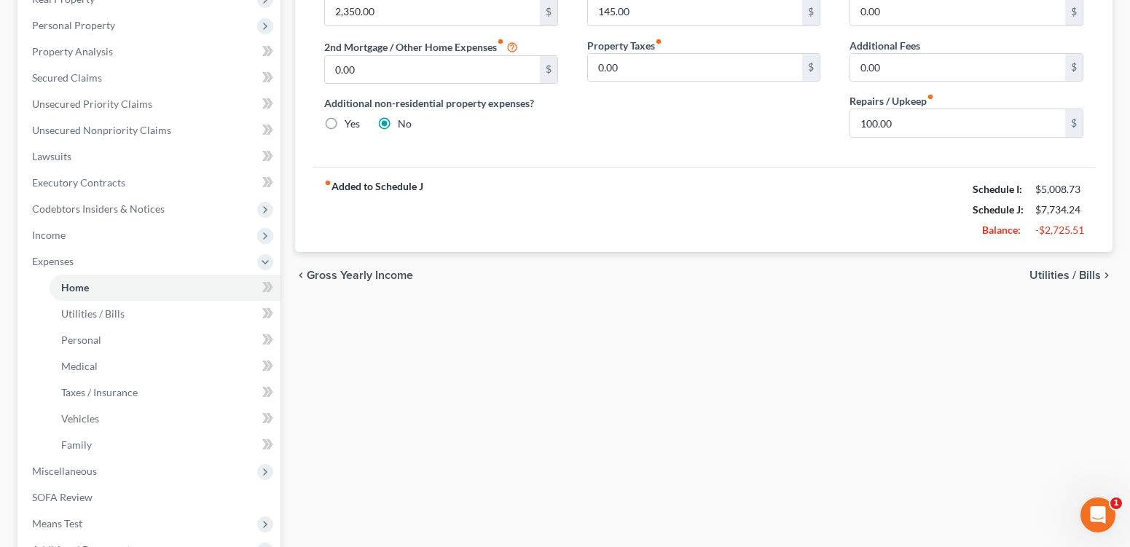
scroll to position [245, 0]
click at [307, 281] on icon "chevron_left" at bounding box center [301, 275] width 12 height 12
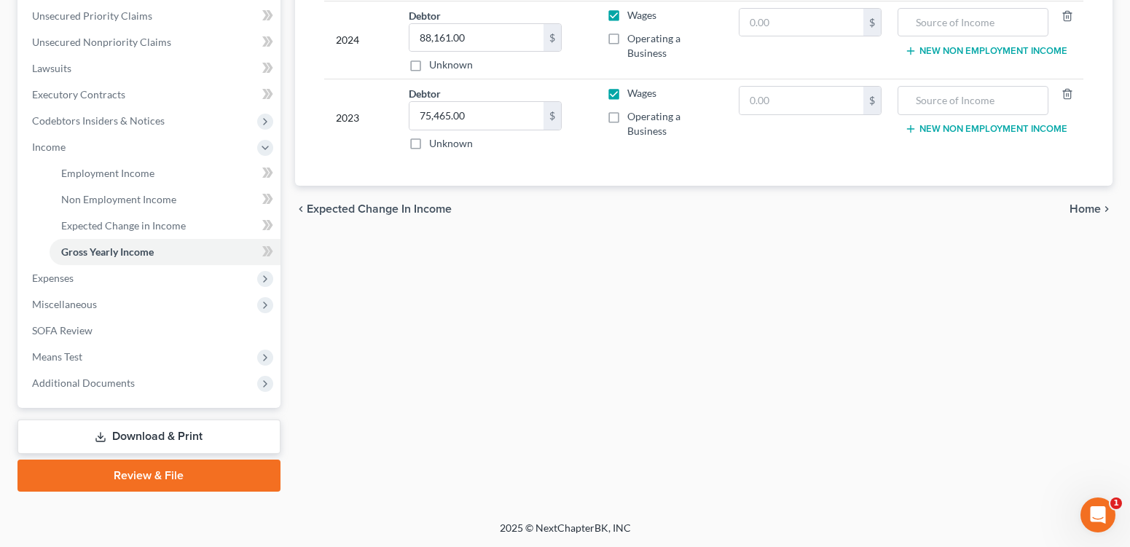
scroll to position [383, 0]
click at [391, 215] on span "Expected Change in Income" at bounding box center [379, 209] width 145 height 12
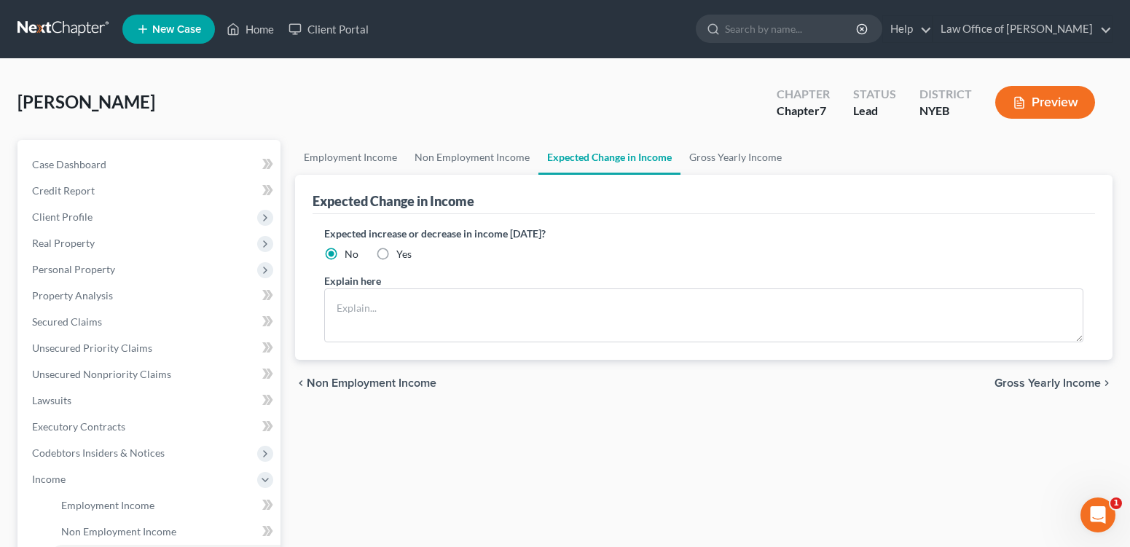
click at [1056, 389] on span "Gross Yearly Income" at bounding box center [1048, 383] width 106 height 12
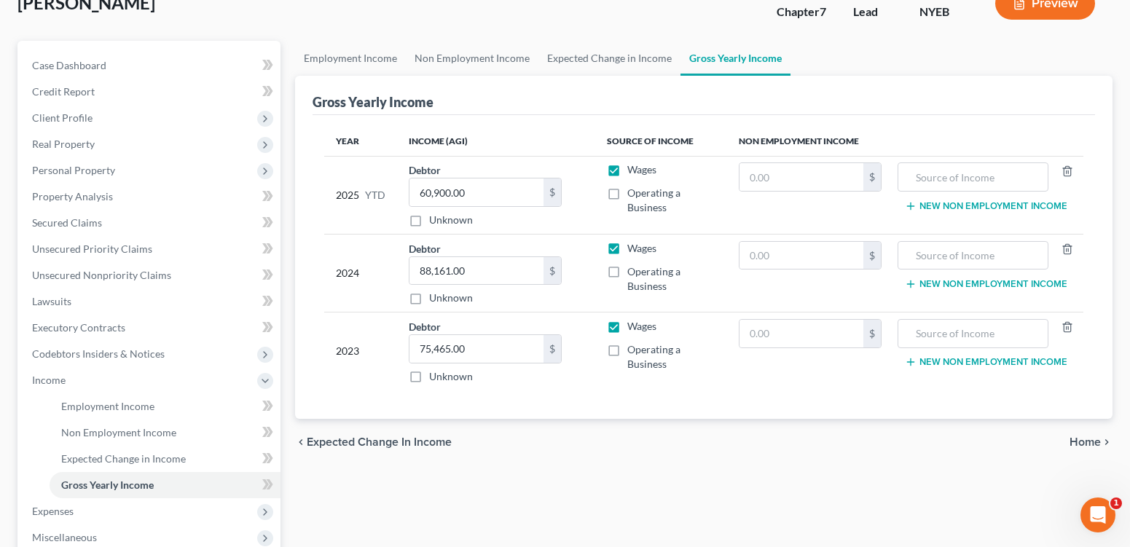
scroll to position [118, 0]
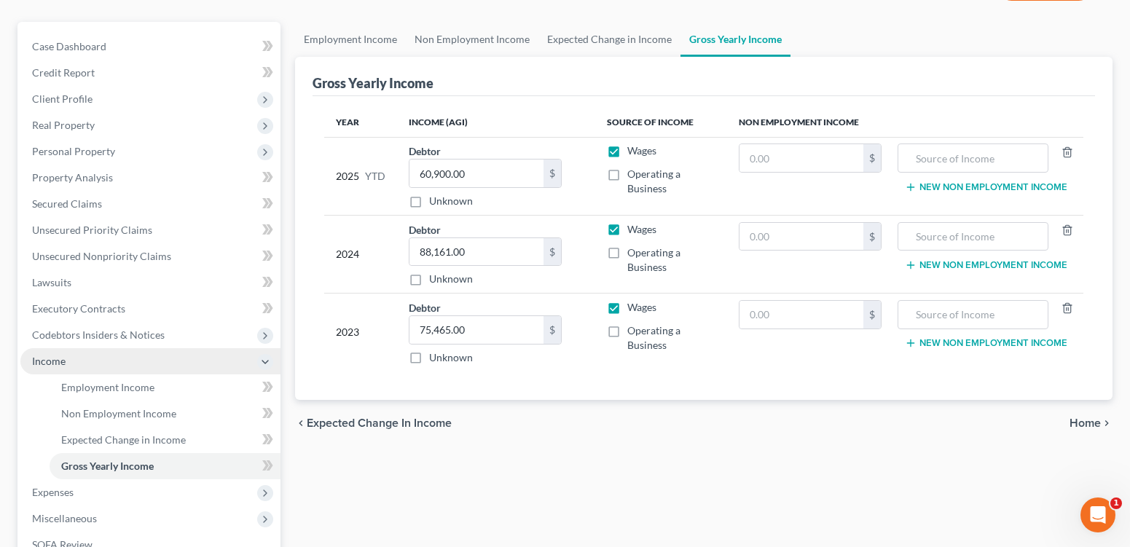
click at [55, 367] on span "Income" at bounding box center [49, 361] width 34 height 12
click at [54, 367] on span "Income" at bounding box center [49, 361] width 34 height 12
drag, startPoint x: 135, startPoint y: 449, endPoint x: 53, endPoint y: 431, distance: 83.6
click at [135, 393] on span "Employment Income" at bounding box center [107, 387] width 93 height 12
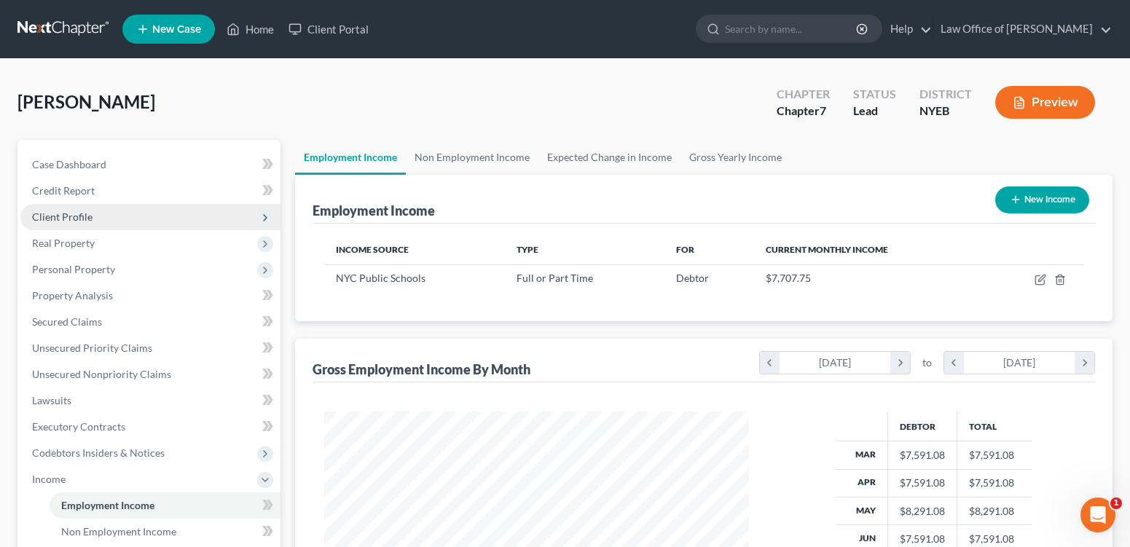
click at [63, 223] on span "Client Profile" at bounding box center [62, 217] width 60 height 12
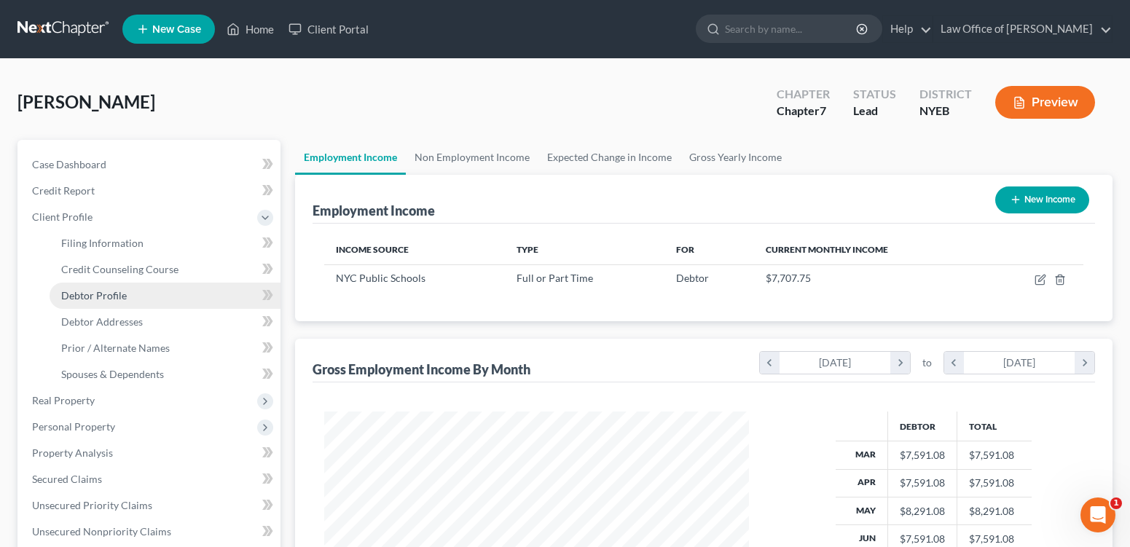
click at [93, 302] on span "Debtor Profile" at bounding box center [94, 295] width 66 height 12
select select "3"
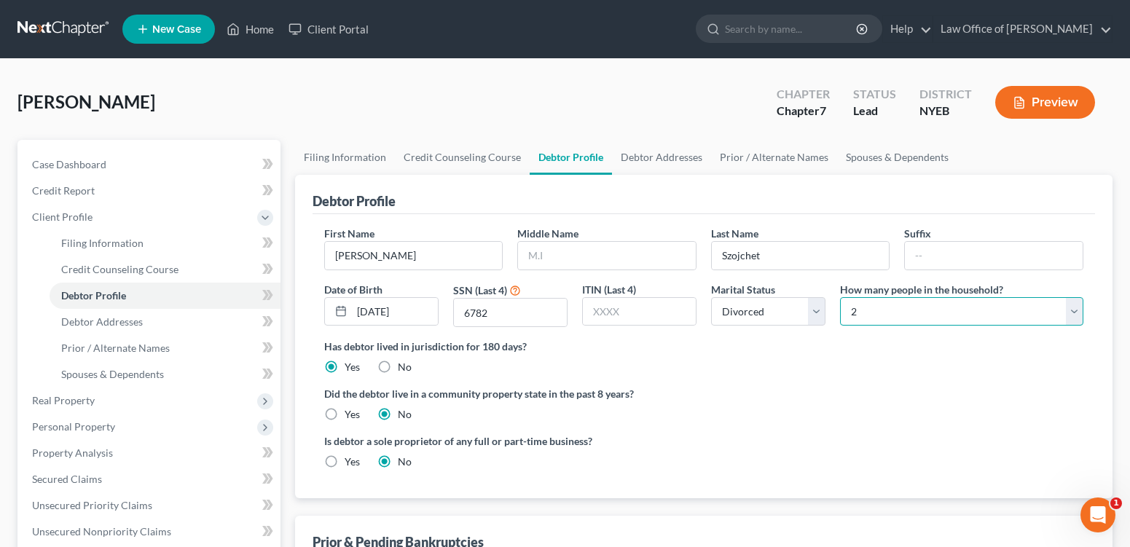
click at [1063, 326] on select "Select 1 2 3 4 5 6 7 8 9 10 11 12 13 14 15 16 17 18 19 20" at bounding box center [961, 311] width 243 height 29
select select "2"
click at [840, 326] on select "Select 1 2 3 4 5 6 7 8 9 10 11 12 13 14 15 16 17 18 19 20" at bounding box center [961, 311] width 243 height 29
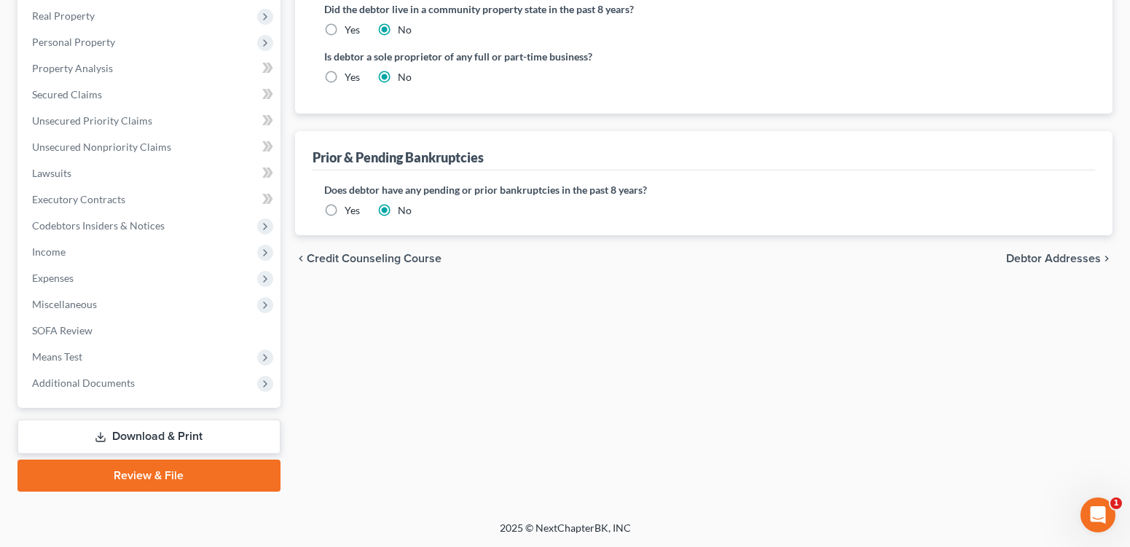
scroll to position [401, 0]
click at [77, 363] on span "Means Test" at bounding box center [57, 356] width 50 height 12
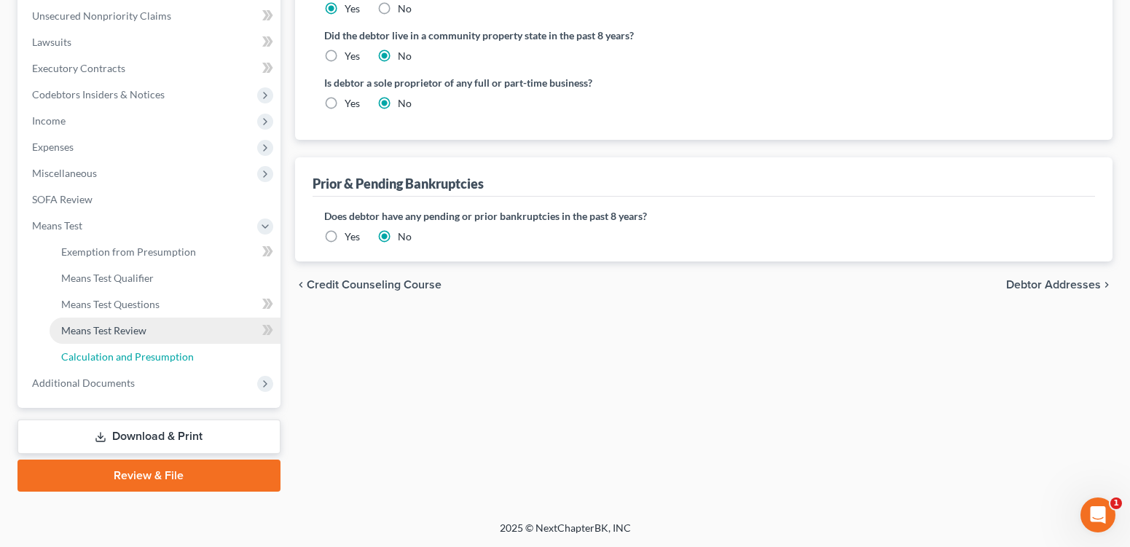
drag, startPoint x: 130, startPoint y: 402, endPoint x: 74, endPoint y: 385, distance: 58.6
click at [130, 363] on span "Calculation and Presumption" at bounding box center [127, 356] width 133 height 12
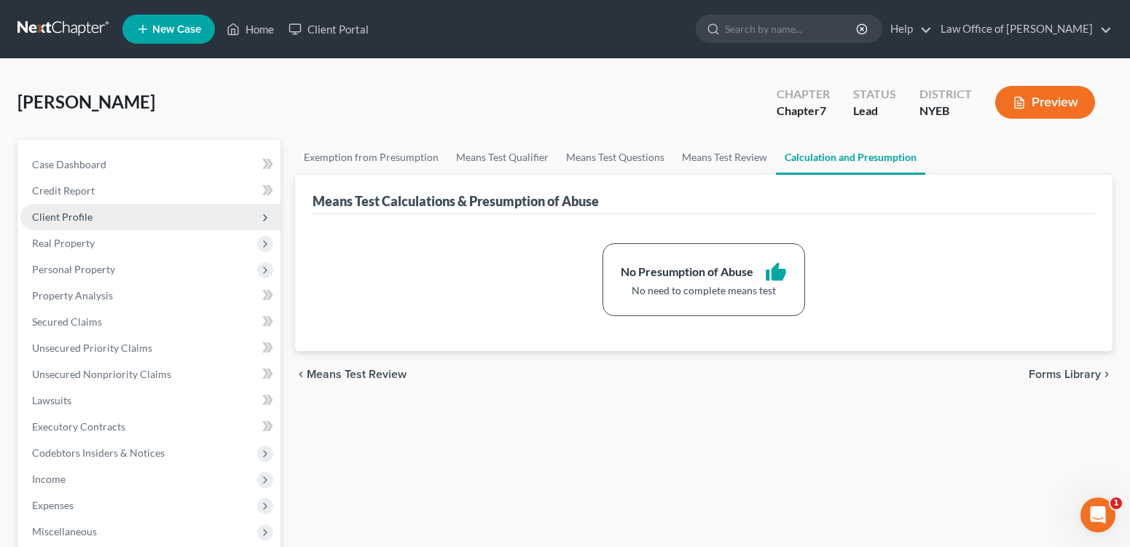
click at [85, 223] on span "Client Profile" at bounding box center [62, 217] width 60 height 12
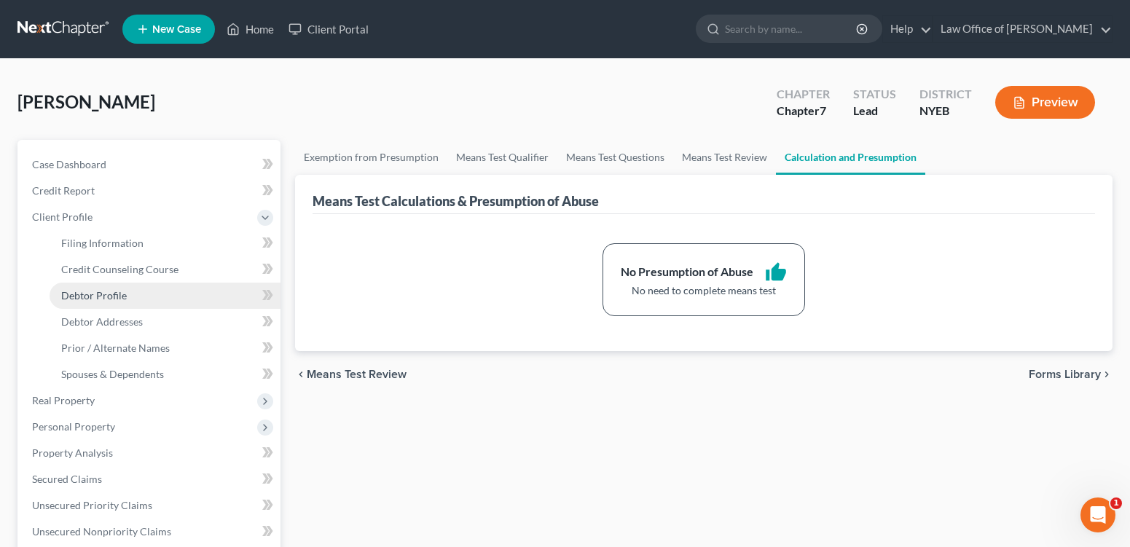
click at [127, 302] on span "Debtor Profile" at bounding box center [94, 295] width 66 height 12
select select "3"
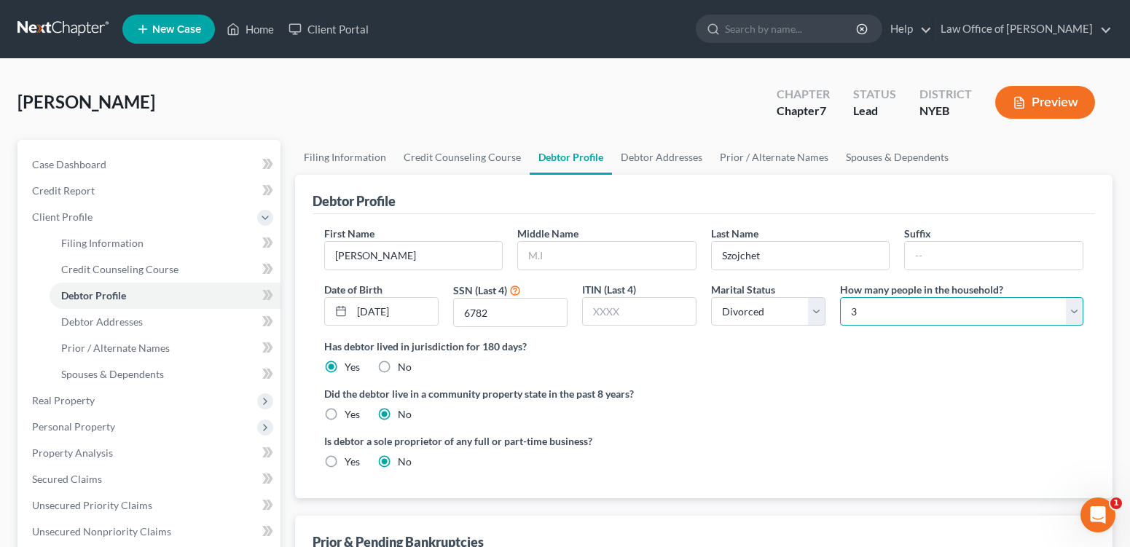
click at [956, 326] on select "Select 1 2 3 4 5 6 7 8 9 10 11 12 13 14 15 16 17 18 19 20" at bounding box center [961, 311] width 243 height 29
select select "0"
click at [840, 326] on select "Select 1 2 3 4 5 6 7 8 9 10 11 12 13 14 15 16 17 18 19 20" at bounding box center [961, 311] width 243 height 29
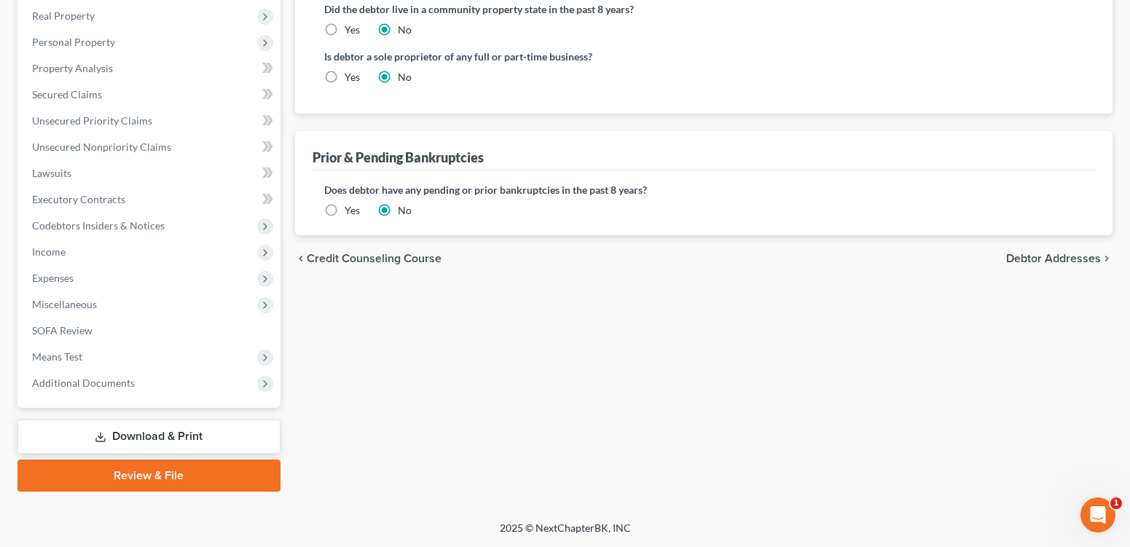
scroll to position [397, 0]
click at [63, 363] on span "Means Test" at bounding box center [57, 356] width 50 height 12
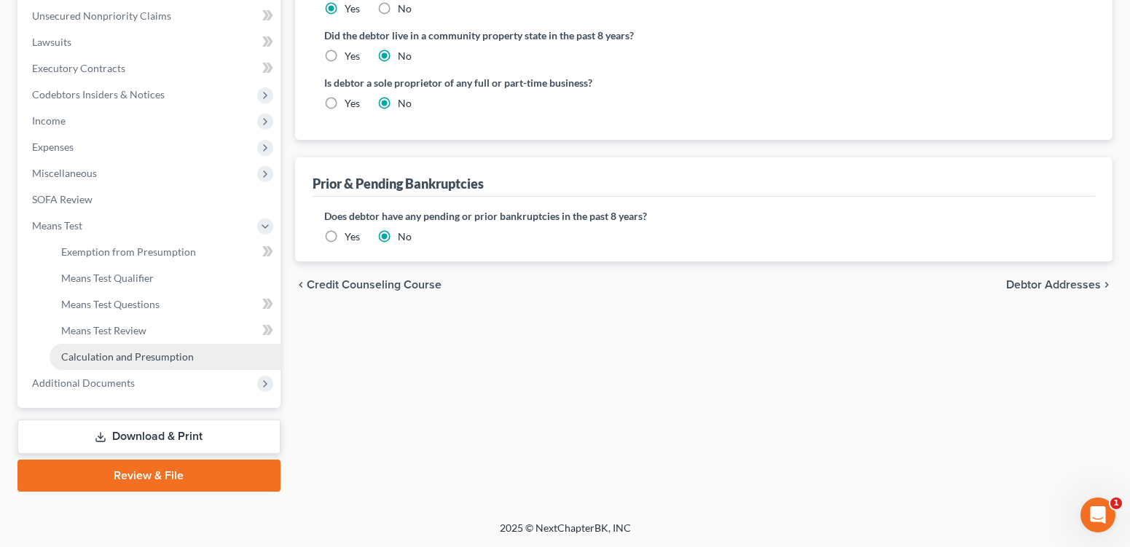
click at [126, 363] on span "Calculation and Presumption" at bounding box center [127, 356] width 133 height 12
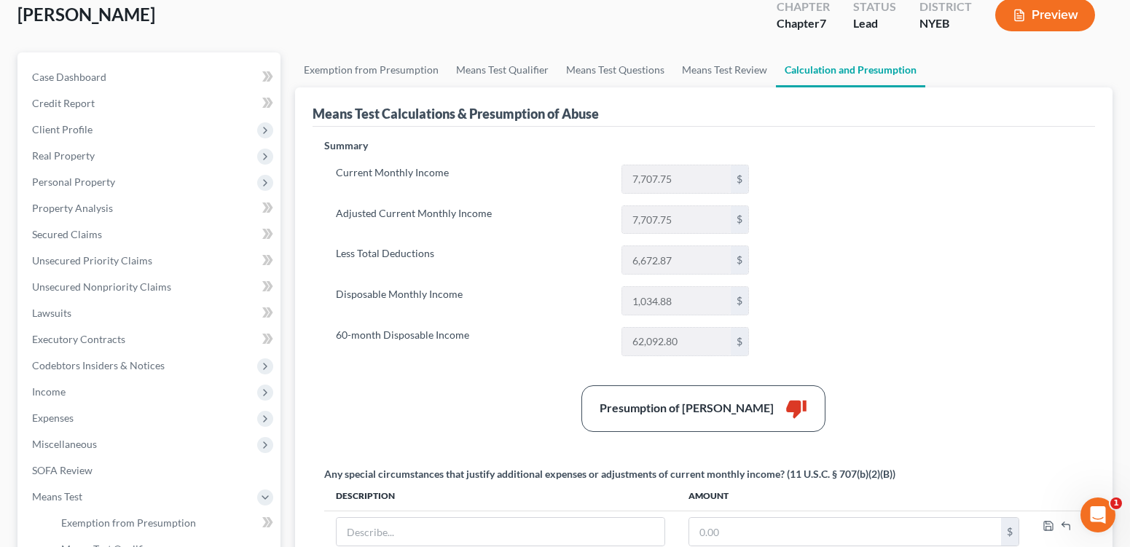
scroll to position [85, 0]
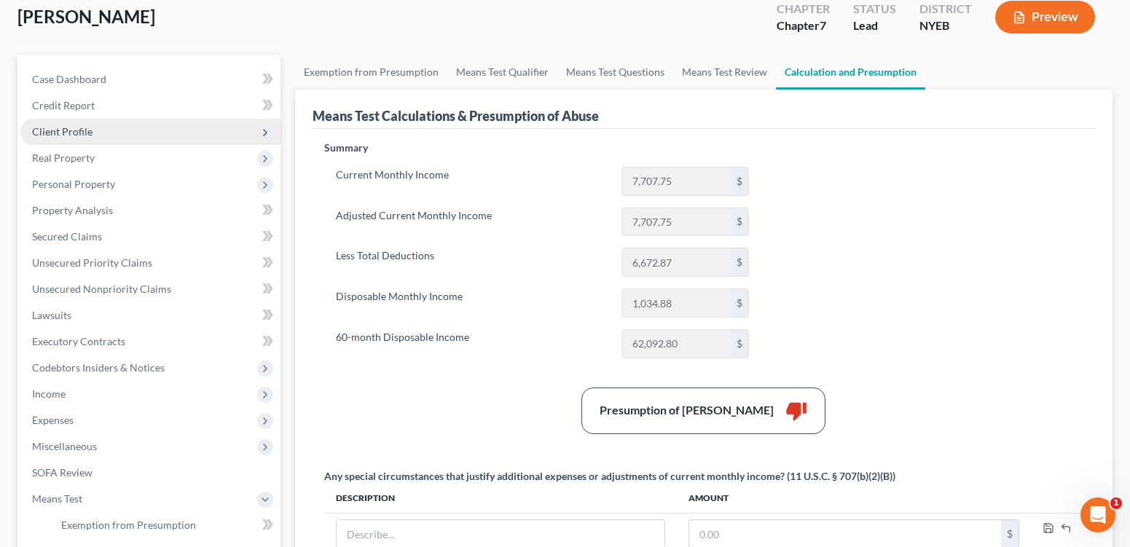
click at [63, 138] on span "Client Profile" at bounding box center [62, 131] width 60 height 12
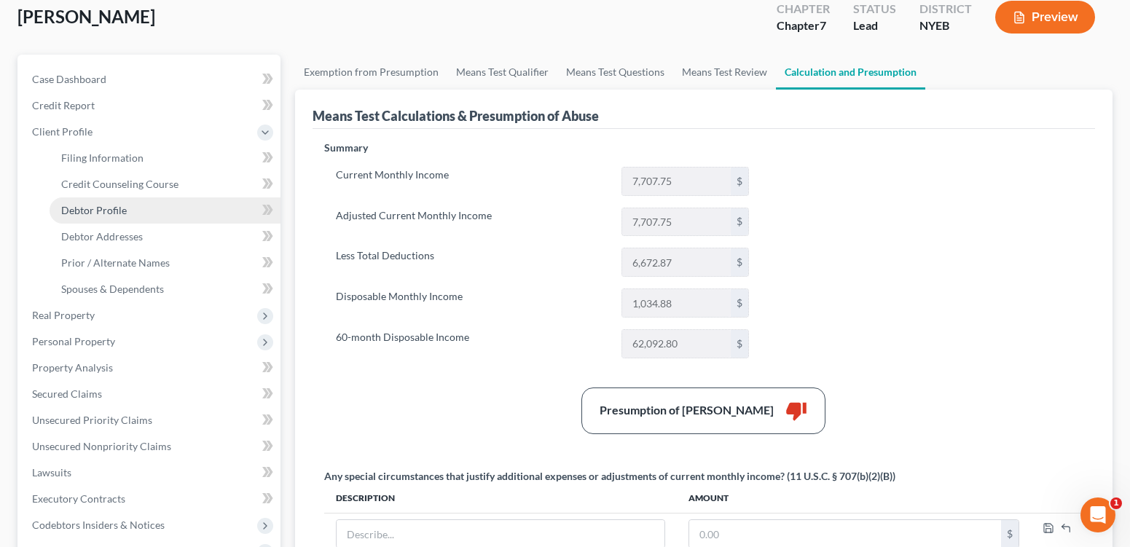
click at [120, 216] on span "Debtor Profile" at bounding box center [94, 210] width 66 height 12
select select "3"
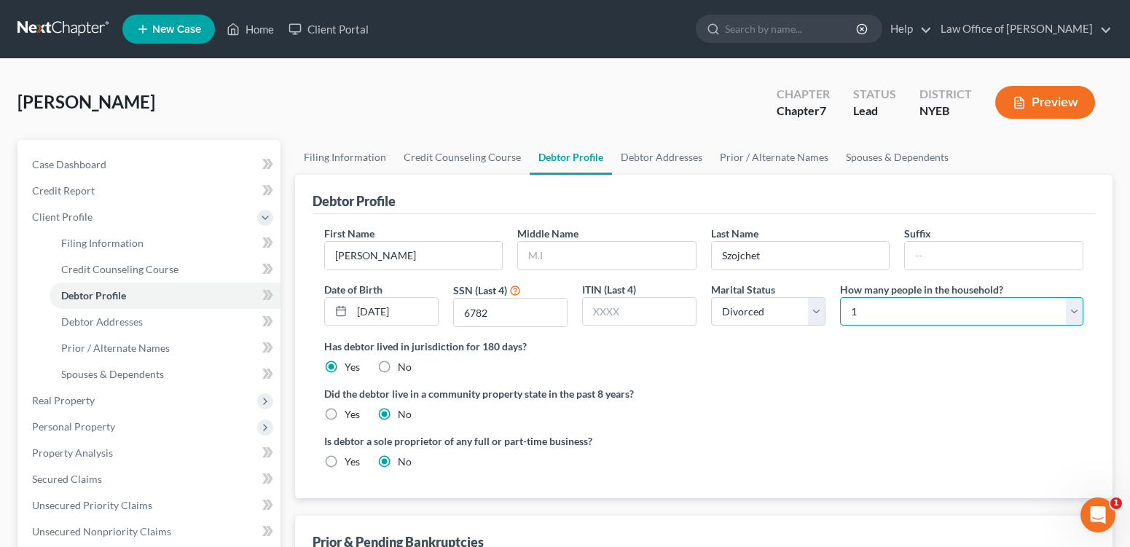
click at [937, 326] on select "Select 1 2 3 4 5 6 7 8 9 10 11 12 13 14 15 16 17 18 19 20" at bounding box center [961, 311] width 243 height 29
select select "1"
click at [840, 326] on select "Select 1 2 3 4 5 6 7 8 9 10 11 12 13 14 15 16 17 18 19 20" at bounding box center [961, 311] width 243 height 29
click at [954, 481] on div "Is debtor a sole proprietor of any full or part-time business? Yes No" at bounding box center [704, 457] width 774 height 47
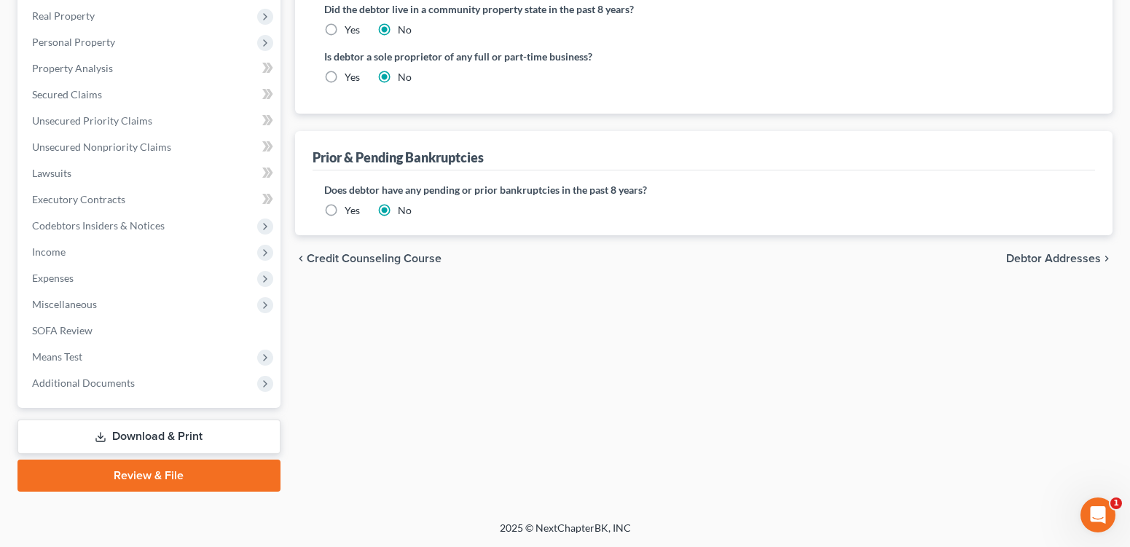
scroll to position [414, 0]
click at [67, 363] on span "Means Test" at bounding box center [57, 356] width 50 height 12
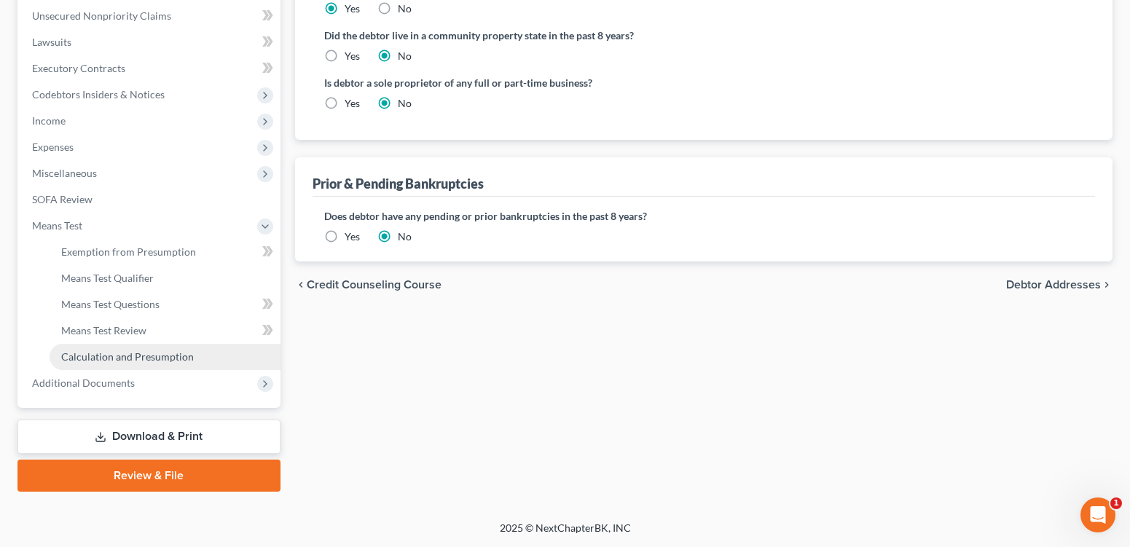
click at [122, 363] on span "Calculation and Presumption" at bounding box center [127, 356] width 133 height 12
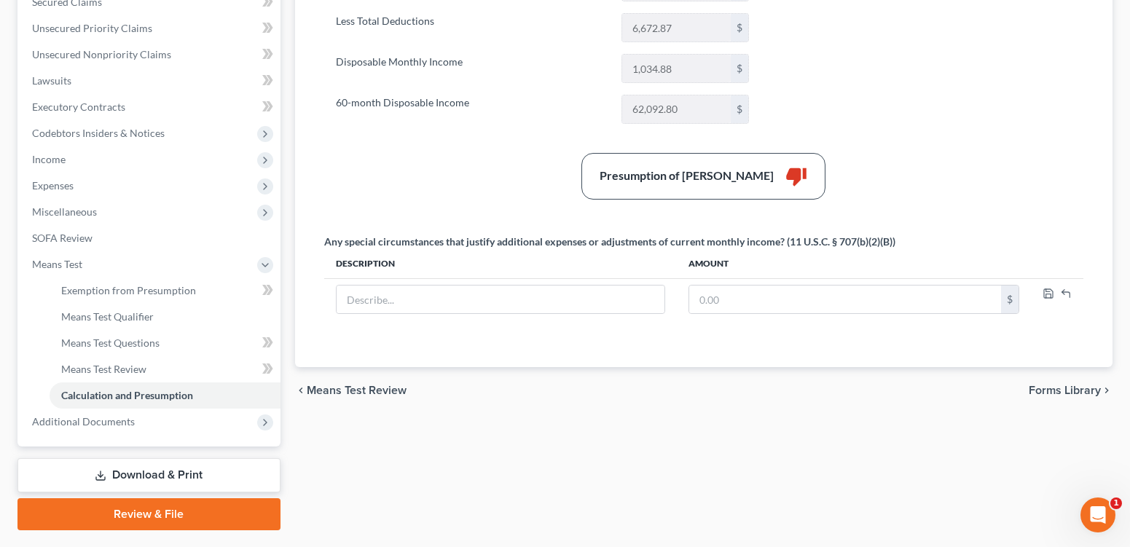
scroll to position [324, 0]
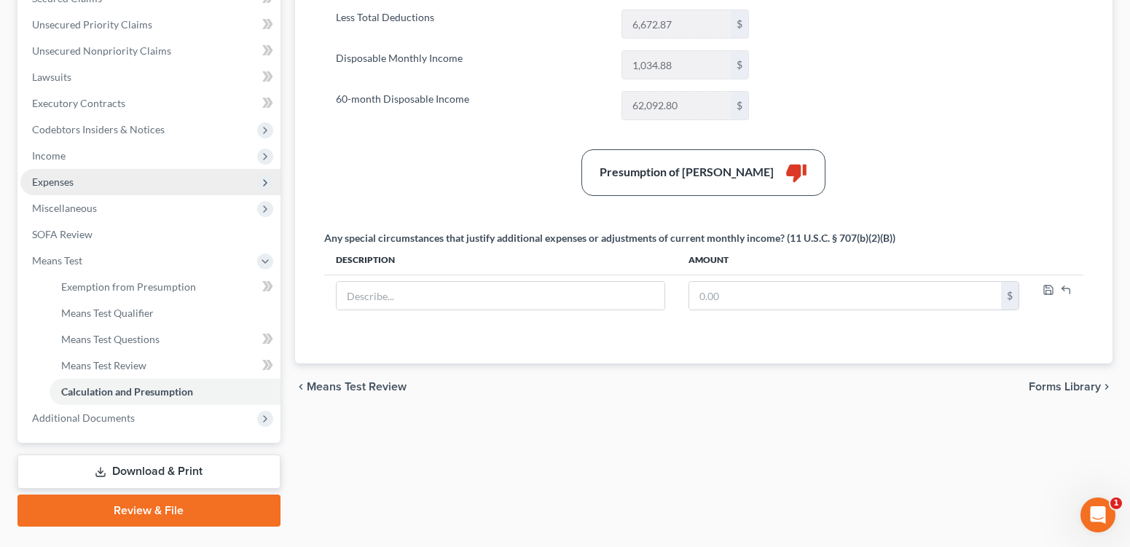
click at [73, 188] on span "Expenses" at bounding box center [53, 182] width 42 height 12
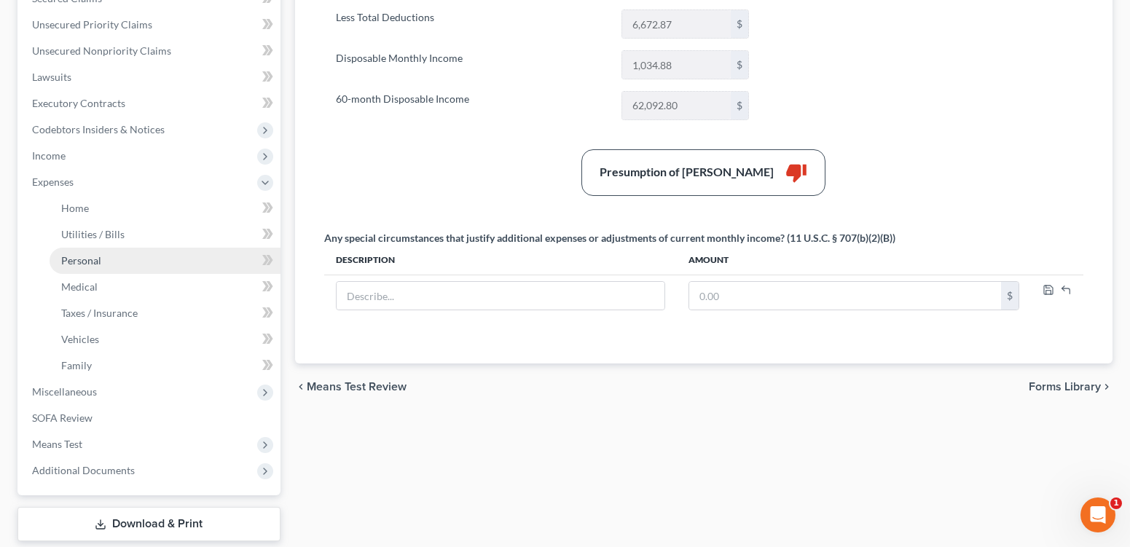
click at [108, 274] on link "Personal" at bounding box center [165, 261] width 231 height 26
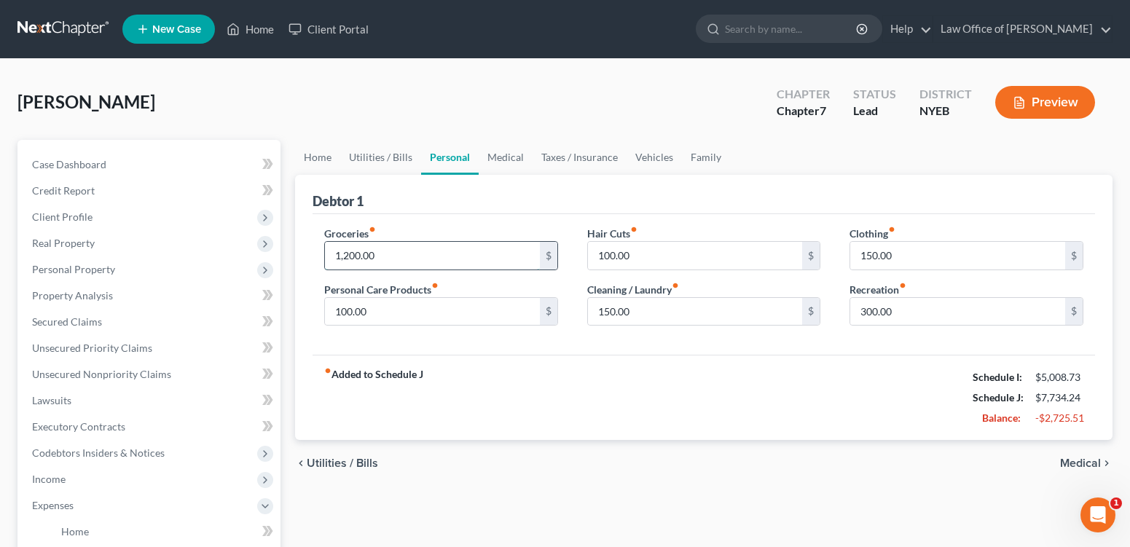
drag, startPoint x: 357, startPoint y: 283, endPoint x: 367, endPoint y: 296, distance: 15.6
click at [357, 270] on input "1,200.00" at bounding box center [432, 256] width 215 height 28
type input "1,300.00"
drag, startPoint x: 872, startPoint y: 345, endPoint x: 861, endPoint y: 345, distance: 11.7
click at [861, 326] on input "300.00" at bounding box center [957, 312] width 215 height 28
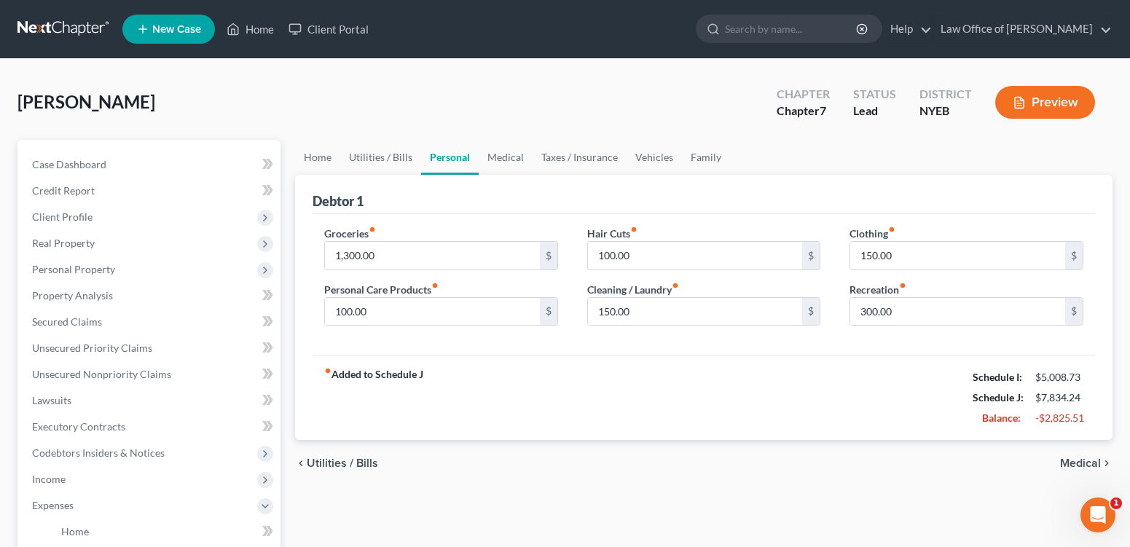
click at [906, 289] on icon "fiber_manual_record" at bounding box center [902, 285] width 7 height 7
click at [875, 326] on input "300.00" at bounding box center [957, 312] width 215 height 28
type input "250"
drag, startPoint x: 878, startPoint y: 399, endPoint x: 941, endPoint y: 386, distance: 64.0
click at [878, 399] on div "fiber_manual_record Added to Schedule J Schedule I: $5,008.73 Schedule J: $7,78…" at bounding box center [704, 397] width 783 height 85
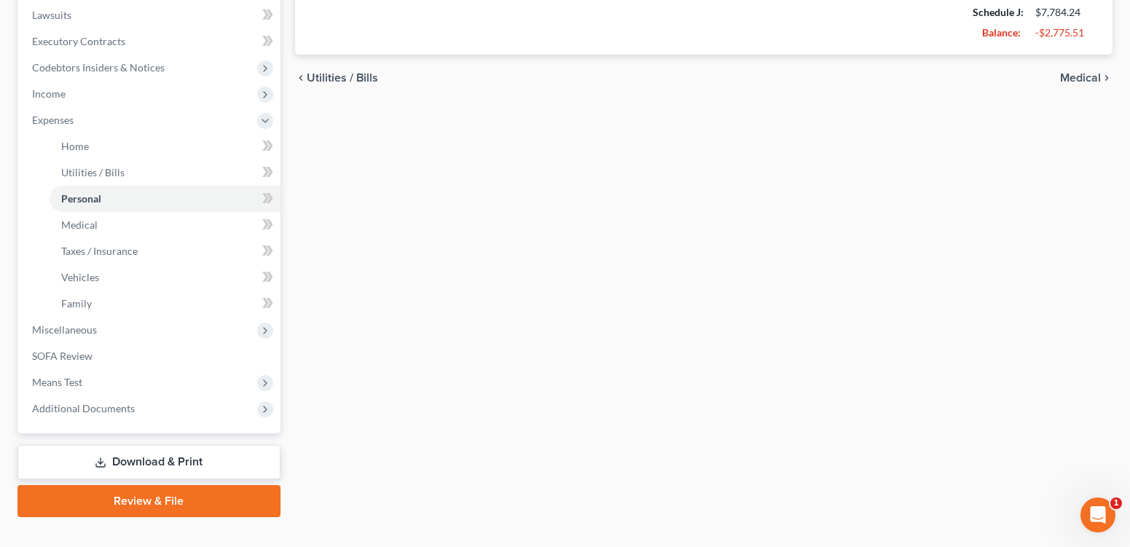
scroll to position [386, 0]
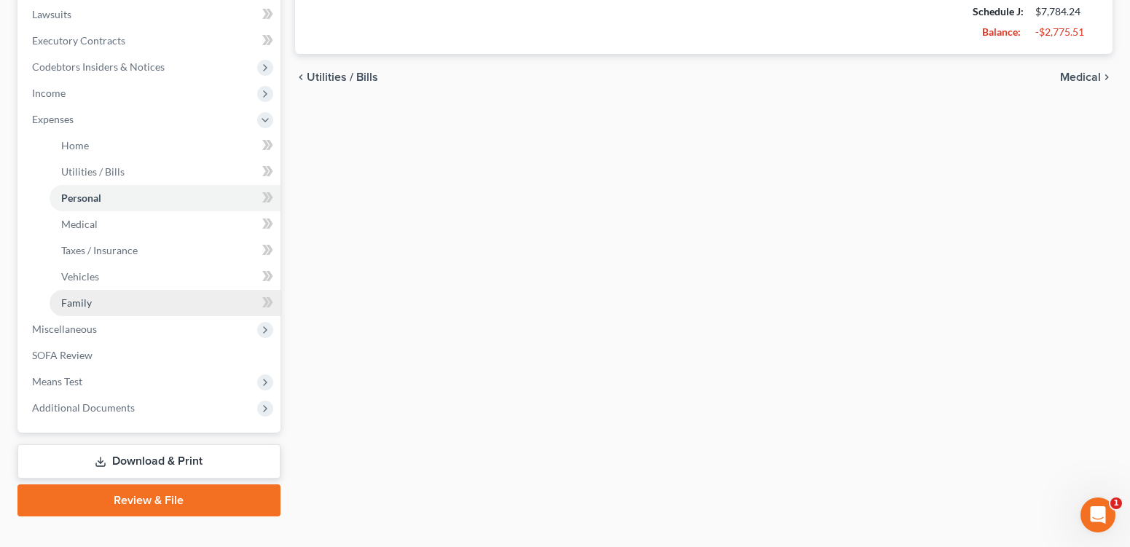
click at [118, 316] on link "Family" at bounding box center [165, 303] width 231 height 26
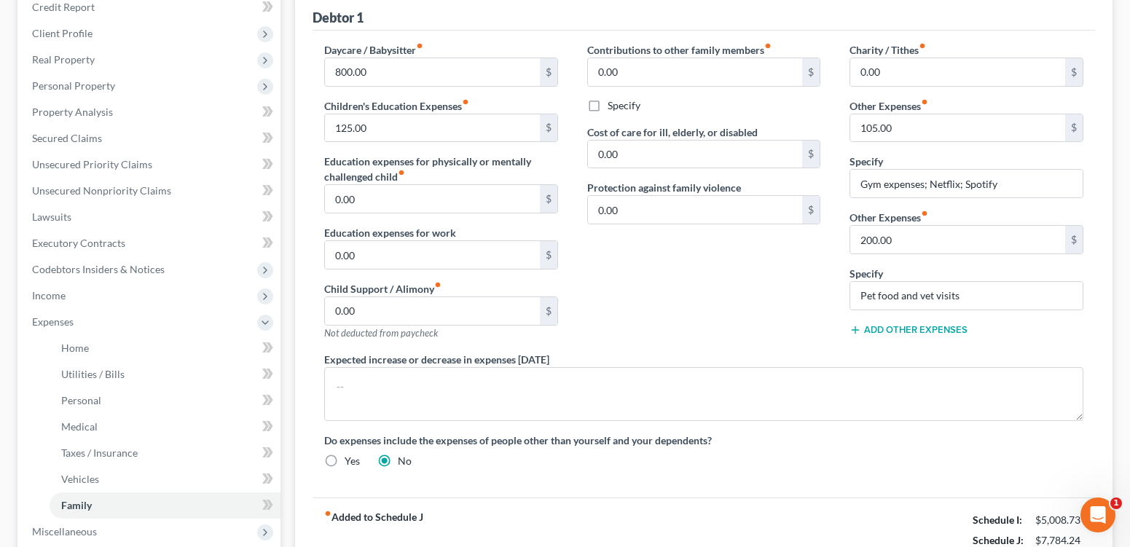
scroll to position [205, 0]
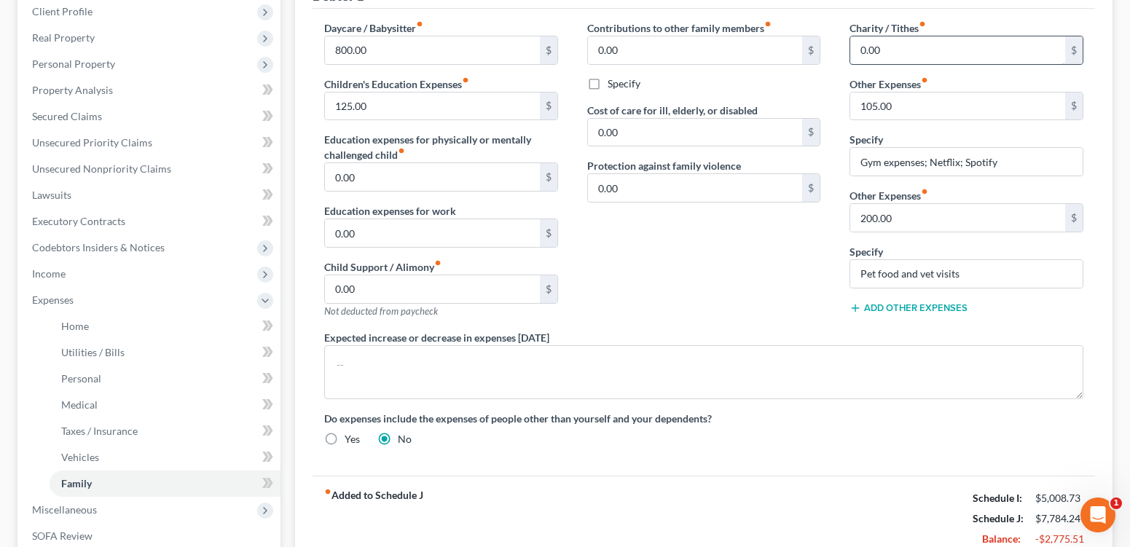
click at [861, 64] on input "0.00" at bounding box center [957, 50] width 215 height 28
type input "75.00"
click at [1108, 312] on div "Debtor 1 Daycare / Babysitter fiber_manual_record 800.00 $ Children's Education…" at bounding box center [704, 265] width 818 height 592
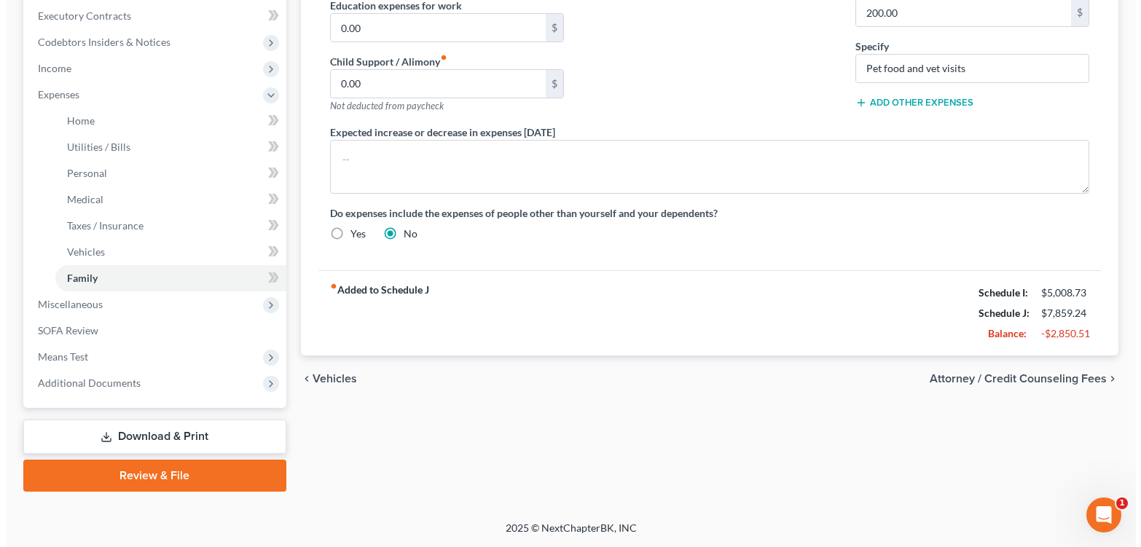
scroll to position [528, 0]
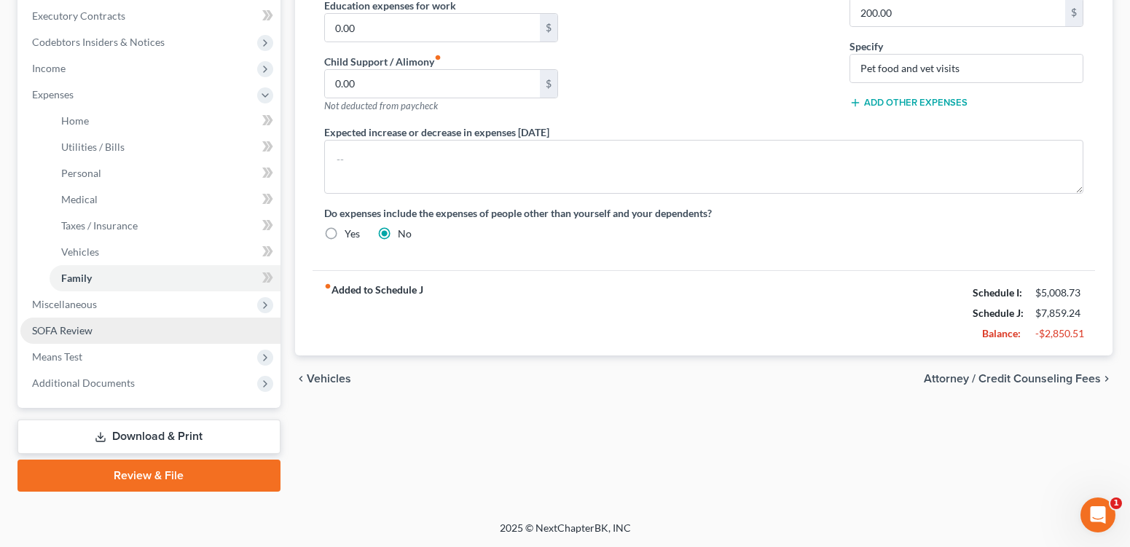
click at [82, 324] on span "SOFA Review" at bounding box center [62, 330] width 60 height 12
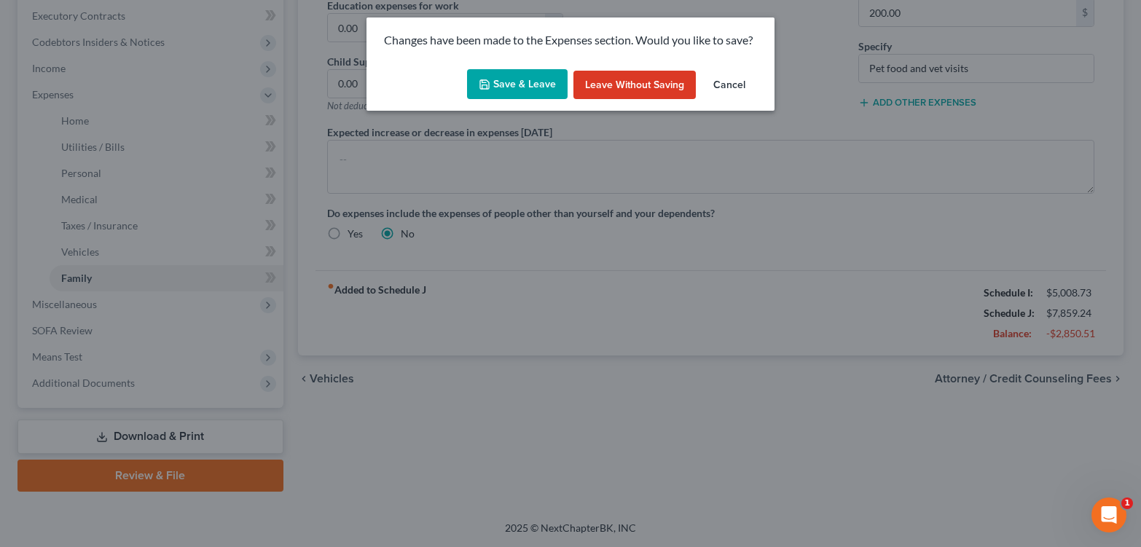
click at [482, 90] on icon "button" at bounding box center [485, 85] width 12 height 12
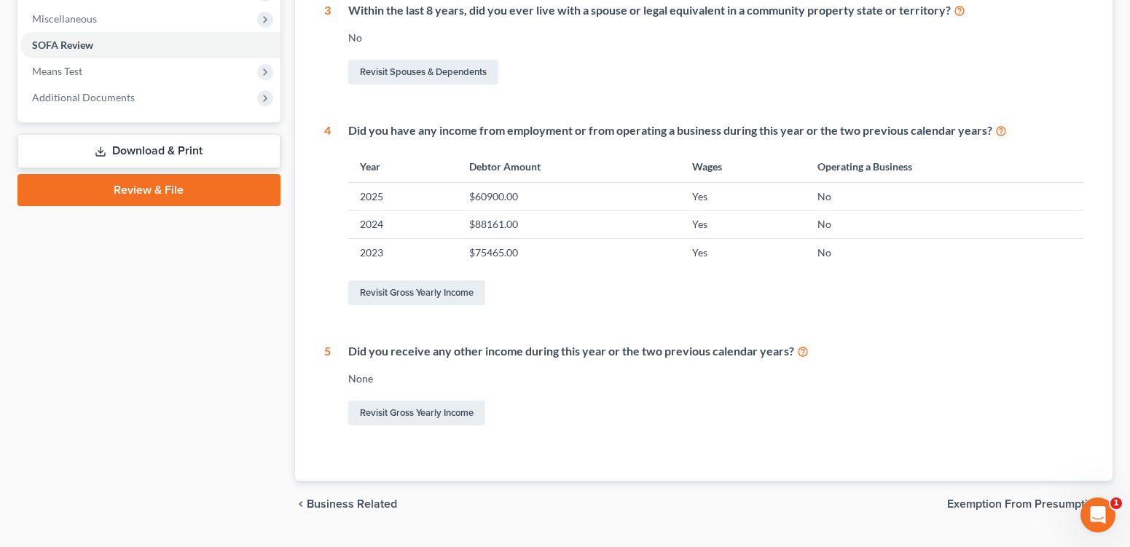
scroll to position [518, 0]
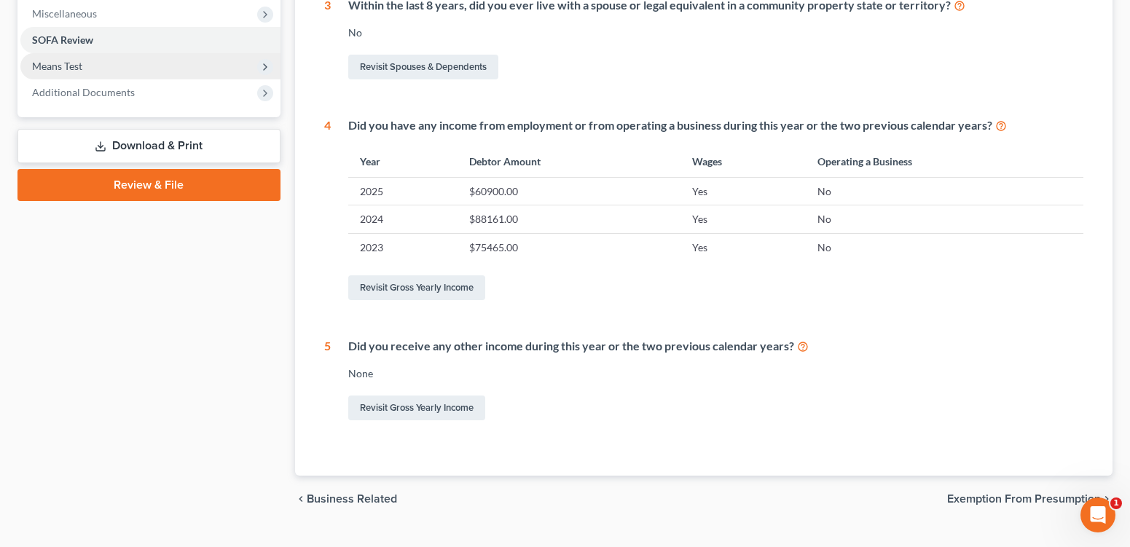
click at [82, 72] on span "Means Test" at bounding box center [57, 66] width 50 height 12
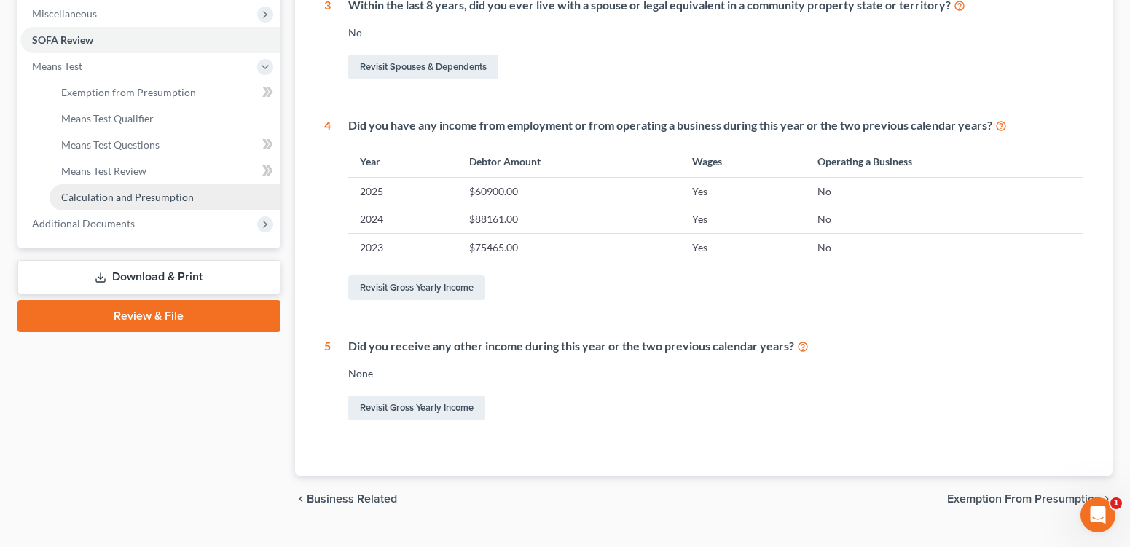
click at [194, 203] on span "Calculation and Presumption" at bounding box center [127, 197] width 133 height 12
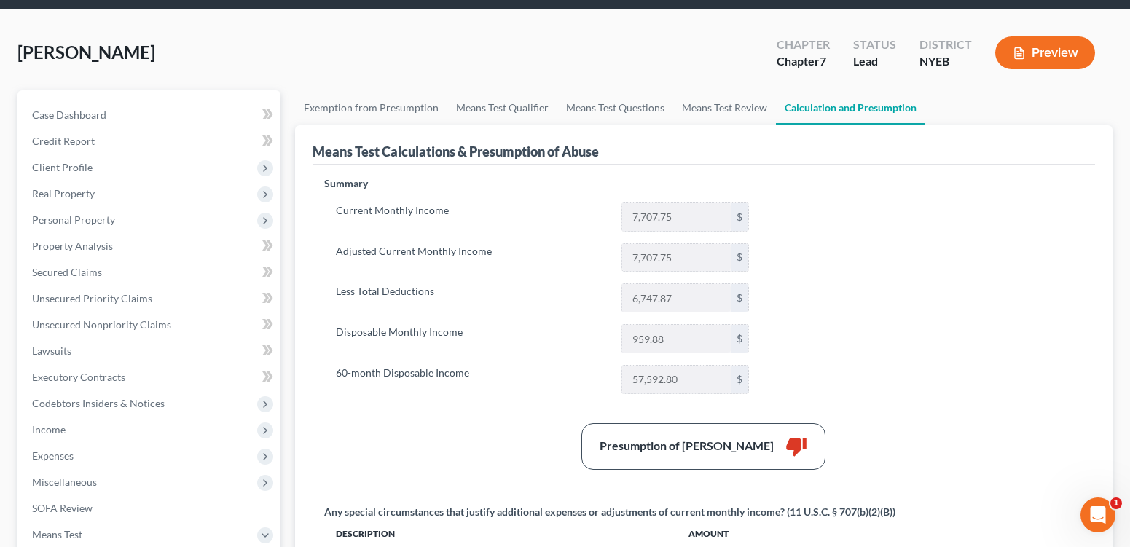
scroll to position [31, 0]
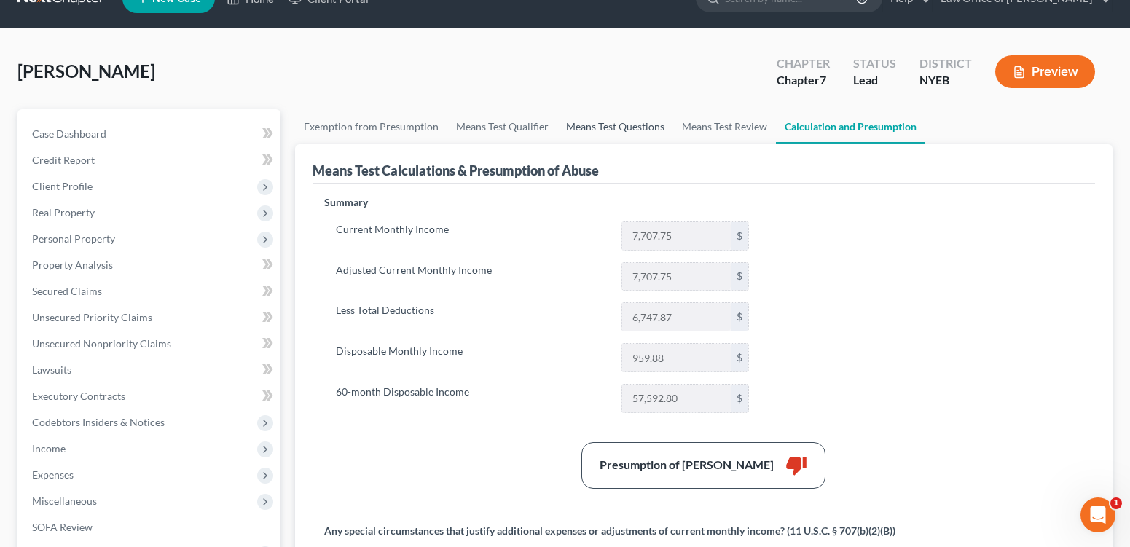
click at [645, 144] on link "Means Test Questions" at bounding box center [615, 126] width 116 height 35
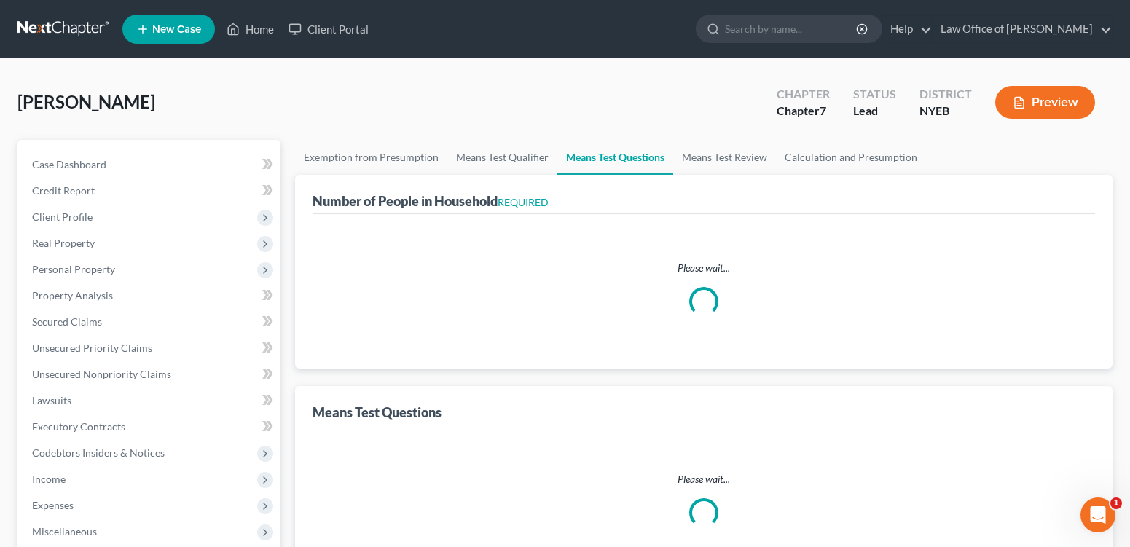
select select "2"
select select "1"
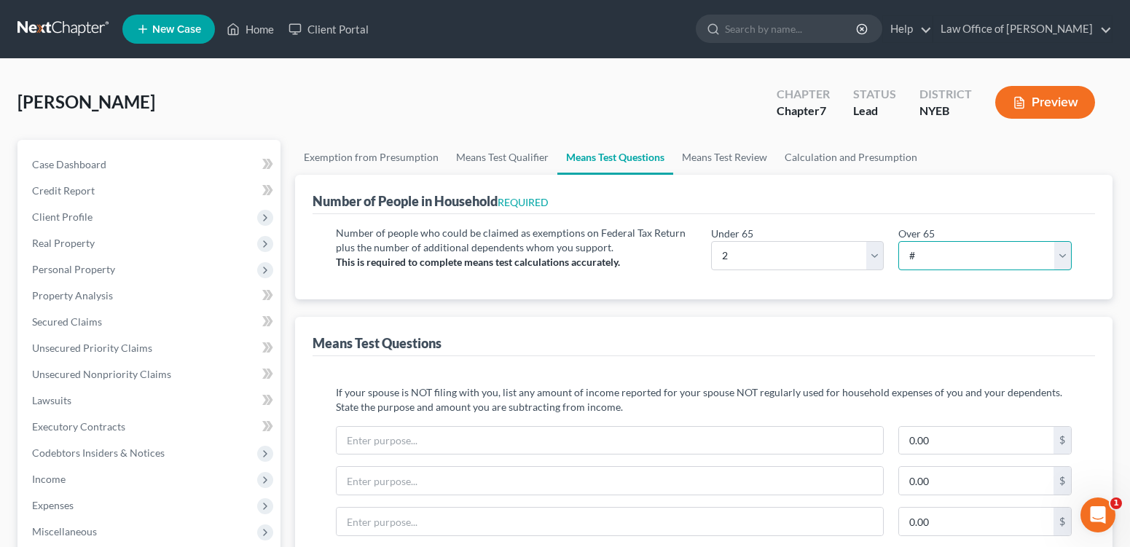
click at [1055, 270] on select "# 0 1 2 3 4 5 6 7 8 9 10" at bounding box center [984, 255] width 173 height 29
select select "0"
click at [898, 268] on select "# 0 1 2 3 4 5 6 7 8 9 10" at bounding box center [984, 255] width 173 height 29
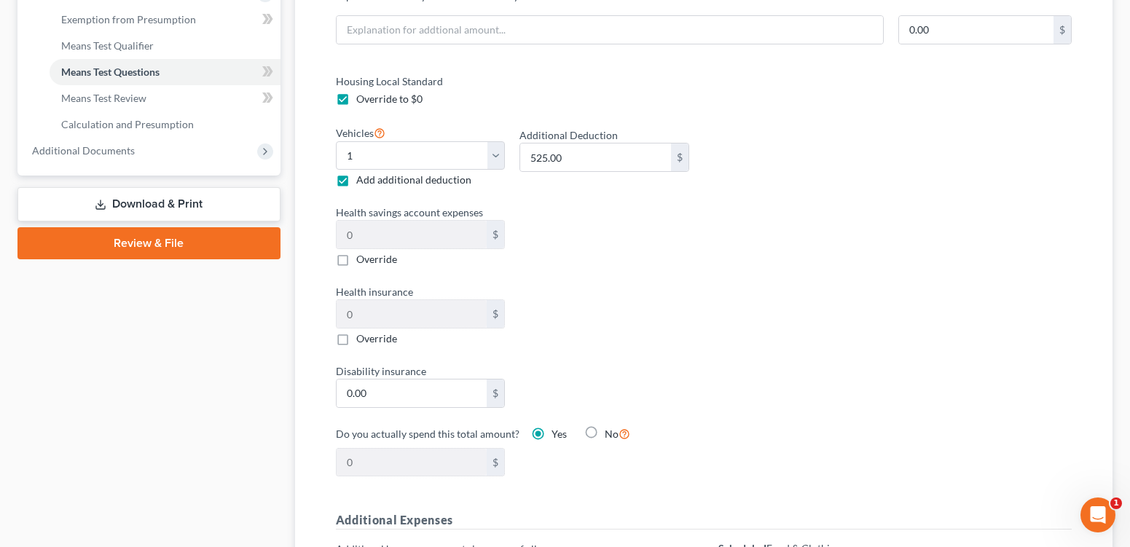
scroll to position [592, 0]
click at [356, 105] on label "Override to $0" at bounding box center [389, 97] width 66 height 15
click at [362, 100] on input "Override to $0" at bounding box center [366, 94] width 9 height 9
checkbox input "false"
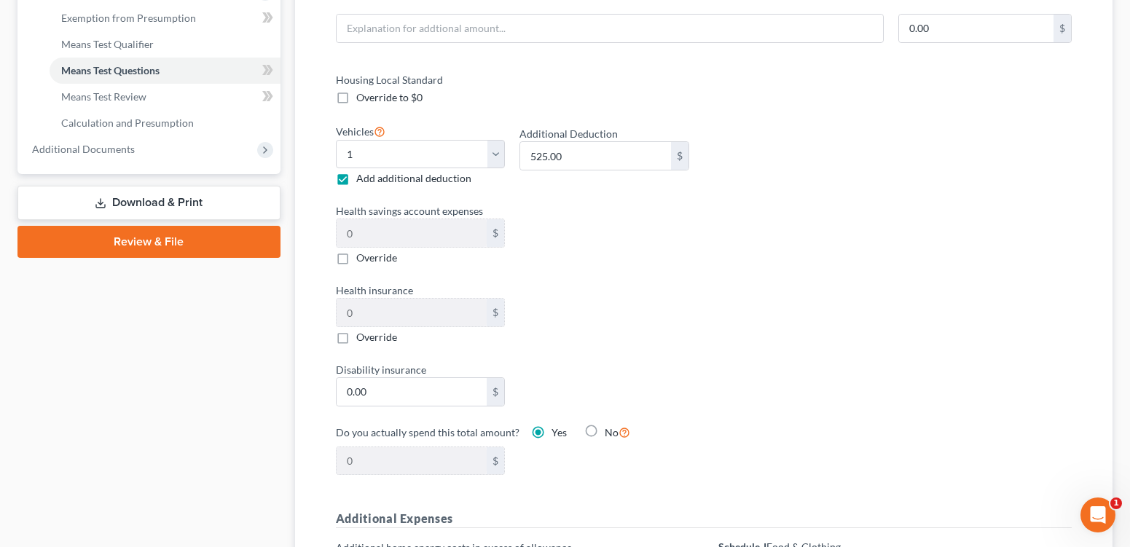
click at [625, 265] on div "Health savings account expenses 0 $ Override" at bounding box center [513, 234] width 368 height 62
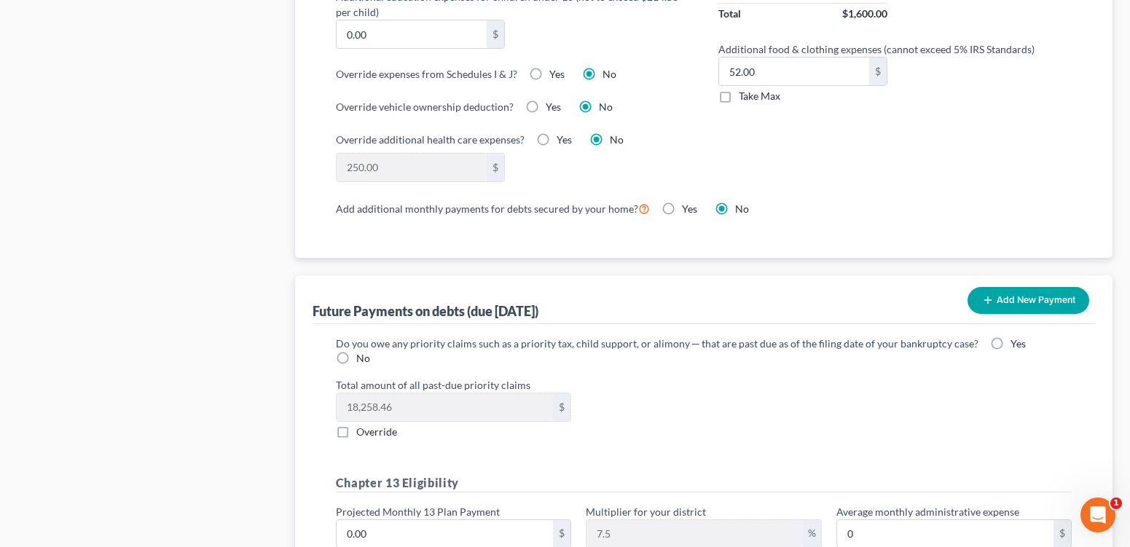
scroll to position [1208, 0]
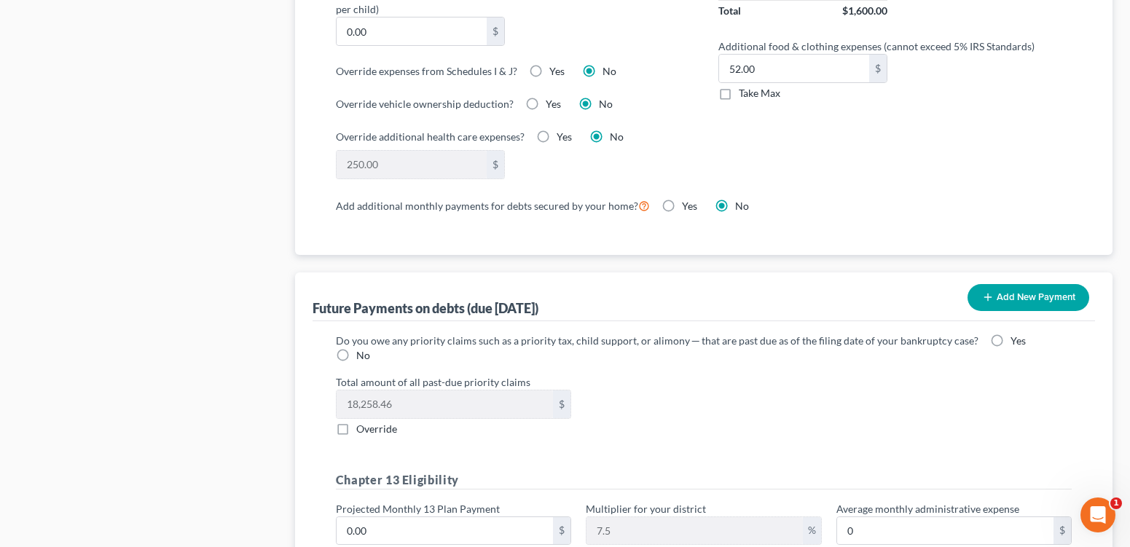
click at [739, 101] on label "Take Max" at bounding box center [760, 93] width 42 height 15
click at [745, 95] on input "Take Max" at bounding box center [749, 90] width 9 height 9
checkbox input "true"
click at [571, 144] on label "Yes" at bounding box center [564, 137] width 15 height 15
click at [571, 139] on input "Yes" at bounding box center [567, 134] width 9 height 9
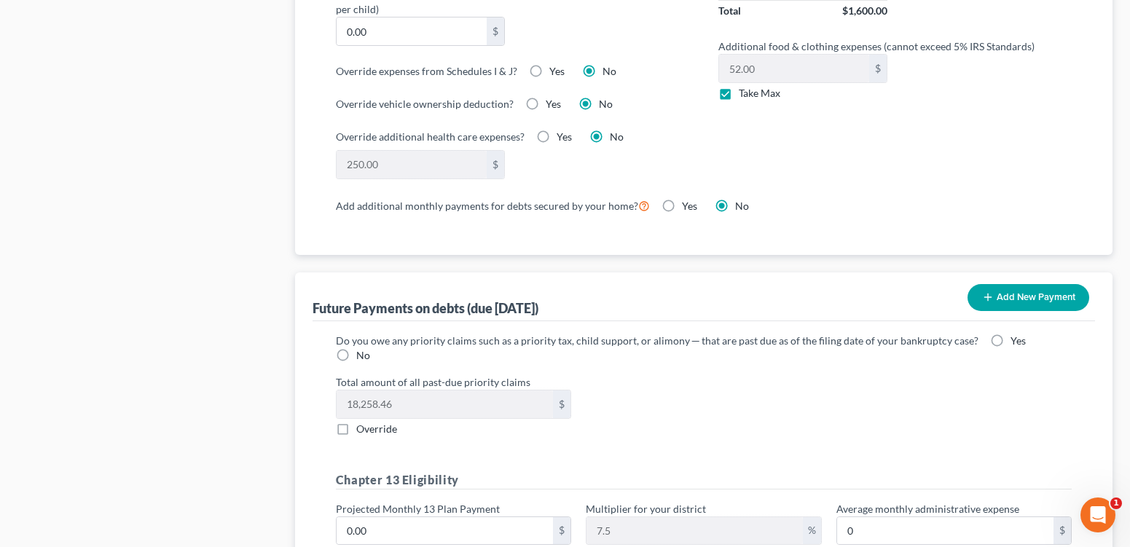
radio input "true"
click at [624, 144] on label "No" at bounding box center [617, 137] width 14 height 15
click at [625, 139] on input "No" at bounding box center [620, 134] width 9 height 9
radio input "true"
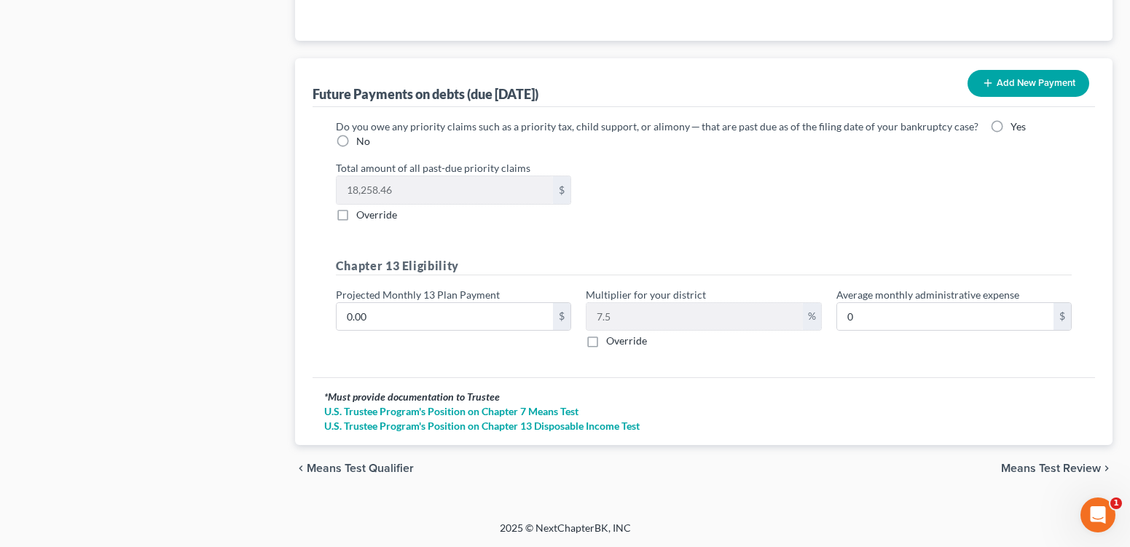
scroll to position [1678, 0]
drag, startPoint x: 1134, startPoint y: 378, endPoint x: 33, endPoint y: 25, distance: 1156.3
click at [1038, 463] on span "Means Test Review" at bounding box center [1051, 469] width 100 height 12
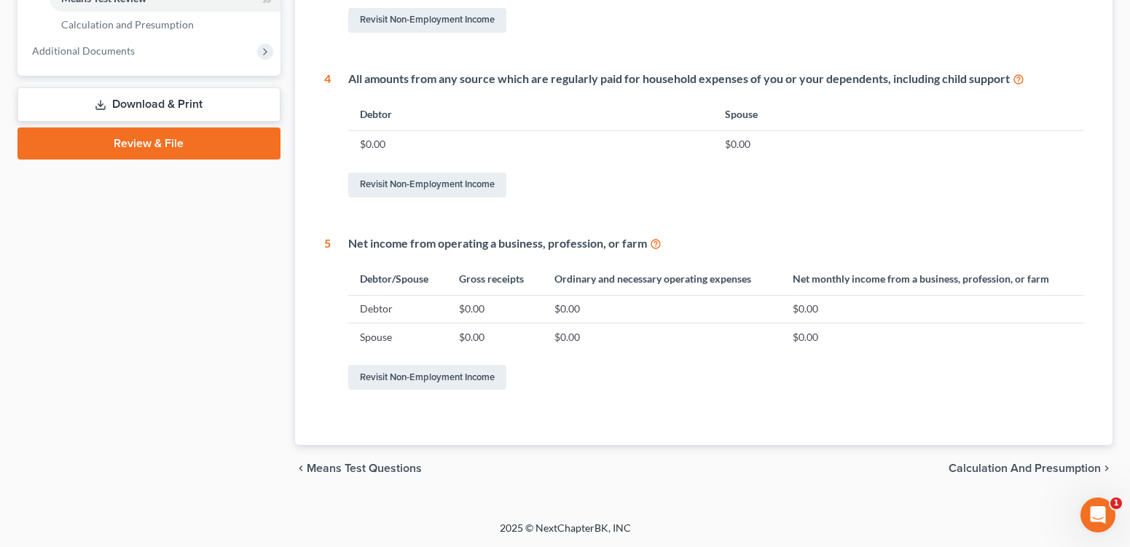
scroll to position [877, 0]
click at [1035, 463] on span "Calculation and Presumption" at bounding box center [1025, 469] width 152 height 12
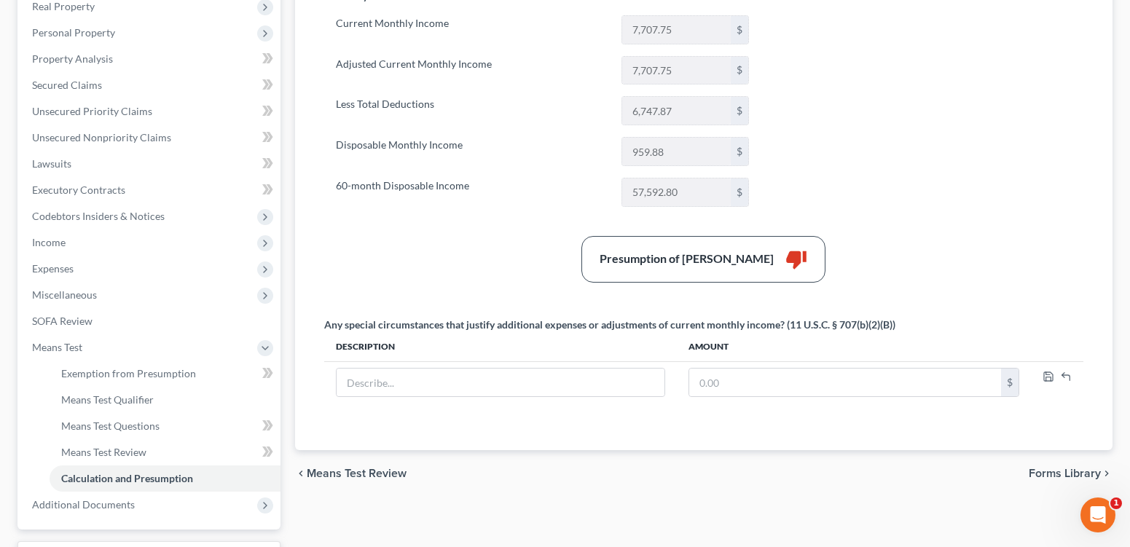
scroll to position [221, 0]
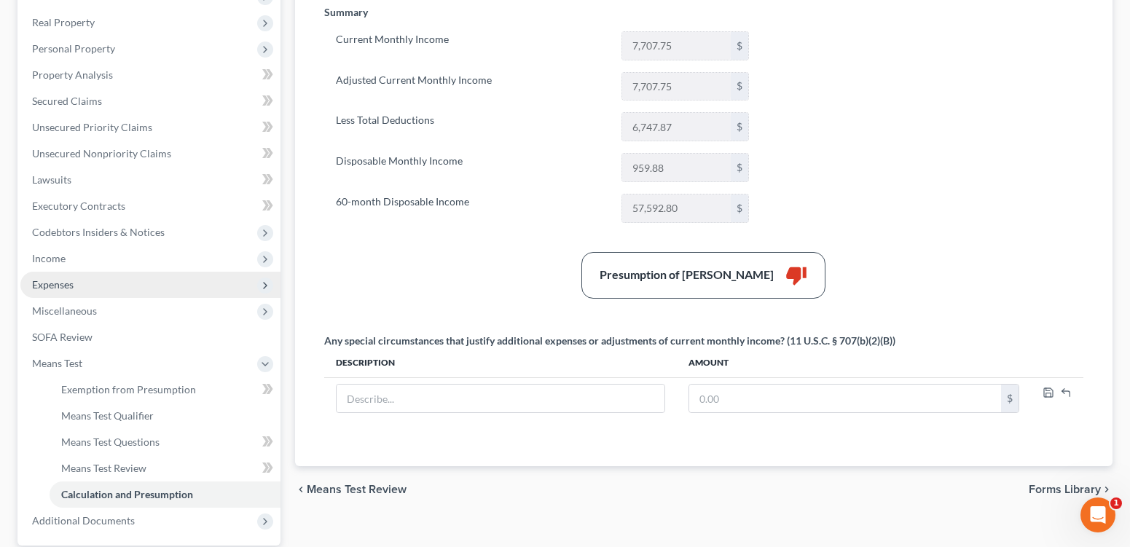
click at [58, 291] on span "Expenses" at bounding box center [53, 284] width 42 height 12
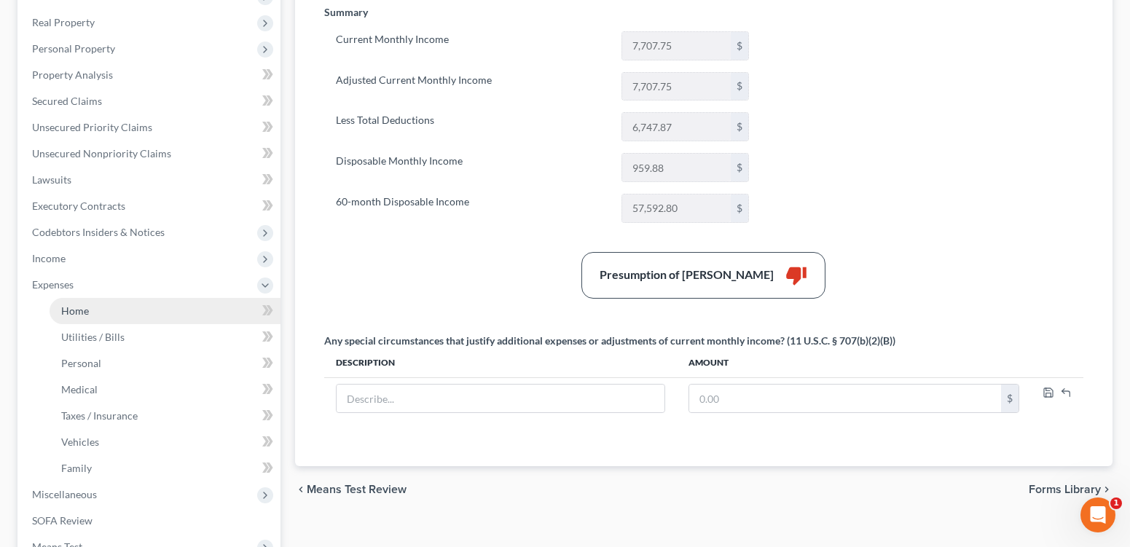
click at [81, 317] on span "Home" at bounding box center [75, 311] width 28 height 12
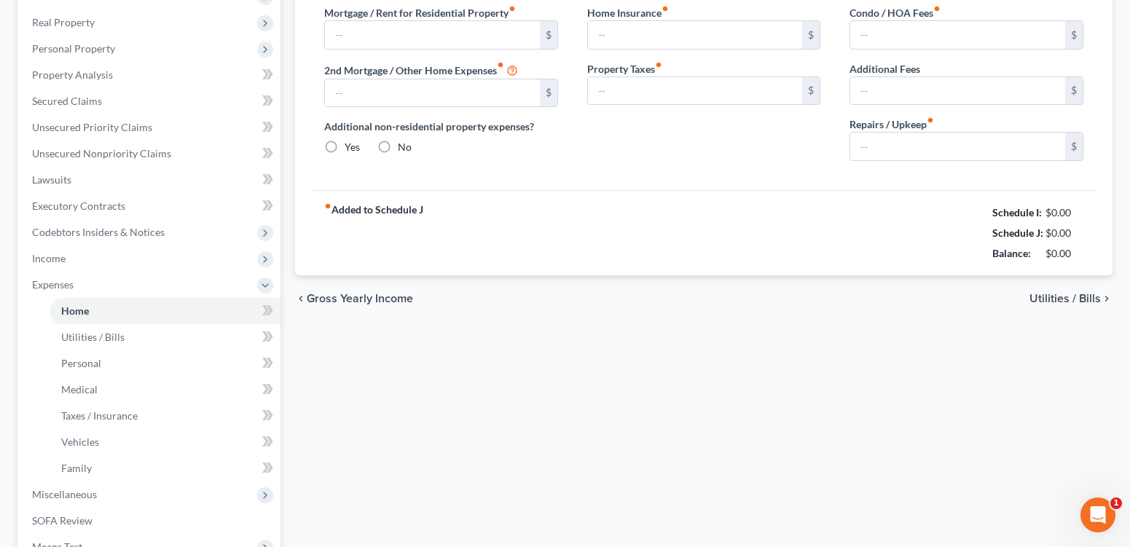
type input "2,350.00"
type input "0.00"
radio input "true"
type input "145.00"
type input "0.00"
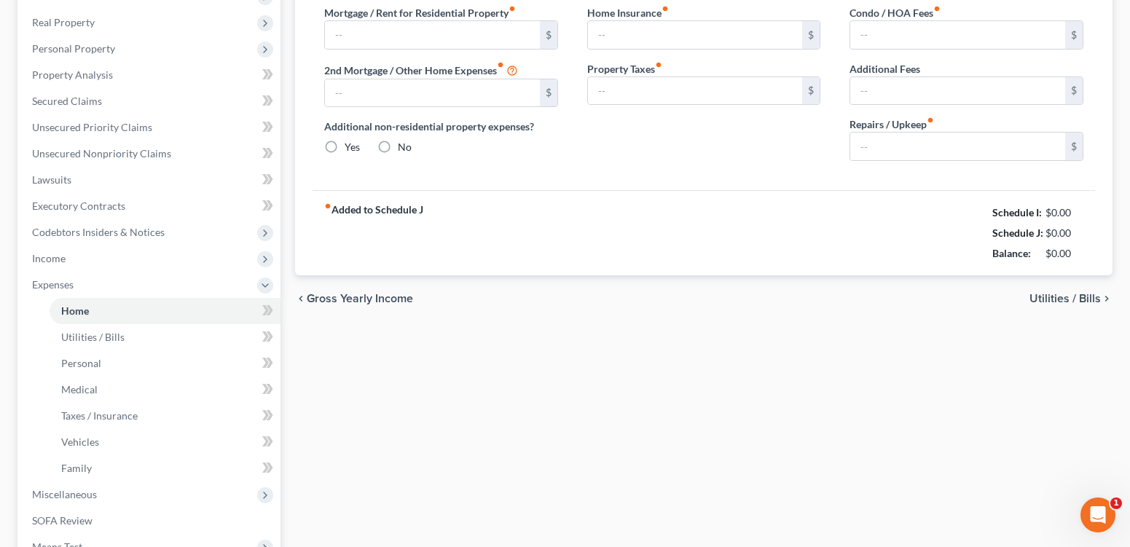
type input "0.00"
type input "100.00"
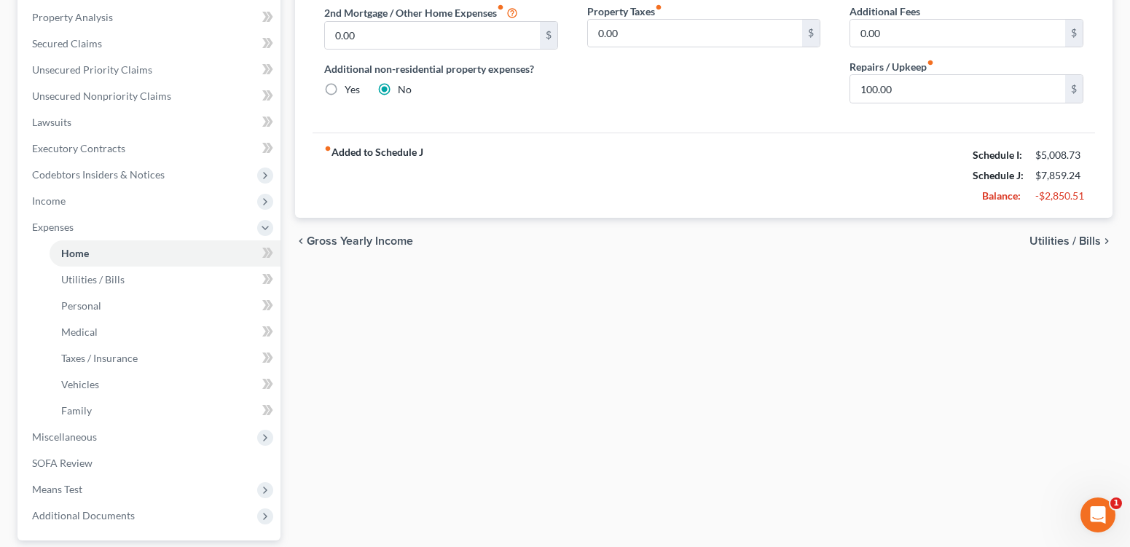
scroll to position [279, 0]
click at [1065, 246] on span "Utilities / Bills" at bounding box center [1065, 241] width 71 height 12
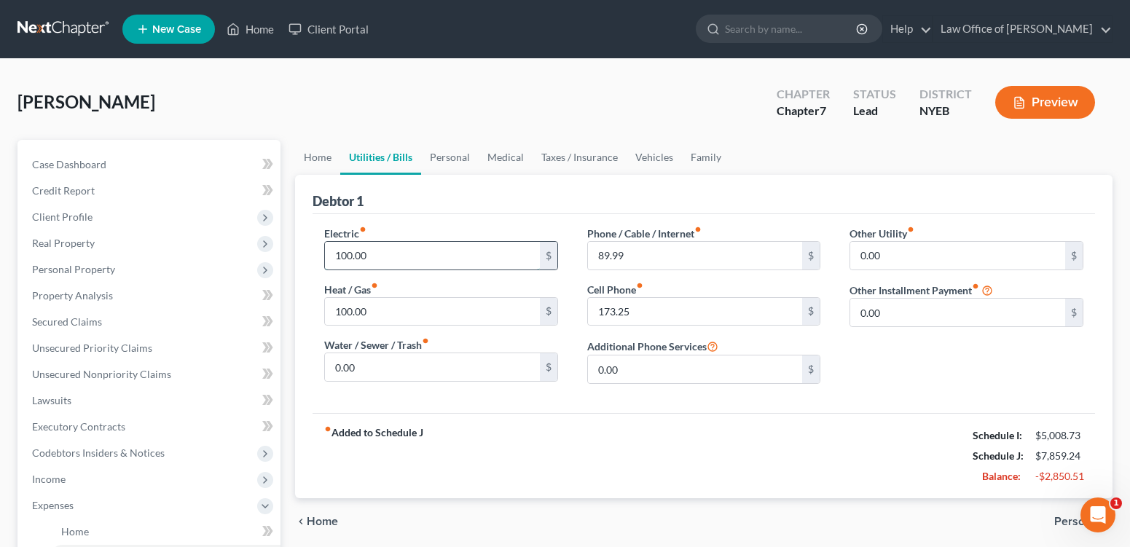
click at [353, 270] on input "100.00" at bounding box center [432, 256] width 215 height 28
type input "145.00"
click at [624, 466] on div "fiber_manual_record Added to Schedule J Schedule I: $5,008.73 Schedule J: $7,90…" at bounding box center [704, 455] width 783 height 85
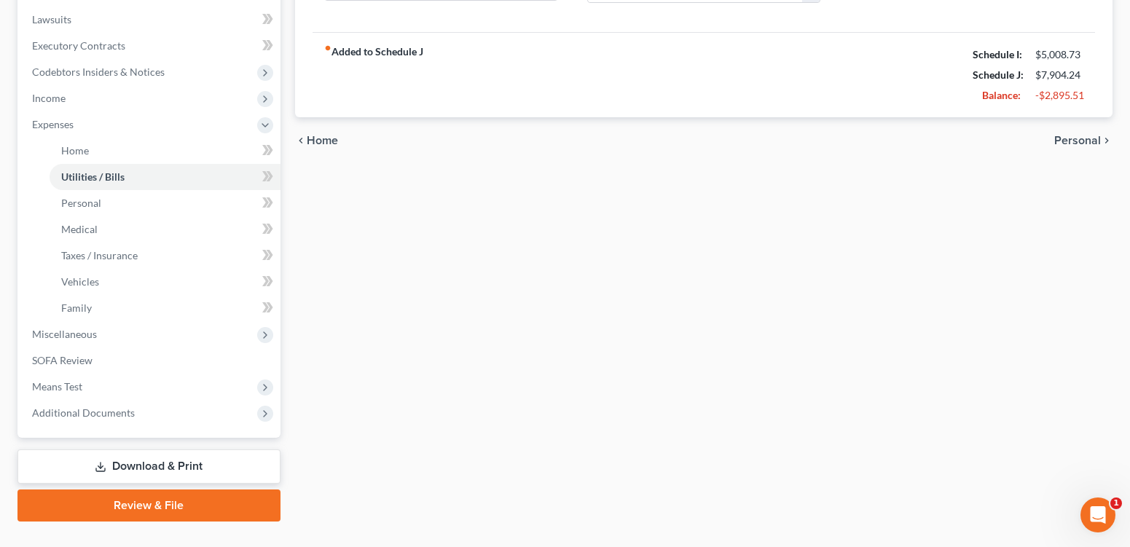
scroll to position [384, 0]
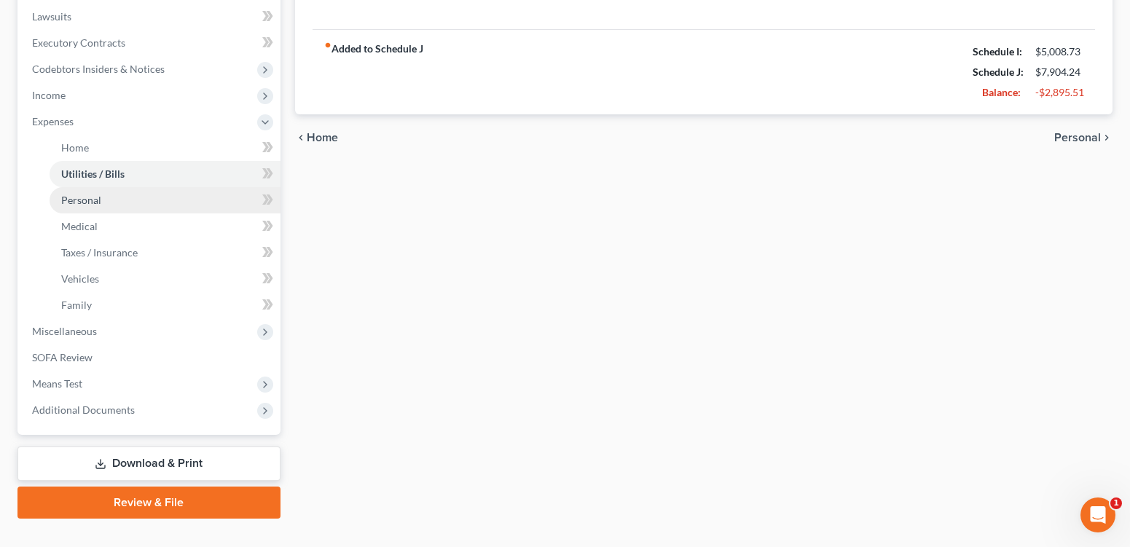
click at [198, 213] on link "Personal" at bounding box center [165, 200] width 231 height 26
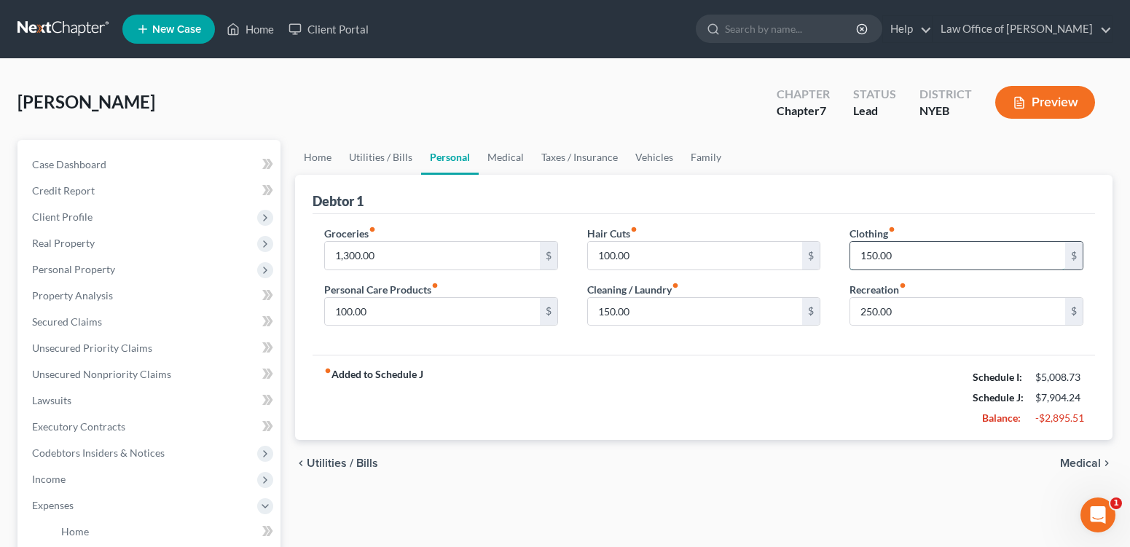
click at [871, 270] on input "150.00" at bounding box center [957, 256] width 215 height 28
click at [872, 270] on input "150.00" at bounding box center [957, 256] width 215 height 28
click at [865, 270] on input "150.00" at bounding box center [957, 256] width 215 height 28
type input "250.00"
click at [356, 326] on input "100.00" at bounding box center [432, 312] width 215 height 28
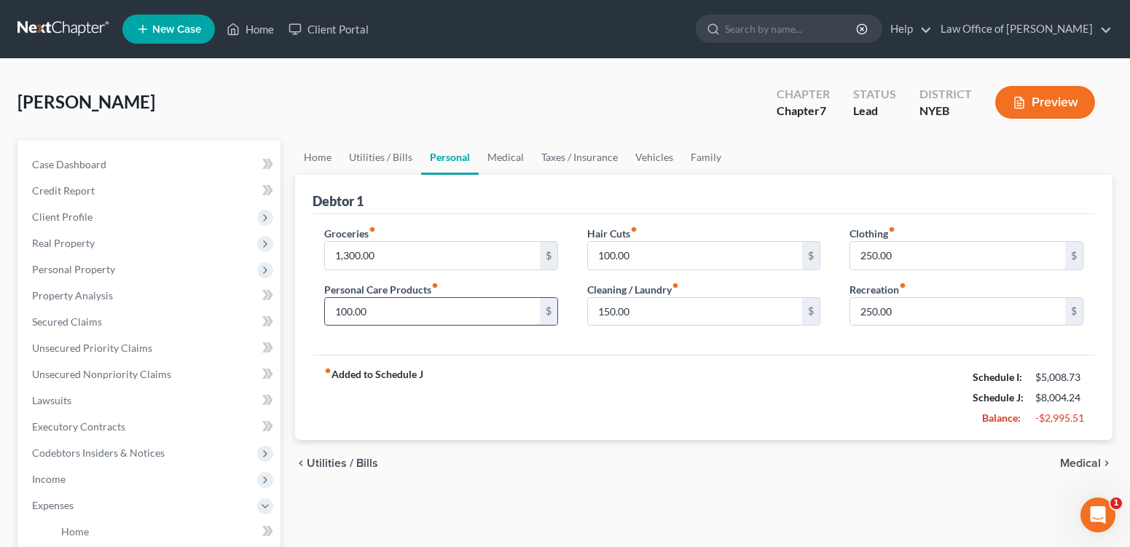
click at [356, 326] on input "100.00" at bounding box center [432, 312] width 215 height 28
type input "150"
click at [866, 440] on div "fiber_manual_record Added to Schedule J Schedule I: $5,008.73 Schedule J: $8,05…" at bounding box center [704, 397] width 783 height 85
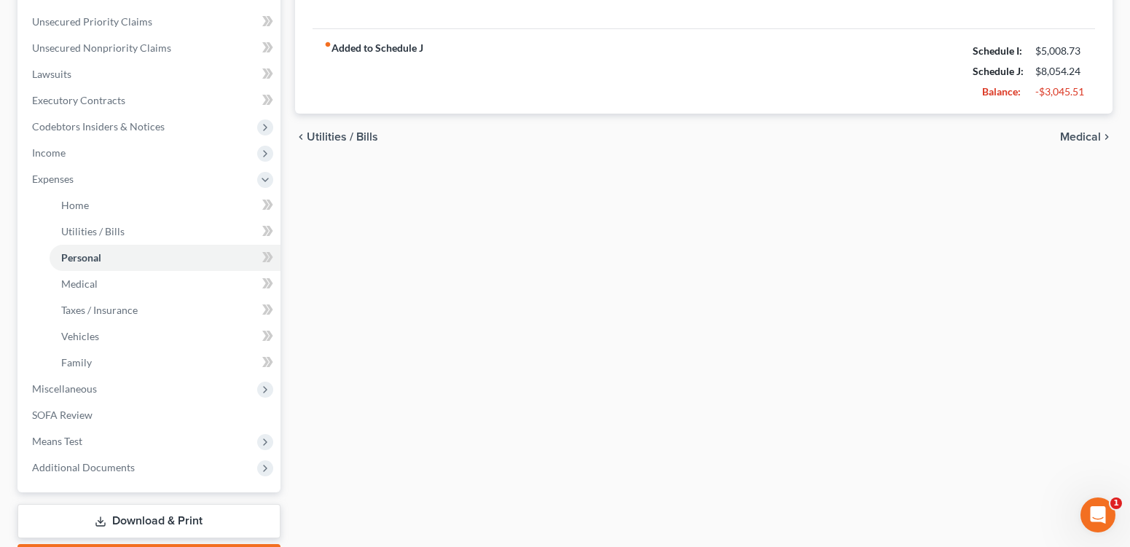
scroll to position [343, 0]
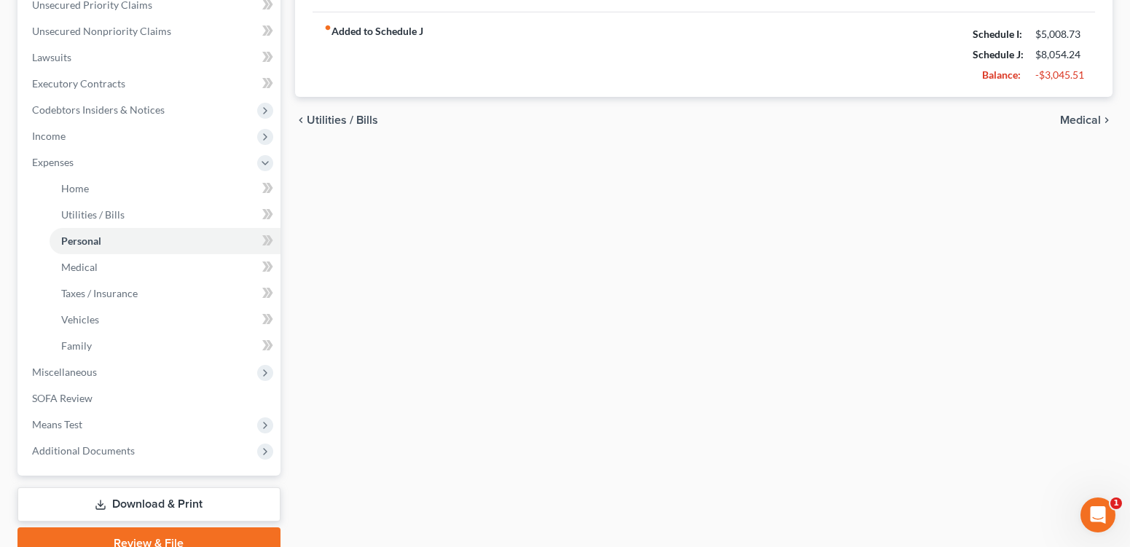
click at [1083, 126] on span "Medical" at bounding box center [1080, 120] width 41 height 12
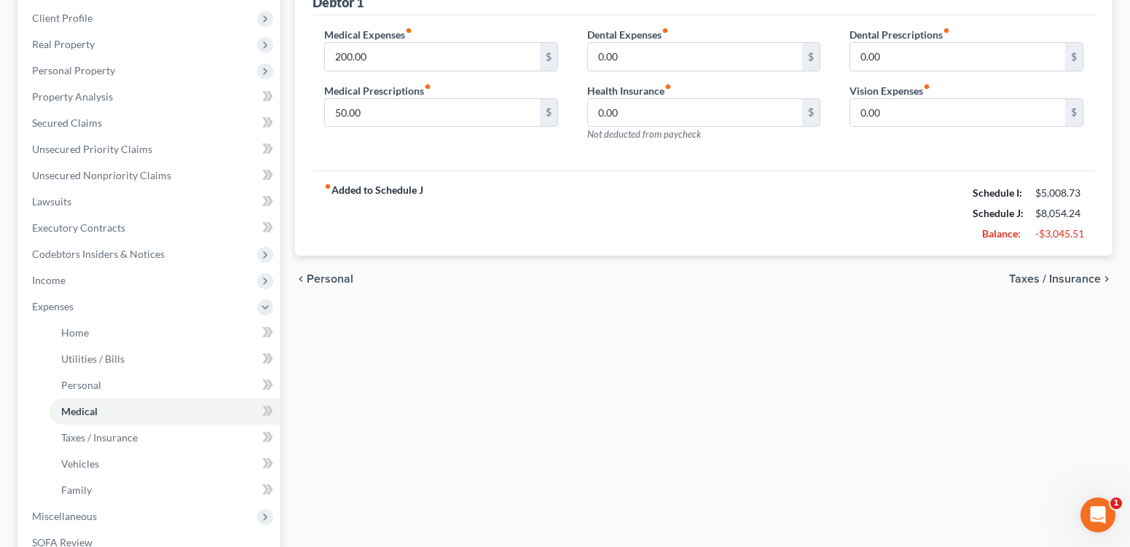
scroll to position [221, 0]
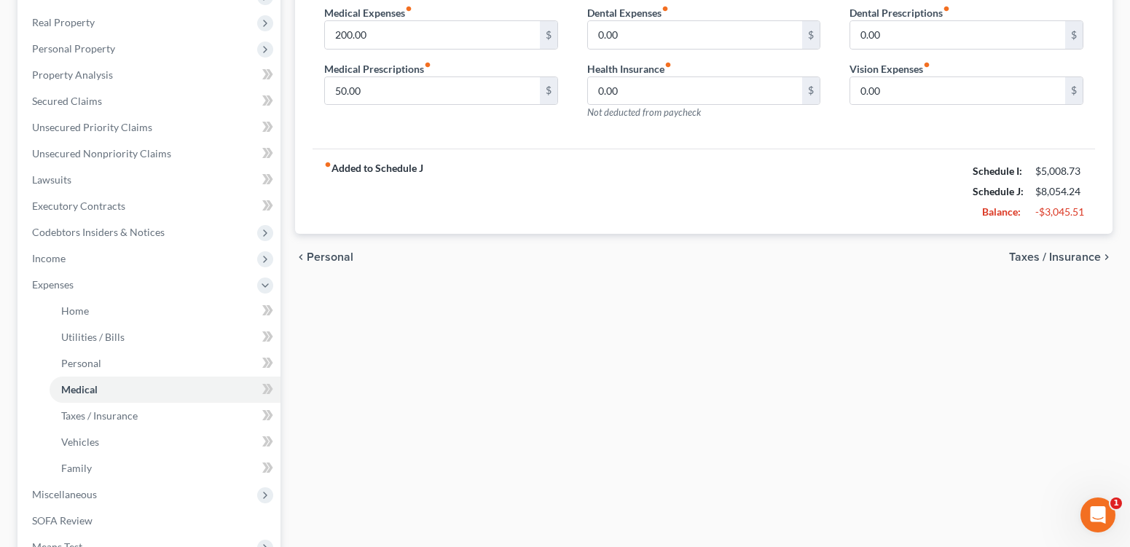
click at [1056, 263] on span "Taxes / Insurance" at bounding box center [1055, 257] width 92 height 12
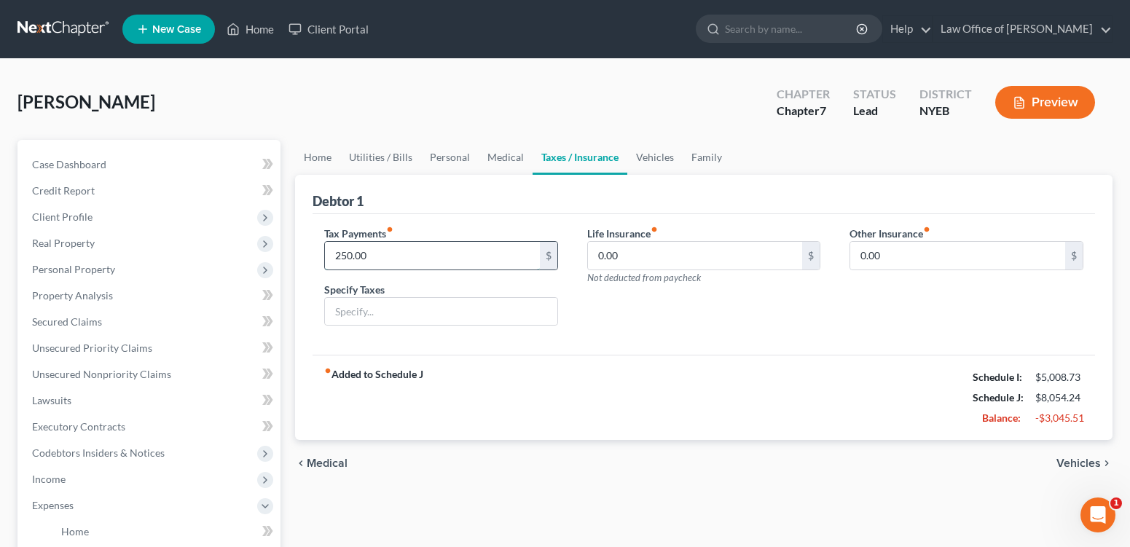
click at [510, 270] on input "250.00" at bounding box center [432, 256] width 215 height 28
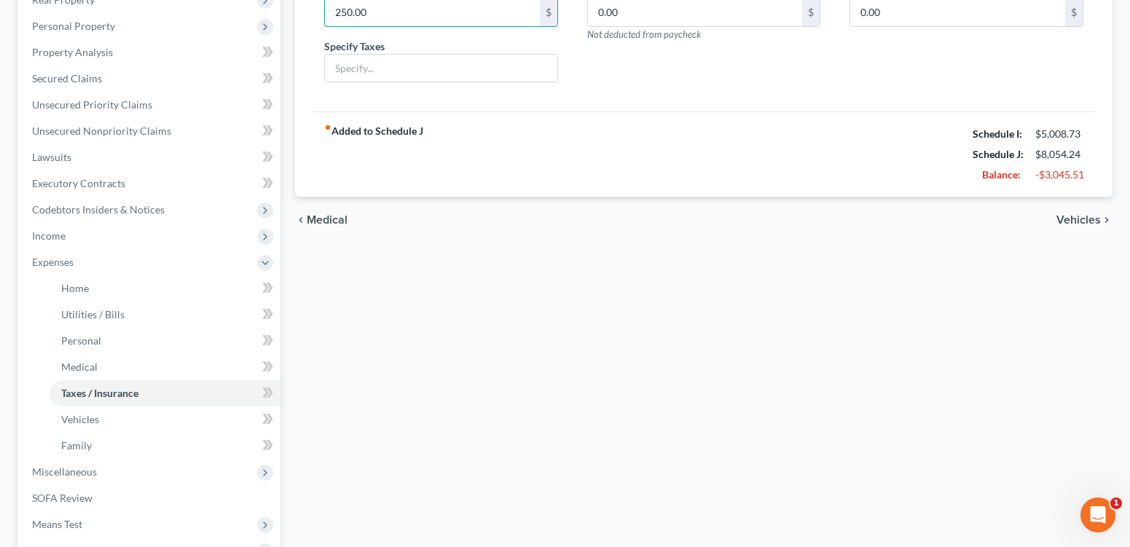
scroll to position [247, 0]
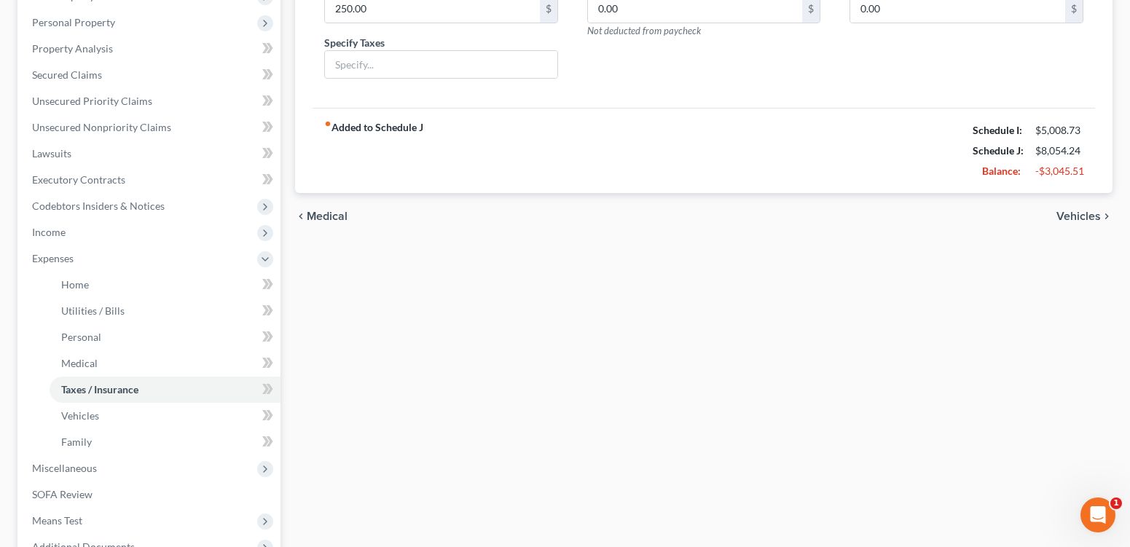
click at [1074, 222] on span "Vehicles" at bounding box center [1079, 217] width 44 height 12
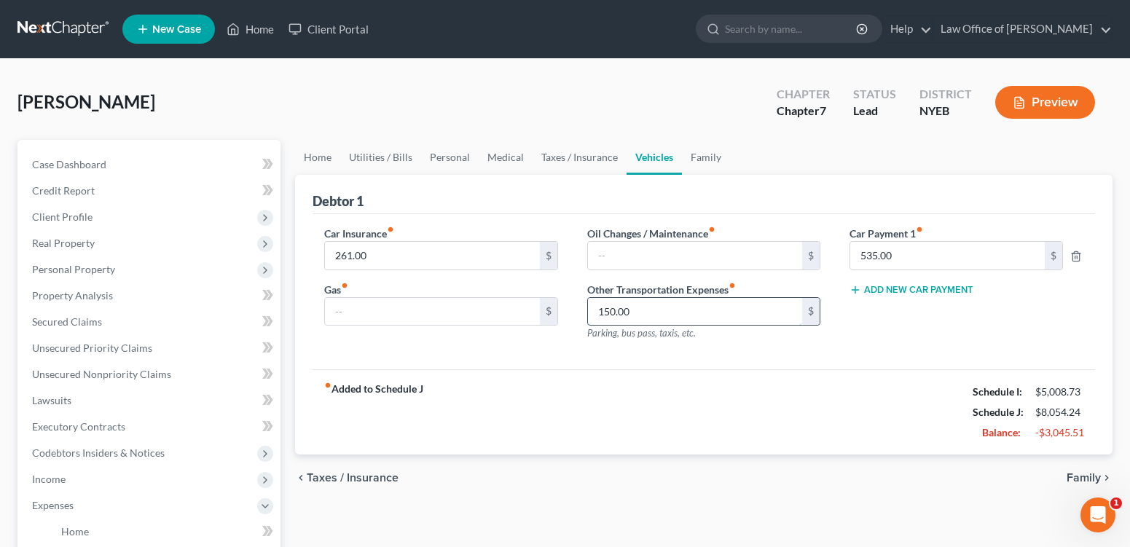
click at [613, 326] on input "150.00" at bounding box center [695, 312] width 215 height 28
type input "175.00"
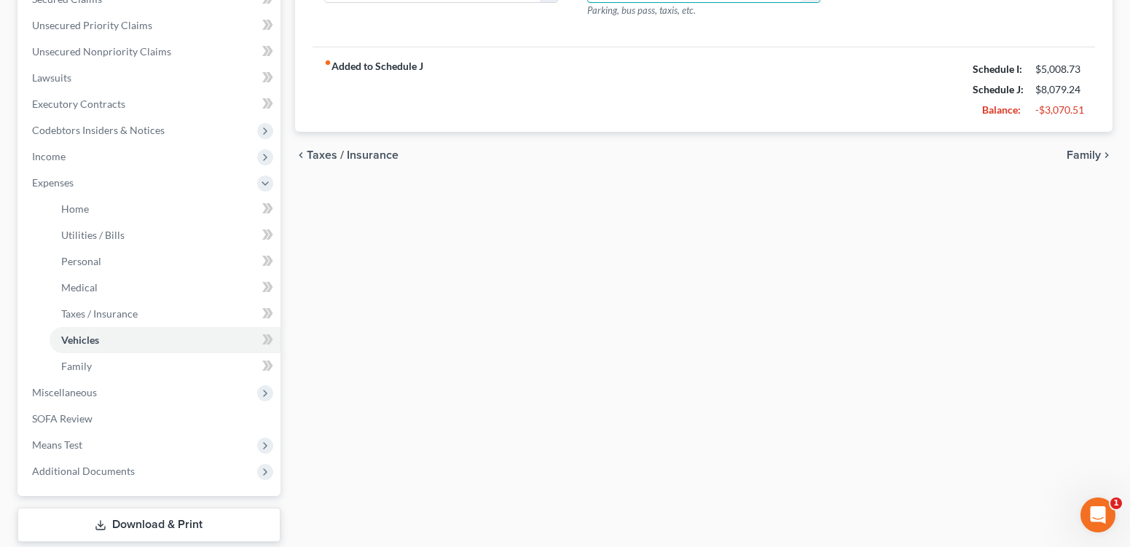
scroll to position [324, 0]
click at [1078, 160] on span "Family" at bounding box center [1084, 154] width 34 height 12
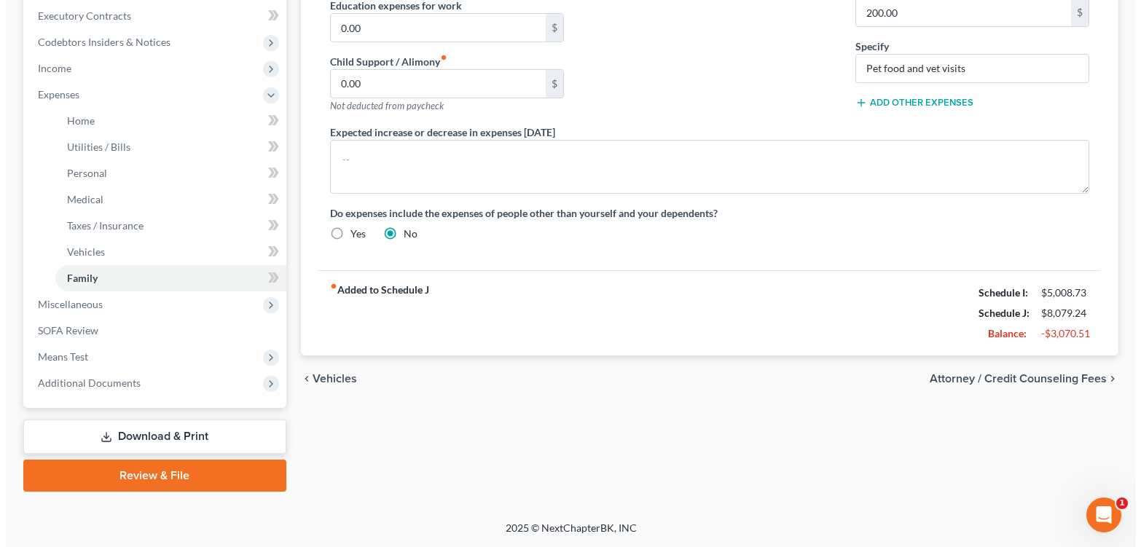
scroll to position [506, 0]
click at [1043, 380] on span "Attorney / Credit Counseling Fees" at bounding box center [1012, 379] width 177 height 12
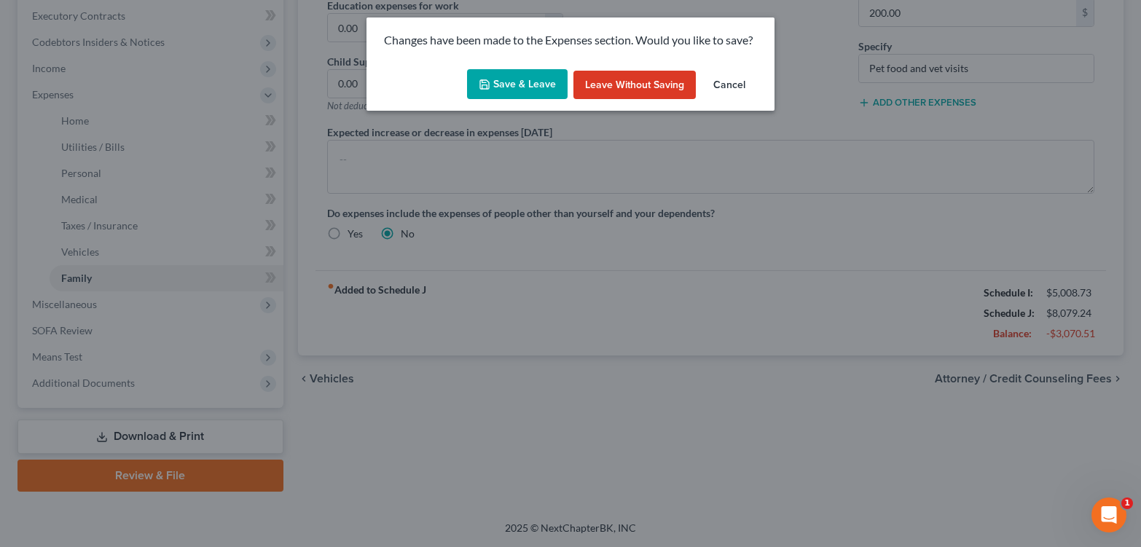
click at [530, 95] on button "Save & Leave" at bounding box center [517, 84] width 101 height 31
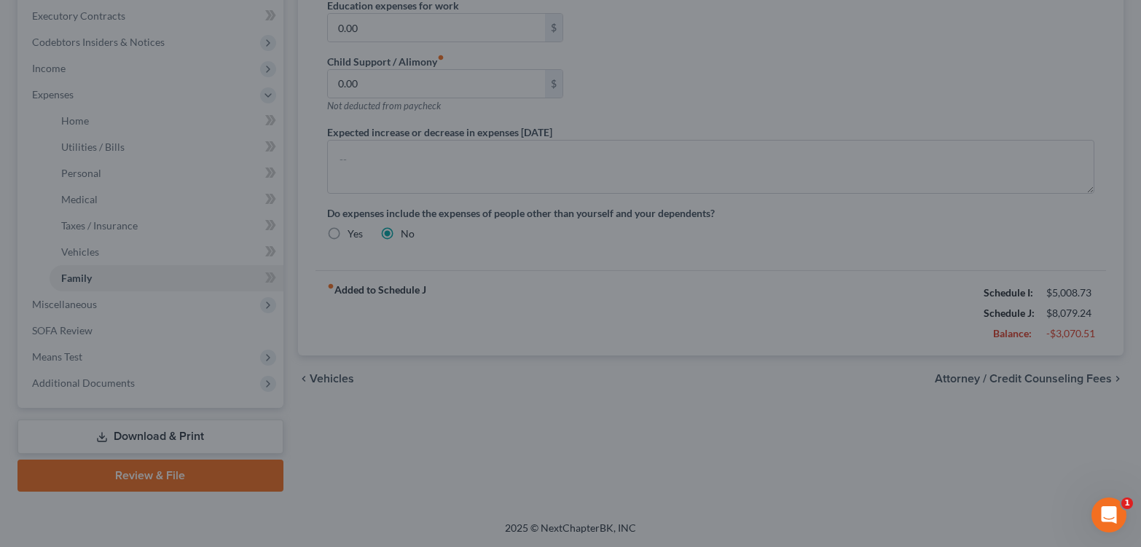
select select "0"
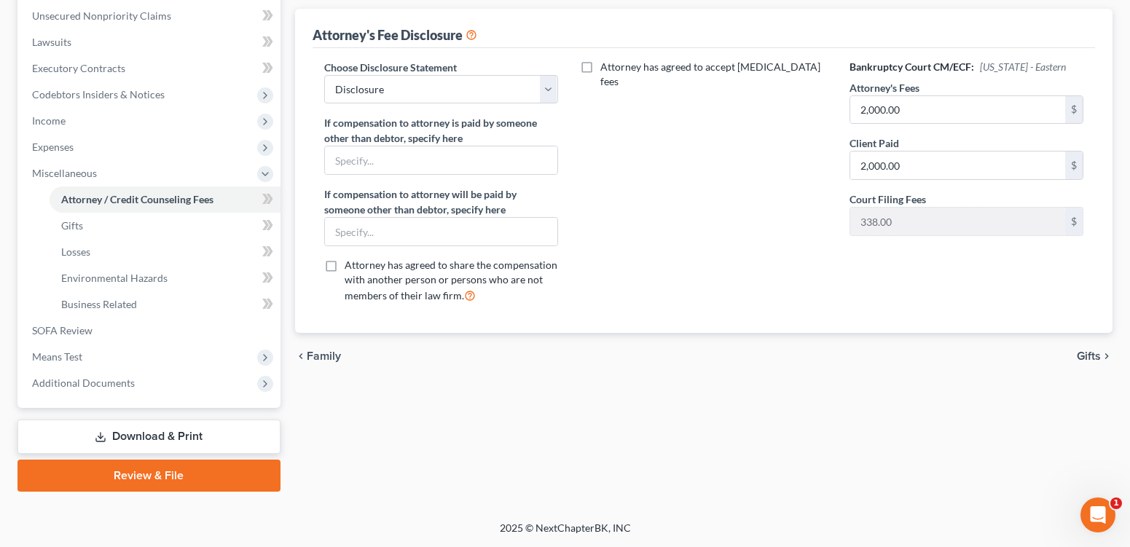
scroll to position [469, 0]
click at [63, 350] on span "Means Test" at bounding box center [57, 356] width 50 height 12
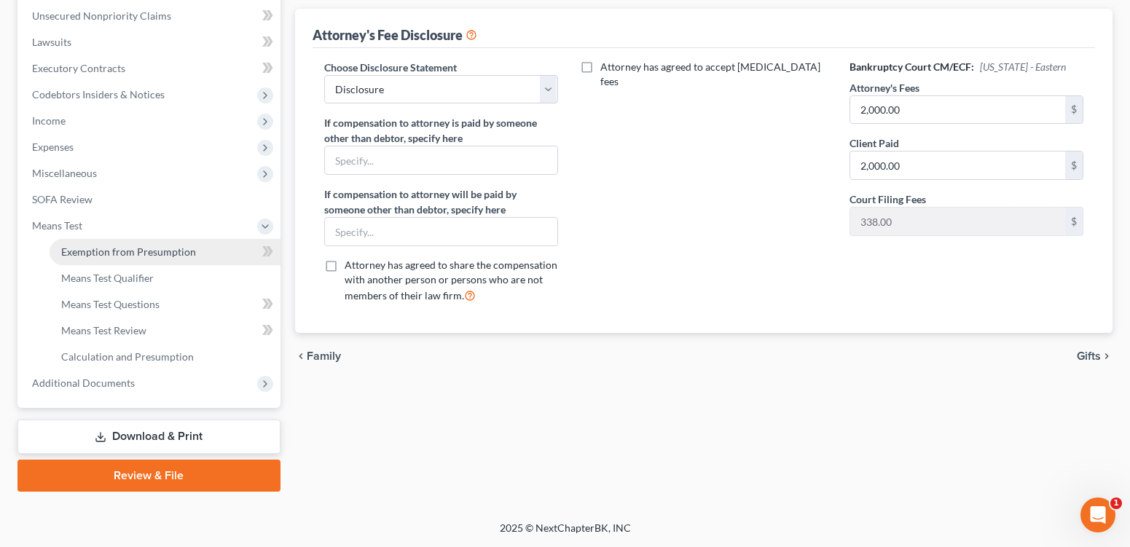
click at [157, 246] on span "Exemption from Presumption" at bounding box center [128, 252] width 135 height 12
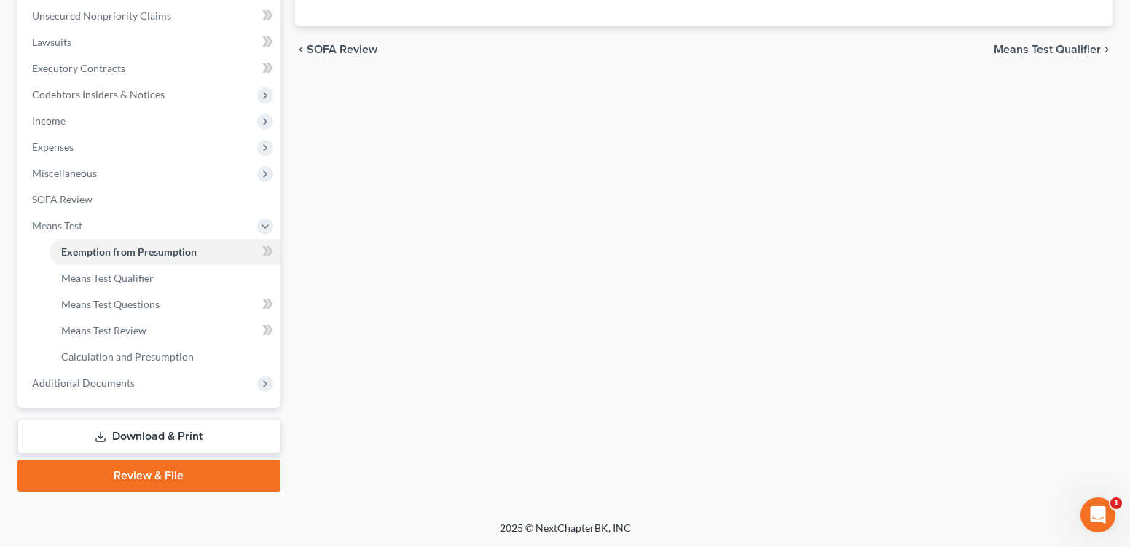
radio input "true"
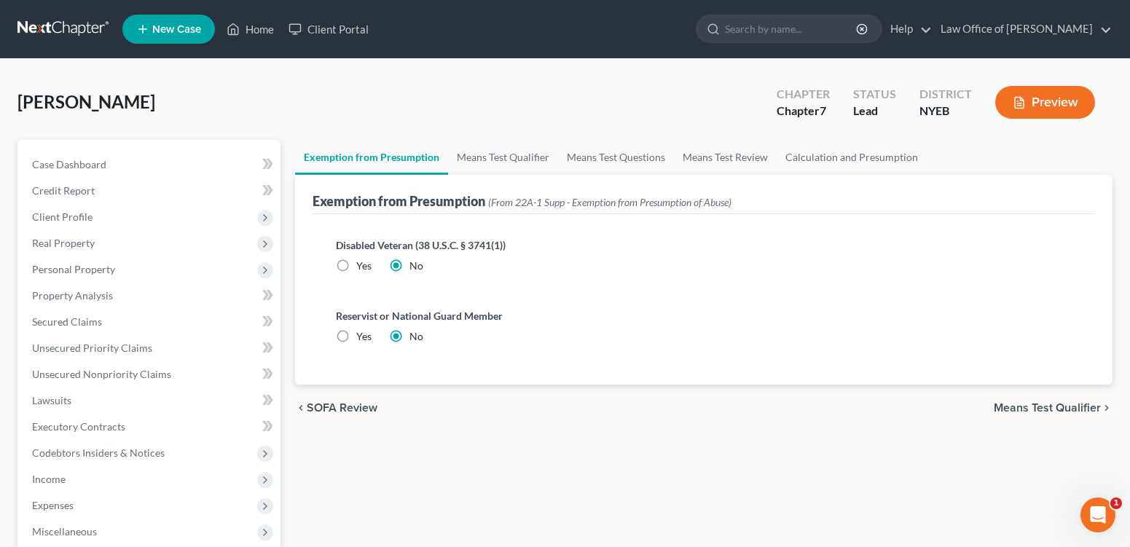
click at [1049, 414] on span "Means Test Qualifier" at bounding box center [1047, 408] width 107 height 12
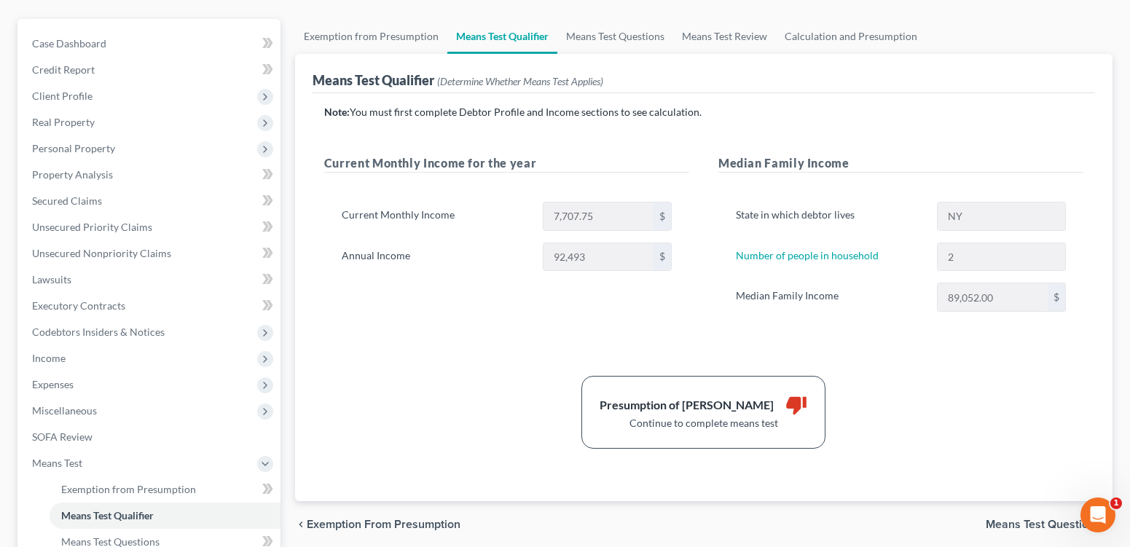
scroll to position [116, 0]
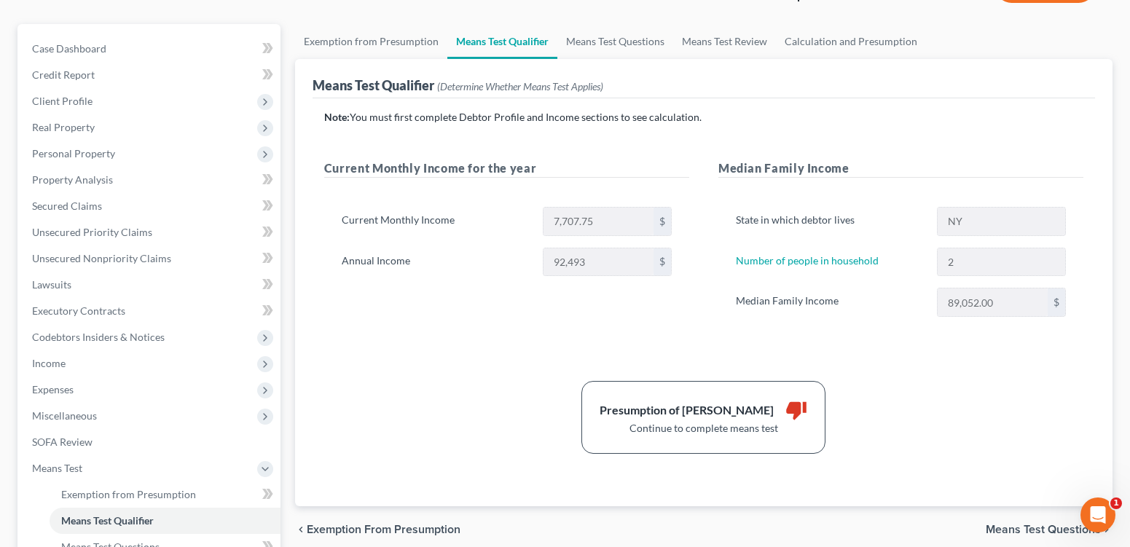
drag, startPoint x: 381, startPoint y: 438, endPoint x: 849, endPoint y: 297, distance: 488.7
click at [381, 438] on div "Note: You must first complete Debtor Profile and Income sections to see calcula…" at bounding box center [703, 282] width 759 height 344
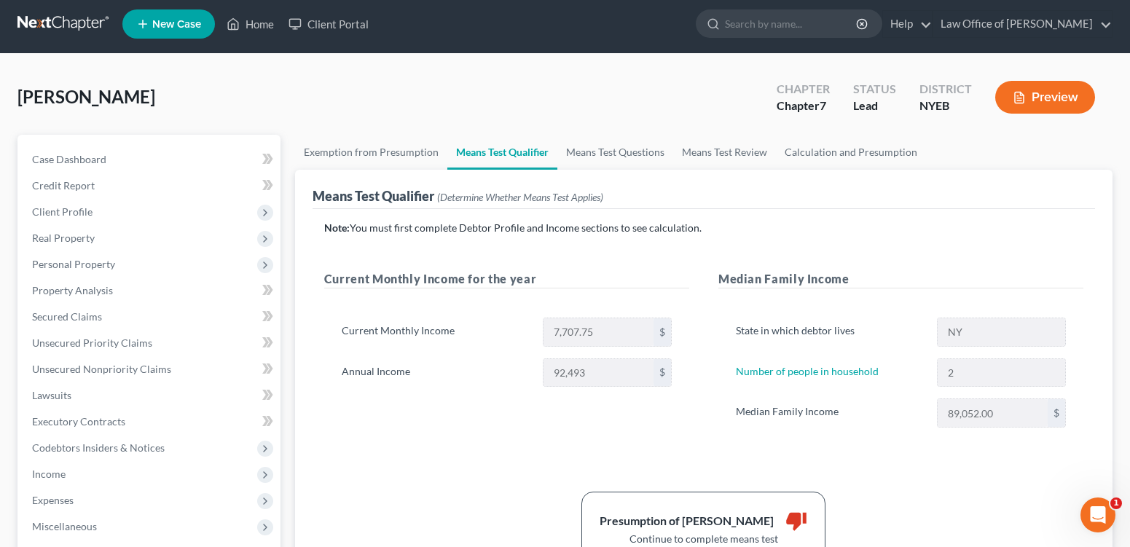
scroll to position [1, 0]
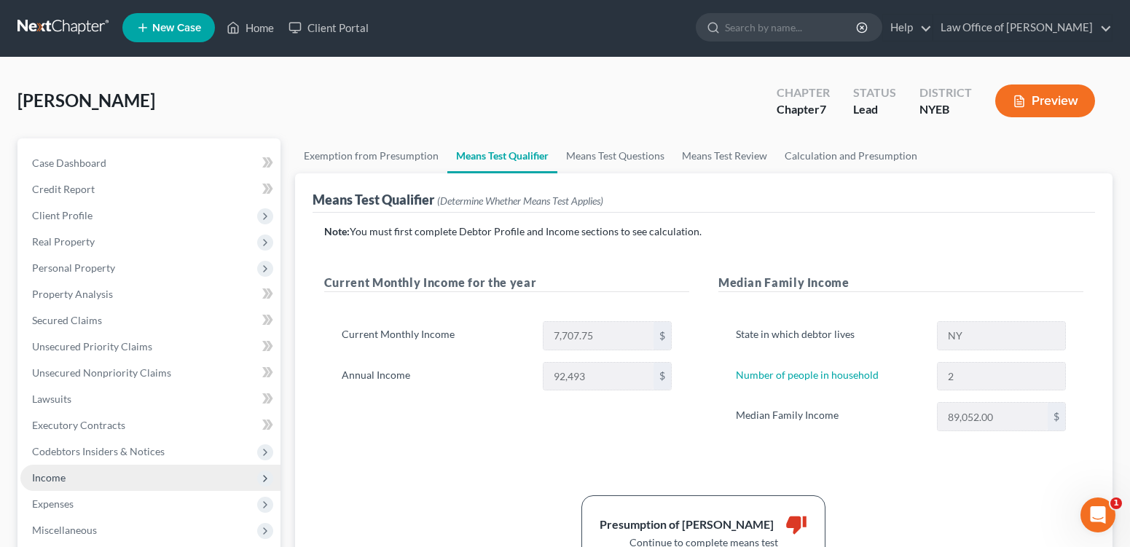
click at [55, 484] on span "Income" at bounding box center [49, 477] width 34 height 12
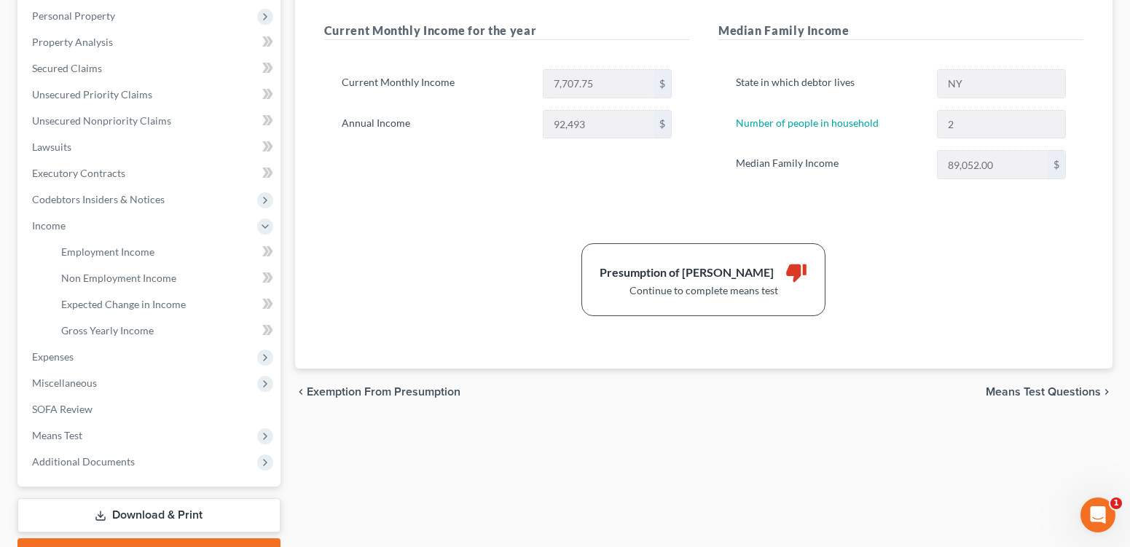
scroll to position [273, 0]
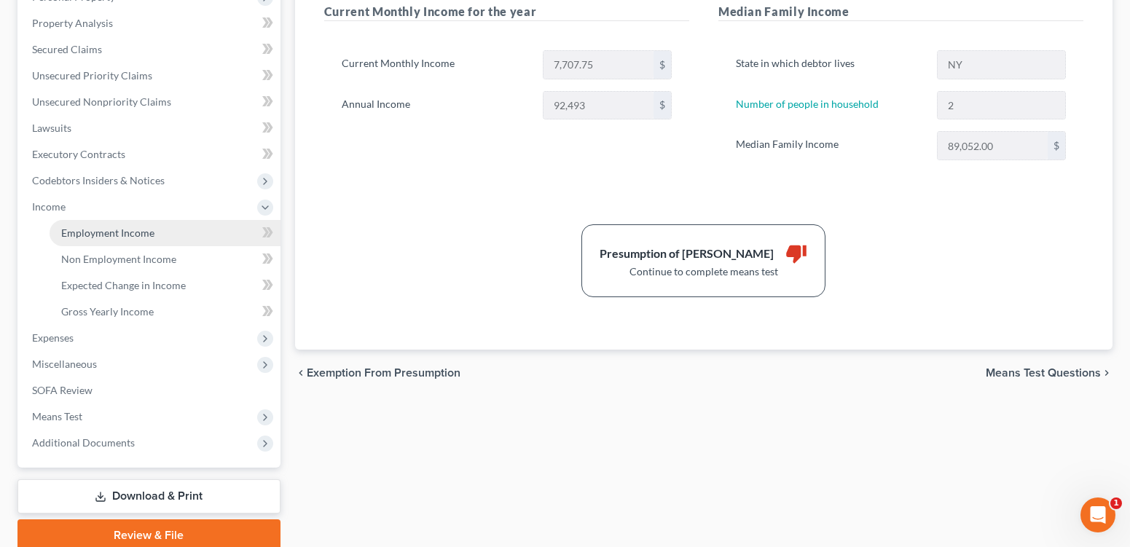
click at [121, 239] on span "Employment Income" at bounding box center [107, 233] width 93 height 12
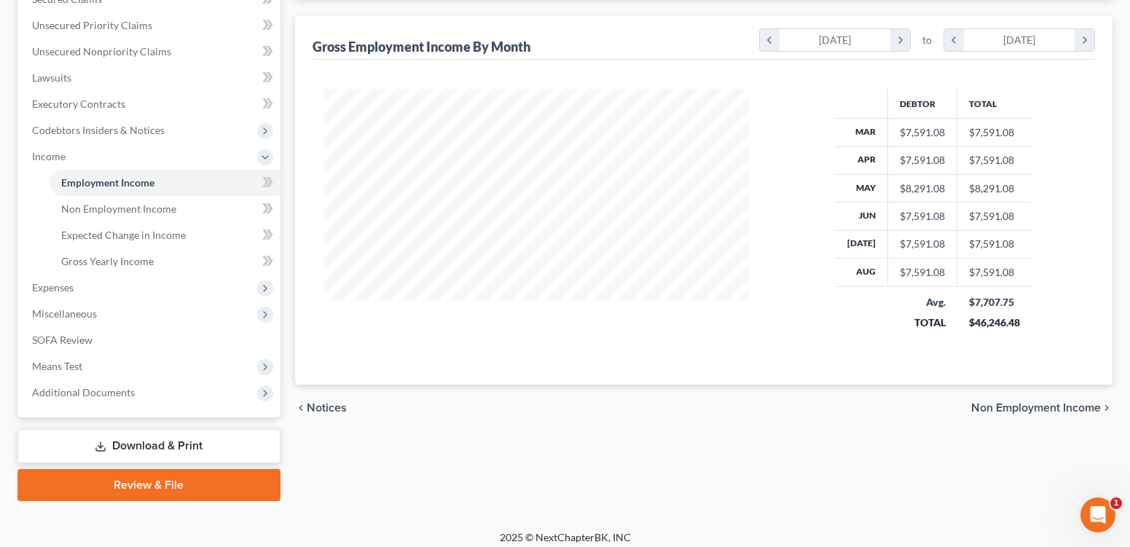
scroll to position [324, 0]
click at [842, 337] on td at bounding box center [862, 312] width 52 height 52
click at [1030, 337] on td "$7,707.75 $46,246.48" at bounding box center [994, 312] width 74 height 52
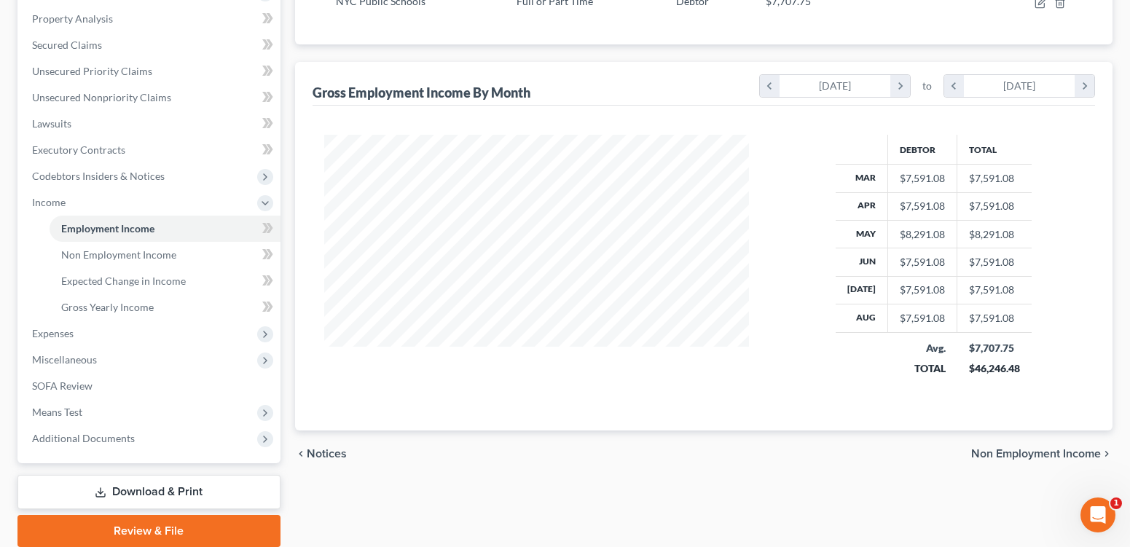
scroll to position [281, 0]
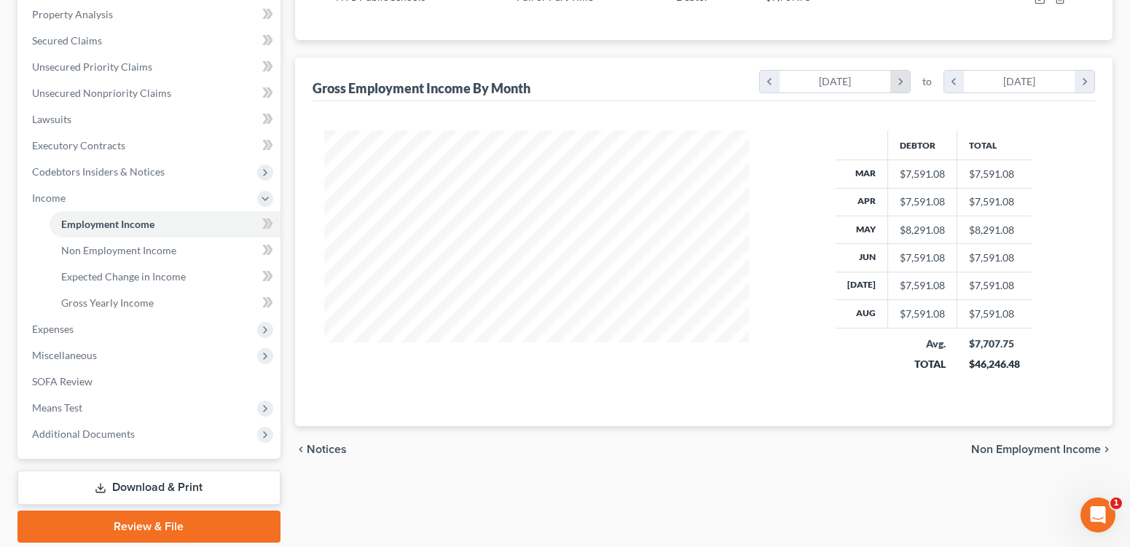
click at [890, 93] on icon "chevron_right" at bounding box center [900, 82] width 20 height 22
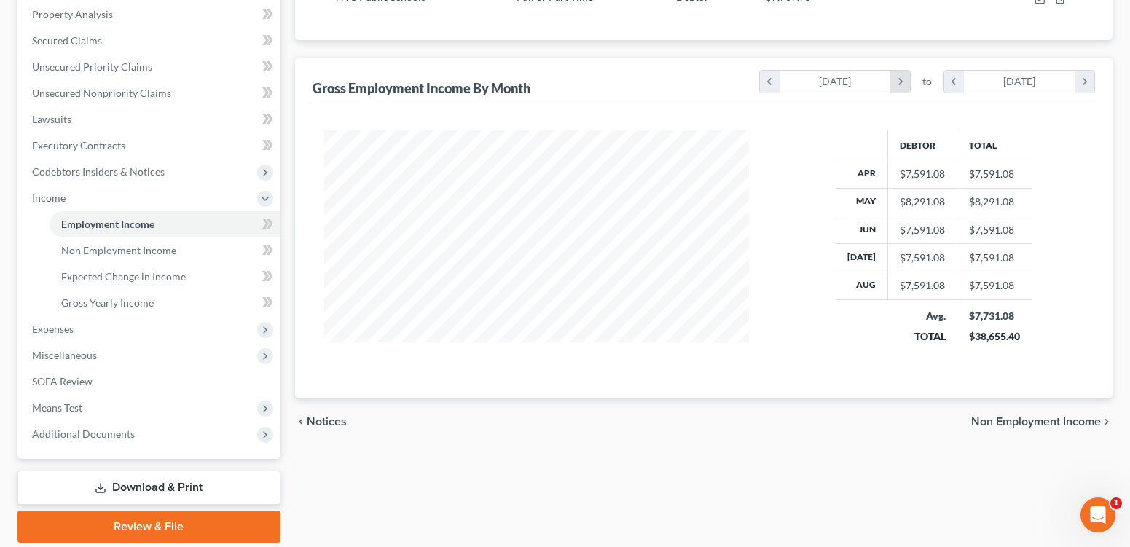
scroll to position [728394, 728202]
click at [1091, 299] on div "Debtor Total Apr $7,591.08 $7,591.08 May $8,291.08 $8,291.08 Jun $7,591.08 $7,5…" at bounding box center [933, 246] width 329 height 233
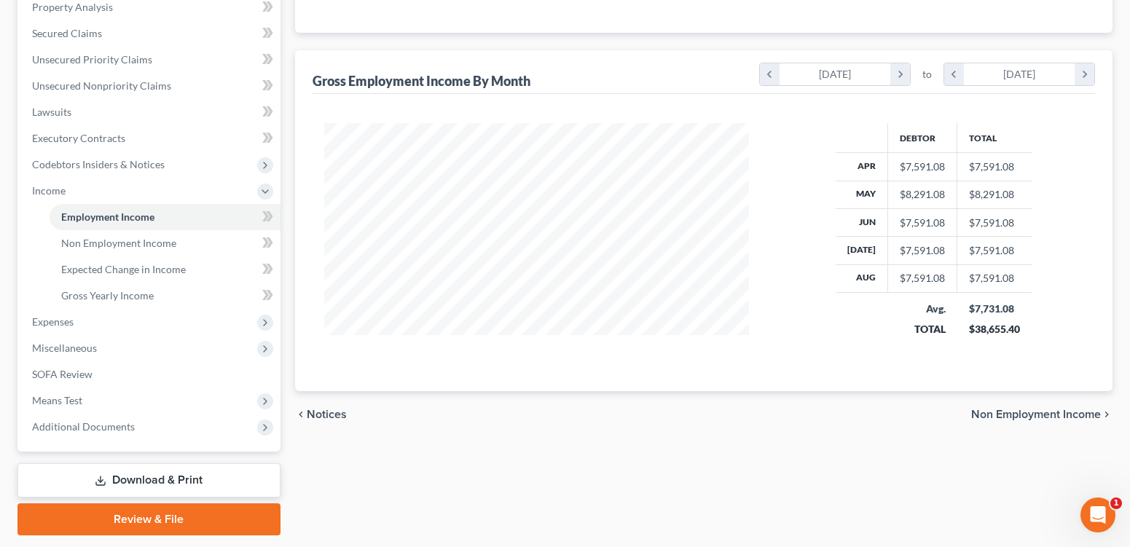
scroll to position [281, 0]
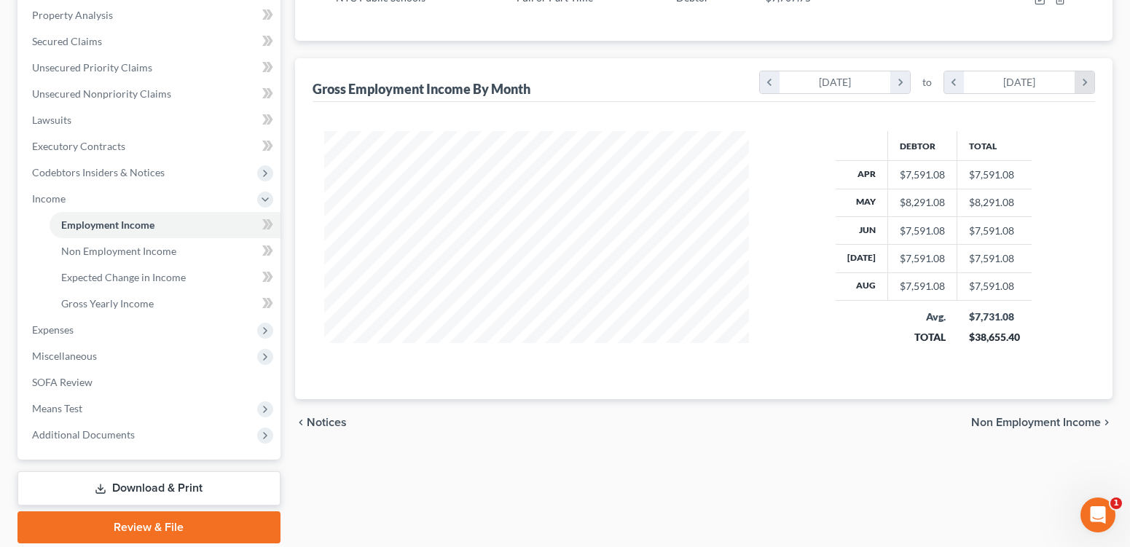
click at [1082, 93] on icon "chevron_right" at bounding box center [1085, 82] width 20 height 22
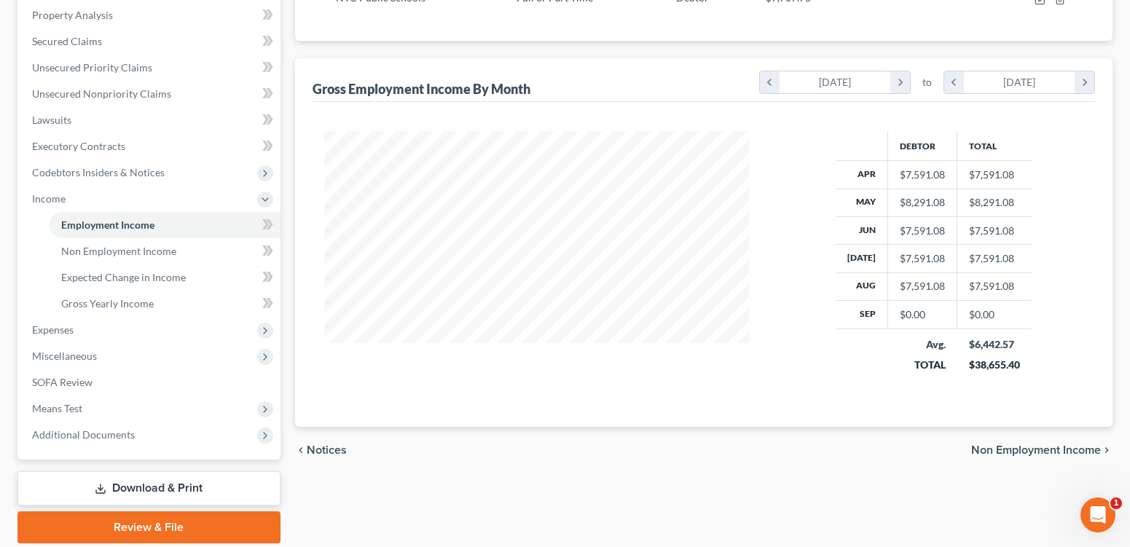
scroll to position [293, 453]
click at [66, 415] on span "Means Test" at bounding box center [57, 408] width 50 height 12
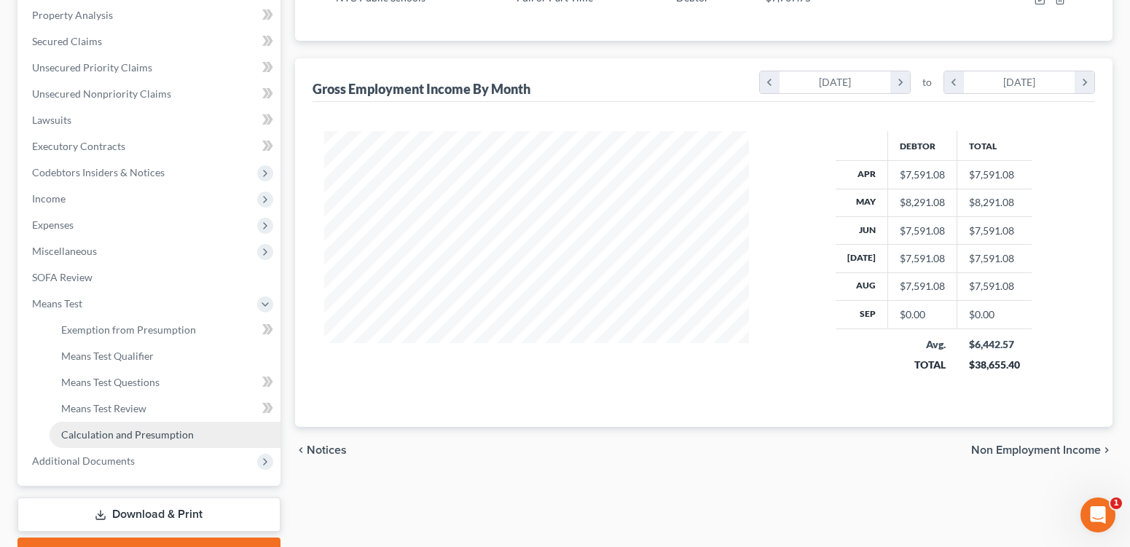
click at [144, 441] on span "Calculation and Presumption" at bounding box center [127, 434] width 133 height 12
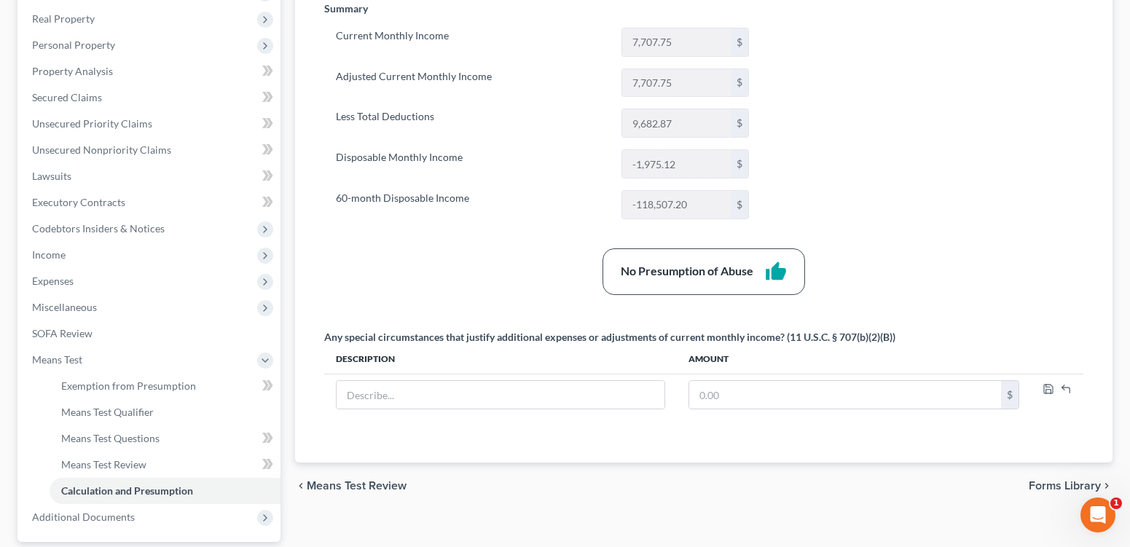
scroll to position [228, 0]
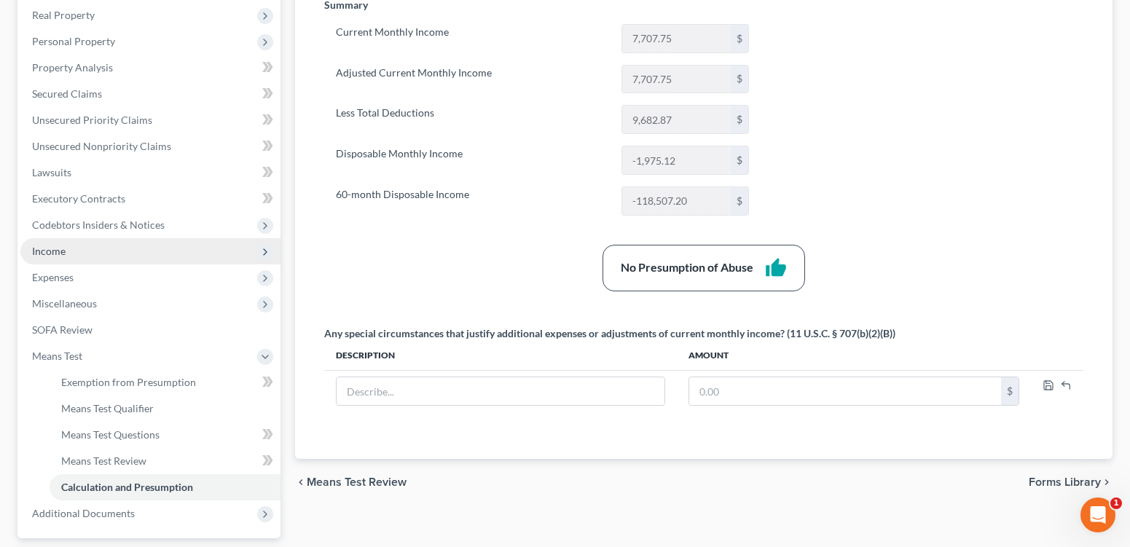
click at [73, 265] on span "Income" at bounding box center [150, 251] width 260 height 26
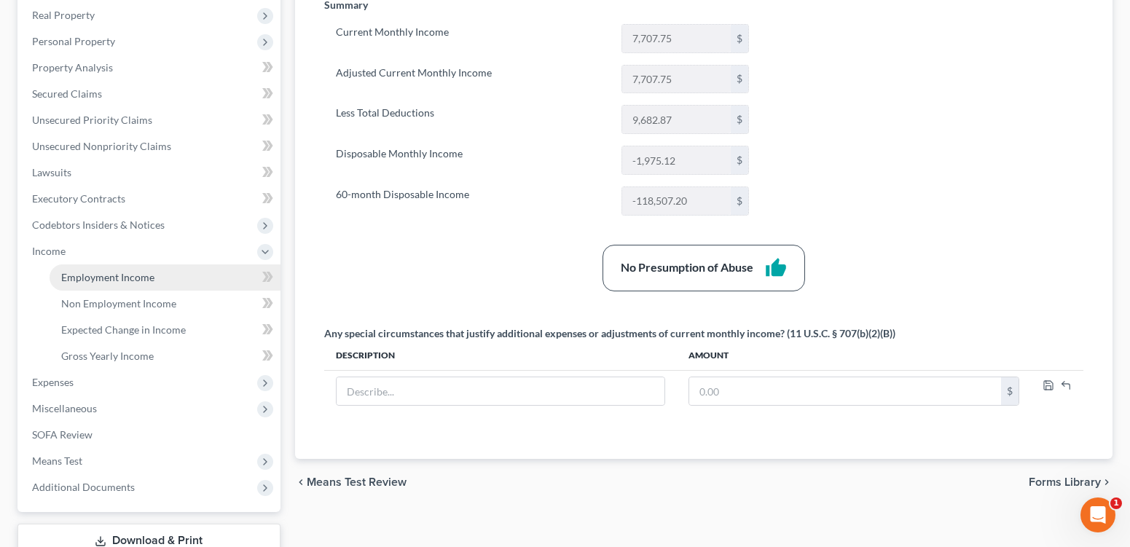
click at [153, 283] on span "Employment Income" at bounding box center [107, 277] width 93 height 12
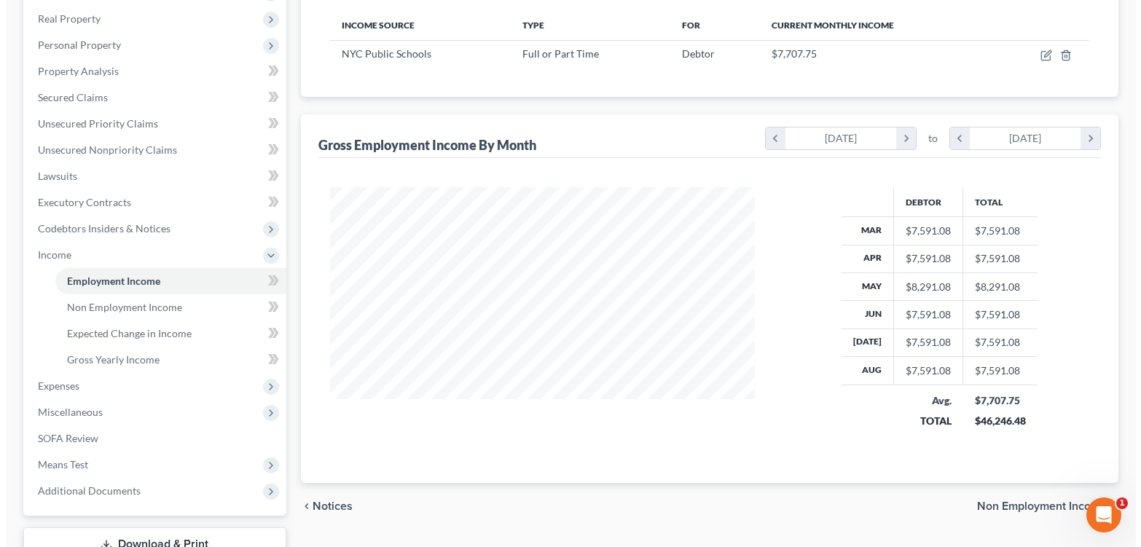
scroll to position [229, 0]
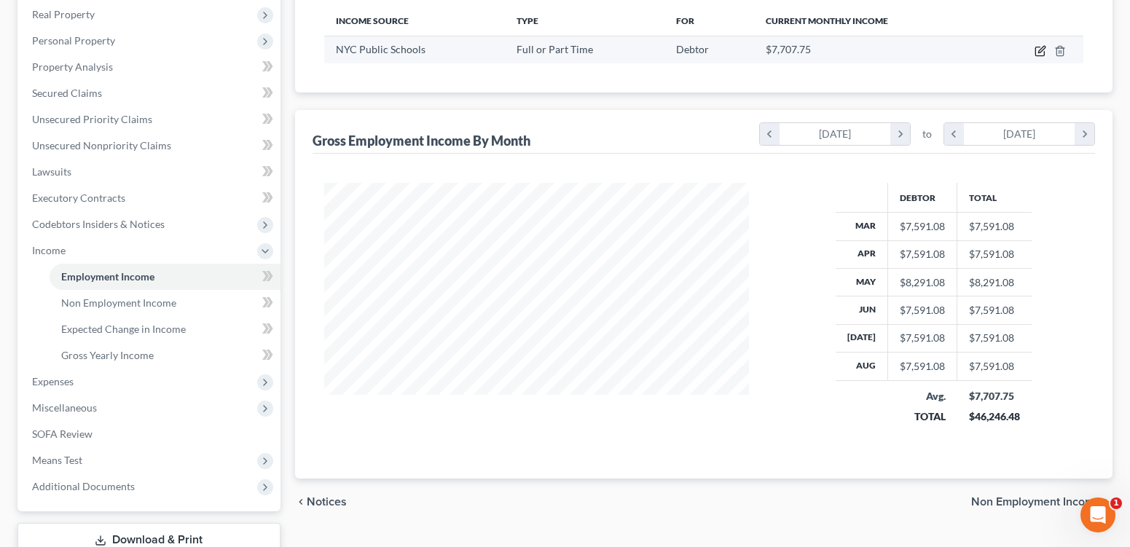
click at [1035, 57] on icon "button" at bounding box center [1041, 51] width 12 height 12
select select "0"
select select "35"
select select "1"
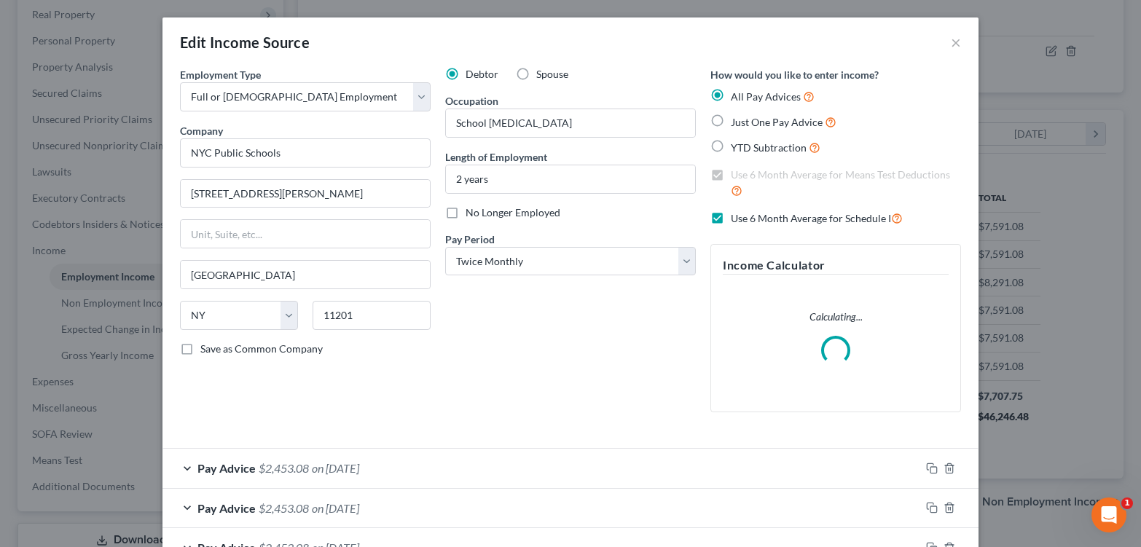
scroll to position [293, 458]
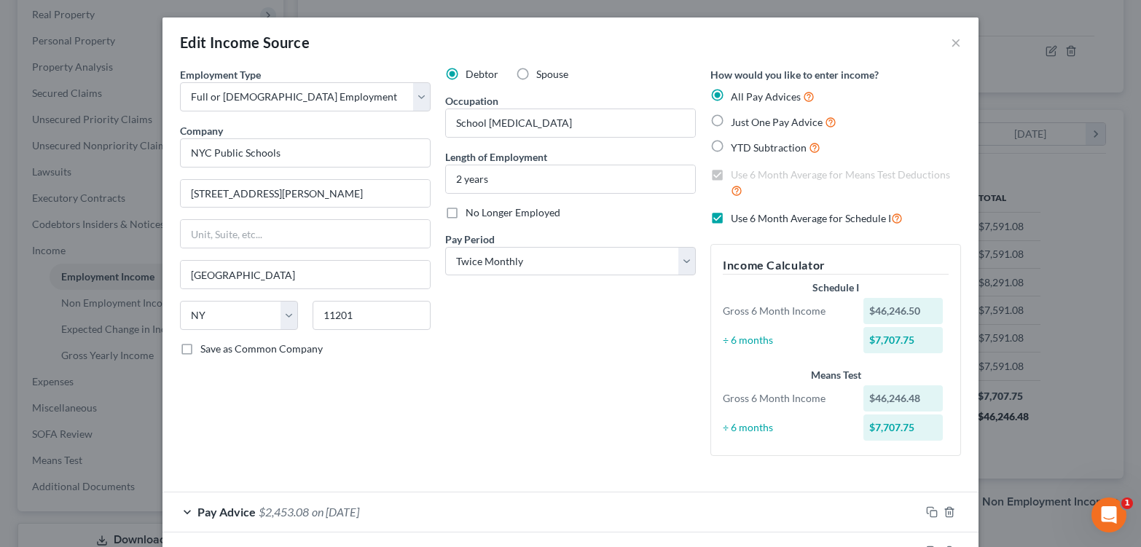
drag, startPoint x: 729, startPoint y: 200, endPoint x: 737, endPoint y: 224, distance: 25.3
click at [731, 199] on label "Use 6 Month Average for Means Test Deductions" at bounding box center [846, 183] width 230 height 31
click at [731, 227] on label "Use 6 Month Average for Schedule I" at bounding box center [817, 218] width 172 height 17
click at [737, 219] on input "Use 6 Month Average for Schedule I" at bounding box center [741, 214] width 9 height 9
click at [731, 227] on label "Use 6 Month Average for Schedule I" at bounding box center [817, 218] width 172 height 17
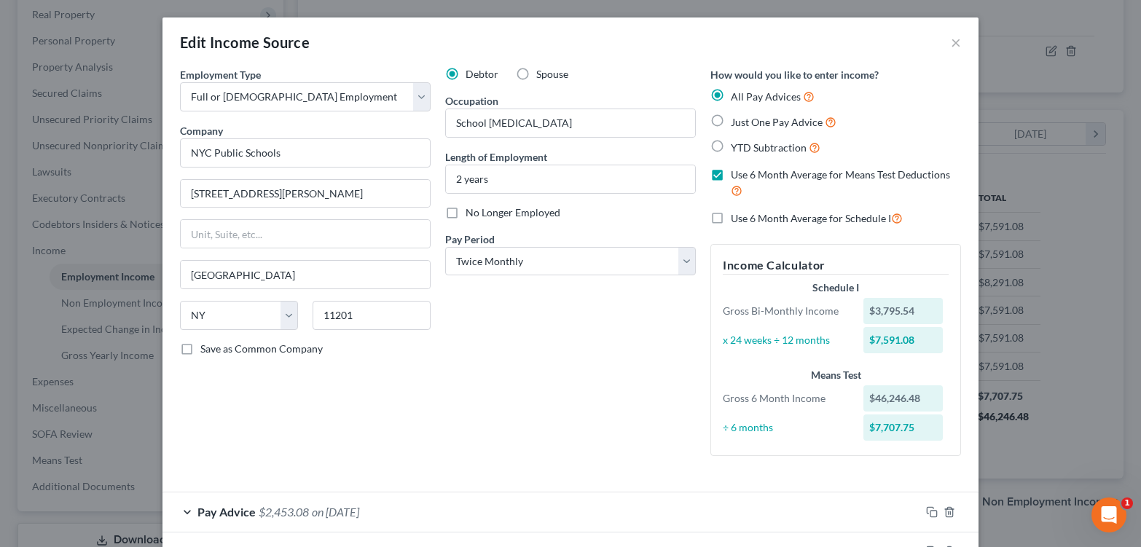
click at [737, 219] on input "Use 6 Month Average for Schedule I" at bounding box center [741, 214] width 9 height 9
click at [731, 227] on label "Use 6 Month Average for Schedule I" at bounding box center [817, 218] width 172 height 17
click at [737, 219] on input "Use 6 Month Average for Schedule I" at bounding box center [741, 214] width 9 height 9
checkbox input "false"
click at [731, 197] on label "Use 6 Month Average for Means Test Deductions" at bounding box center [846, 183] width 230 height 31
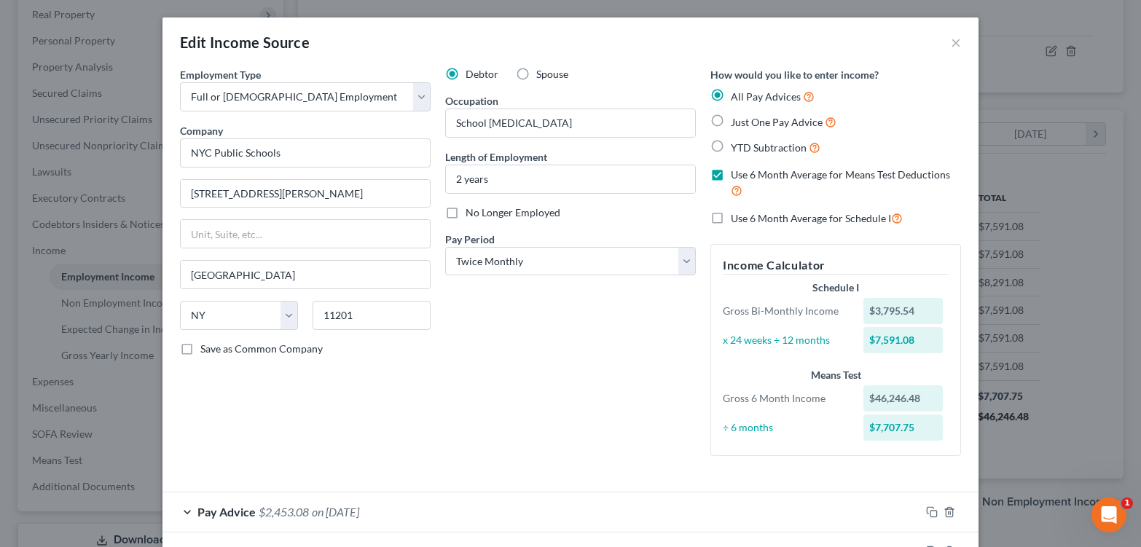
click at [737, 177] on input "Use 6 Month Average for Means Test Deductions" at bounding box center [741, 172] width 9 height 9
checkbox input "false"
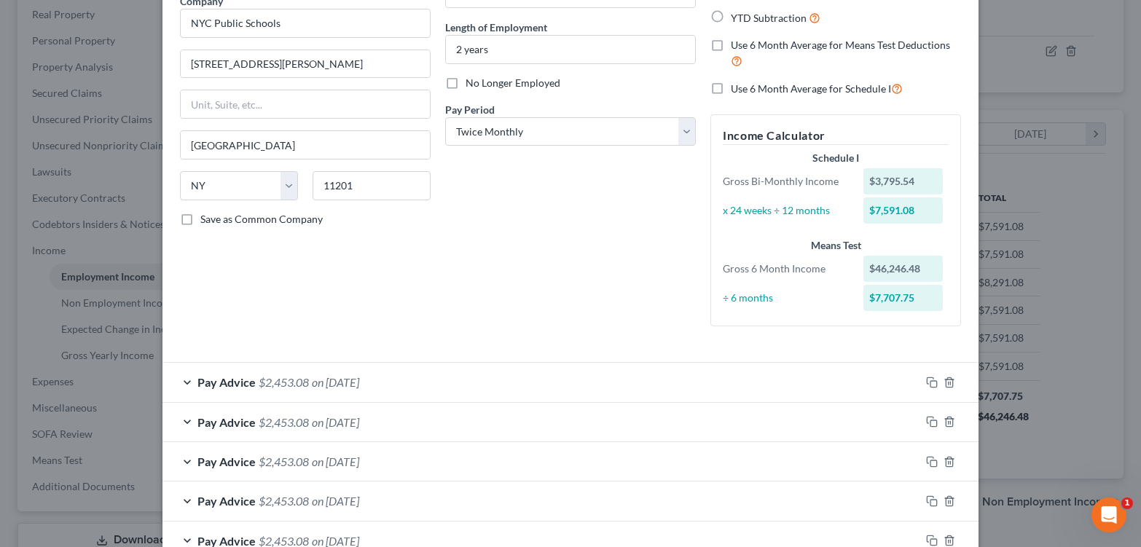
scroll to position [125, 0]
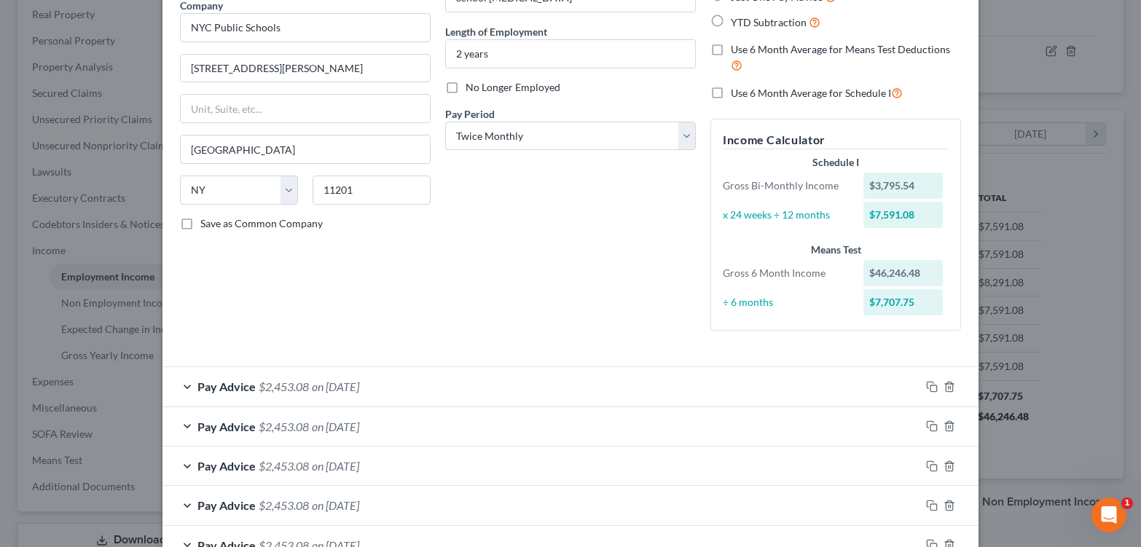
click at [200, 231] on label "Save as Common Company" at bounding box center [261, 223] width 122 height 15
click at [206, 226] on input "Save as Common Company" at bounding box center [210, 220] width 9 height 9
checkbox input "true"
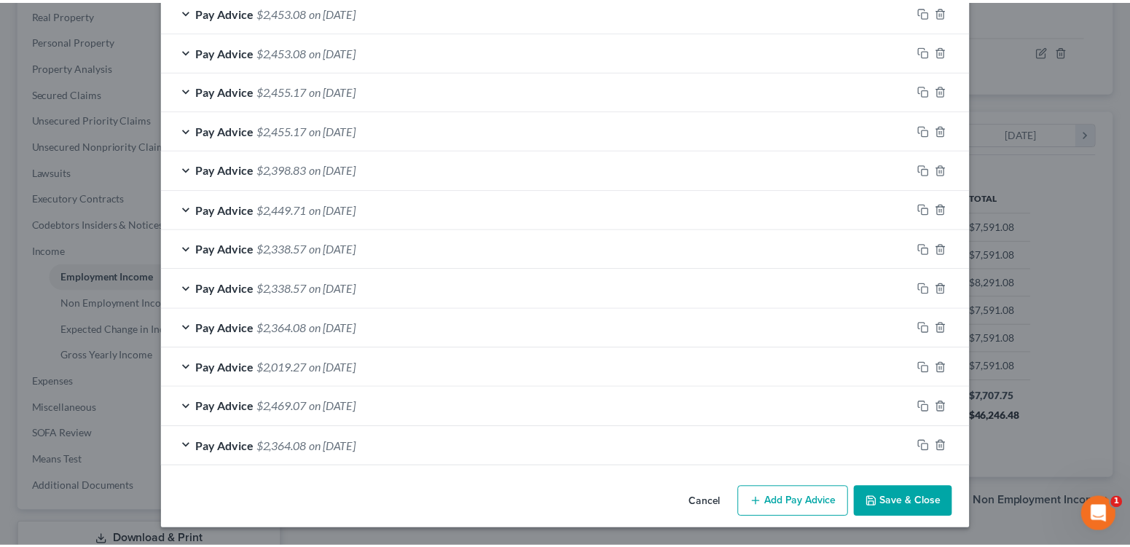
scroll to position [1012, 0]
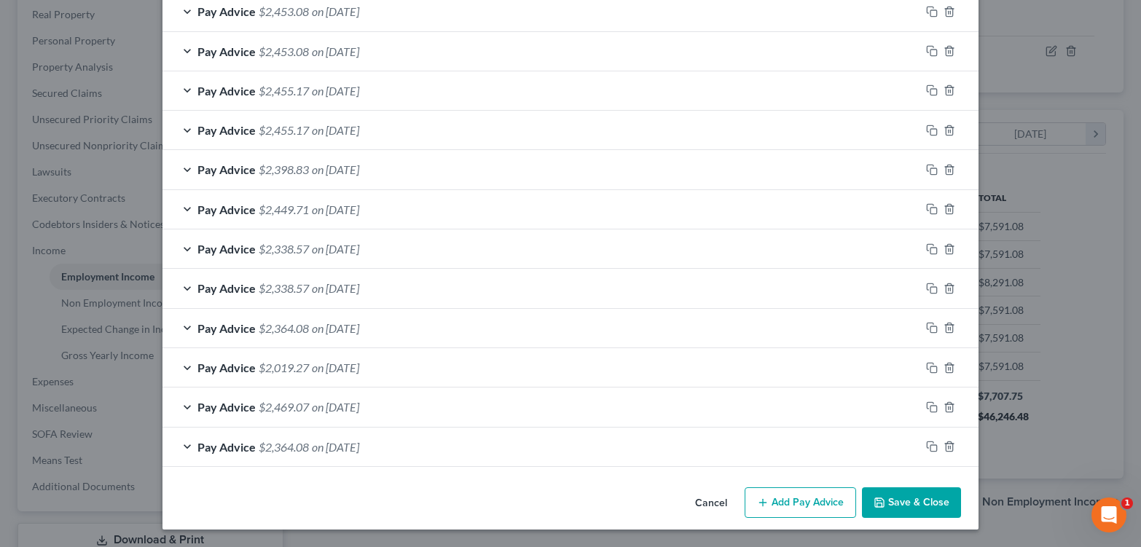
click at [960, 497] on button "Save & Close" at bounding box center [911, 502] width 99 height 31
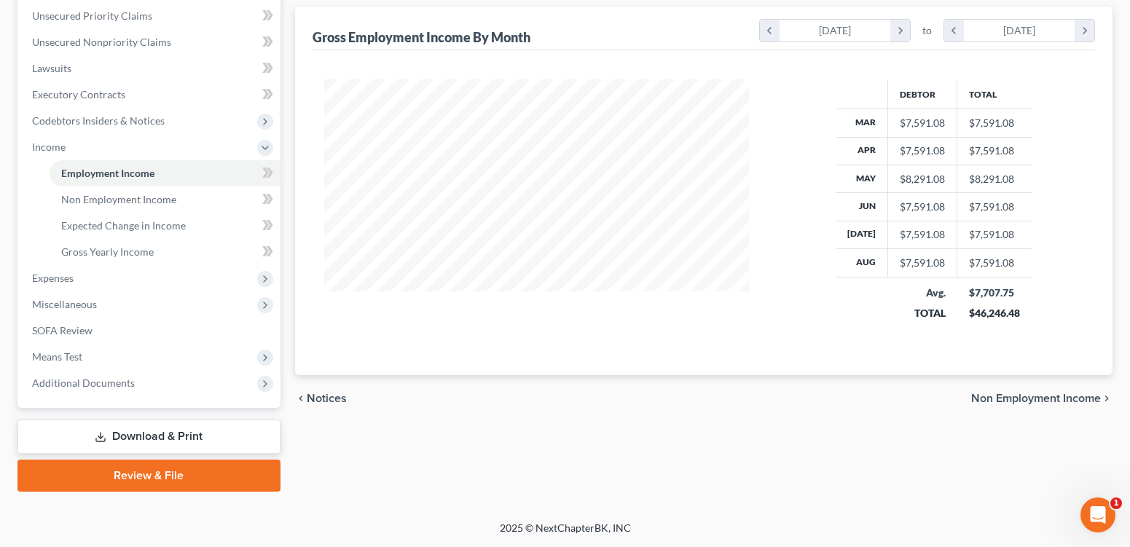
scroll to position [405, 0]
click at [82, 363] on span "Means Test" at bounding box center [57, 356] width 50 height 12
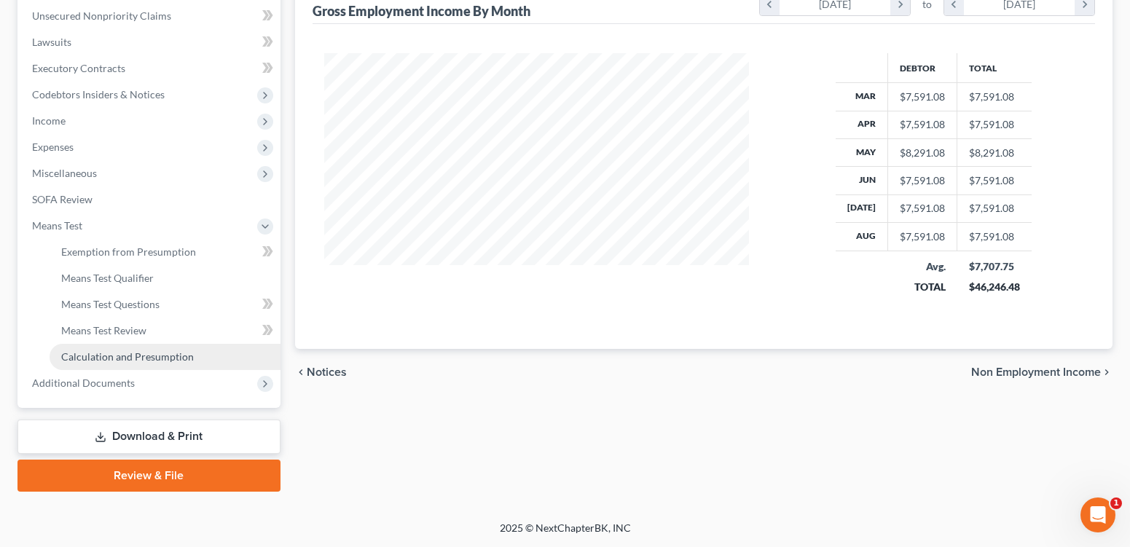
click at [181, 363] on span "Calculation and Presumption" at bounding box center [127, 356] width 133 height 12
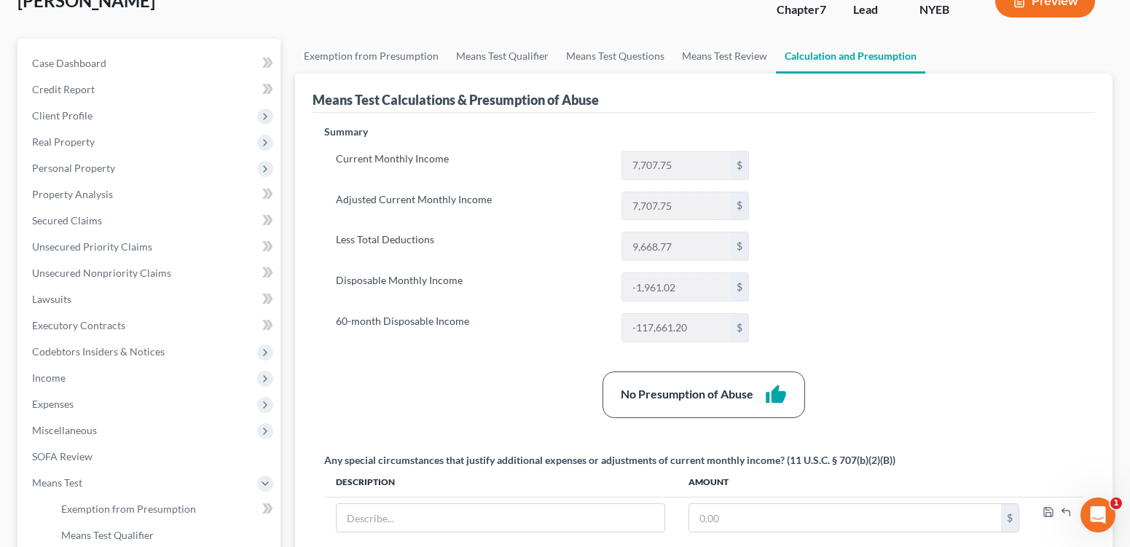
scroll to position [95, 0]
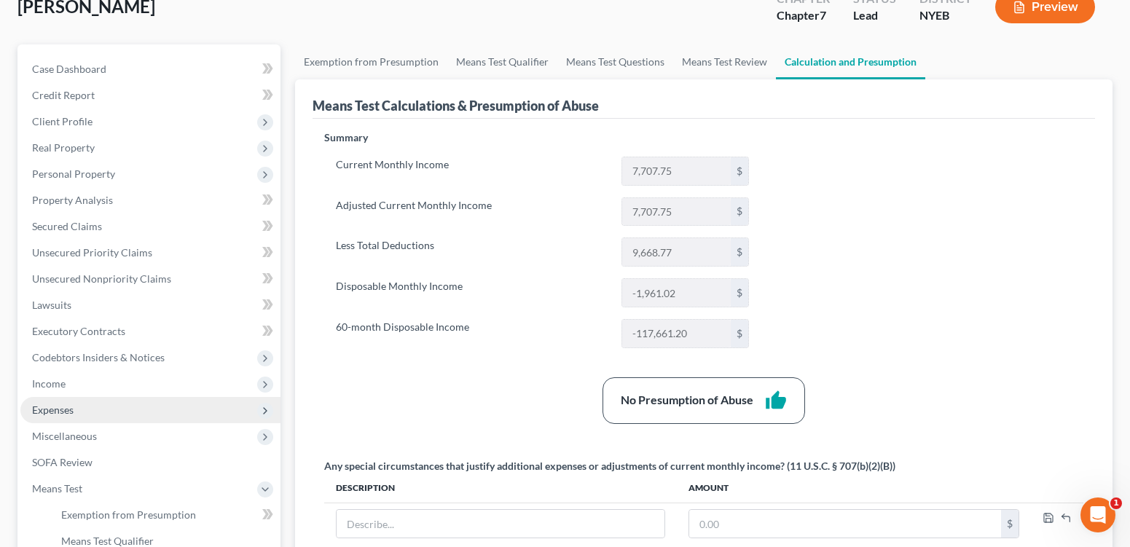
click at [58, 416] on span "Expenses" at bounding box center [53, 410] width 42 height 12
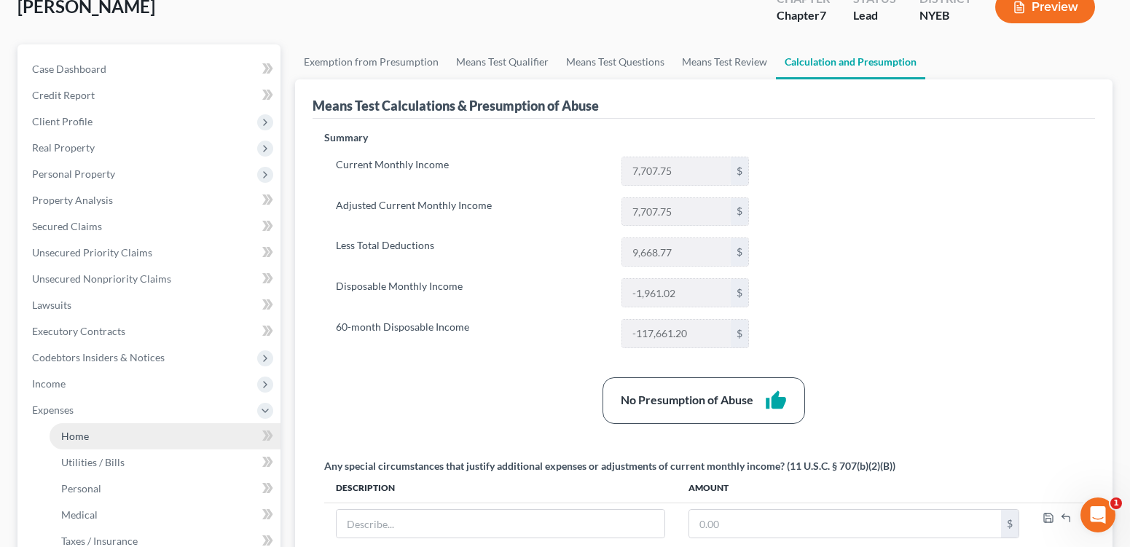
click at [162, 450] on link "Home" at bounding box center [165, 436] width 231 height 26
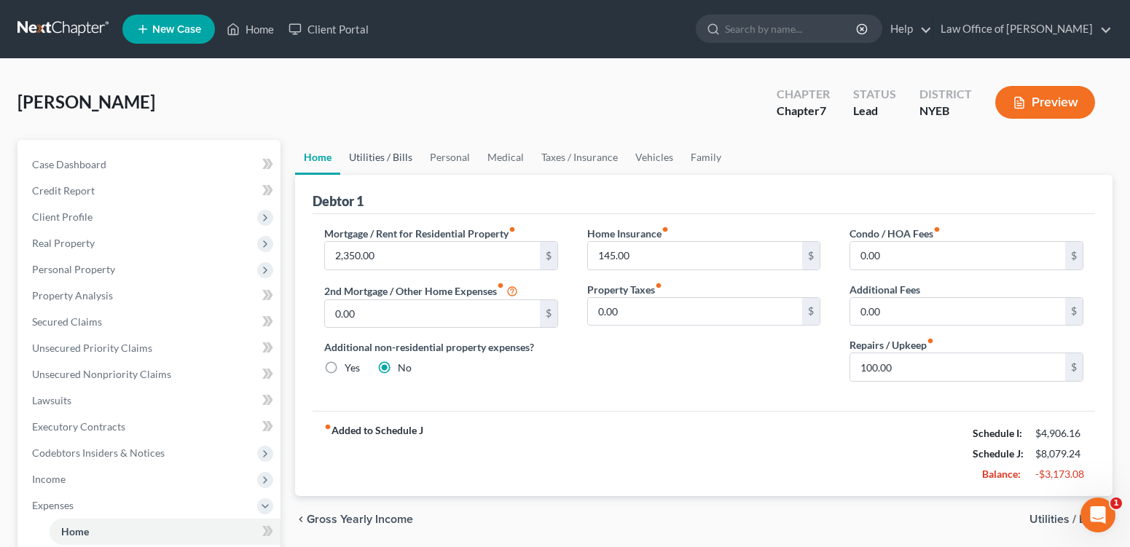
click at [387, 173] on link "Utilities / Bills" at bounding box center [380, 157] width 81 height 35
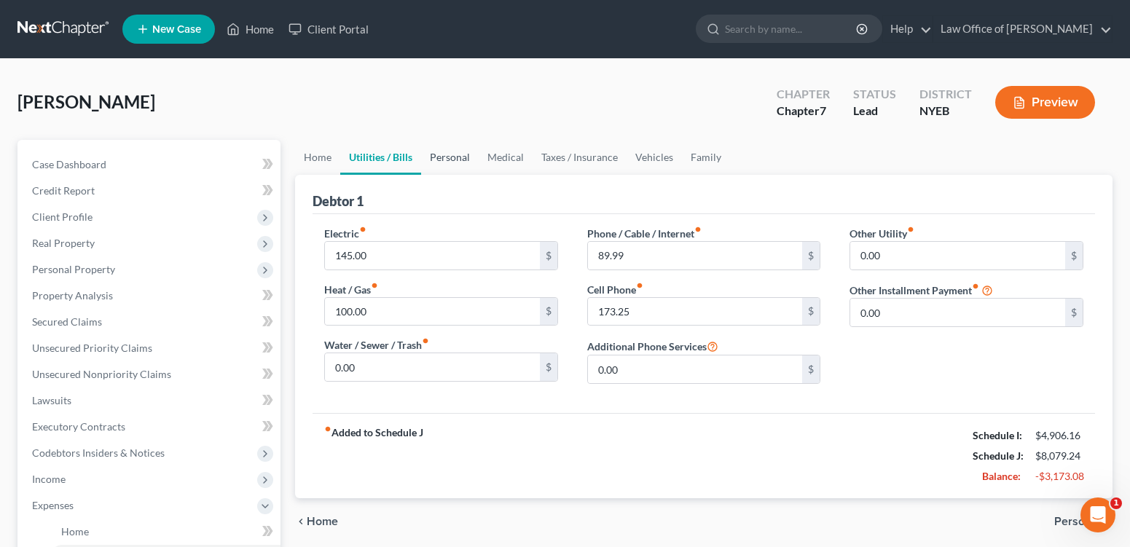
click at [455, 173] on link "Personal" at bounding box center [450, 157] width 58 height 35
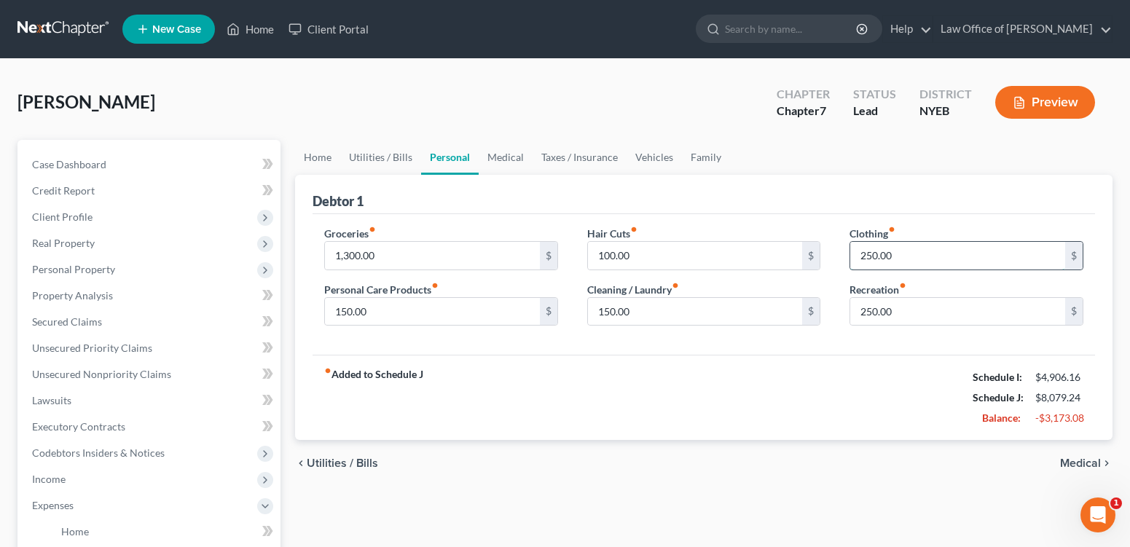
click at [873, 270] on input "250.00" at bounding box center [957, 256] width 215 height 28
type input "200"
click at [918, 424] on div "fiber_manual_record Added to Schedule J Schedule I: $4,906.16 Schedule J: $8,02…" at bounding box center [704, 397] width 783 height 85
click at [530, 170] on link "Medical" at bounding box center [506, 157] width 54 height 35
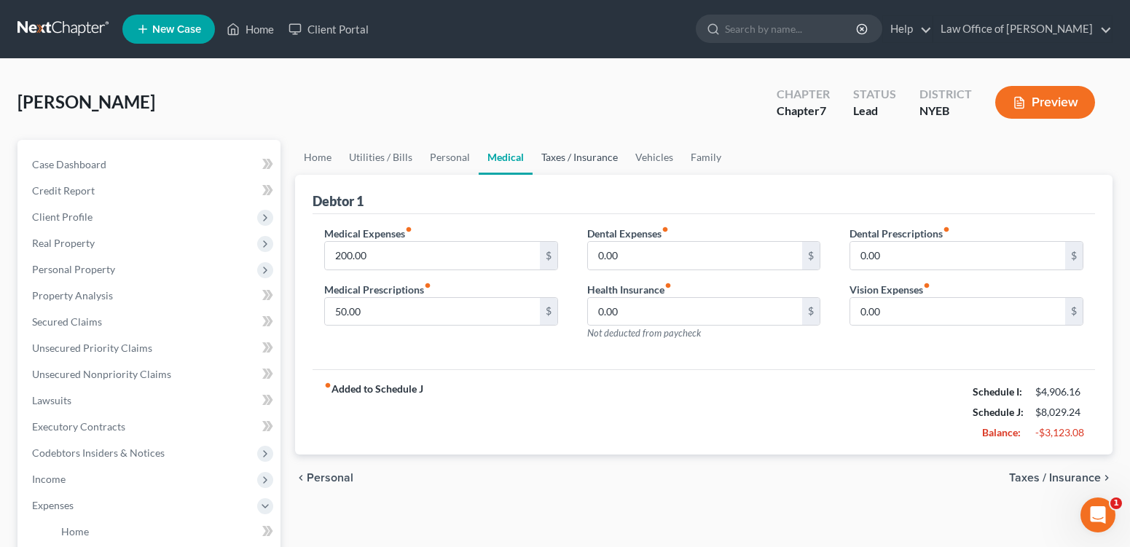
click at [616, 174] on link "Taxes / Insurance" at bounding box center [580, 157] width 94 height 35
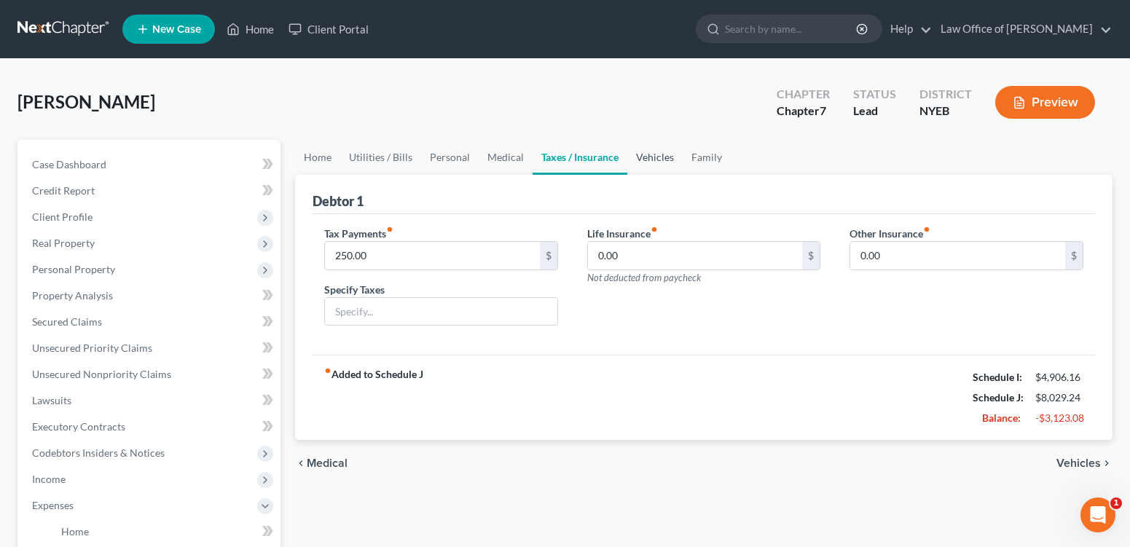
click at [683, 171] on link "Vehicles" at bounding box center [654, 157] width 55 height 35
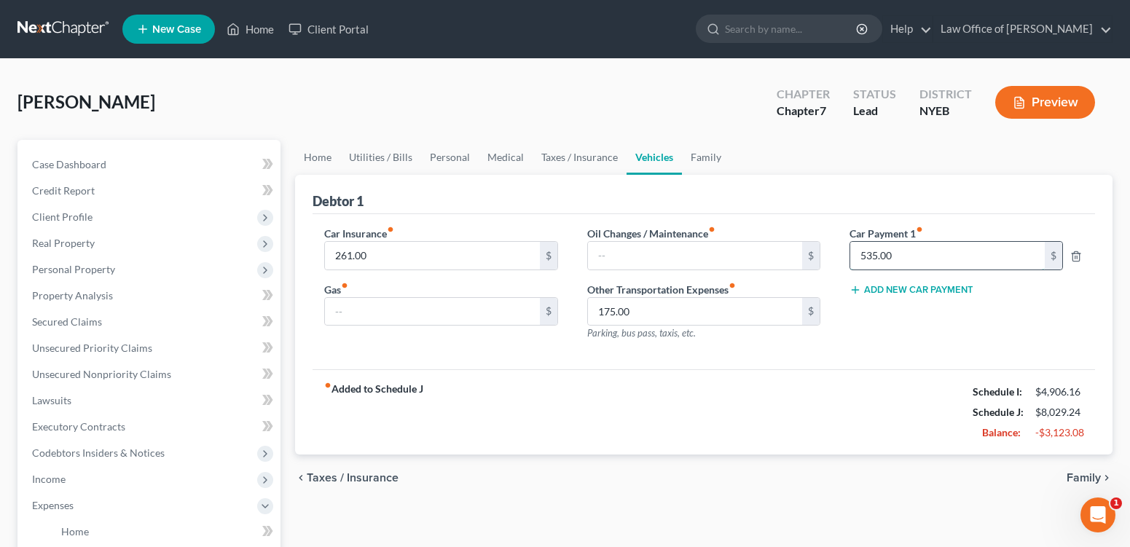
click at [930, 270] on input "535.00" at bounding box center [947, 256] width 194 height 28
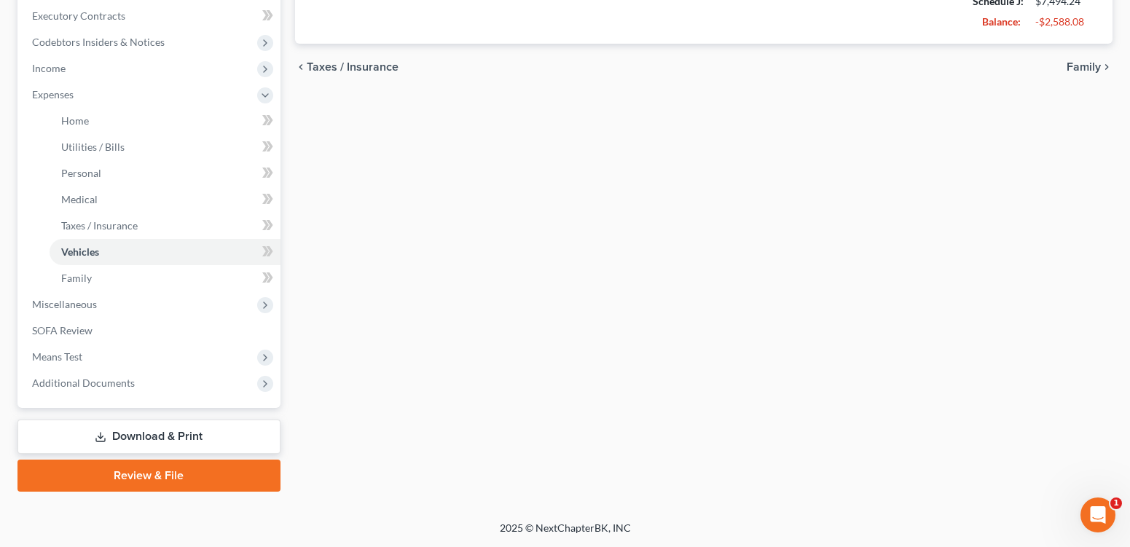
scroll to position [449, 0]
click at [92, 284] on span "Family" at bounding box center [76, 278] width 31 height 12
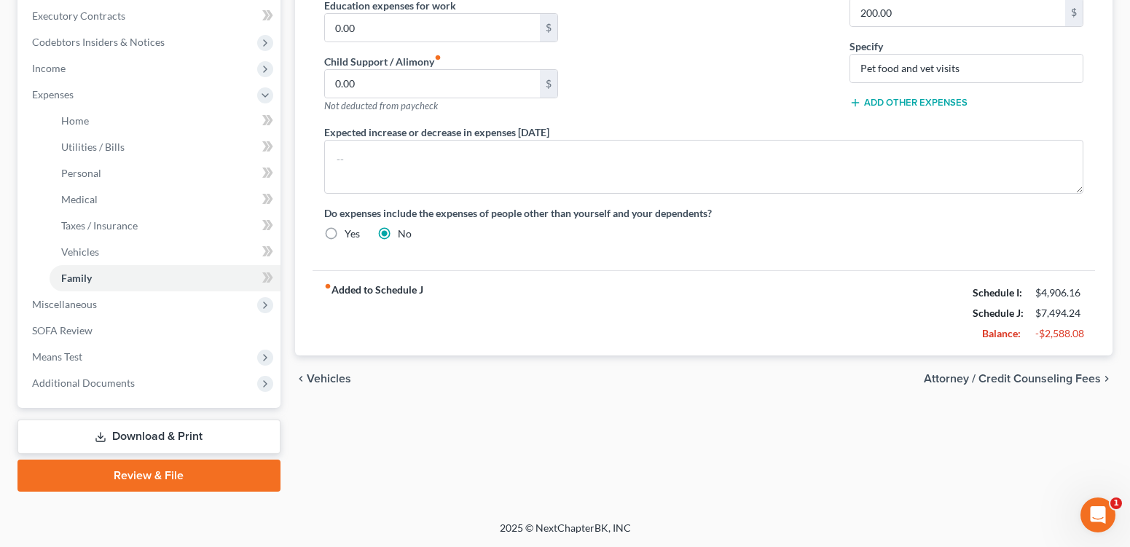
scroll to position [528, 0]
click at [65, 350] on span "Means Test" at bounding box center [57, 356] width 50 height 12
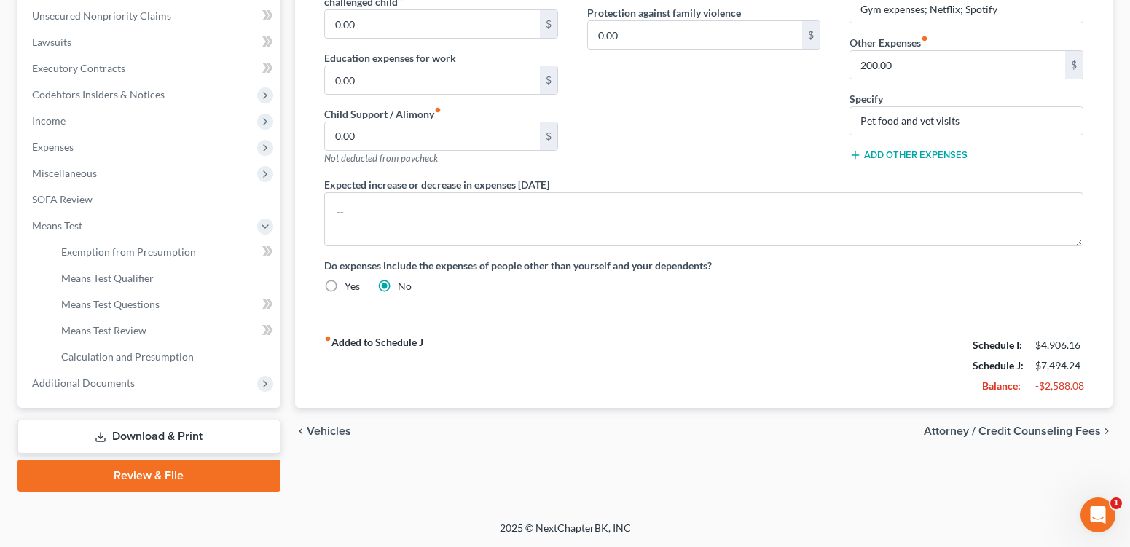
scroll to position [469, 0]
click at [112, 272] on span "Means Test Qualifier" at bounding box center [107, 278] width 93 height 12
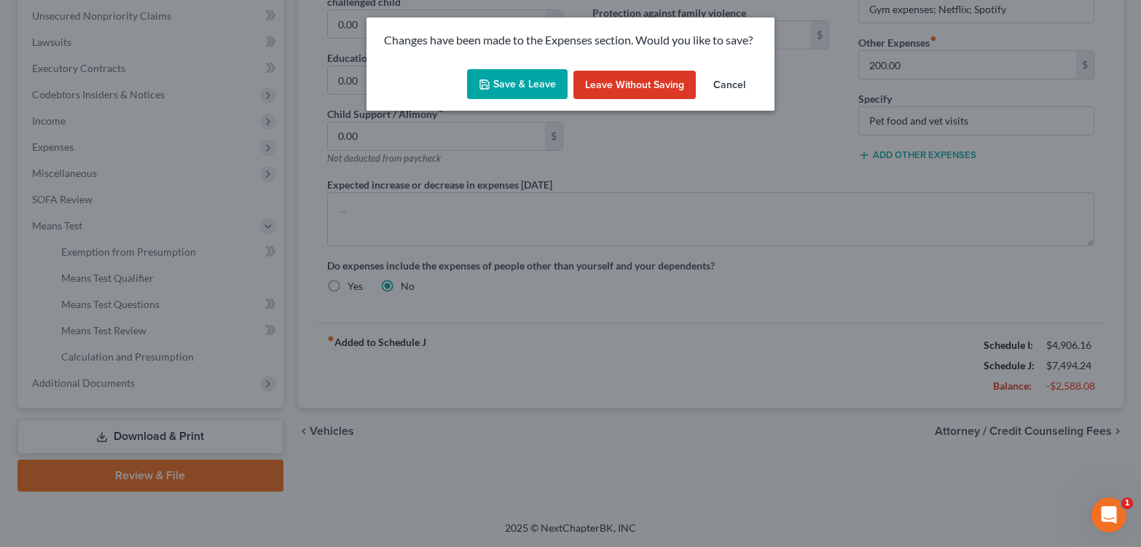
drag, startPoint x: 541, startPoint y: 90, endPoint x: 571, endPoint y: 138, distance: 56.2
click at [541, 90] on button "Save & Leave" at bounding box center [517, 84] width 101 height 31
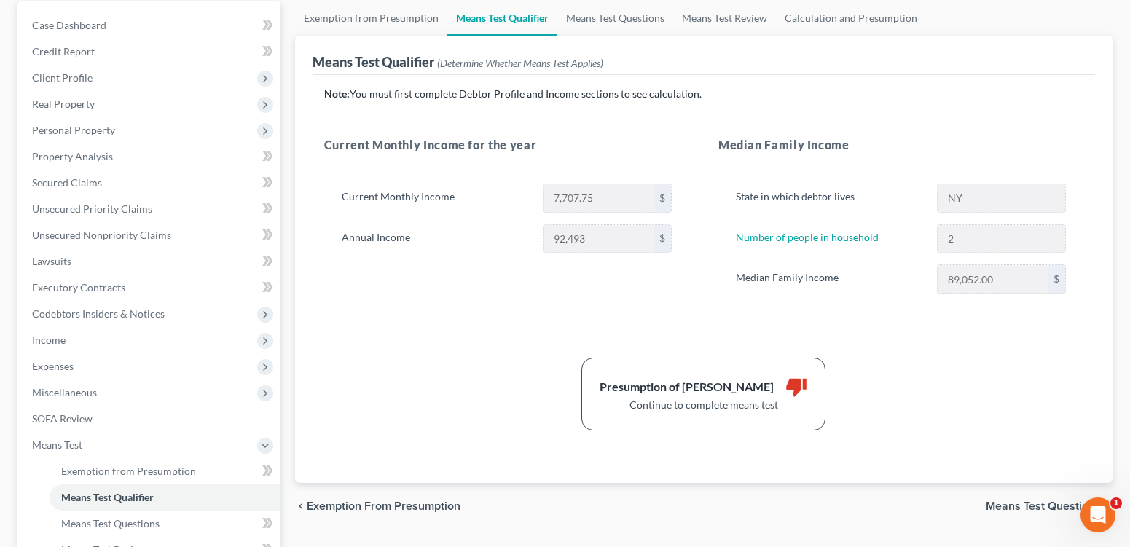
scroll to position [137, 0]
click at [871, 35] on link "Calculation and Presumption" at bounding box center [851, 20] width 150 height 35
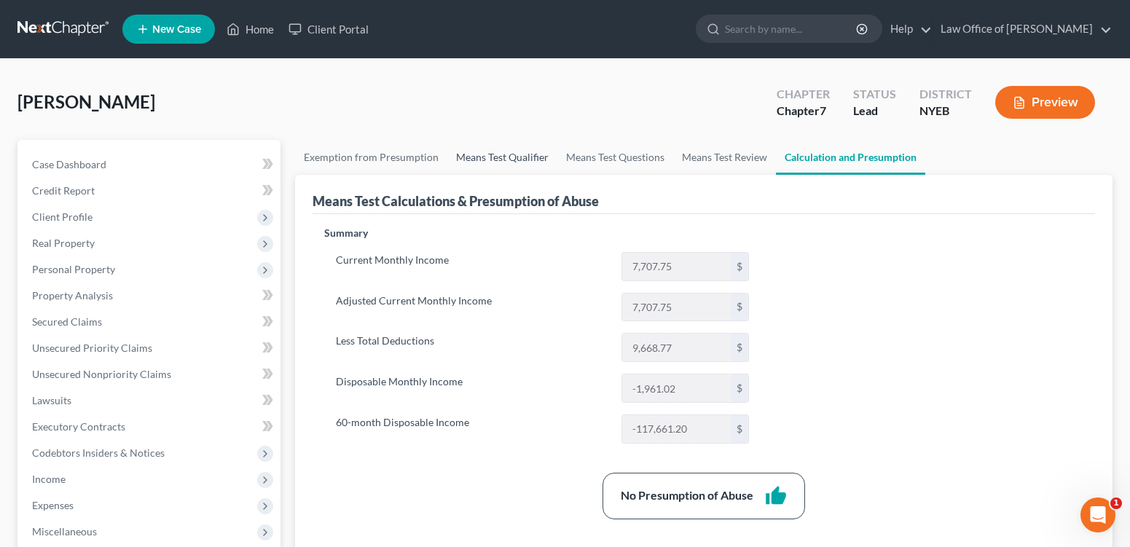
click at [534, 175] on link "Means Test Qualifier" at bounding box center [502, 157] width 110 height 35
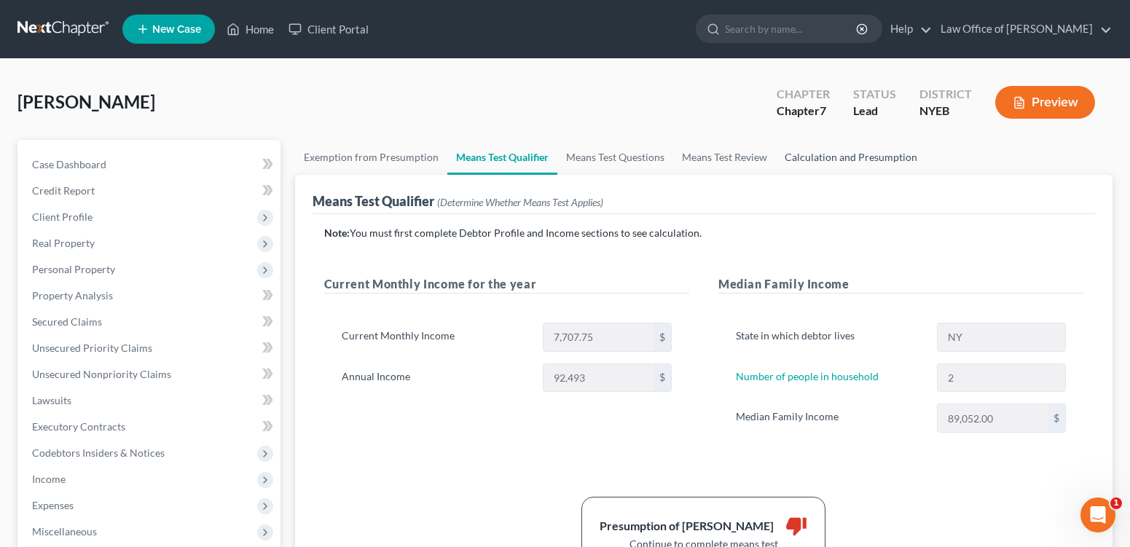
click at [883, 175] on link "Calculation and Presumption" at bounding box center [851, 157] width 150 height 35
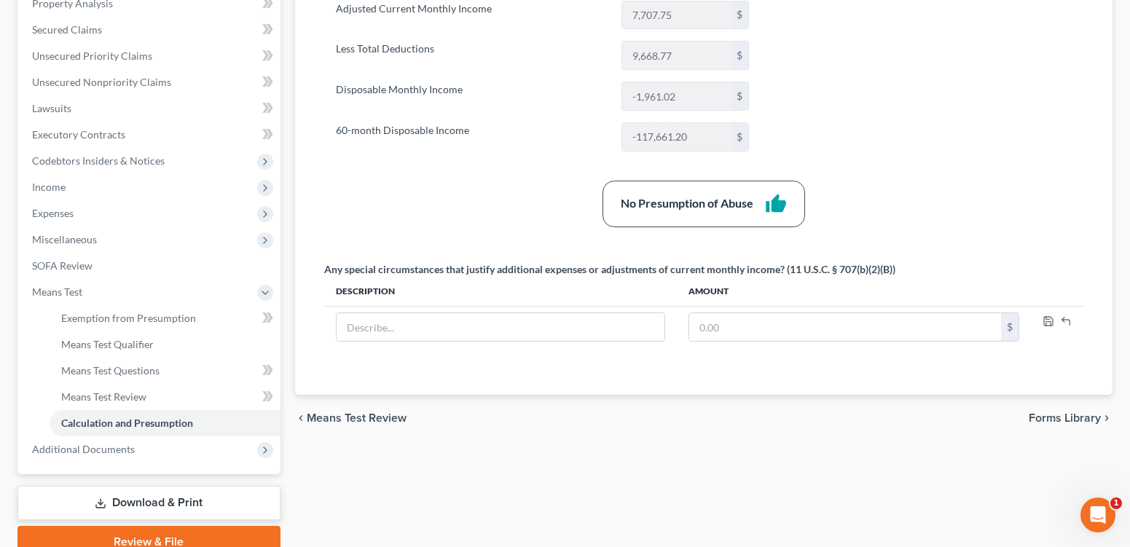
scroll to position [298, 0]
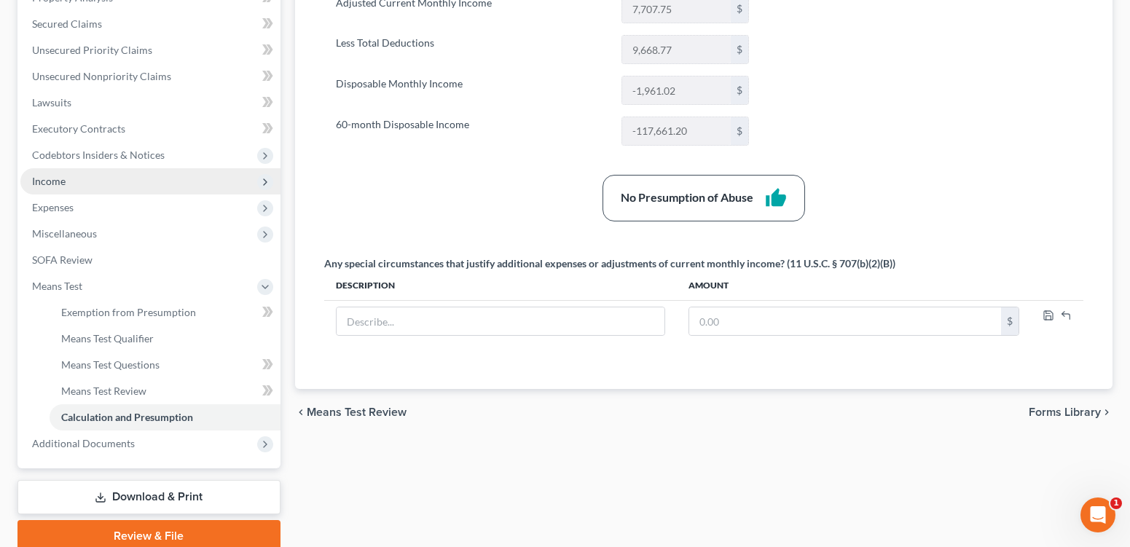
click at [53, 187] on span "Income" at bounding box center [49, 181] width 34 height 12
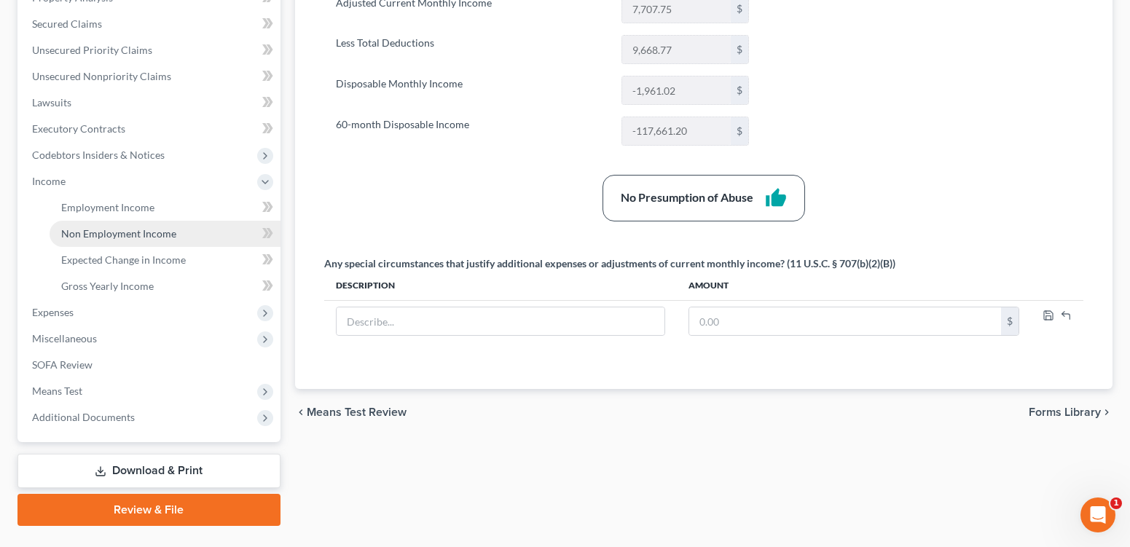
click at [108, 240] on span "Non Employment Income" at bounding box center [118, 233] width 115 height 12
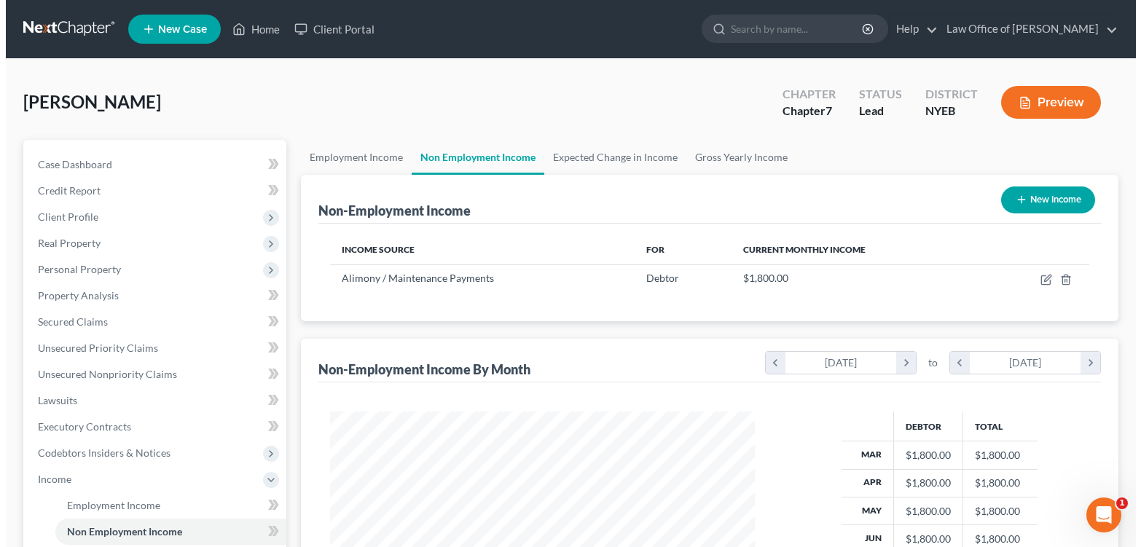
scroll to position [293, 453]
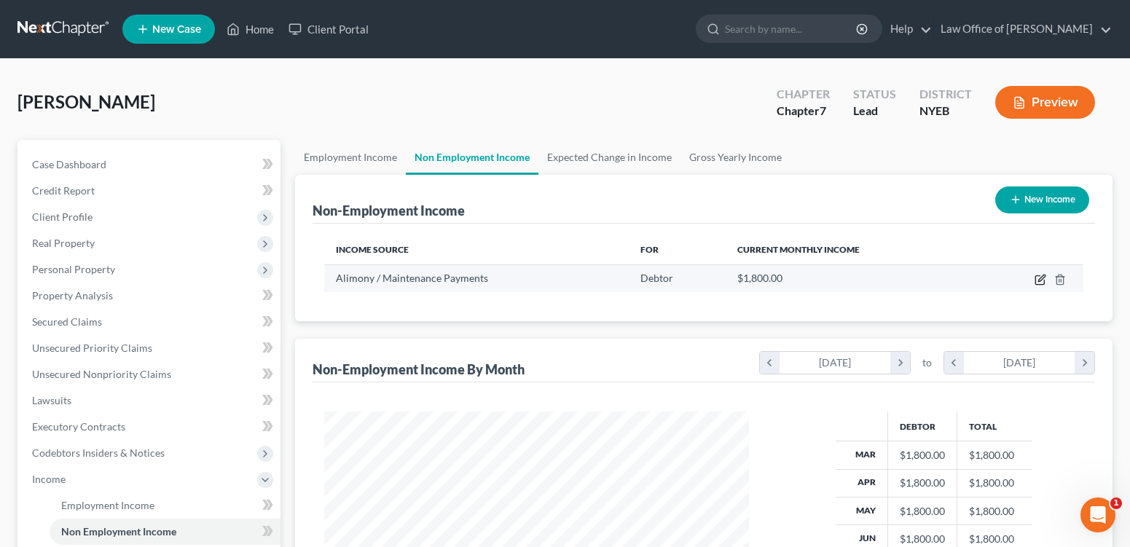
click at [1038, 281] on icon "button" at bounding box center [1041, 278] width 7 height 7
select select "11"
select select "0"
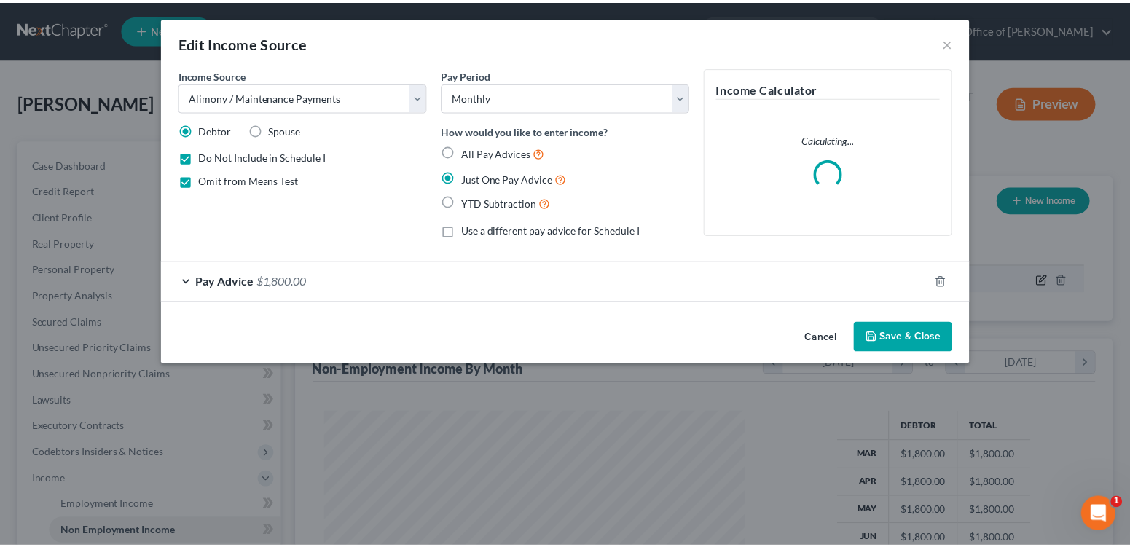
scroll to position [293, 458]
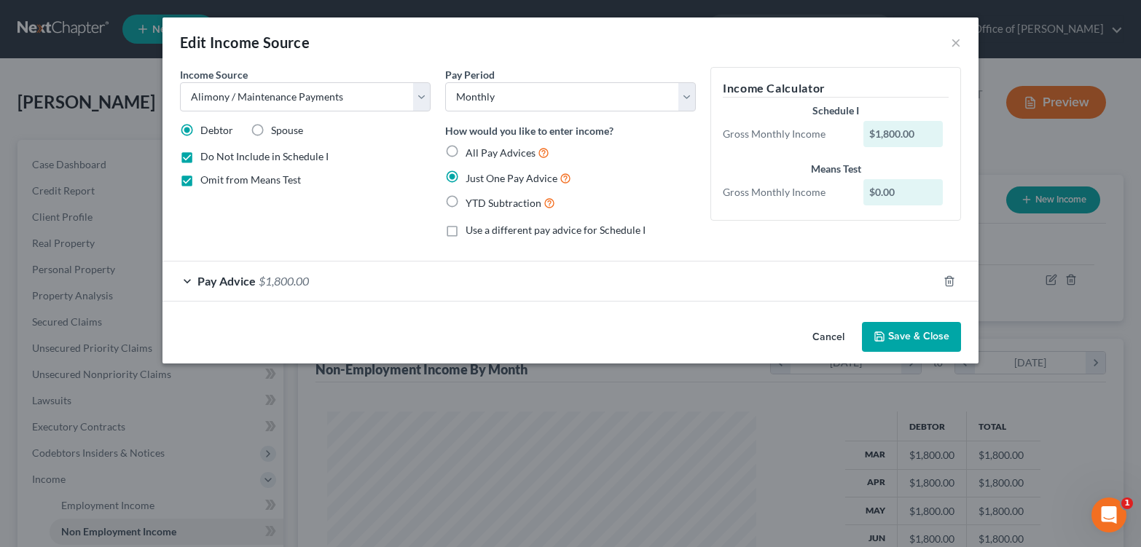
click at [200, 187] on label "Omit from Means Test" at bounding box center [250, 180] width 101 height 15
click at [206, 182] on input "Omit from Means Test" at bounding box center [210, 177] width 9 height 9
checkbox input "false"
click at [200, 164] on label "Do Not Include in Schedule I" at bounding box center [264, 156] width 128 height 15
click at [206, 159] on input "Do Not Include in Schedule I" at bounding box center [210, 153] width 9 height 9
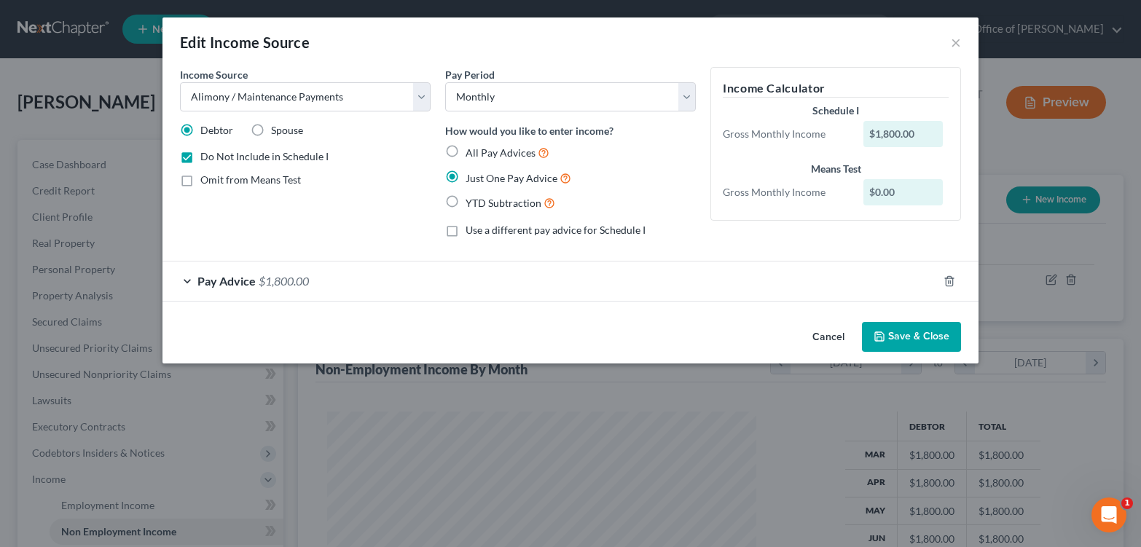
checkbox input "false"
click at [961, 353] on button "Save & Close" at bounding box center [911, 337] width 99 height 31
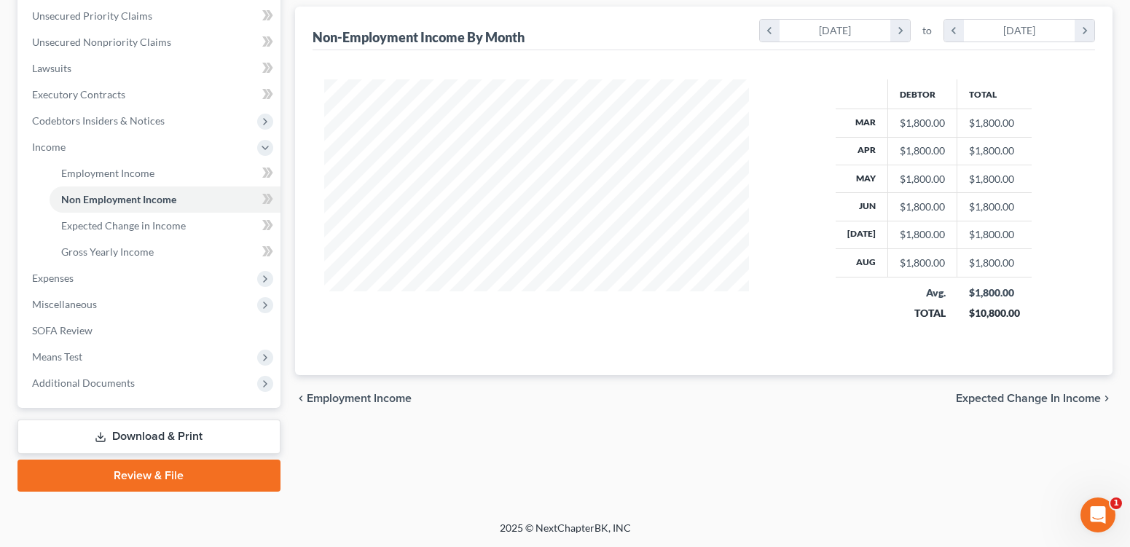
scroll to position [439, 0]
drag, startPoint x: 57, startPoint y: 339, endPoint x: 66, endPoint y: 349, distance: 13.4
click at [57, 350] on span "Means Test" at bounding box center [57, 356] width 50 height 12
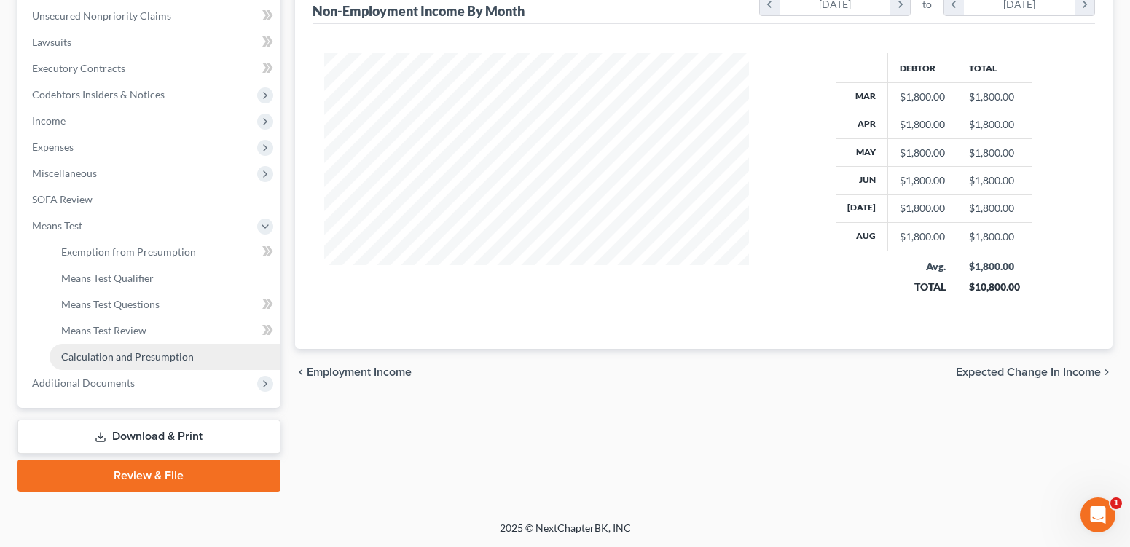
click at [118, 363] on span "Calculation and Presumption" at bounding box center [127, 356] width 133 height 12
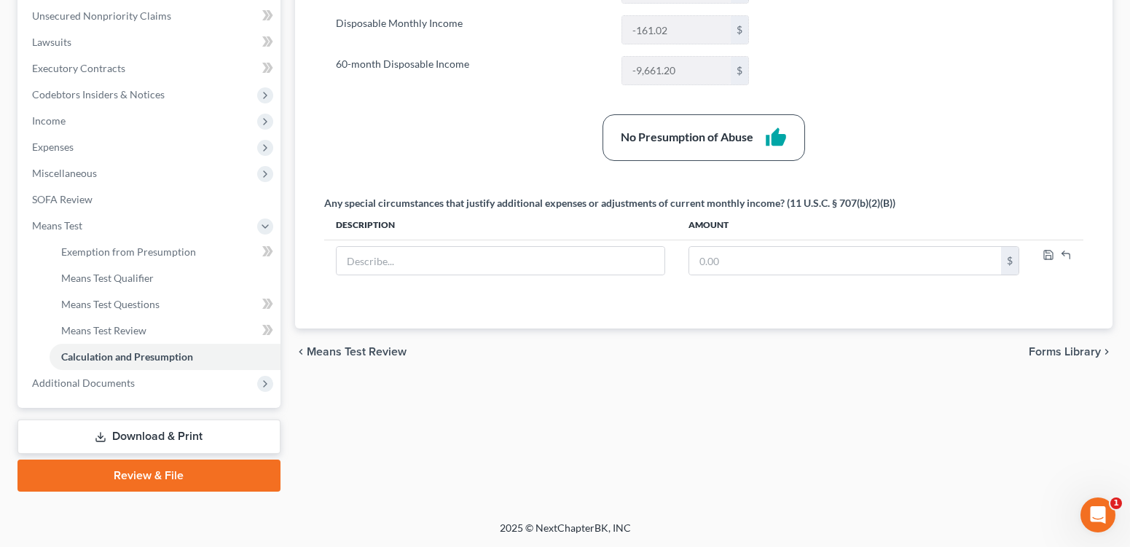
scroll to position [469, 0]
click at [148, 426] on link "Download & Print" at bounding box center [148, 437] width 263 height 34
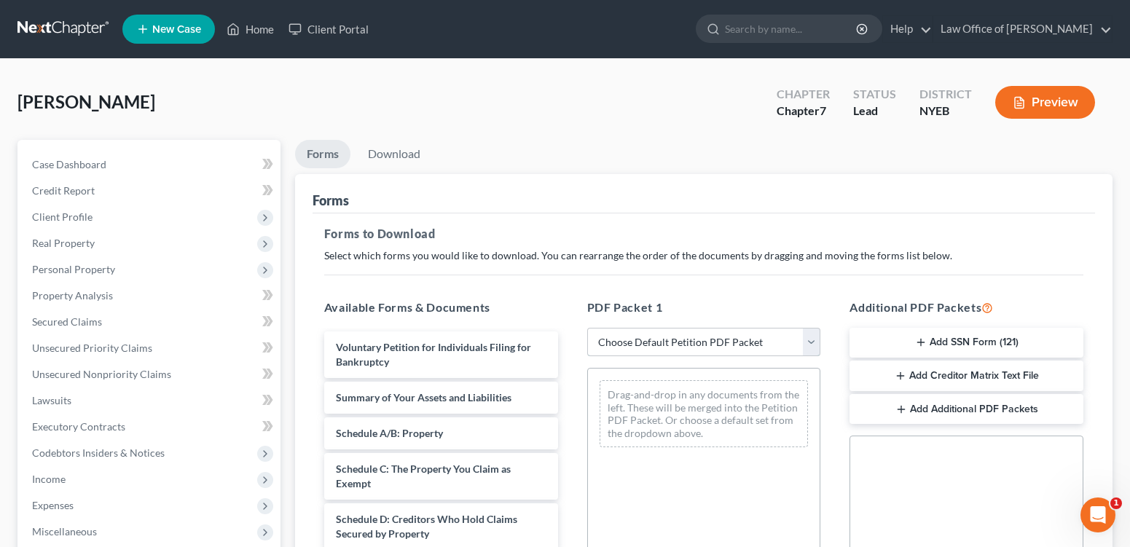
click at [741, 357] on select "Choose Default Petition PDF Packet Complete Bankruptcy Petition (all forms and …" at bounding box center [704, 342] width 234 height 29
select select "0"
click at [588, 357] on select "Choose Default Petition PDF Packet Complete Bankruptcy Petition (all forms and …" at bounding box center [704, 342] width 234 height 29
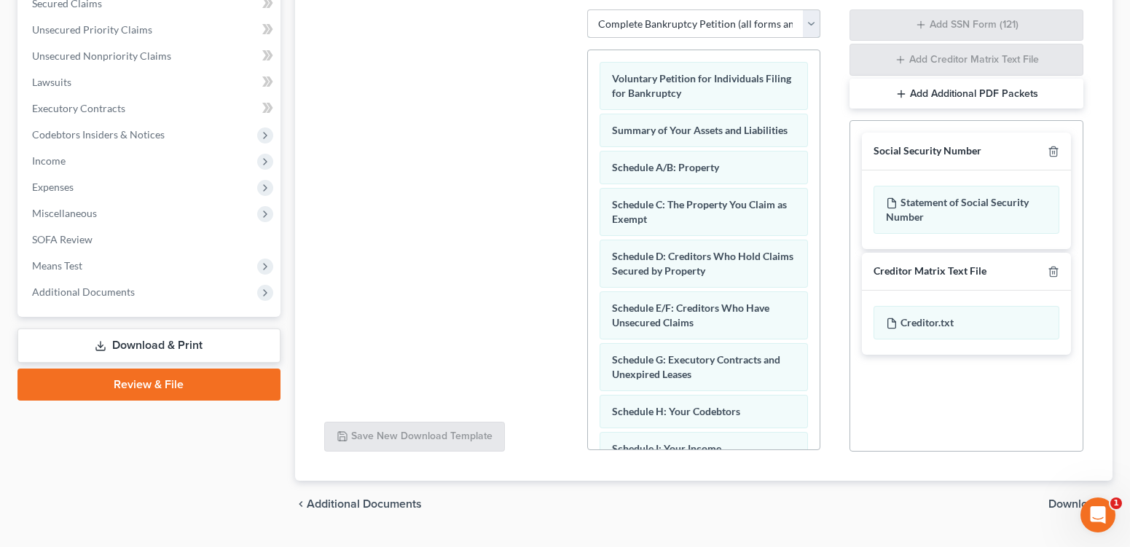
scroll to position [320, 0]
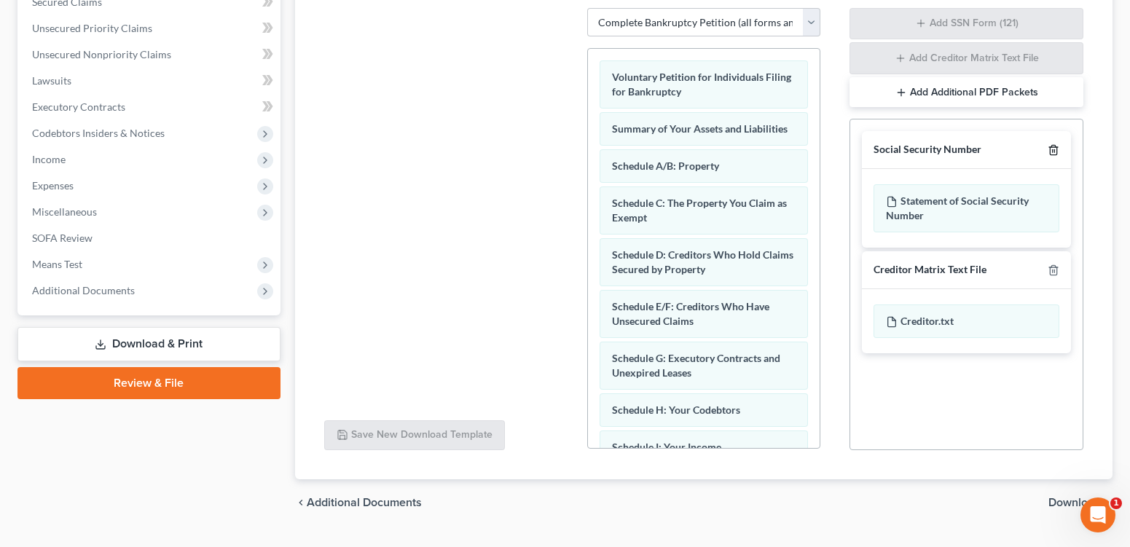
click at [1048, 156] on icon "button" at bounding box center [1054, 150] width 12 height 12
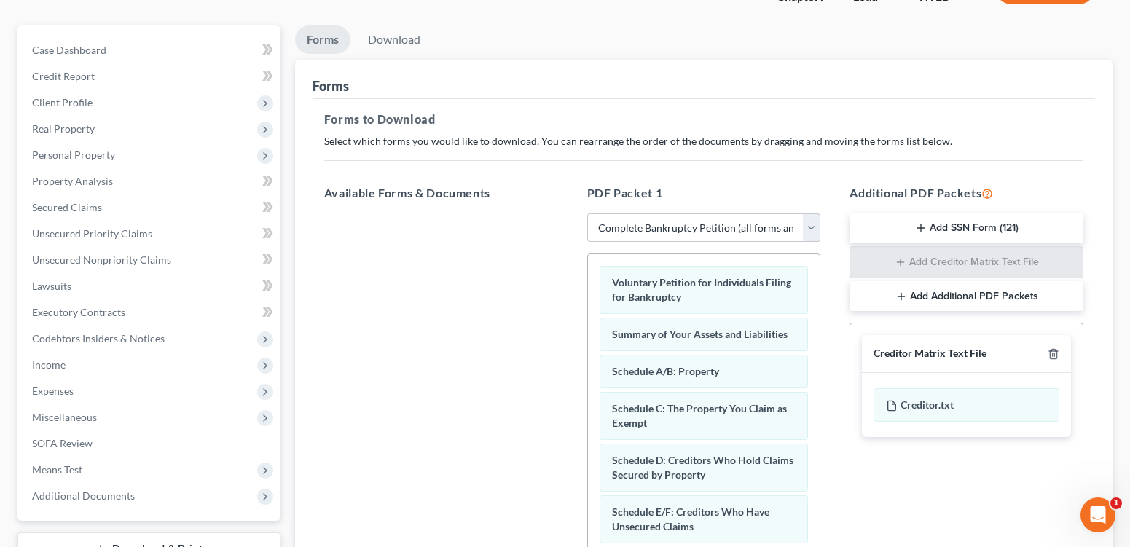
scroll to position [0, 0]
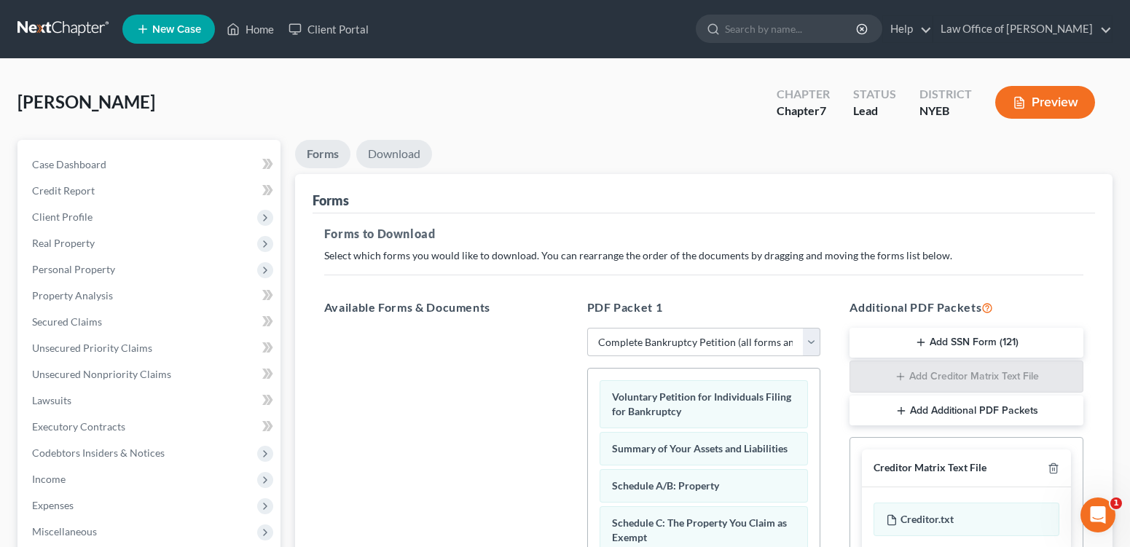
click at [407, 168] on link "Download" at bounding box center [394, 154] width 76 height 28
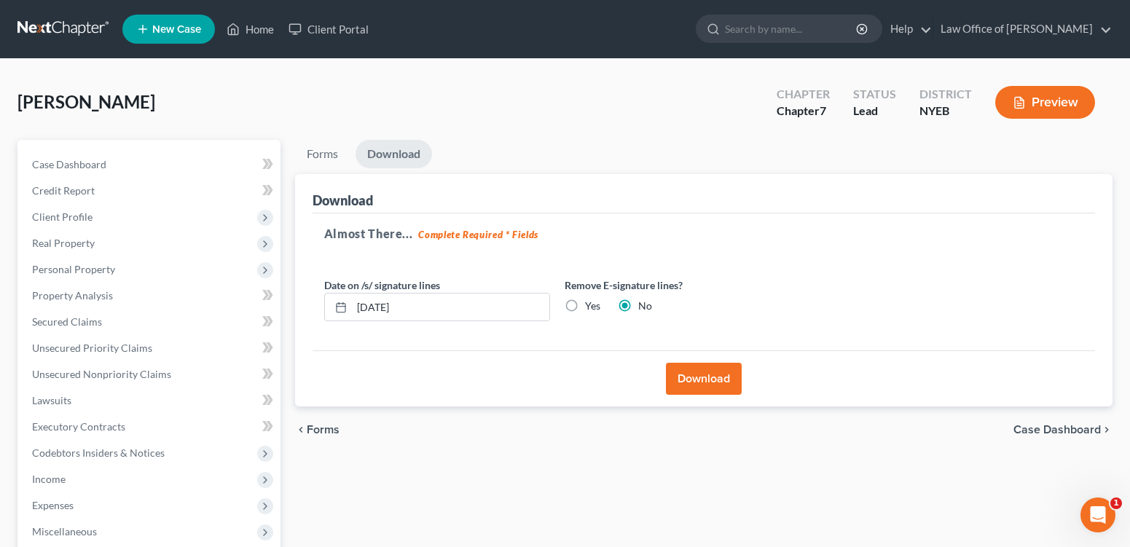
click at [600, 313] on label "Yes" at bounding box center [592, 306] width 15 height 15
click at [600, 308] on input "Yes" at bounding box center [595, 303] width 9 height 9
radio input "true"
radio input "false"
click at [702, 395] on button "Download" at bounding box center [704, 379] width 76 height 32
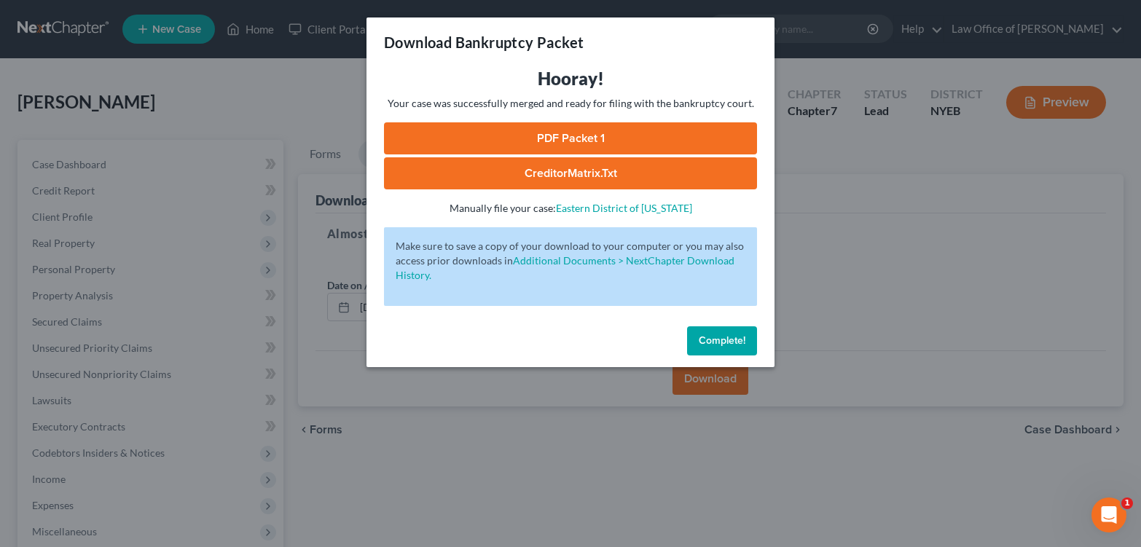
click at [560, 188] on link "CreditorMatrix.txt" at bounding box center [570, 173] width 373 height 32
click at [552, 154] on link "PDF Packet 1" at bounding box center [570, 138] width 373 height 32
click at [747, 356] on button "Complete!" at bounding box center [722, 340] width 70 height 29
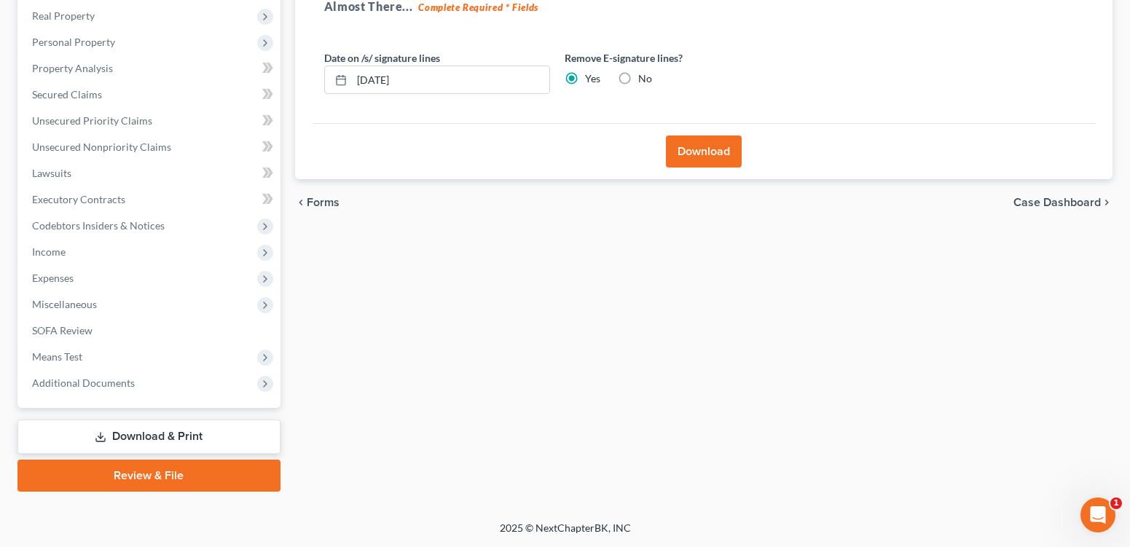
scroll to position [273, 0]
drag, startPoint x: 75, startPoint y: 289, endPoint x: 291, endPoint y: 320, distance: 217.8
click at [74, 284] on span "Expenses" at bounding box center [53, 278] width 42 height 12
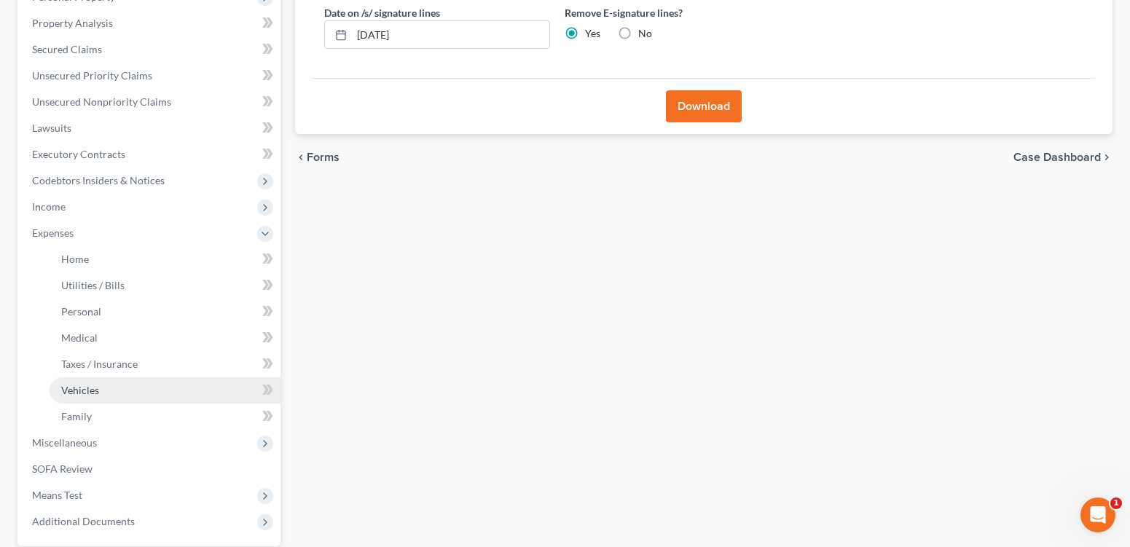
click at [98, 396] on span "Vehicles" at bounding box center [80, 390] width 38 height 12
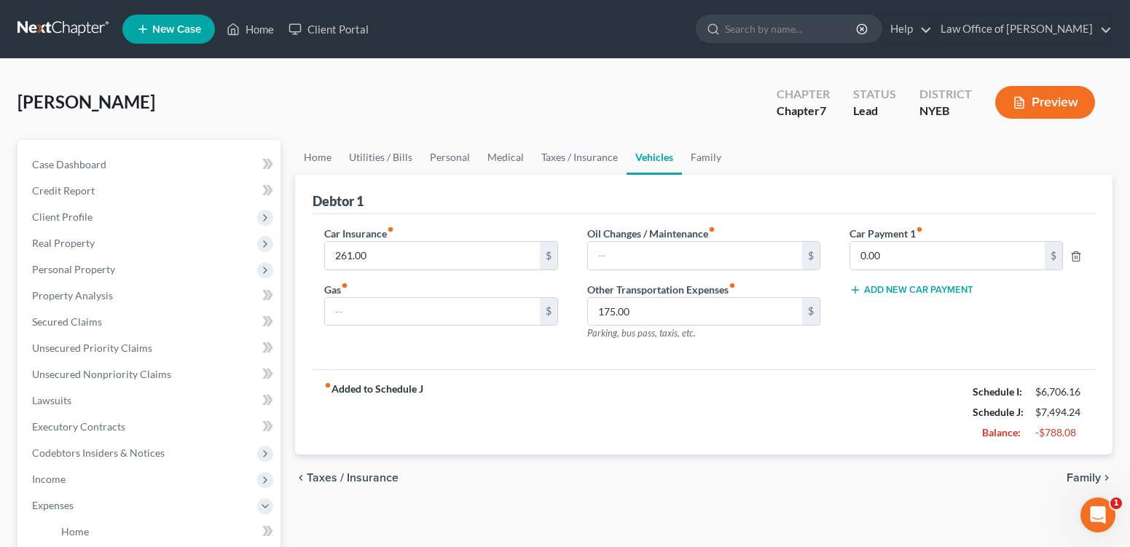
drag, startPoint x: 79, startPoint y: 235, endPoint x: 482, endPoint y: 267, distance: 404.2
click at [79, 223] on span "Client Profile" at bounding box center [62, 217] width 60 height 12
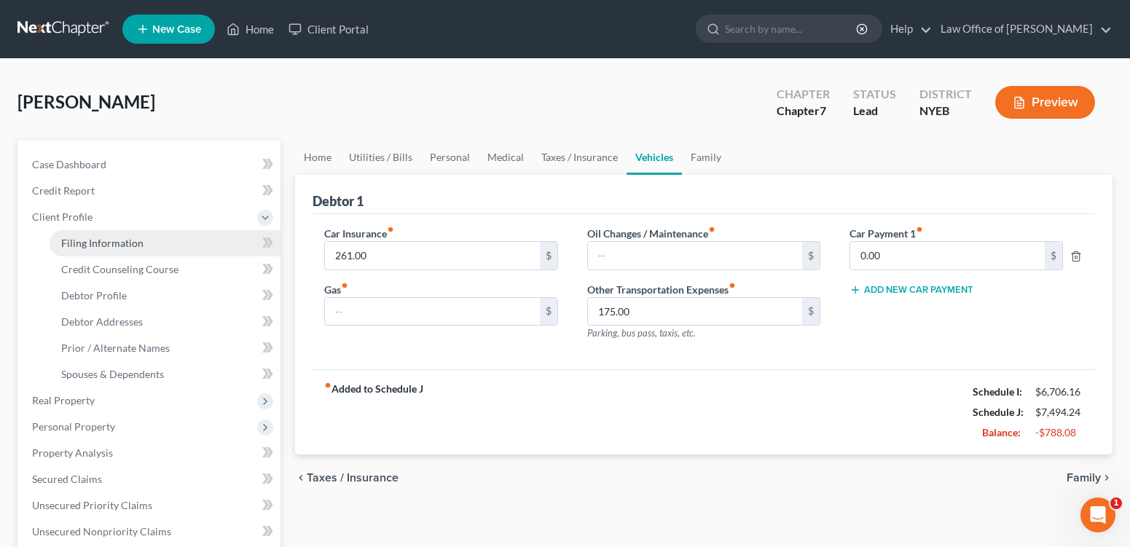
click at [123, 249] on span "Filing Information" at bounding box center [102, 243] width 82 height 12
select select "1"
select select "0"
select select "35"
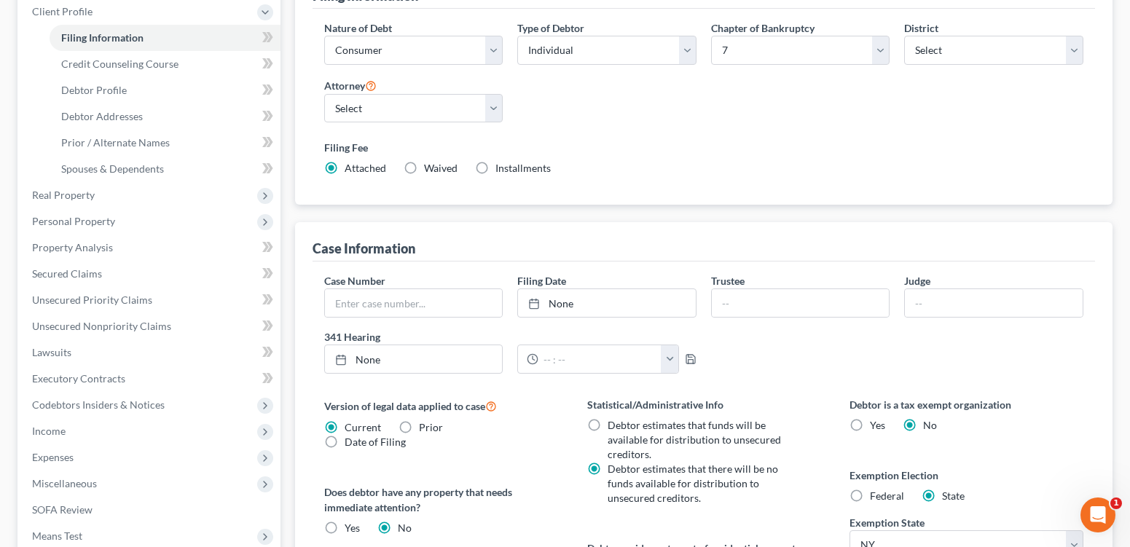
scroll to position [200, 0]
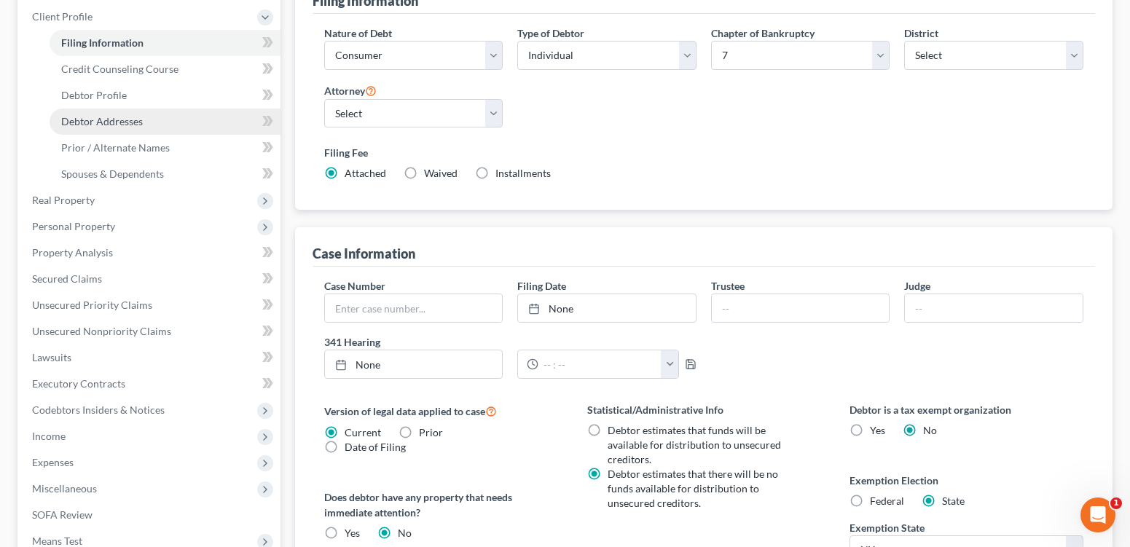
click at [118, 128] on span "Debtor Addresses" at bounding box center [102, 121] width 82 height 12
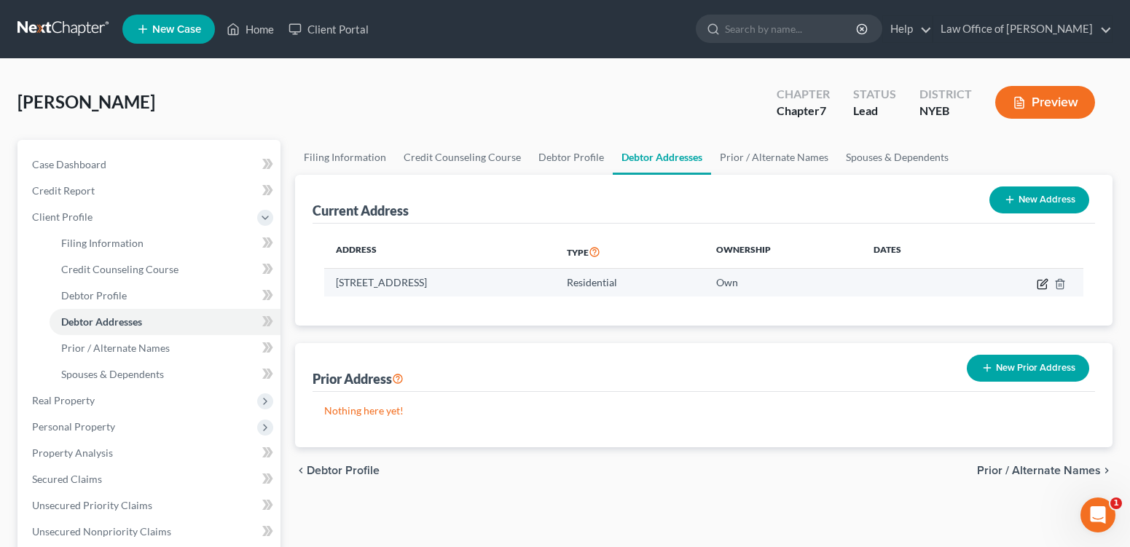
click at [1037, 290] on icon "button" at bounding box center [1043, 284] width 12 height 12
select select "35"
select select "23"
select select "0"
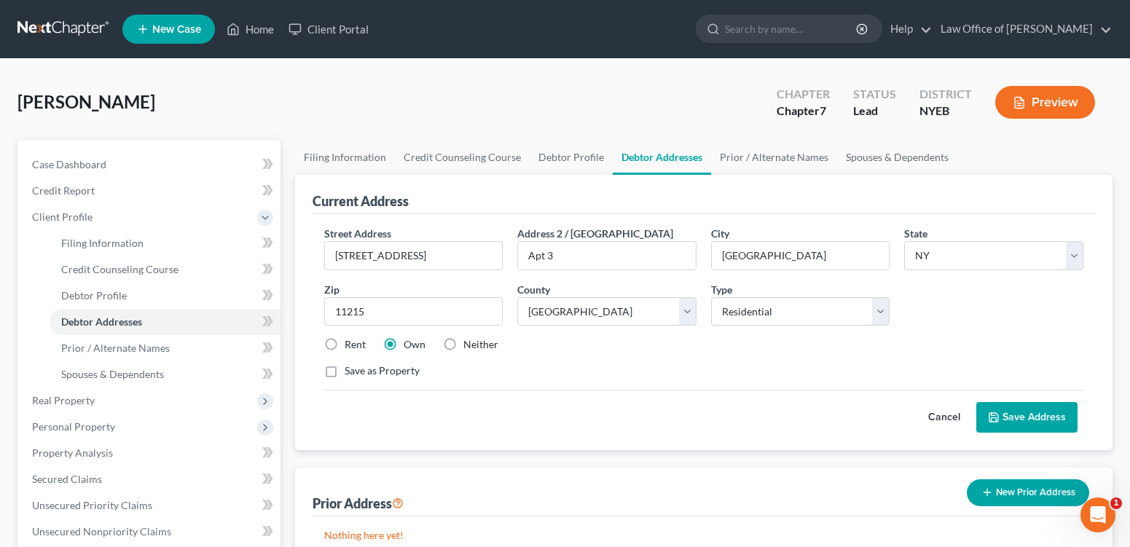
click at [345, 352] on label "Rent" at bounding box center [355, 344] width 21 height 15
click at [350, 347] on input "Rent" at bounding box center [354, 341] width 9 height 9
radio input "true"
click at [1000, 433] on button "Save Address" at bounding box center [1026, 417] width 101 height 31
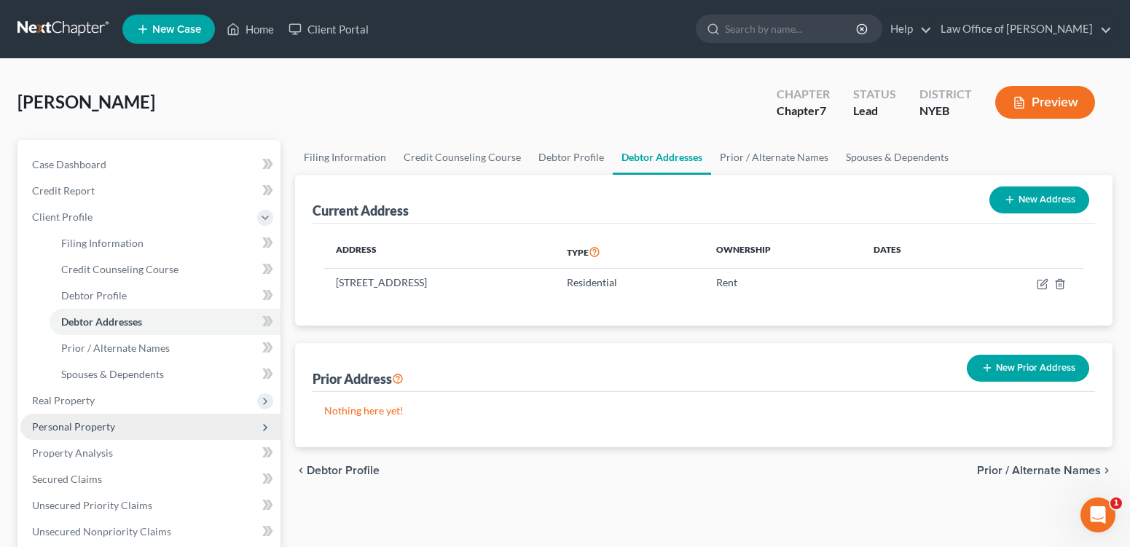
click at [107, 433] on span "Personal Property" at bounding box center [73, 426] width 83 height 12
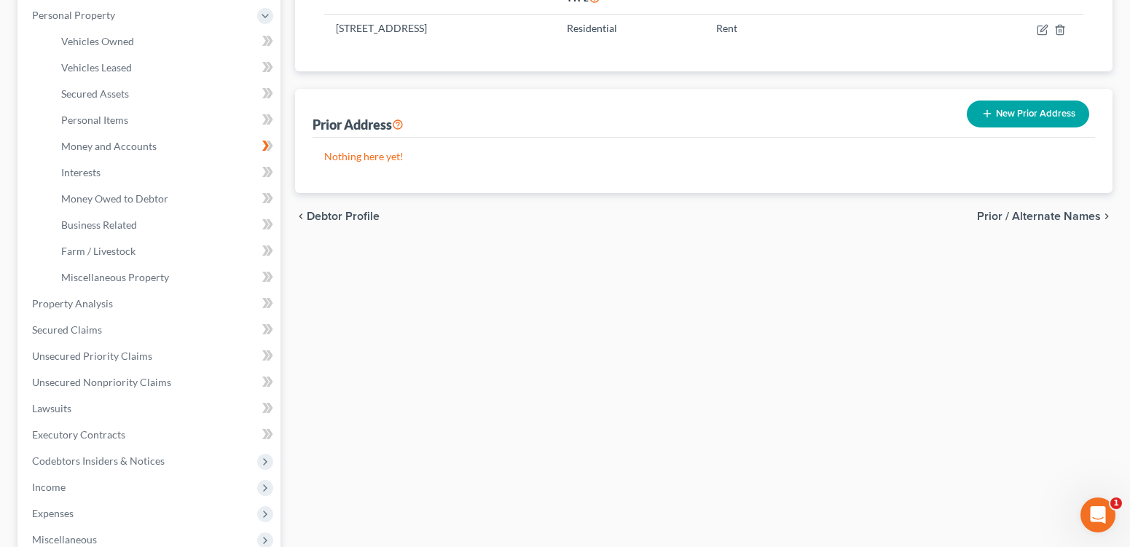
scroll to position [250, 0]
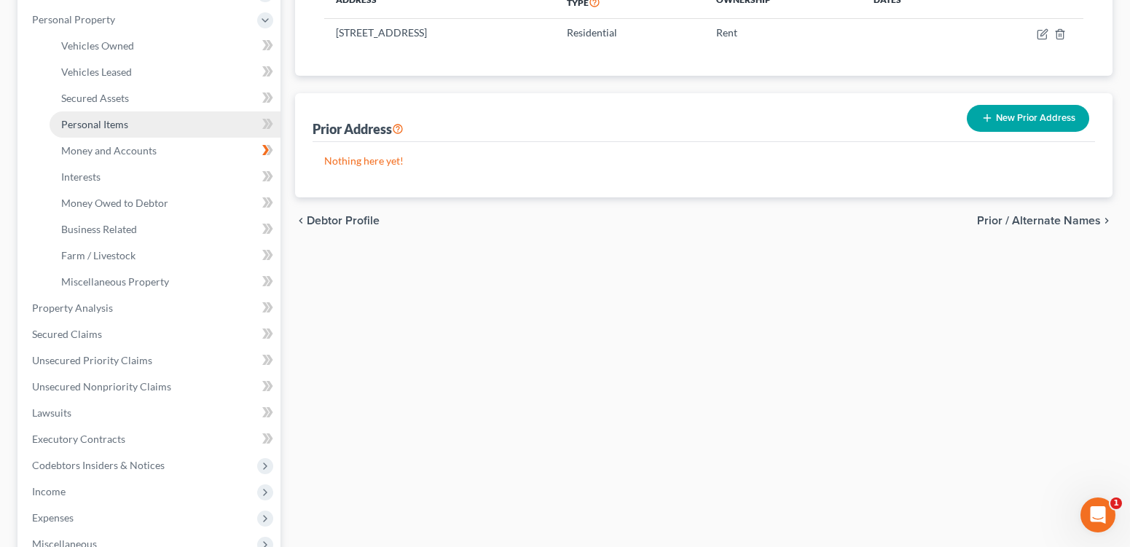
click at [97, 130] on span "Personal Items" at bounding box center [94, 124] width 67 height 12
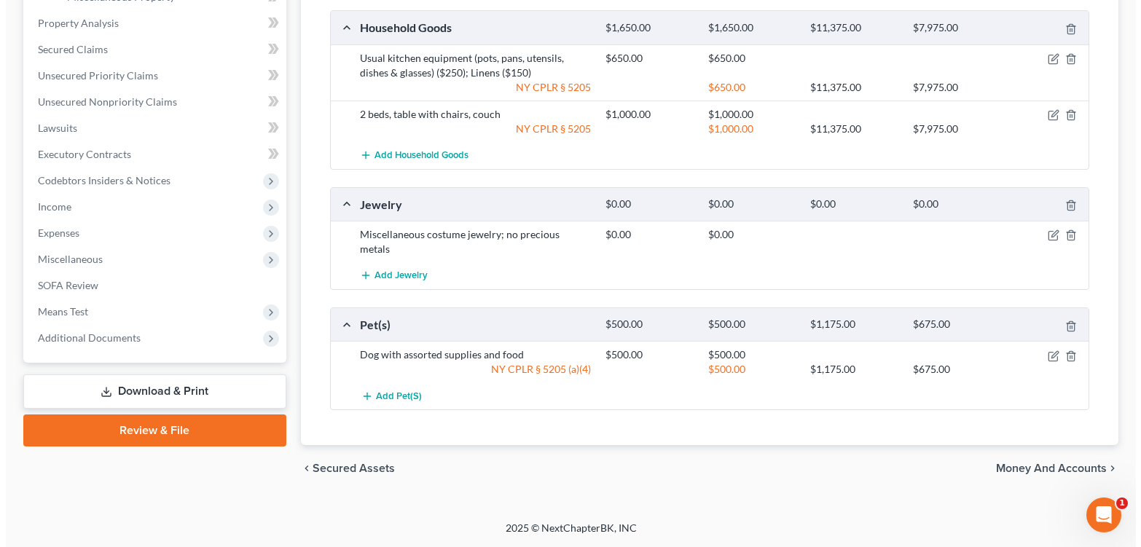
scroll to position [584, 0]
click at [1042, 241] on icon "button" at bounding box center [1048, 236] width 12 height 12
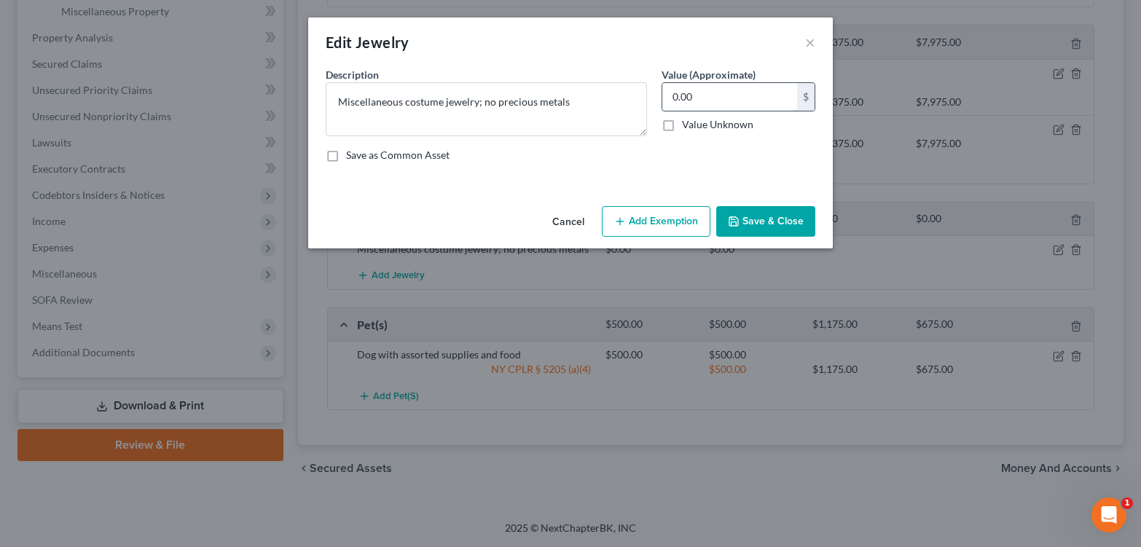
click at [683, 105] on input "0.00" at bounding box center [729, 97] width 135 height 28
type input "125.00"
click at [662, 237] on button "Add Exemption" at bounding box center [656, 221] width 109 height 31
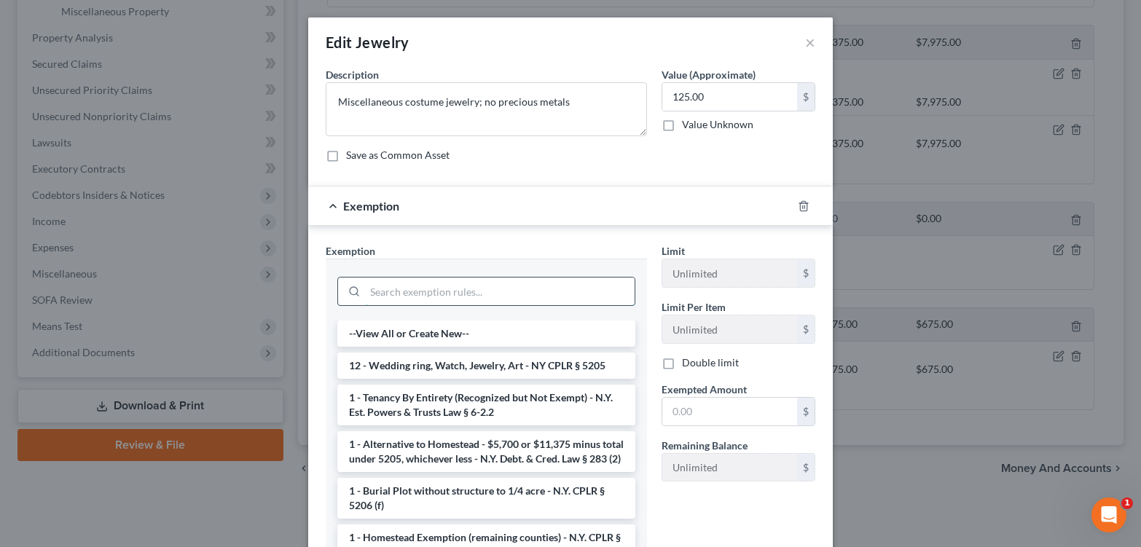
click at [541, 305] on input "search" at bounding box center [500, 292] width 270 height 28
click at [548, 379] on li "12 - Wedding ring, Watch, Jewelry, Art - NY CPLR § 5205" at bounding box center [486, 366] width 298 height 26
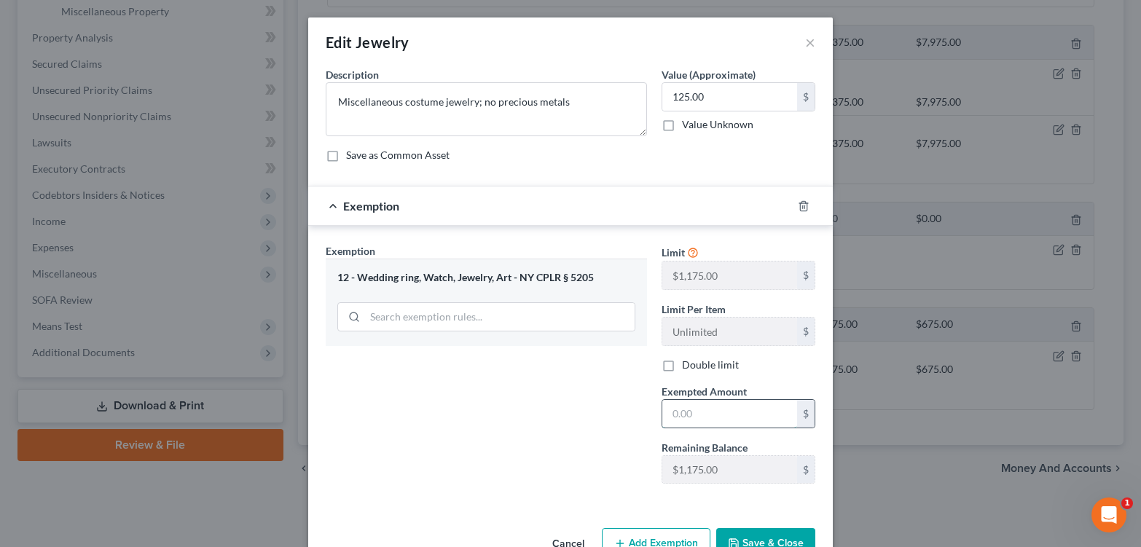
click at [733, 428] on input "text" at bounding box center [729, 414] width 135 height 28
type input "125"
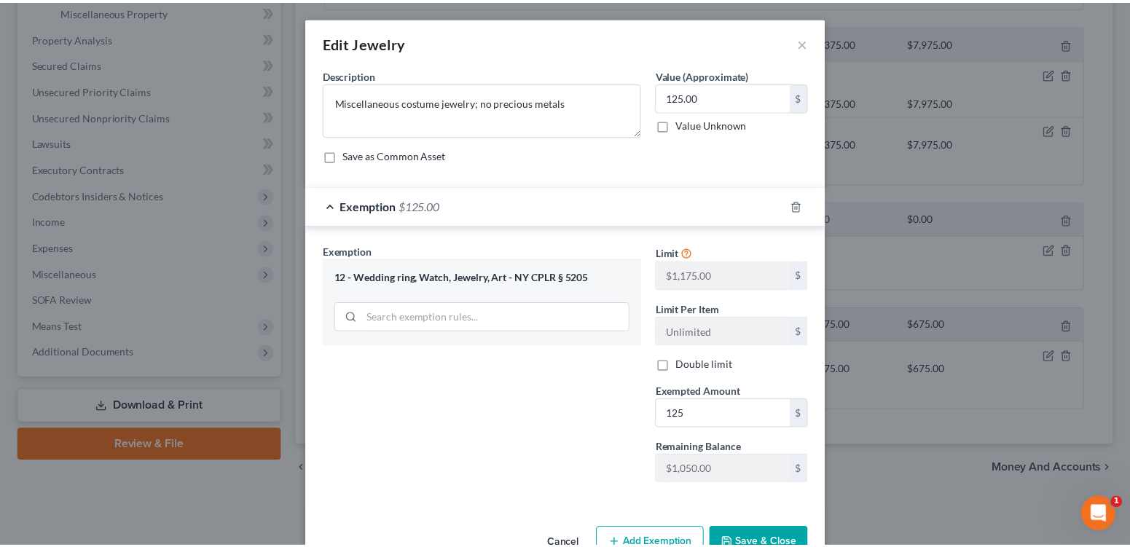
scroll to position [112, 0]
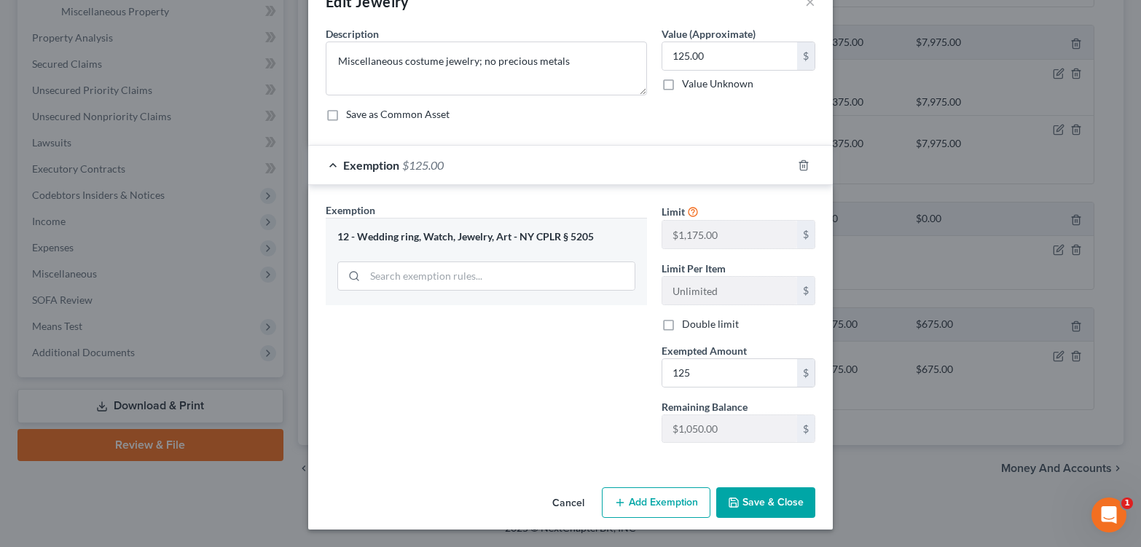
drag, startPoint x: 1136, startPoint y: 438, endPoint x: 27, endPoint y: 14, distance: 1187.3
click at [789, 501] on button "Save & Close" at bounding box center [765, 502] width 99 height 31
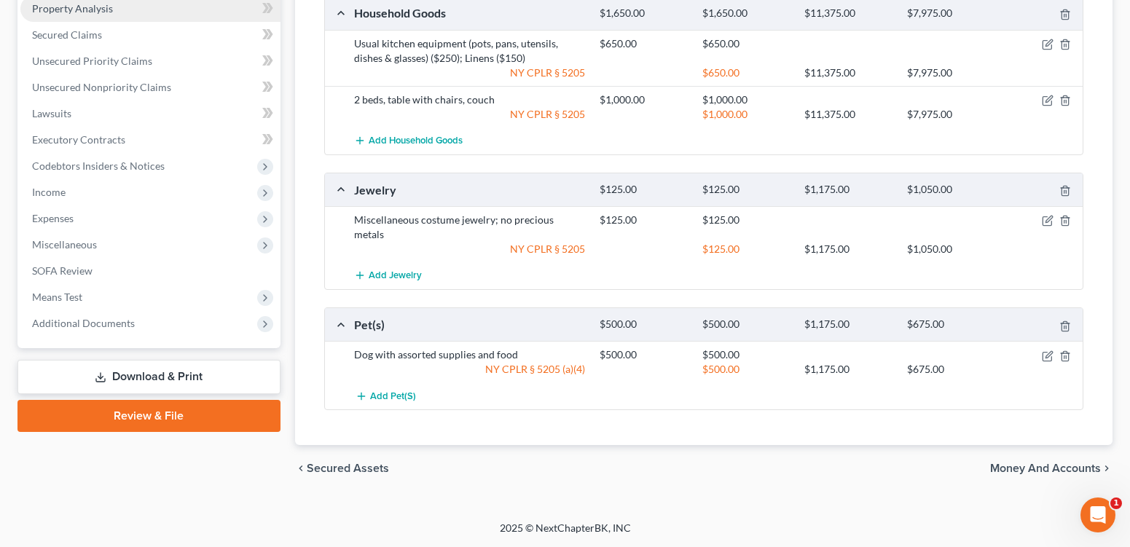
click at [90, 15] on span "Property Analysis" at bounding box center [72, 8] width 81 height 12
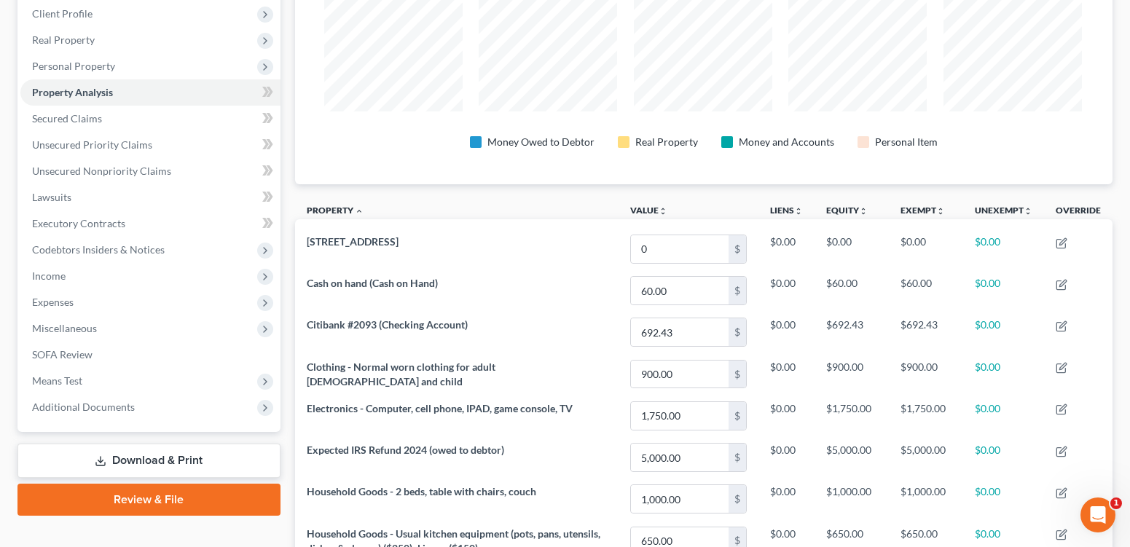
scroll to position [184, 0]
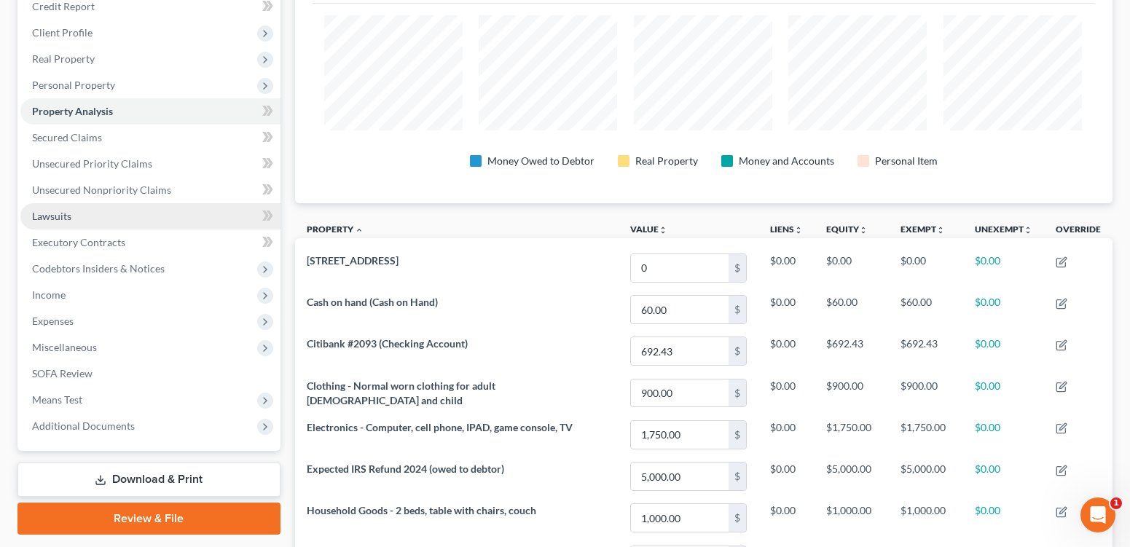
click at [60, 222] on span "Lawsuits" at bounding box center [51, 216] width 39 height 12
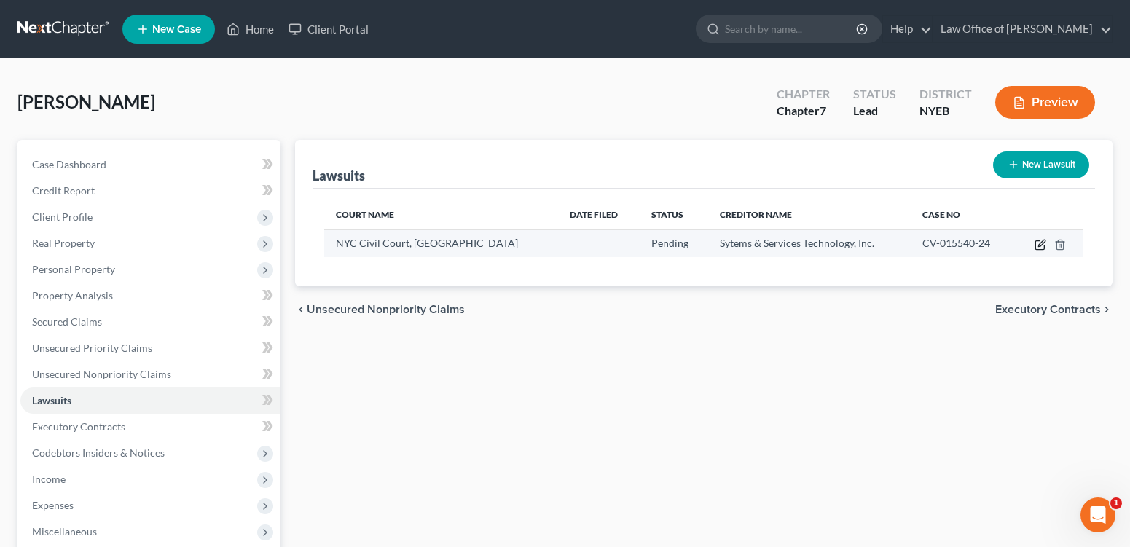
click at [1038, 246] on icon "button" at bounding box center [1041, 243] width 7 height 7
select select "0"
select select "1"
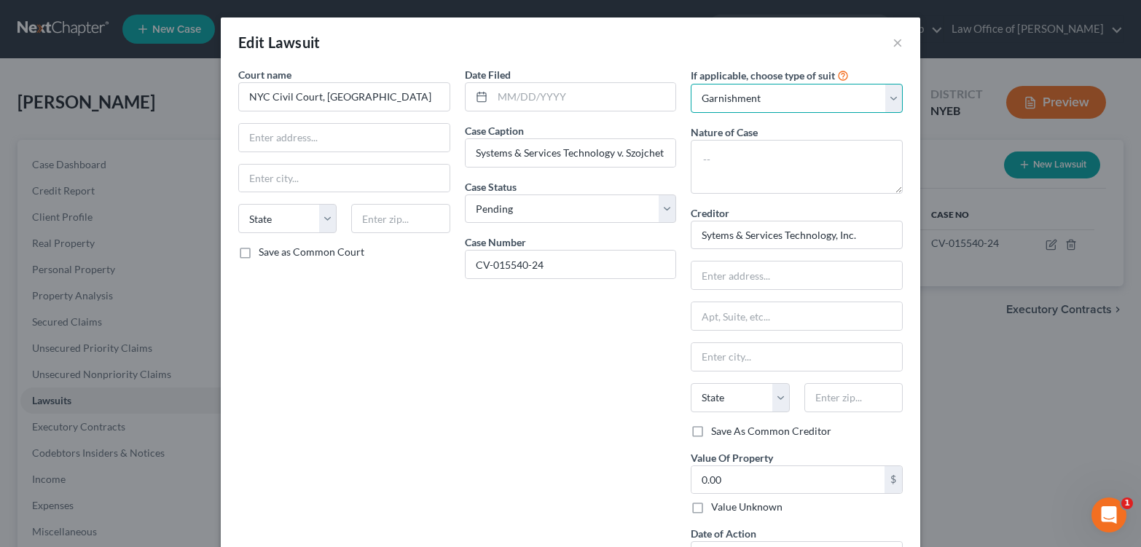
click at [860, 113] on select "Select Repossession Garnishment Foreclosure Attached, Seized, Or Levied Other" at bounding box center [797, 98] width 212 height 29
click at [526, 224] on select "Select Pending On Appeal Concluded" at bounding box center [571, 209] width 212 height 29
select select "2"
click at [465, 218] on select "Select Pending On Appeal Concluded" at bounding box center [571, 209] width 212 height 29
drag, startPoint x: 611, startPoint y: 169, endPoint x: 452, endPoint y: 168, distance: 159.6
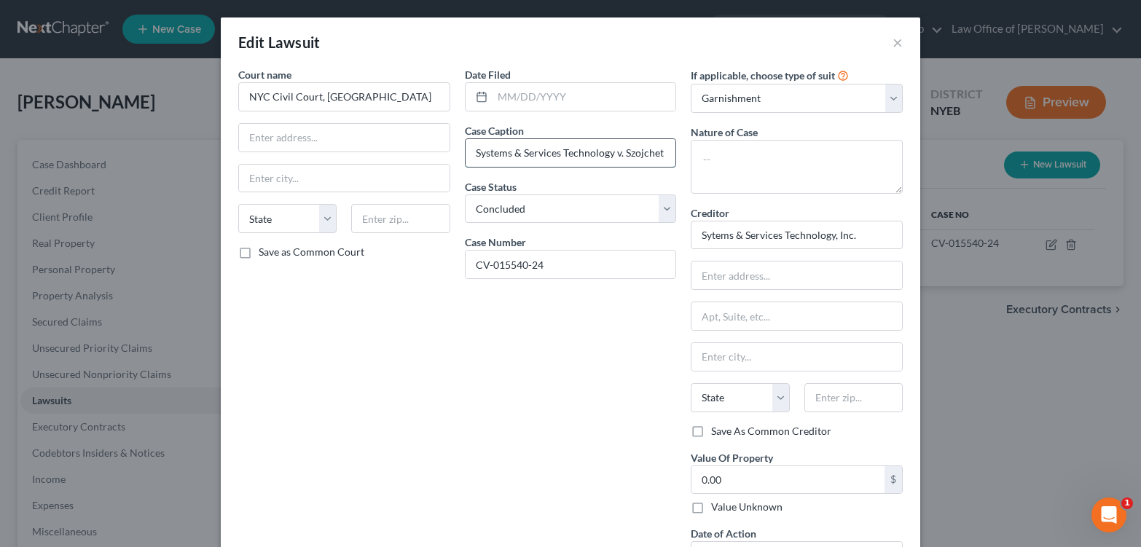
click at [466, 167] on input "Systems & Services Technology v. Szojchet" at bounding box center [571, 153] width 211 height 28
click at [479, 167] on input "Wilmigton Trust v. Szojchet" at bounding box center [571, 153] width 211 height 28
click at [547, 167] on input "Wilmington Trust v. Szojchet" at bounding box center [571, 153] width 211 height 28
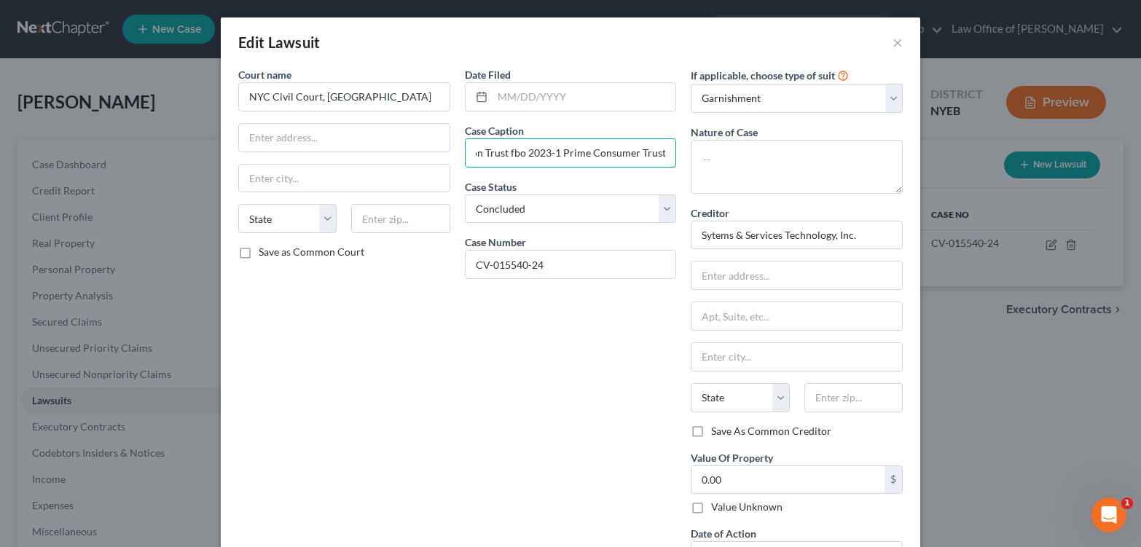
type input "Wilmington Trust fbo 2023-1 Prime Consumer Trust v. Szojchet"
click at [890, 250] on input "Sytems & Services Technology, Inc." at bounding box center [797, 235] width 212 height 29
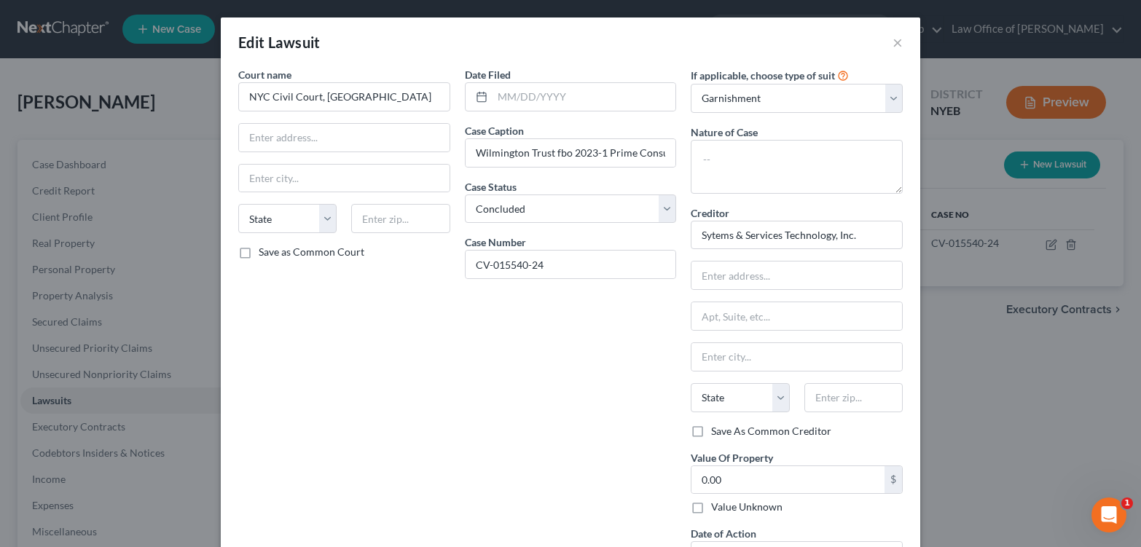
scroll to position [195, 0]
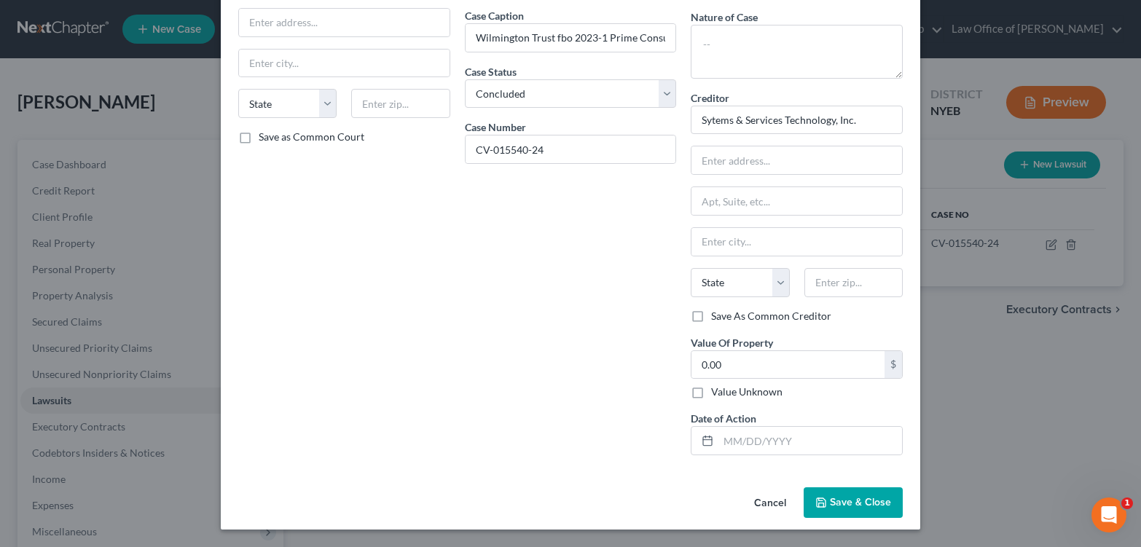
click at [711, 385] on label "Value Unknown" at bounding box center [746, 392] width 71 height 15
click at [717, 385] on input "Value Unknown" at bounding box center [721, 389] width 9 height 9
checkbox input "true"
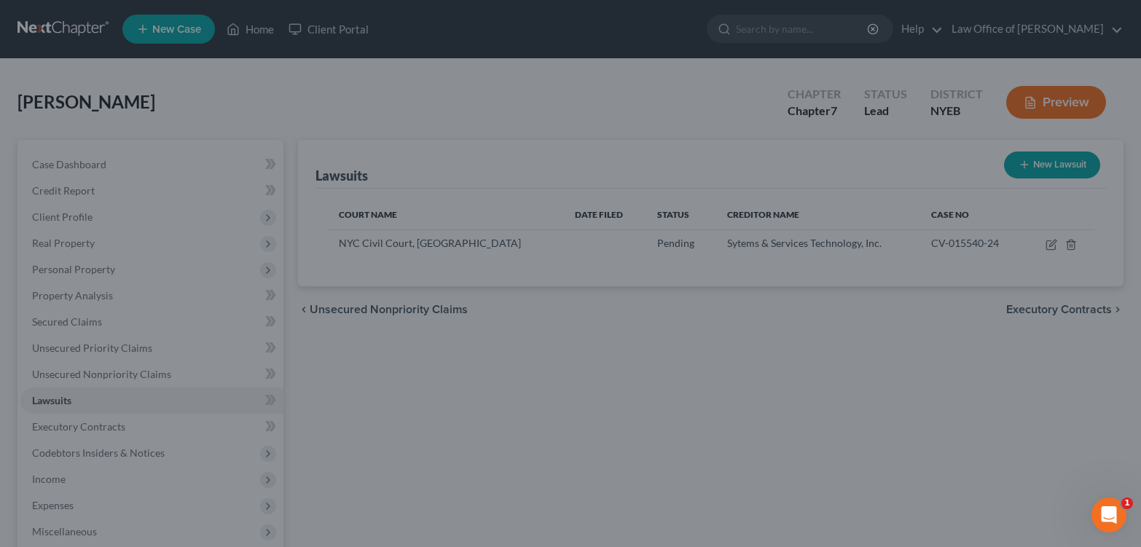
scroll to position [0, 0]
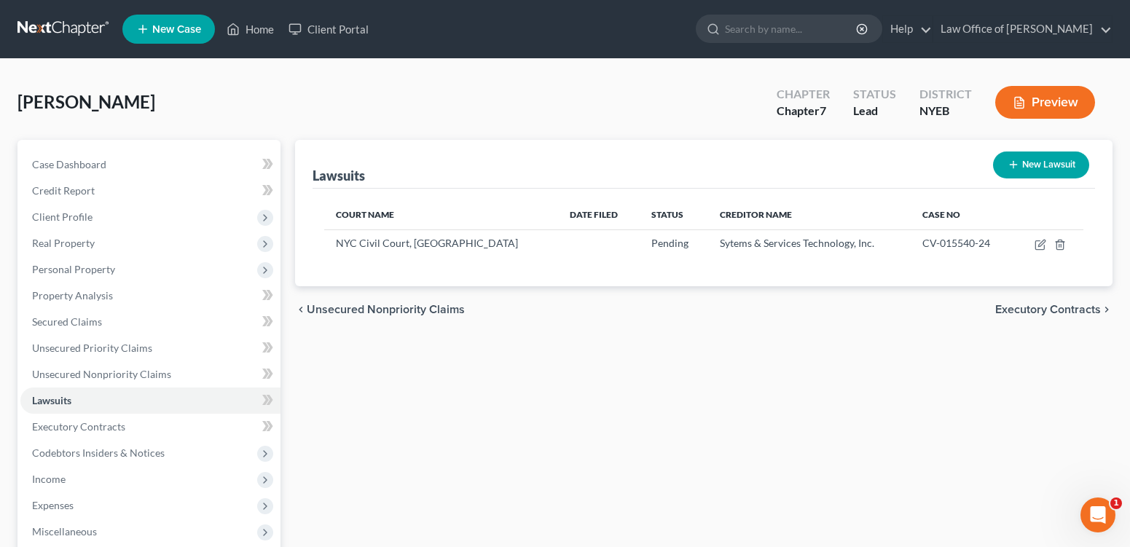
drag, startPoint x: 1132, startPoint y: 163, endPoint x: 1124, endPoint y: 83, distance: 80.6
click at [1035, 251] on icon "button" at bounding box center [1041, 245] width 12 height 12
select select "0"
select select "1"
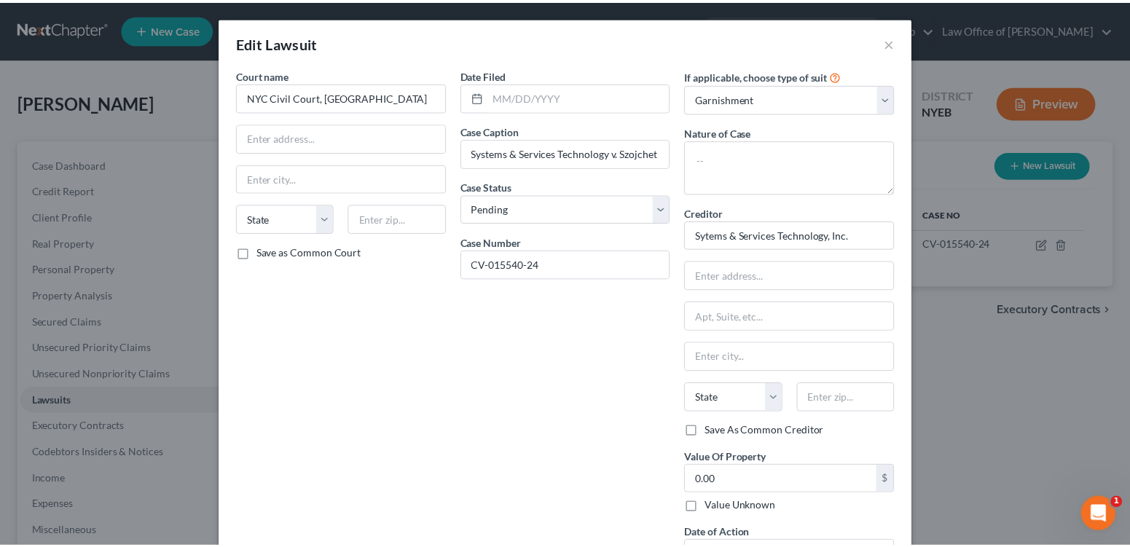
scroll to position [195, 0]
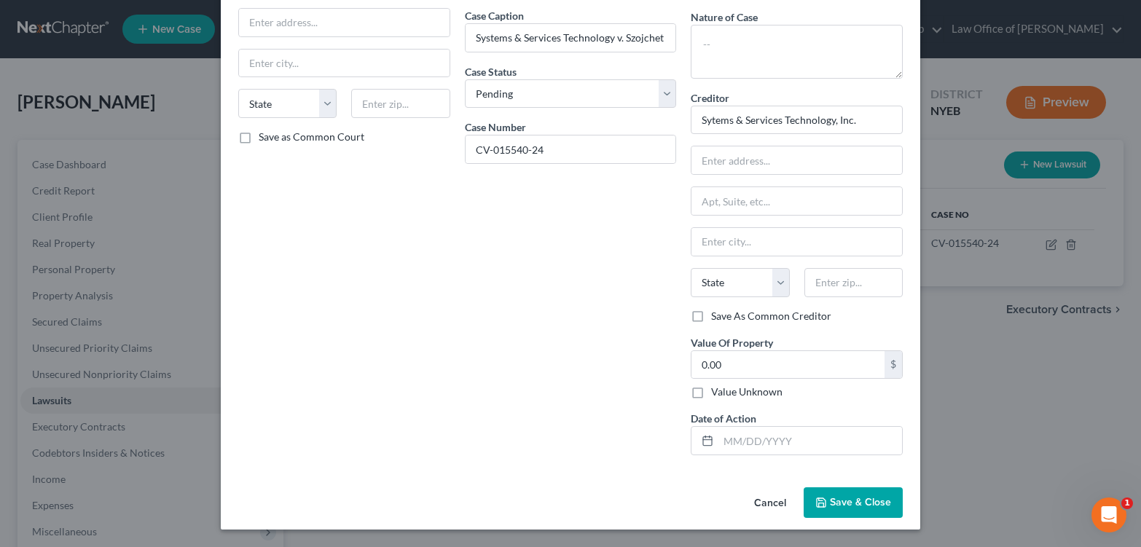
drag, startPoint x: 705, startPoint y: 374, endPoint x: 705, endPoint y: 400, distance: 26.2
click at [711, 385] on label "Value Unknown" at bounding box center [746, 392] width 71 height 15
click at [717, 385] on input "Value Unknown" at bounding box center [721, 389] width 9 height 9
checkbox input "true"
click at [891, 499] on span "Save & Close" at bounding box center [860, 502] width 61 height 12
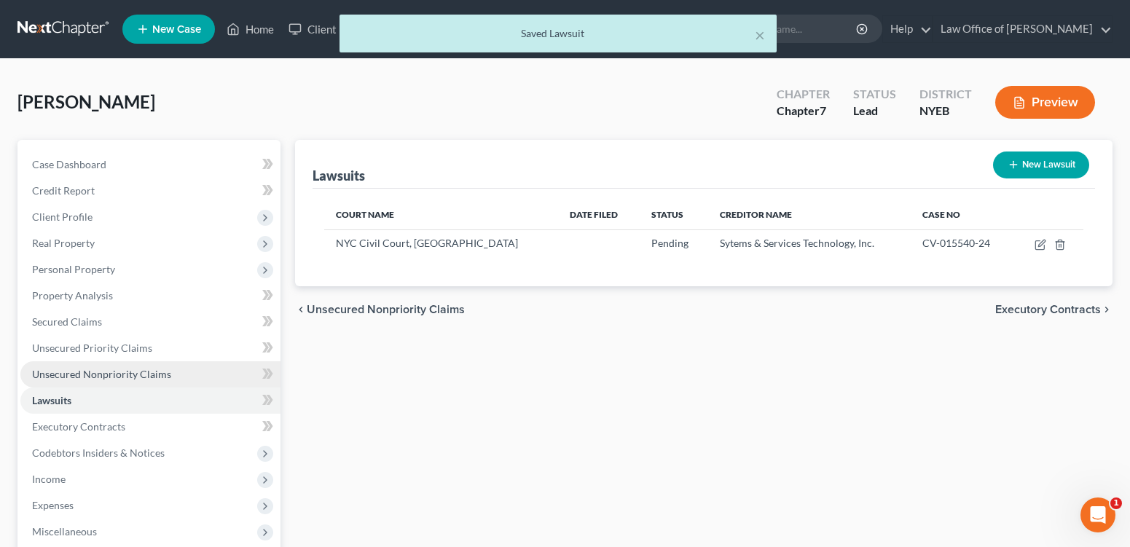
click at [88, 380] on span "Unsecured Nonpriority Claims" at bounding box center [101, 374] width 139 height 12
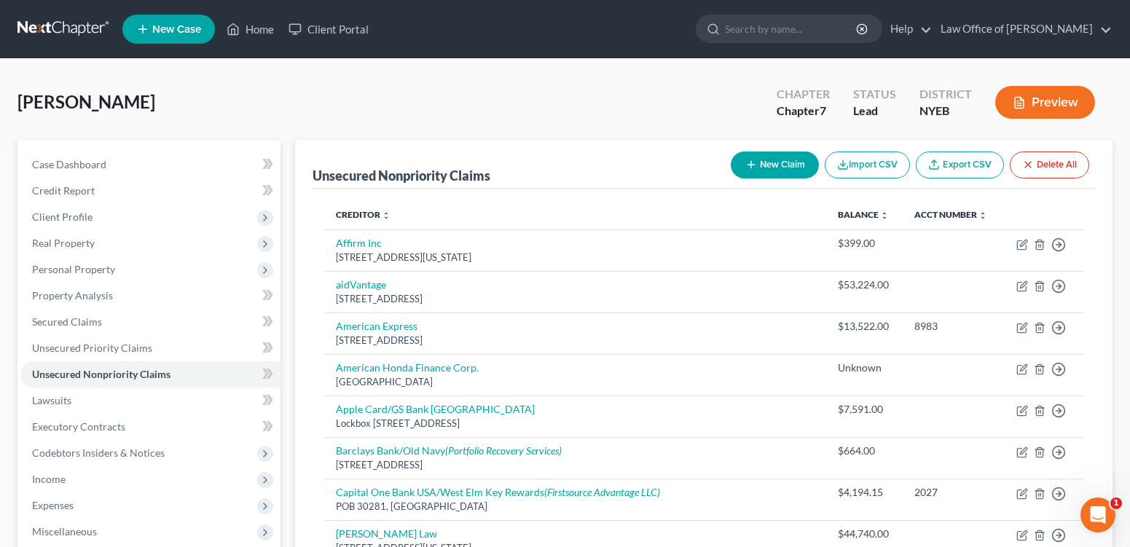
click at [576, 103] on div "[PERSON_NAME] Upgraded Chapter Chapter 7 Status Lead District NYEB Preview" at bounding box center [564, 108] width 1095 height 63
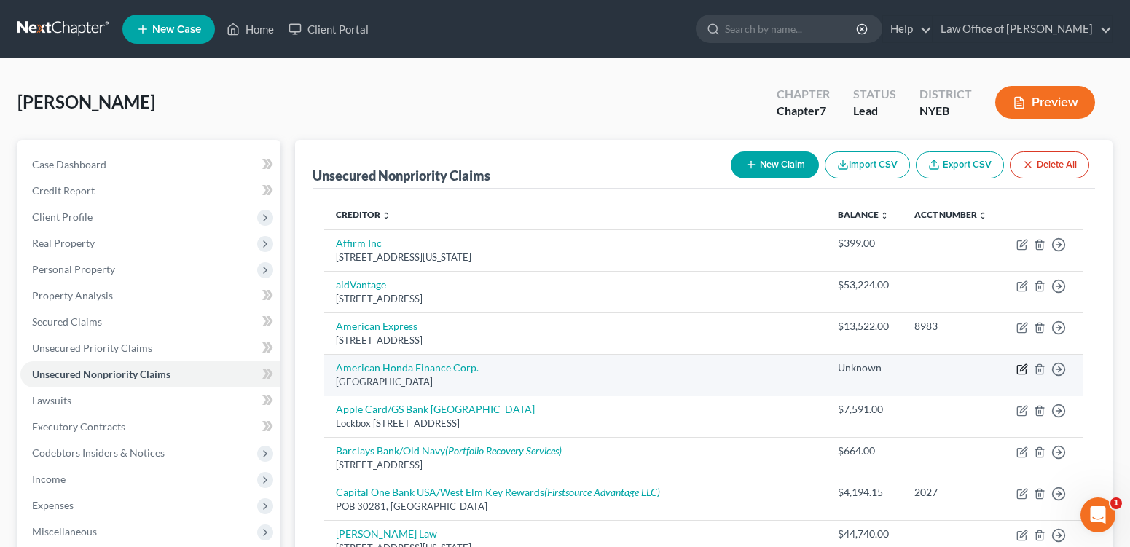
click at [1020, 371] on icon "button" at bounding box center [1023, 367] width 7 height 7
select select "45"
select select "14"
select select "0"
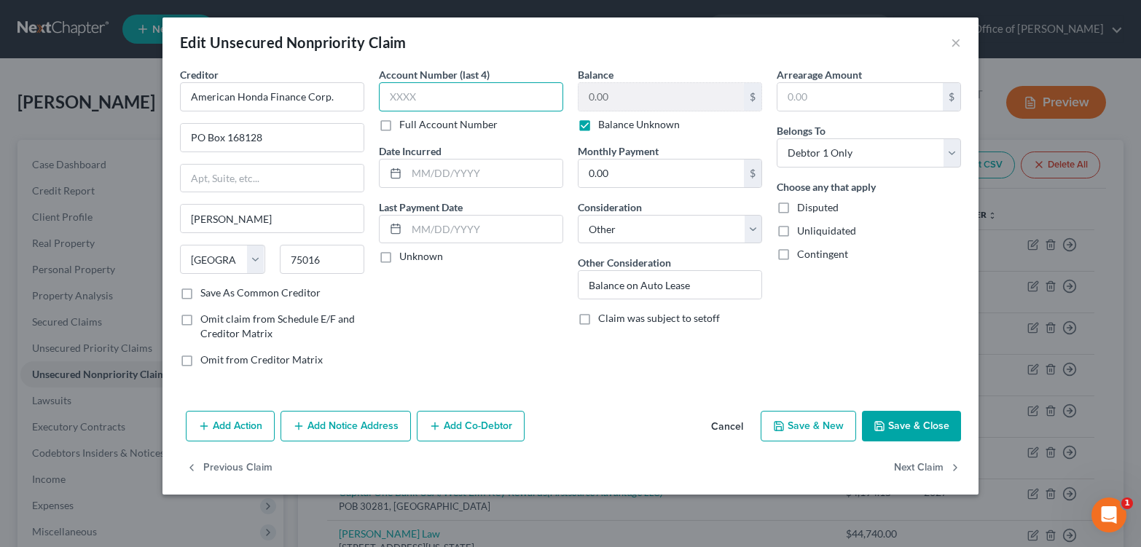
click at [379, 100] on input "text" at bounding box center [471, 96] width 184 height 29
type input "1448"
click at [926, 442] on button "Save & Close" at bounding box center [911, 426] width 99 height 31
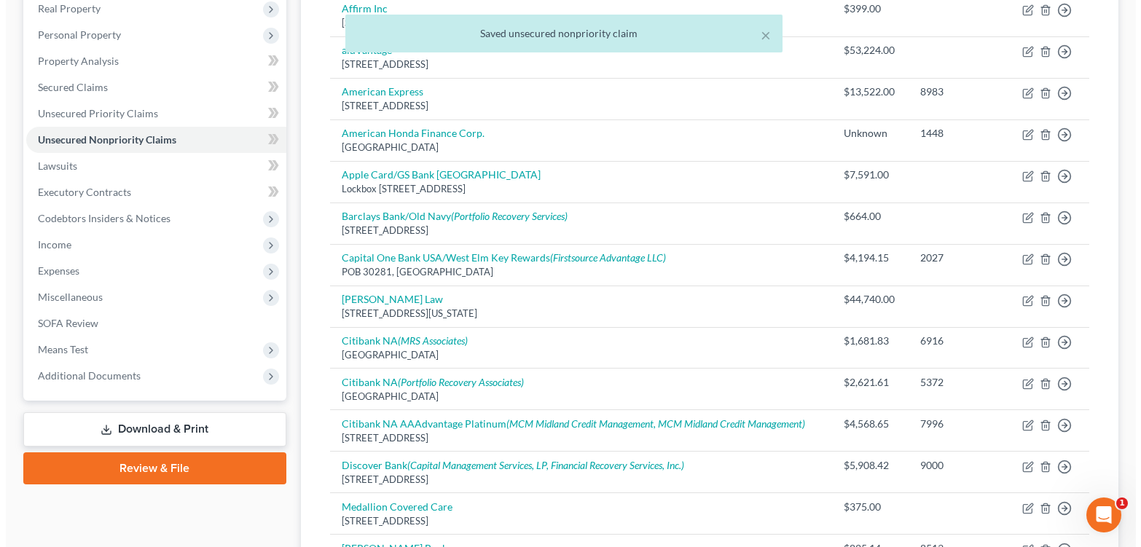
scroll to position [243, 0]
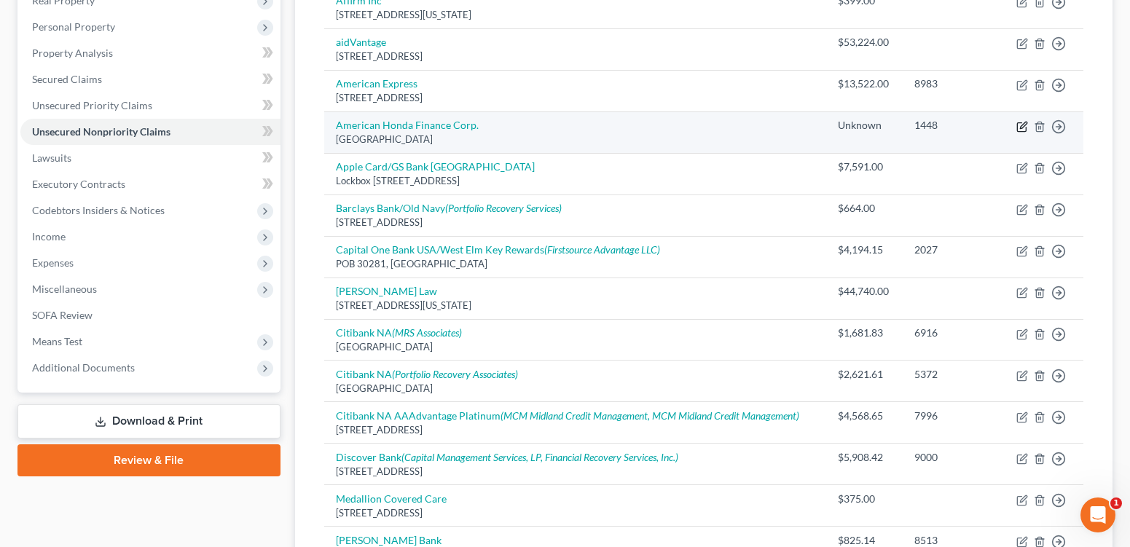
click at [1020, 128] on icon "button" at bounding box center [1023, 125] width 7 height 7
select select "45"
select select "14"
select select "0"
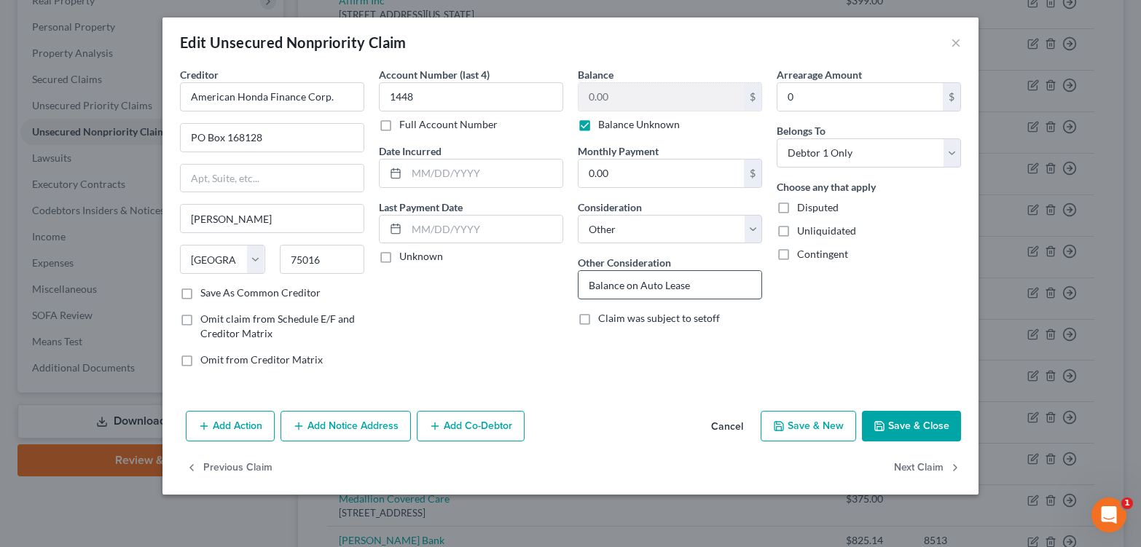
click at [710, 299] on input "Balance on Auto Lease" at bounding box center [670, 285] width 183 height 28
type input "Balance on Auto Lease; car was returned"
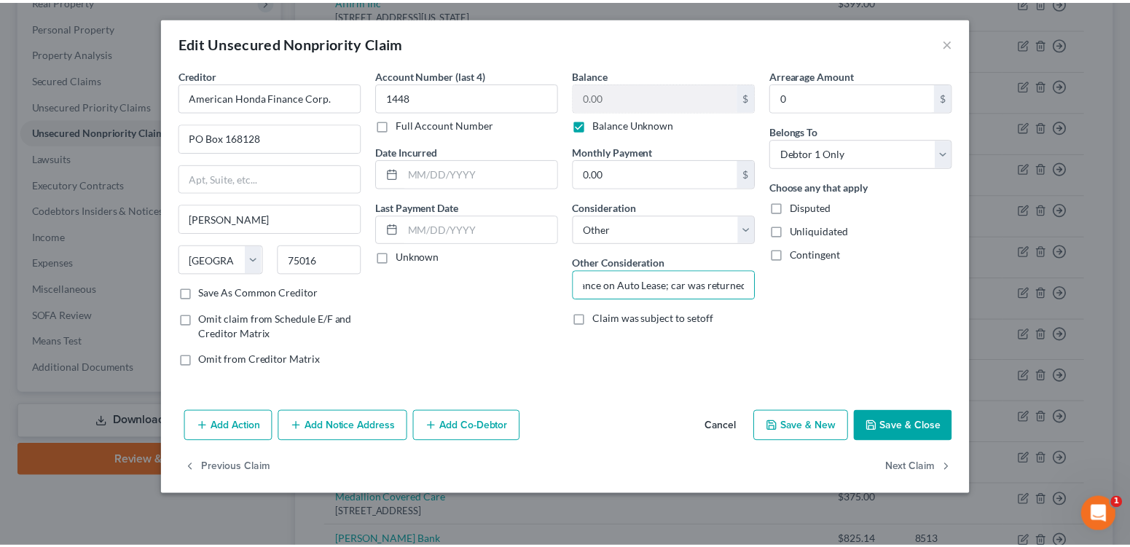
scroll to position [0, 0]
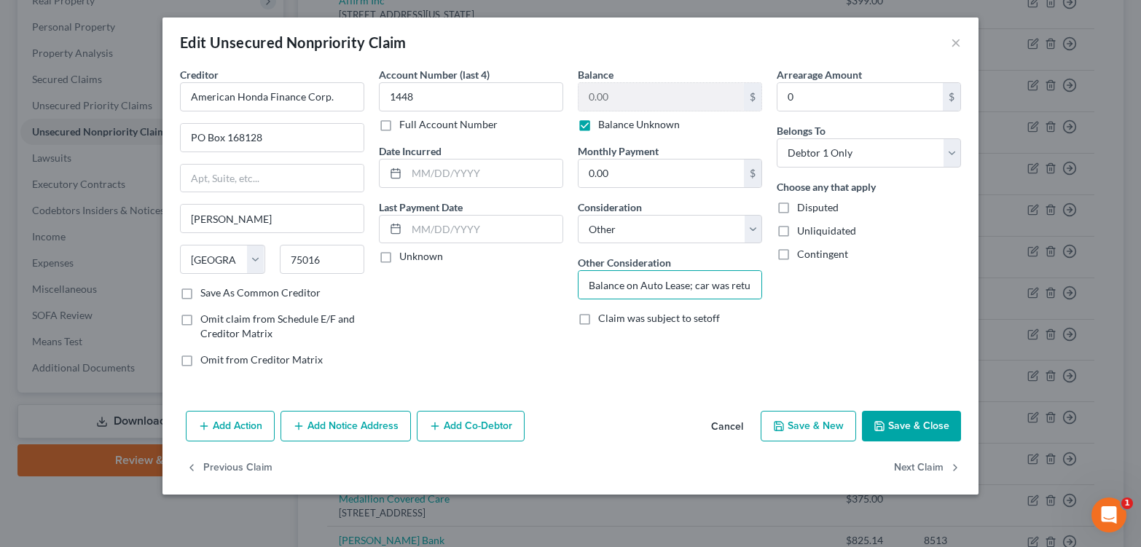
click at [959, 442] on button "Save & Close" at bounding box center [911, 426] width 99 height 31
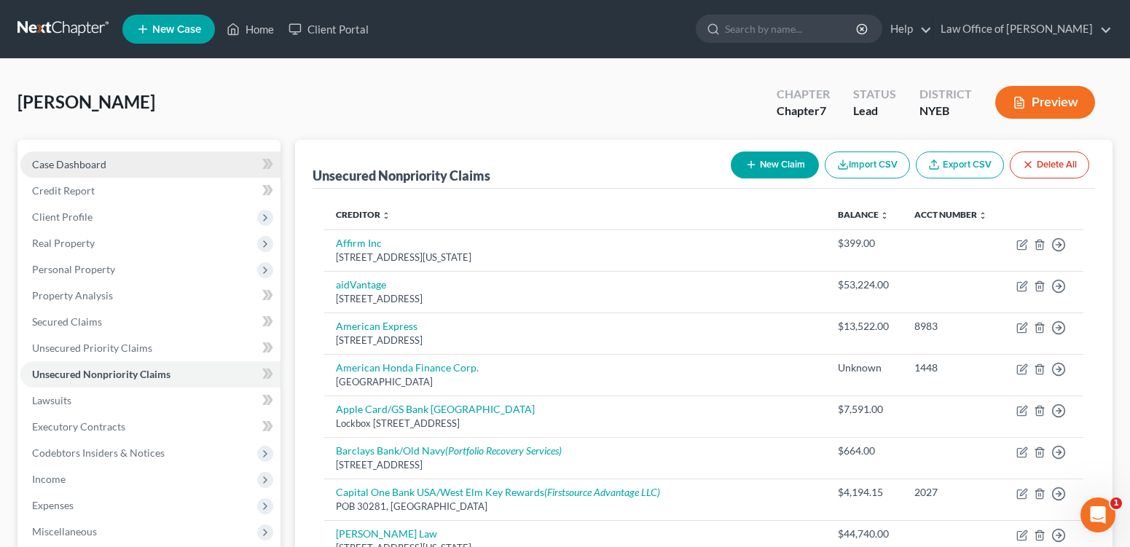
click at [66, 171] on span "Case Dashboard" at bounding box center [69, 164] width 74 height 12
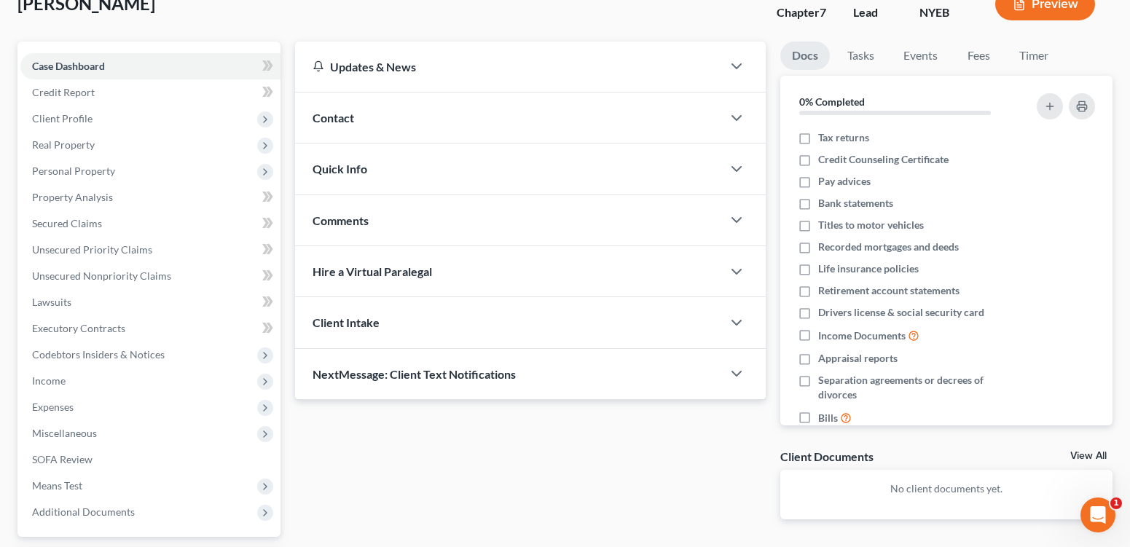
scroll to position [321, 0]
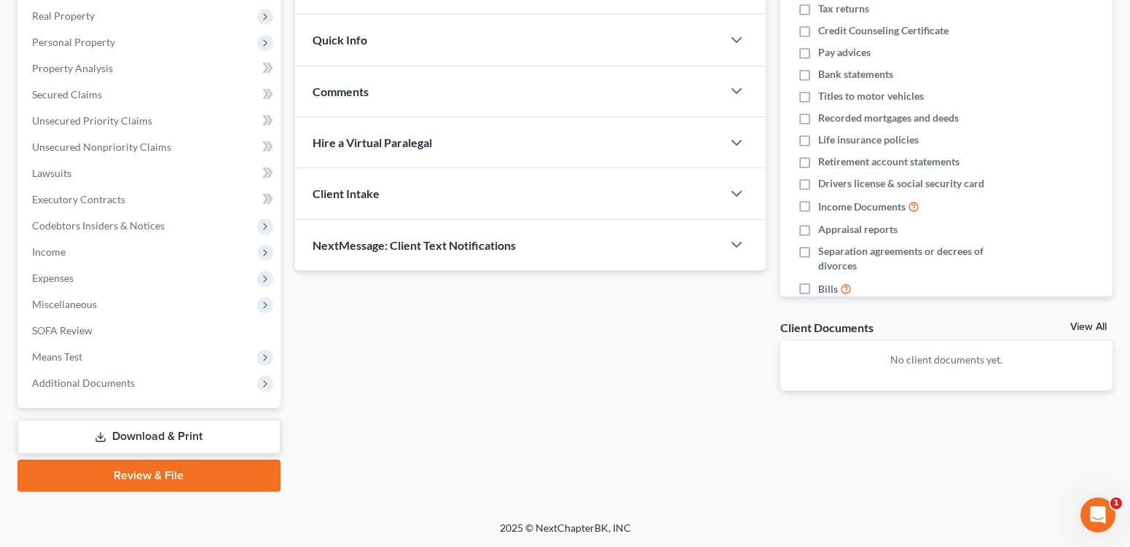
click at [161, 428] on link "Download & Print" at bounding box center [148, 437] width 263 height 34
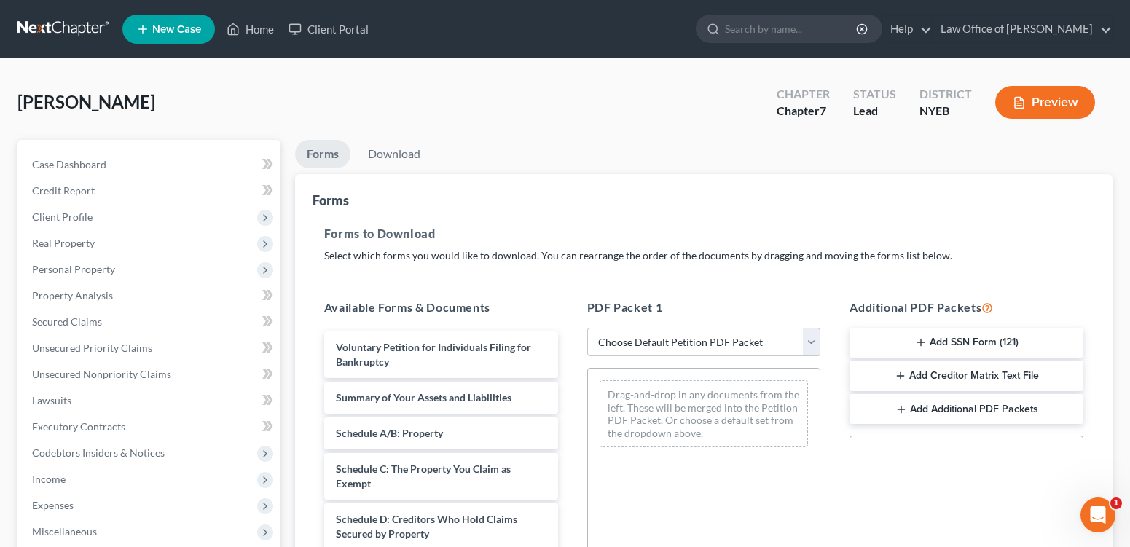
click at [674, 357] on select "Choose Default Petition PDF Packet Complete Bankruptcy Petition (all forms and …" at bounding box center [704, 342] width 234 height 29
select select "0"
click at [588, 357] on select "Choose Default Petition PDF Packet Complete Bankruptcy Petition (all forms and …" at bounding box center [704, 342] width 234 height 29
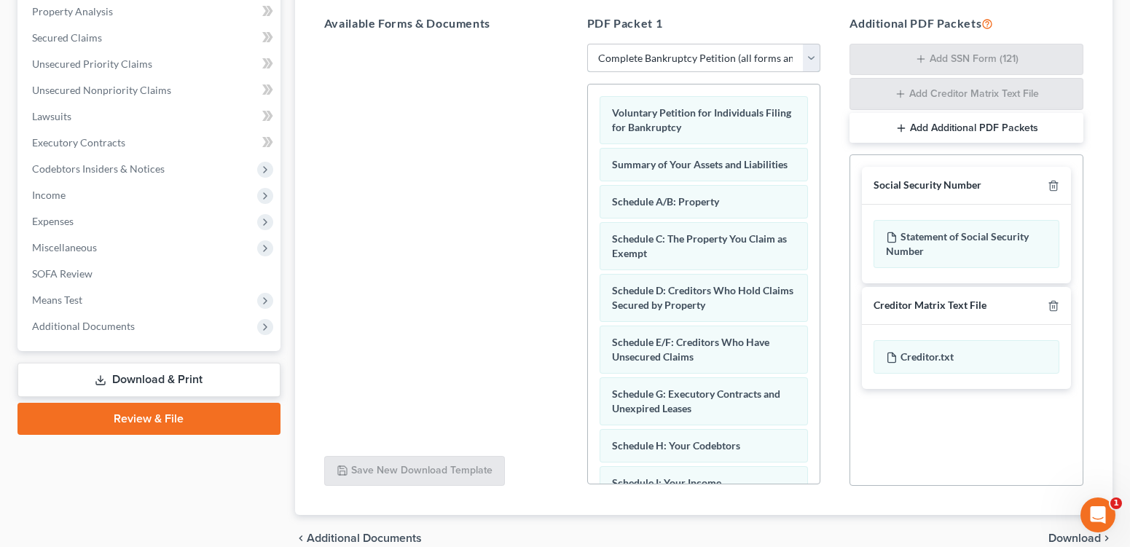
scroll to position [285, 0]
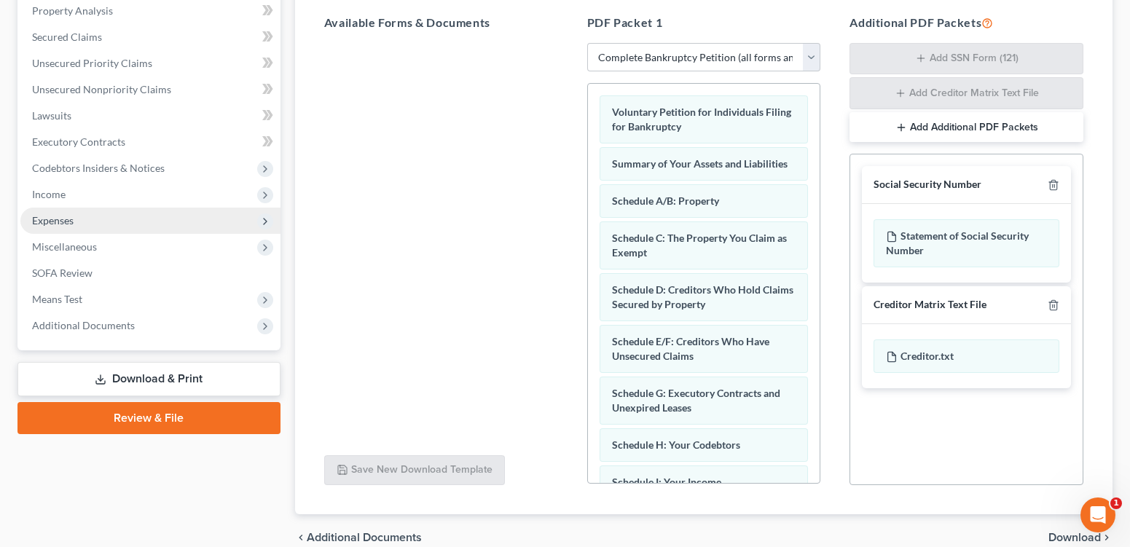
click at [74, 227] on span "Expenses" at bounding box center [53, 220] width 42 height 12
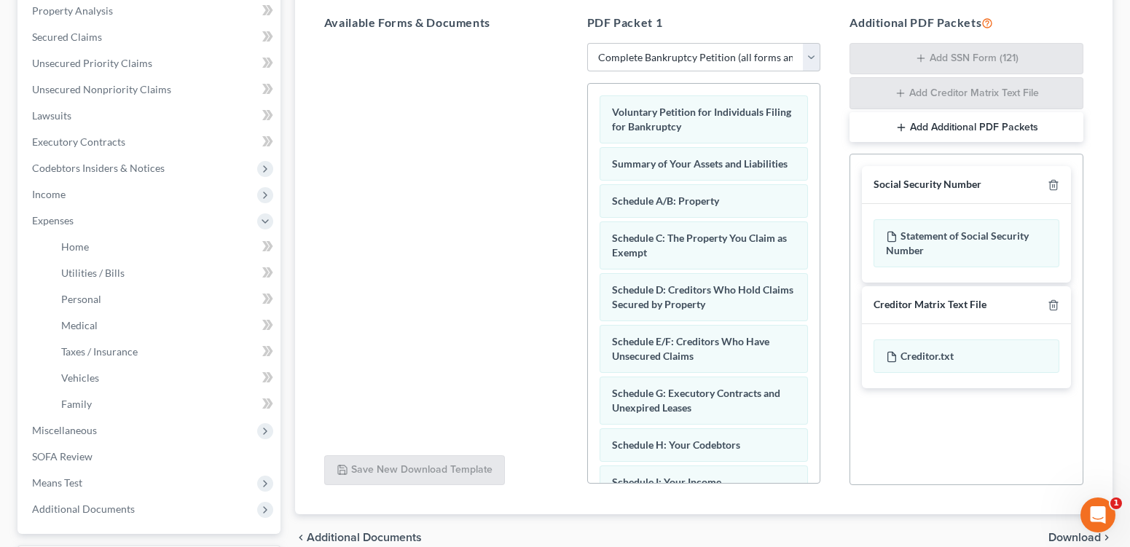
scroll to position [0, 0]
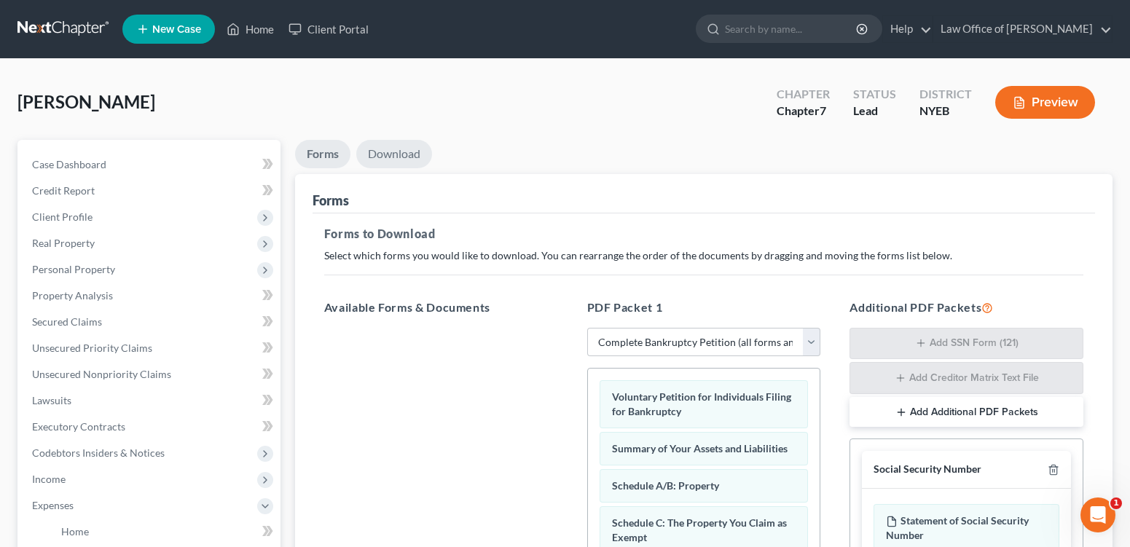
click at [415, 168] on link "Download" at bounding box center [394, 154] width 76 height 28
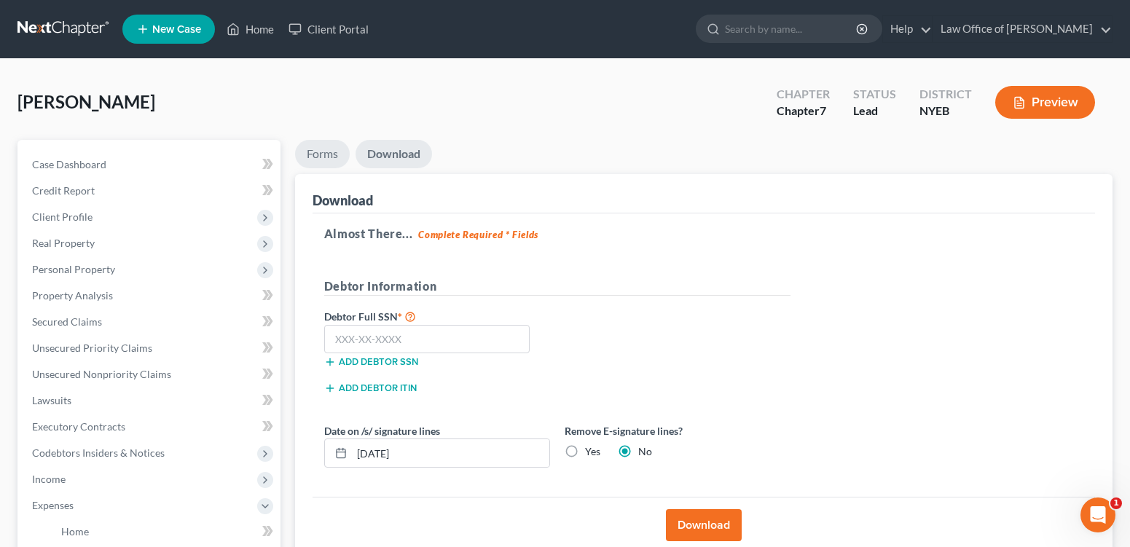
drag, startPoint x: 320, startPoint y: 172, endPoint x: 765, endPoint y: 254, distance: 452.8
click at [321, 168] on link "Forms" at bounding box center [322, 154] width 55 height 28
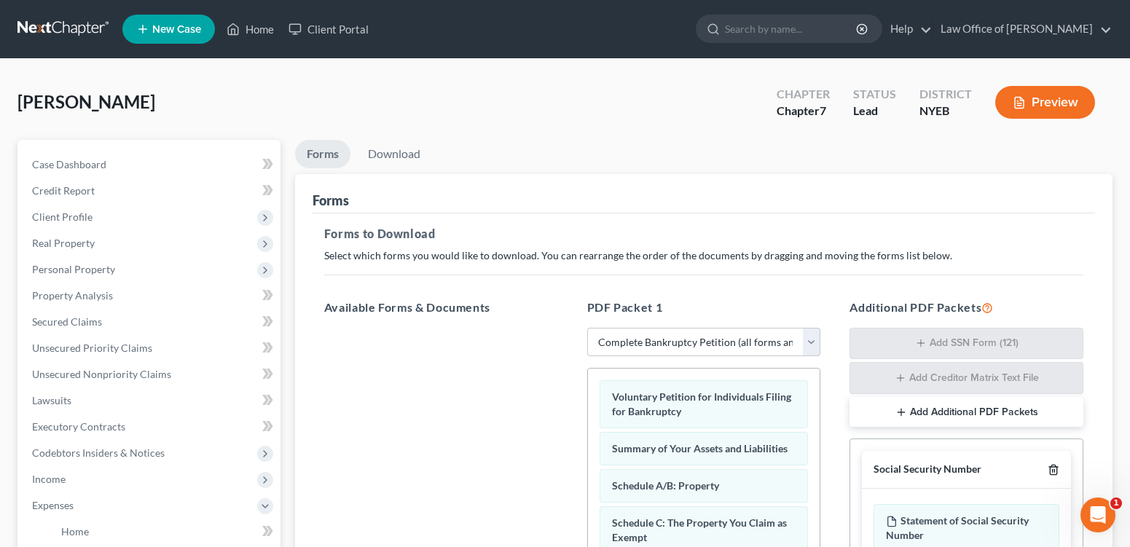
click at [1054, 473] on line "button" at bounding box center [1054, 471] width 0 height 3
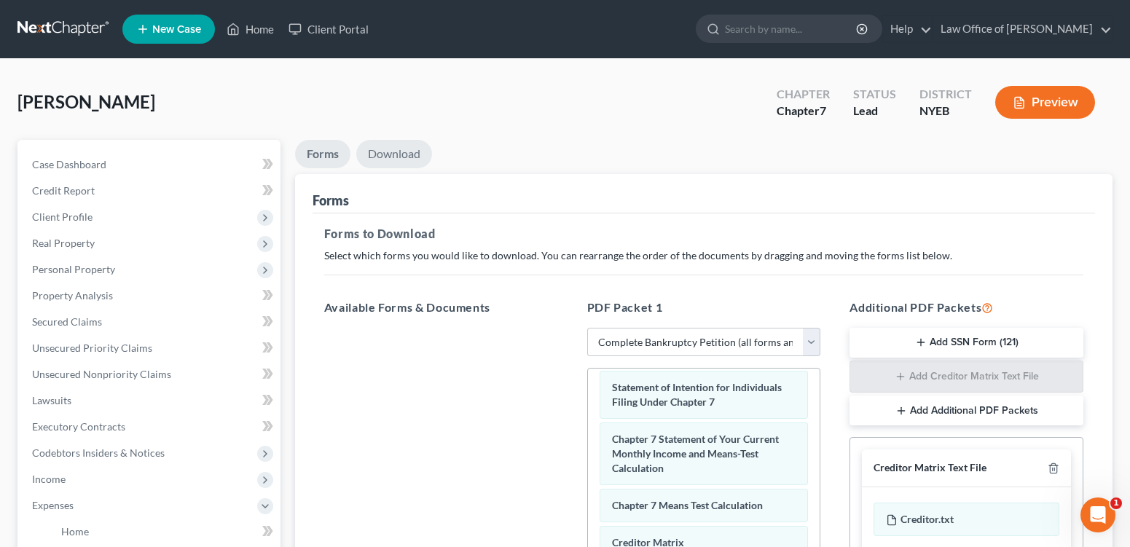
click at [409, 168] on link "Download" at bounding box center [394, 154] width 76 height 28
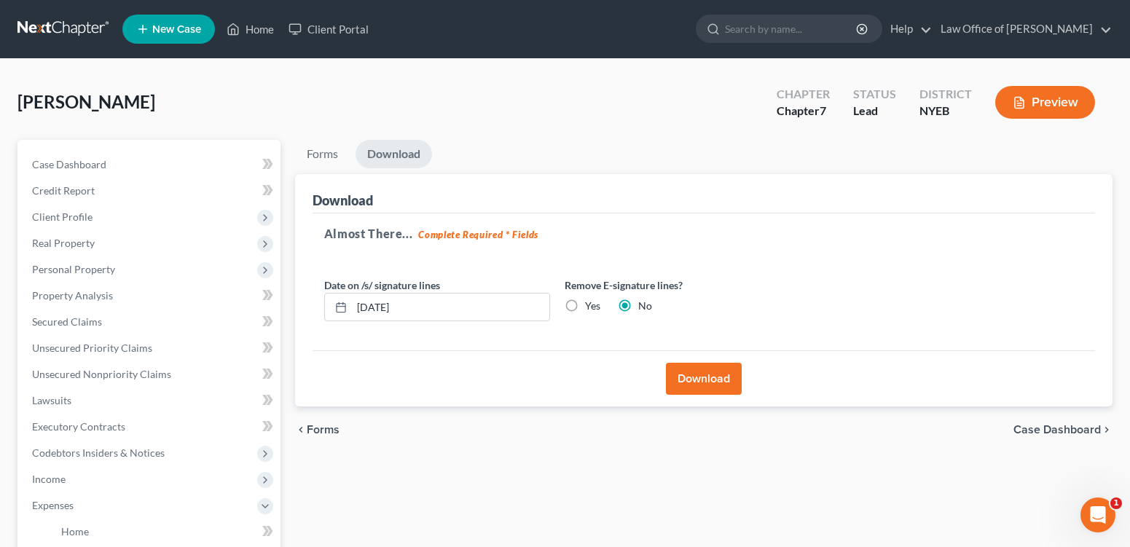
click at [600, 313] on label "Yes" at bounding box center [592, 306] width 15 height 15
click at [600, 308] on input "Yes" at bounding box center [595, 303] width 9 height 9
radio input "true"
radio input "false"
click at [693, 395] on button "Download" at bounding box center [704, 379] width 76 height 32
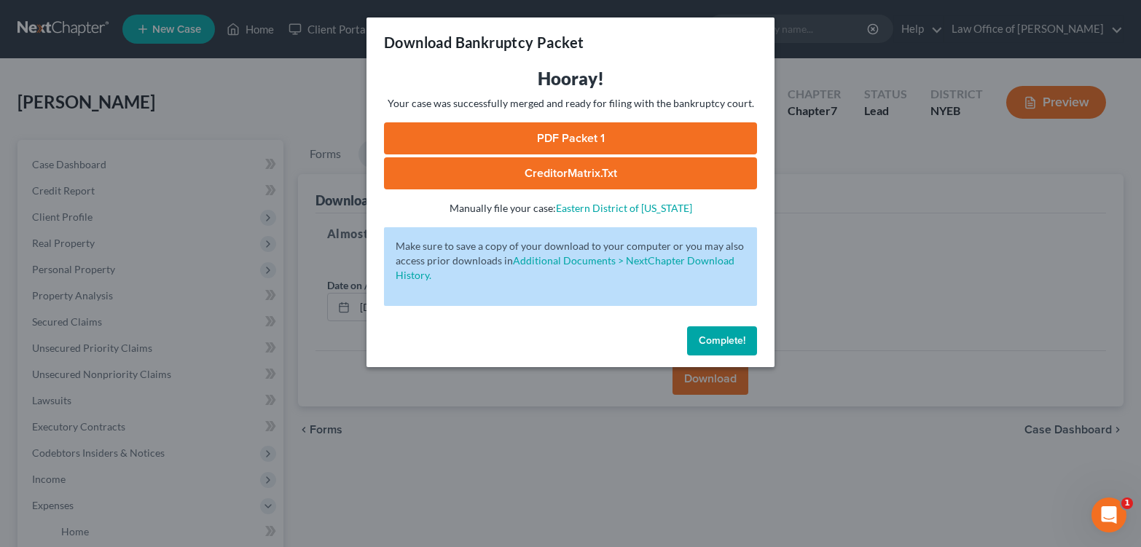
click at [583, 154] on link "PDF Packet 1" at bounding box center [570, 138] width 373 height 32
click at [627, 189] on link "CreditorMatrix.txt" at bounding box center [570, 173] width 373 height 32
